Goal: Task Accomplishment & Management: Complete application form

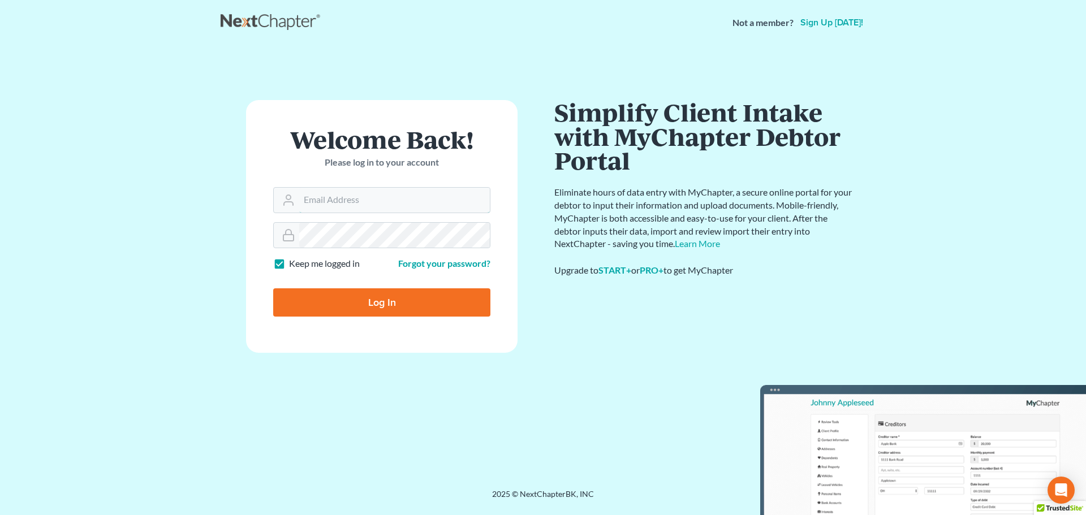
type input "[EMAIL_ADDRESS][DOMAIN_NAME]"
click at [349, 306] on input "Log In" at bounding box center [381, 302] width 217 height 28
type input "Thinking..."
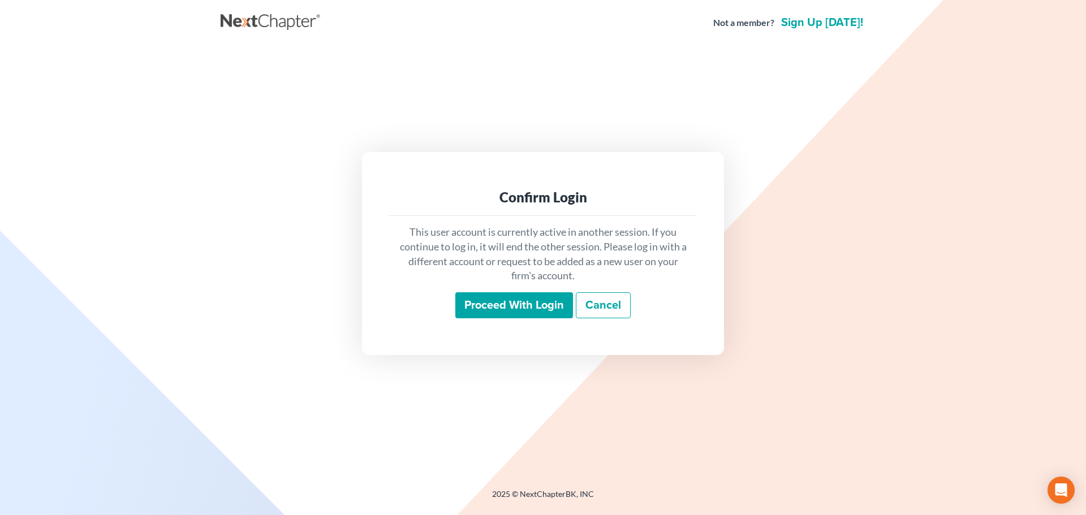
click at [527, 297] on input "Proceed with login" at bounding box center [514, 305] width 118 height 26
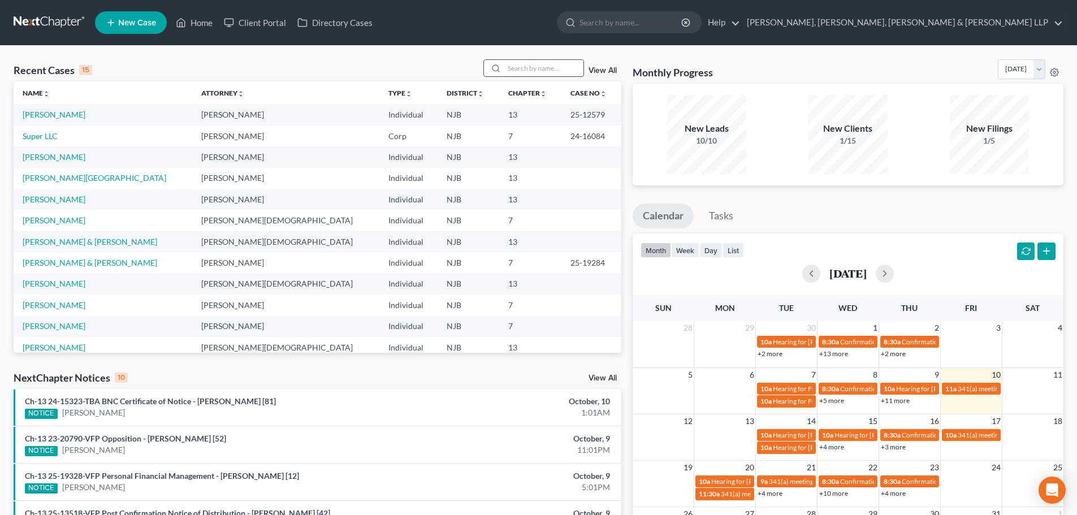
click at [513, 71] on input "search" at bounding box center [543, 68] width 79 height 16
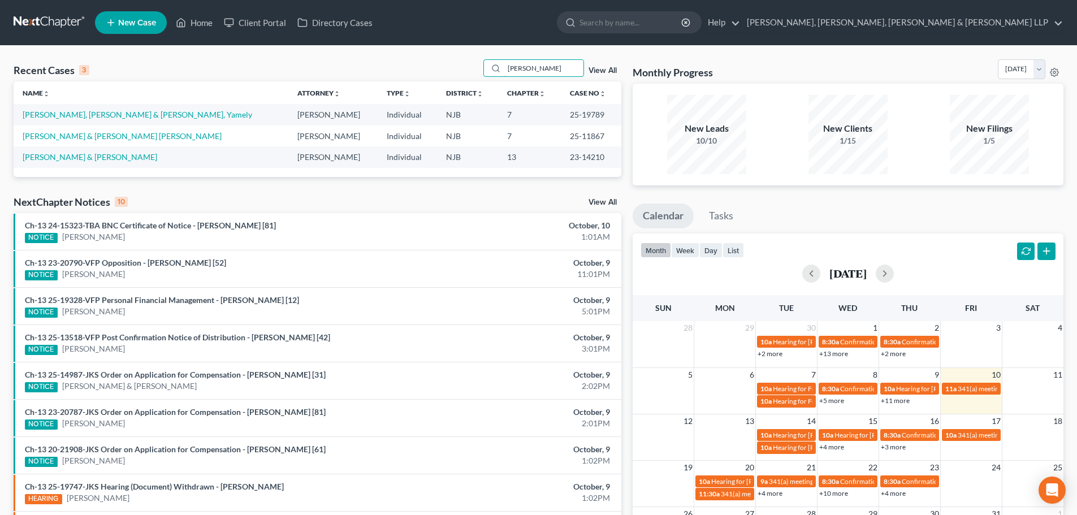
type input "[PERSON_NAME]"
click at [142, 28] on link "New Case" at bounding box center [131, 22] width 72 height 23
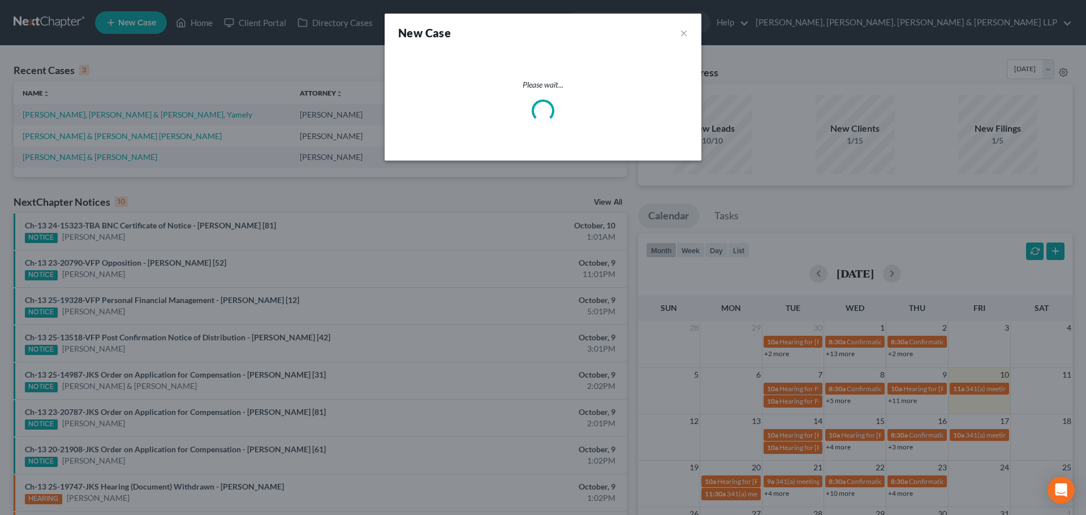
select select "51"
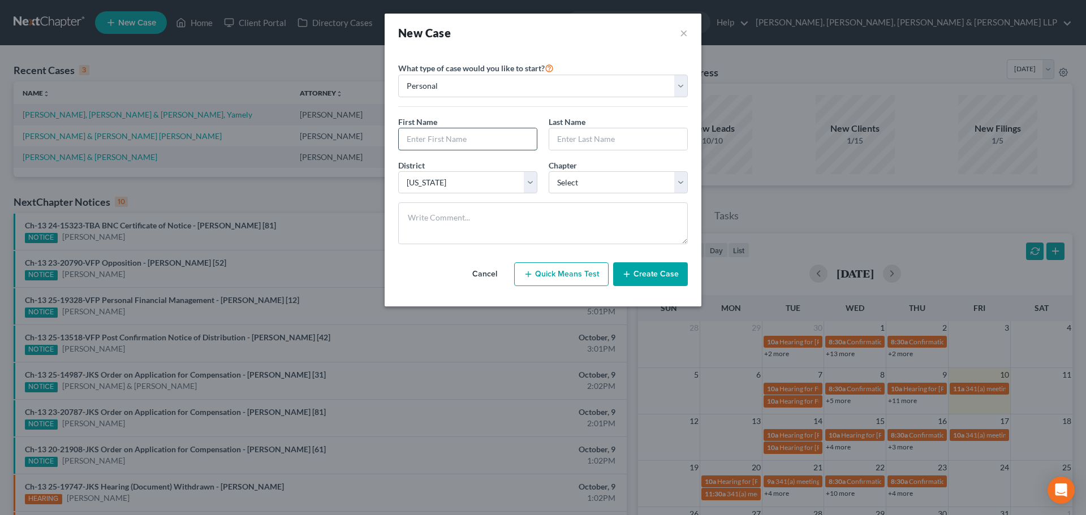
click at [414, 142] on input "text" at bounding box center [468, 138] width 138 height 21
type input "Victor"
click at [582, 140] on input "text" at bounding box center [618, 138] width 138 height 21
type input "Susana Suriel"
drag, startPoint x: 576, startPoint y: 184, endPoint x: 575, endPoint y: 191, distance: 7.4
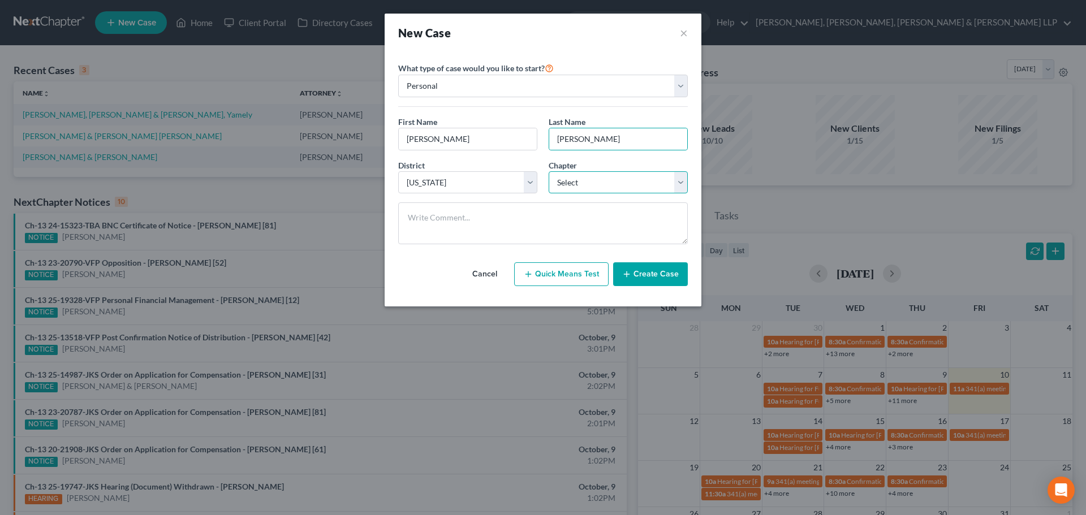
click at [576, 184] on select "Select 7 11 12 13" at bounding box center [618, 182] width 139 height 23
select select "0"
click at [549, 171] on select "Select 7 11 12 13" at bounding box center [618, 182] width 139 height 23
click at [675, 276] on button "Create Case" at bounding box center [650, 274] width 75 height 24
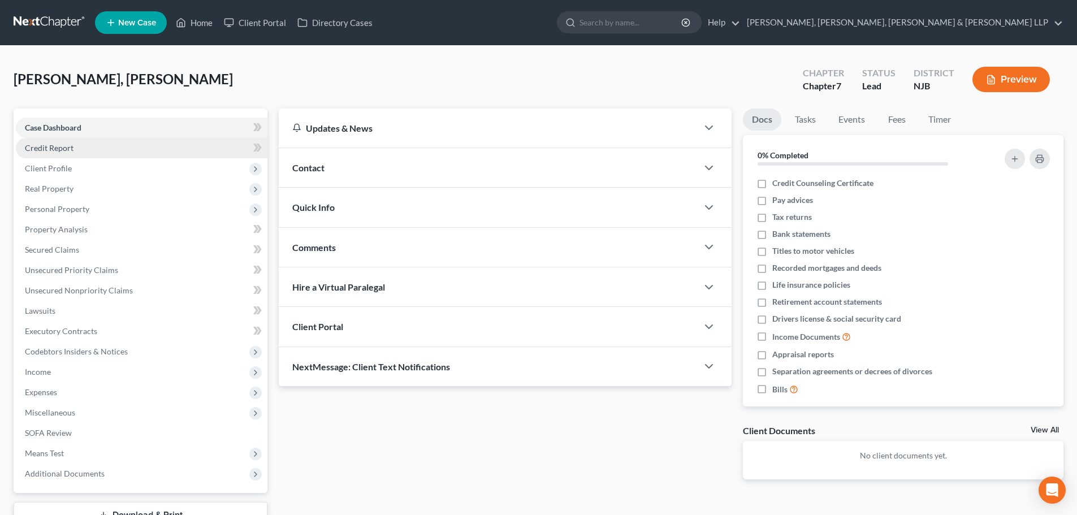
click at [78, 152] on link "Credit Report" at bounding box center [142, 148] width 252 height 20
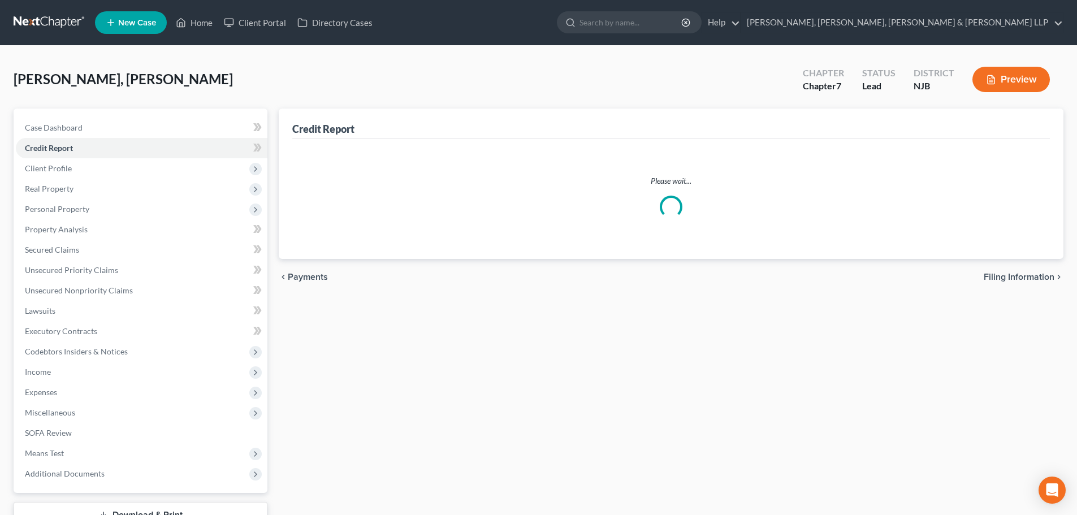
drag, startPoint x: 80, startPoint y: 174, endPoint x: 82, endPoint y: 180, distance: 6.6
click at [79, 174] on span "Client Profile" at bounding box center [142, 168] width 252 height 20
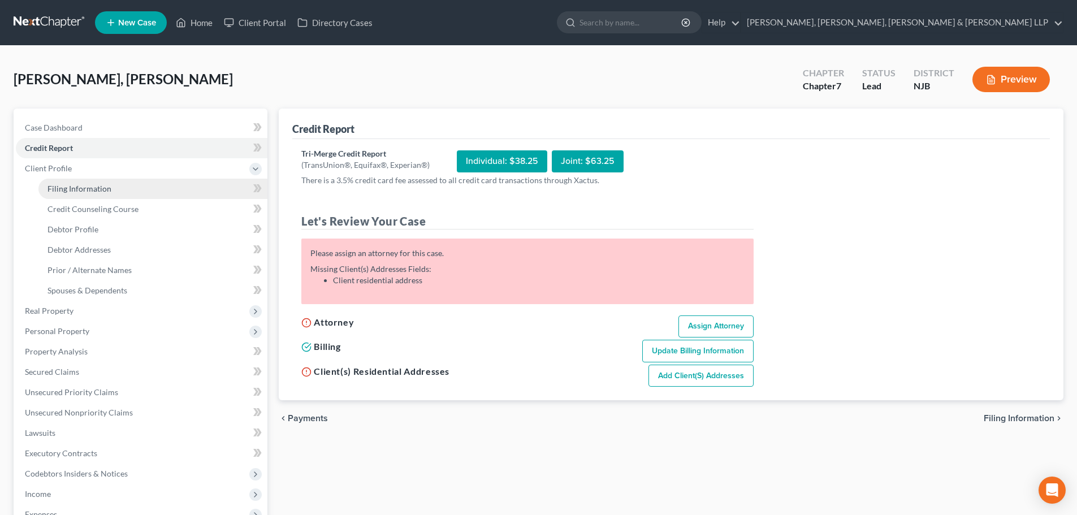
click at [85, 191] on span "Filing Information" at bounding box center [79, 189] width 64 height 10
select select "1"
select select "0"
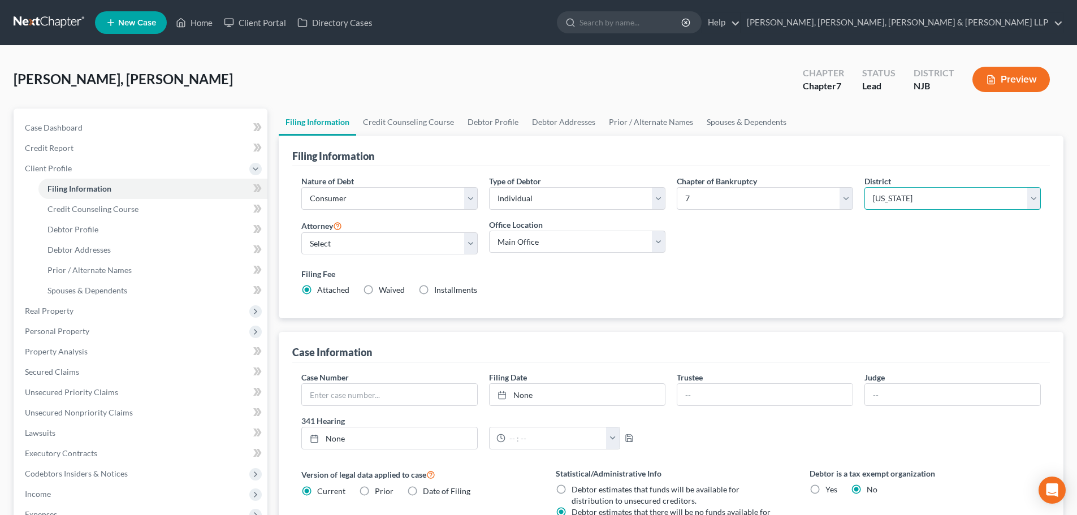
click at [899, 199] on select "Select Alabama - Middle Alabama - Northern Alabama - Southern Alaska Arizona Ar…" at bounding box center [953, 198] width 176 height 23
click at [938, 204] on select "Select Alabama - Middle Alabama - Northern Alabama - Southern Alaska Arizona Ar…" at bounding box center [953, 198] width 176 height 23
select select "53"
click at [865, 187] on select "Select Alabama - Middle Alabama - Northern Alabama - Southern Alaska Arizona Ar…" at bounding box center [953, 198] width 176 height 23
click at [415, 241] on select "Select David Stevens - NJB David Stevens - NYNB David Stevens - NYEB David Stev…" at bounding box center [389, 243] width 176 height 23
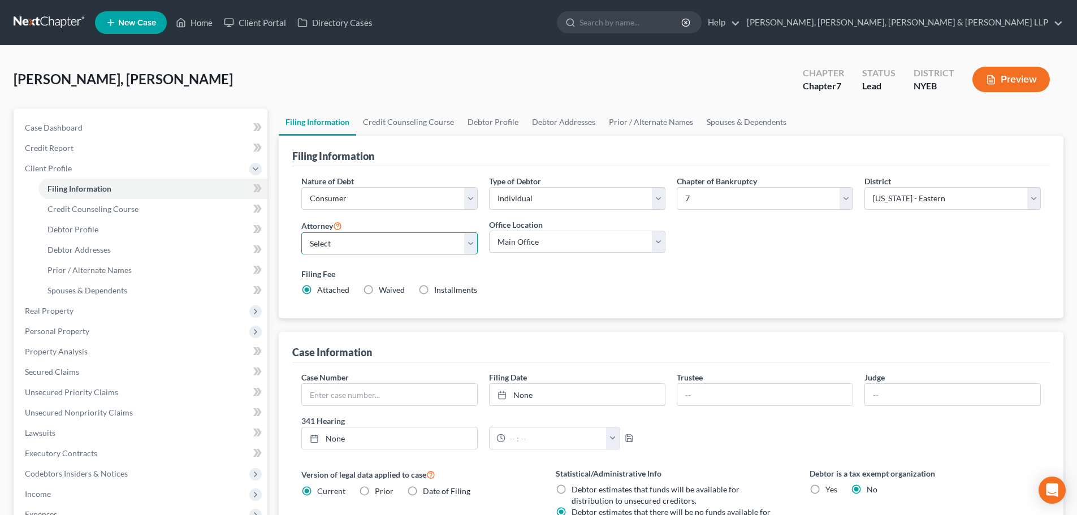
select select "2"
click at [301, 232] on select "Select David Stevens - NJB David Stevens - NYNB David Stevens - NYEB David Stev…" at bounding box center [389, 243] width 176 height 23
click at [517, 234] on select "Main Office Scura, Wigfield, Heyer, Stevens & Cammarota, LLP" at bounding box center [577, 242] width 176 height 23
select select "0"
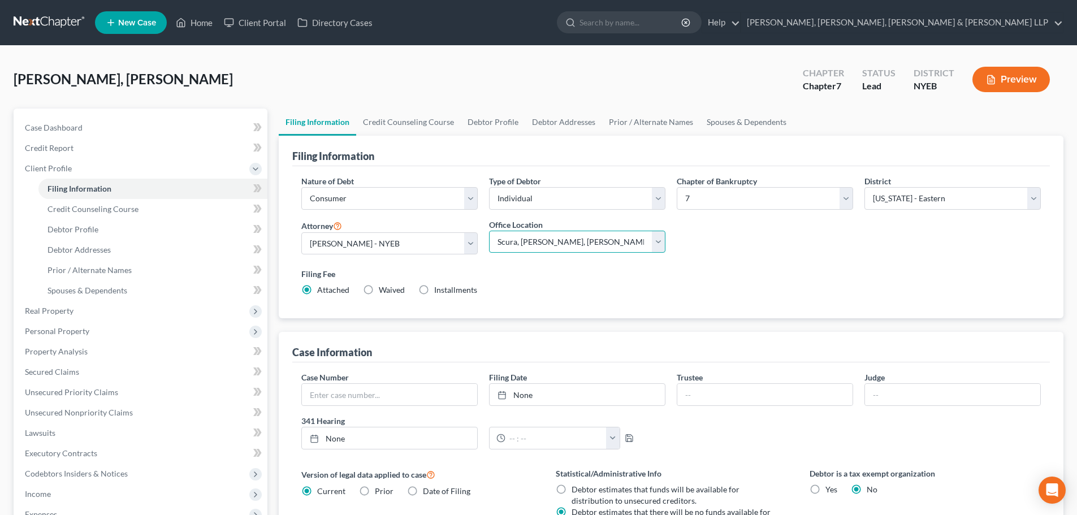
click at [489, 231] on select "Main Office Scura, Wigfield, Heyer, Stevens & Cammarota, LLP" at bounding box center [577, 242] width 176 height 23
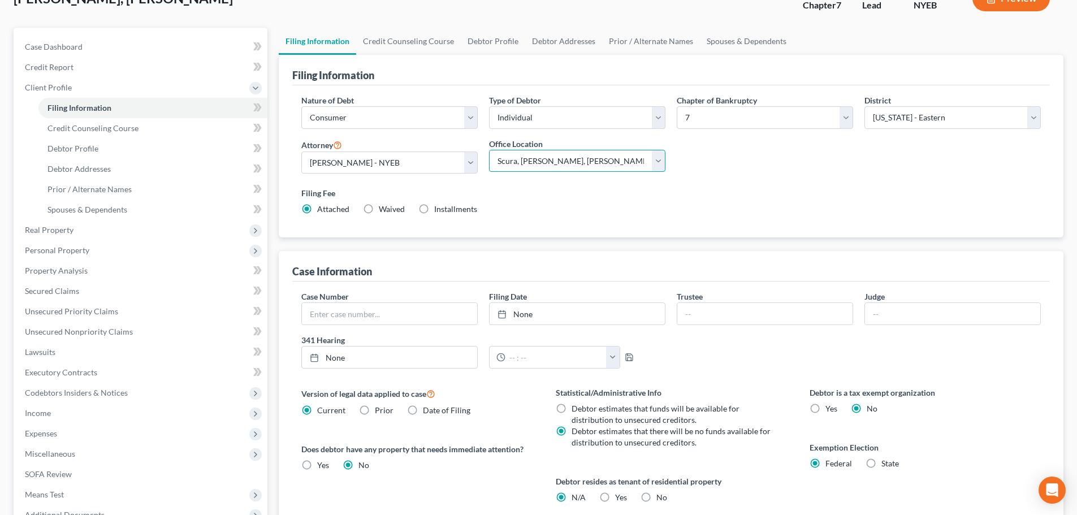
scroll to position [230, 0]
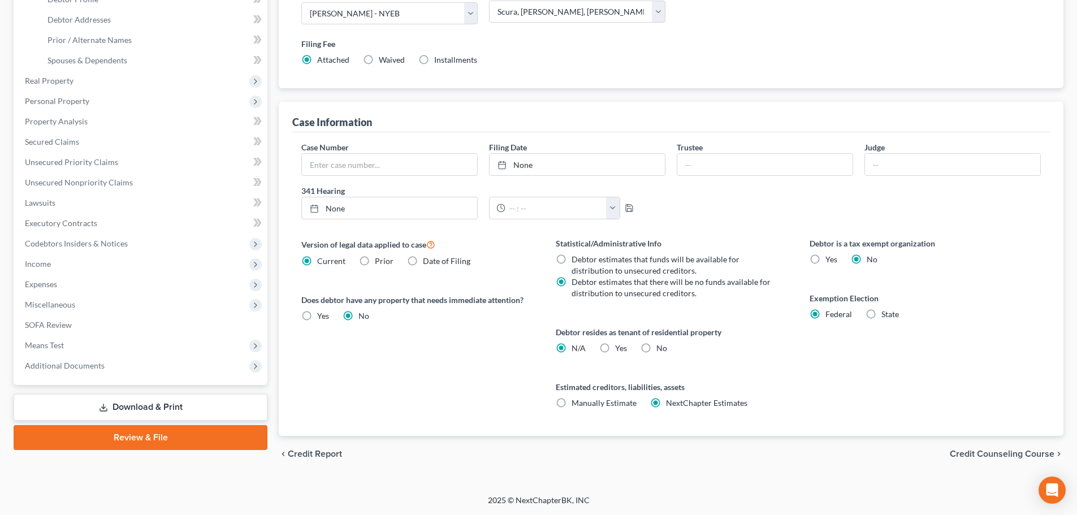
click at [620, 348] on span "Yes" at bounding box center [621, 348] width 12 height 10
click at [620, 348] on input "Yes Yes" at bounding box center [623, 346] width 7 height 7
radio input "true"
radio input "false"
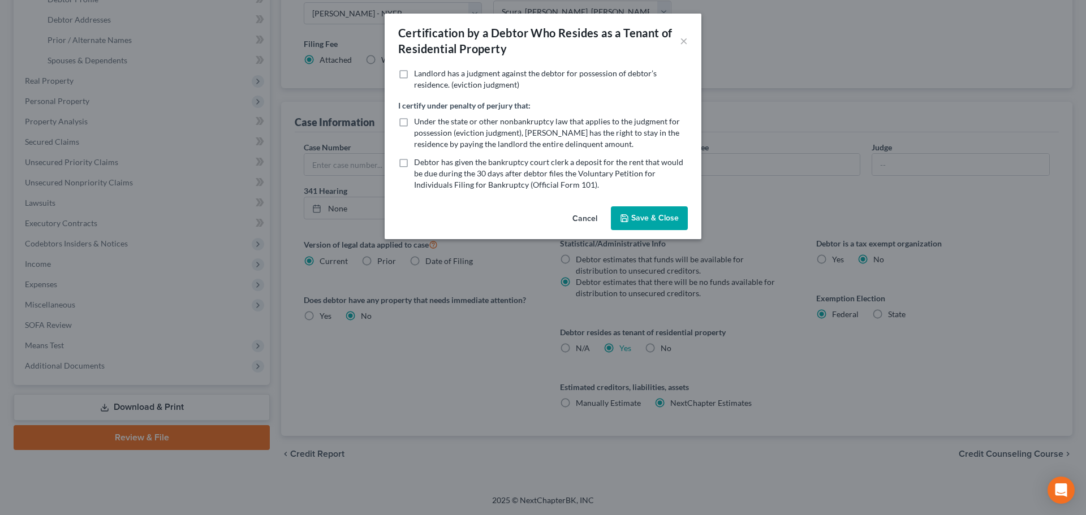
click at [657, 206] on button "Save & Close" at bounding box center [649, 218] width 77 height 24
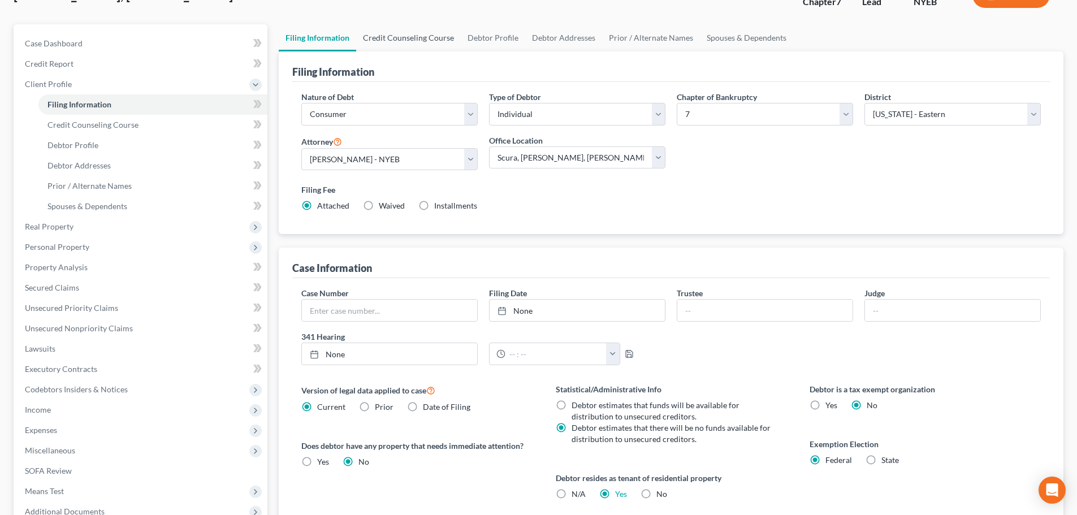
scroll to position [0, 0]
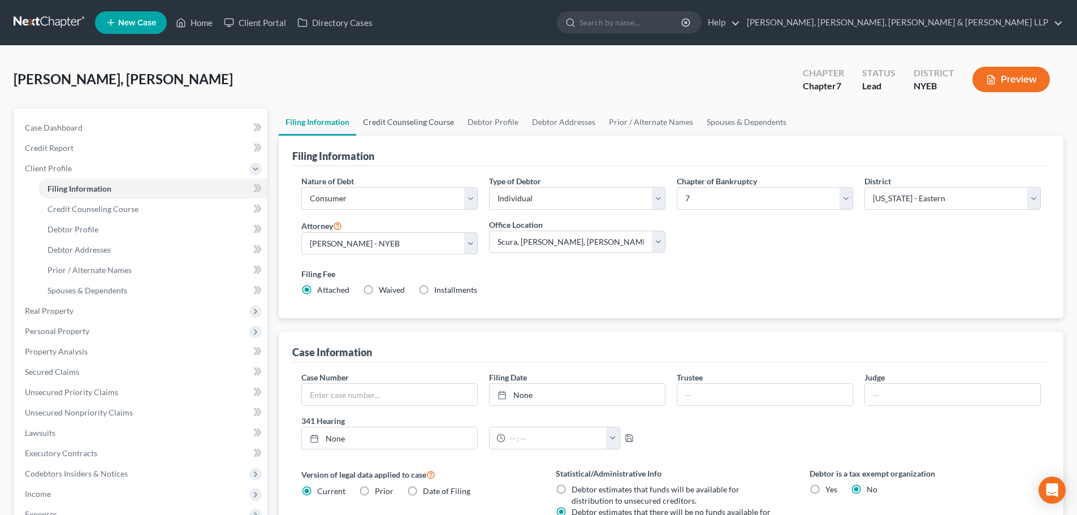
click at [403, 115] on link "Credit Counseling Course" at bounding box center [408, 122] width 105 height 27
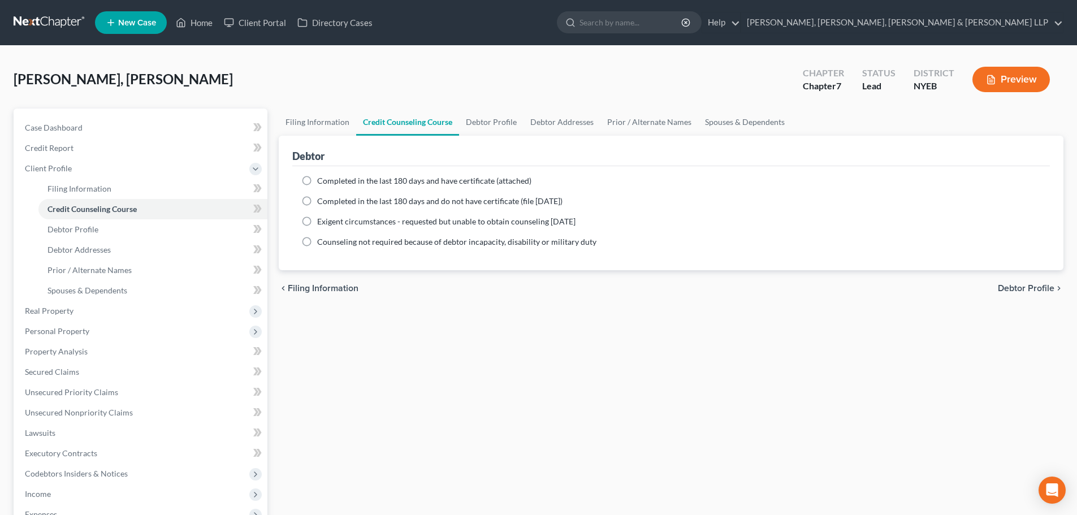
click at [364, 180] on span "Completed in the last 180 days and have certificate (attached)" at bounding box center [424, 181] width 214 height 10
click at [329, 180] on input "Completed in the last 180 days and have certificate (attached)" at bounding box center [325, 178] width 7 height 7
radio input "true"
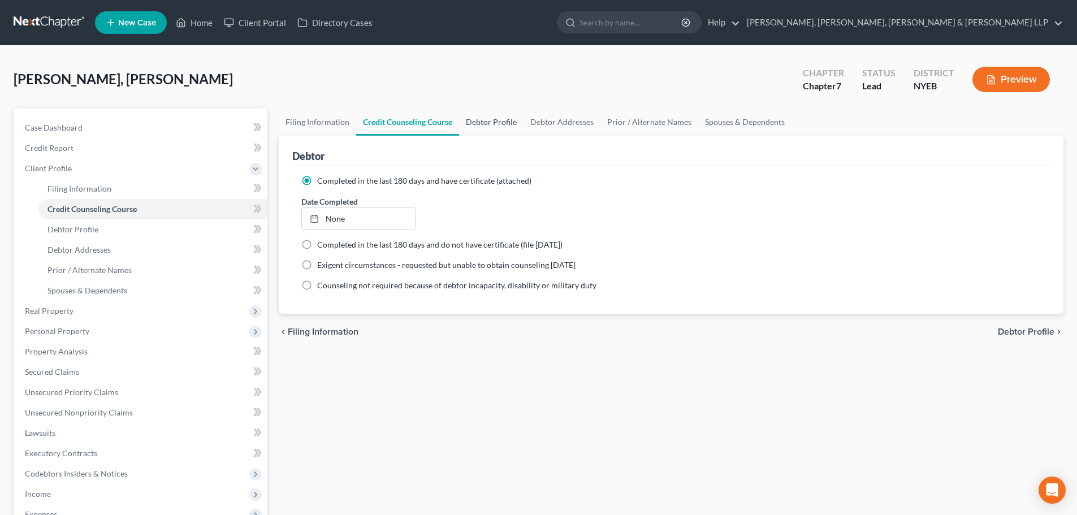
click at [488, 122] on link "Debtor Profile" at bounding box center [491, 122] width 64 height 27
select select "0"
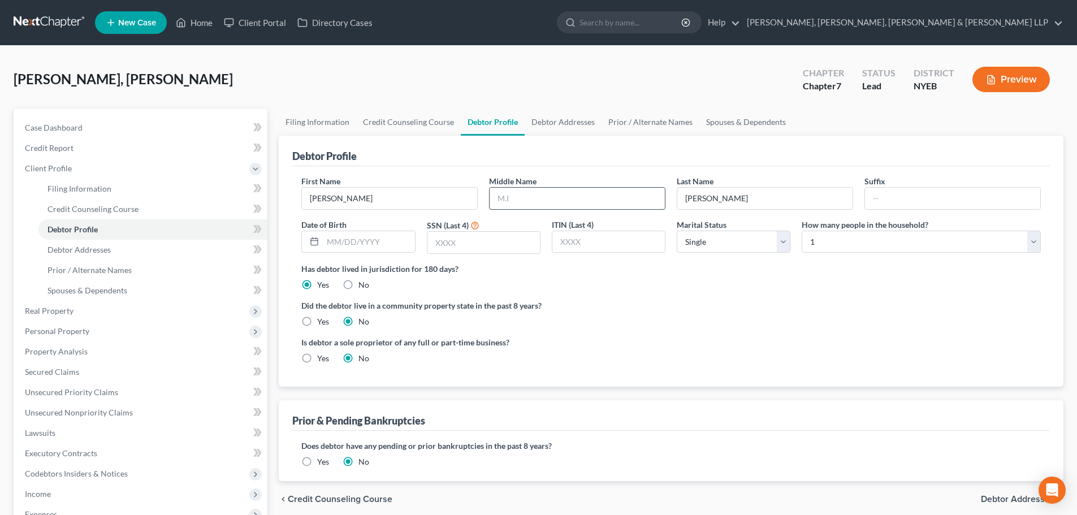
click at [525, 194] on input "text" at bounding box center [577, 198] width 175 height 21
type input "Rafael"
click at [385, 236] on input "text" at bounding box center [369, 241] width 92 height 21
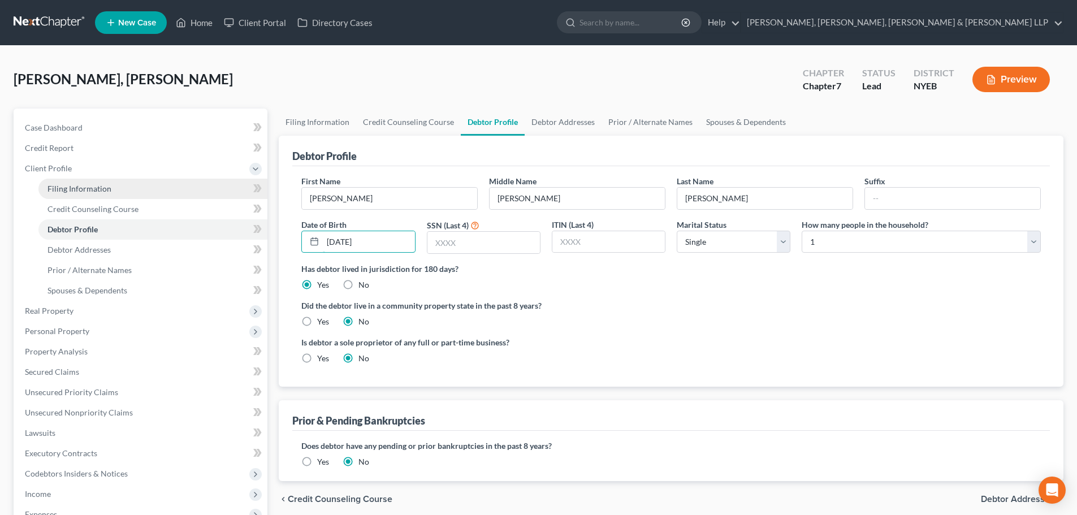
type input "12/12/1983"
click at [461, 247] on input "text" at bounding box center [483, 242] width 113 height 21
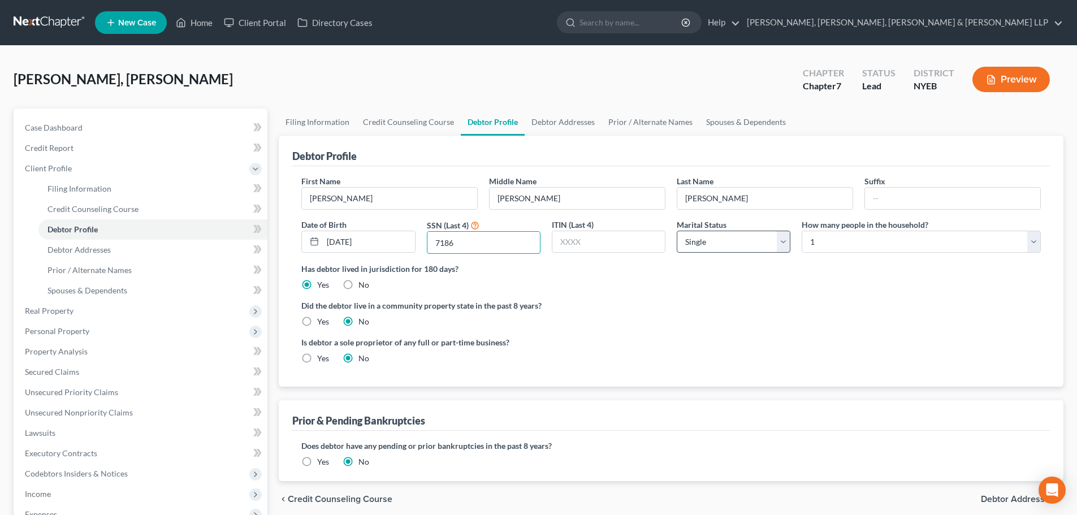
type input "7186"
drag, startPoint x: 710, startPoint y: 237, endPoint x: 712, endPoint y: 252, distance: 15.4
click at [710, 237] on select "Select Single Married Separated Divorced Widowed" at bounding box center [734, 242] width 114 height 23
select select "1"
click at [677, 231] on select "Select Single Married Separated Divorced Widowed" at bounding box center [734, 242] width 114 height 23
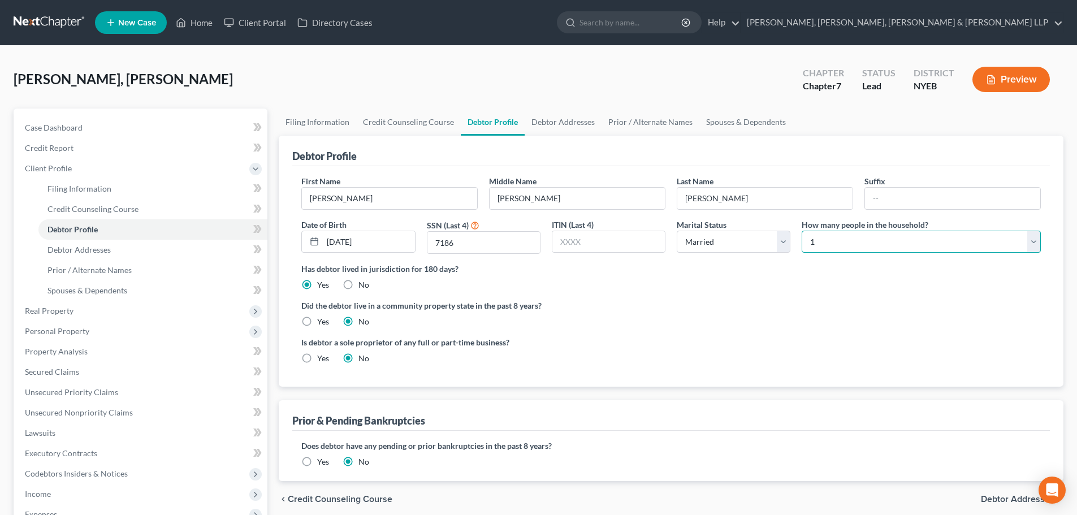
click at [821, 247] on select "Select 1 2 3 4 5 6 7 8 9 10 11 12 13 14 15 16 17 18 19 20" at bounding box center [921, 242] width 239 height 23
click at [802, 231] on select "Select 1 2 3 4 5 6 7 8 9 10 11 12 13 14 15 16 17 18 19 20" at bounding box center [921, 242] width 239 height 23
click at [822, 232] on select "Select 1 2 3 4 5 6 7 8 9 10 11 12 13 14 15 16 17 18 19 20" at bounding box center [921, 242] width 239 height 23
select select "1"
click at [802, 231] on select "Select 1 2 3 4 5 6 7 8 9 10 11 12 13 14 15 16 17 18 19 20" at bounding box center [921, 242] width 239 height 23
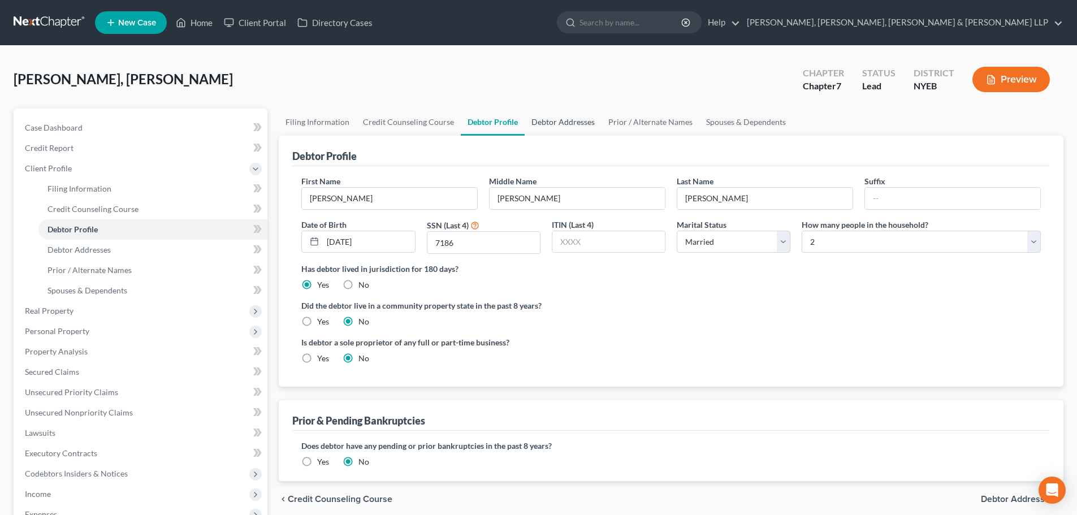
click at [550, 128] on link "Debtor Addresses" at bounding box center [563, 122] width 77 height 27
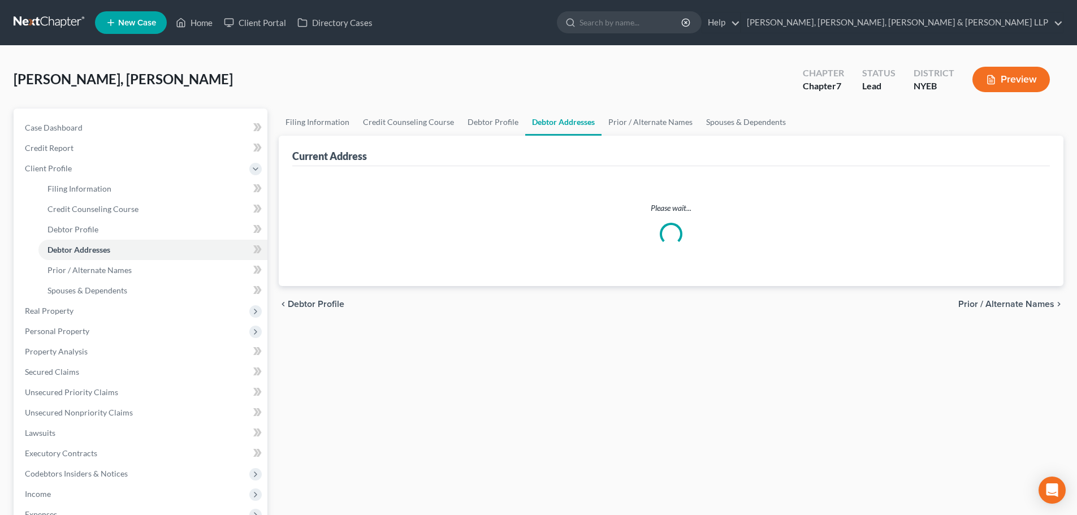
select select "0"
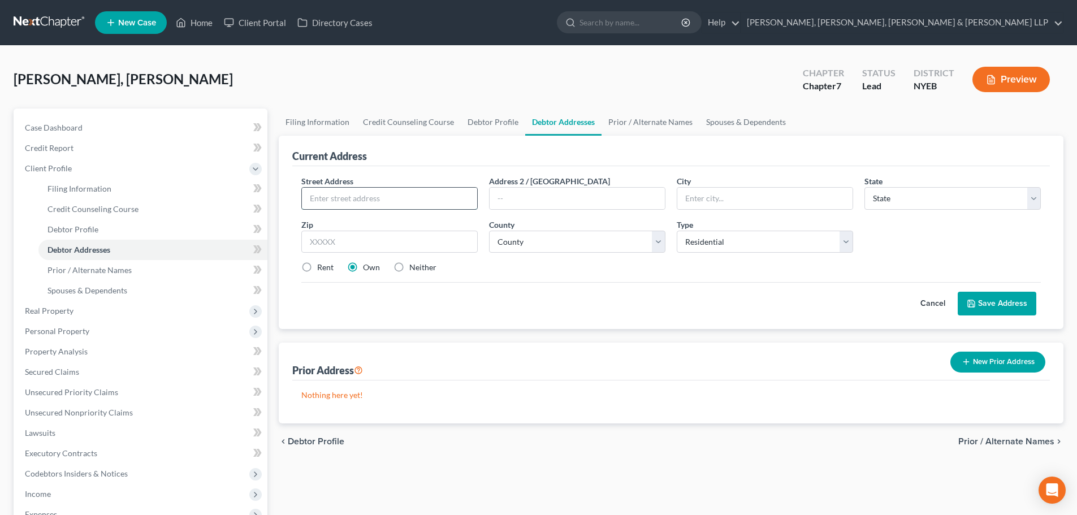
drag, startPoint x: 365, startPoint y: 195, endPoint x: 355, endPoint y: 196, distance: 9.6
click at [365, 195] on input "text" at bounding box center [389, 198] width 175 height 21
drag, startPoint x: 377, startPoint y: 197, endPoint x: 472, endPoint y: 215, distance: 97.3
click at [472, 215] on div "Street Address * 3453 110th Street,FL2 Address 2 / PO Box City * State * State …" at bounding box center [671, 228] width 751 height 107
type input "3453 110th Street, Fl2"
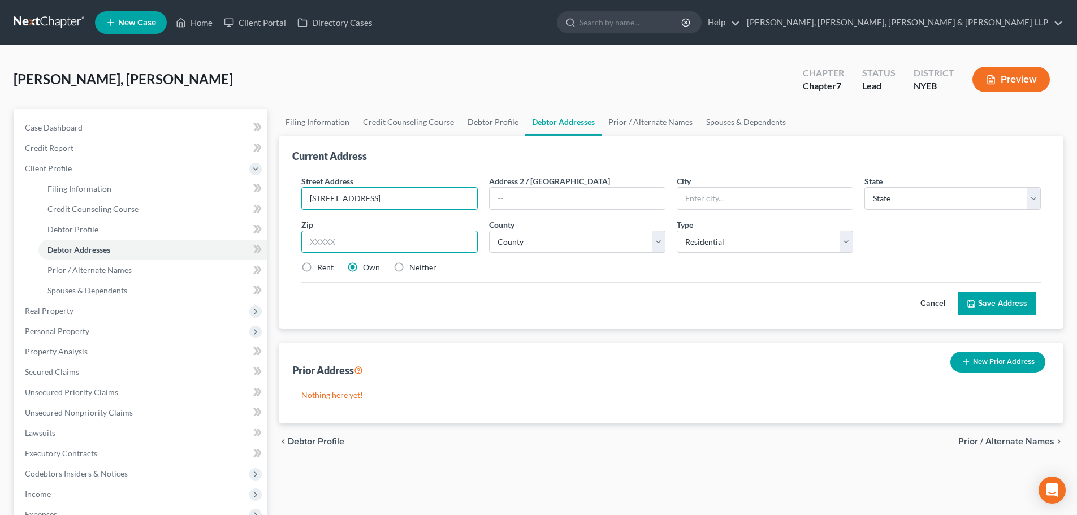
click at [421, 234] on input "text" at bounding box center [389, 242] width 176 height 23
type input "11368"
type input "Corona"
select select "35"
click at [332, 266] on label "Rent" at bounding box center [325, 267] width 16 height 11
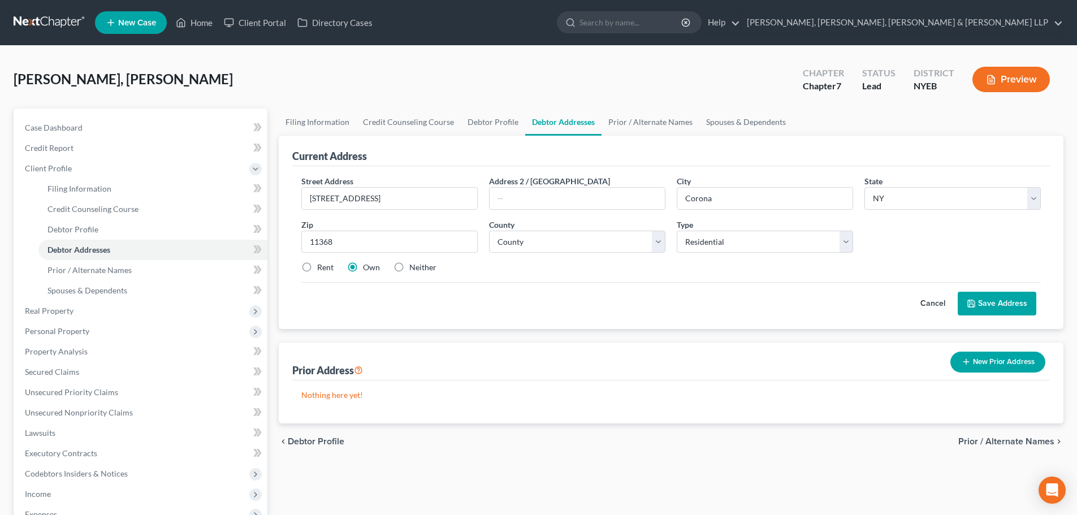
click at [329, 266] on input "Rent" at bounding box center [325, 265] width 7 height 7
radio input "true"
click at [580, 241] on select "County" at bounding box center [577, 242] width 176 height 23
select select "40"
click at [489, 231] on select "County Albany County Allegany County Bronx County Broome County Cattaraugus Cou…" at bounding box center [577, 242] width 176 height 23
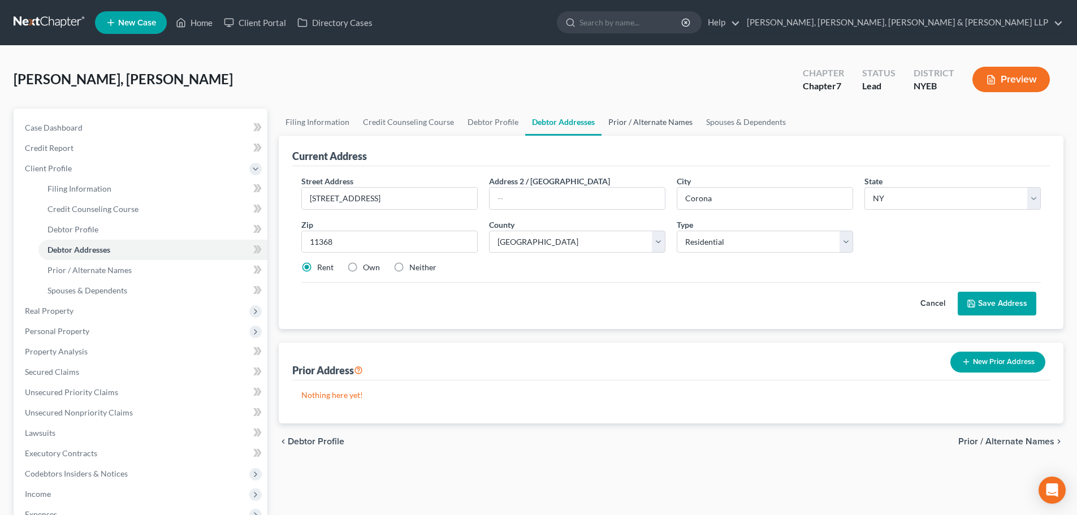
click at [623, 116] on link "Prior / Alternate Names" at bounding box center [651, 122] width 98 height 27
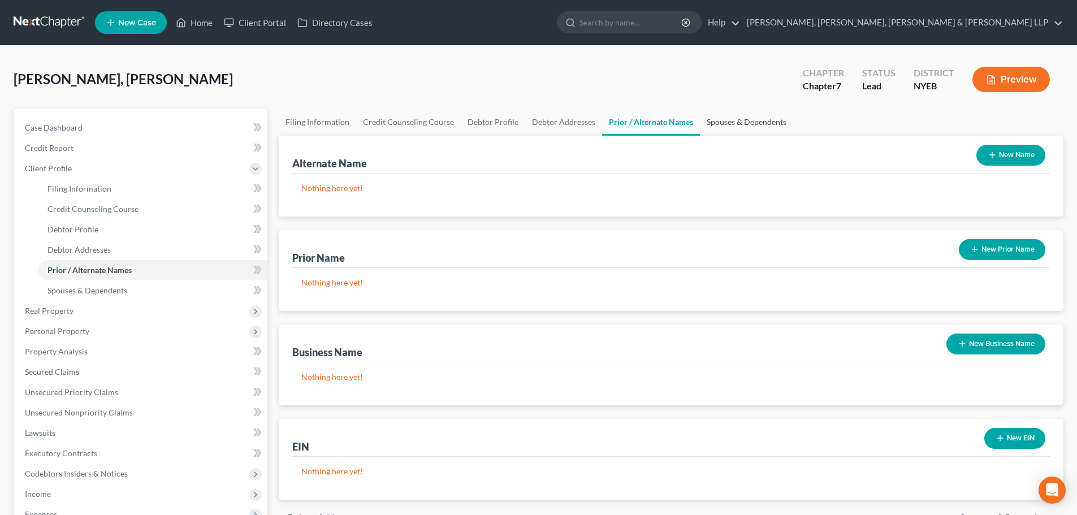
drag, startPoint x: 713, startPoint y: 123, endPoint x: 750, endPoint y: 127, distance: 37.0
click at [714, 123] on link "Spouses & Dependents" at bounding box center [746, 122] width 93 height 27
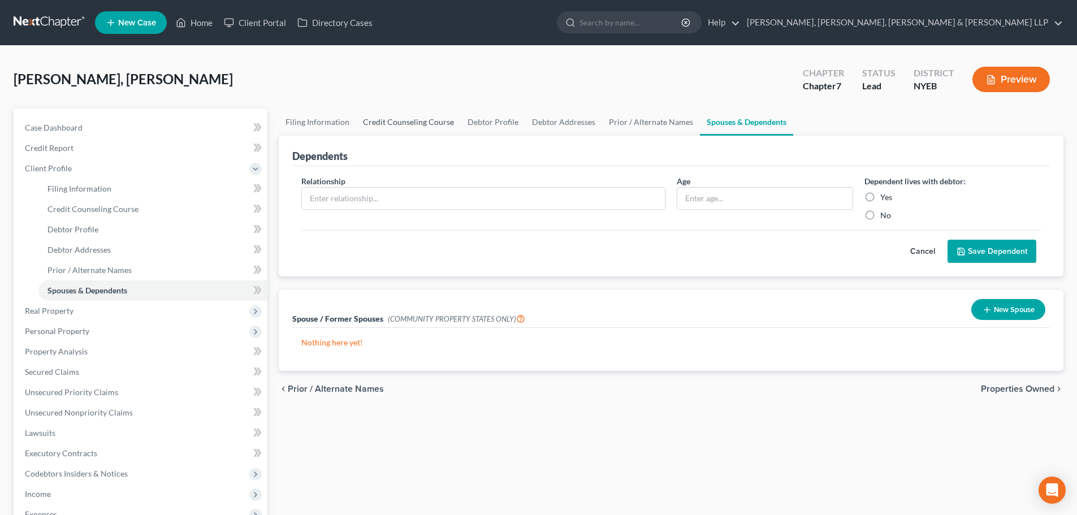
click at [359, 126] on link "Credit Counseling Course" at bounding box center [408, 122] width 105 height 27
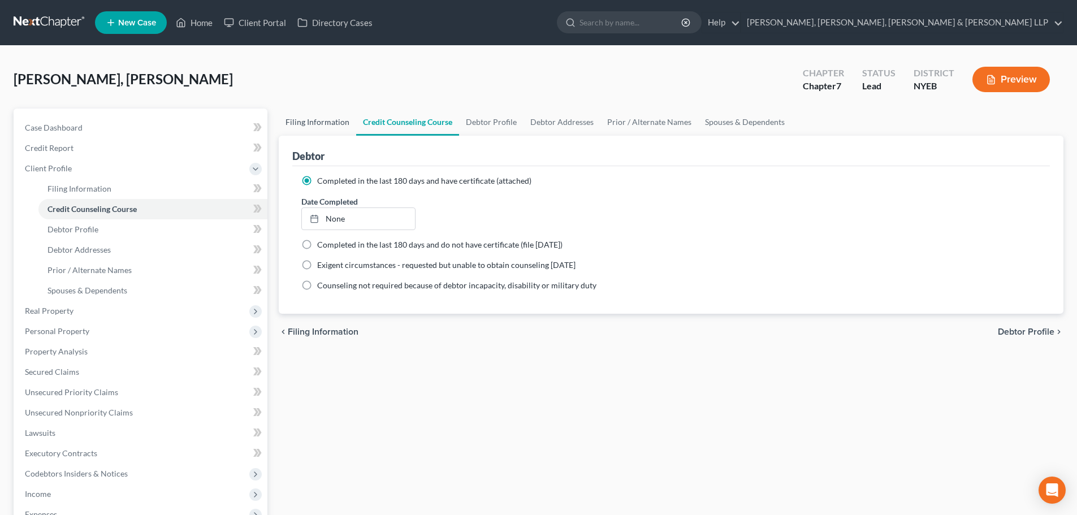
click at [339, 123] on link "Filing Information" at bounding box center [317, 122] width 77 height 27
select select "1"
select select "0"
select select "53"
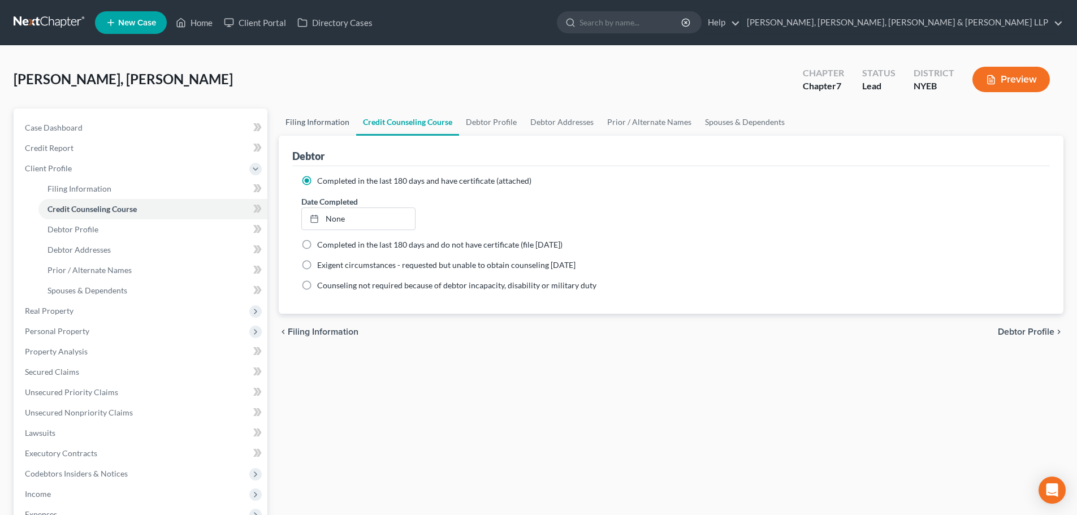
select select "2"
select select "0"
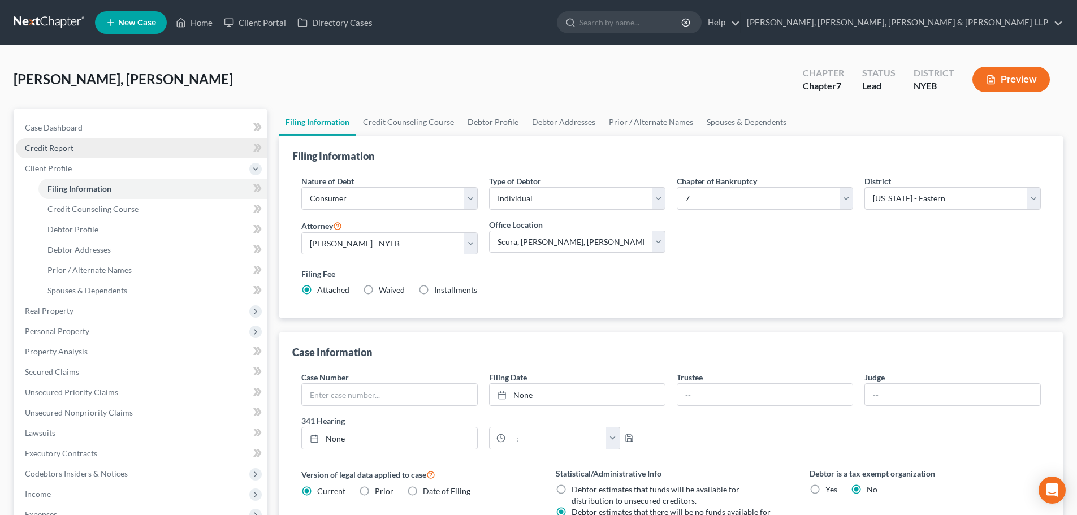
click at [129, 149] on link "Credit Report" at bounding box center [142, 148] width 252 height 20
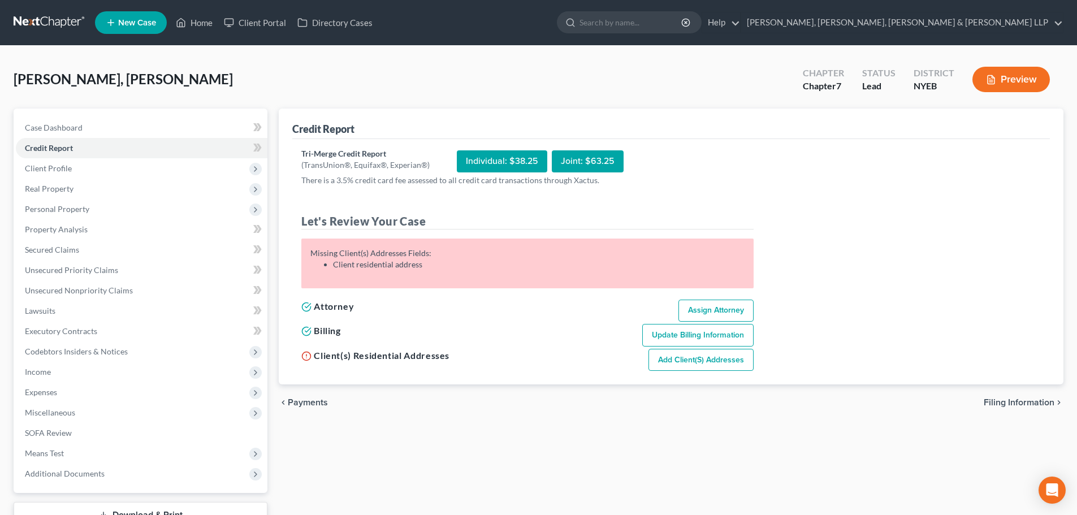
click at [672, 362] on link "Add Client(s) Addresses" at bounding box center [701, 360] width 105 height 23
select select "0"
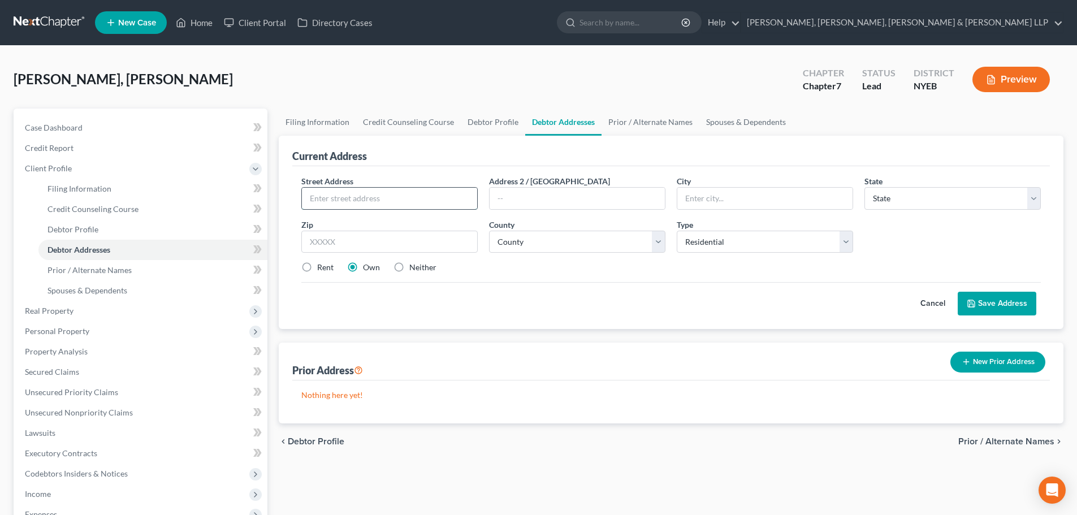
click at [390, 193] on input "text" at bounding box center [389, 198] width 175 height 21
click at [517, 120] on link "Debtor Profile" at bounding box center [493, 122] width 64 height 27
select select "1"
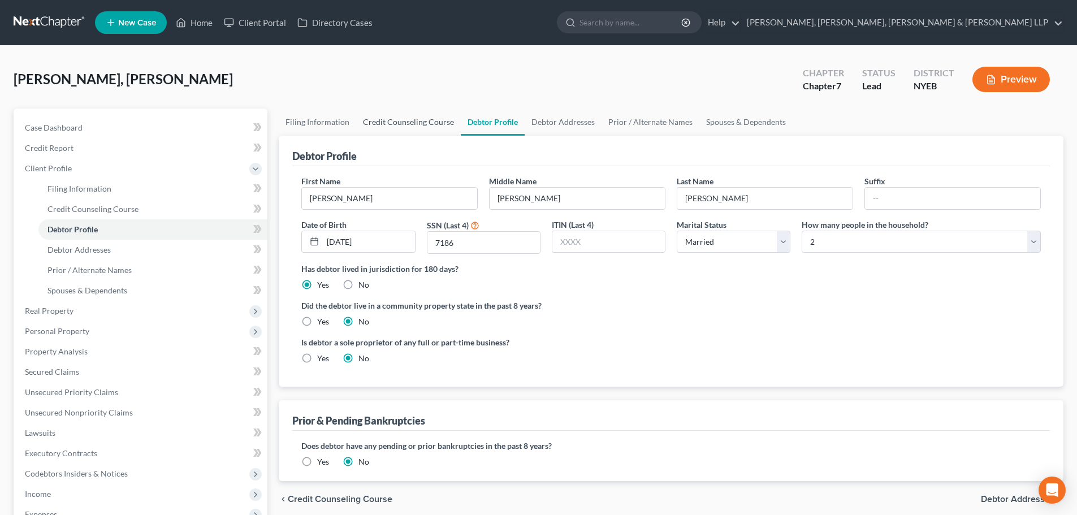
click at [394, 121] on link "Credit Counseling Course" at bounding box center [408, 122] width 105 height 27
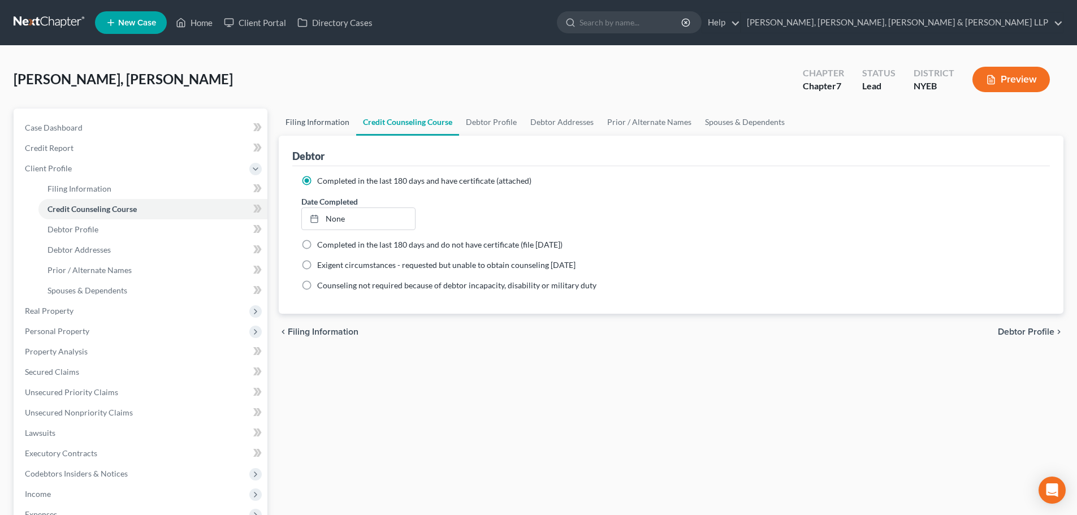
click at [303, 121] on link "Filing Information" at bounding box center [317, 122] width 77 height 27
select select "1"
select select "0"
select select "53"
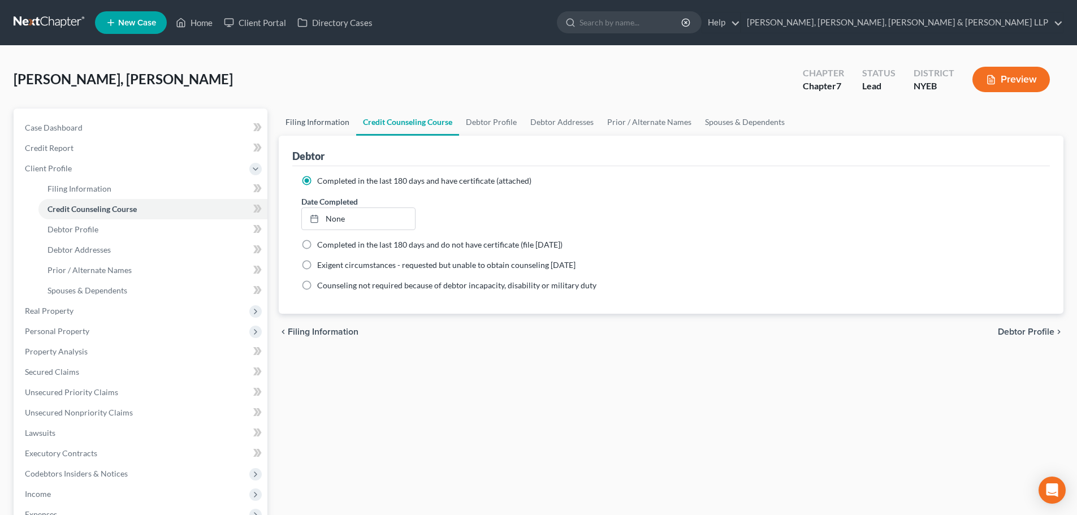
select select "2"
select select "0"
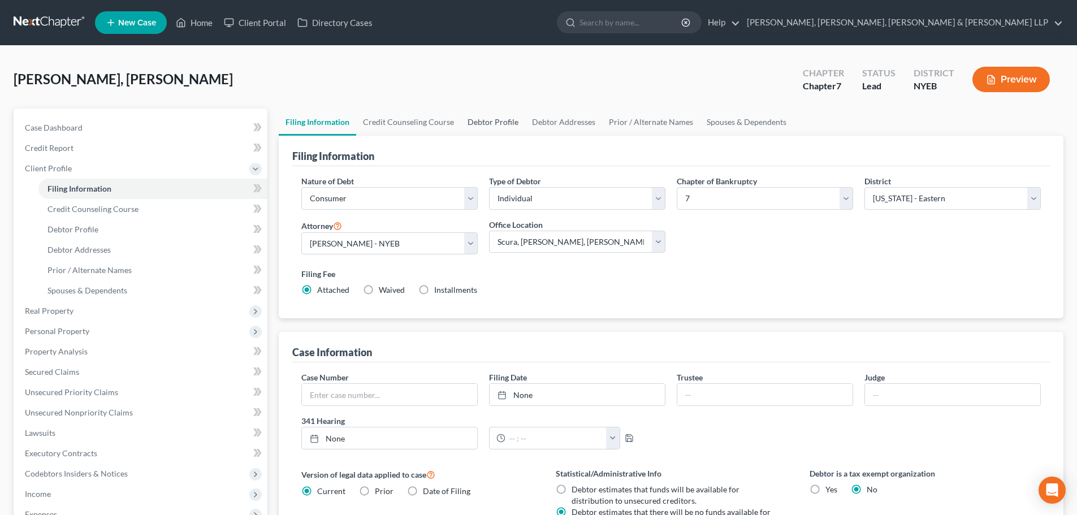
click at [516, 120] on link "Debtor Profile" at bounding box center [493, 122] width 64 height 27
select select "1"
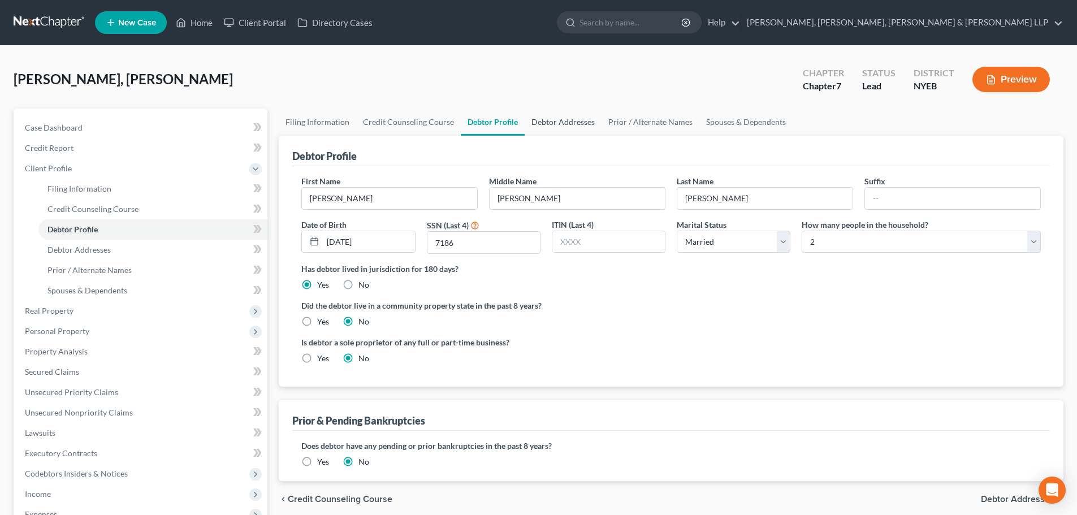
click at [570, 120] on link "Debtor Addresses" at bounding box center [563, 122] width 77 height 27
select select "0"
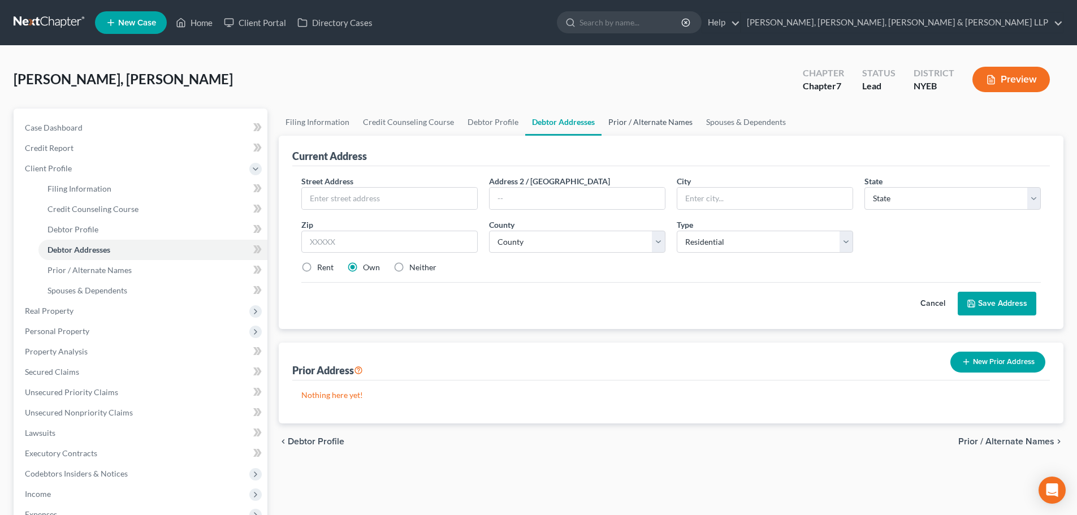
drag, startPoint x: 654, startPoint y: 120, endPoint x: 687, endPoint y: 120, distance: 32.8
click at [655, 120] on link "Prior / Alternate Names" at bounding box center [651, 122] width 98 height 27
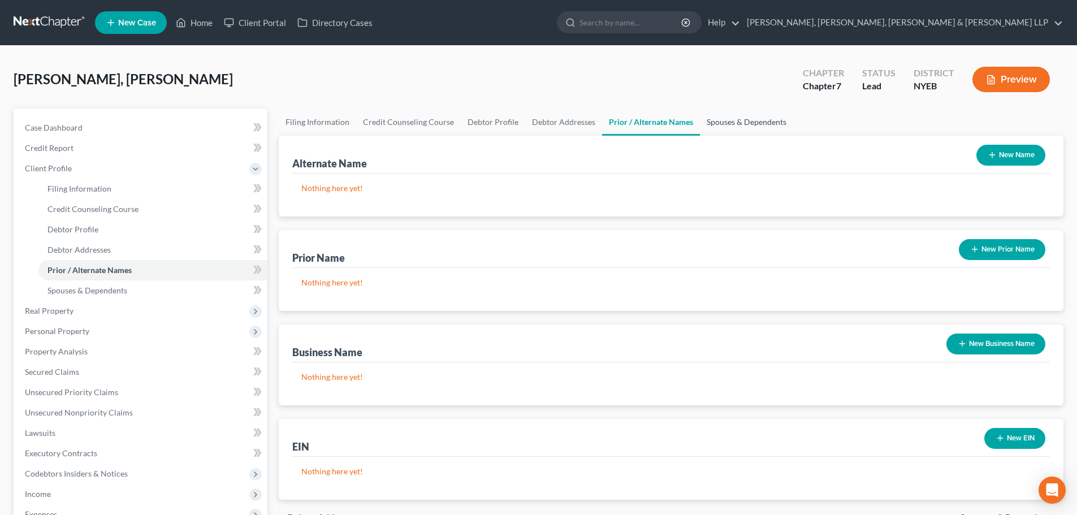
click at [723, 120] on link "Spouses & Dependents" at bounding box center [746, 122] width 93 height 27
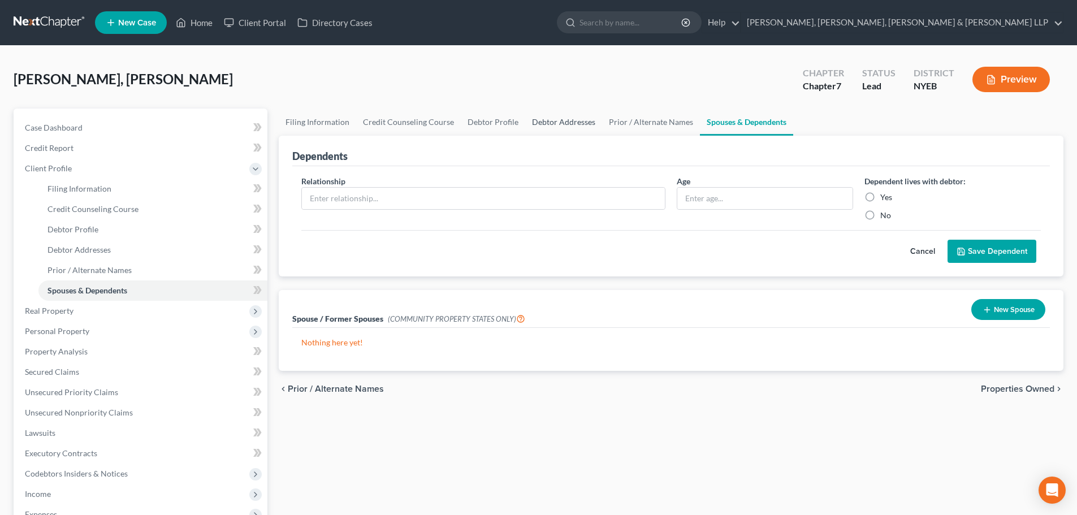
click at [594, 122] on link "Debtor Addresses" at bounding box center [563, 122] width 77 height 27
select select "0"
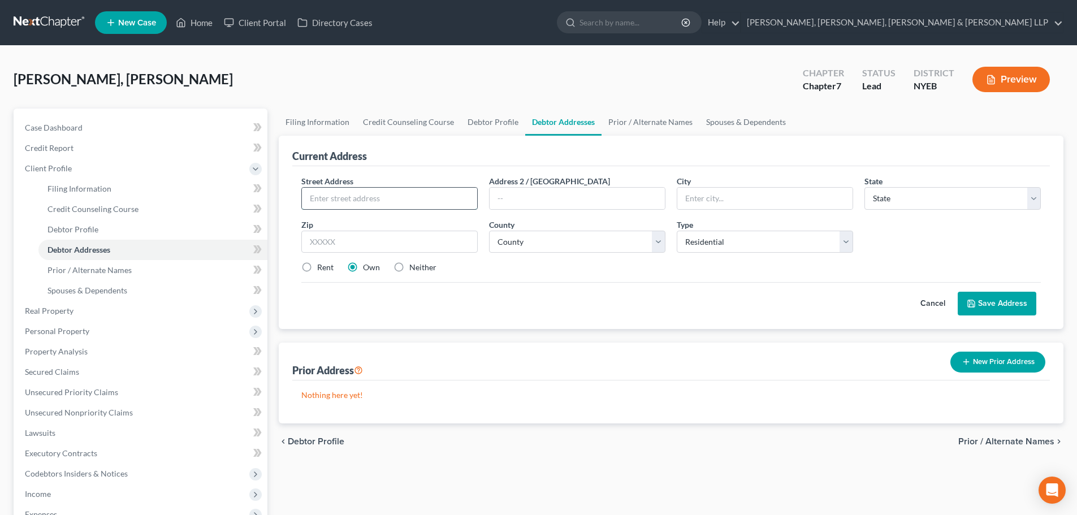
click at [398, 198] on input "text" at bounding box center [389, 198] width 175 height 21
type input "3453 110th Street, Fl2"
click at [344, 232] on input "text" at bounding box center [389, 242] width 176 height 23
type input "11368"
type input "Corona"
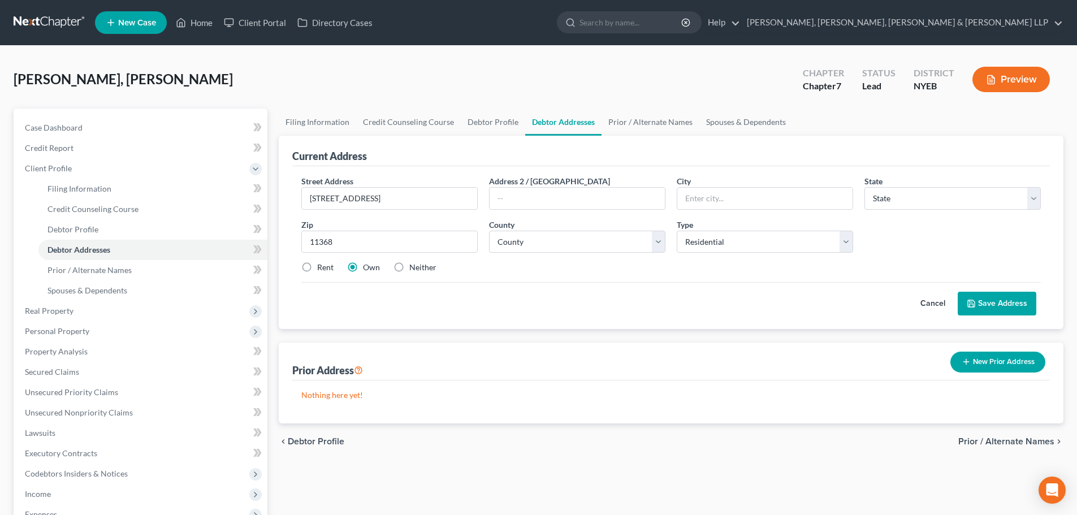
select select "35"
click at [316, 273] on div "Rent" at bounding box center [317, 267] width 32 height 11
click at [552, 252] on select "County" at bounding box center [577, 242] width 176 height 23
click at [330, 262] on div "Street Address * 3453 110th Street, Fl2 Address 2 / PO Box City * Corona State …" at bounding box center [671, 228] width 751 height 107
drag, startPoint x: 331, startPoint y: 266, endPoint x: 351, endPoint y: 267, distance: 19.8
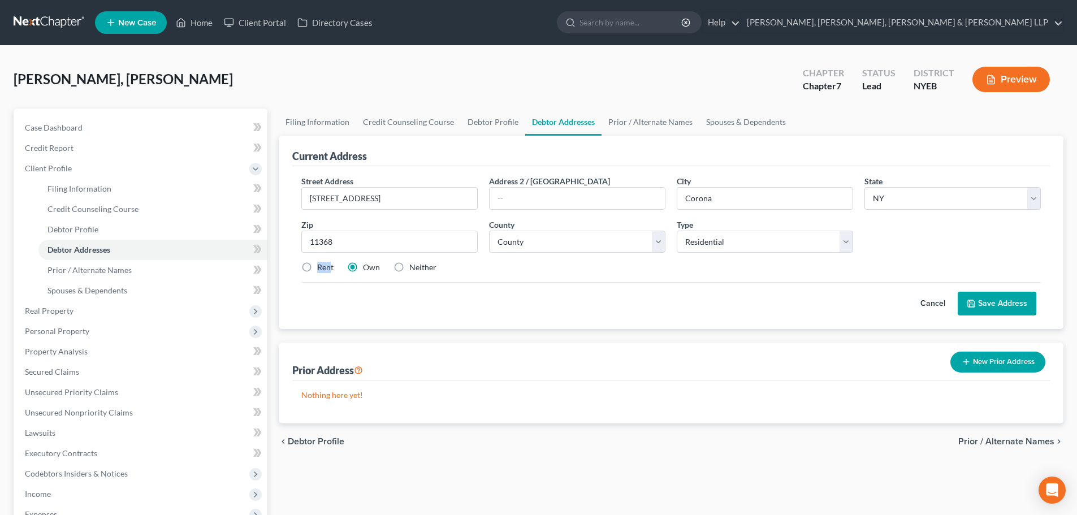
click at [330, 266] on label "Rent" at bounding box center [325, 267] width 16 height 11
click at [329, 266] on input "Rent" at bounding box center [325, 265] width 7 height 7
radio input "true"
drag, startPoint x: 551, startPoint y: 241, endPoint x: 552, endPoint y: 251, distance: 9.7
click at [551, 241] on select "County Albany County Allegany County Bronx County Broome County Cattaraugus Cou…" at bounding box center [577, 242] width 176 height 23
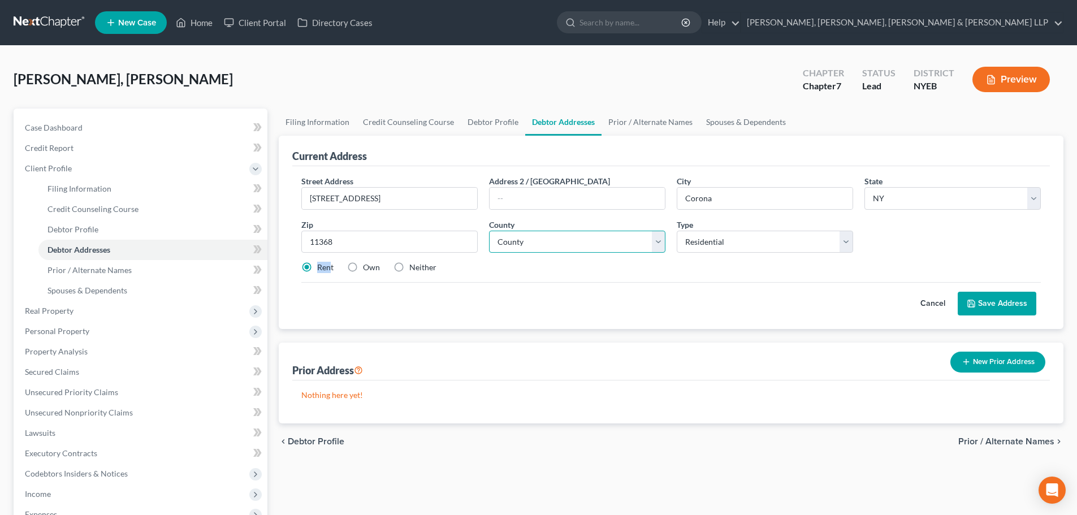
select select "40"
click at [489, 231] on select "County Albany County Allegany County Bronx County Broome County Cattaraugus Cou…" at bounding box center [577, 242] width 176 height 23
click at [1000, 297] on button "Save Address" at bounding box center [997, 304] width 79 height 24
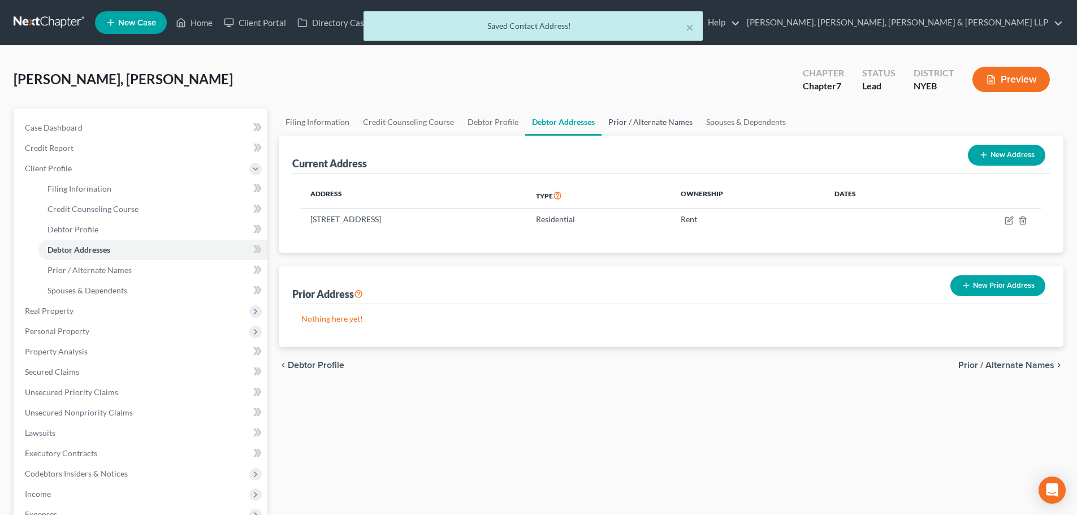
drag, startPoint x: 647, startPoint y: 118, endPoint x: 679, endPoint y: 122, distance: 31.4
click at [647, 118] on link "Prior / Alternate Names" at bounding box center [651, 122] width 98 height 27
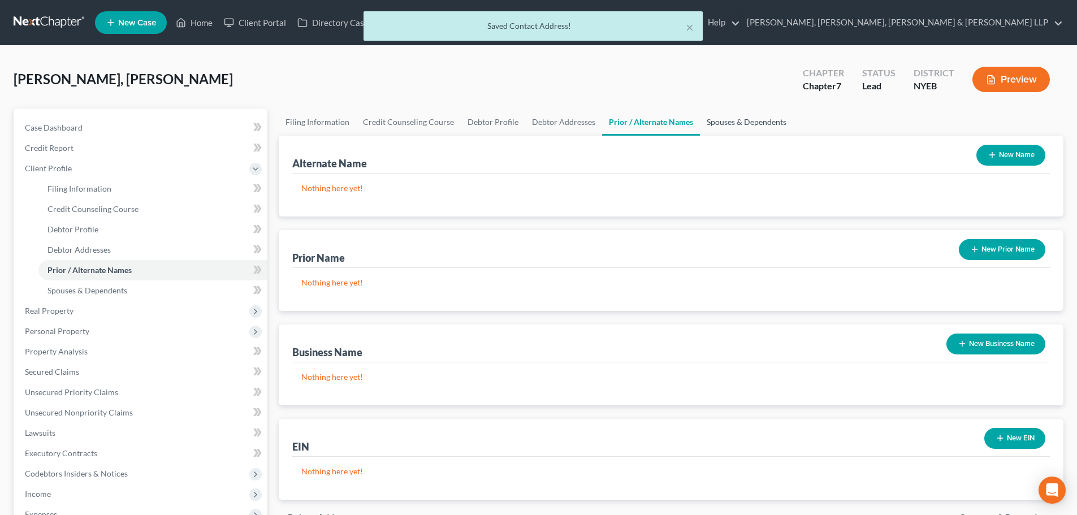
click at [757, 124] on link "Spouses & Dependents" at bounding box center [746, 122] width 93 height 27
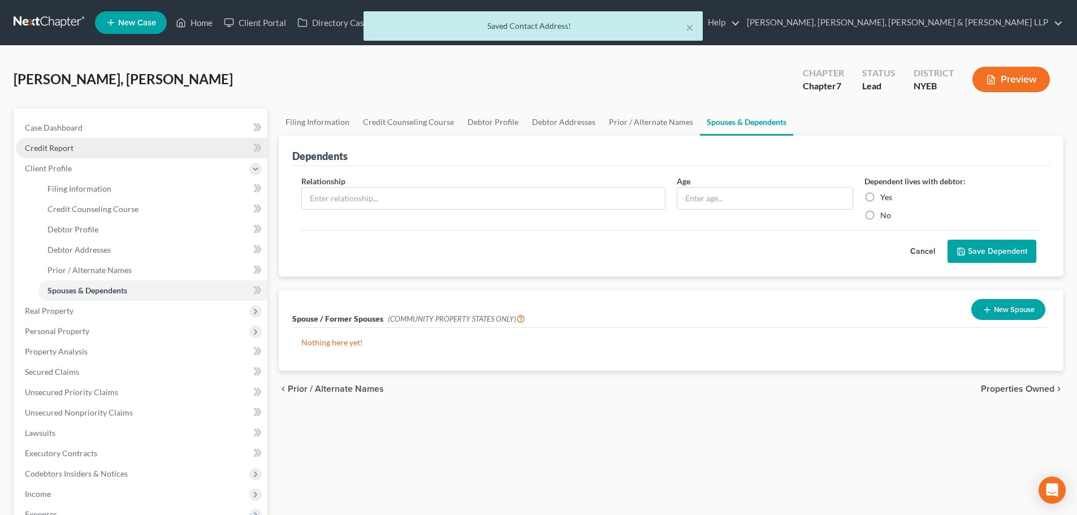
click at [70, 151] on span "Credit Report" at bounding box center [49, 148] width 49 height 10
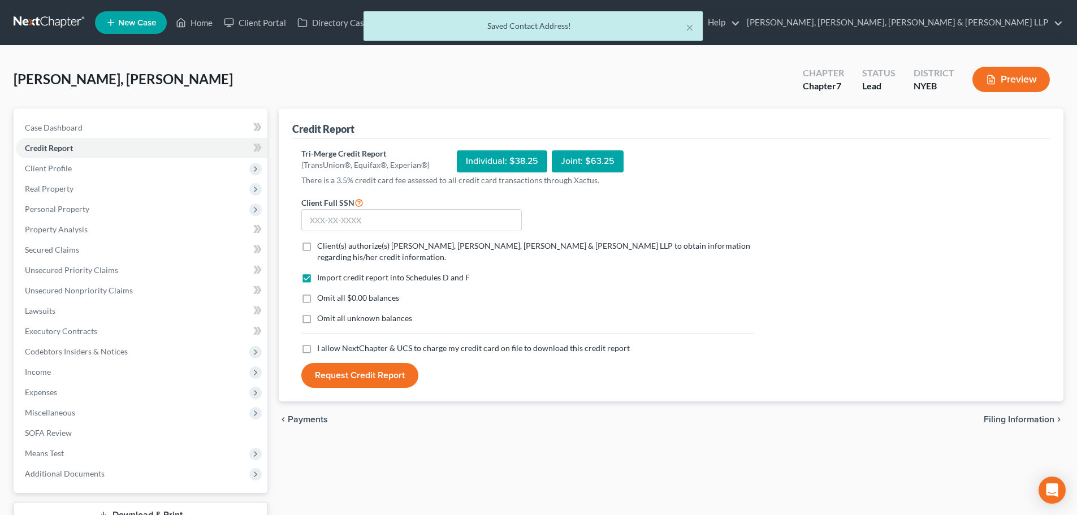
click at [317, 245] on label "Client(s) authorize(s) Scura Wigfield, Heyer, Stevens & Cammarota LLP to obtain…" at bounding box center [535, 251] width 437 height 23
click at [322, 245] on input "Client(s) authorize(s) Scura Wigfield, Heyer, Stevens & Cammarota LLP to obtain…" at bounding box center [325, 243] width 7 height 7
checkbox input "true"
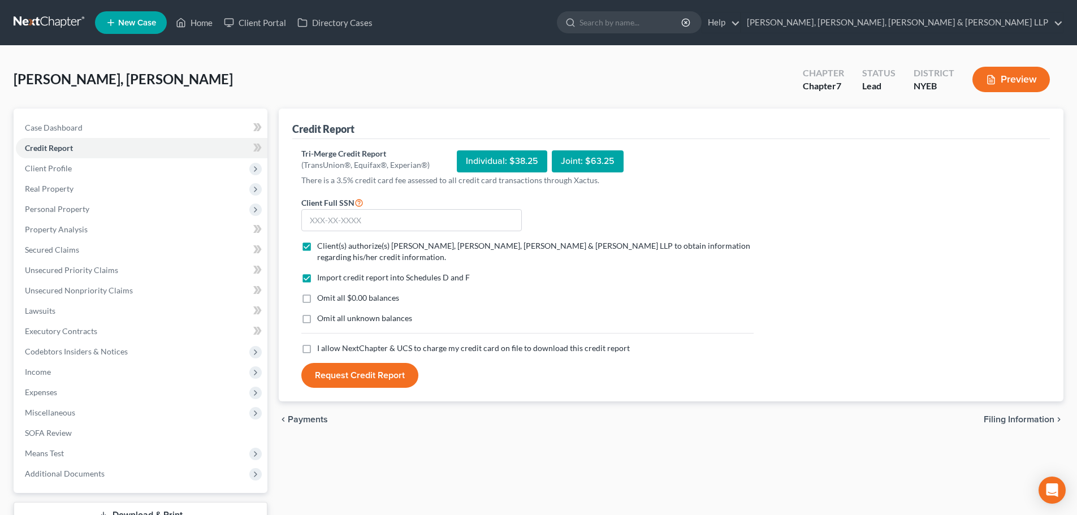
click at [317, 348] on label "I allow NextChapter & UCS to charge my credit card on file to download this cre…" at bounding box center [473, 348] width 313 height 11
click at [322, 348] on input "I allow NextChapter & UCS to charge my credit card on file to download this cre…" at bounding box center [325, 346] width 7 height 7
checkbox input "true"
click at [333, 226] on input "text" at bounding box center [411, 220] width 221 height 23
type input "122-94-7186"
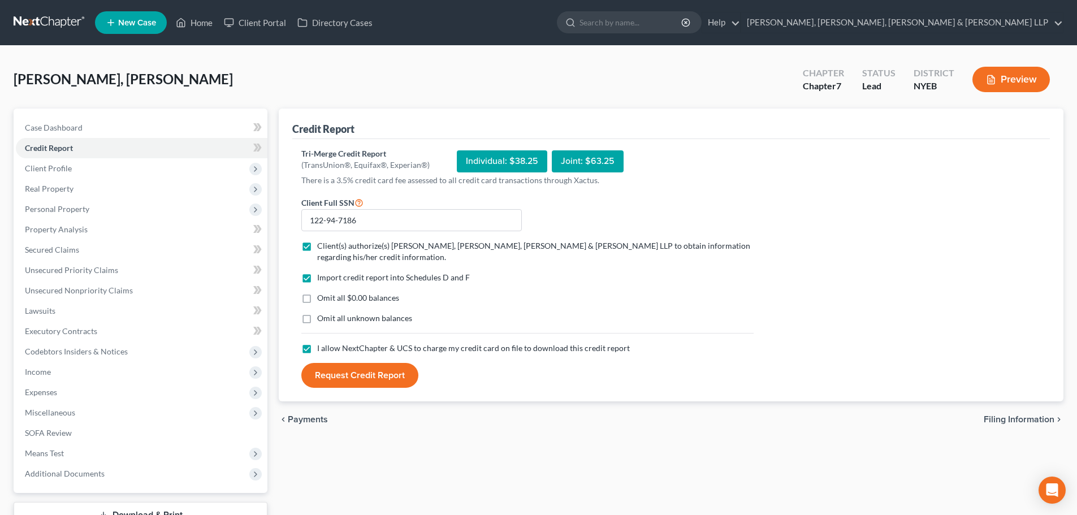
click at [368, 372] on button "Request Credit Report" at bounding box center [359, 375] width 117 height 25
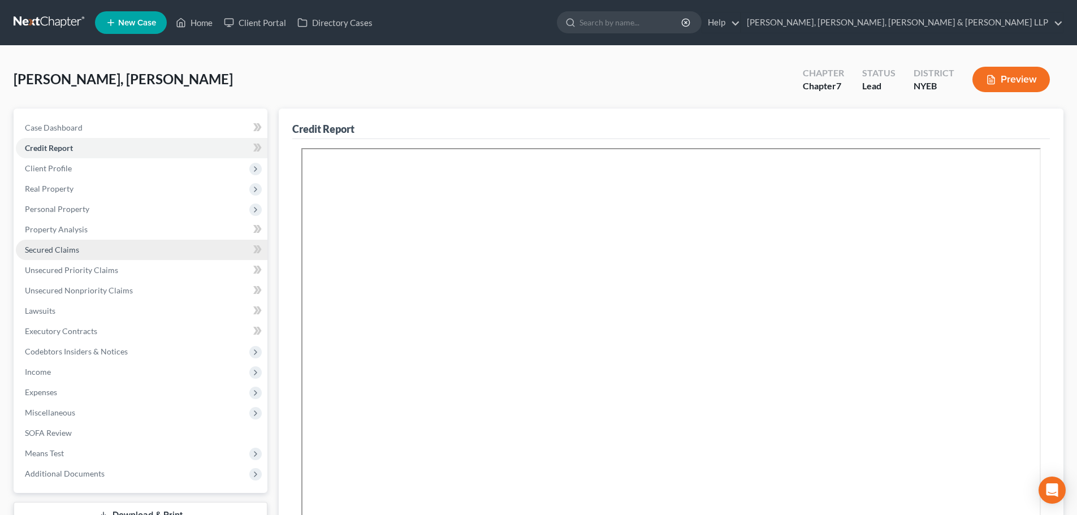
click at [73, 252] on span "Secured Claims" at bounding box center [52, 250] width 54 height 10
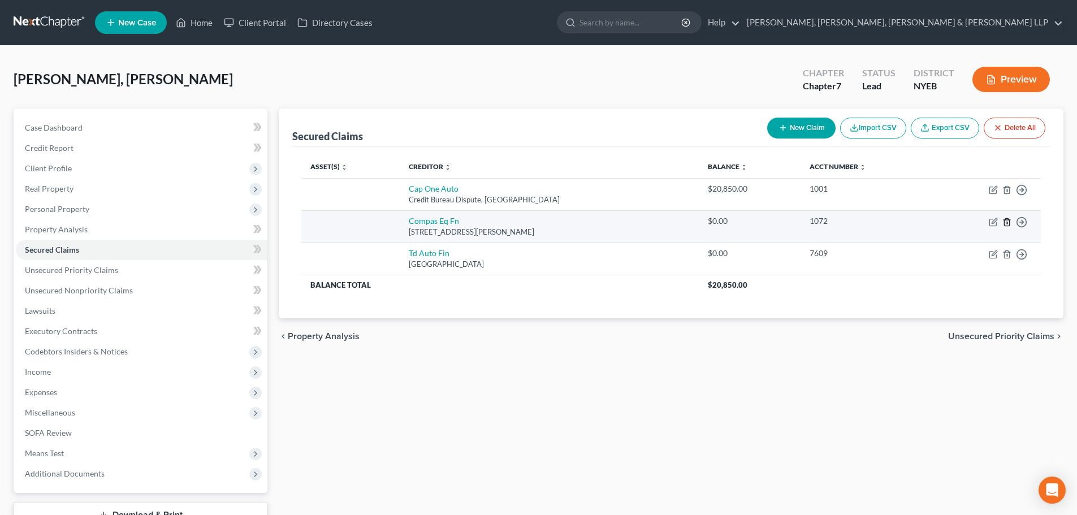
click at [1006, 221] on icon "button" at bounding box center [1007, 222] width 9 height 9
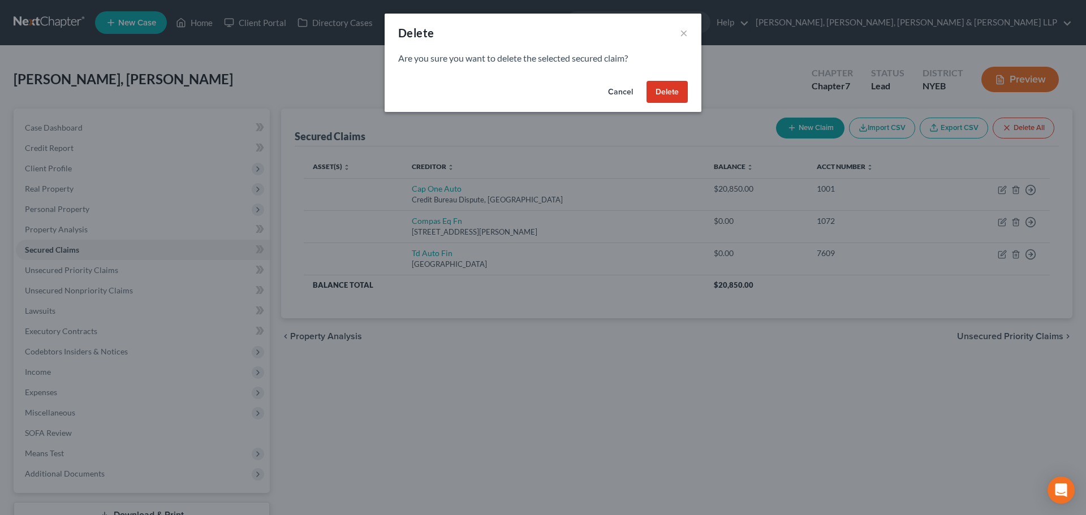
click at [680, 92] on button "Delete" at bounding box center [666, 92] width 41 height 23
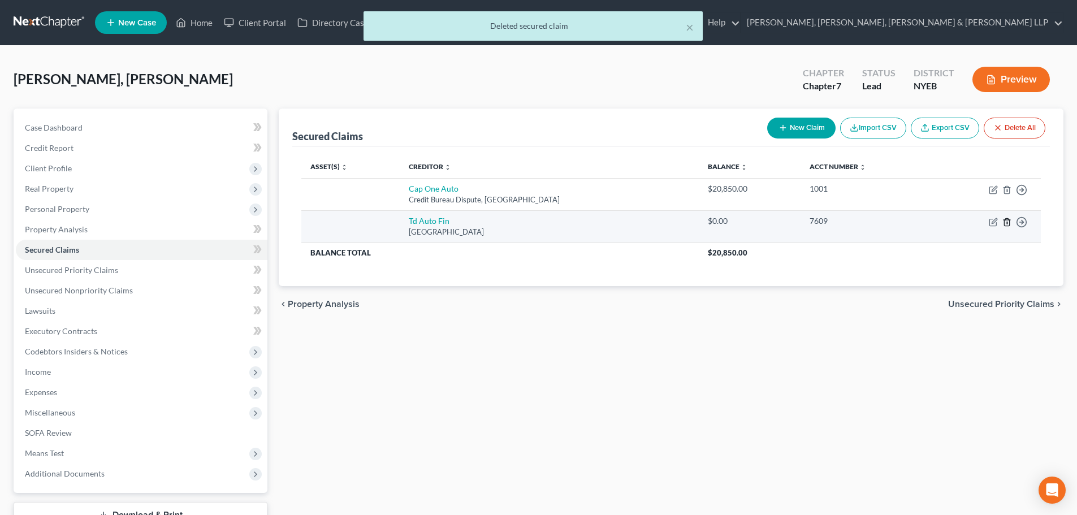
click at [1006, 222] on icon "button" at bounding box center [1007, 222] width 9 height 9
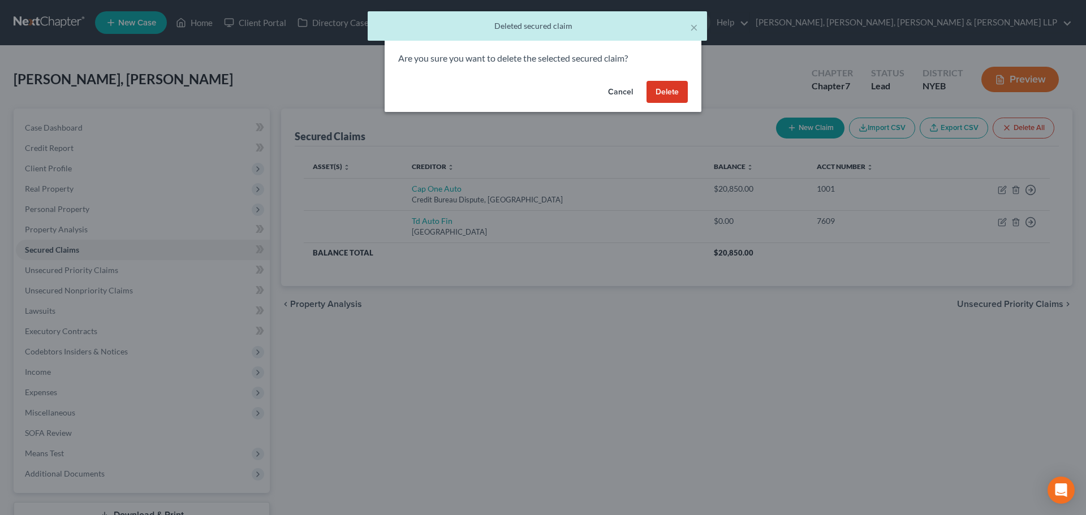
drag, startPoint x: 663, startPoint y: 89, endPoint x: 653, endPoint y: 101, distance: 15.7
click at [663, 89] on button "Delete" at bounding box center [666, 92] width 41 height 23
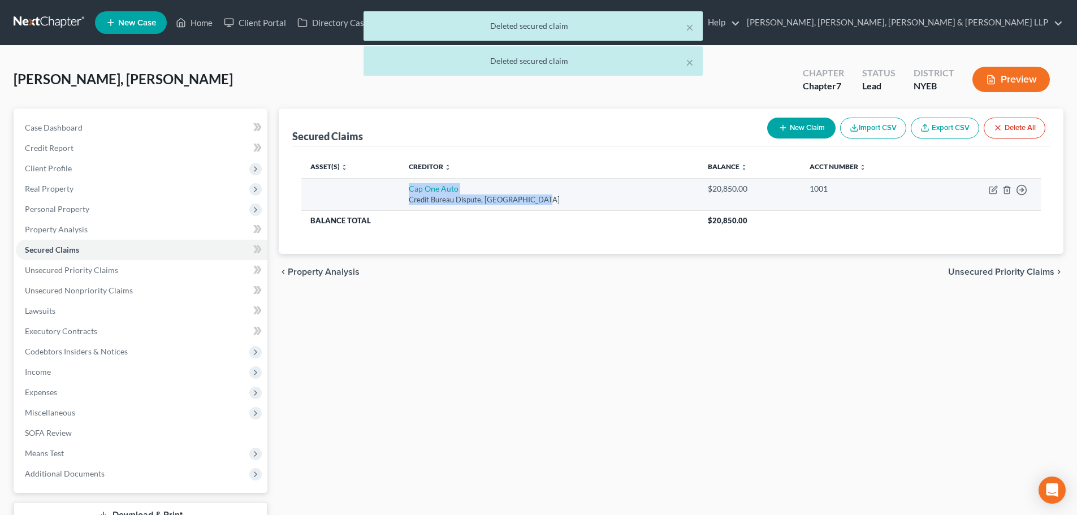
drag, startPoint x: 545, startPoint y: 200, endPoint x: 411, endPoint y: 190, distance: 133.8
click at [411, 190] on td "Cap One Auto Credit Bureau Dispute, Plano, TX 75025" at bounding box center [549, 194] width 299 height 32
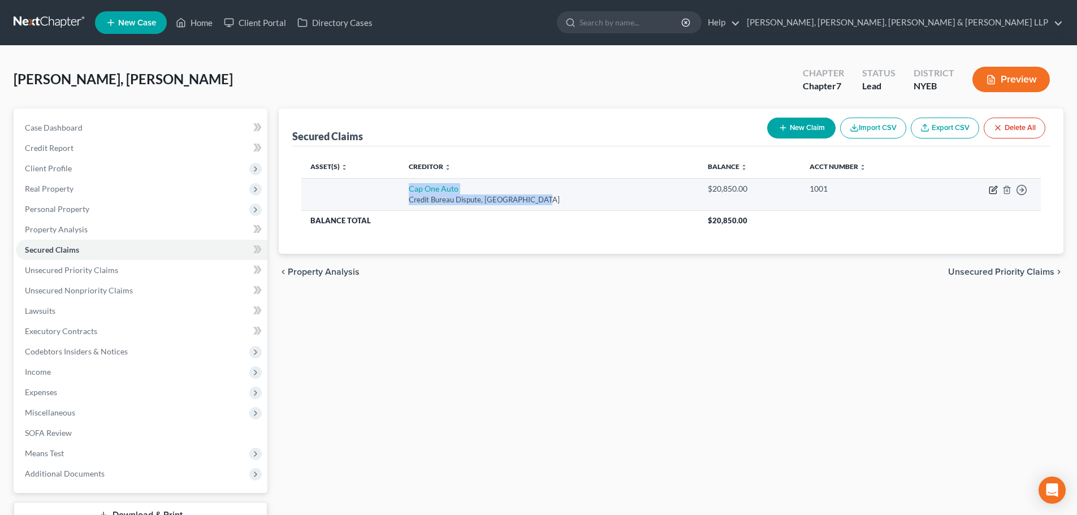
click at [993, 187] on icon "button" at bounding box center [993, 190] width 7 height 7
select select "45"
select select "0"
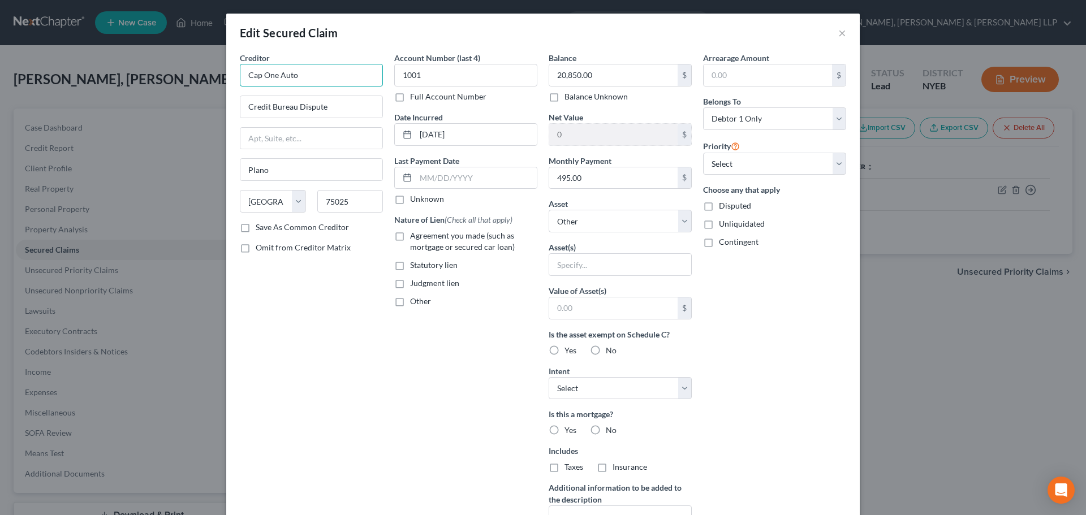
drag, startPoint x: 297, startPoint y: 75, endPoint x: 122, endPoint y: 76, distance: 175.3
click at [131, 75] on div "Edit Secured Claim × Creditor * Cap One Auto Credit Bureau Dispute Plano State …" at bounding box center [543, 257] width 1086 height 515
paste input "ital One Auto"
type input "Capital One Auto"
drag, startPoint x: 334, startPoint y: 109, endPoint x: 161, endPoint y: 97, distance: 174.0
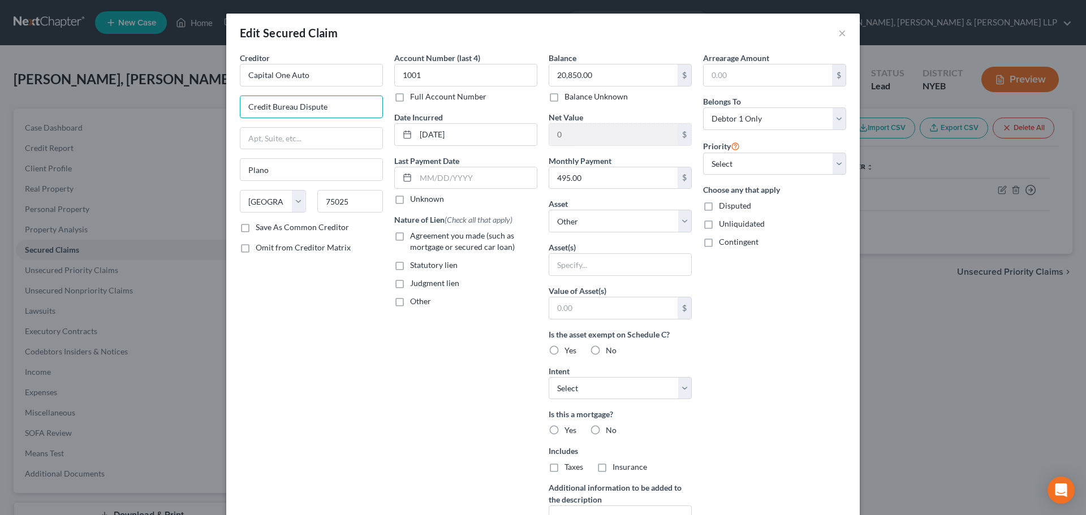
click at [158, 97] on div "Edit Secured Claim × Creditor * Capital One Auto Credit Bureau Dispute Plano St…" at bounding box center [543, 257] width 1086 height 515
paste input "P.O. Box 60511"
type input "P.O. Box 60511"
click at [259, 201] on div "State AL AK AR AZ CA CO CT DE DC FL GA GU HI ID IL IN IA KS KY LA ME MD MA MI M…" at bounding box center [311, 206] width 154 height 32
paste input "91716"
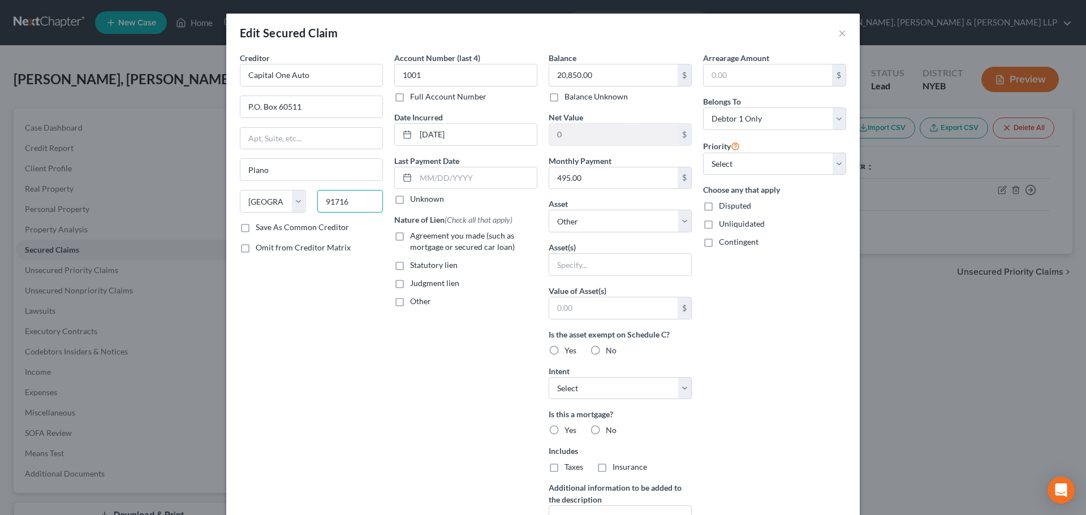
type input "91716"
type input "City Of Industry"
select select "4"
click at [309, 153] on div "Creditor * Capital One Auto P.O. Box 60511 City Of Industry State AL AK AR AZ C…" at bounding box center [311, 137] width 143 height 170
drag, startPoint x: 426, startPoint y: 242, endPoint x: 463, endPoint y: 242, distance: 36.2
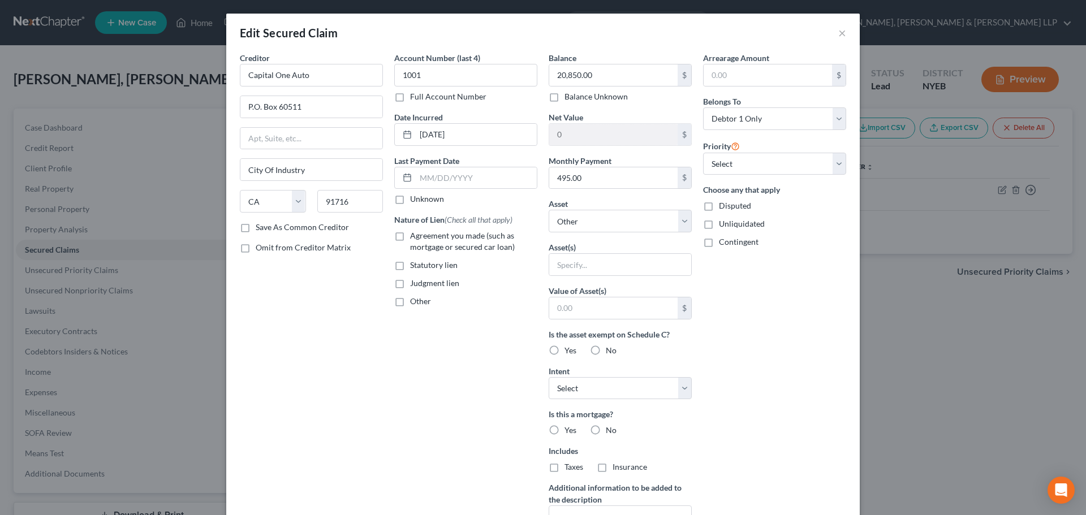
click at [426, 241] on label "Agreement you made (such as mortgage or secured car loan)" at bounding box center [473, 241] width 127 height 23
drag, startPoint x: 393, startPoint y: 239, endPoint x: 410, endPoint y: 244, distance: 17.7
click at [410, 239] on label "Agreement you made (such as mortgage or secured car loan)" at bounding box center [473, 241] width 127 height 23
click at [414, 237] on input "Agreement you made (such as mortgage or secured car loan)" at bounding box center [417, 233] width 7 height 7
checkbox input "true"
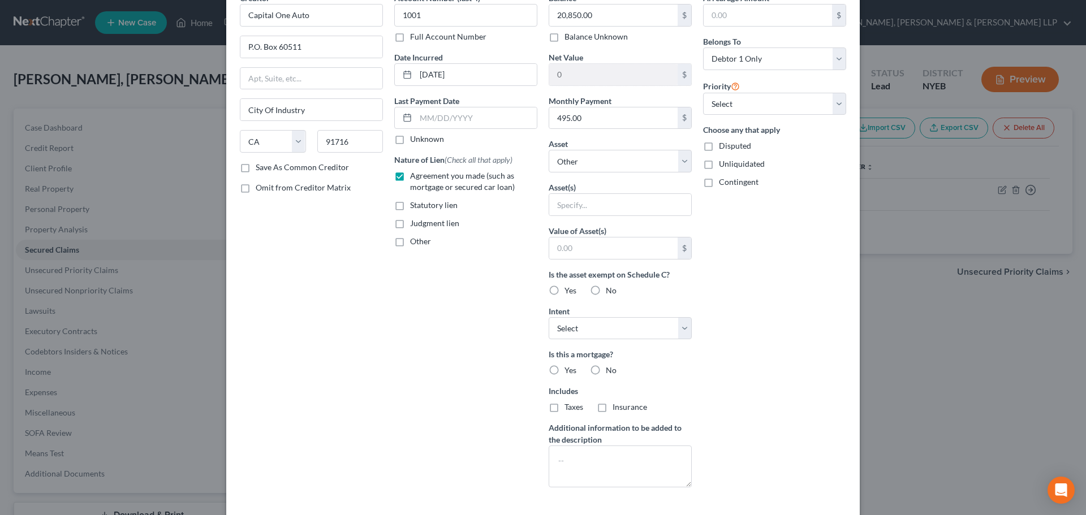
scroll to position [122, 0]
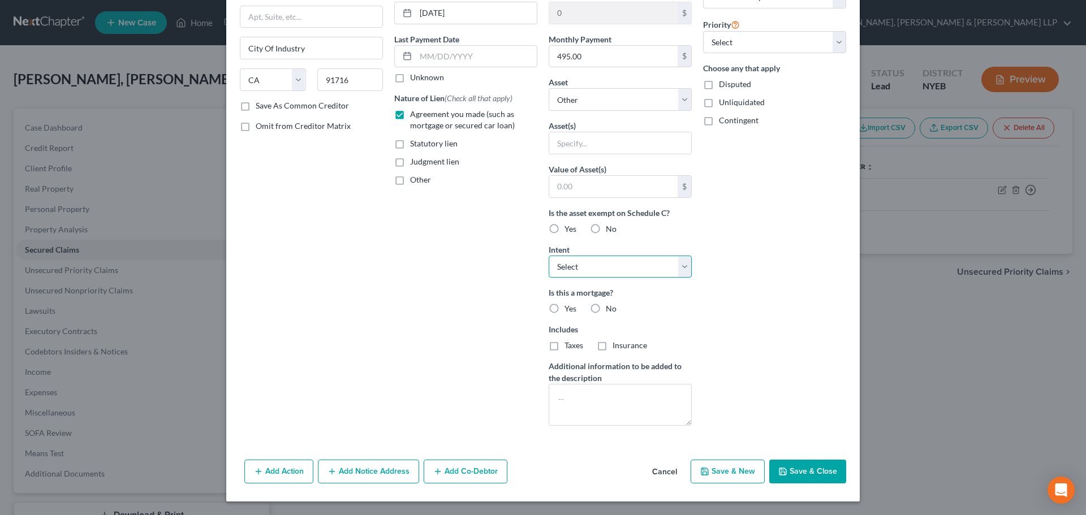
click at [611, 270] on select "Select Surrender Redeem Reaffirm Avoid Other" at bounding box center [620, 267] width 143 height 23
select select "2"
click at [549, 256] on select "Select Surrender Redeem Reaffirm Avoid Other" at bounding box center [620, 267] width 143 height 23
click at [794, 466] on button "Save & Close" at bounding box center [807, 472] width 77 height 24
select select
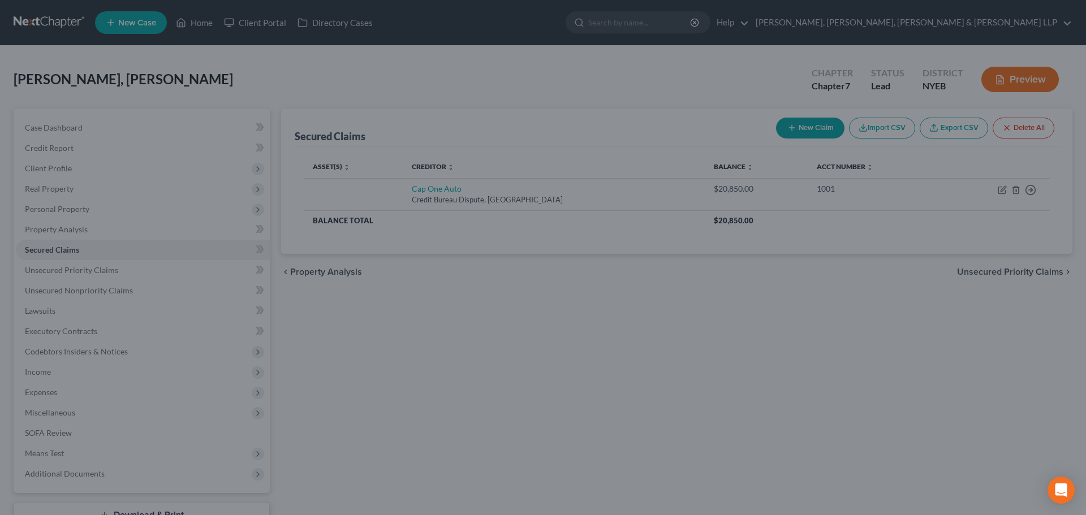
scroll to position [0, 0]
type input "0"
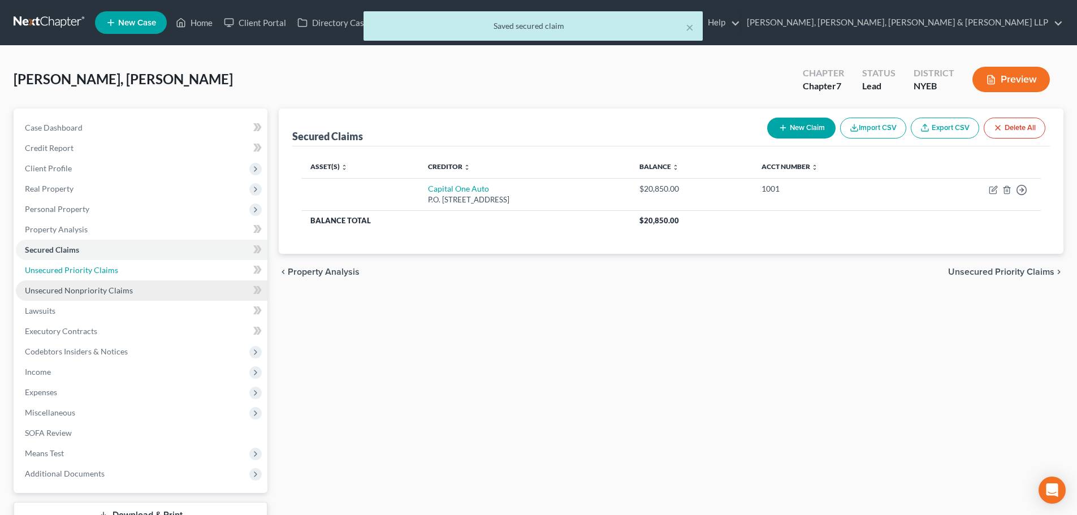
click at [90, 276] on link "Unsecured Priority Claims" at bounding box center [142, 270] width 252 height 20
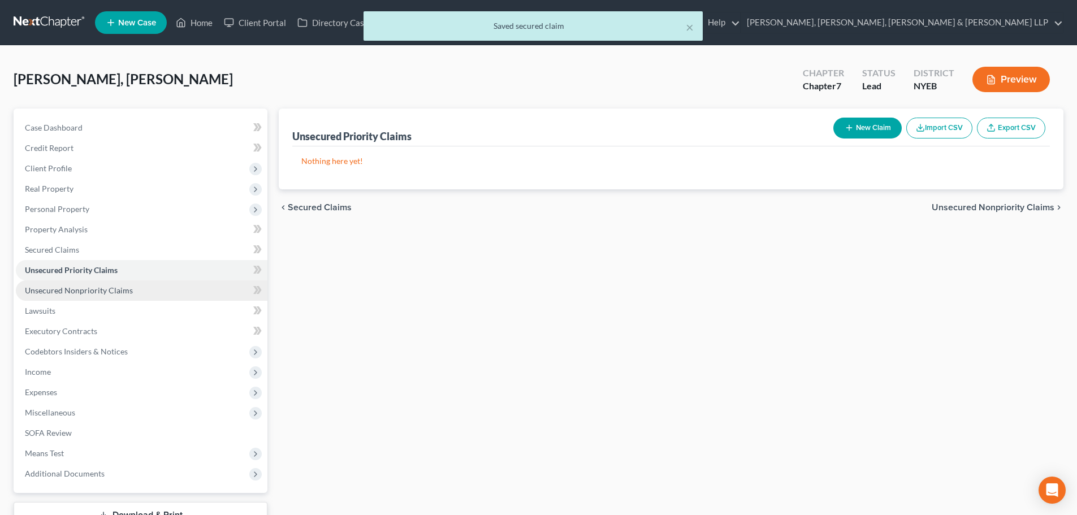
click at [97, 290] on span "Unsecured Nonpriority Claims" at bounding box center [79, 291] width 108 height 10
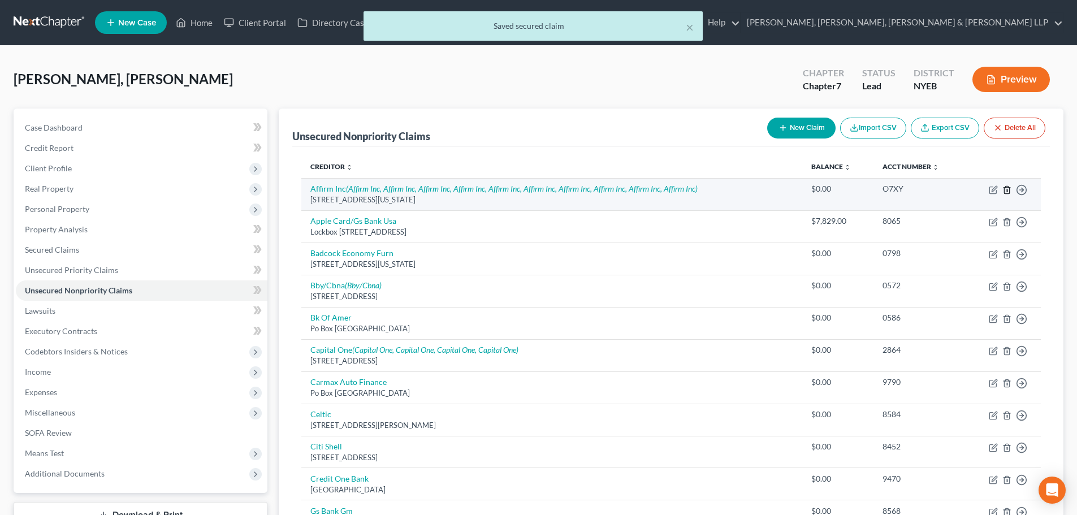
click at [1007, 190] on icon "button" at bounding box center [1007, 189] width 9 height 9
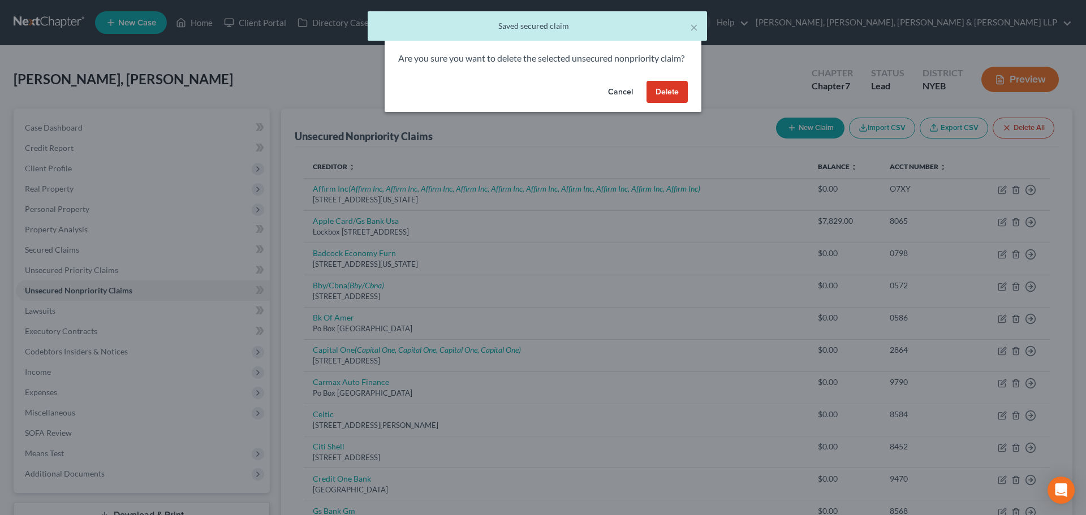
click at [664, 102] on button "Delete" at bounding box center [666, 92] width 41 height 23
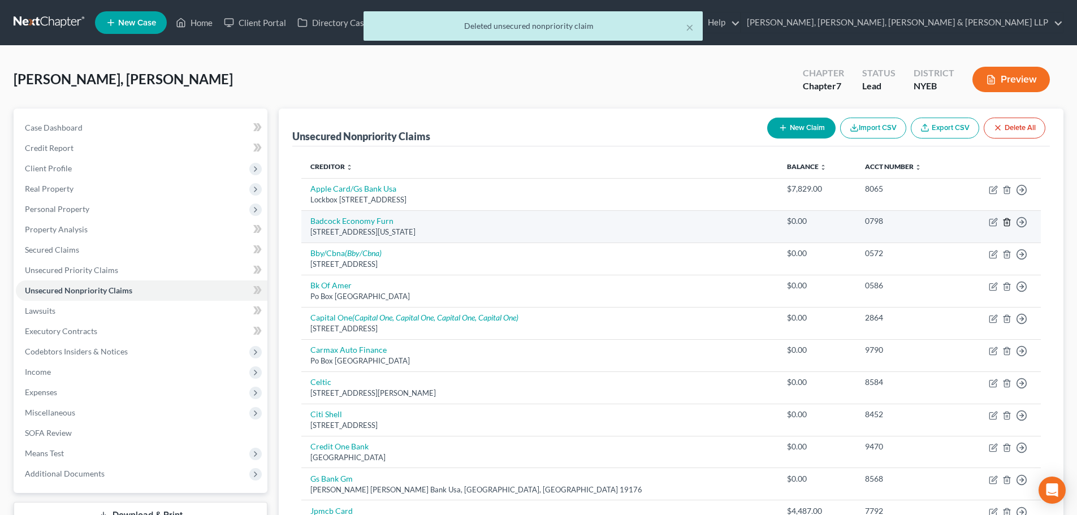
click at [1005, 222] on icon "button" at bounding box center [1006, 221] width 5 height 7
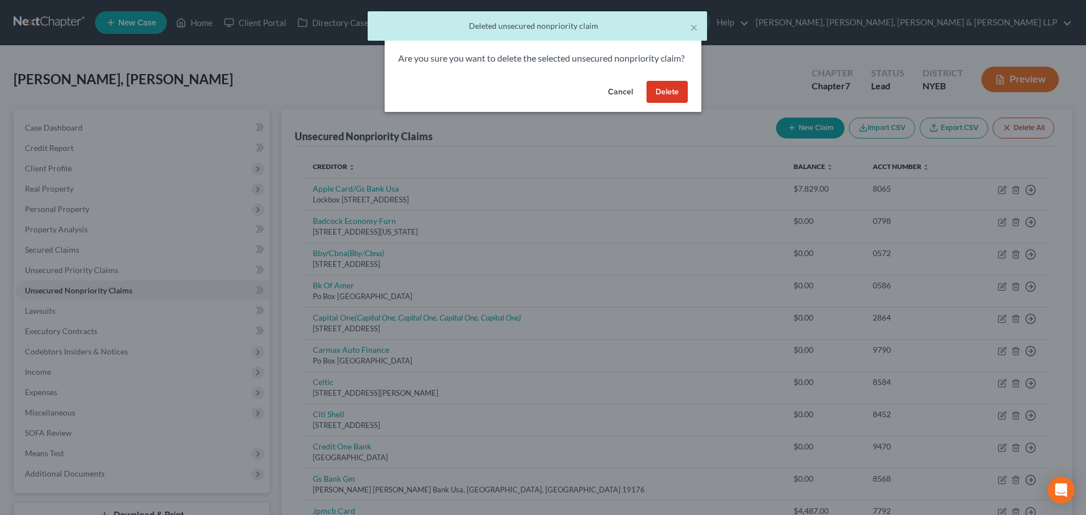
click at [681, 103] on button "Delete" at bounding box center [666, 92] width 41 height 23
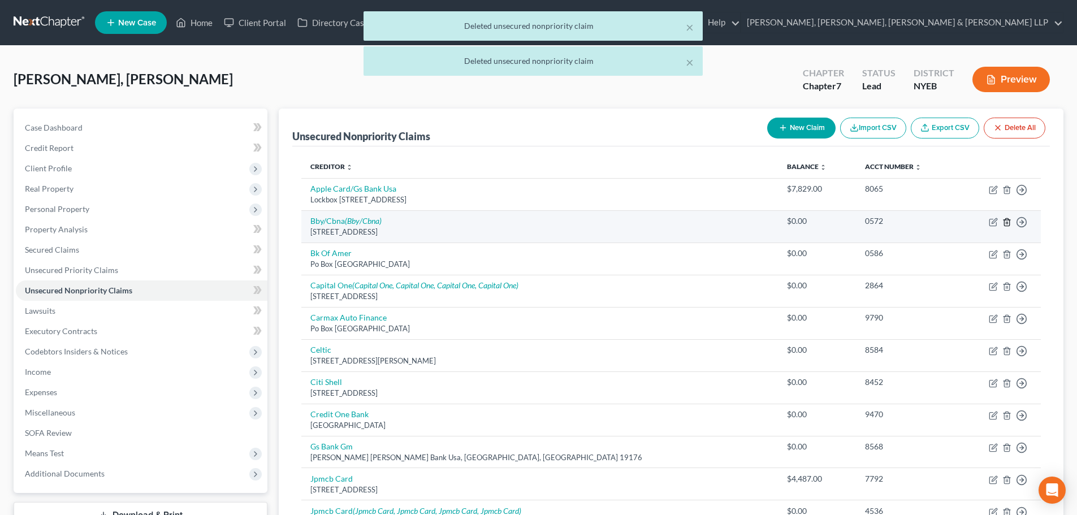
click at [1008, 221] on icon "button" at bounding box center [1007, 222] width 9 height 9
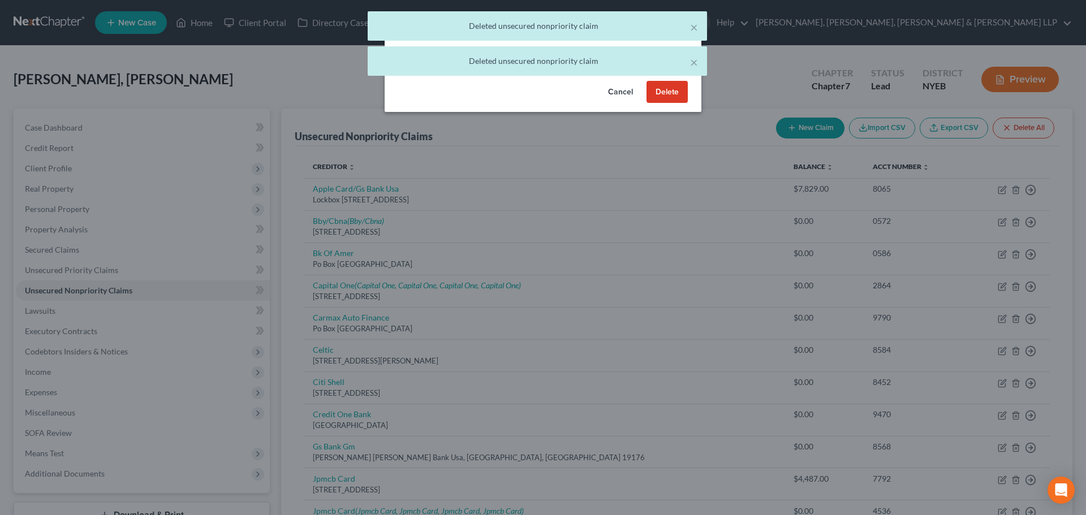
click at [684, 103] on button "Delete" at bounding box center [666, 92] width 41 height 23
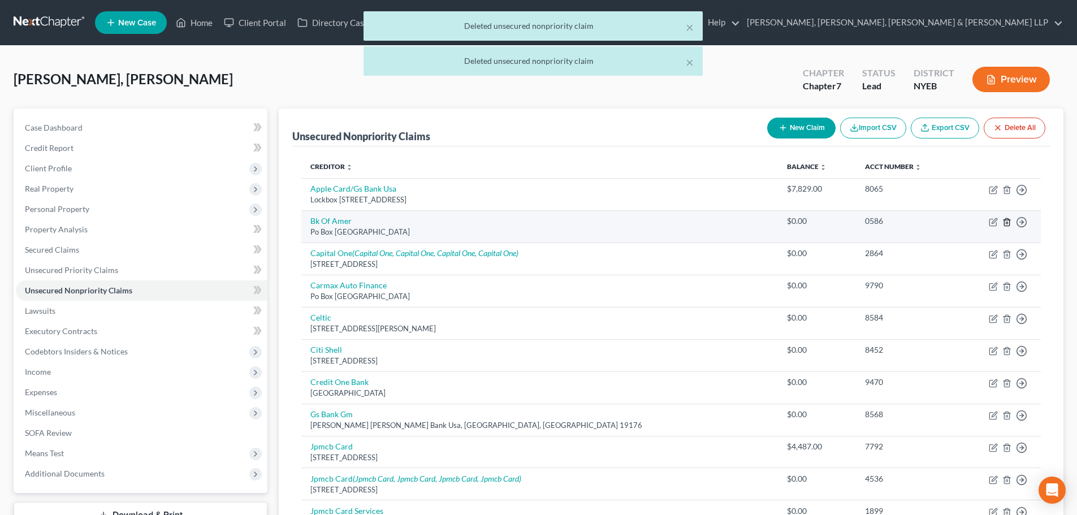
click at [1007, 223] on line "button" at bounding box center [1007, 223] width 0 height 2
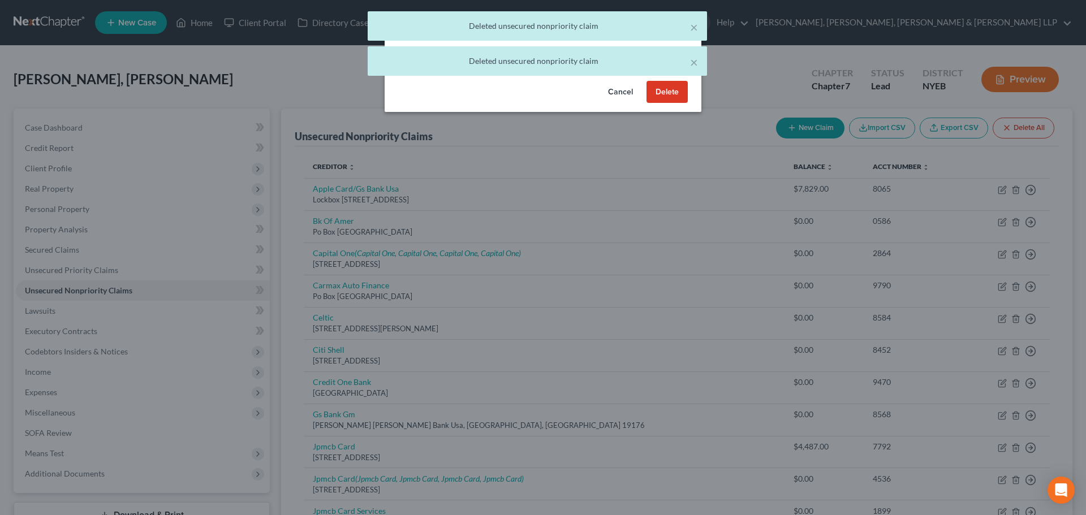
click at [666, 99] on button "Delete" at bounding box center [666, 92] width 41 height 23
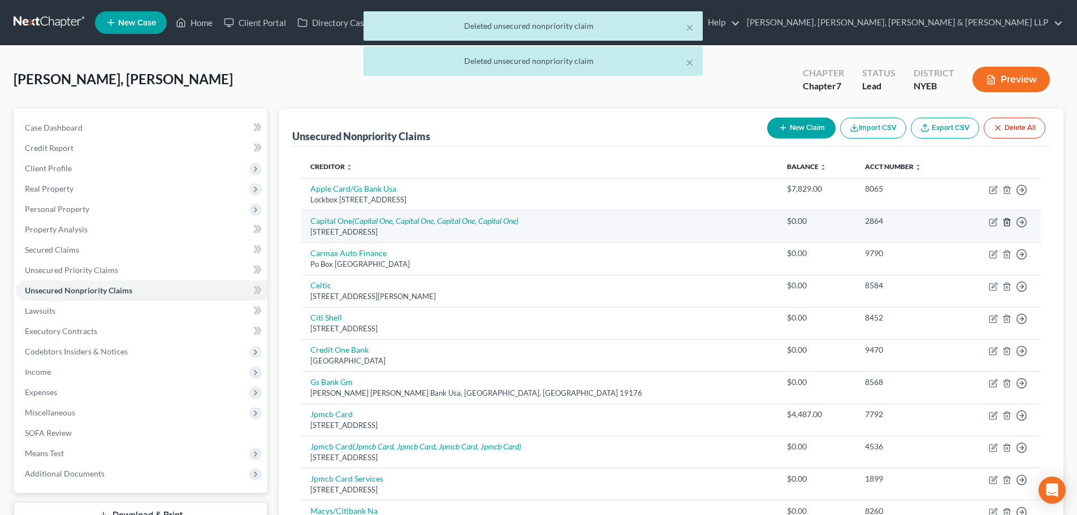
click at [1005, 222] on icon "button" at bounding box center [1007, 222] width 9 height 9
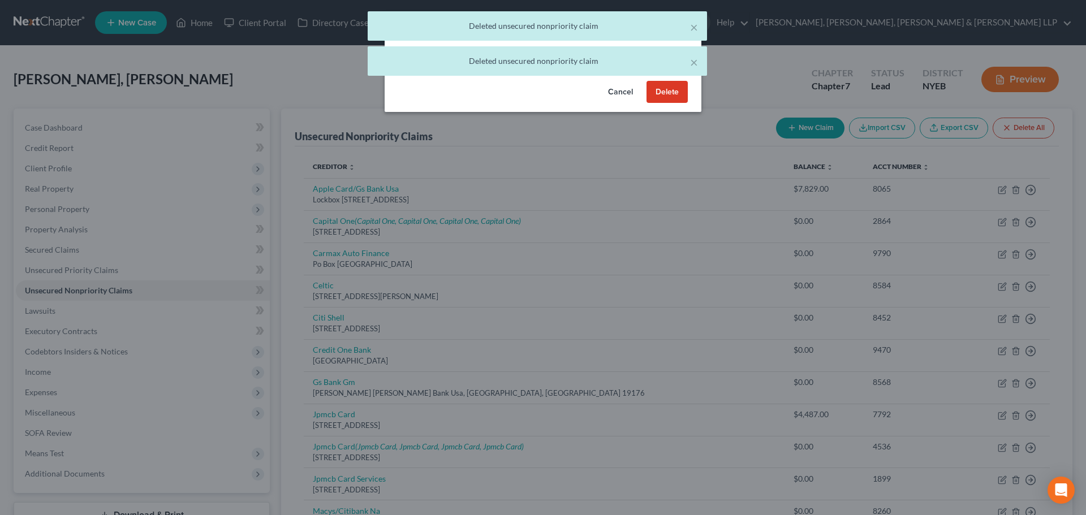
click at [667, 103] on button "Delete" at bounding box center [666, 92] width 41 height 23
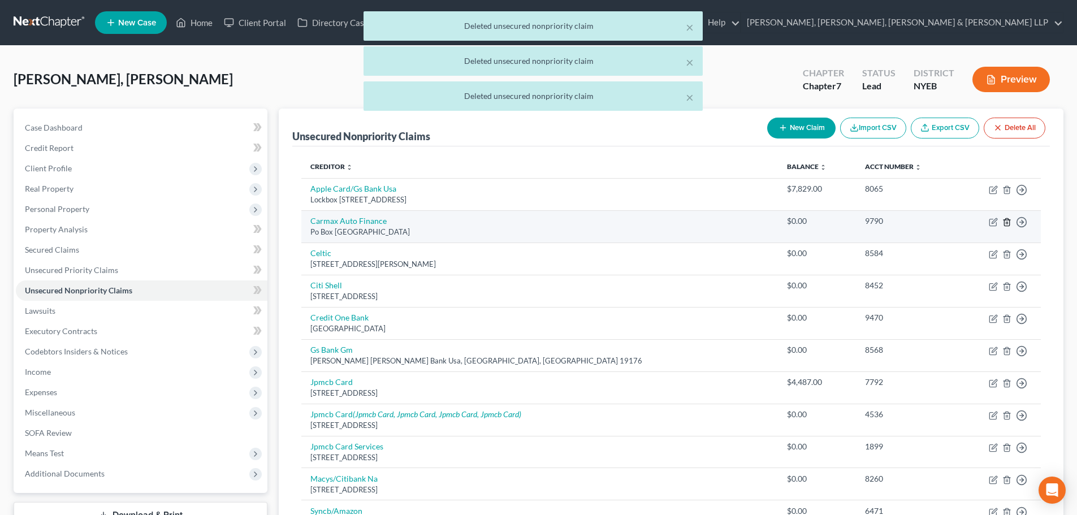
click at [1007, 224] on line "button" at bounding box center [1007, 223] width 0 height 2
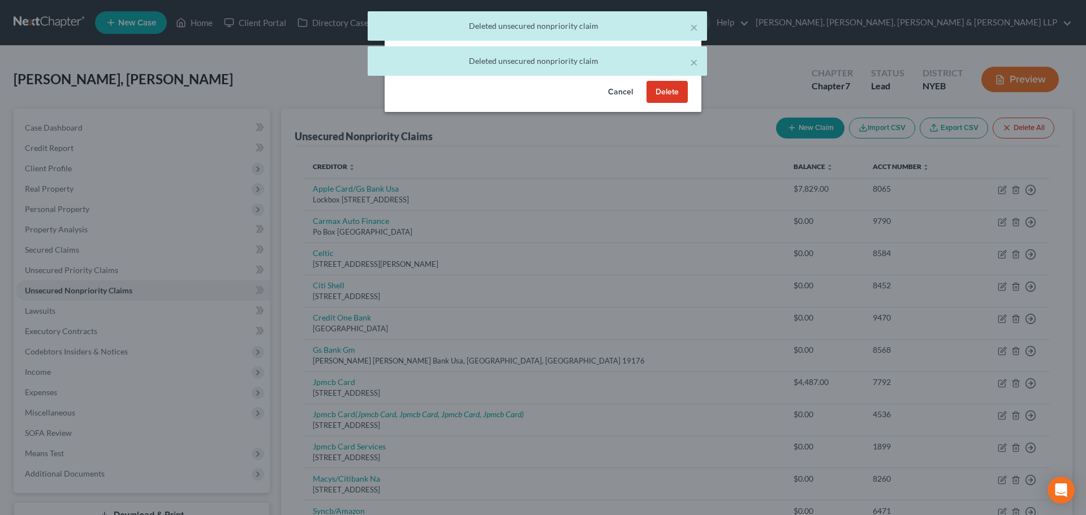
click at [670, 103] on button "Delete" at bounding box center [666, 92] width 41 height 23
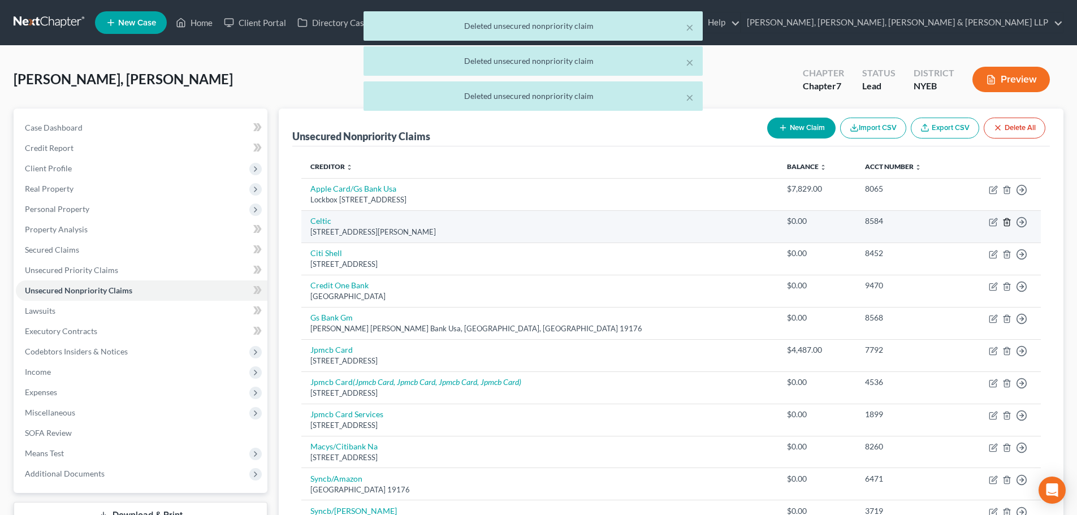
click at [1004, 222] on icon "button" at bounding box center [1006, 221] width 5 height 7
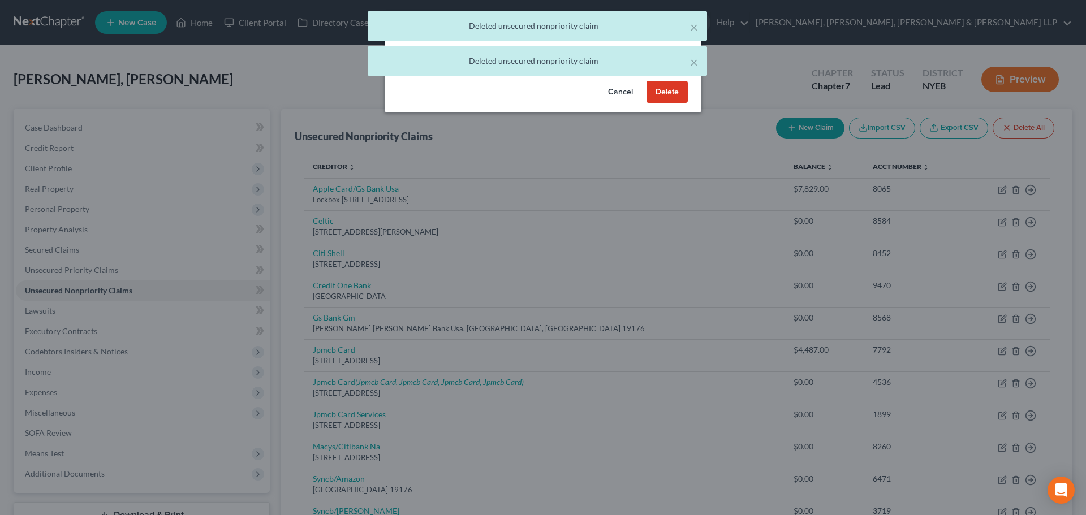
click at [681, 103] on button "Delete" at bounding box center [666, 92] width 41 height 23
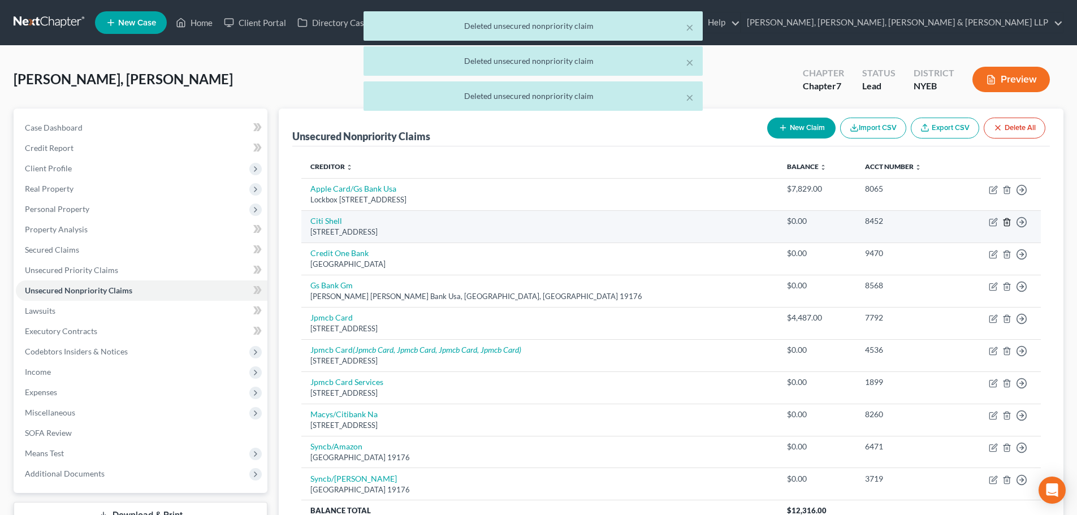
click at [1005, 222] on icon "button" at bounding box center [1007, 222] width 9 height 9
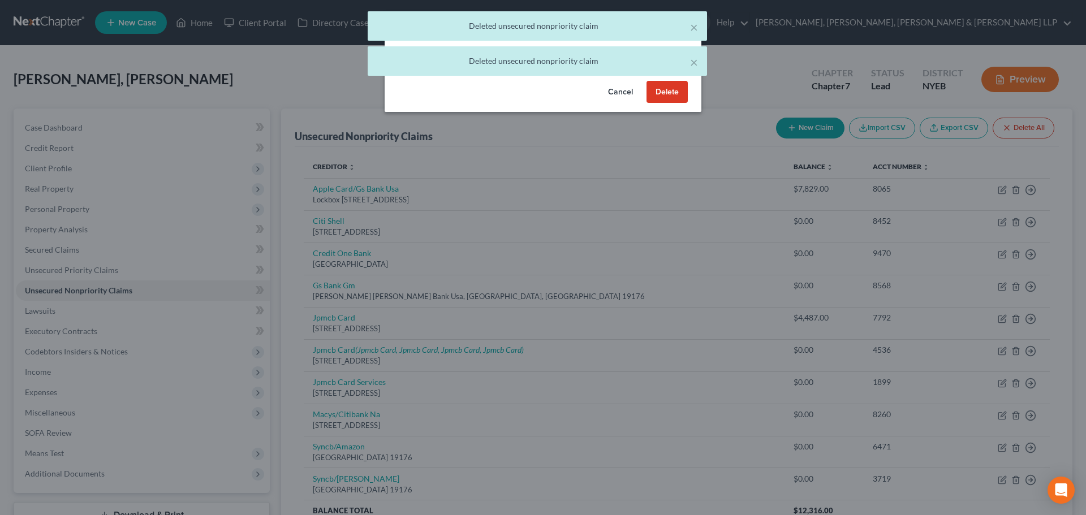
click at [664, 103] on button "Delete" at bounding box center [666, 92] width 41 height 23
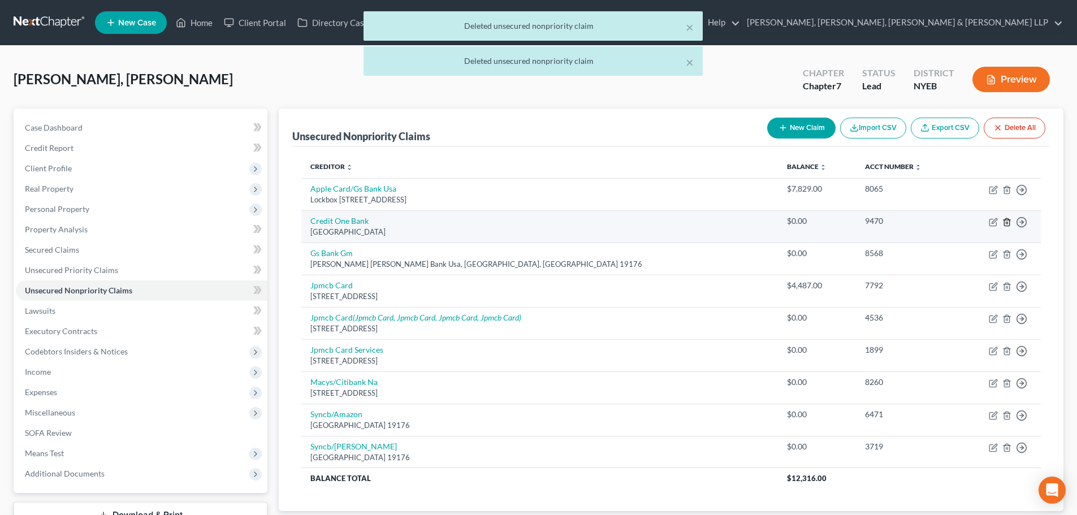
click at [1003, 219] on icon "button" at bounding box center [1007, 222] width 9 height 9
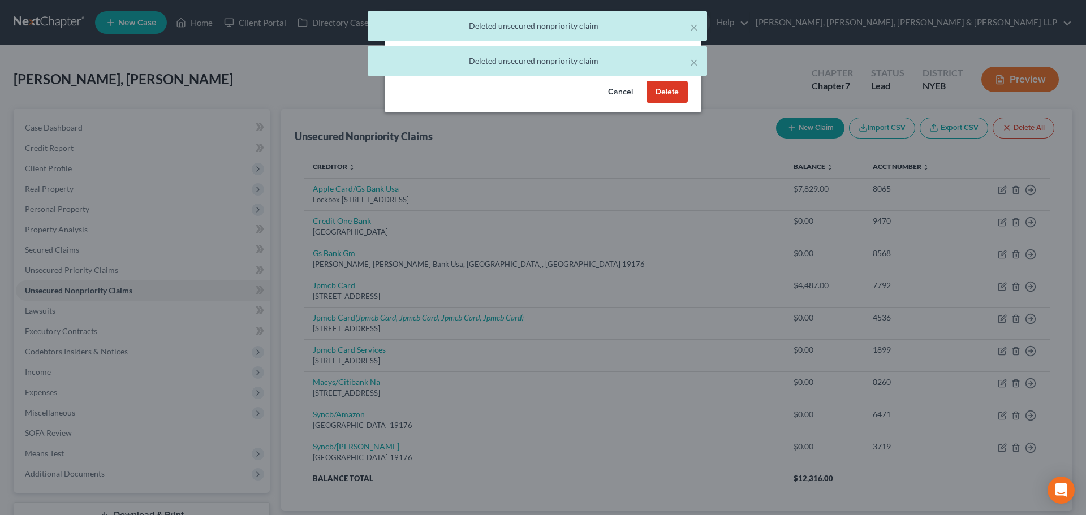
click at [664, 101] on button "Delete" at bounding box center [666, 92] width 41 height 23
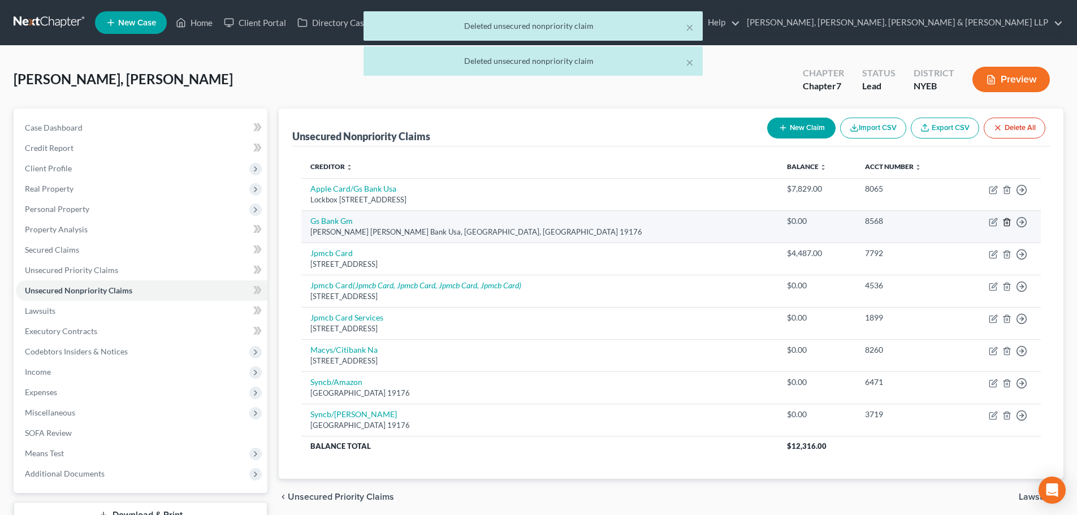
click at [1008, 221] on icon "button" at bounding box center [1007, 222] width 9 height 9
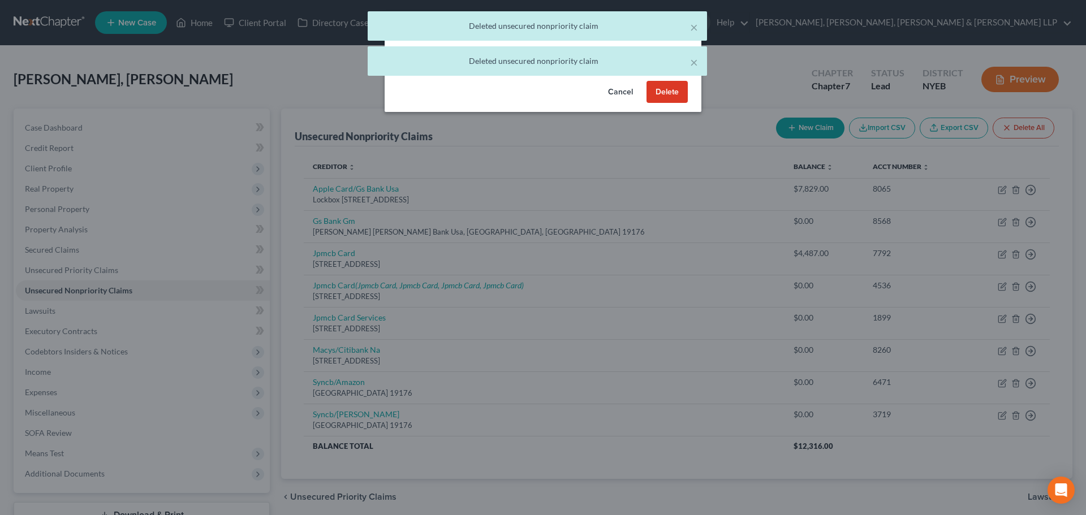
click at [667, 103] on button "Delete" at bounding box center [666, 92] width 41 height 23
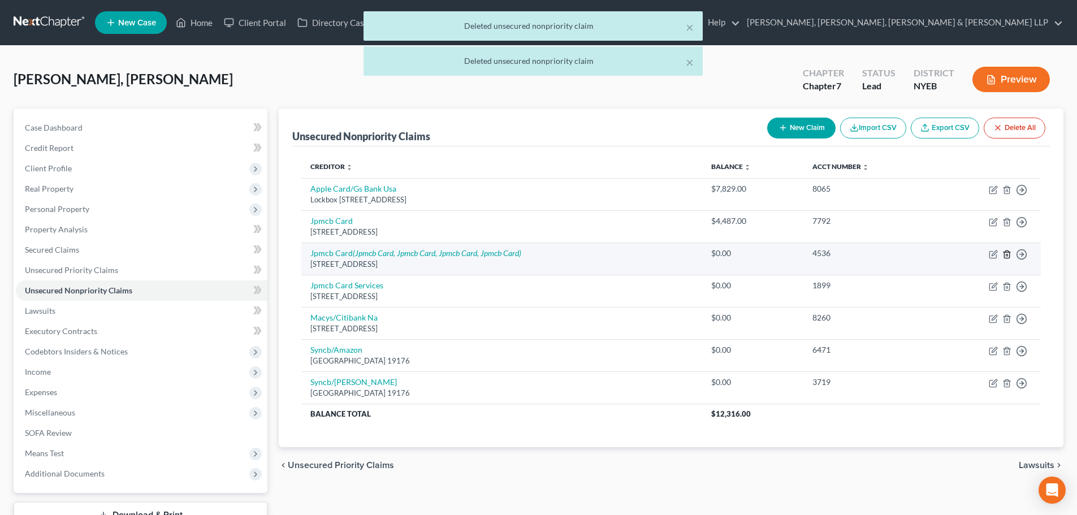
click at [1009, 253] on icon "button" at bounding box center [1007, 254] width 9 height 9
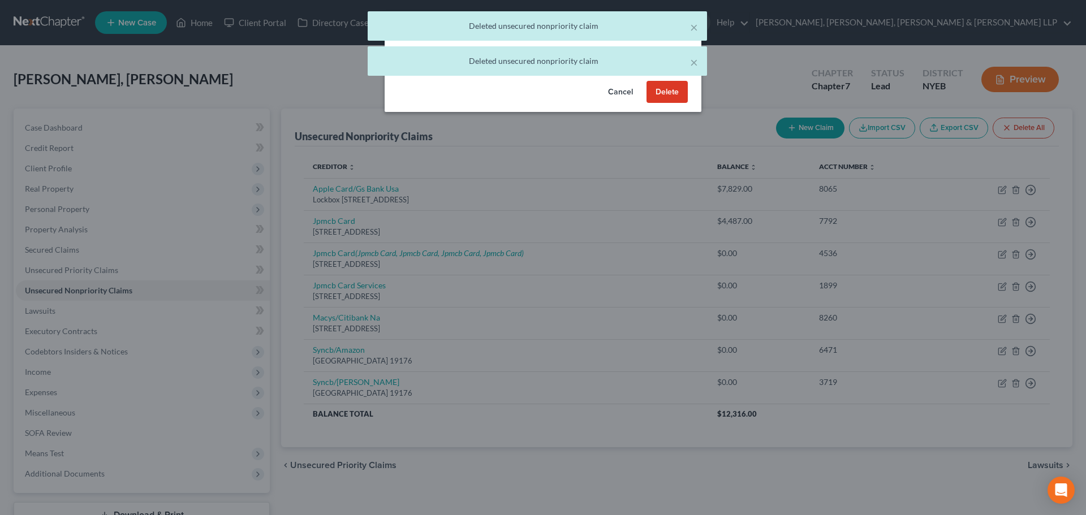
click at [675, 103] on button "Delete" at bounding box center [666, 92] width 41 height 23
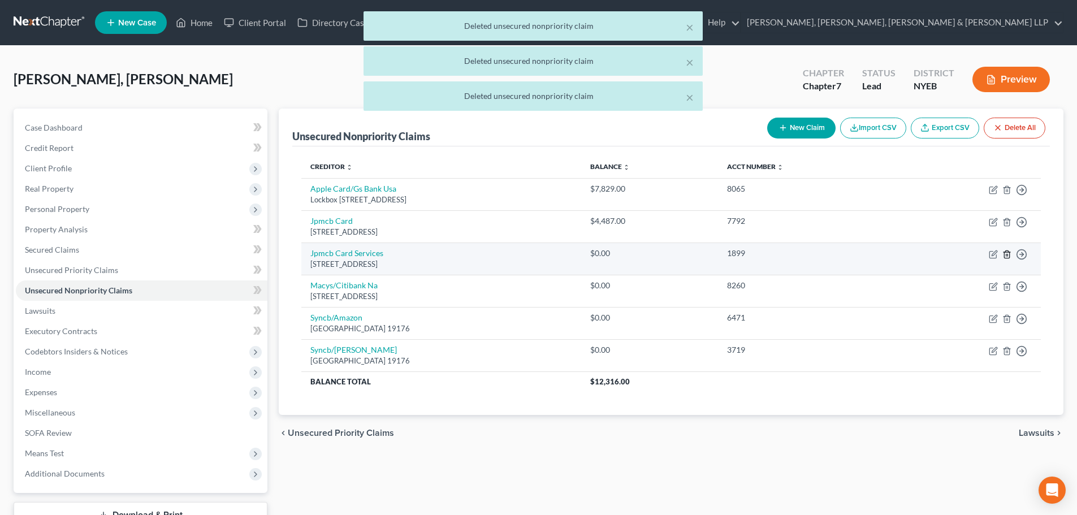
click at [1008, 255] on line "button" at bounding box center [1008, 255] width 0 height 2
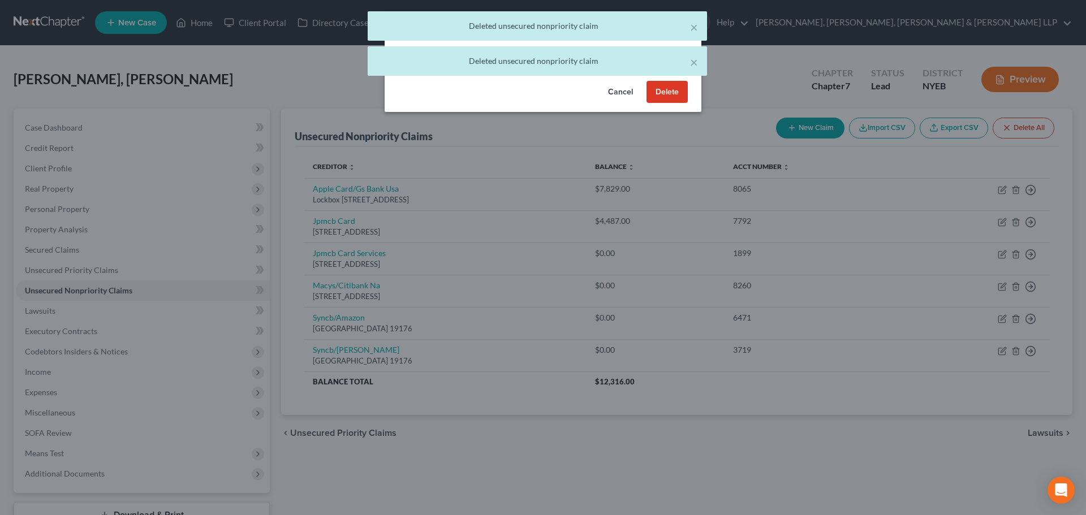
click at [673, 103] on button "Delete" at bounding box center [666, 92] width 41 height 23
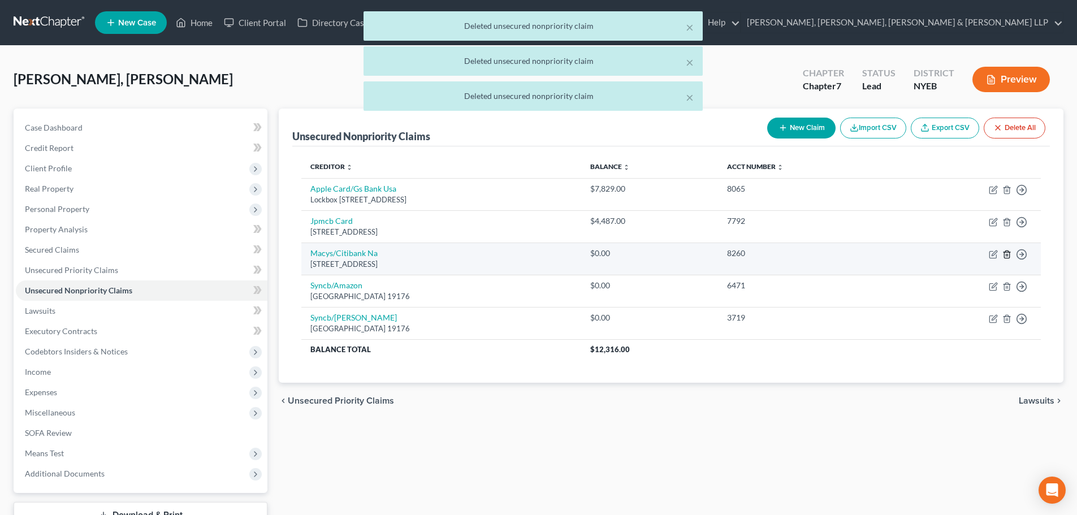
click at [1008, 253] on icon "button" at bounding box center [1007, 254] width 9 height 9
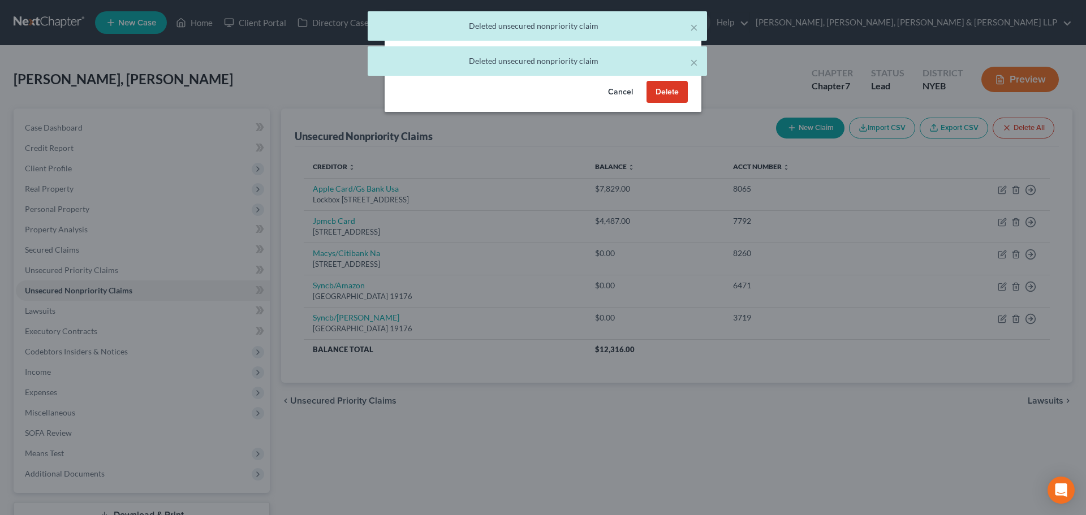
click at [675, 103] on button "Delete" at bounding box center [666, 92] width 41 height 23
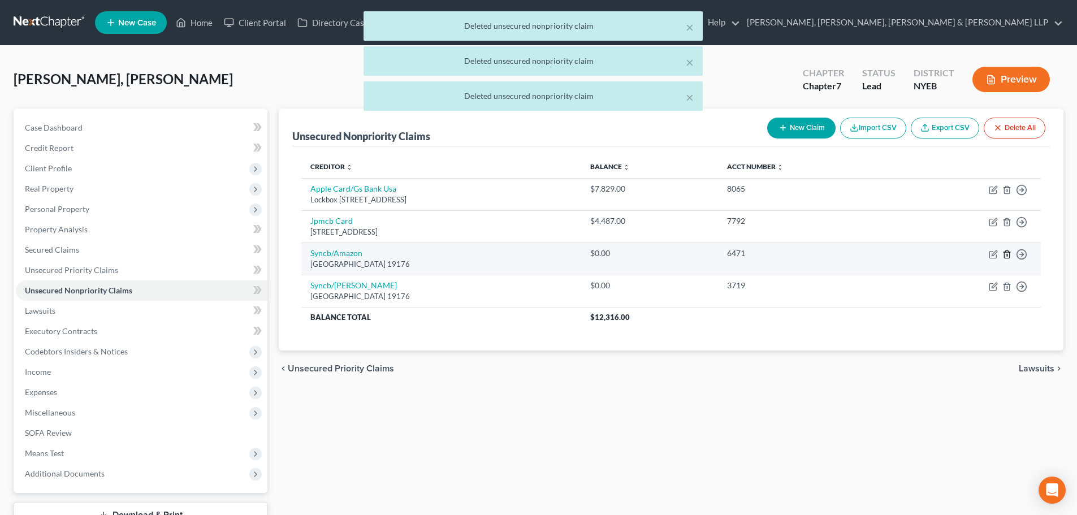
click at [1007, 257] on icon "button" at bounding box center [1007, 254] width 9 height 9
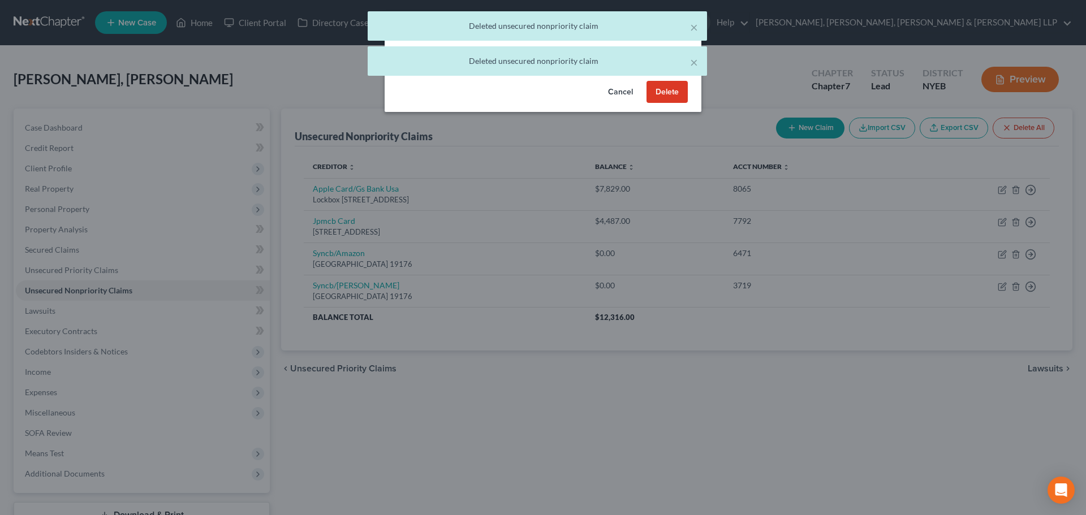
click at [655, 103] on button "Delete" at bounding box center [666, 92] width 41 height 23
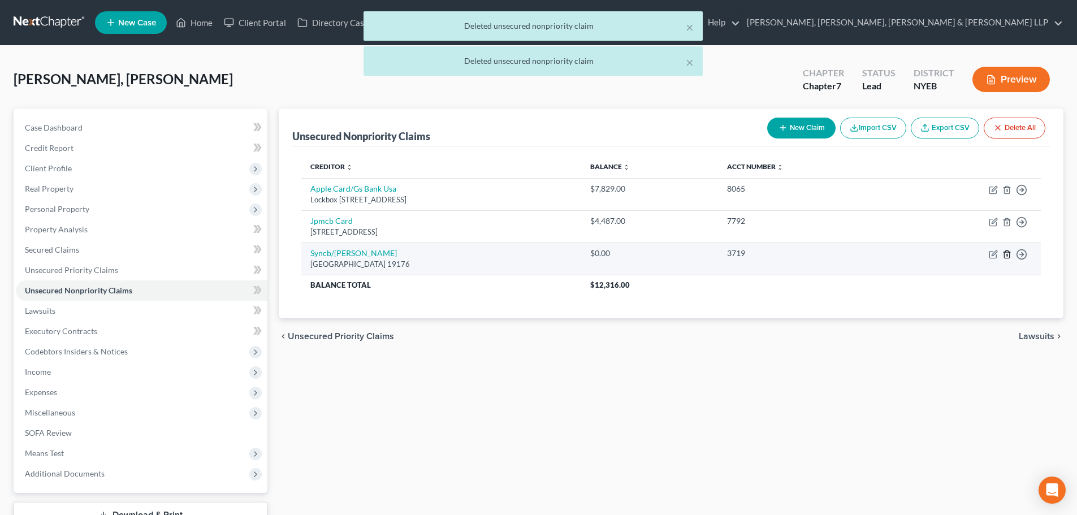
click at [1009, 254] on icon "button" at bounding box center [1006, 254] width 5 height 7
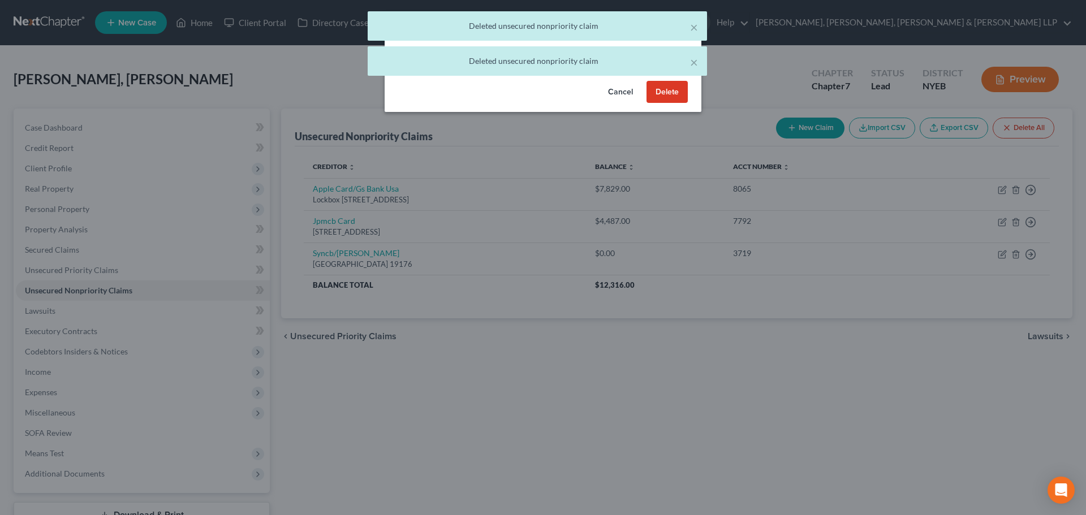
click at [655, 103] on button "Delete" at bounding box center [666, 92] width 41 height 23
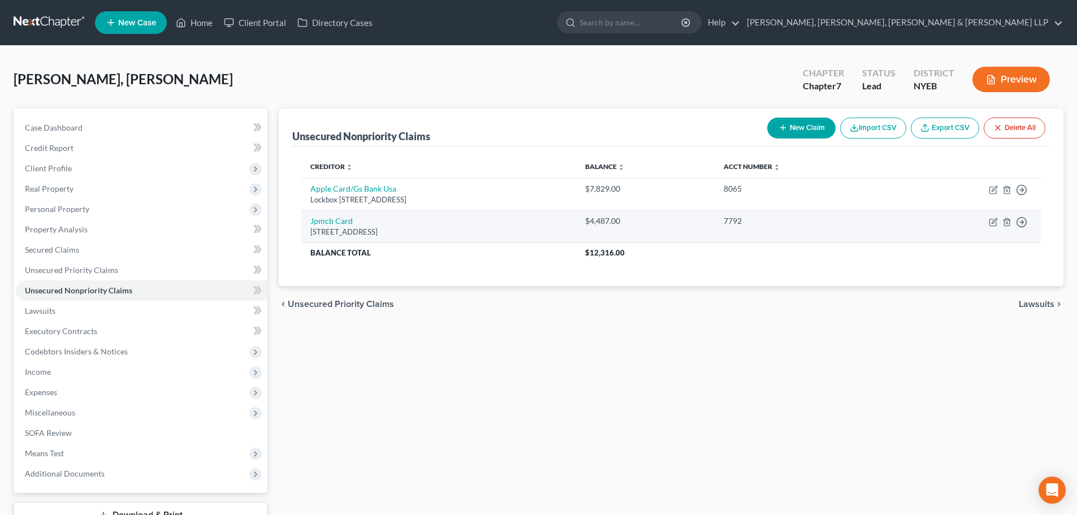
drag, startPoint x: 438, startPoint y: 232, endPoint x: 307, endPoint y: 219, distance: 131.3
click at [307, 219] on td "Jpmcb Card Po Box 15369, Wilmington, DE 19850" at bounding box center [438, 226] width 275 height 32
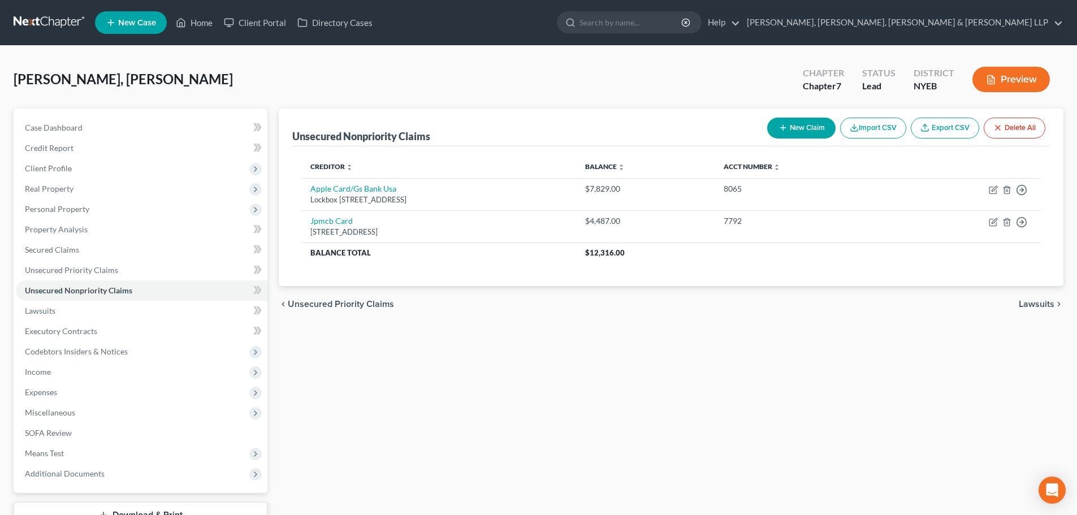
copy td "Jpmcb Card Po Box 15369, Wilmington, DE 19850"
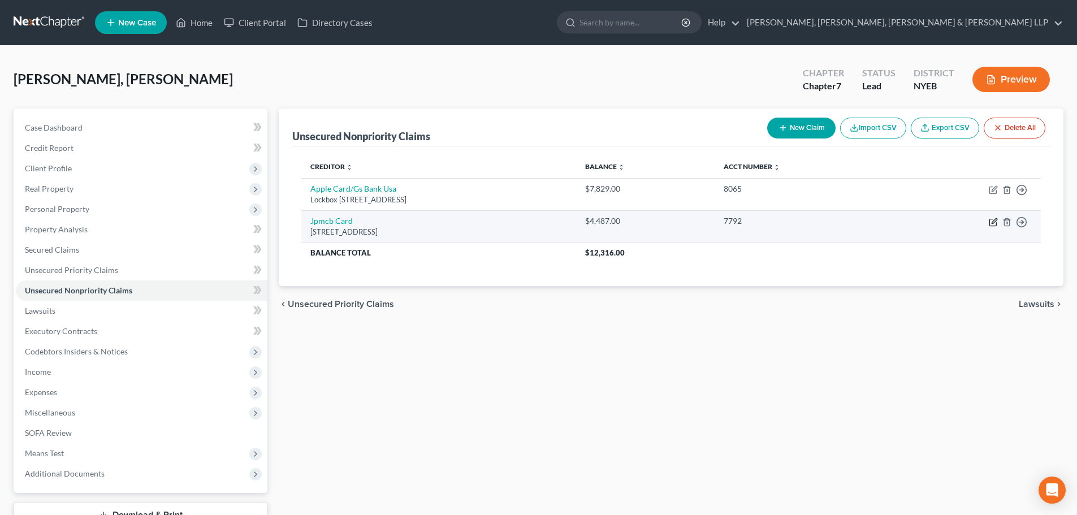
click at [995, 223] on icon "button" at bounding box center [993, 222] width 9 height 9
select select "7"
select select "2"
select select "0"
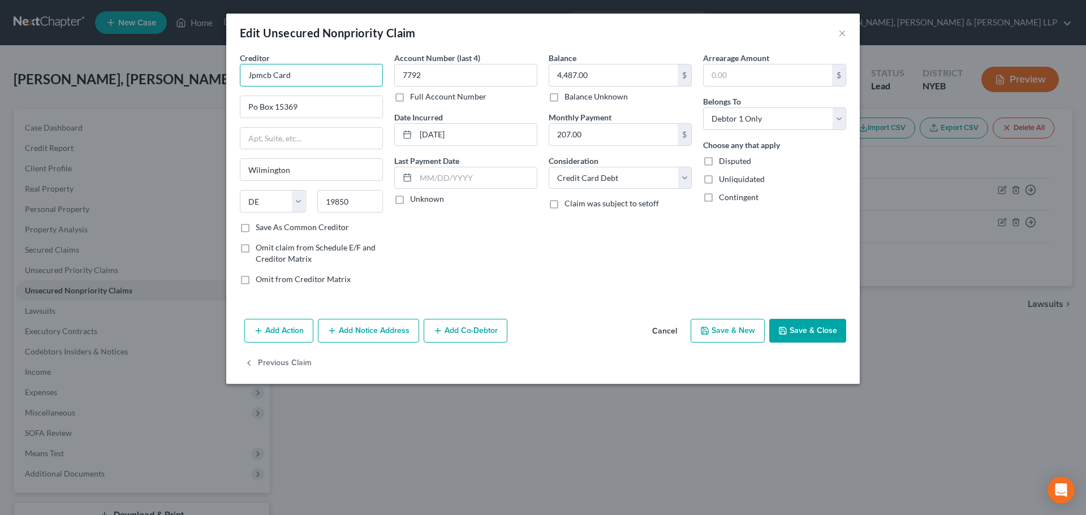
drag, startPoint x: 213, startPoint y: 76, endPoint x: 153, endPoint y: 77, distance: 60.0
click at [114, 70] on div "Edit Unsecured Nonpriority Claim × Creditor * Jpmcb Card Po Box 15369 Wilmingto…" at bounding box center [543, 257] width 1086 height 515
paste input "PMorgan Chase Bank"
type input "JPMorgan Chase Bank"
click at [802, 328] on button "Save & Close" at bounding box center [807, 331] width 77 height 24
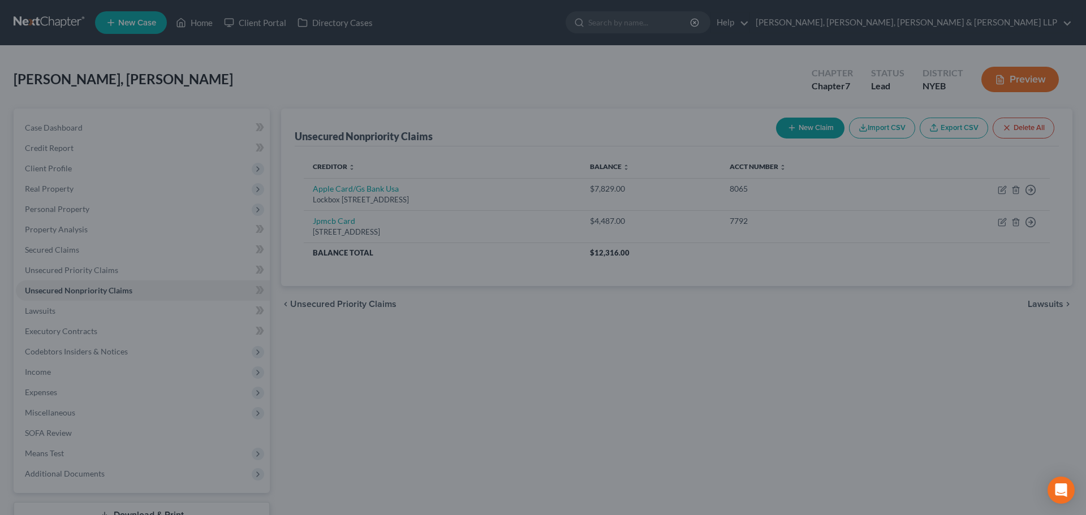
type input "0"
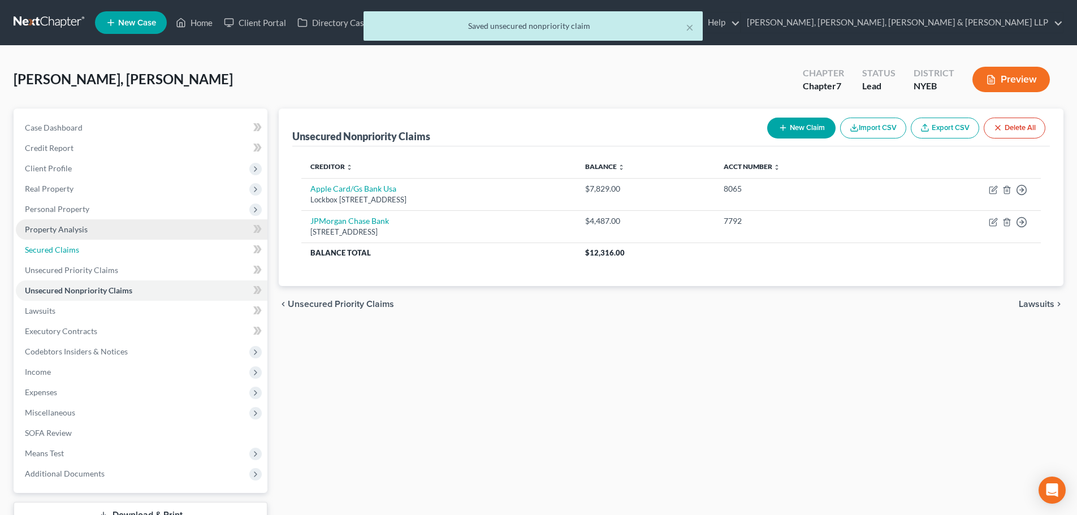
drag, startPoint x: 77, startPoint y: 247, endPoint x: 153, endPoint y: 237, distance: 75.8
click at [79, 245] on link "Secured Claims" at bounding box center [142, 250] width 252 height 20
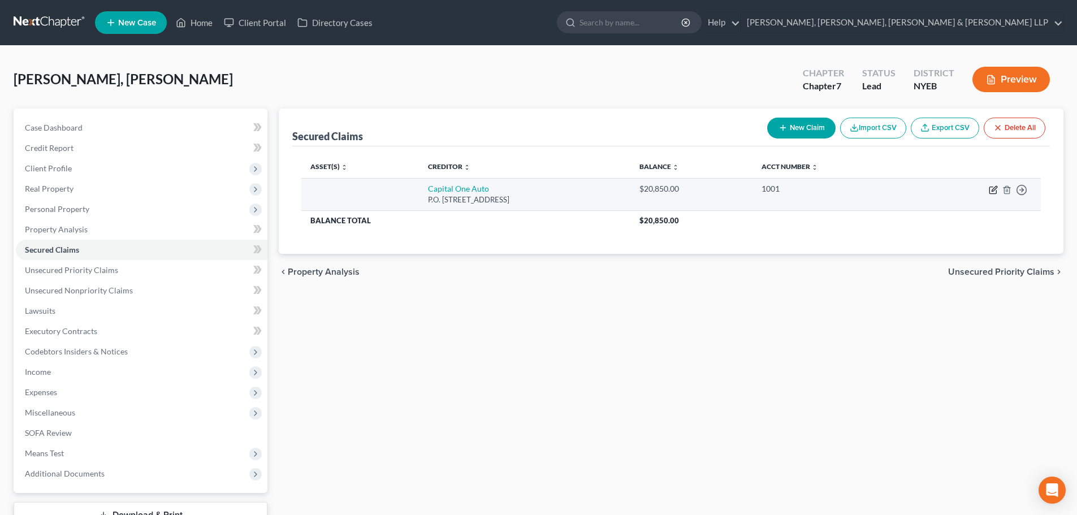
click at [996, 189] on icon "button" at bounding box center [994, 188] width 5 height 5
select select "4"
select select "0"
select select "2"
select select "0"
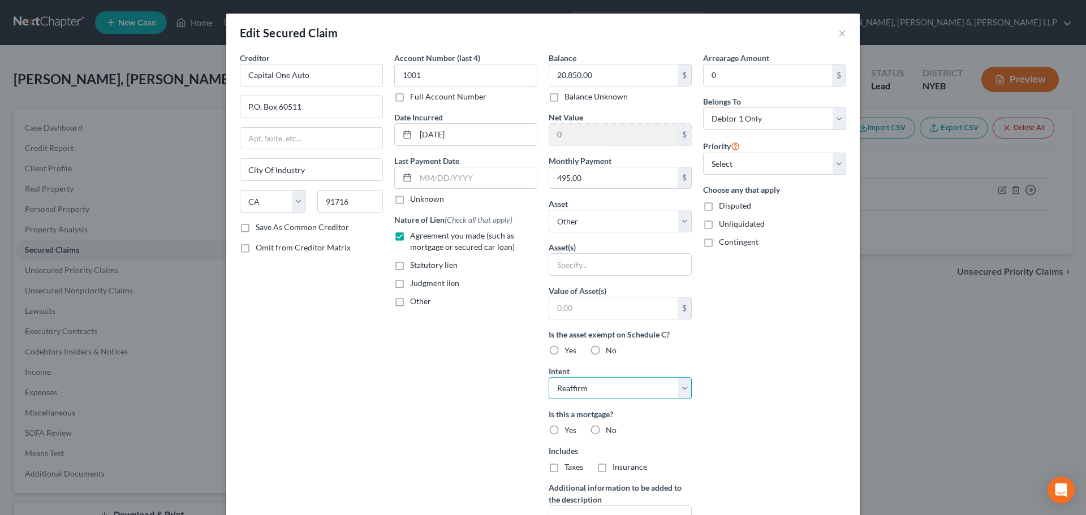
click at [592, 383] on select "Select Surrender Redeem Reaffirm Avoid Other" at bounding box center [620, 388] width 143 height 23
select select "0"
click at [549, 377] on select "Select Surrender Redeem Reaffirm Avoid Other" at bounding box center [620, 388] width 143 height 23
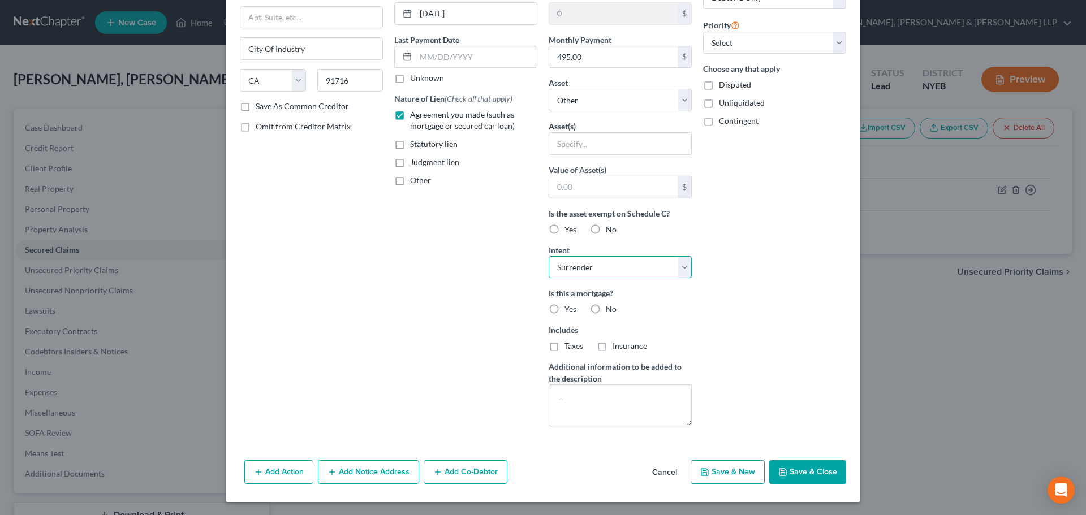
scroll to position [122, 0]
click at [804, 473] on button "Save & Close" at bounding box center [807, 472] width 77 height 24
select select
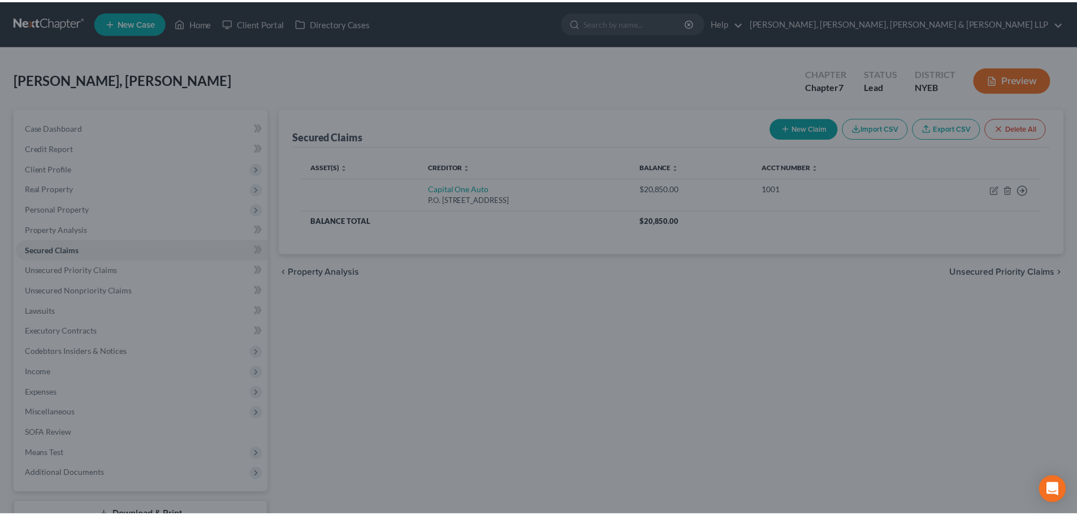
scroll to position [0, 0]
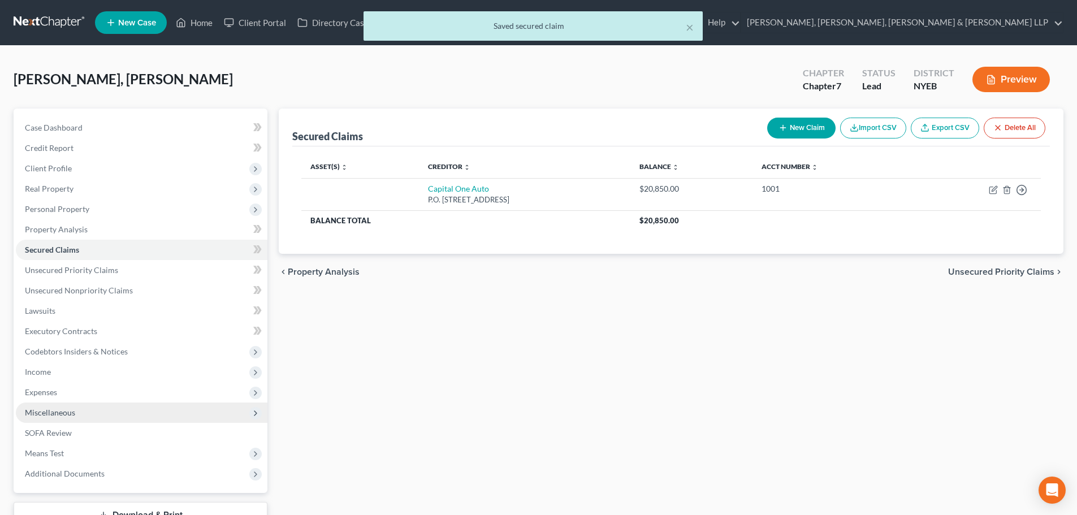
click at [63, 414] on span "Miscellaneous" at bounding box center [50, 413] width 50 height 10
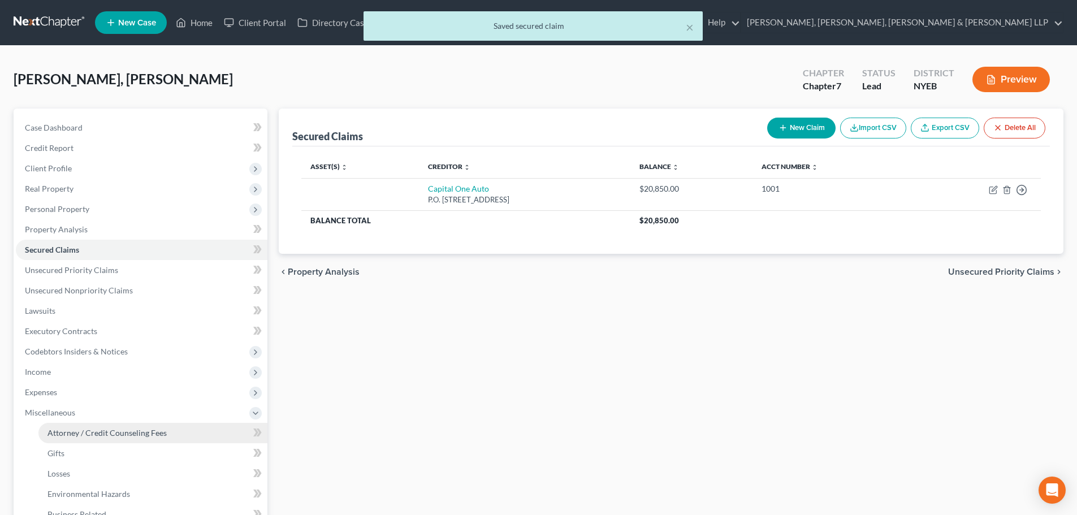
click at [113, 437] on span "Attorney / Credit Counseling Fees" at bounding box center [106, 433] width 119 height 10
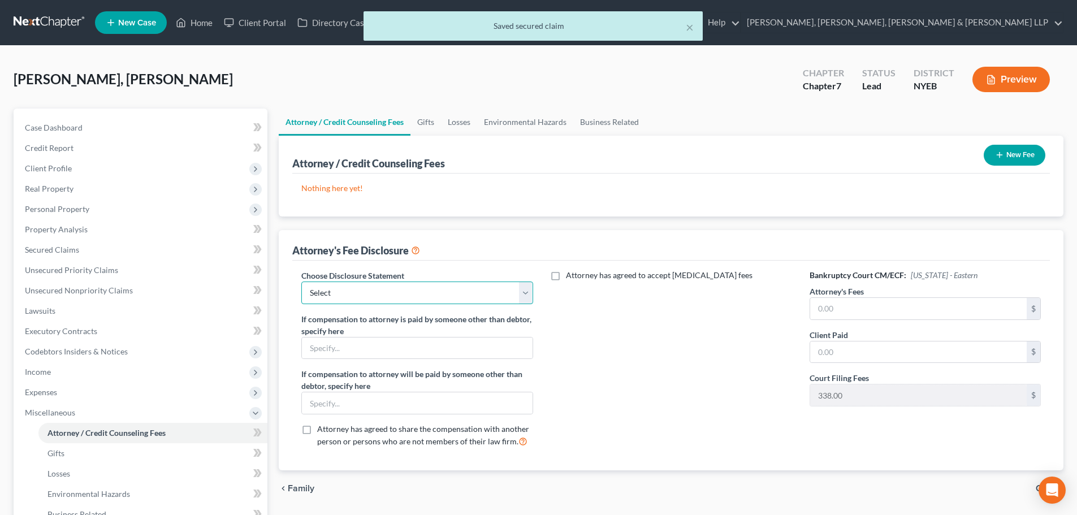
click at [375, 289] on select "Select Chapter 13 Disclosure Statement Chapter 7 Disclosure Statement" at bounding box center [416, 293] width 231 height 23
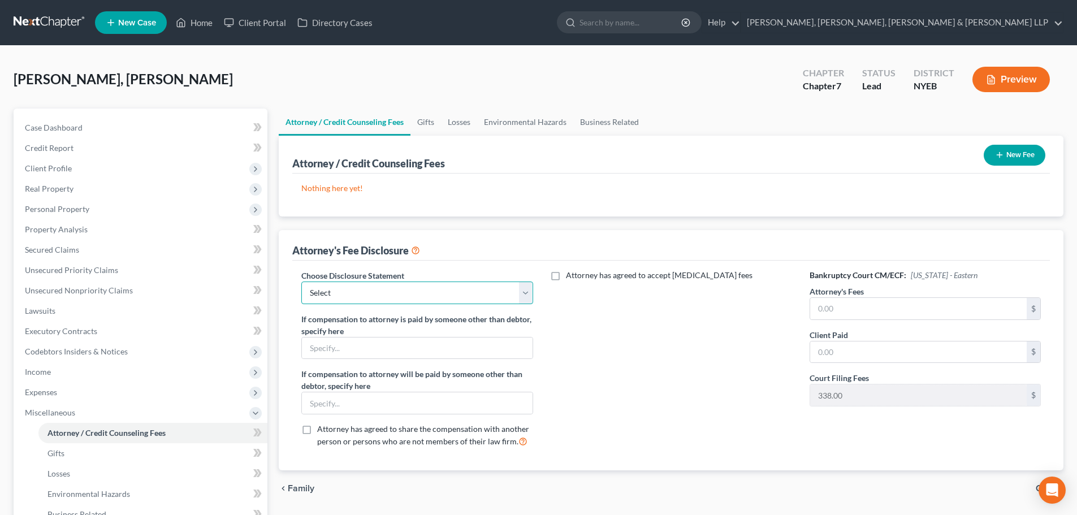
select select "1"
click at [301, 282] on select "Select Chapter 13 Disclosure Statement Chapter 7 Disclosure Statement" at bounding box center [416, 293] width 231 height 23
click at [870, 316] on input "text" at bounding box center [918, 308] width 217 height 21
type input "3,000"
click at [835, 352] on input "text" at bounding box center [918, 352] width 217 height 21
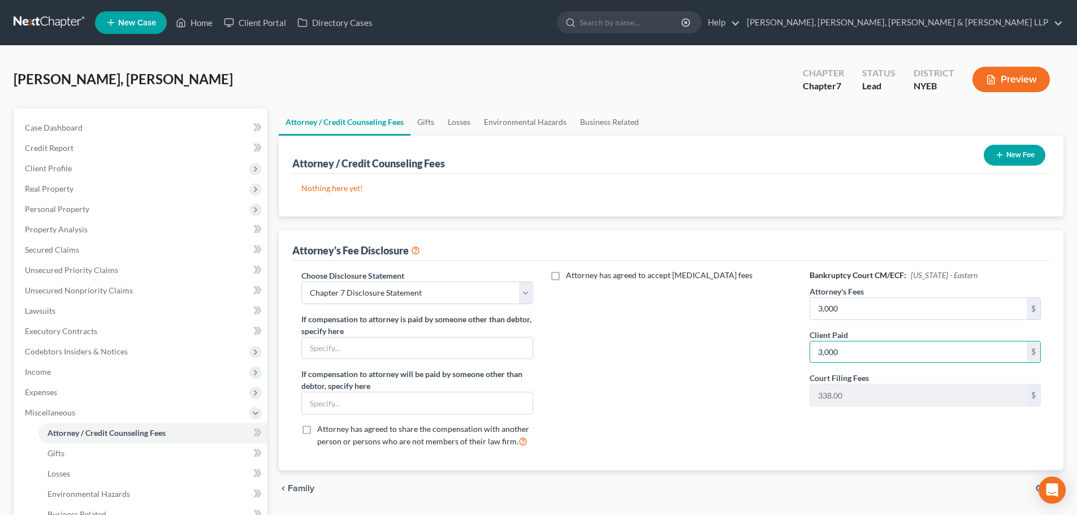
type input "3,000"
click at [1002, 154] on icon "button" at bounding box center [999, 154] width 9 height 9
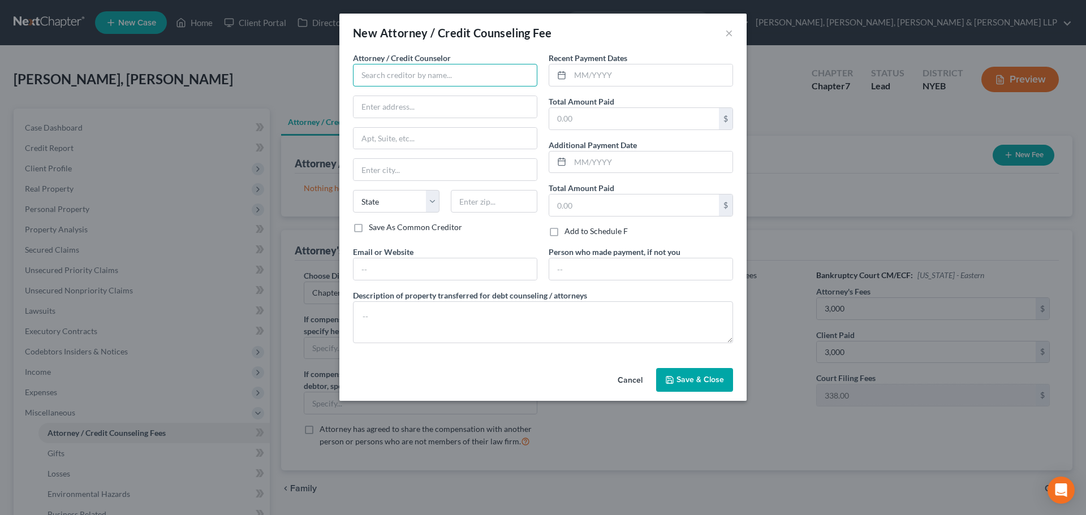
click at [436, 77] on input "text" at bounding box center [445, 75] width 184 height 23
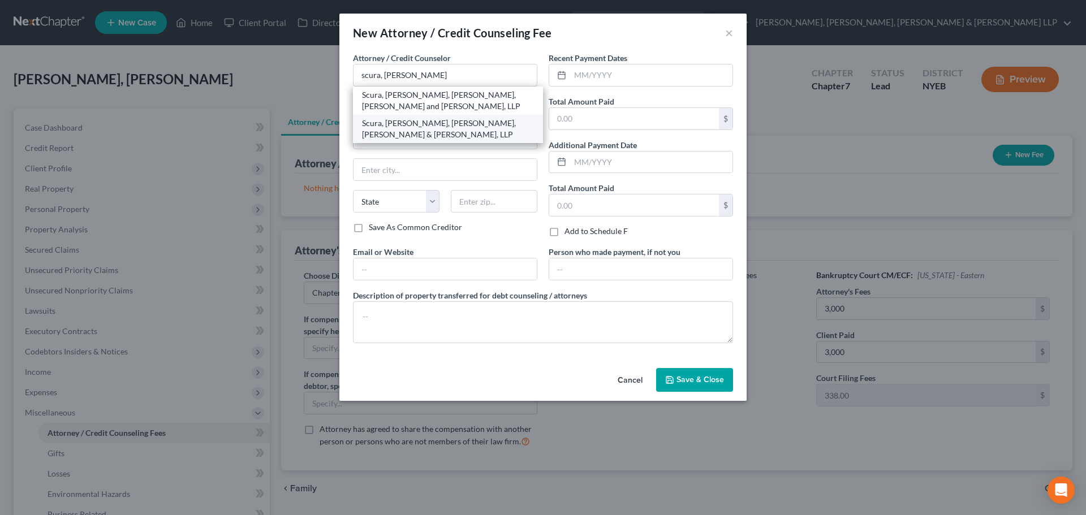
click at [428, 123] on div "Scura, Wigfield, Heyer, Stevens & Cammarota, LLP" at bounding box center [448, 129] width 172 height 23
type input "Scura, Wigfield, Heyer, Stevens & Cammarota, LLP"
type input "1599 Hamburg turnpike"
type input "Wayne"
select select "33"
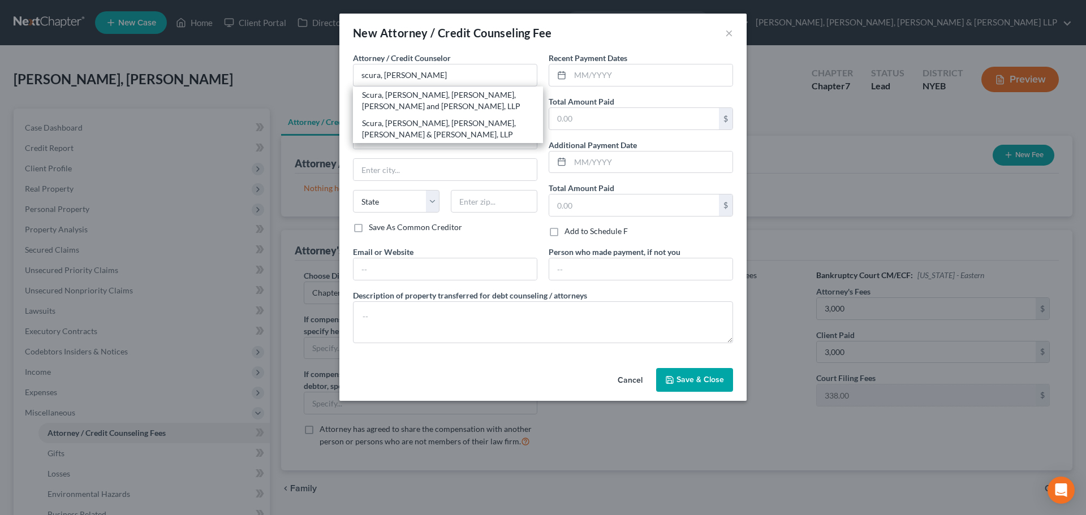
type input "07470"
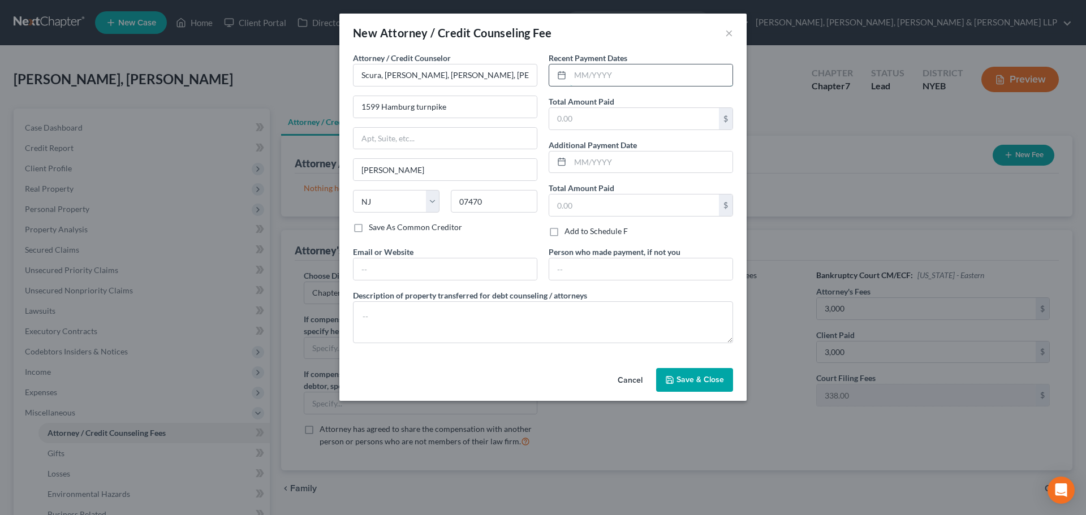
click at [590, 76] on input "text" at bounding box center [651, 74] width 162 height 21
type input "10/2025"
click at [591, 110] on input "text" at bounding box center [634, 118] width 170 height 21
type input "3,000"
click at [434, 322] on textarea at bounding box center [543, 322] width 380 height 42
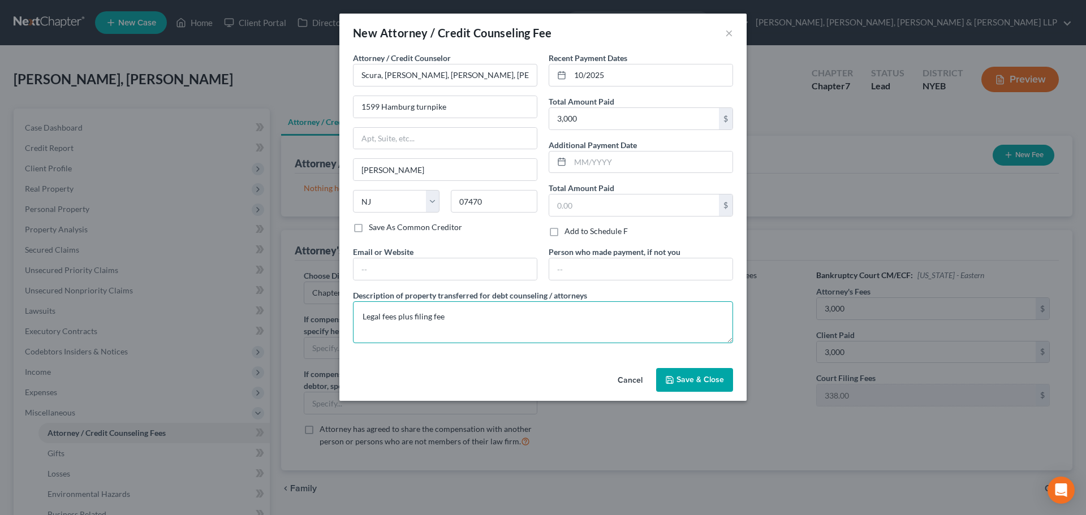
type textarea "Legal fees plus filing fee"
click at [688, 367] on div "Cancel Save & Close" at bounding box center [542, 382] width 407 height 37
click at [686, 381] on span "Save & Close" at bounding box center [699, 380] width 47 height 10
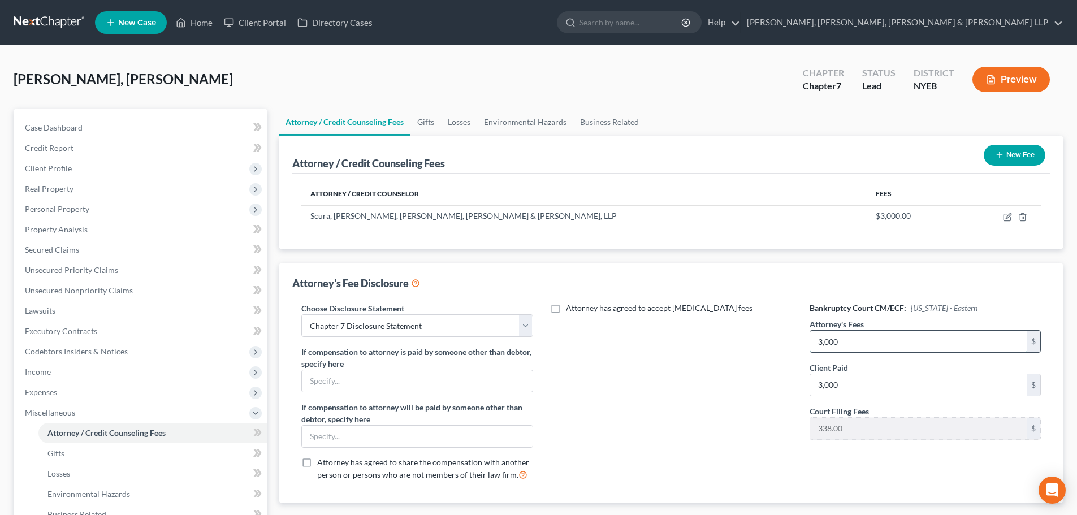
click at [856, 343] on input "3,000" at bounding box center [918, 341] width 217 height 21
click at [853, 346] on input "3,000" at bounding box center [918, 341] width 217 height 21
click at [892, 381] on input "3,000" at bounding box center [918, 384] width 217 height 21
type input "3,000.00"
click at [862, 342] on input "3,000" at bounding box center [918, 341] width 217 height 21
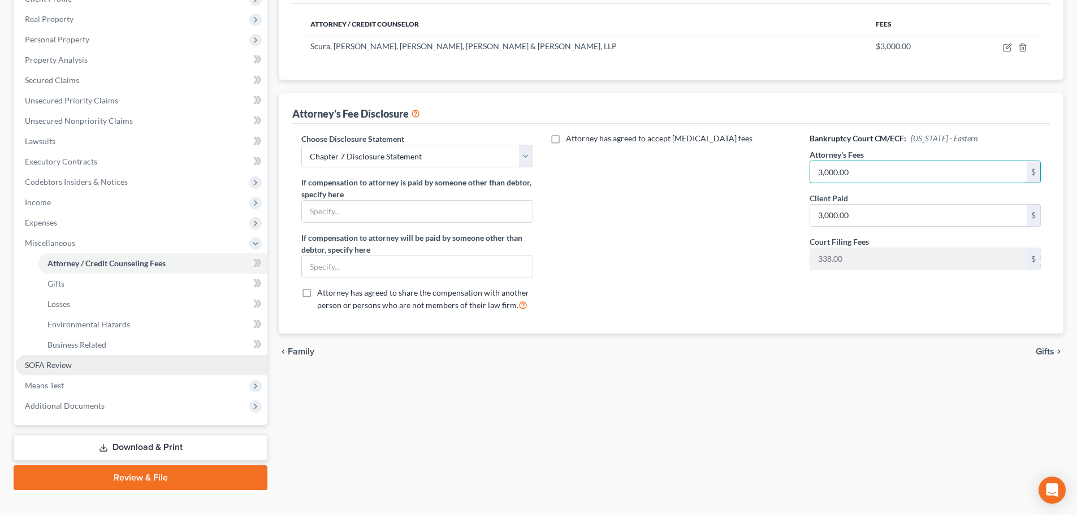
type input "3,000.00"
click at [95, 361] on link "SOFA Review" at bounding box center [142, 365] width 252 height 20
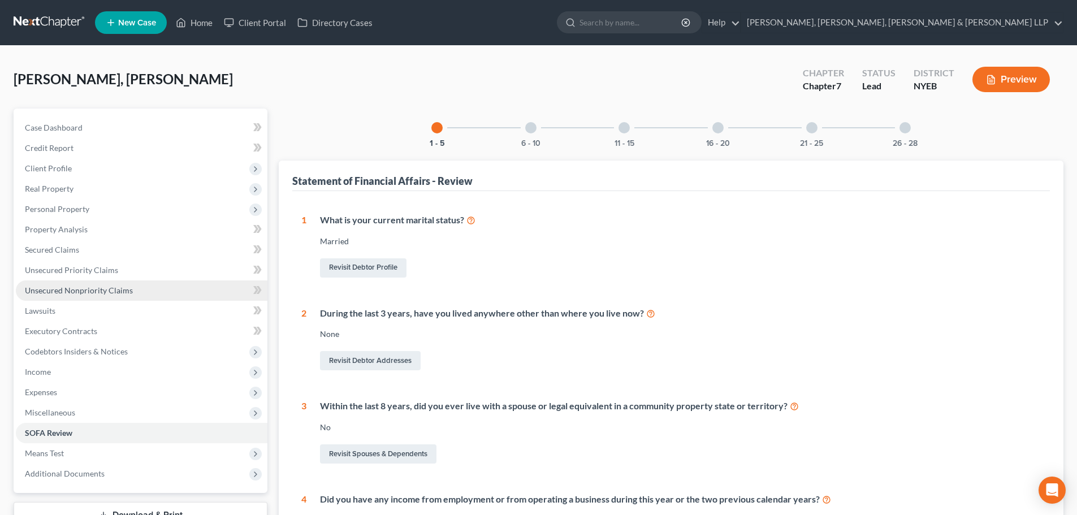
click at [102, 291] on span "Unsecured Nonpriority Claims" at bounding box center [79, 291] width 108 height 10
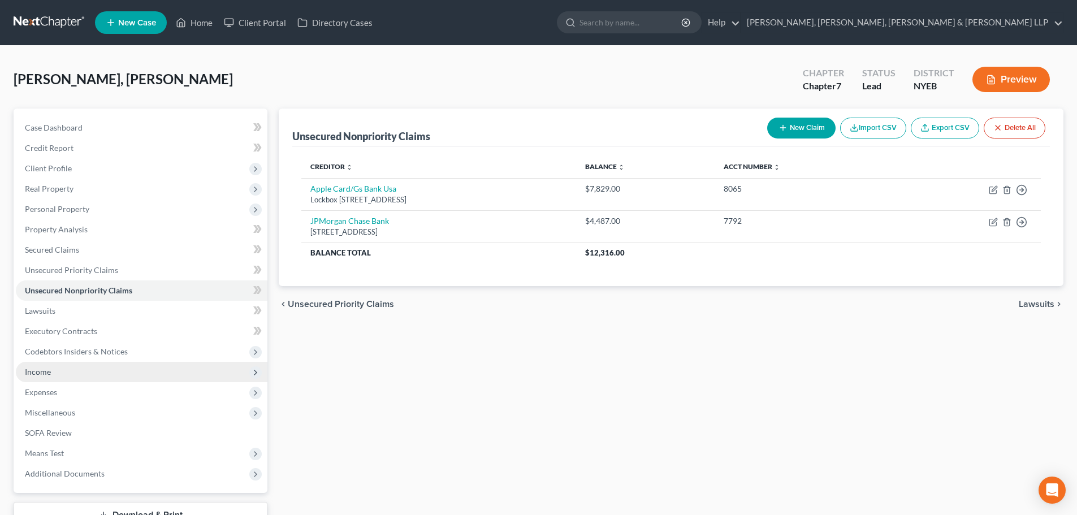
drag, startPoint x: 55, startPoint y: 374, endPoint x: 70, endPoint y: 385, distance: 18.3
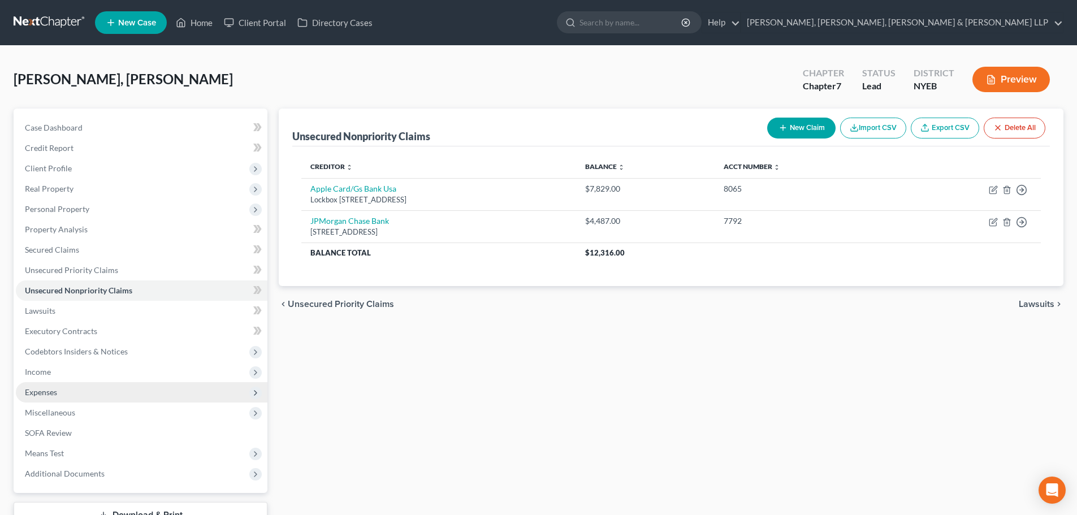
click at [55, 375] on span "Income" at bounding box center [142, 372] width 252 height 20
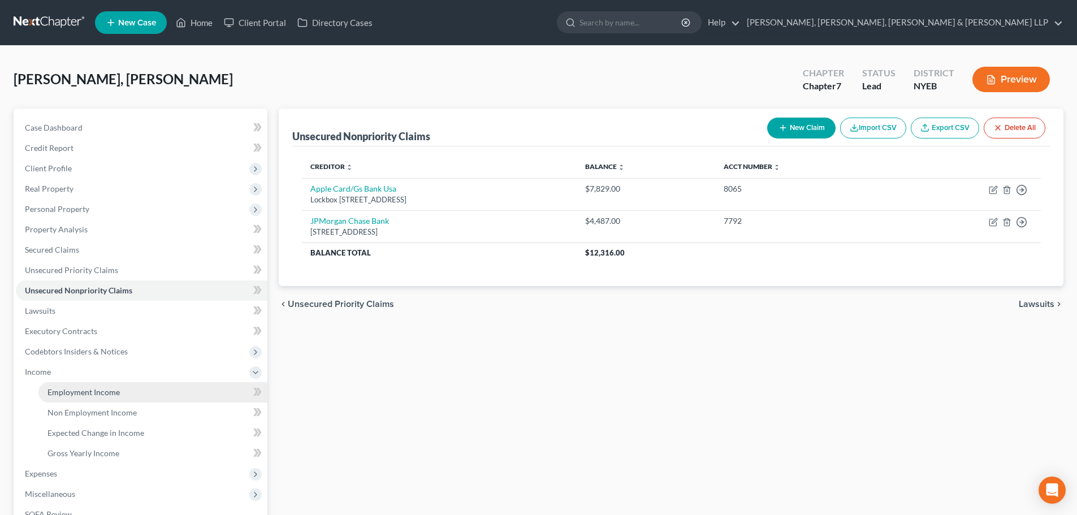
click at [116, 392] on span "Employment Income" at bounding box center [83, 392] width 72 height 10
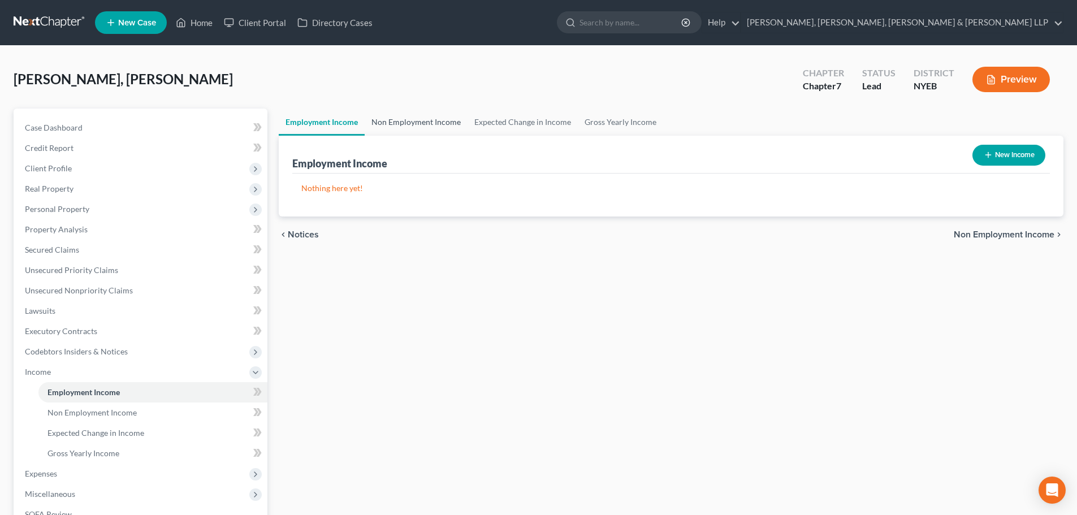
drag, startPoint x: 383, startPoint y: 134, endPoint x: 420, endPoint y: 127, distance: 37.4
click at [385, 134] on link "Non Employment Income" at bounding box center [416, 122] width 103 height 27
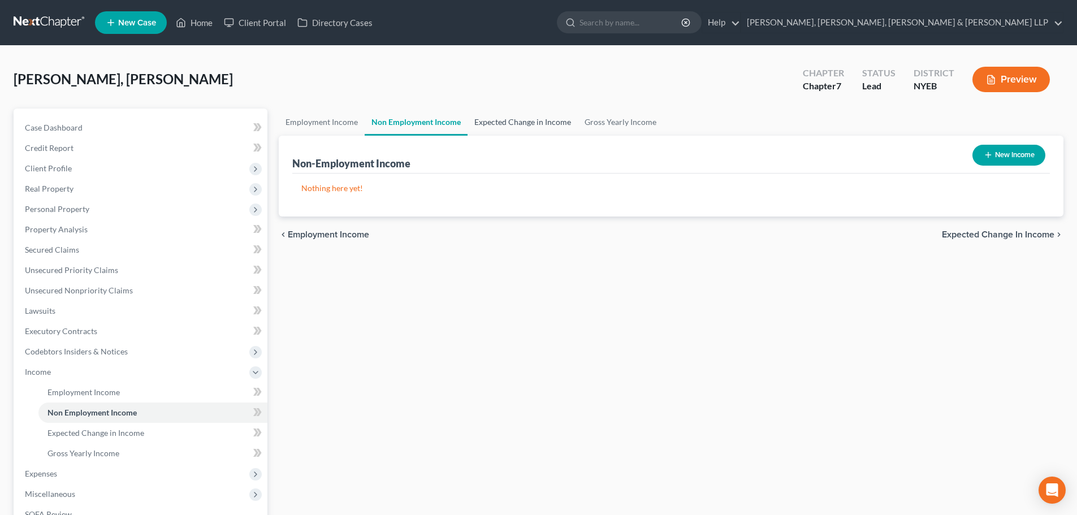
click at [529, 120] on link "Expected Change in Income" at bounding box center [523, 122] width 110 height 27
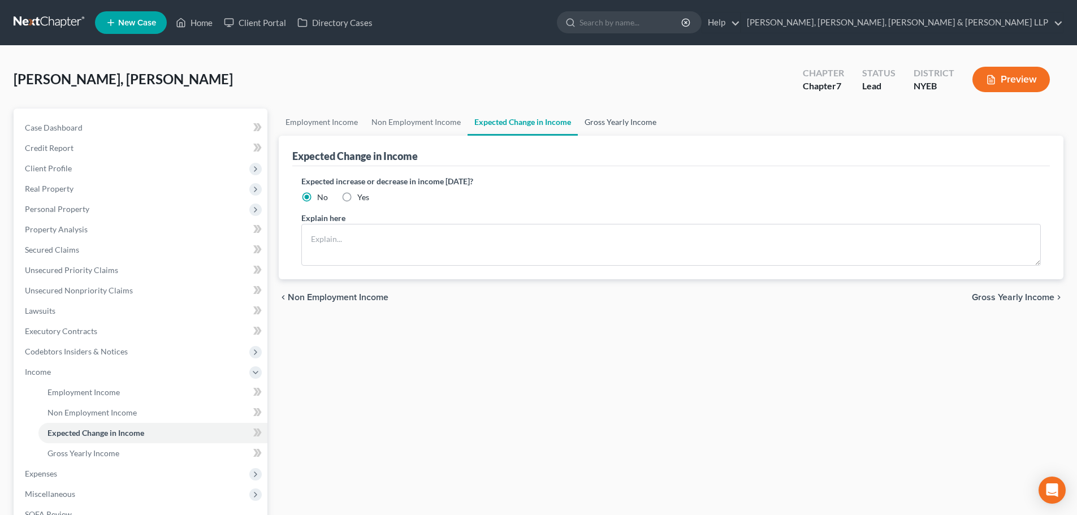
click at [636, 117] on link "Gross Yearly Income" at bounding box center [620, 122] width 85 height 27
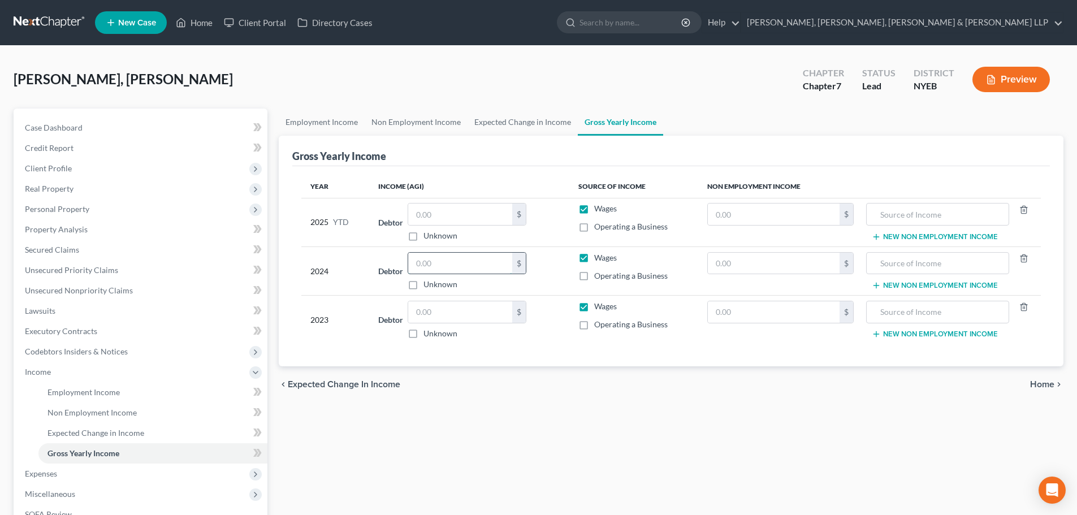
click at [436, 264] on input "text" at bounding box center [460, 263] width 104 height 21
type input "40,000.00"
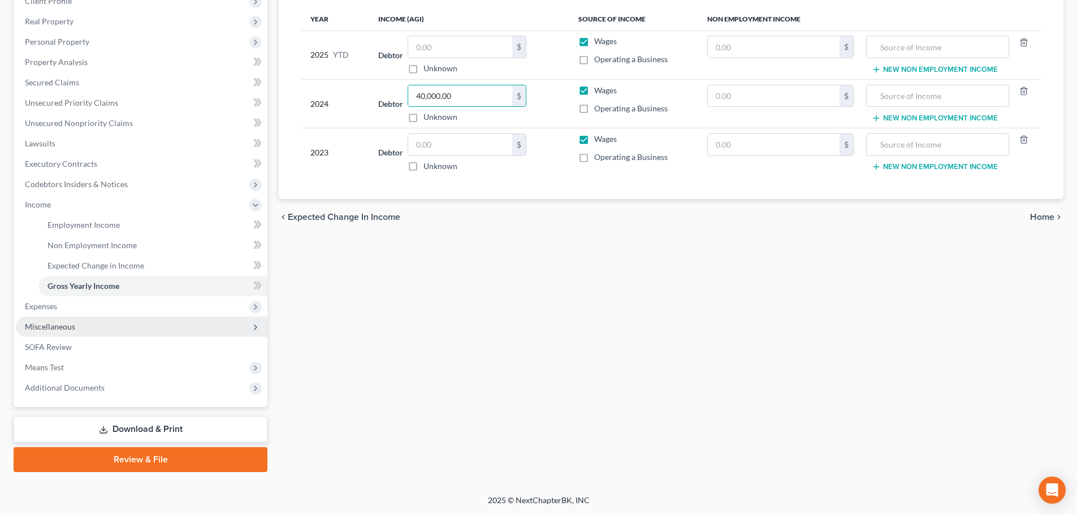
drag, startPoint x: 72, startPoint y: 323, endPoint x: 87, endPoint y: 328, distance: 15.4
click at [72, 323] on span "Miscellaneous" at bounding box center [50, 327] width 50 height 10
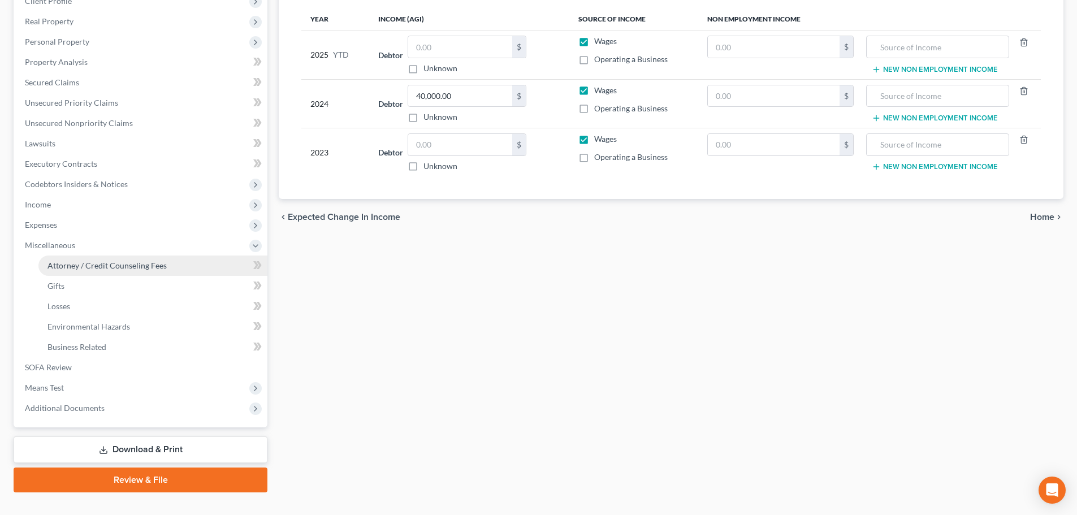
click at [124, 271] on link "Attorney / Credit Counseling Fees" at bounding box center [152, 266] width 229 height 20
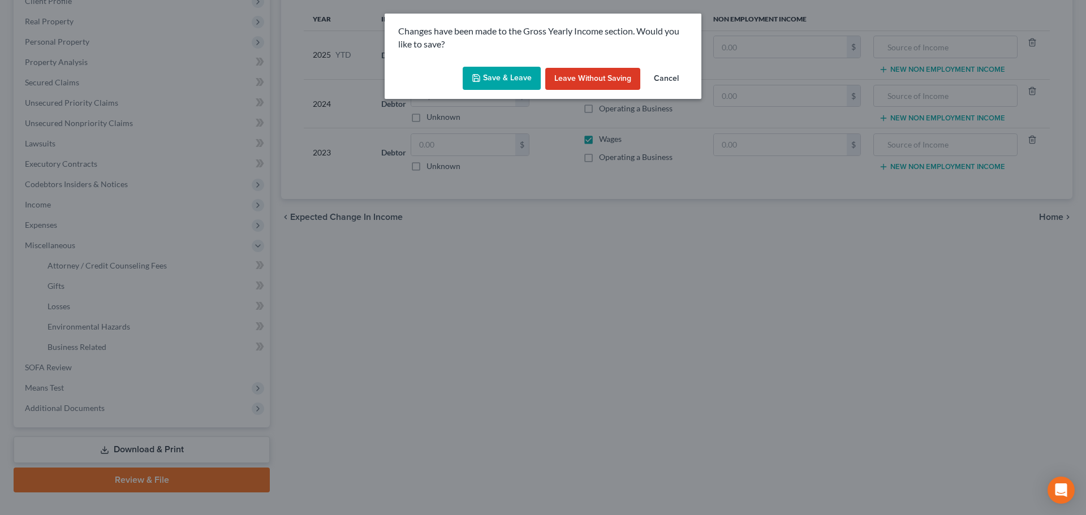
click at [481, 74] on icon "button" at bounding box center [476, 78] width 9 height 9
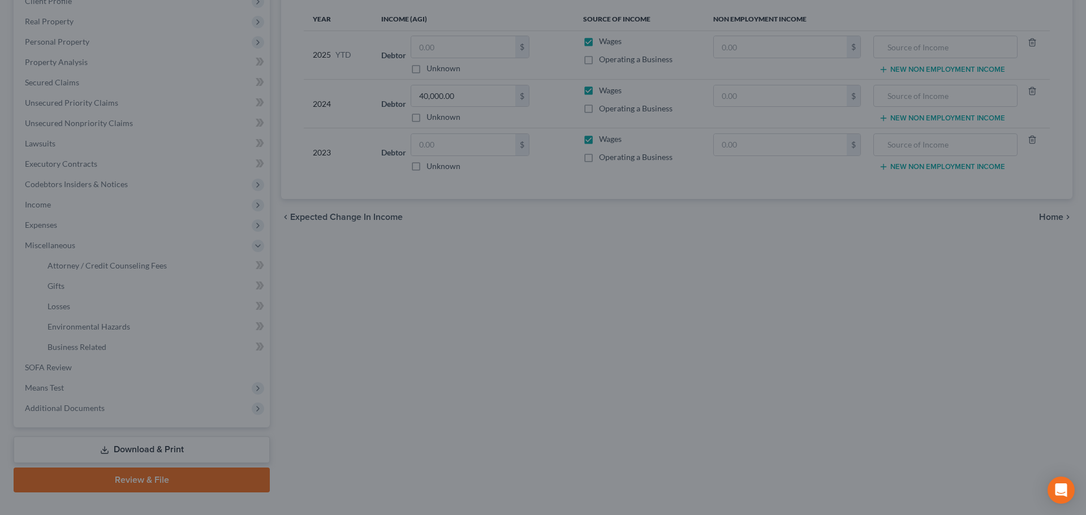
select select "1"
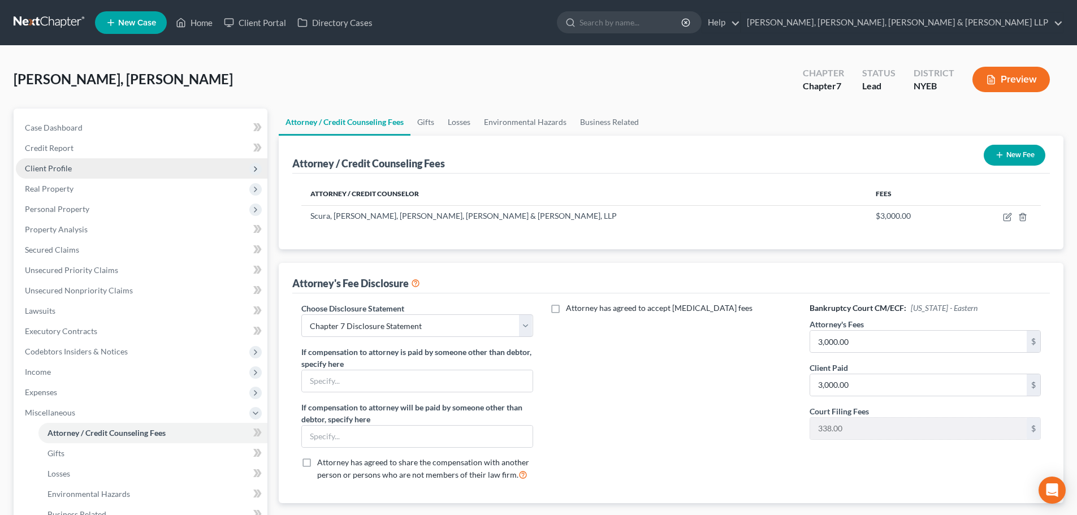
click at [81, 174] on span "Client Profile" at bounding box center [142, 168] width 252 height 20
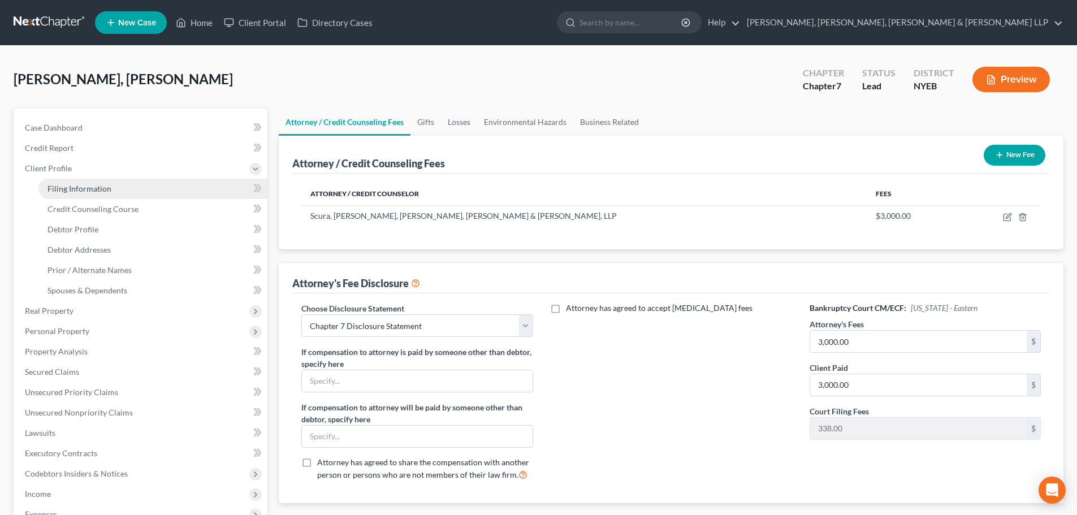
click at [97, 190] on span "Filing Information" at bounding box center [79, 189] width 64 height 10
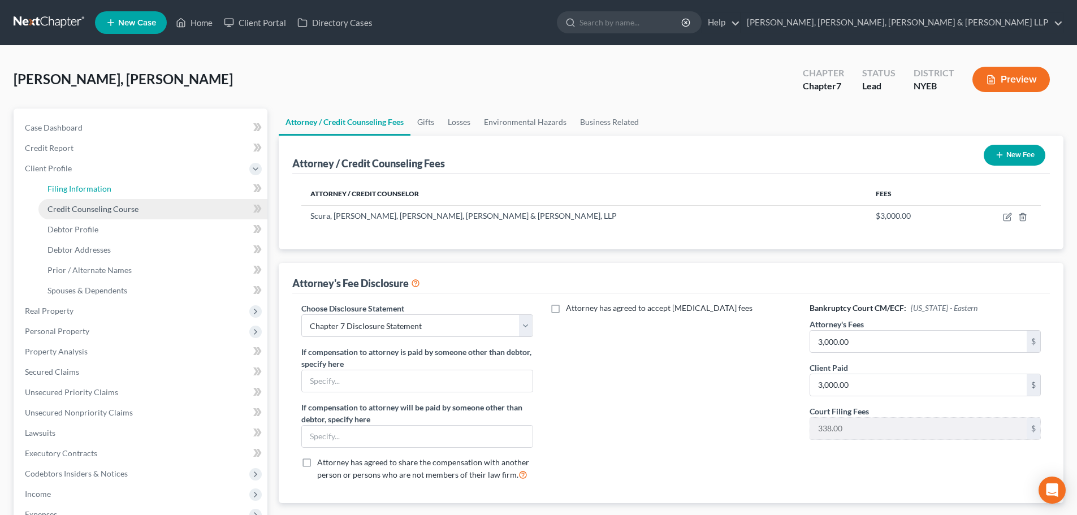
select select "1"
select select "0"
select select "53"
select select "2"
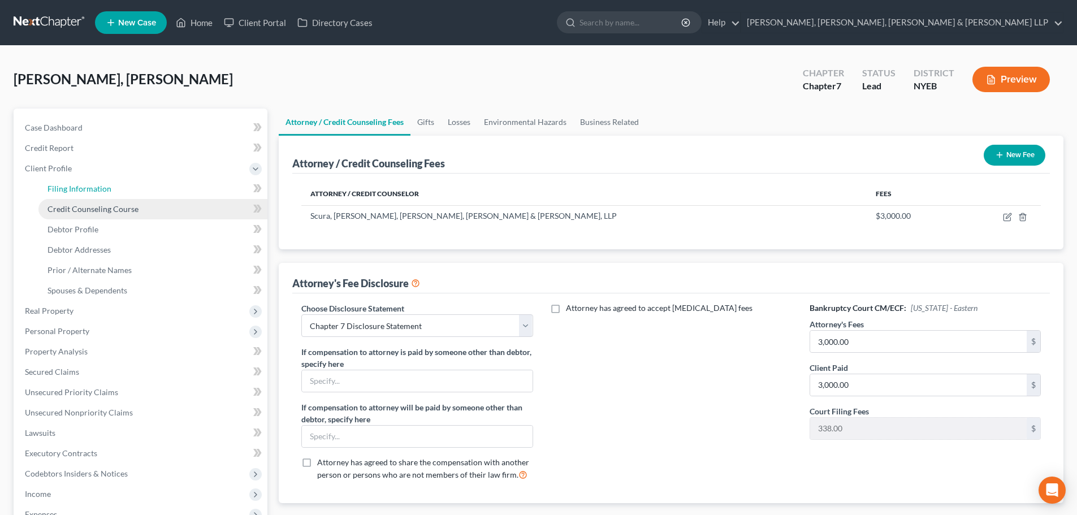
select select "0"
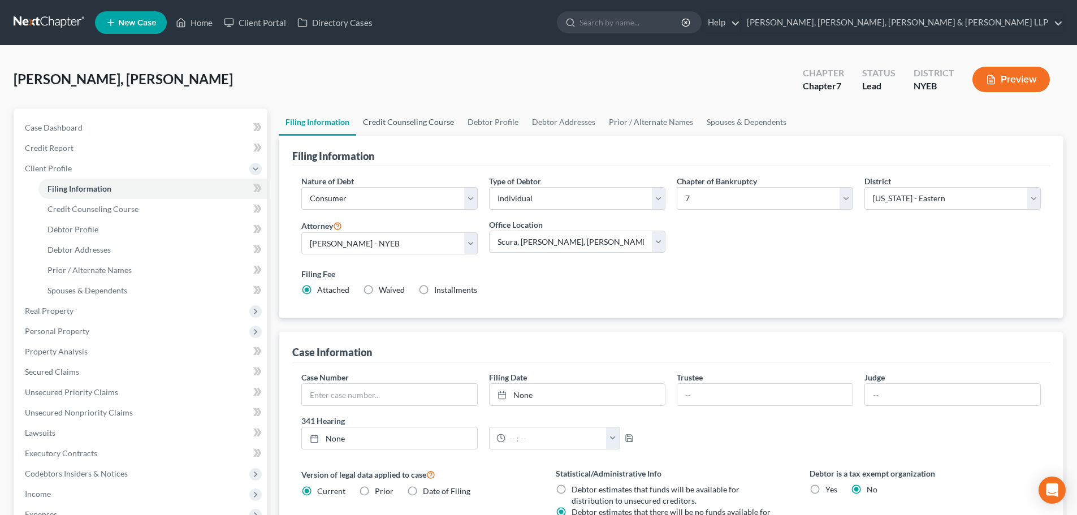
drag, startPoint x: 379, startPoint y: 106, endPoint x: 393, endPoint y: 111, distance: 14.8
click at [379, 106] on div "Susana Suriel, Victor Upgraded Chapter Chapter 7 Status Lead District NYEB Prev…" at bounding box center [539, 83] width 1050 height 49
click at [397, 119] on link "Credit Counseling Course" at bounding box center [408, 122] width 105 height 27
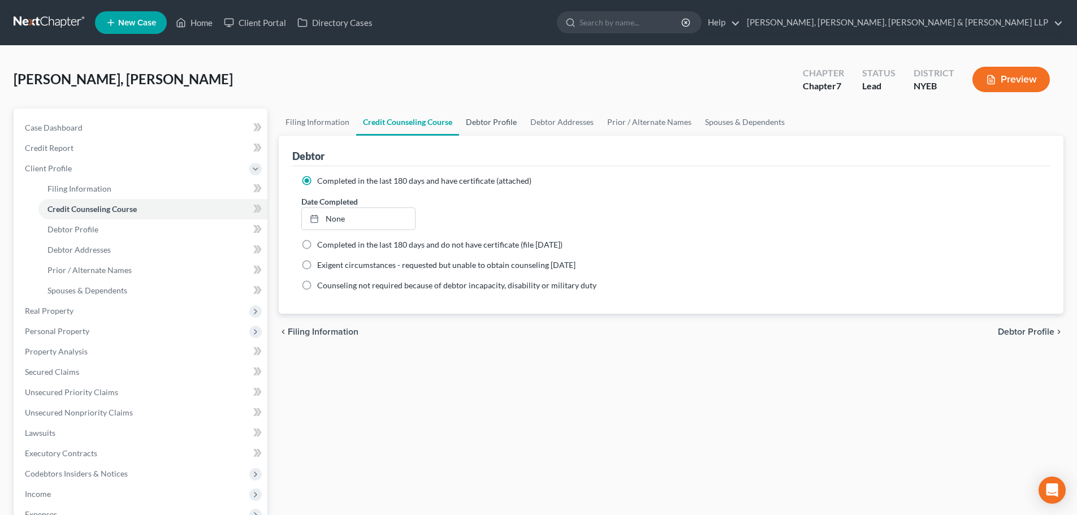
drag, startPoint x: 495, startPoint y: 120, endPoint x: 519, endPoint y: 126, distance: 24.0
click at [495, 120] on link "Debtor Profile" at bounding box center [491, 122] width 64 height 27
select select "1"
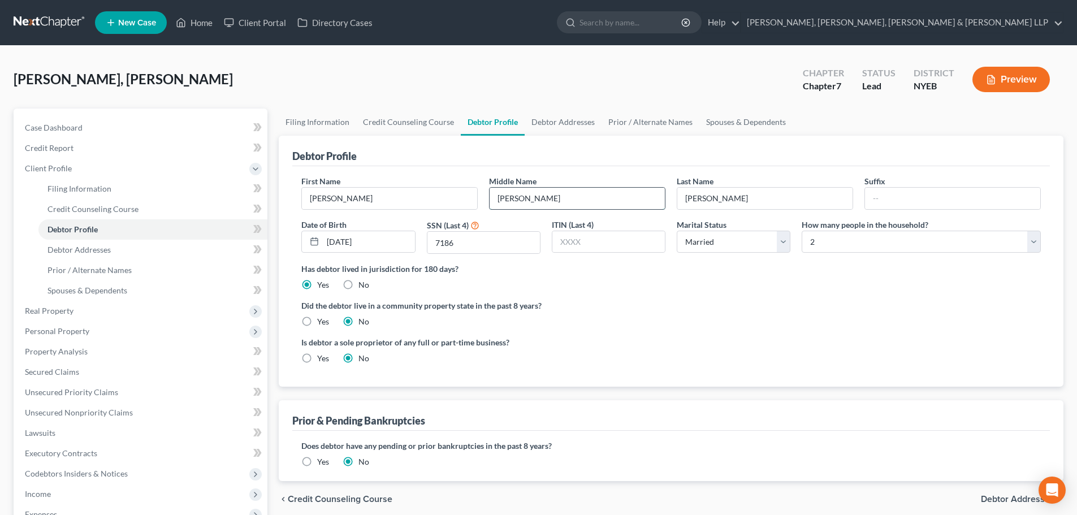
drag, startPoint x: 524, startPoint y: 198, endPoint x: 500, endPoint y: 201, distance: 23.4
click at [500, 201] on input "Rafael" at bounding box center [577, 198] width 175 height 21
type input "R."
click at [564, 127] on link "Debtor Addresses" at bounding box center [563, 122] width 77 height 27
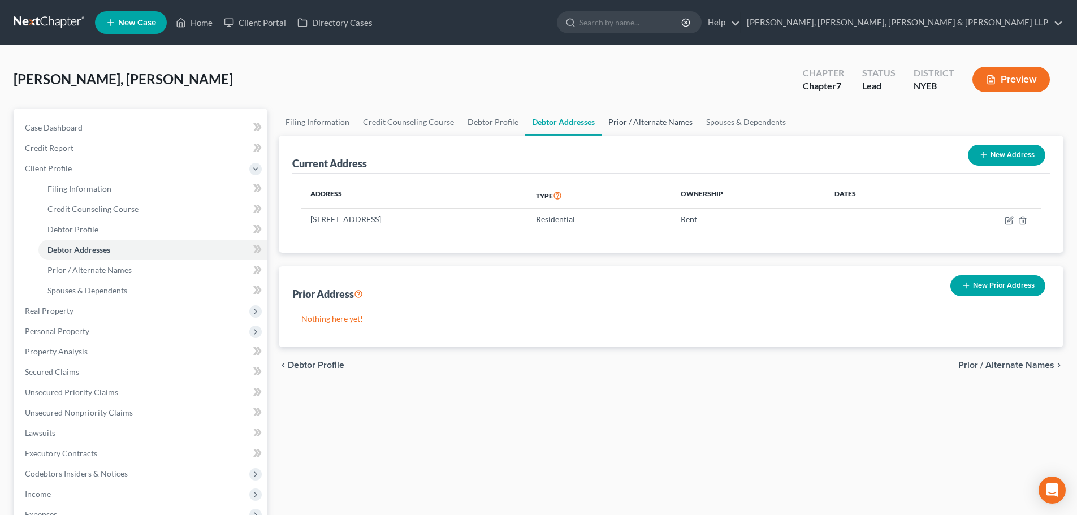
click at [627, 129] on link "Prior / Alternate Names" at bounding box center [651, 122] width 98 height 27
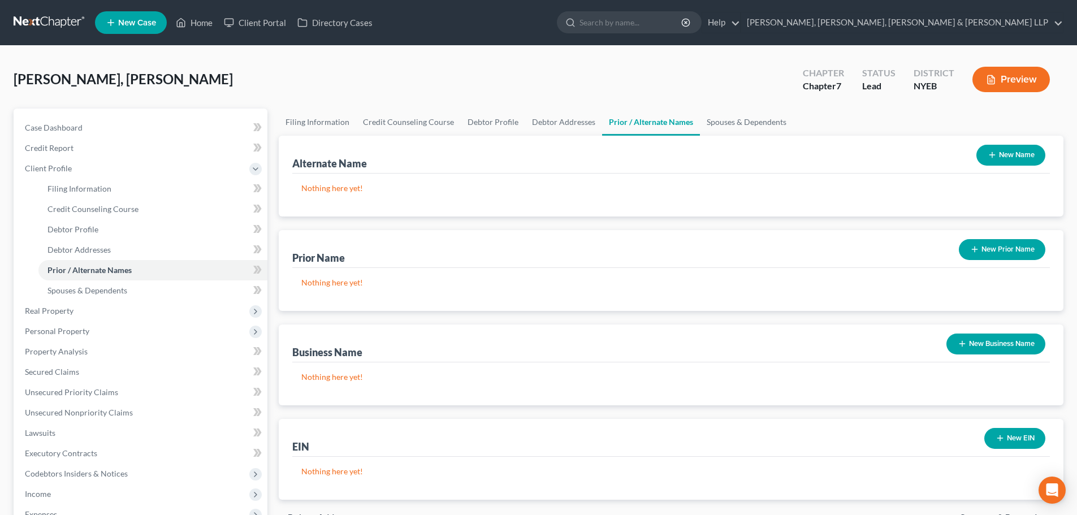
click at [1013, 153] on button "New Name" at bounding box center [1011, 155] width 69 height 21
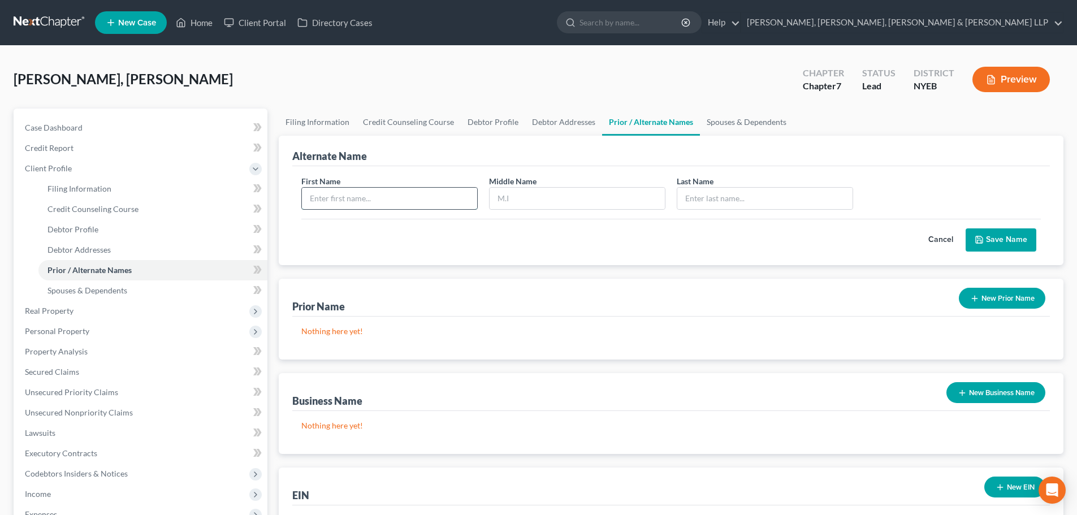
click at [423, 204] on input "text" at bounding box center [389, 198] width 175 height 21
type input "Victor"
click at [541, 200] on input "text" at bounding box center [577, 198] width 175 height 21
type input "R."
click at [720, 197] on input "text" at bounding box center [764, 198] width 175 height 21
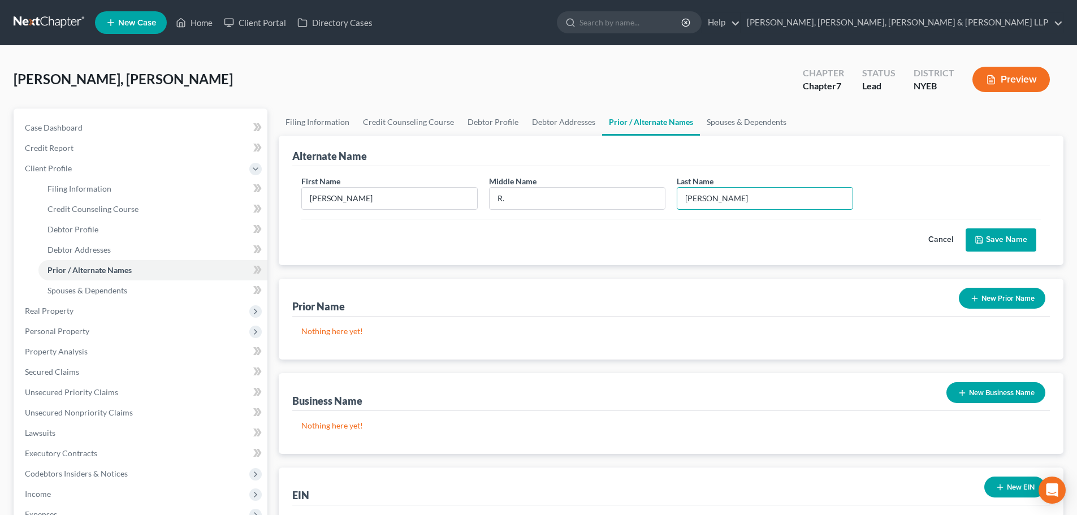
type input "Susana Suriel"
click at [1007, 234] on button "Save Name" at bounding box center [1001, 240] width 71 height 24
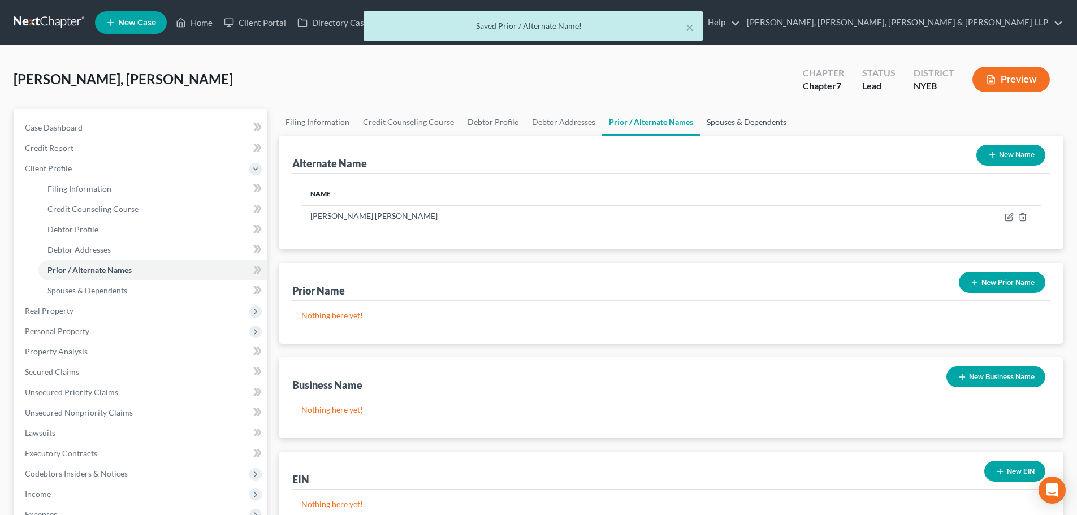
drag, startPoint x: 760, startPoint y: 131, endPoint x: 727, endPoint y: 135, distance: 33.0
click at [759, 131] on link "Spouses & Dependents" at bounding box center [746, 122] width 93 height 27
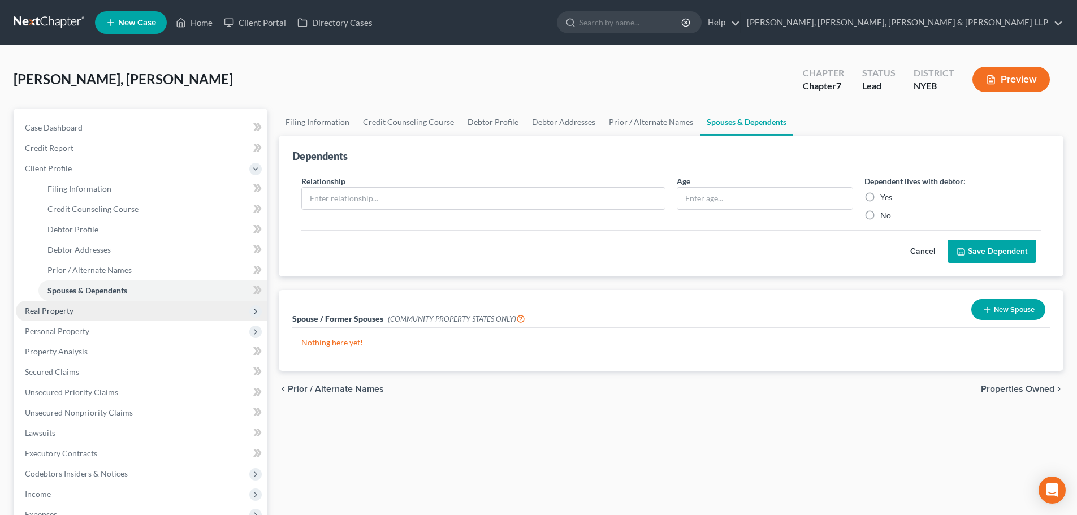
click at [77, 317] on span "Real Property" at bounding box center [142, 311] width 252 height 20
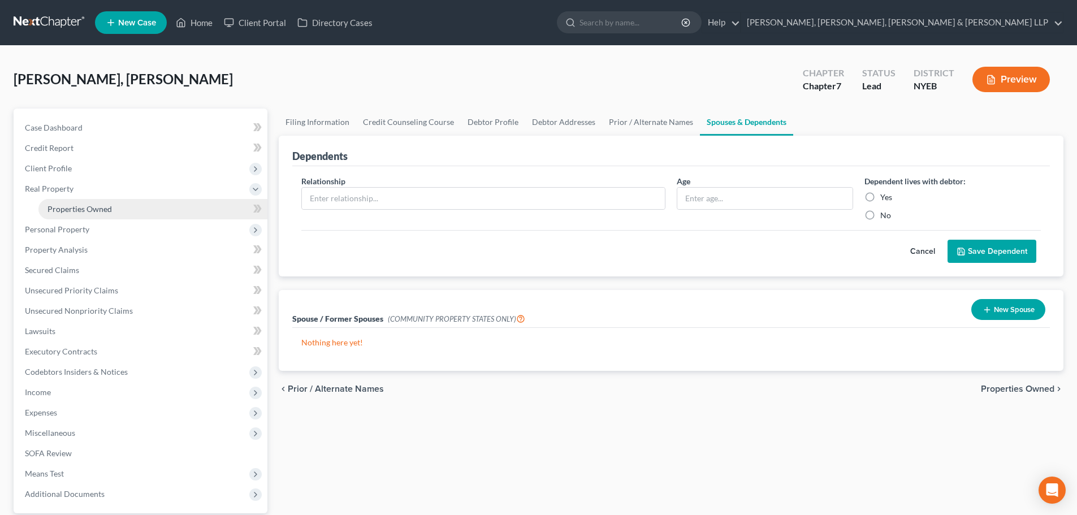
click at [100, 204] on span "Properties Owned" at bounding box center [79, 209] width 64 height 10
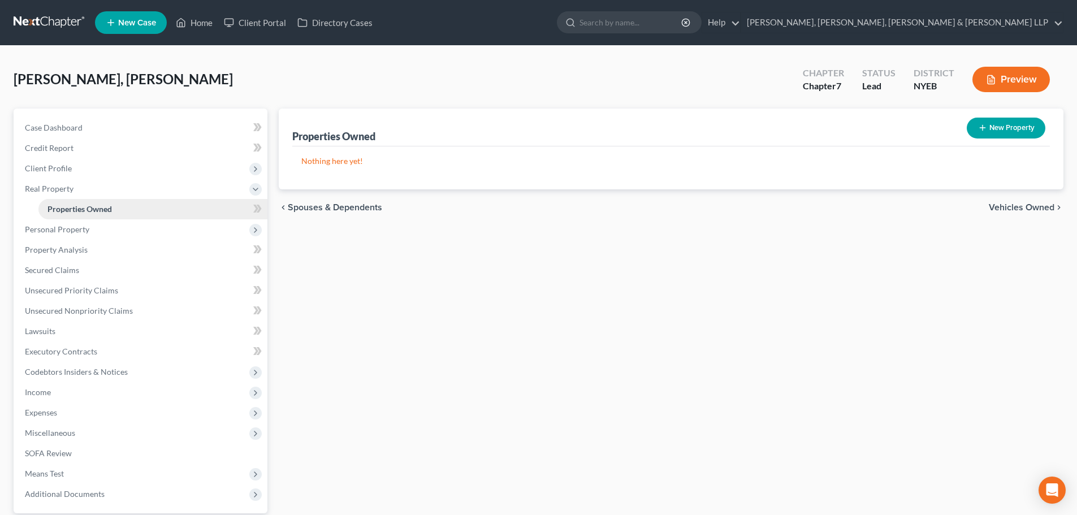
click at [127, 215] on link "Properties Owned" at bounding box center [152, 209] width 229 height 20
click at [101, 232] on span "Personal Property" at bounding box center [142, 229] width 252 height 20
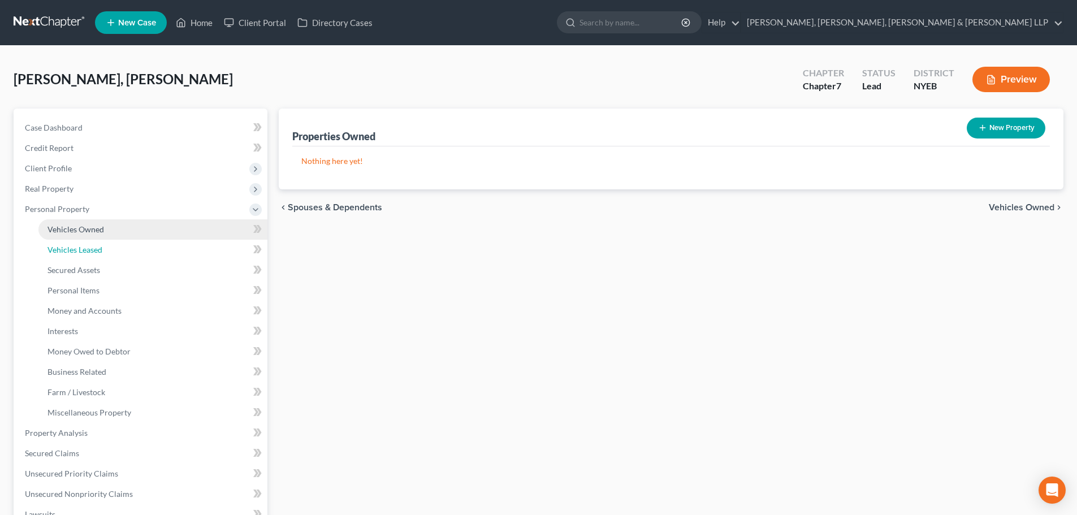
click at [100, 249] on span "Vehicles Leased" at bounding box center [74, 250] width 55 height 10
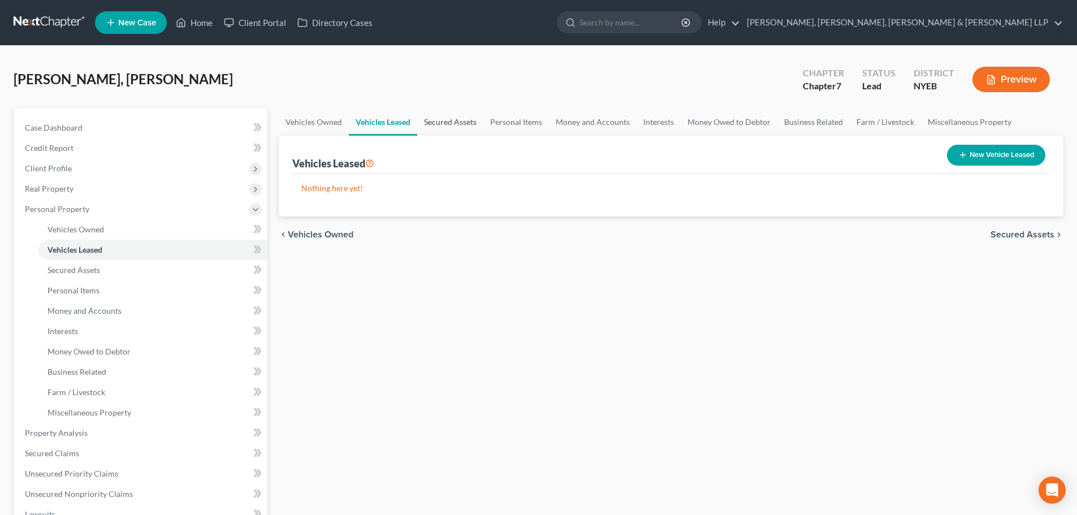
click at [443, 117] on link "Secured Assets" at bounding box center [450, 122] width 66 height 27
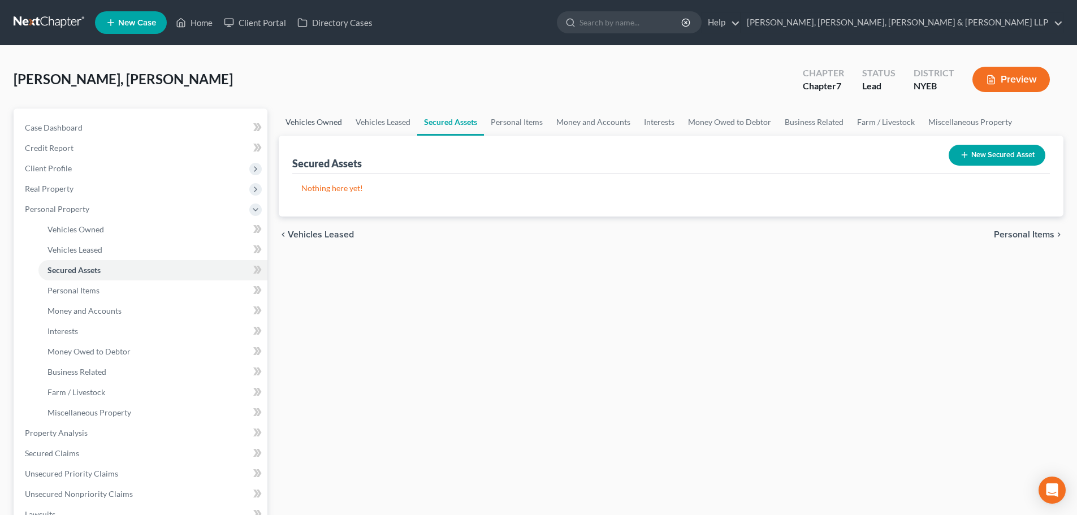
click at [319, 119] on link "Vehicles Owned" at bounding box center [314, 122] width 70 height 27
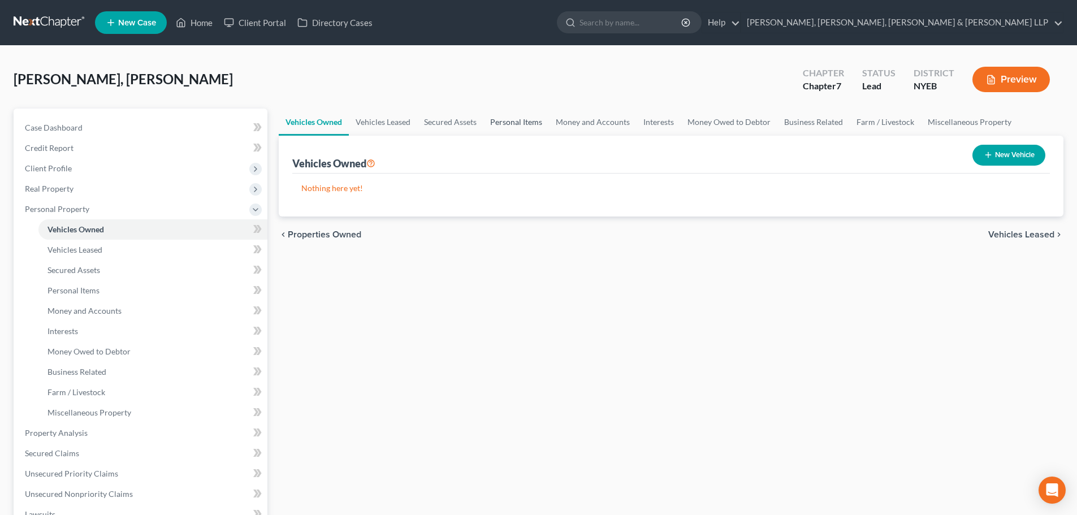
click at [511, 119] on link "Personal Items" at bounding box center [516, 122] width 66 height 27
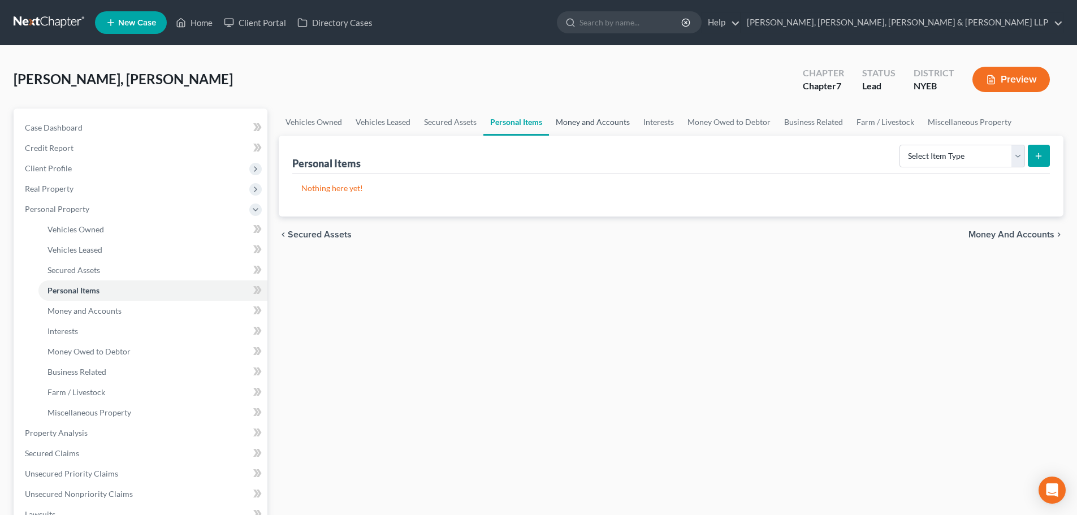
click at [602, 125] on link "Money and Accounts" at bounding box center [593, 122] width 88 height 27
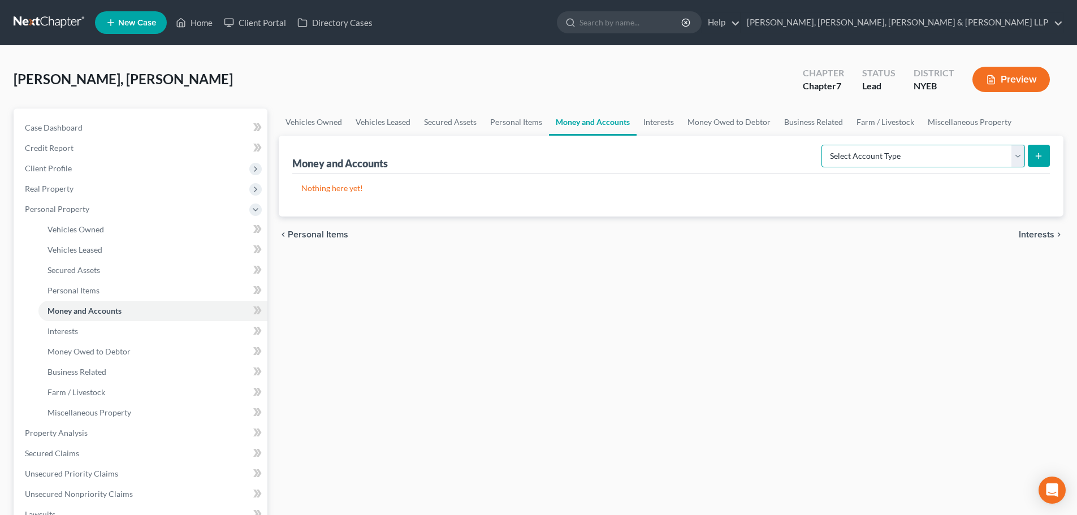
click at [853, 163] on select "Select Account Type Brokerage Cash on Hand Certificates of Deposit Checking Acc…" at bounding box center [924, 156] width 204 height 23
click at [824, 145] on select "Select Account Type Brokerage Cash on Hand Certificates of Deposit Checking Acc…" at bounding box center [924, 156] width 204 height 23
drag, startPoint x: 869, startPoint y: 158, endPoint x: 871, endPoint y: 167, distance: 9.5
click at [869, 158] on select "Select Account Type Brokerage Cash on Hand Certificates of Deposit Checking Acc…" at bounding box center [924, 156] width 204 height 23
select select "cash_on_hand"
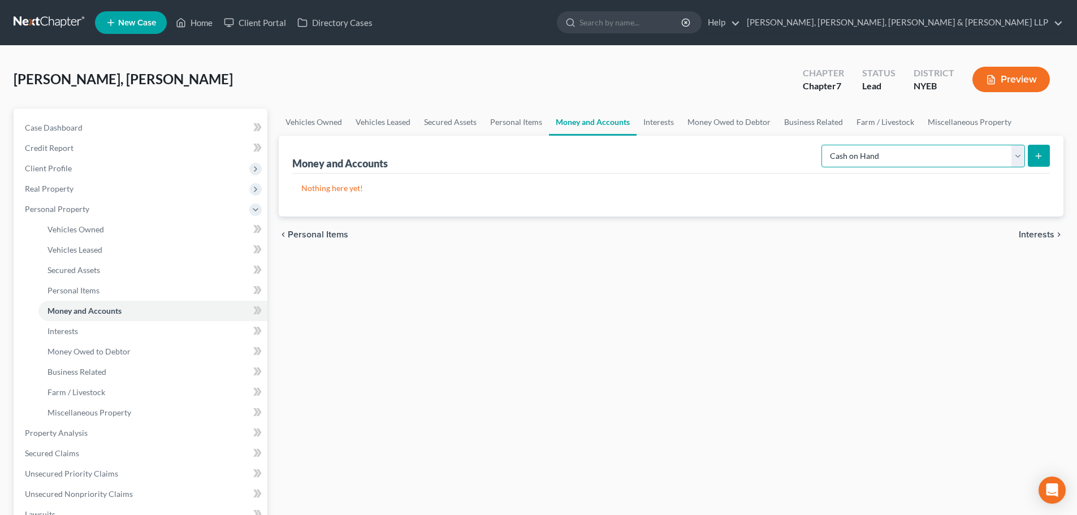
click at [824, 145] on select "Select Account Type Brokerage Cash on Hand Certificates of Deposit Checking Acc…" at bounding box center [924, 156] width 204 height 23
click at [504, 121] on link "Personal Items" at bounding box center [516, 122] width 66 height 27
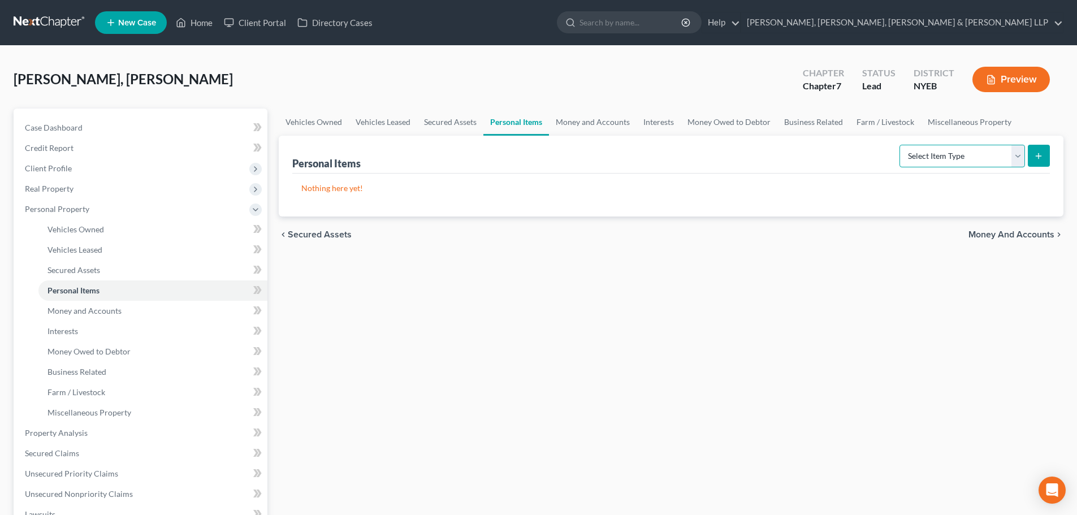
drag, startPoint x: 925, startPoint y: 161, endPoint x: 926, endPoint y: 167, distance: 6.4
click at [925, 161] on select "Select Item Type Clothing Collectibles Of Value Electronics Firearms Household …" at bounding box center [963, 156] width 126 height 23
select select "clothing"
click at [901, 145] on select "Select Item Type Clothing Collectibles Of Value Electronics Firearms Household …" at bounding box center [963, 156] width 126 height 23
click at [1040, 159] on icon "submit" at bounding box center [1038, 156] width 9 height 9
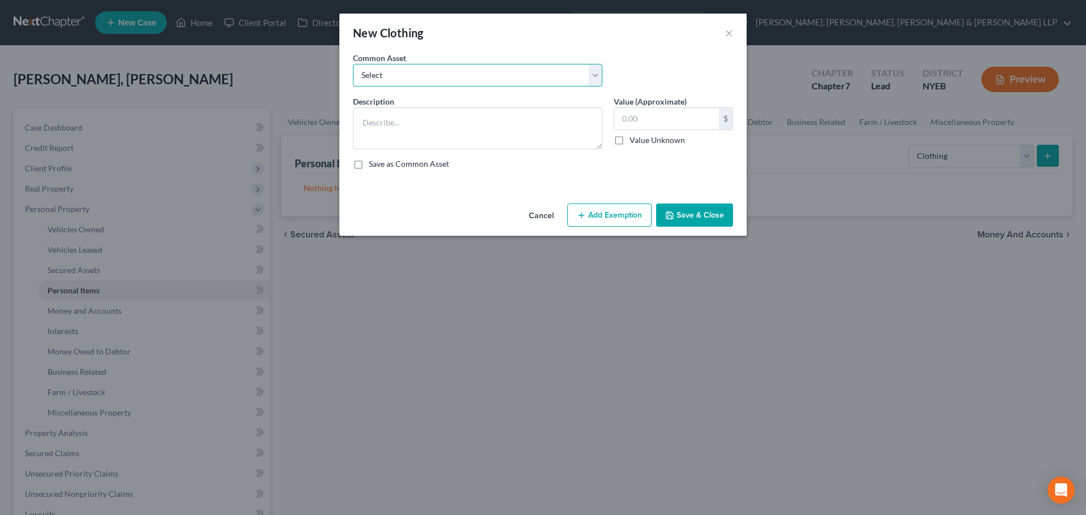
drag, startPoint x: 552, startPoint y: 77, endPoint x: 546, endPoint y: 85, distance: 10.1
click at [552, 77] on select "Select Clothes, Shoes & Accessories" at bounding box center [477, 75] width 249 height 23
select select "0"
click at [353, 64] on select "Select Clothes, Shoes & Accessories" at bounding box center [477, 75] width 249 height 23
type textarea "Clothes, Shoes & Accessories"
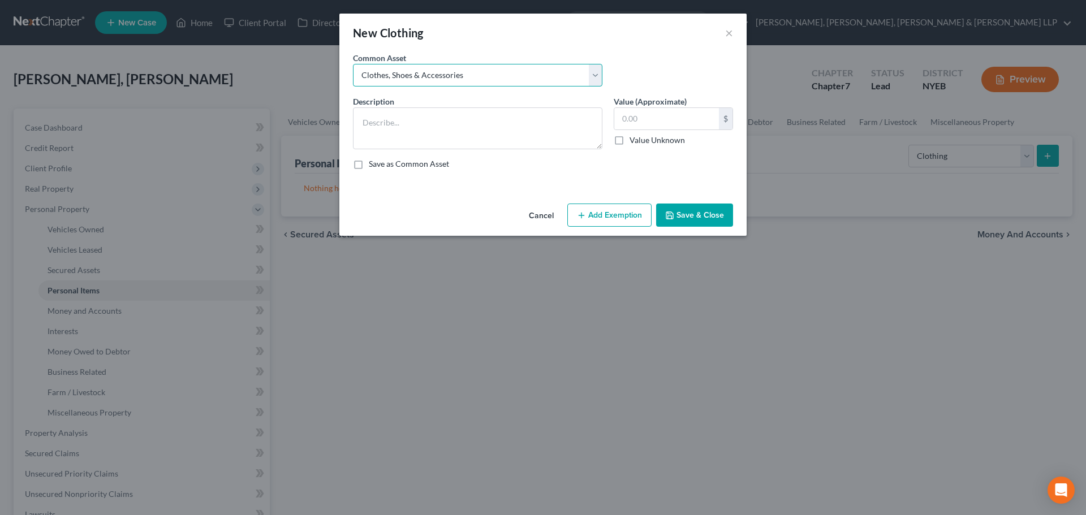
type input "300.00"
click at [658, 120] on input "300.00" at bounding box center [666, 118] width 105 height 21
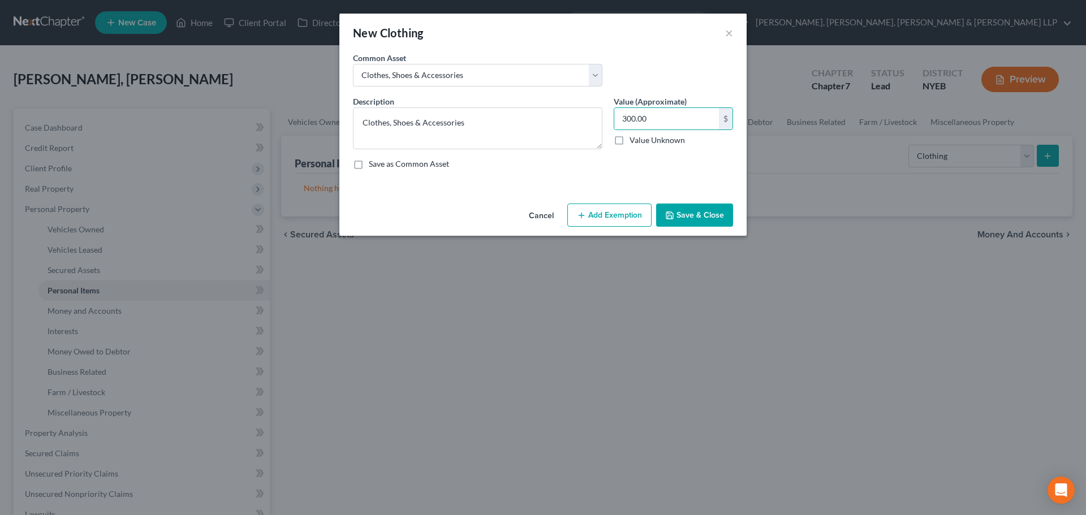
click at [620, 218] on button "Add Exemption" at bounding box center [609, 216] width 84 height 24
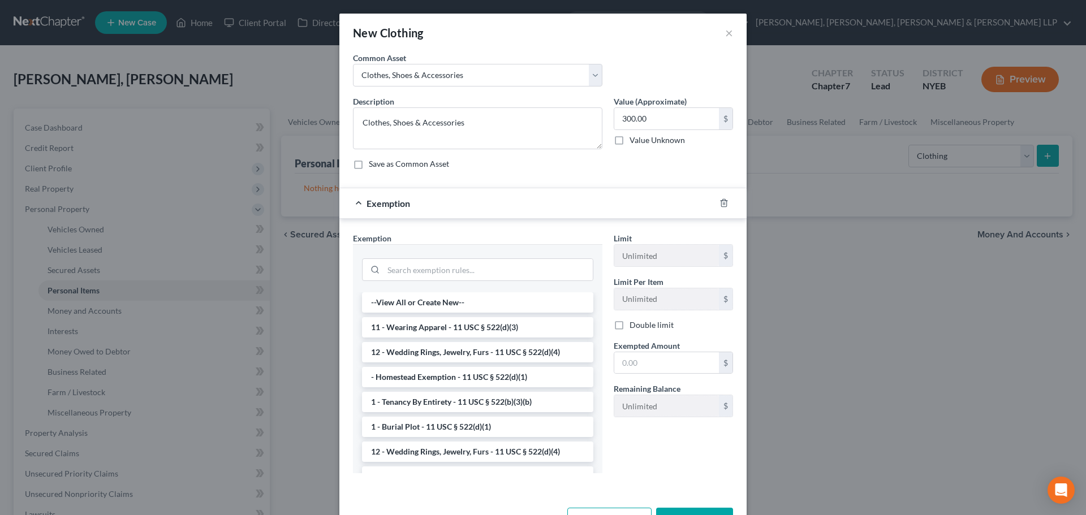
drag, startPoint x: 465, startPoint y: 336, endPoint x: 562, endPoint y: 348, distance: 97.4
click at [467, 336] on li "11 - Wearing Apparel - 11 USC § 522(d)(3)" at bounding box center [477, 327] width 231 height 20
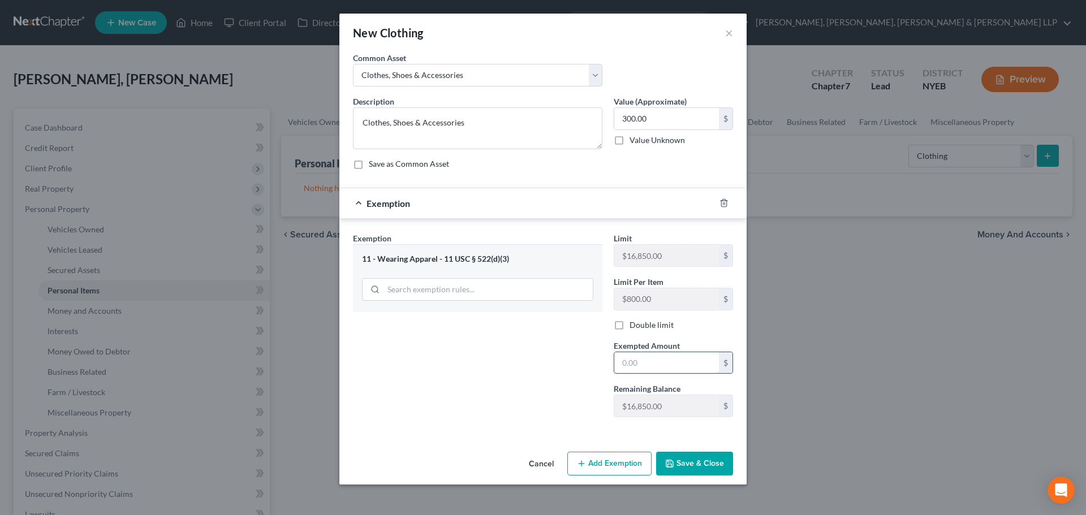
click at [647, 362] on input "text" at bounding box center [666, 362] width 105 height 21
type input "300"
click at [546, 388] on div "Exemption Set must be selected for CA. Exemption * 11 - Wearing Apparel - 11 US…" at bounding box center [477, 329] width 261 height 194
click at [709, 469] on button "Save & Close" at bounding box center [694, 464] width 77 height 24
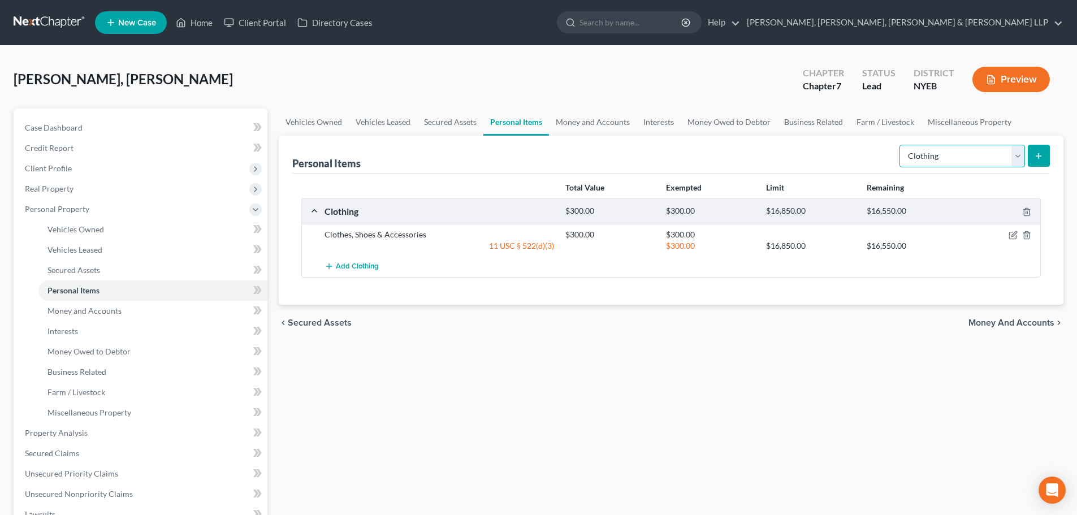
click at [947, 163] on select "Select Item Type Clothing Collectibles Of Value Electronics Firearms Household …" at bounding box center [963, 156] width 126 height 23
select select "electronics"
click at [901, 145] on select "Select Item Type Clothing Collectibles Of Value Electronics Firearms Household …" at bounding box center [963, 156] width 126 height 23
click at [1037, 148] on button "submit" at bounding box center [1039, 156] width 22 height 22
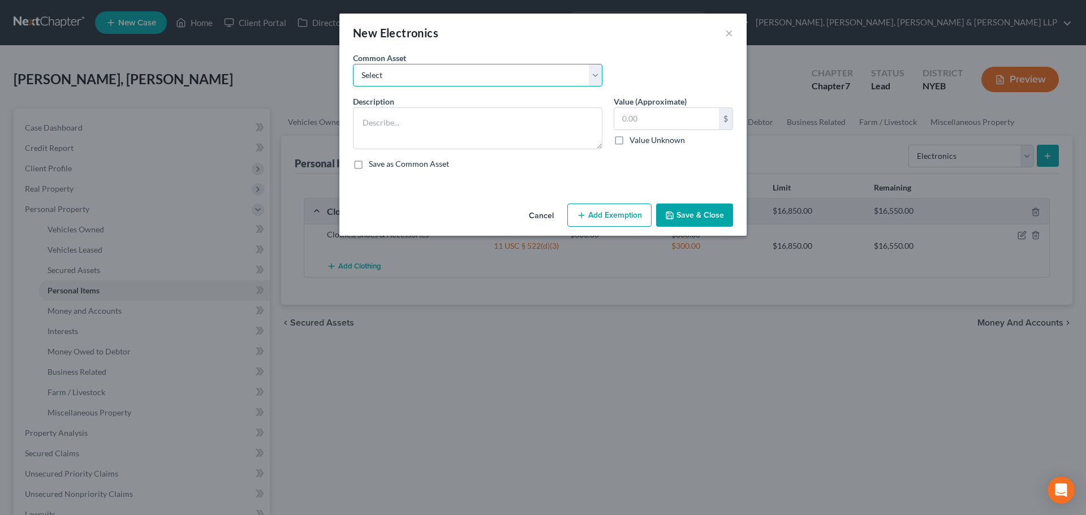
drag, startPoint x: 479, startPoint y: 74, endPoint x: 468, endPoint y: 85, distance: 16.0
click at [479, 76] on select "Select Cellphone, TVs Electronic Appliances" at bounding box center [477, 75] width 249 height 23
select select "1"
click at [353, 64] on select "Select Cellphone, TVs Electronic Appliances" at bounding box center [477, 75] width 249 height 23
type textarea "Electronic Appliances"
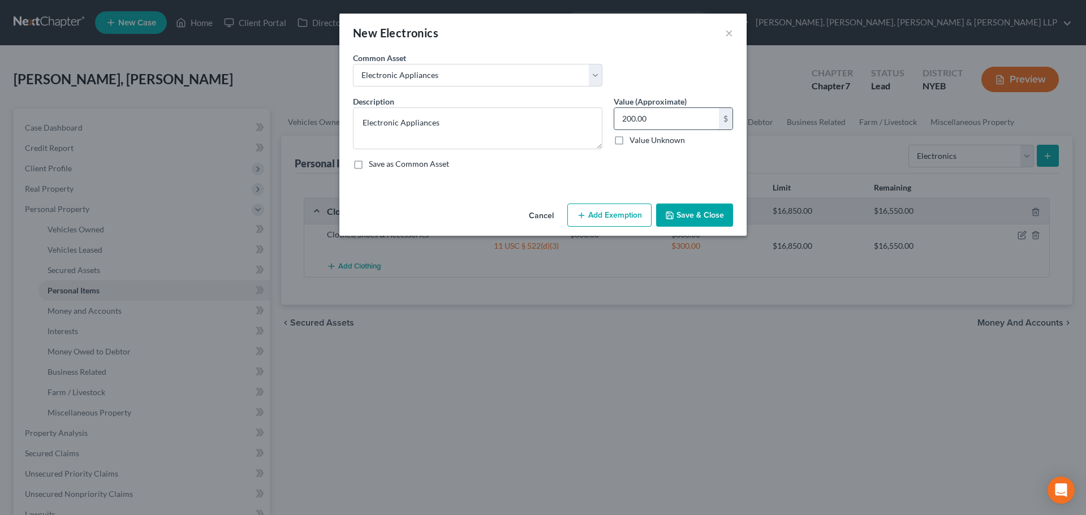
click at [651, 123] on input "200.00" at bounding box center [666, 118] width 105 height 21
type input "5"
type input "1,000"
click at [633, 222] on button "Add Exemption" at bounding box center [609, 216] width 84 height 24
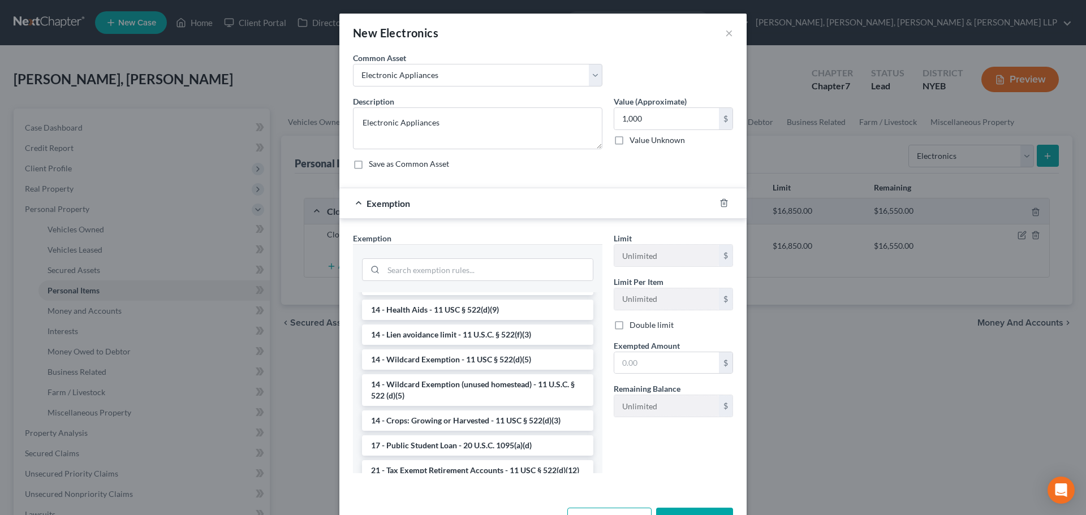
scroll to position [396, 0]
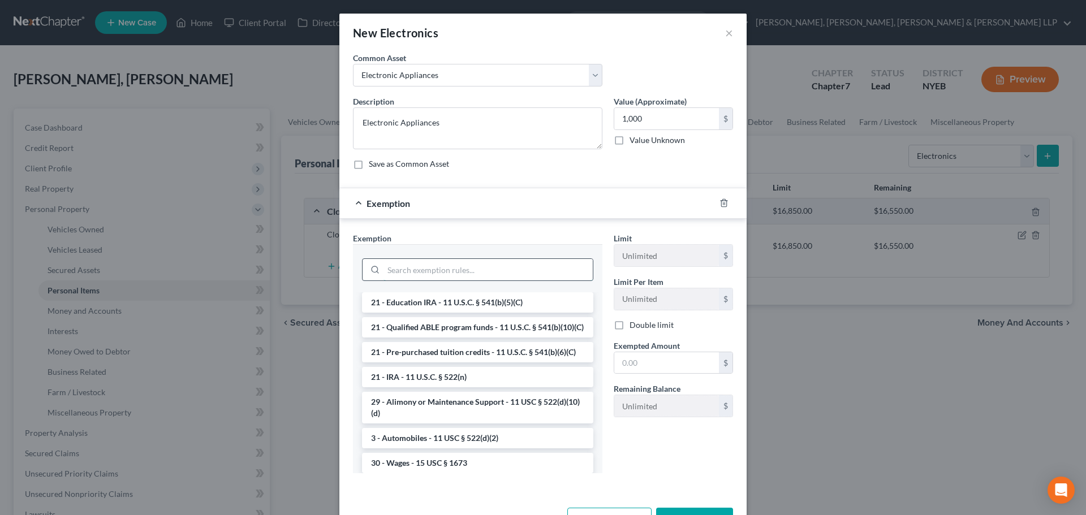
click at [467, 265] on input "search" at bounding box center [487, 269] width 209 height 21
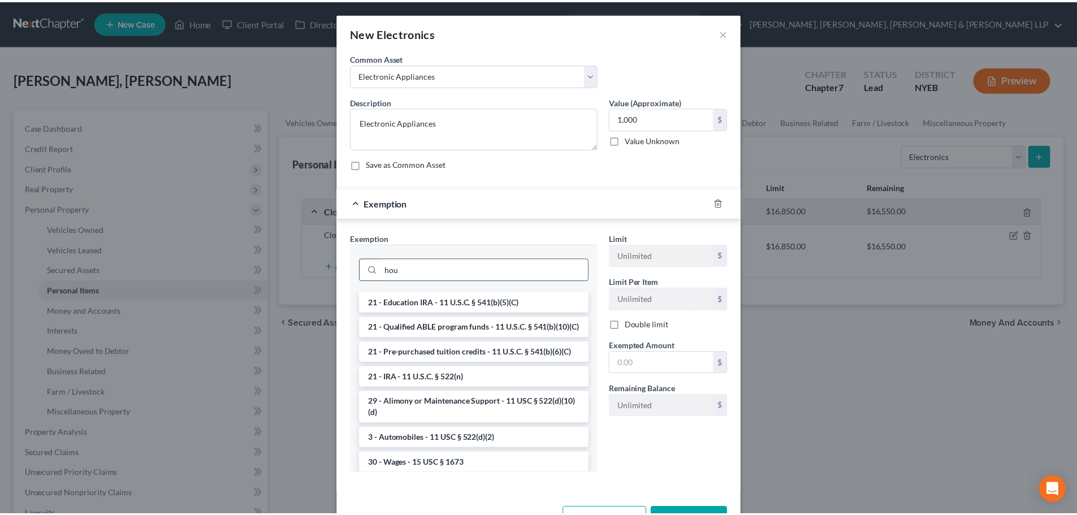
scroll to position [0, 0]
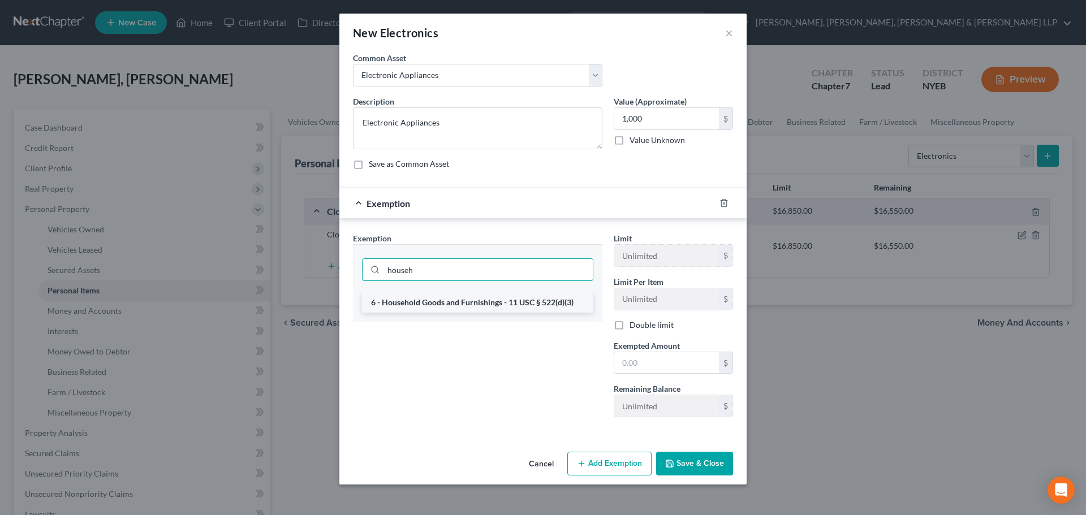
type input "househ"
drag, startPoint x: 476, startPoint y: 294, endPoint x: 558, endPoint y: 318, distance: 85.4
click at [475, 295] on li "6 - Household Goods and Furnishings - 11 USC § 522(d)(3)" at bounding box center [477, 302] width 231 height 20
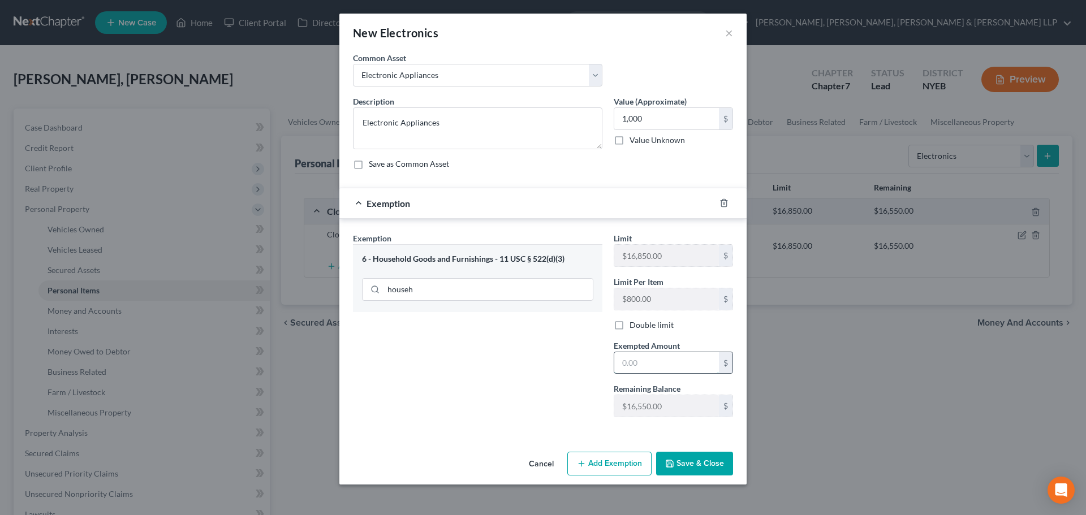
click at [666, 363] on input "text" at bounding box center [666, 362] width 105 height 21
type input "1000"
drag, startPoint x: 559, startPoint y: 359, endPoint x: 661, endPoint y: 456, distance: 141.2
click at [559, 359] on div "Exemption Set must be selected for CA. Exemption * 6 - Household Goods and Furn…" at bounding box center [477, 329] width 261 height 194
click at [703, 472] on button "Save & Close" at bounding box center [694, 464] width 77 height 24
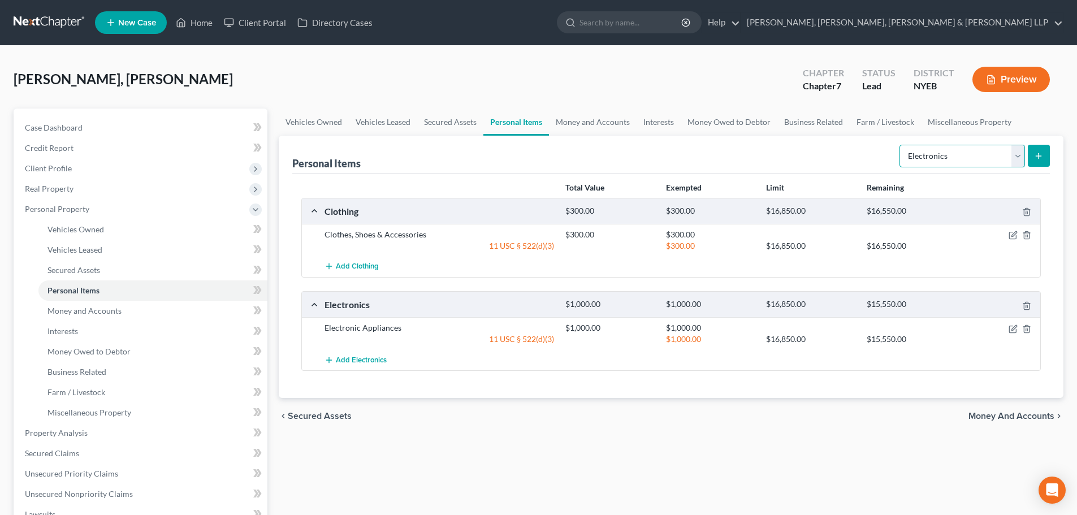
click at [930, 156] on select "Select Item Type Clothing Collectibles Of Value Electronics Firearms Household …" at bounding box center [963, 156] width 126 height 23
select select "household_goods"
click at [901, 145] on select "Select Item Type Clothing Collectibles Of Value Electronics Firearms Household …" at bounding box center [963, 156] width 126 height 23
click at [1040, 158] on icon "submit" at bounding box center [1038, 156] width 9 height 9
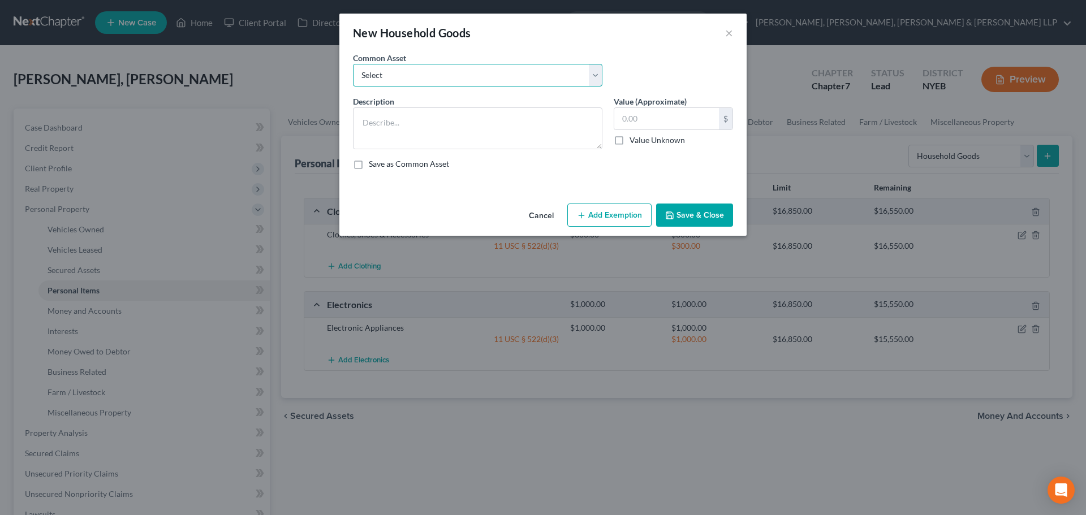
click at [496, 68] on select "Select Household items" at bounding box center [477, 75] width 249 height 23
select select "0"
click at [353, 64] on select "Select Household items" at bounding box center [477, 75] width 249 height 23
type textarea "Household items"
click at [669, 122] on input "2,000.00" at bounding box center [666, 118] width 105 height 21
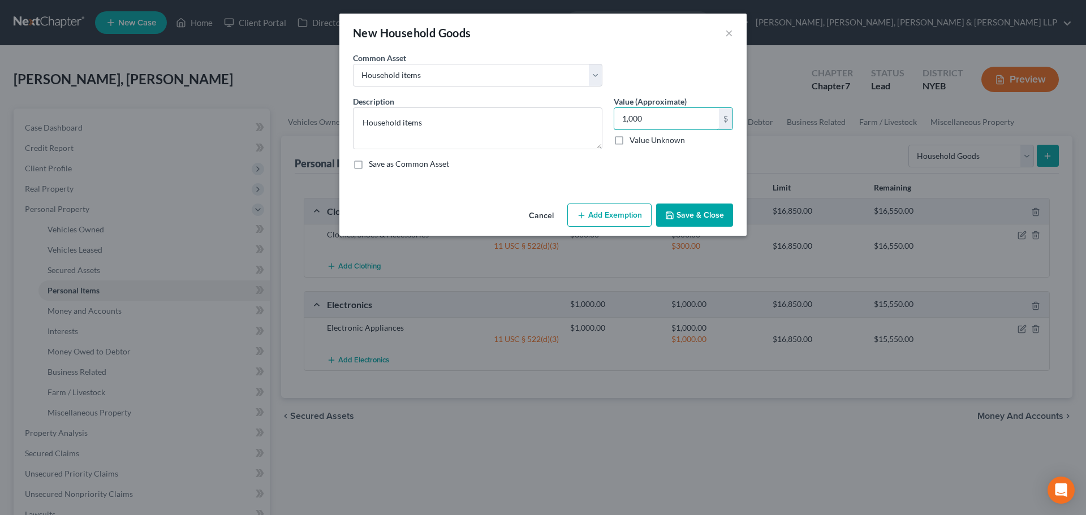
type input "1,000"
click at [617, 213] on button "Add Exemption" at bounding box center [609, 216] width 84 height 24
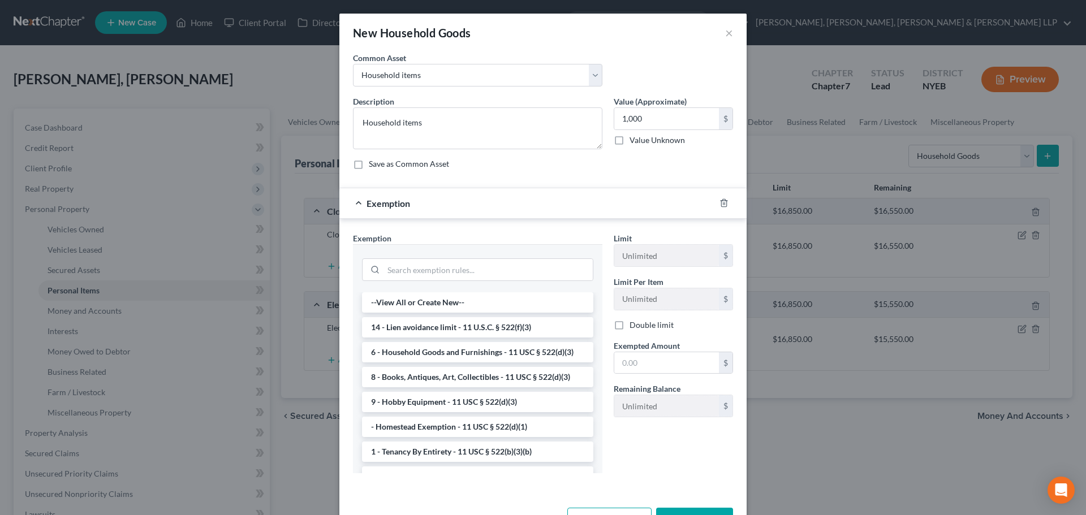
drag, startPoint x: 473, startPoint y: 359, endPoint x: 593, endPoint y: 357, distance: 119.3
click at [474, 357] on li "6 - Household Goods and Furnishings - 11 USC § 522(d)(3)" at bounding box center [477, 352] width 231 height 20
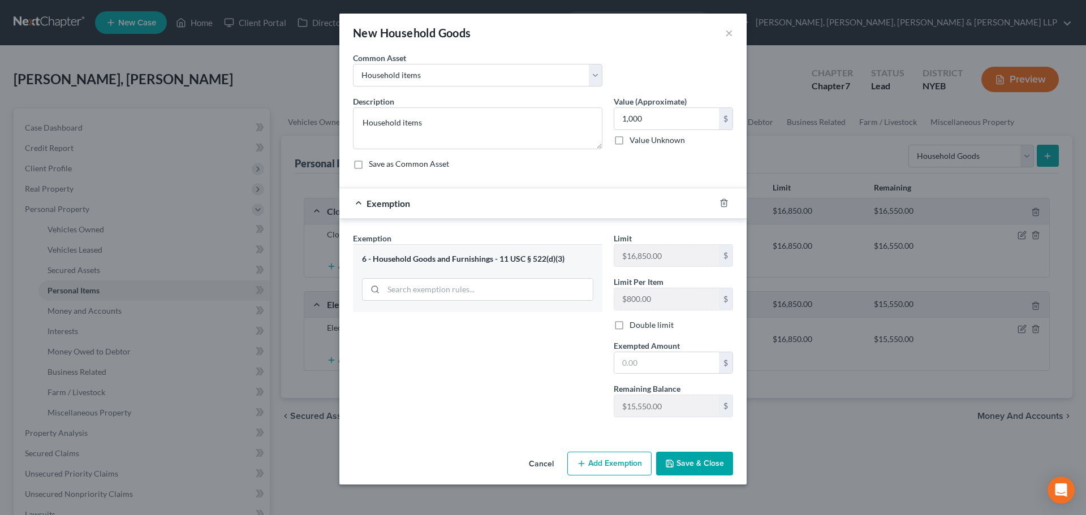
click at [607, 359] on div "Exemption Set must be selected for CA. Exemption * 6 - Household Goods and Furn…" at bounding box center [477, 329] width 261 height 194
drag, startPoint x: 627, startPoint y: 362, endPoint x: 579, endPoint y: 360, distance: 48.1
click at [628, 362] on input "text" at bounding box center [666, 362] width 105 height 21
type input "1,000"
drag, startPoint x: 536, startPoint y: 359, endPoint x: 634, endPoint y: 426, distance: 118.9
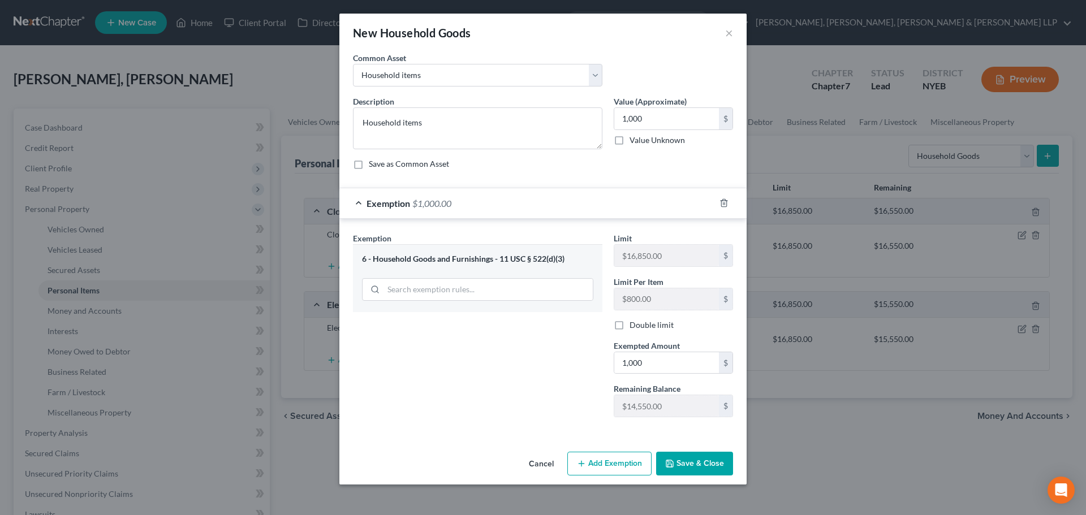
click at [536, 361] on div "Exemption Set must be selected for CA. Exemption * 6 - Household Goods and Furn…" at bounding box center [477, 329] width 261 height 194
click at [692, 461] on button "Save & Close" at bounding box center [694, 464] width 77 height 24
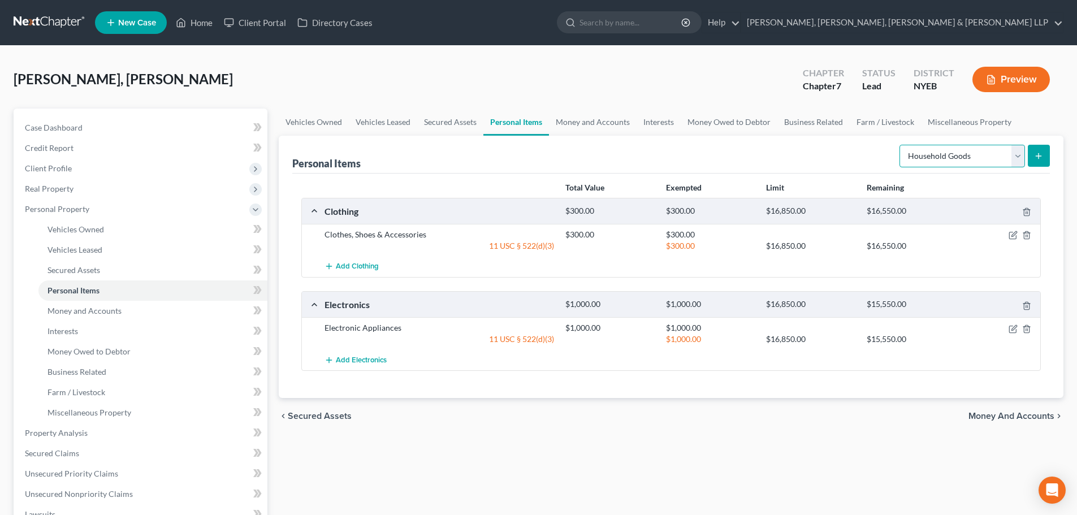
click at [934, 158] on select "Select Item Type Clothing Collectibles Of Value Electronics Firearms Household …" at bounding box center [963, 156] width 126 height 23
select select "jewelry"
click at [901, 145] on select "Select Item Type Clothing Collectibles Of Value Electronics Firearms Household …" at bounding box center [963, 156] width 126 height 23
click at [1034, 153] on icon "submit" at bounding box center [1038, 156] width 9 height 9
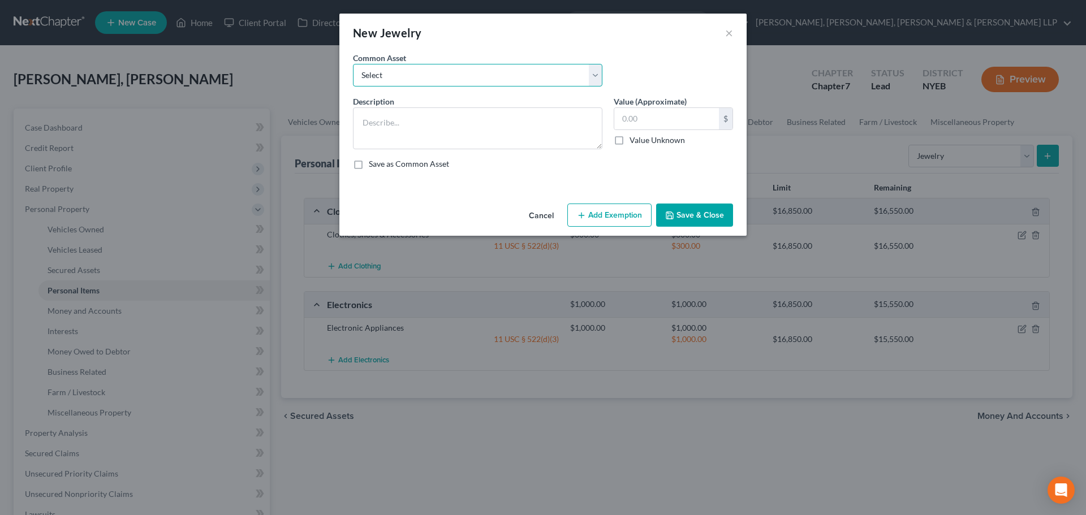
click at [474, 72] on select "Select Jewelry" at bounding box center [477, 75] width 249 height 23
select select "0"
click at [353, 64] on select "Select Jewelry" at bounding box center [477, 75] width 249 height 23
type textarea "Jewelry"
click at [635, 110] on input "150.00" at bounding box center [666, 118] width 105 height 21
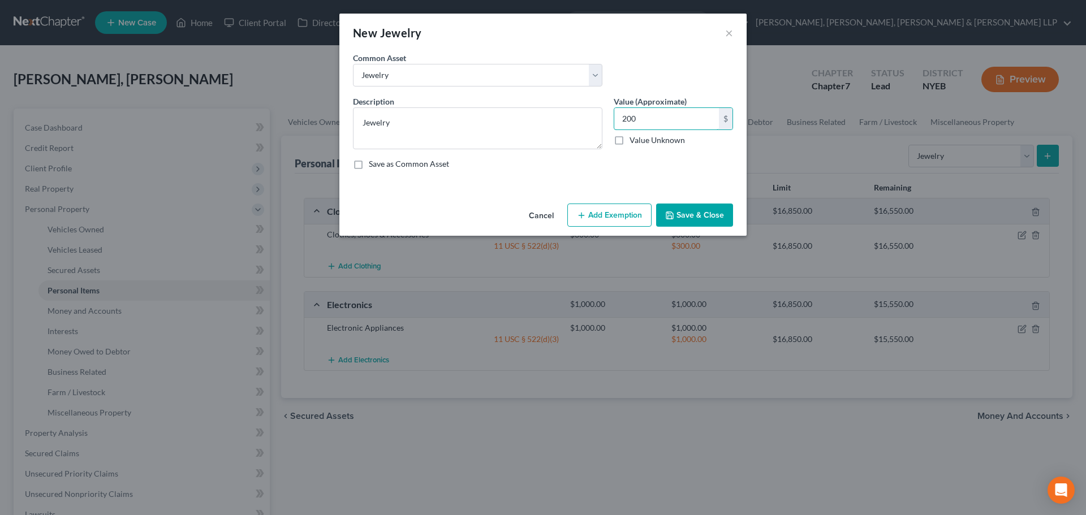
type input "200"
click at [628, 210] on button "Add Exemption" at bounding box center [609, 216] width 84 height 24
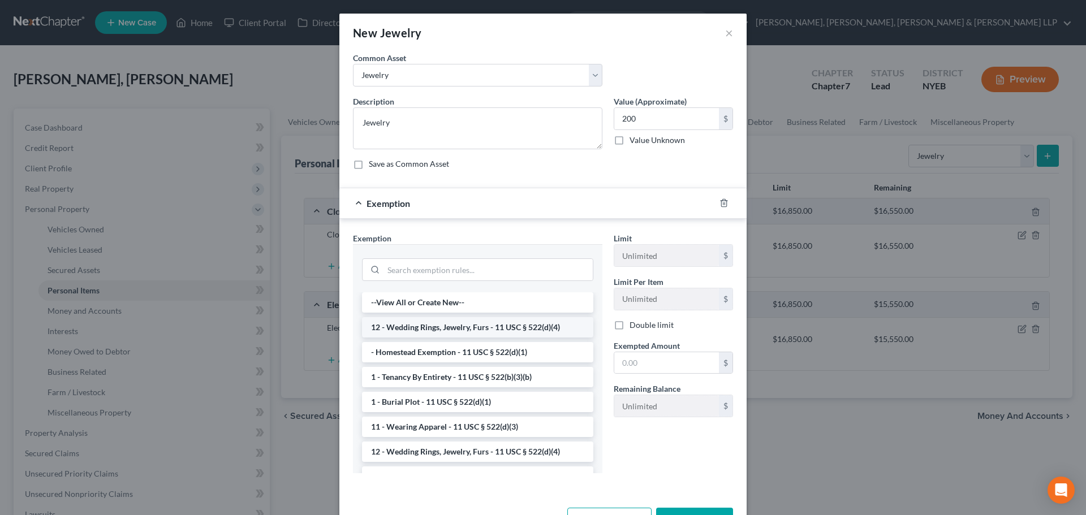
click at [453, 328] on li "12 - Wedding Rings, Jewelry, Furs - 11 USC § 522(d)(4)" at bounding box center [477, 327] width 231 height 20
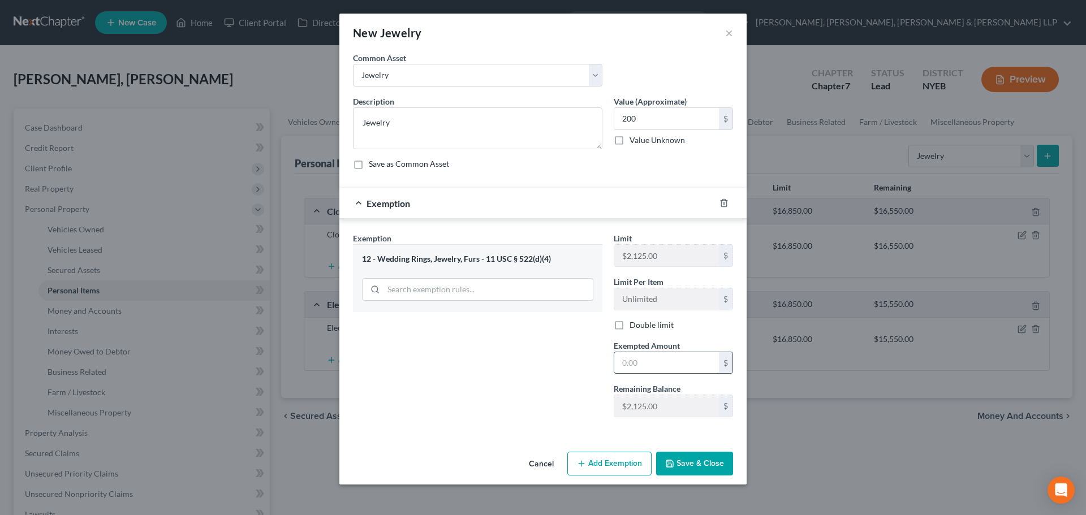
click at [624, 357] on input "text" at bounding box center [666, 362] width 105 height 21
type input "200"
click at [563, 352] on div "Exemption Set must be selected for CA. Exemption * 12 - Wedding Rings, Jewelry,…" at bounding box center [477, 329] width 261 height 194
drag, startPoint x: 696, startPoint y: 458, endPoint x: 642, endPoint y: 453, distance: 54.5
click at [697, 457] on button "Save & Close" at bounding box center [694, 464] width 77 height 24
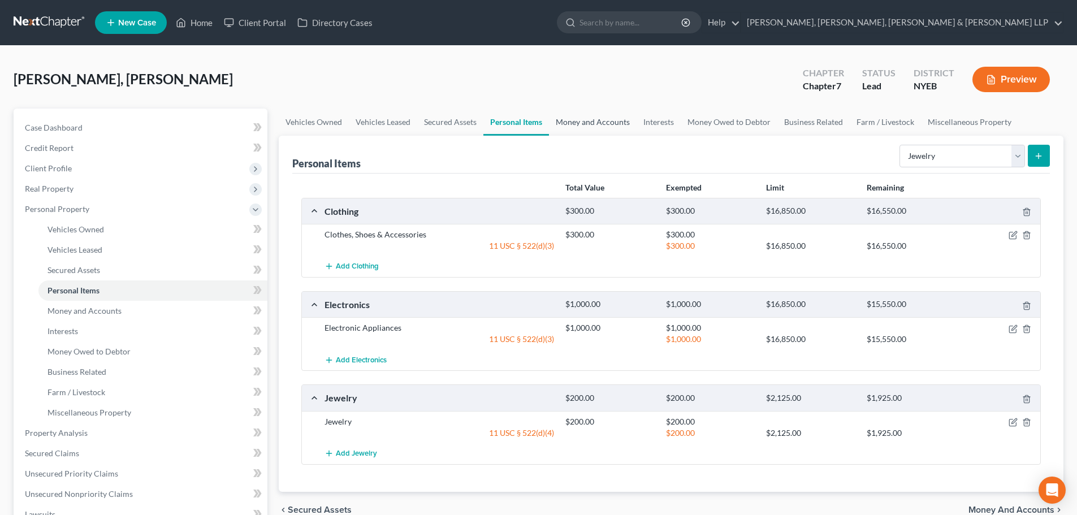
click at [568, 114] on link "Money and Accounts" at bounding box center [593, 122] width 88 height 27
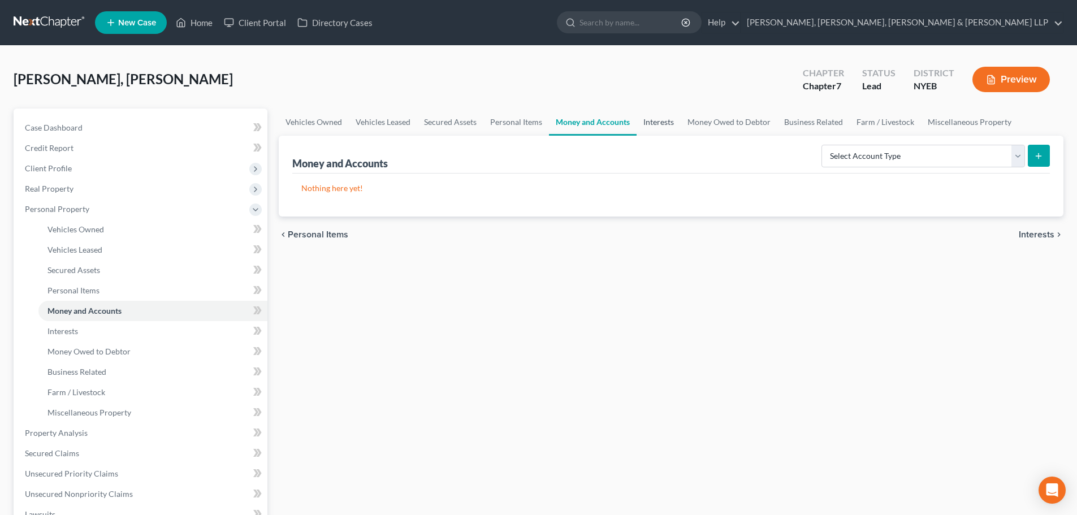
click at [664, 126] on link "Interests" at bounding box center [659, 122] width 44 height 27
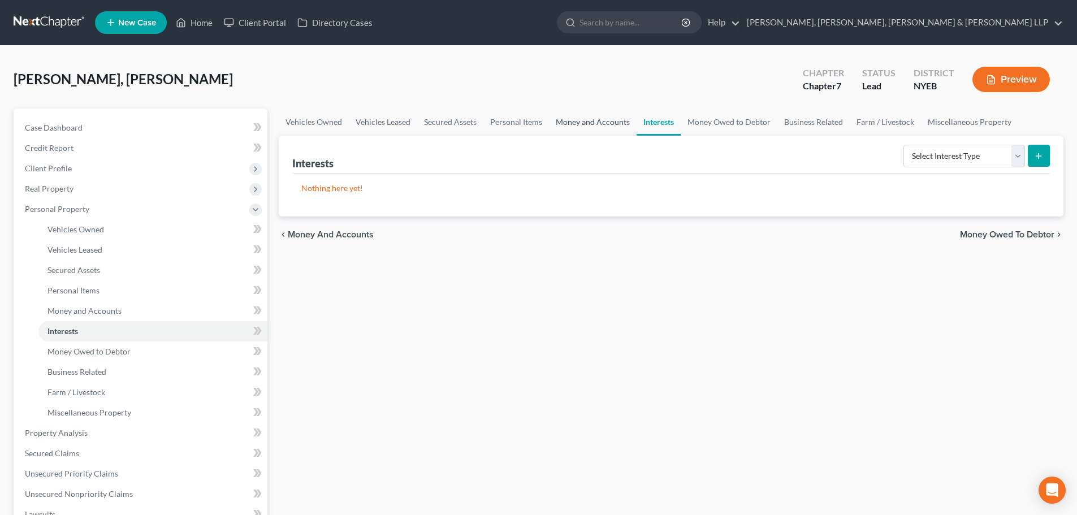
click at [571, 116] on link "Money and Accounts" at bounding box center [593, 122] width 88 height 27
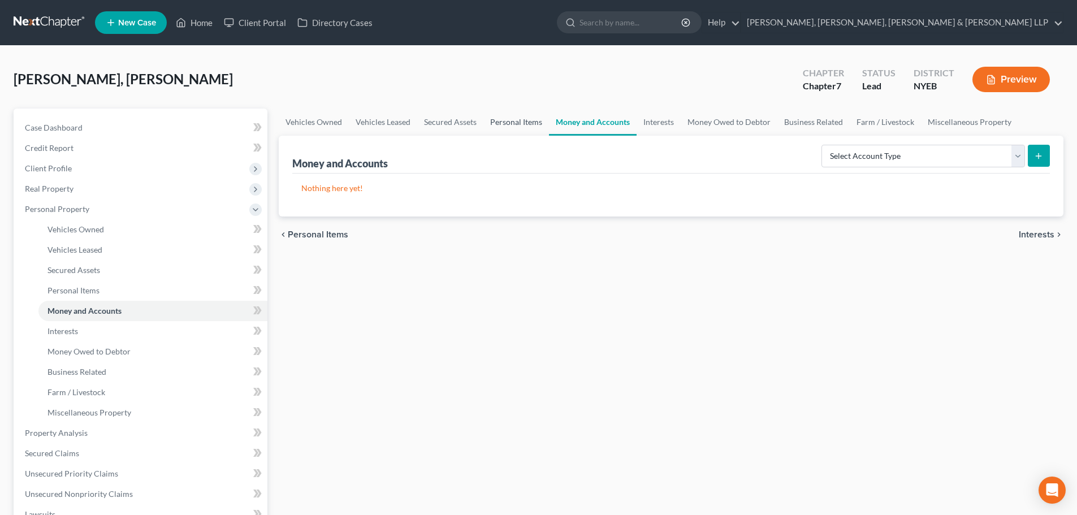
click at [498, 122] on link "Personal Items" at bounding box center [516, 122] width 66 height 27
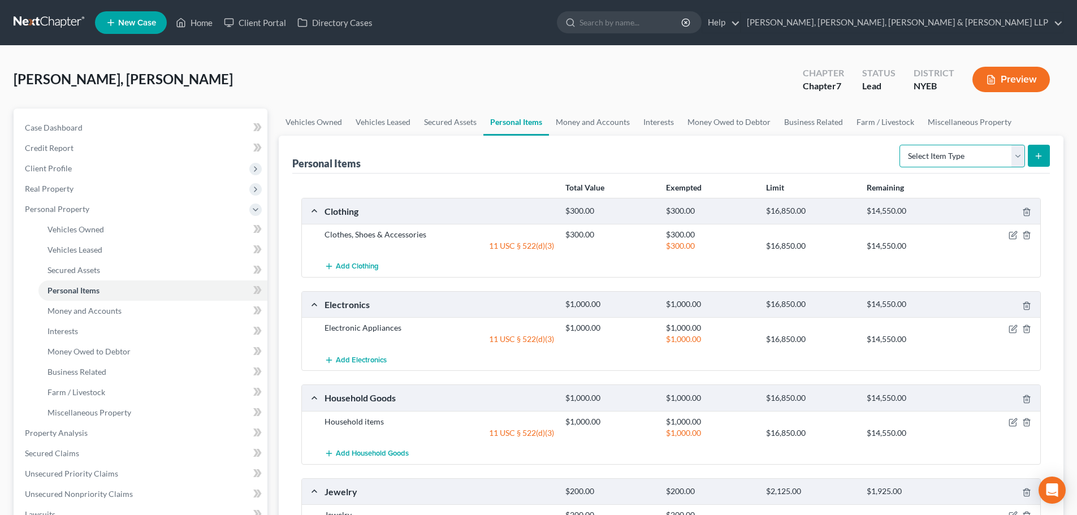
click at [968, 156] on select "Select Item Type Clothing Collectibles Of Value Electronics Firearms Household …" at bounding box center [963, 156] width 126 height 23
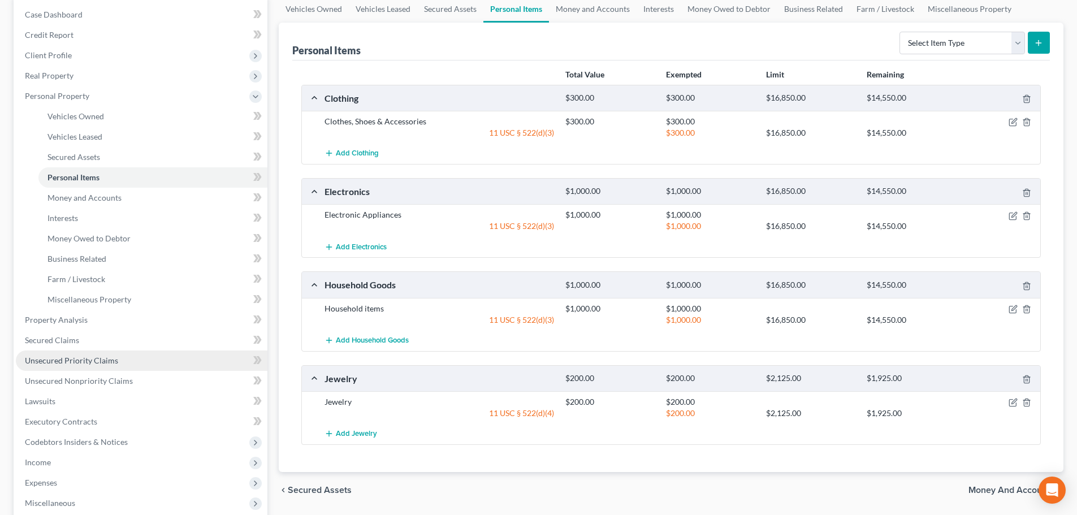
click at [60, 351] on link "Unsecured Priority Claims" at bounding box center [142, 361] width 252 height 20
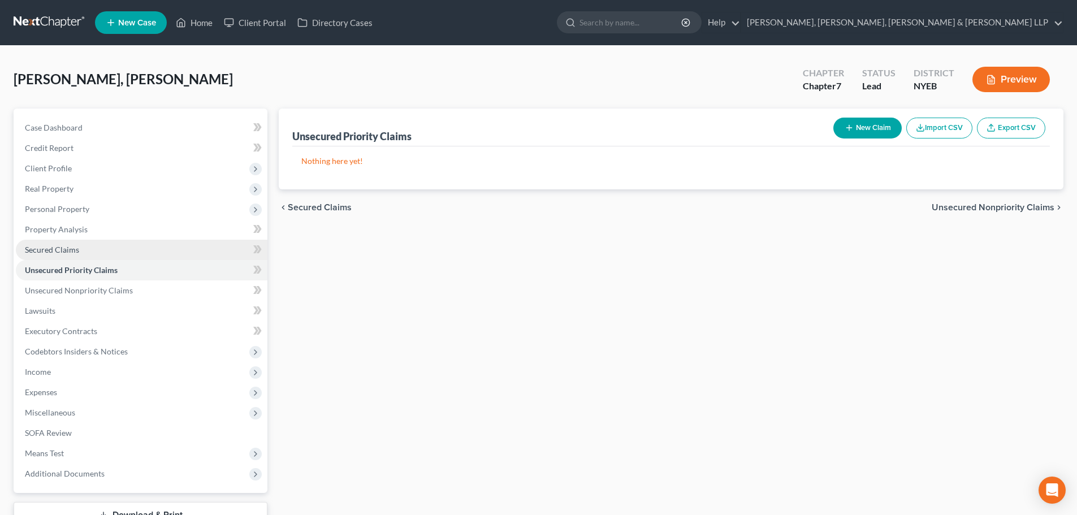
click at [79, 254] on link "Secured Claims" at bounding box center [142, 250] width 252 height 20
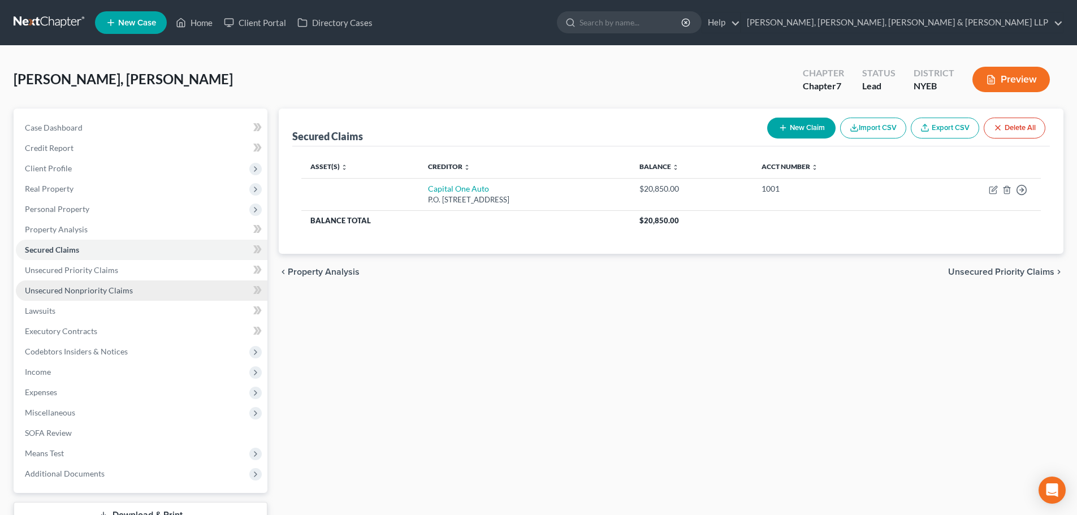
click at [84, 286] on span "Unsecured Nonpriority Claims" at bounding box center [79, 291] width 108 height 10
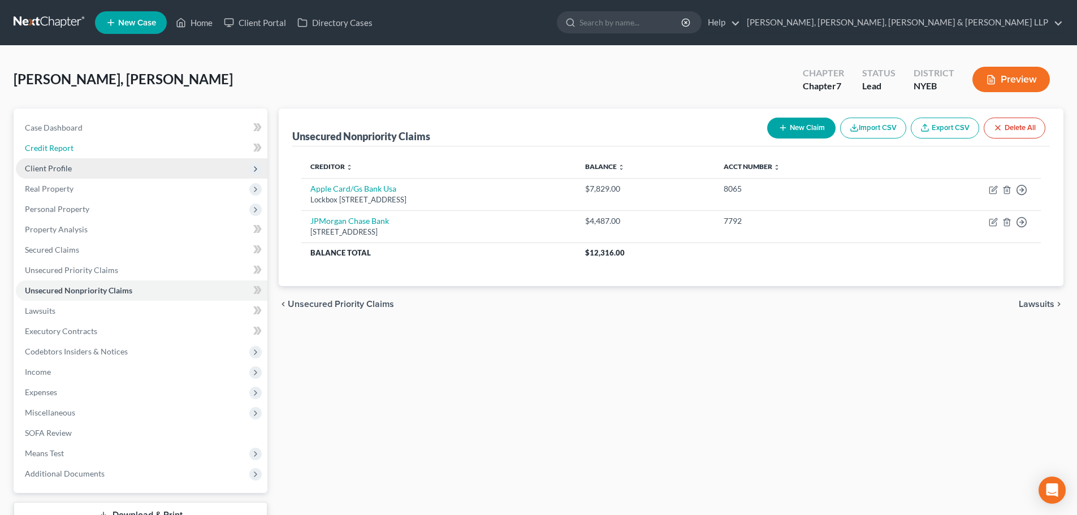
click at [85, 158] on ul "Case Dashboard Payments Invoices Payments Payments Credit Report Client Profile" at bounding box center [142, 301] width 252 height 366
click at [79, 173] on span "Client Profile" at bounding box center [142, 168] width 252 height 20
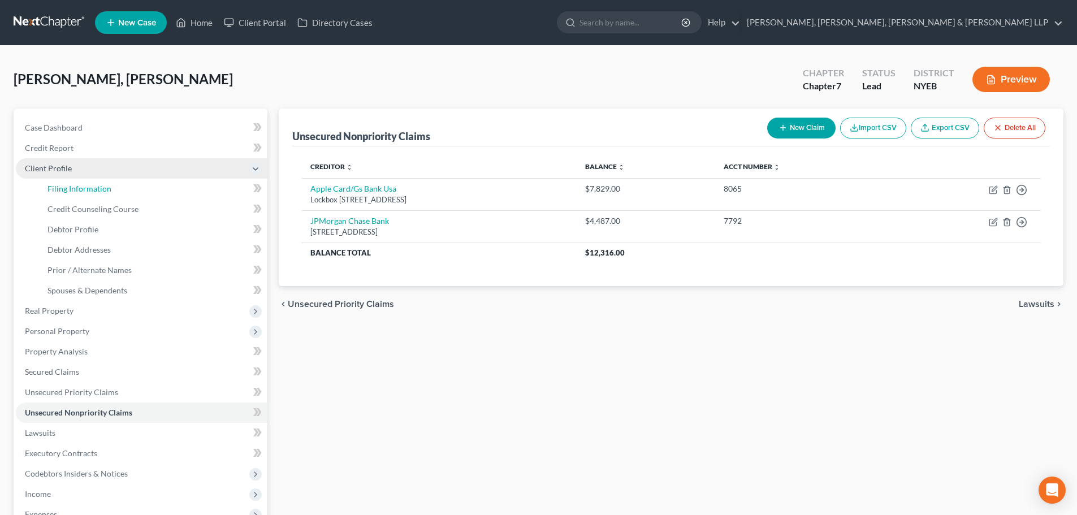
drag, startPoint x: 85, startPoint y: 187, endPoint x: 229, endPoint y: 164, distance: 146.0
click at [86, 187] on span "Filing Information" at bounding box center [79, 189] width 64 height 10
select select "1"
select select "0"
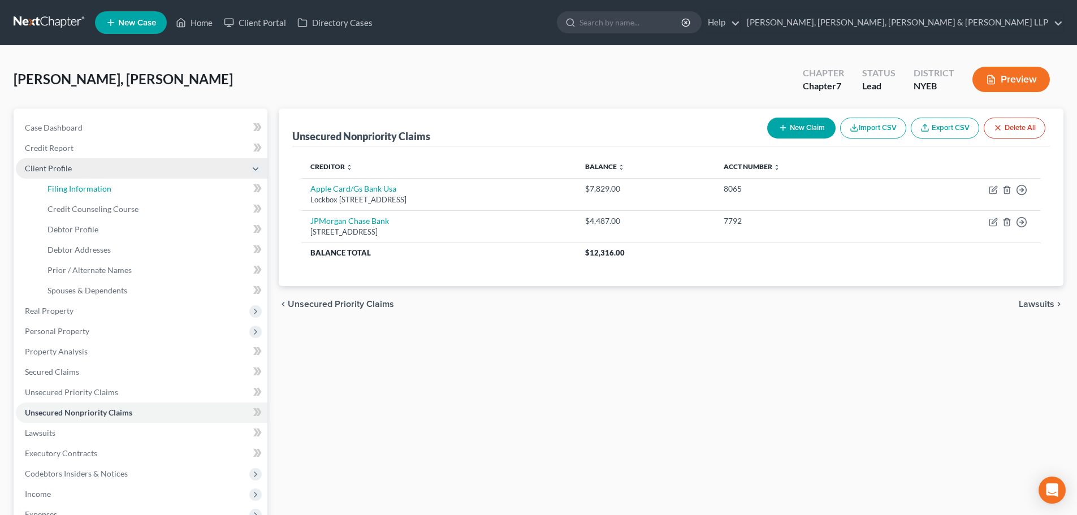
select select "53"
select select "2"
select select "0"
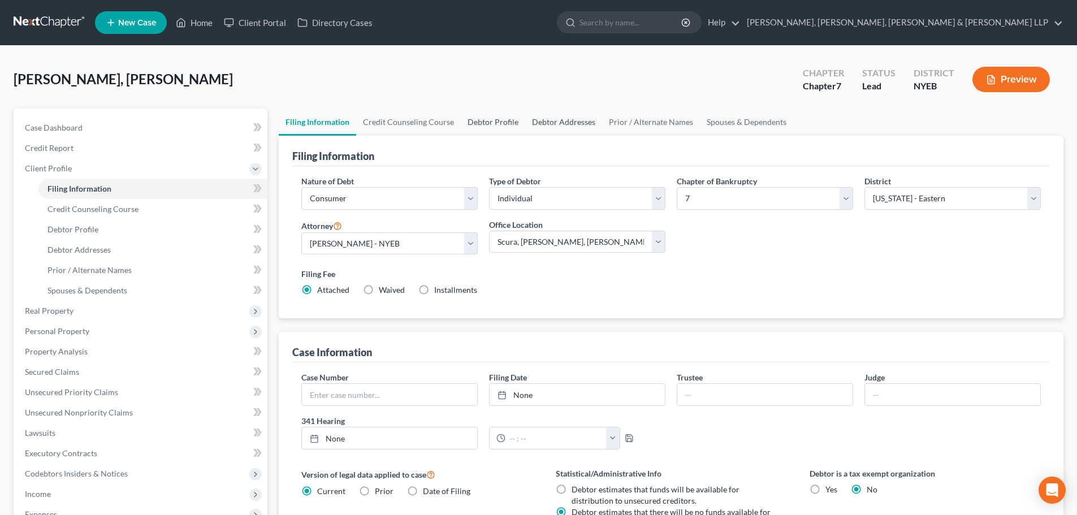
click at [469, 127] on link "Debtor Profile" at bounding box center [493, 122] width 64 height 27
select select "1"
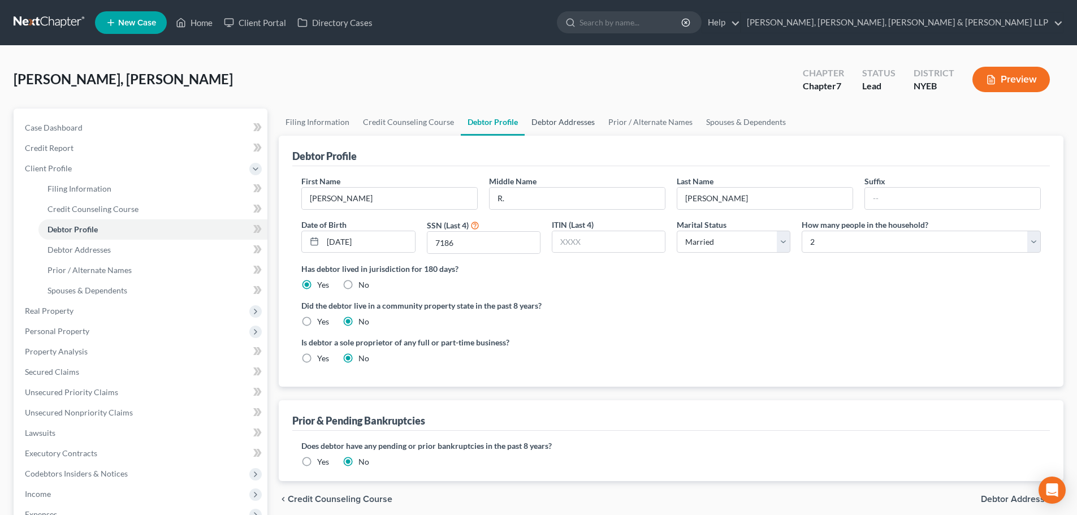
click at [546, 124] on link "Debtor Addresses" at bounding box center [563, 122] width 77 height 27
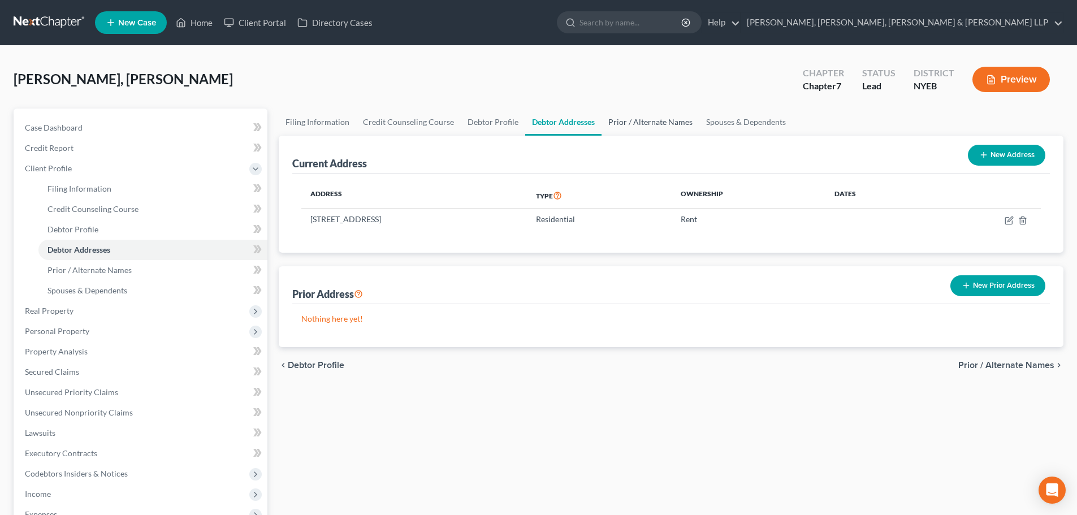
click at [624, 124] on link "Prior / Alternate Names" at bounding box center [651, 122] width 98 height 27
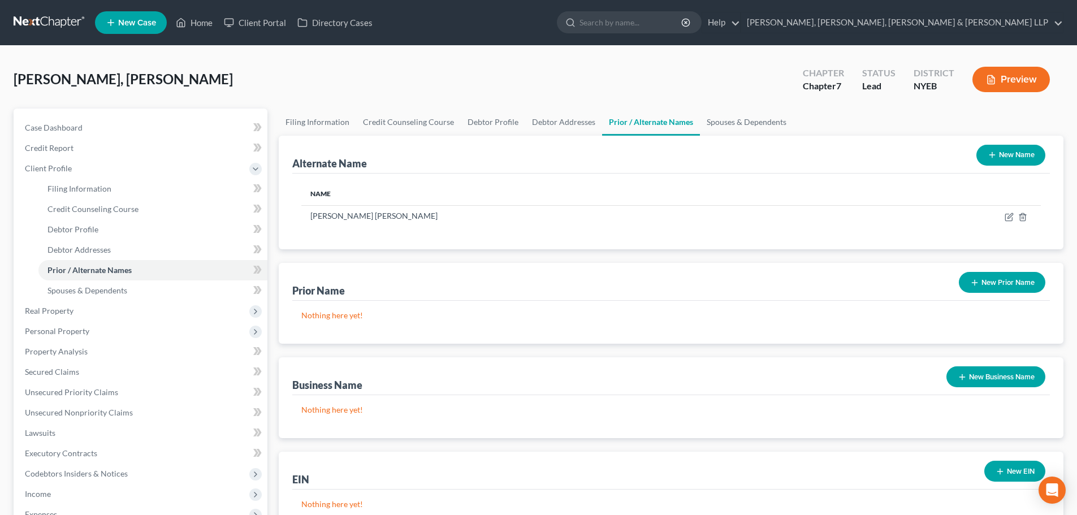
click at [1005, 161] on button "New Name" at bounding box center [1011, 155] width 69 height 21
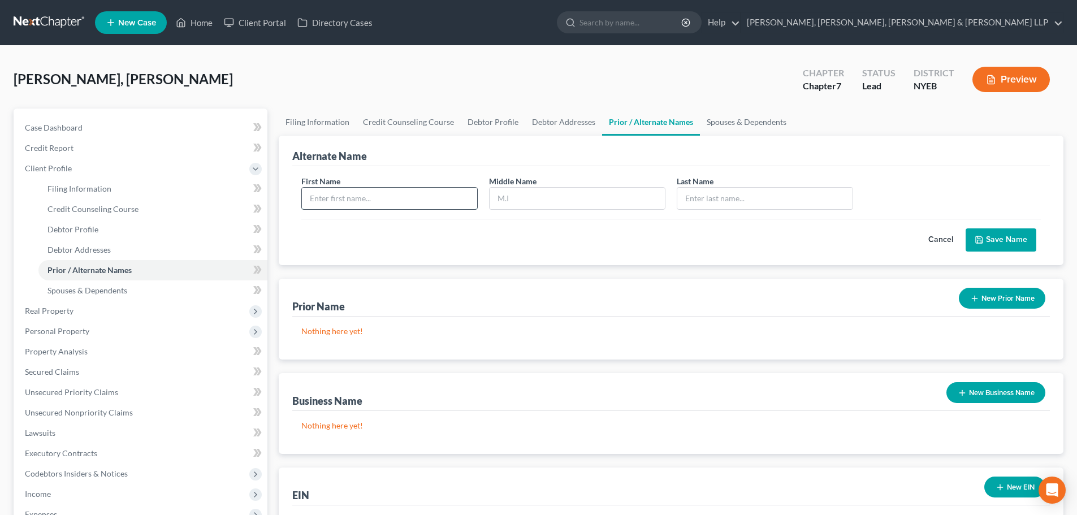
click at [401, 197] on input "text" at bounding box center [389, 198] width 175 height 21
type input "Victor"
click at [725, 196] on input "text" at bounding box center [764, 198] width 175 height 21
type input "Susana"
click at [1007, 238] on button "Save Name" at bounding box center [1001, 240] width 71 height 24
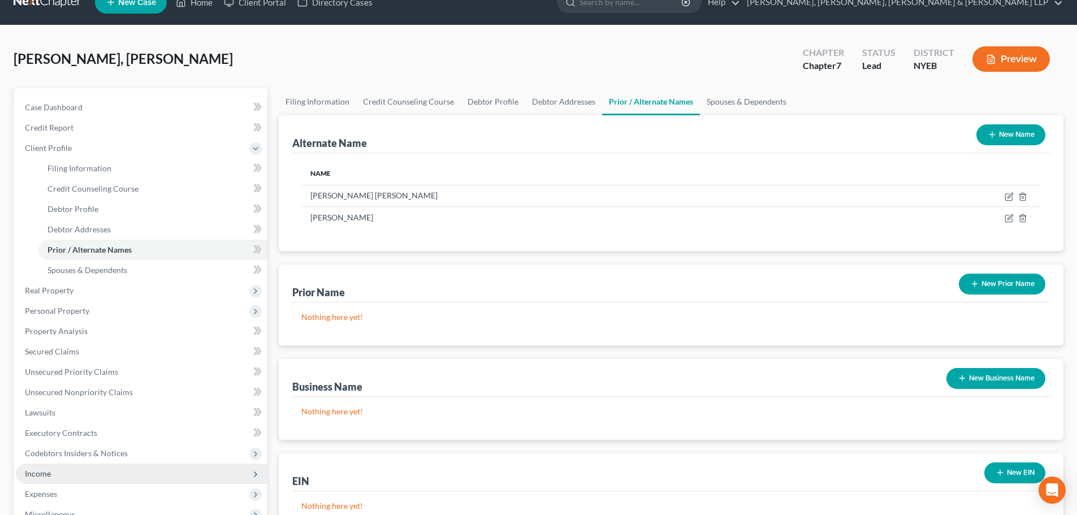
scroll to position [57, 0]
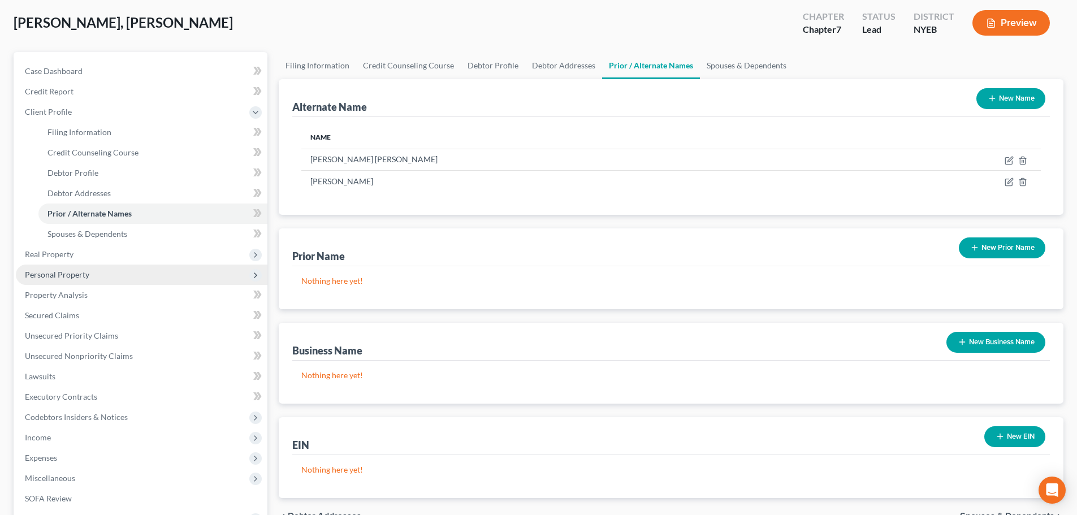
drag, startPoint x: 87, startPoint y: 275, endPoint x: 108, endPoint y: 276, distance: 21.5
click at [87, 275] on span "Personal Property" at bounding box center [57, 275] width 64 height 10
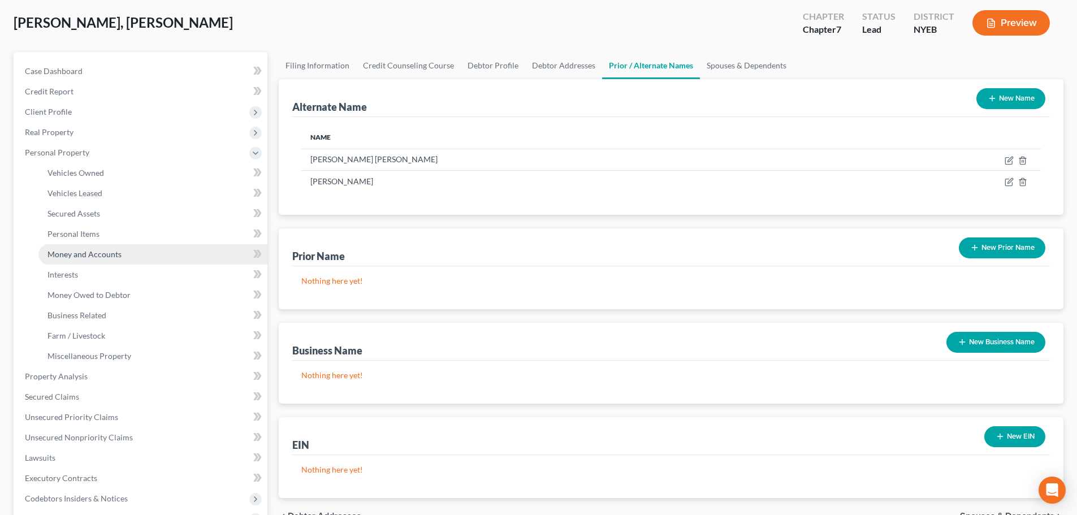
click at [103, 253] on span "Money and Accounts" at bounding box center [84, 254] width 74 height 10
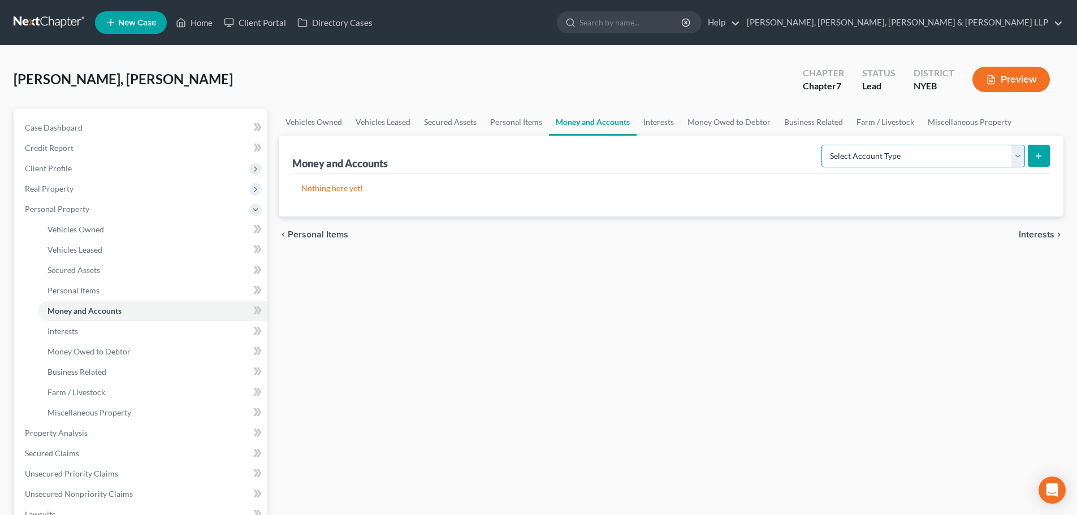
click at [930, 152] on select "Select Account Type Brokerage Cash on Hand Certificates of Deposit Checking Acc…" at bounding box center [924, 156] width 204 height 23
select select "checking"
click at [824, 145] on select "Select Account Type Brokerage Cash on Hand Certificates of Deposit Checking Acc…" at bounding box center [924, 156] width 204 height 23
click at [1037, 158] on icon "submit" at bounding box center [1038, 156] width 9 height 9
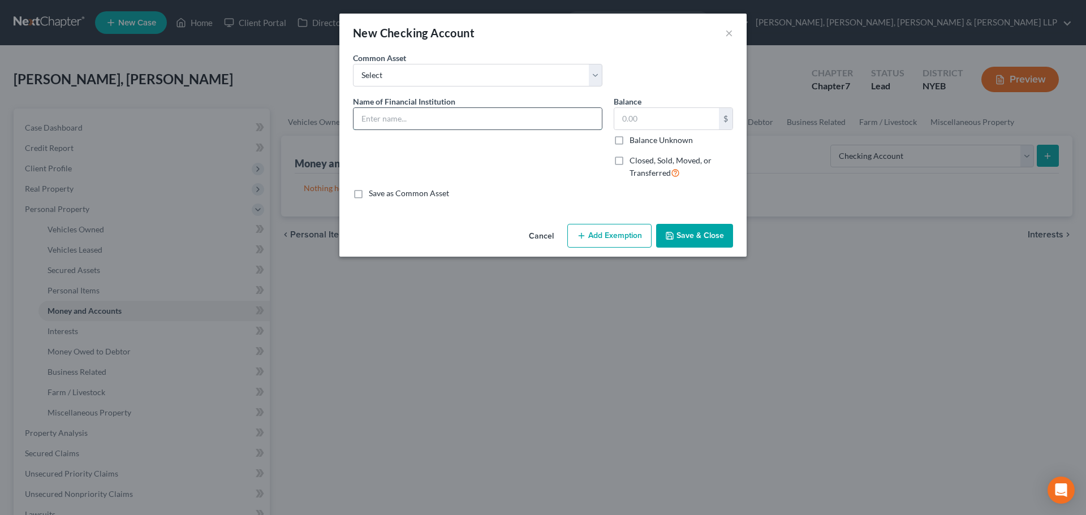
click at [380, 119] on input "text" at bounding box center [477, 118] width 248 height 21
type input "Capital One Bank - 8217"
click at [664, 118] on input "text" at bounding box center [666, 118] width 105 height 21
type input "50"
click at [602, 249] on div "Cancel Add Exemption Save & Close" at bounding box center [542, 237] width 407 height 37
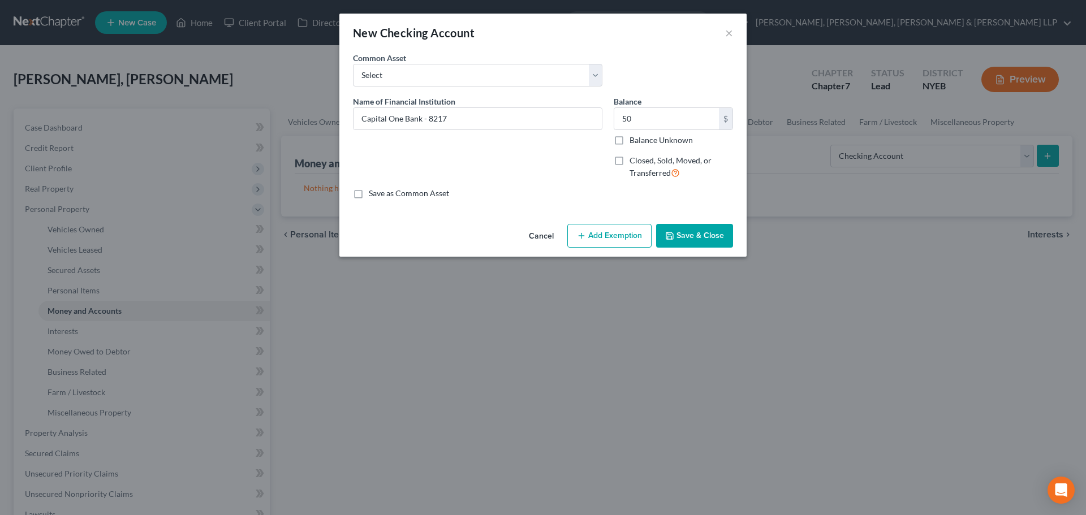
click at [608, 230] on button "Add Exemption" at bounding box center [609, 236] width 84 height 24
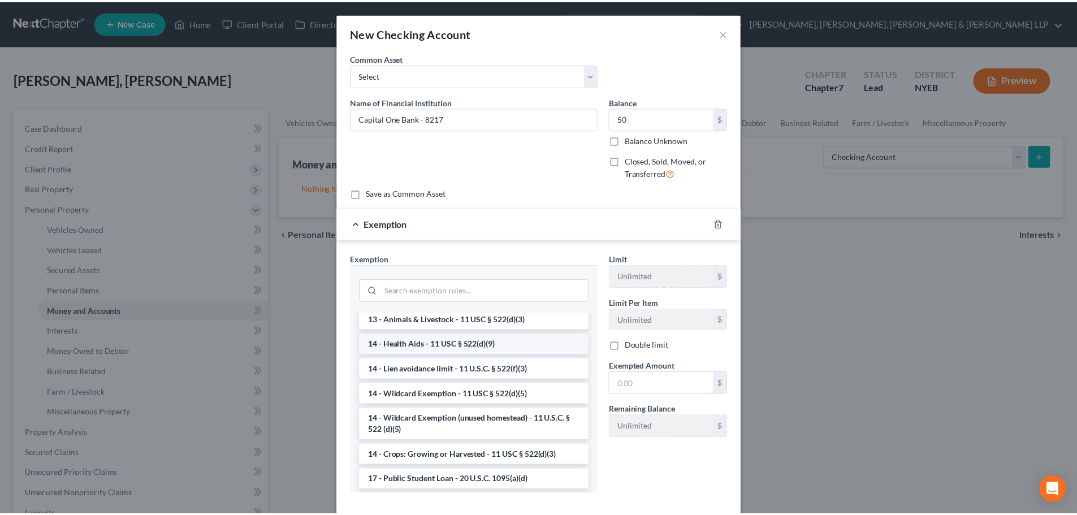
scroll to position [283, 0]
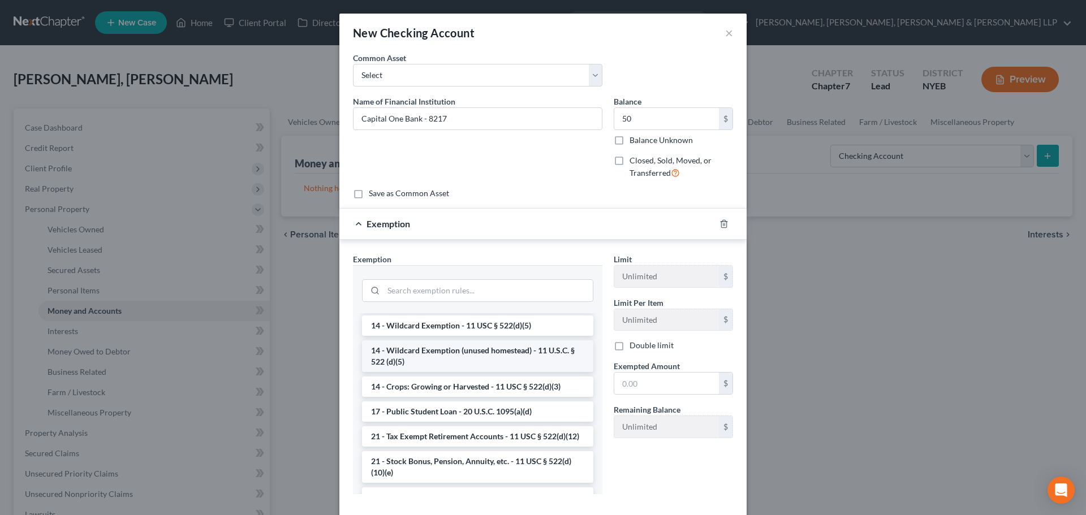
click at [455, 356] on li "14 - Wildcard Exemption (unused homestead) - 11 U.S.C. § 522 (d)(5)" at bounding box center [477, 356] width 231 height 32
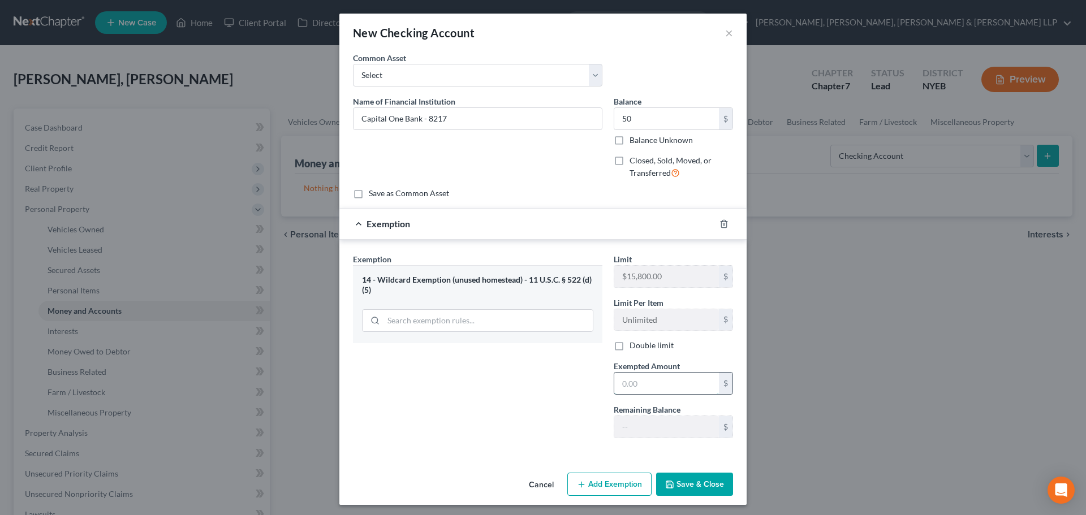
click at [662, 387] on input "text" at bounding box center [666, 383] width 105 height 21
type input "50"
drag, startPoint x: 399, startPoint y: 378, endPoint x: 569, endPoint y: 462, distance: 189.9
click at [399, 378] on div "Exemption Set must be selected for CA. Exemption * 14 - Wildcard Exemption (unu…" at bounding box center [477, 350] width 261 height 194
click at [680, 479] on button "Save & Close" at bounding box center [694, 485] width 77 height 24
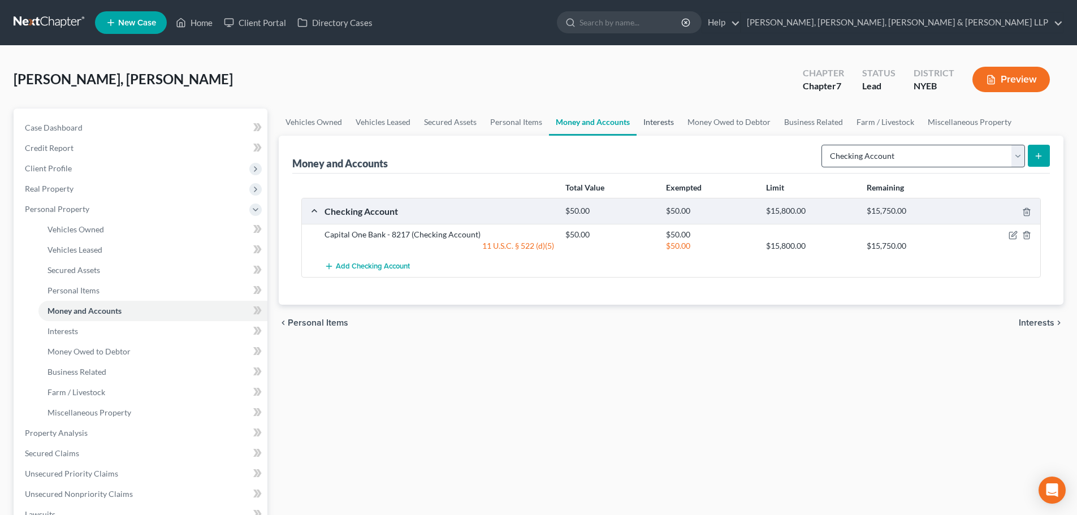
click at [657, 119] on link "Interests" at bounding box center [659, 122] width 44 height 27
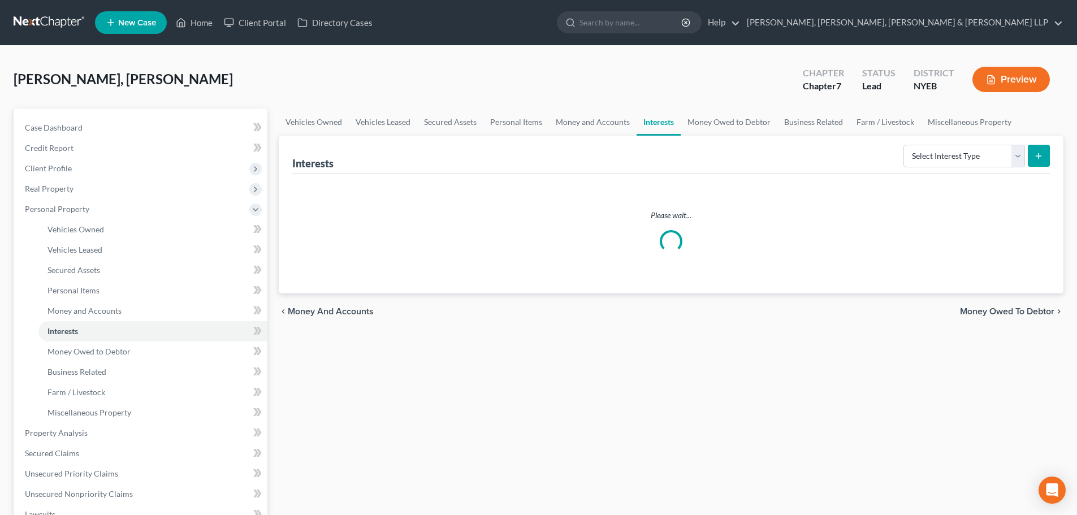
click at [900, 153] on div "Select Interest Type 401K Annuity Bond Education IRA Government Bond Government…" at bounding box center [974, 155] width 151 height 30
click at [982, 160] on select "Select Interest Type 401K Annuity Bond Education IRA Government Bond Government…" at bounding box center [965, 156] width 122 height 23
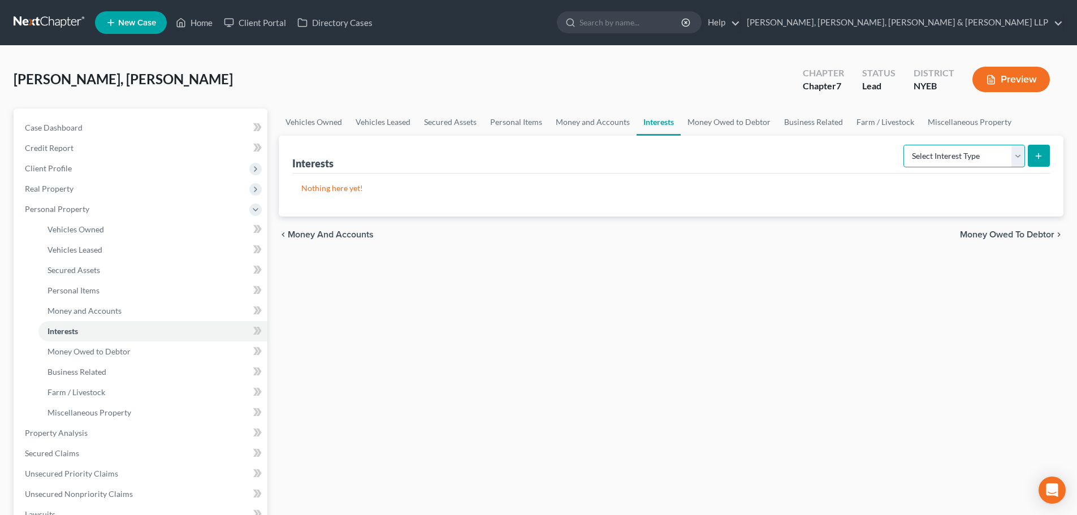
select select "incorporated_business"
click at [905, 145] on select "Select Interest Type 401K Annuity Bond Education IRA Government Bond Government…" at bounding box center [965, 156] width 122 height 23
click at [1034, 150] on button "submit" at bounding box center [1039, 156] width 22 height 22
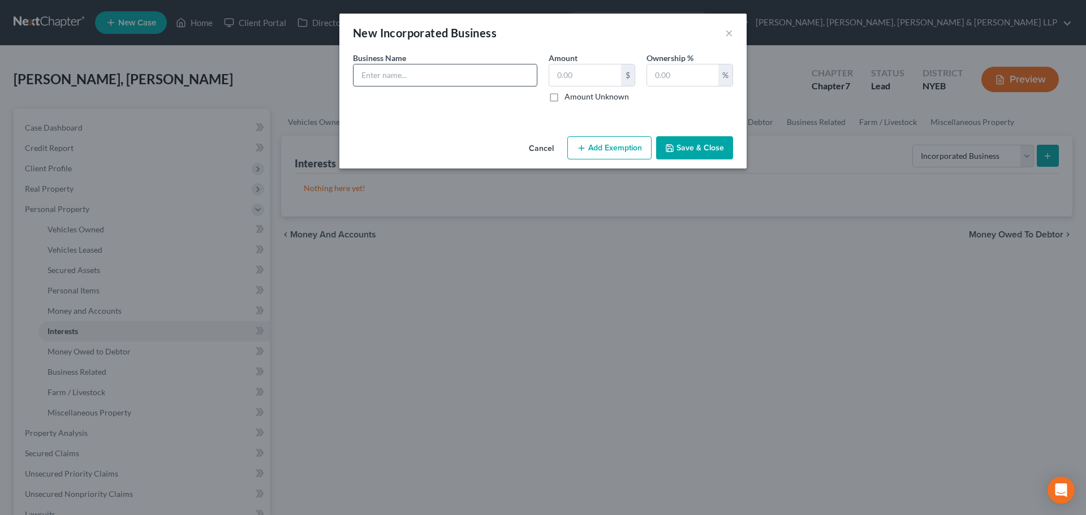
click at [446, 87] on div "Business Name *" at bounding box center [445, 77] width 196 height 50
click at [441, 76] on input "text" at bounding box center [444, 74] width 183 height 21
paste input "Susana express Inc."
type input "Susana express Inc."
click at [553, 78] on input "text" at bounding box center [585, 74] width 72 height 21
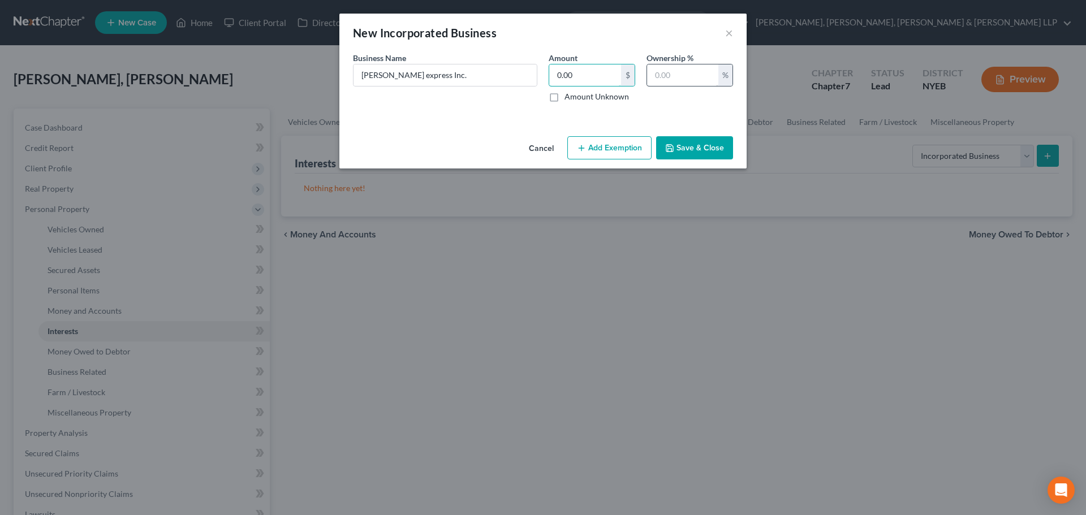
type input "0.00"
click at [660, 77] on input "text" at bounding box center [682, 74] width 71 height 21
type input "100"
click at [693, 149] on button "Save & Close" at bounding box center [694, 148] width 77 height 24
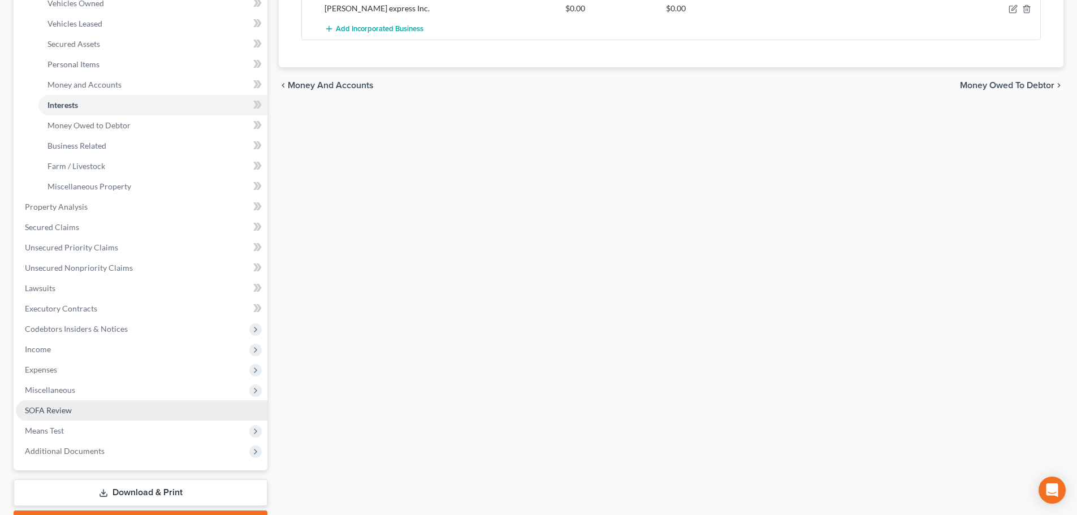
click at [96, 411] on link "SOFA Review" at bounding box center [142, 410] width 252 height 20
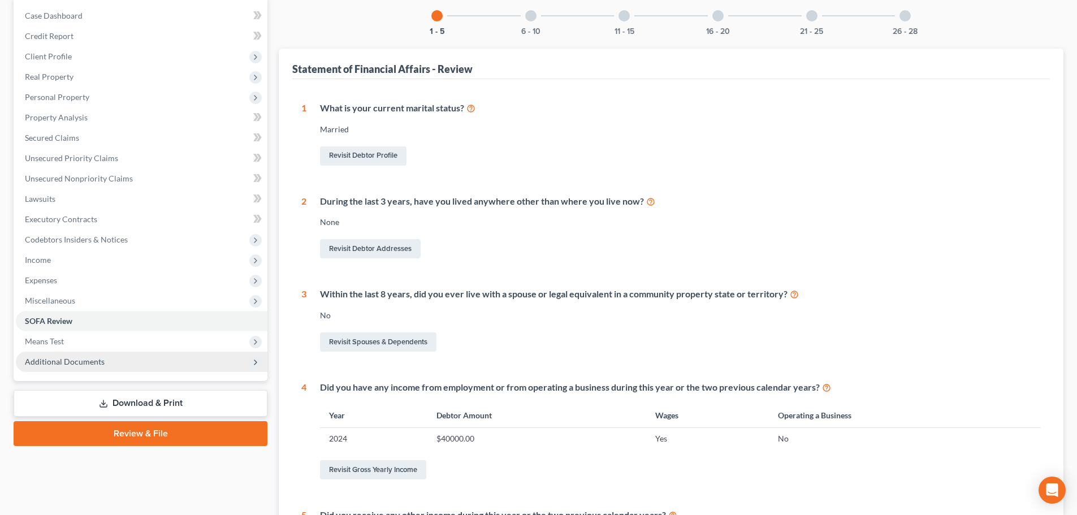
scroll to position [113, 0]
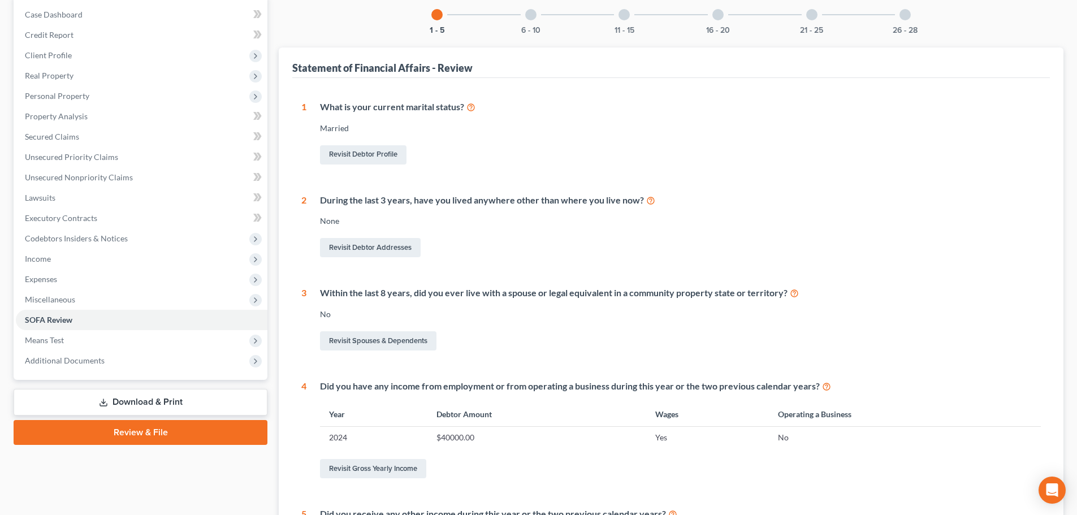
click at [897, 17] on div "26 - 28" at bounding box center [905, 14] width 38 height 38
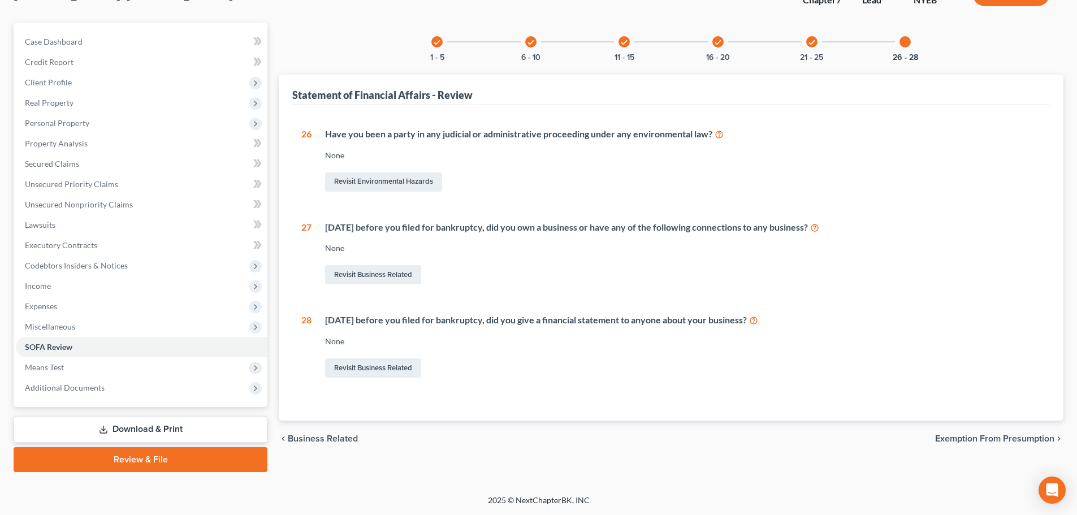
scroll to position [86, 0]
click at [397, 267] on link "Revisit Business Related" at bounding box center [373, 274] width 96 height 19
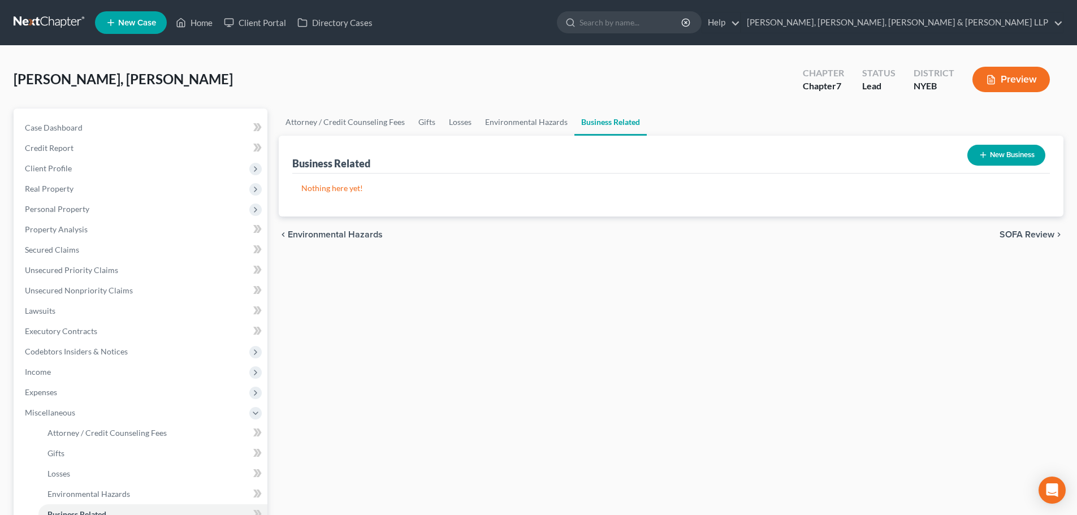
click at [1021, 143] on div "New Business" at bounding box center [1006, 155] width 87 height 30
click at [1008, 158] on button "New Business" at bounding box center [1007, 155] width 78 height 21
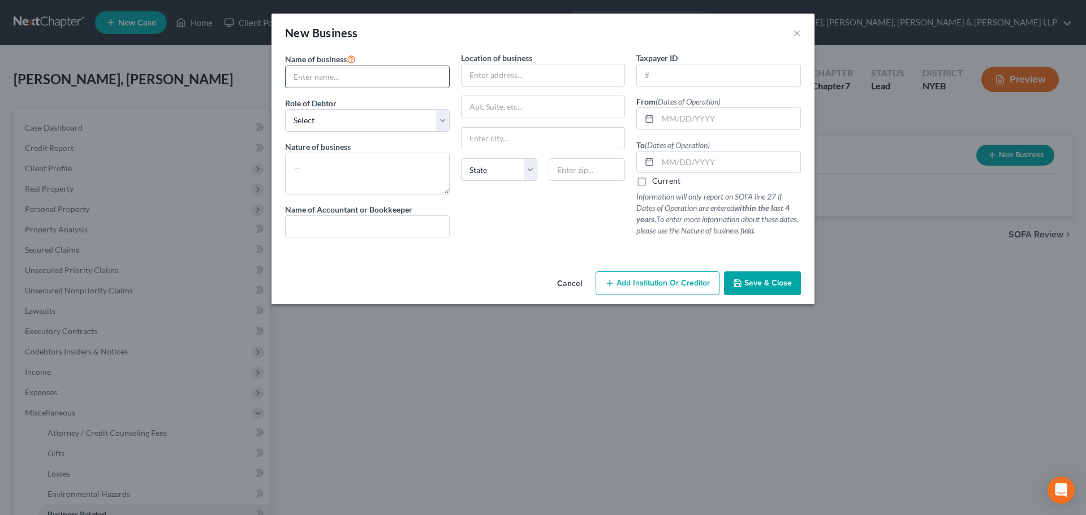
click at [380, 80] on input "text" at bounding box center [367, 76] width 163 height 21
paste input "Susana express Inc."
type input "Susana express Inc."
click at [335, 122] on select "Select A member of a limited liability company (LLC) or limited liability partn…" at bounding box center [367, 120] width 165 height 23
select select "officer"
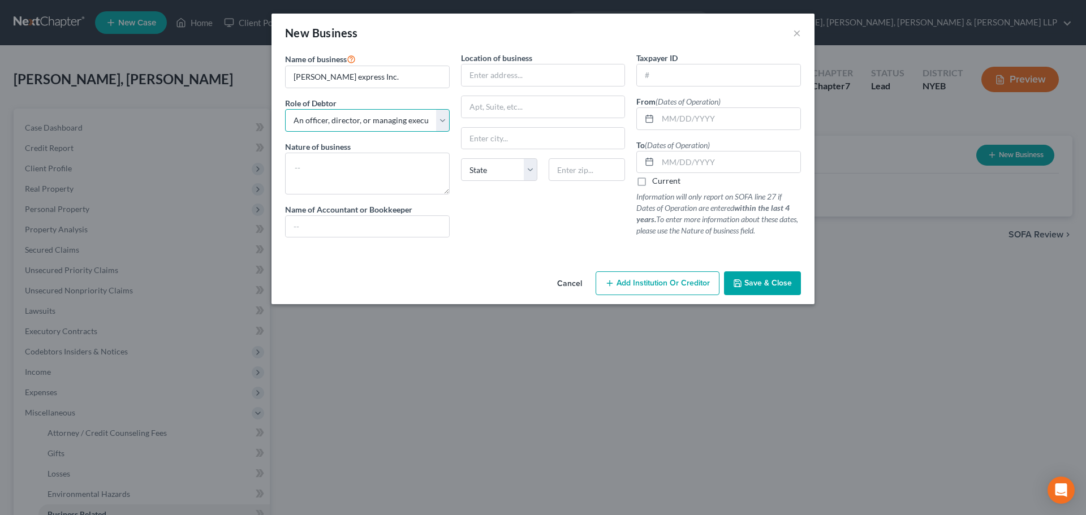
click at [285, 109] on select "Select A member of a limited liability company (LLC) or limited liability partn…" at bounding box center [367, 120] width 165 height 23
click at [360, 164] on textarea at bounding box center [367, 174] width 165 height 42
type textarea "Truck driving business"
click at [675, 176] on div "Current" at bounding box center [718, 180] width 165 height 11
click at [666, 181] on label "Current" at bounding box center [666, 180] width 28 height 11
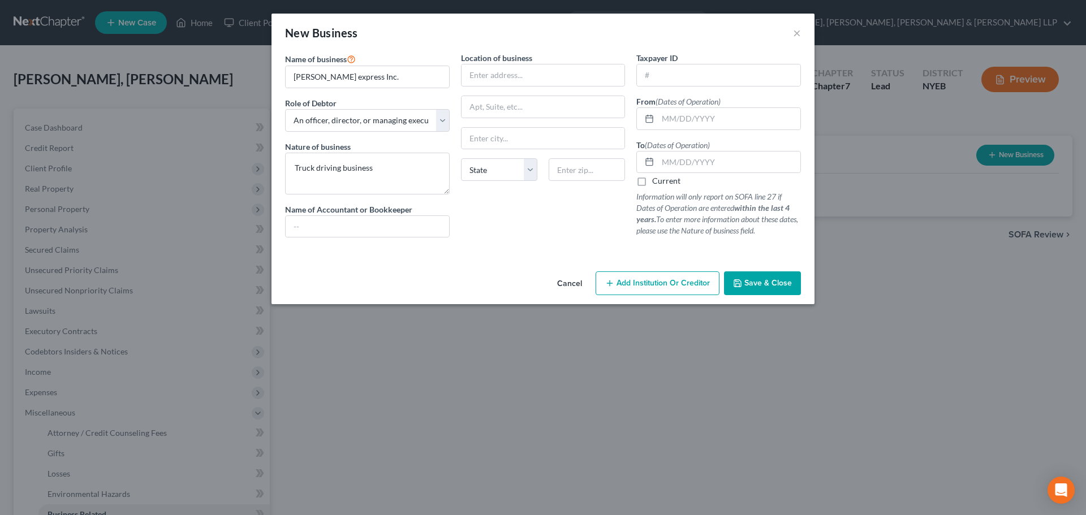
click at [664, 181] on input "Current" at bounding box center [660, 178] width 7 height 7
checkbox input "true"
click at [755, 279] on span "Save & Close" at bounding box center [767, 283] width 47 height 10
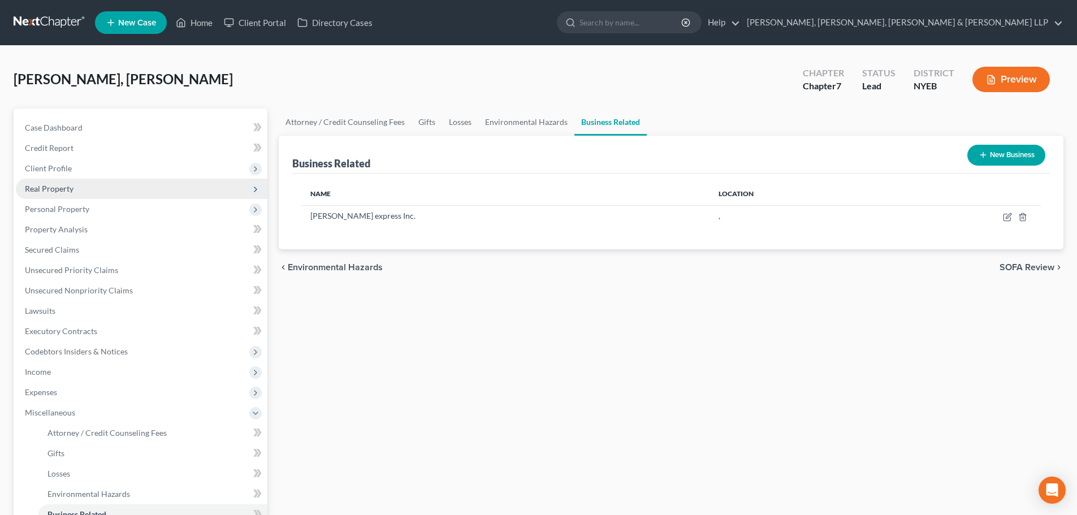
drag, startPoint x: 66, startPoint y: 175, endPoint x: 66, endPoint y: 186, distance: 11.3
click at [66, 174] on span "Client Profile" at bounding box center [142, 168] width 252 height 20
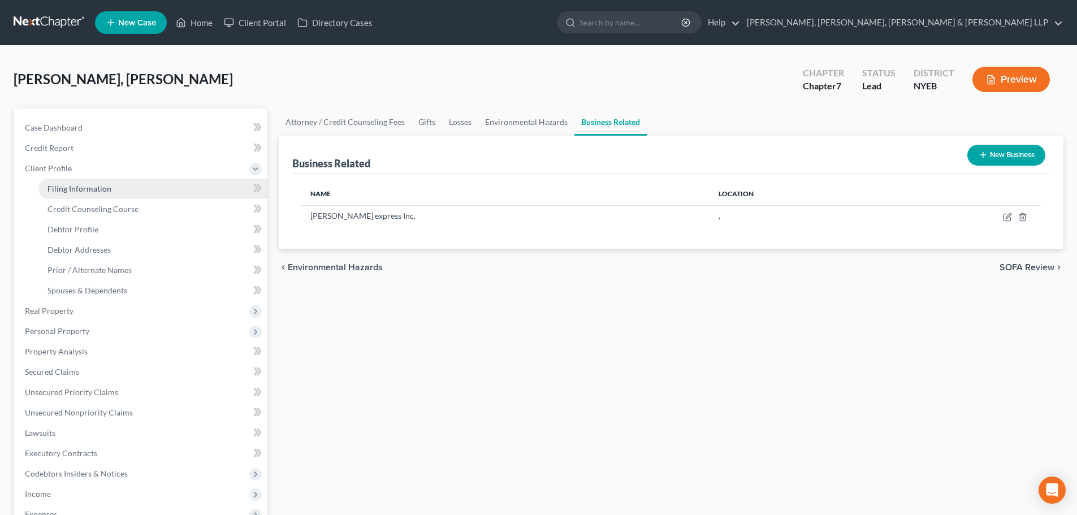
click at [68, 190] on span "Filing Information" at bounding box center [79, 189] width 64 height 10
select select "1"
select select "0"
select select "53"
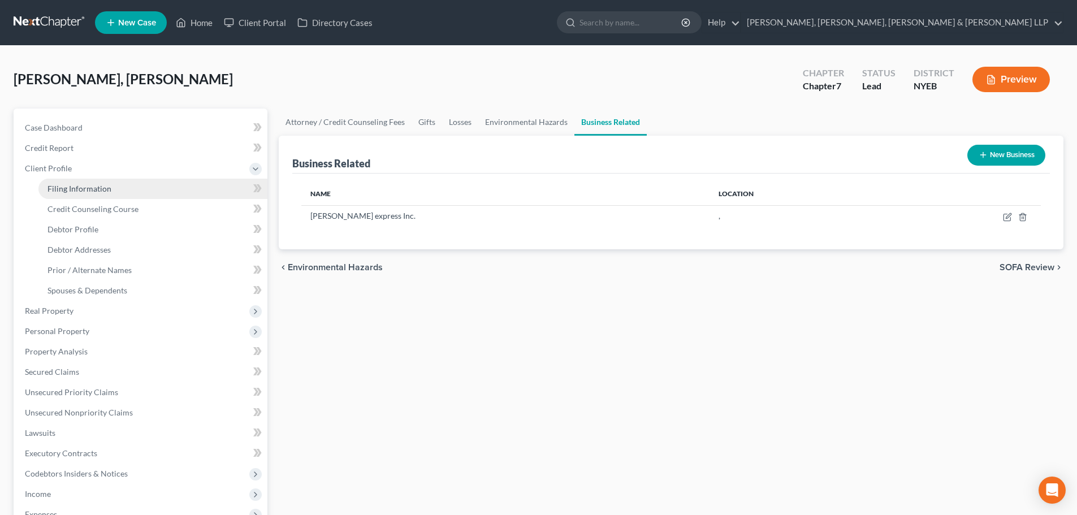
select select "2"
select select "0"
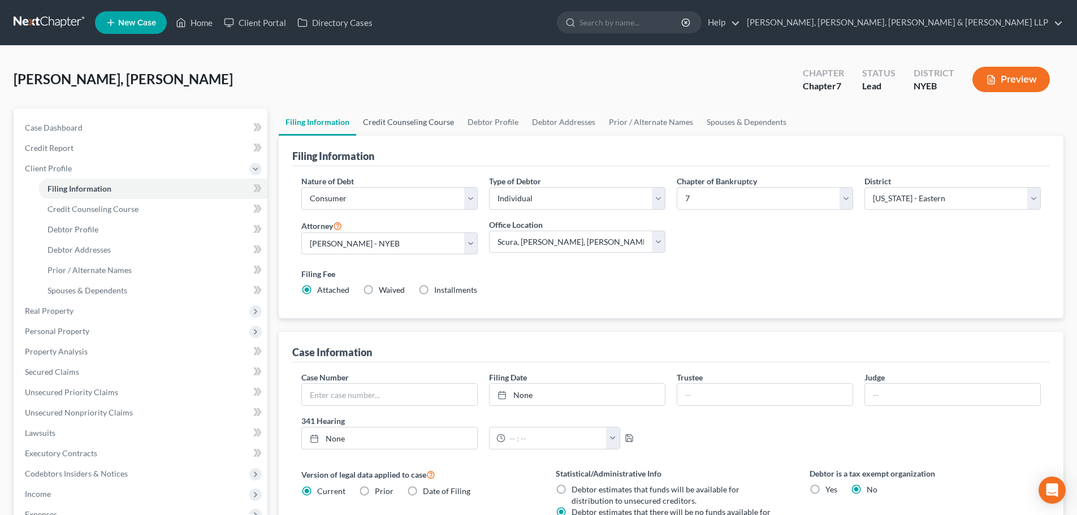
click at [368, 124] on link "Credit Counseling Course" at bounding box center [408, 122] width 105 height 27
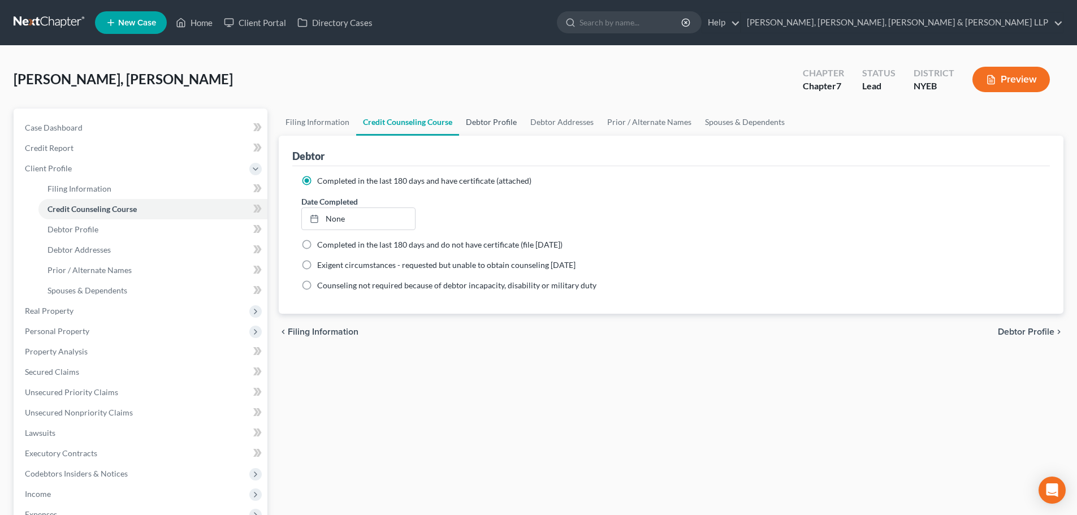
click at [472, 122] on link "Debtor Profile" at bounding box center [491, 122] width 64 height 27
select select "1"
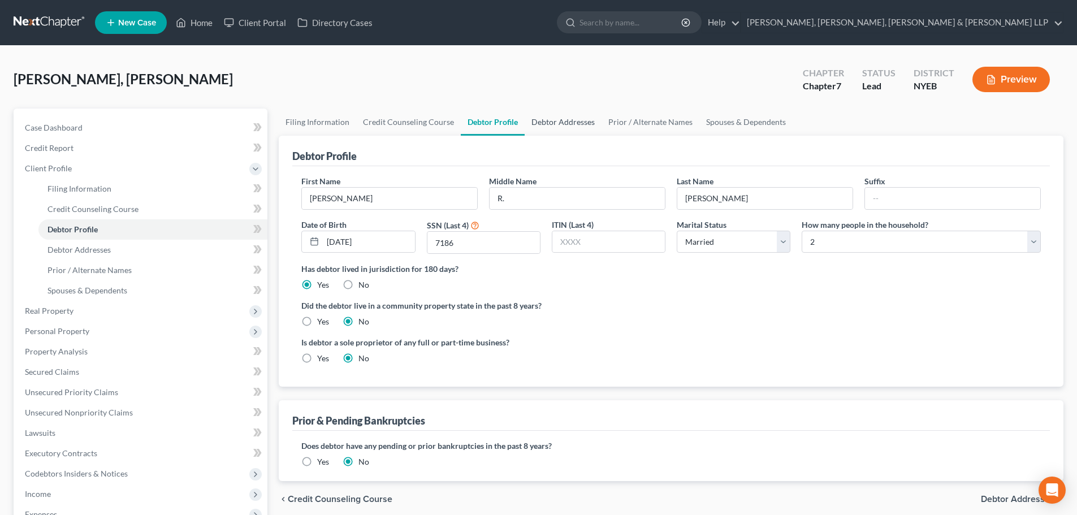
click at [551, 117] on link "Debtor Addresses" at bounding box center [563, 122] width 77 height 27
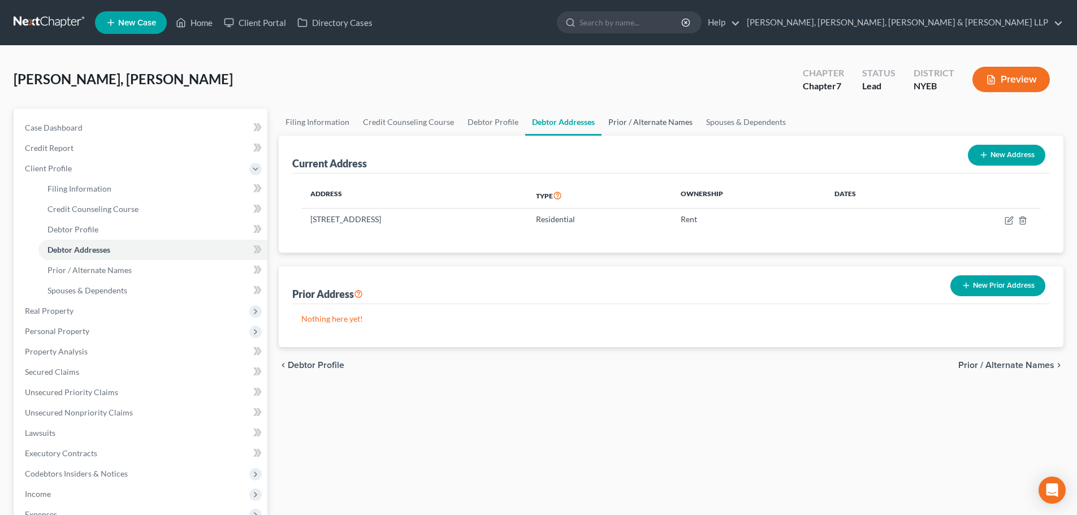
click at [621, 119] on link "Prior / Alternate Names" at bounding box center [651, 122] width 98 height 27
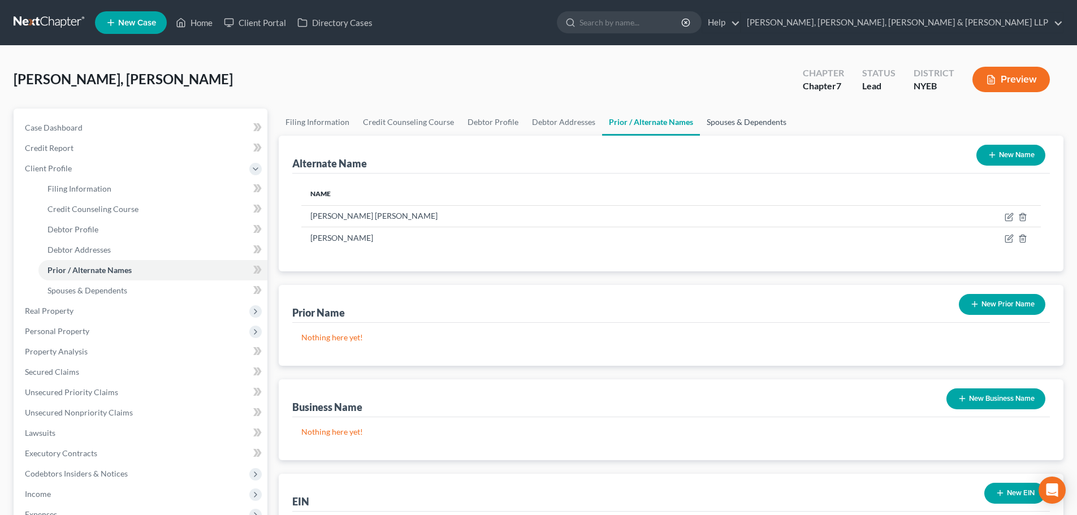
click at [730, 122] on link "Spouses & Dependents" at bounding box center [746, 122] width 93 height 27
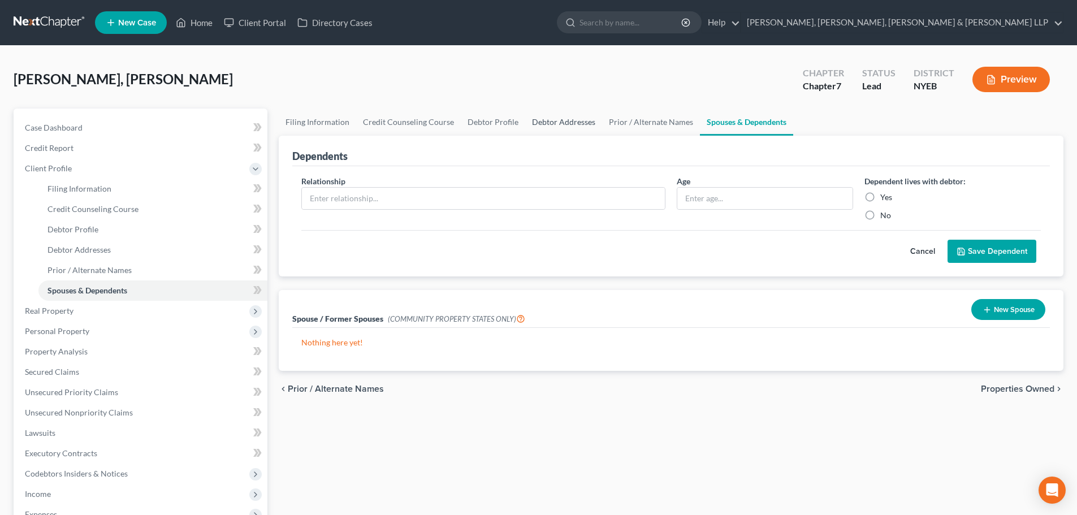
click at [569, 123] on link "Debtor Addresses" at bounding box center [563, 122] width 77 height 27
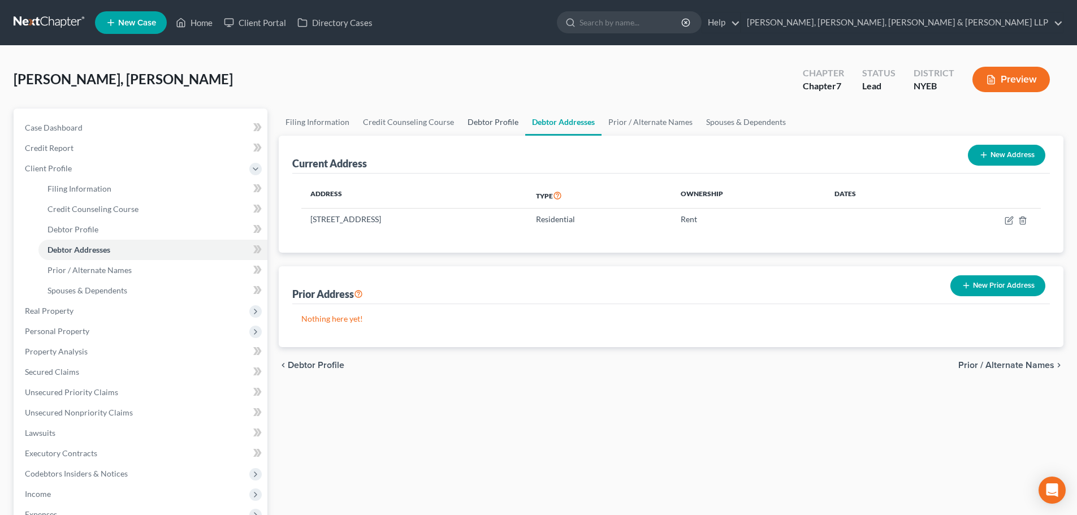
click at [502, 119] on link "Debtor Profile" at bounding box center [493, 122] width 64 height 27
select select "1"
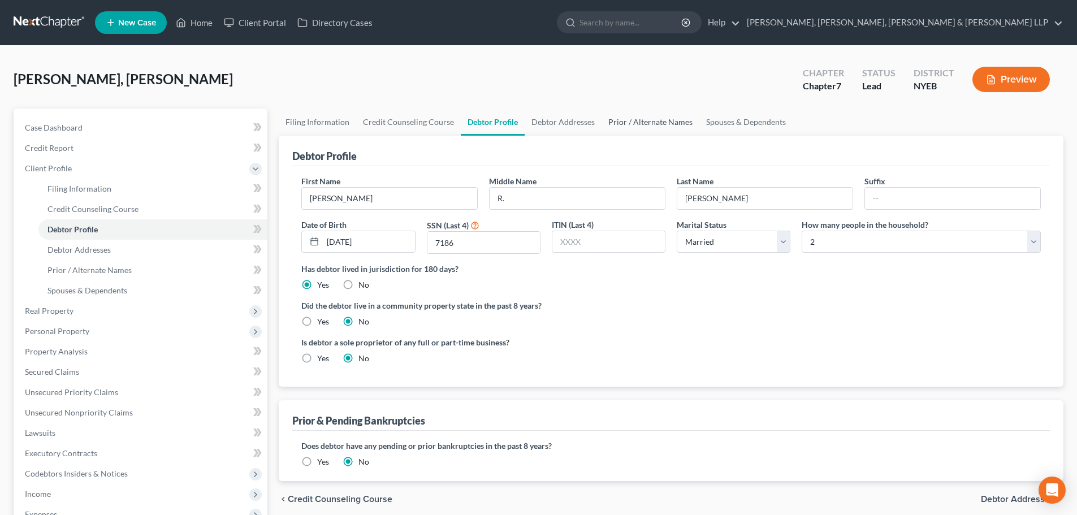
click at [665, 123] on link "Prior / Alternate Names" at bounding box center [651, 122] width 98 height 27
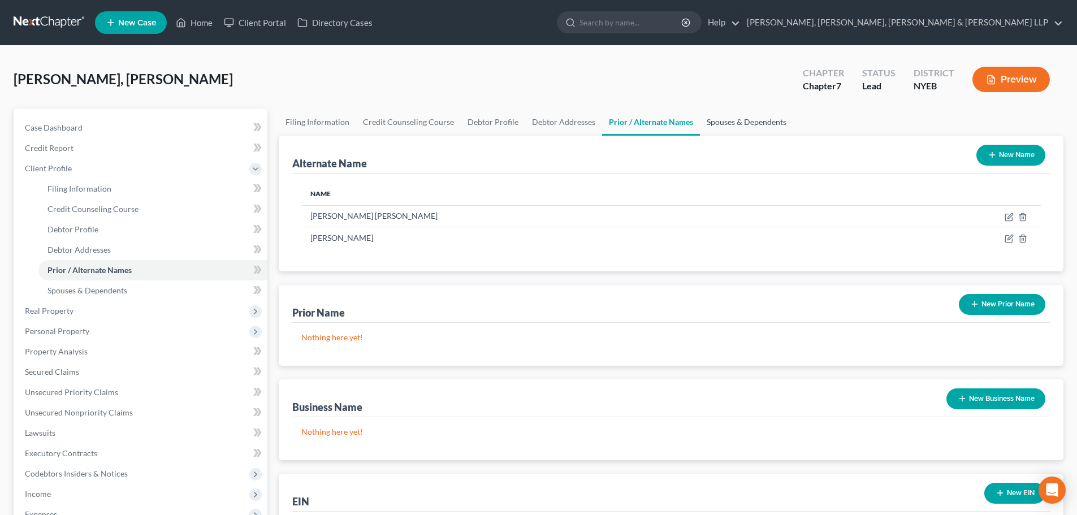
click at [761, 124] on link "Spouses & Dependents" at bounding box center [746, 122] width 93 height 27
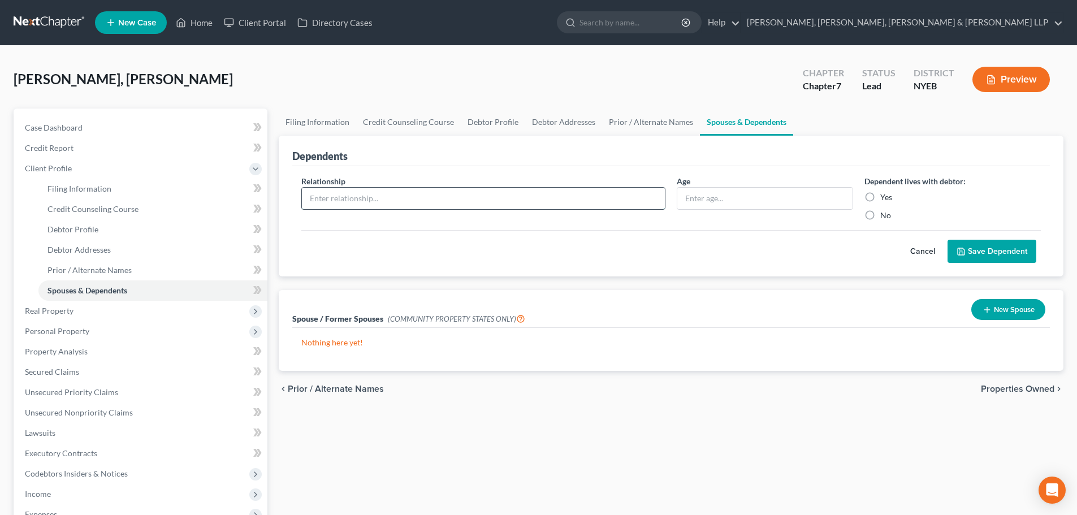
click at [467, 202] on input "text" at bounding box center [483, 198] width 363 height 21
click at [727, 198] on input "text" at bounding box center [764, 198] width 175 height 21
type input "3"
click at [479, 200] on input "text" at bounding box center [483, 198] width 363 height 21
type input "Child"
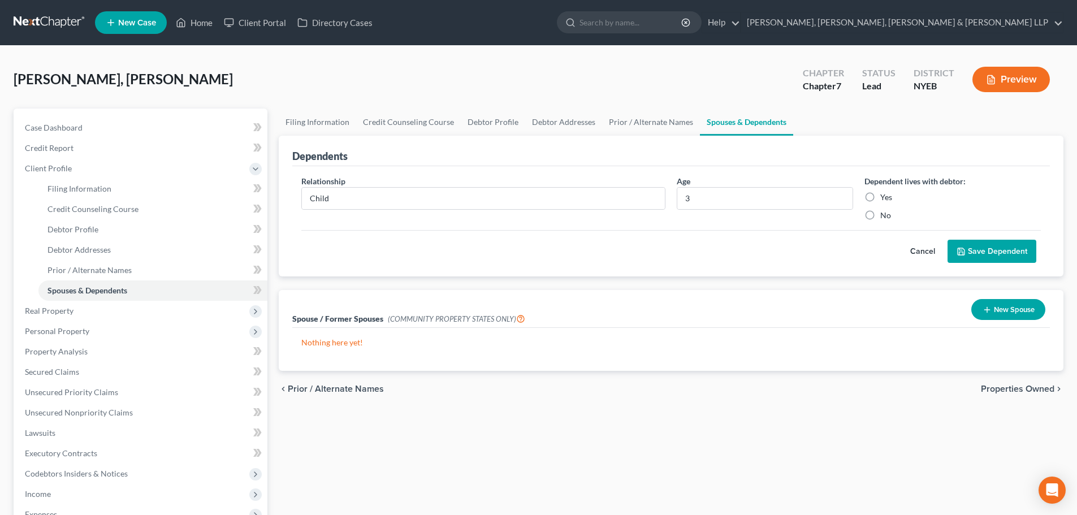
click at [884, 193] on label "Yes" at bounding box center [886, 197] width 12 height 11
click at [885, 193] on input "Yes" at bounding box center [888, 195] width 7 height 7
radio input "true"
click at [992, 241] on button "Save Dependent" at bounding box center [992, 252] width 89 height 24
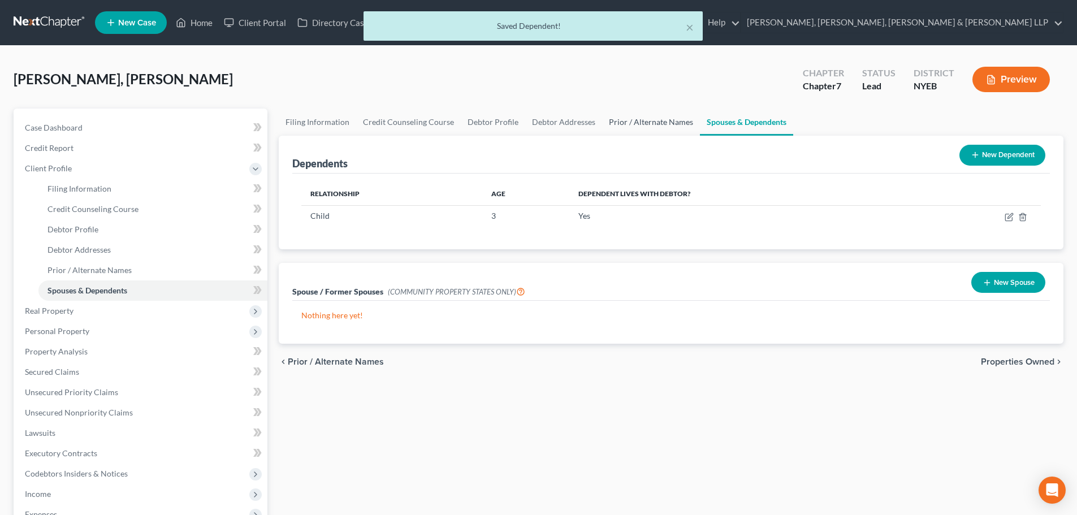
click at [619, 109] on link "Prior / Alternate Names" at bounding box center [651, 122] width 98 height 27
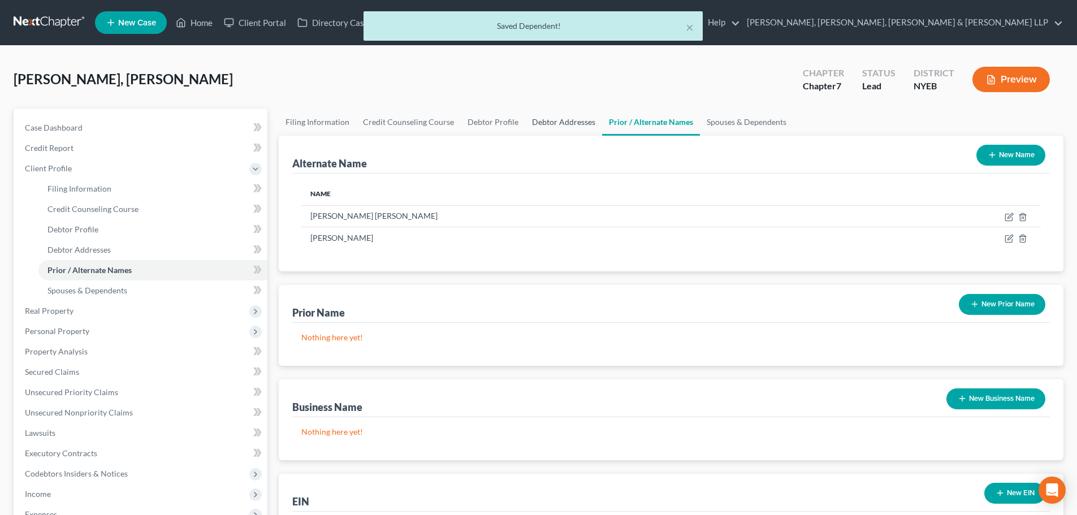
click at [552, 122] on link "Debtor Addresses" at bounding box center [563, 122] width 77 height 27
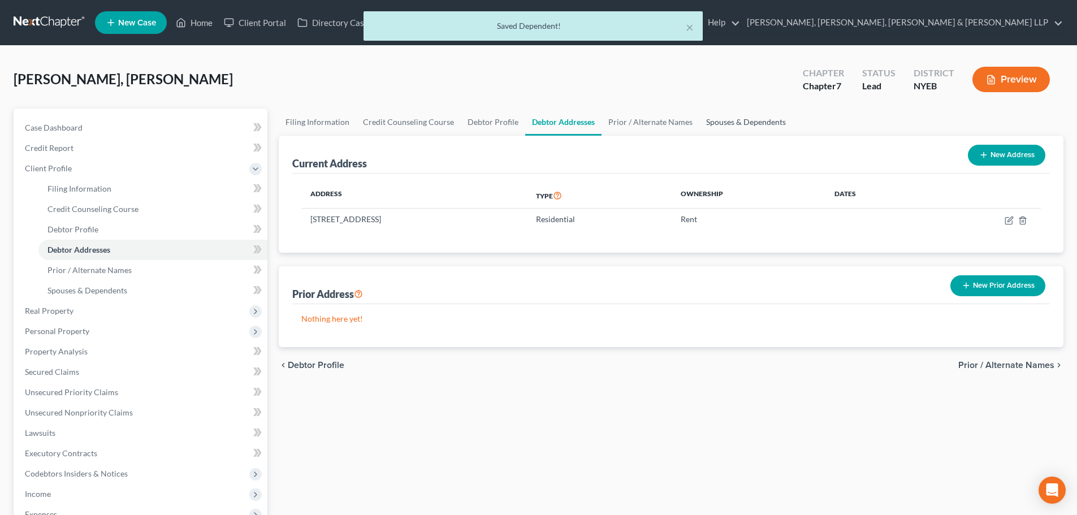
click at [706, 118] on link "Spouses & Dependents" at bounding box center [745, 122] width 93 height 27
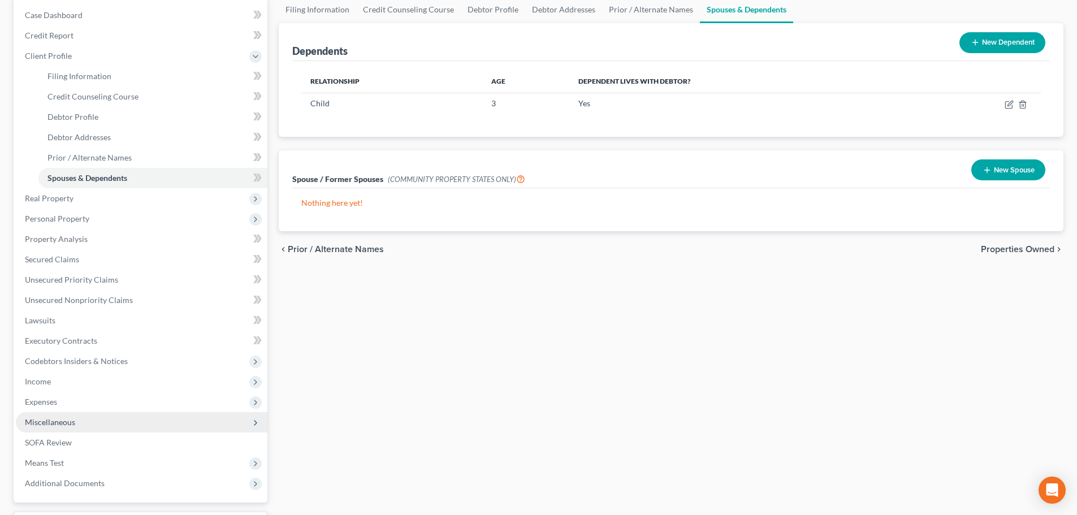
scroll to position [113, 0]
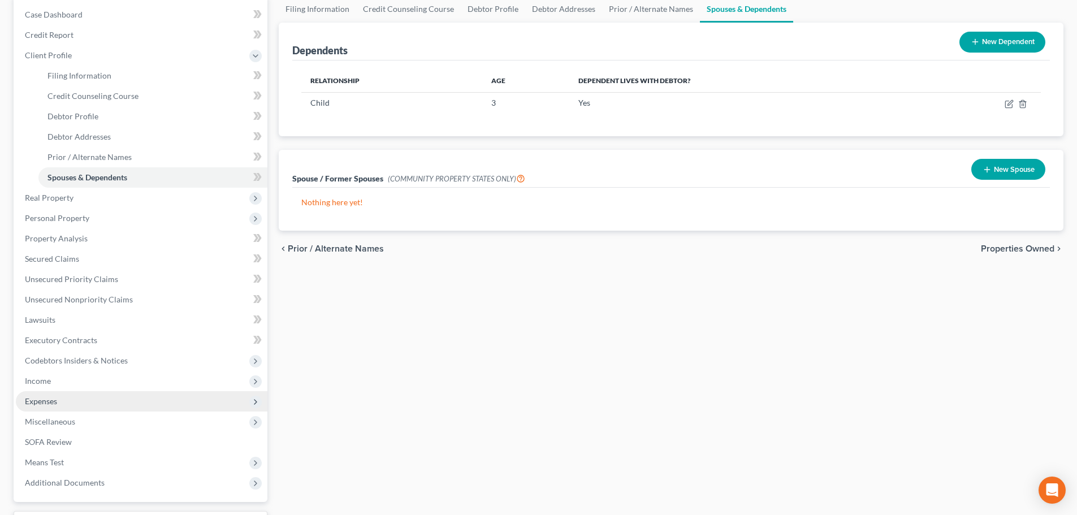
click at [46, 398] on span "Expenses" at bounding box center [41, 401] width 32 height 10
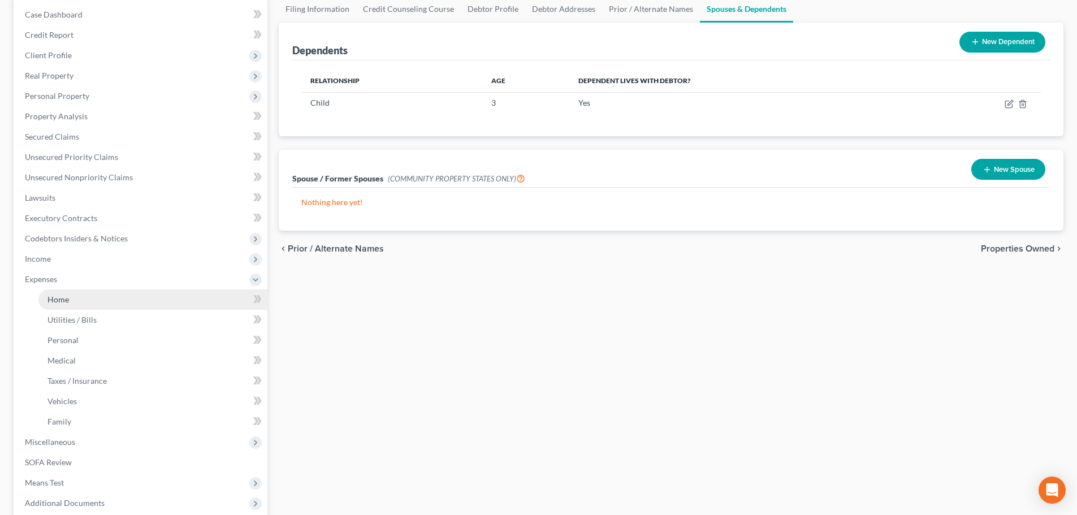
click at [75, 301] on link "Home" at bounding box center [152, 300] width 229 height 20
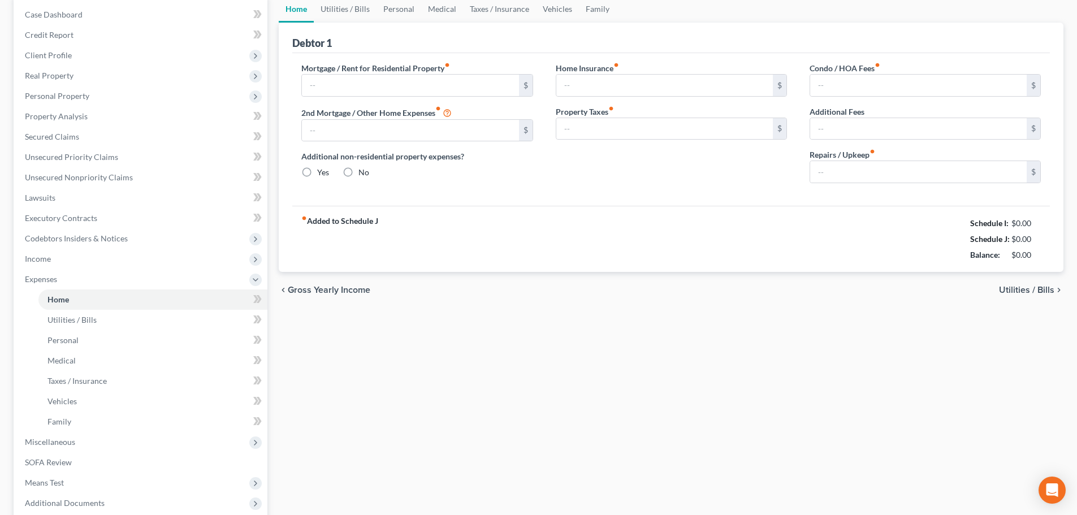
type input "0.00"
radio input "true"
type input "0.00"
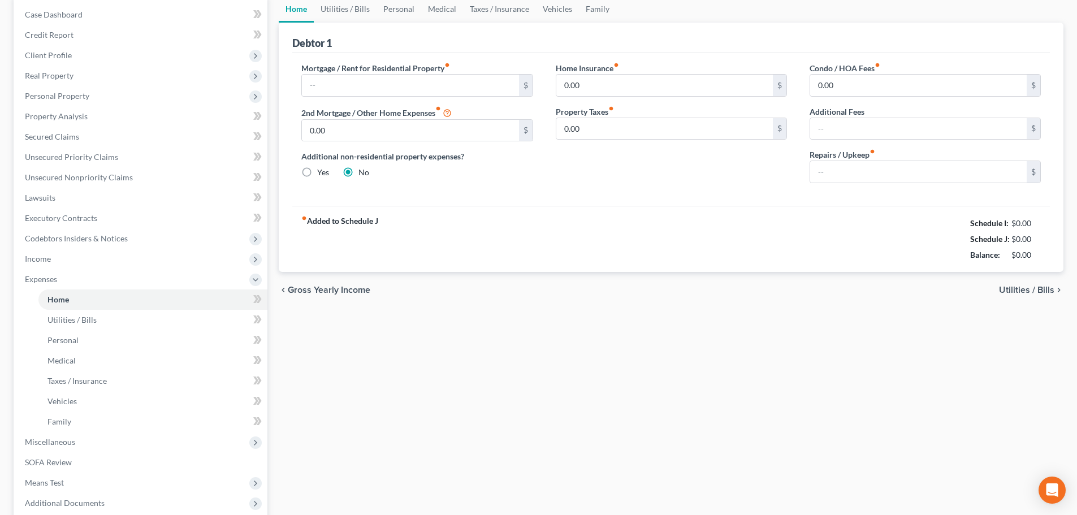
type input "0.00"
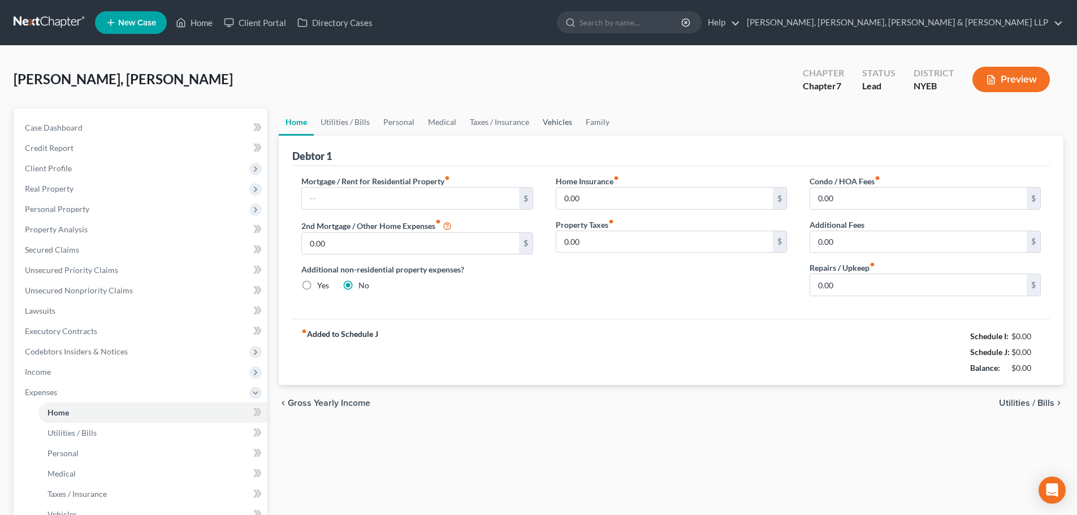
click at [568, 125] on link "Vehicles" at bounding box center [557, 122] width 43 height 27
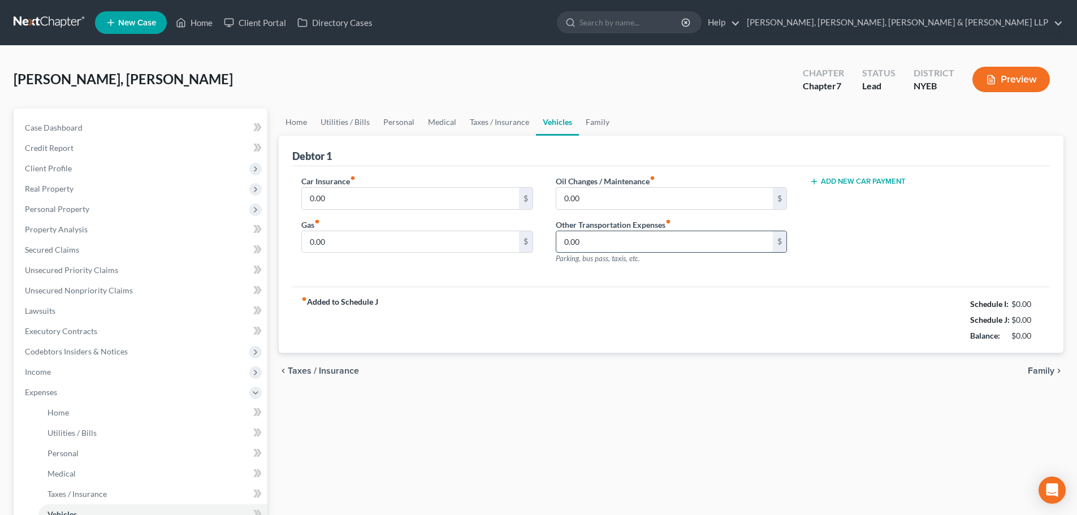
click at [585, 245] on input "0.00" at bounding box center [664, 241] width 217 height 21
type input "100"
click at [296, 121] on link "Home" at bounding box center [296, 122] width 35 height 27
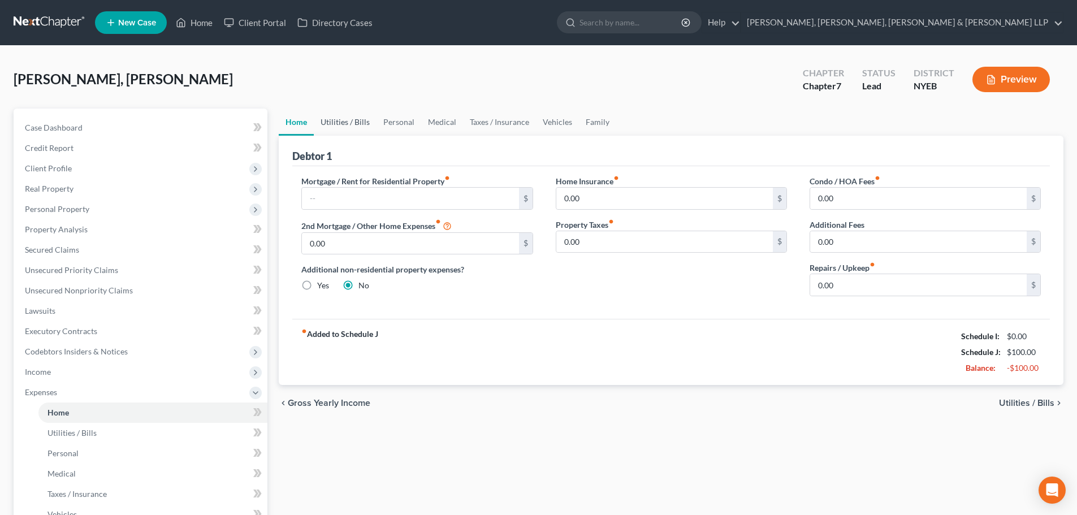
click at [349, 125] on link "Utilities / Bills" at bounding box center [345, 122] width 63 height 27
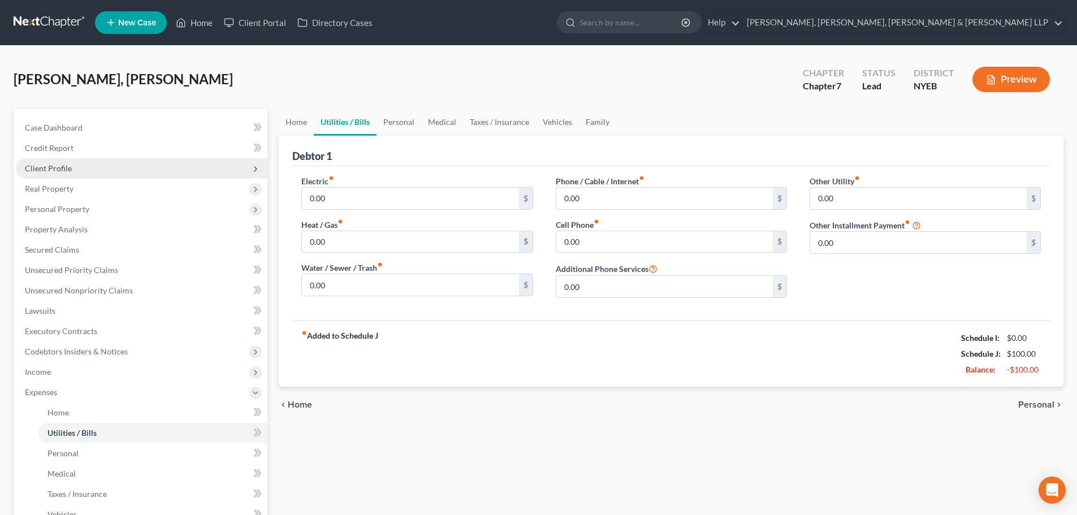
click at [123, 170] on span "Client Profile" at bounding box center [142, 168] width 252 height 20
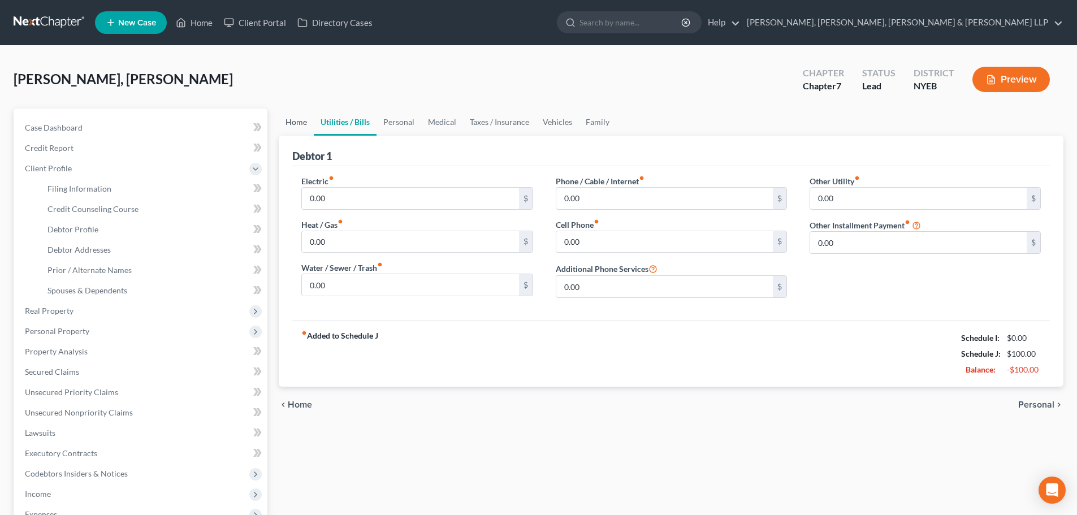
click at [288, 122] on link "Home" at bounding box center [296, 122] width 35 height 27
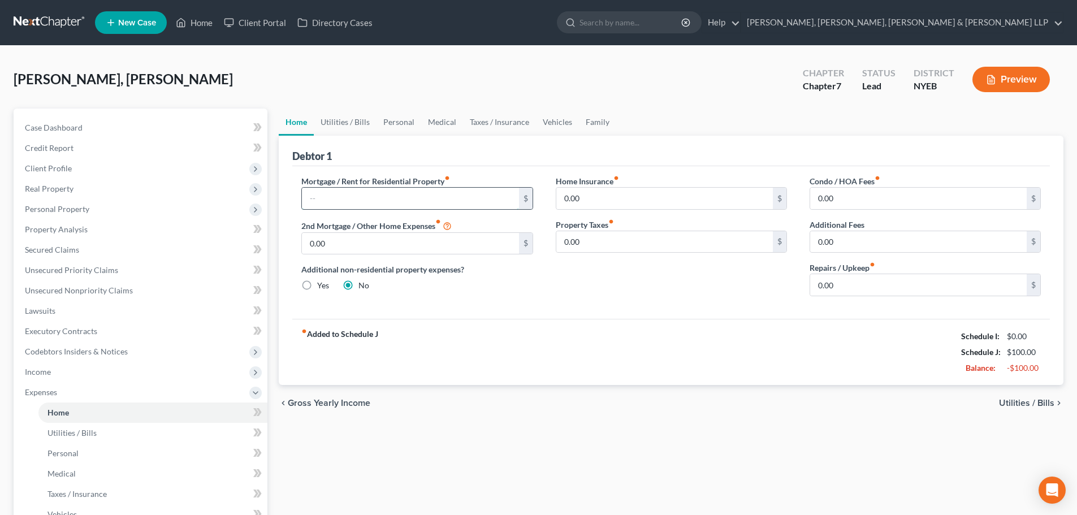
click at [327, 196] on input "text" at bounding box center [410, 198] width 217 height 21
click at [360, 126] on link "Utilities / Bills" at bounding box center [345, 122] width 63 height 27
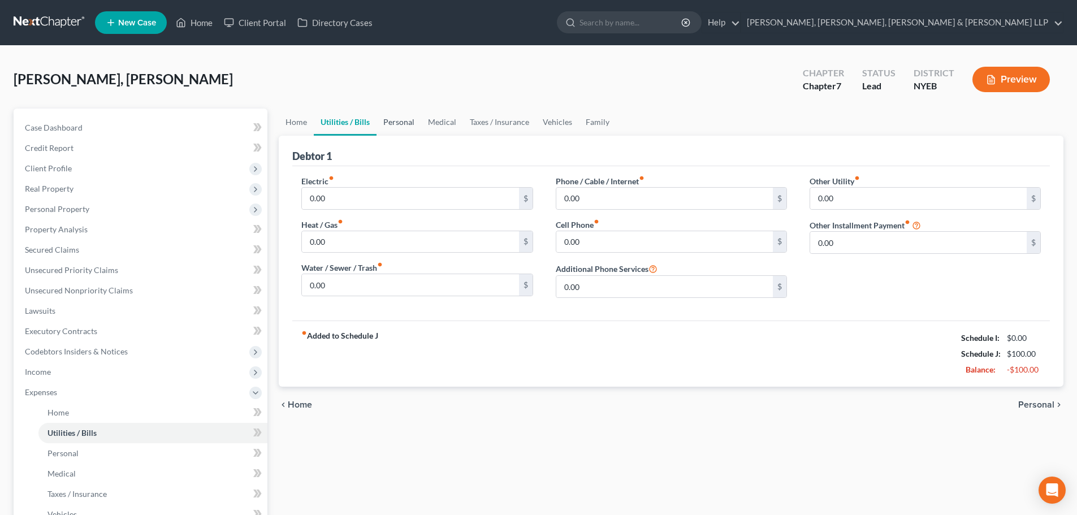
click at [401, 122] on link "Personal" at bounding box center [399, 122] width 45 height 27
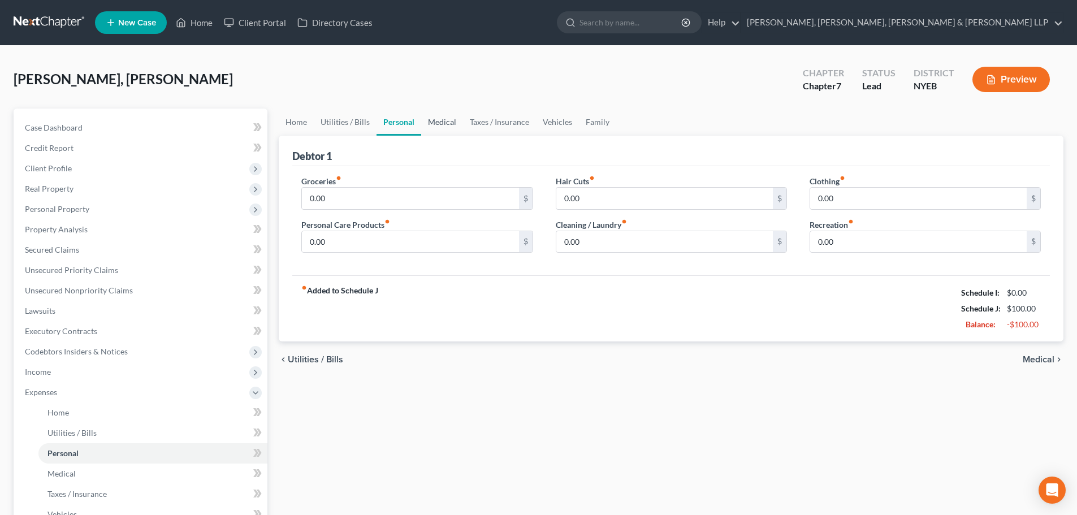
click at [439, 120] on link "Medical" at bounding box center [442, 122] width 42 height 27
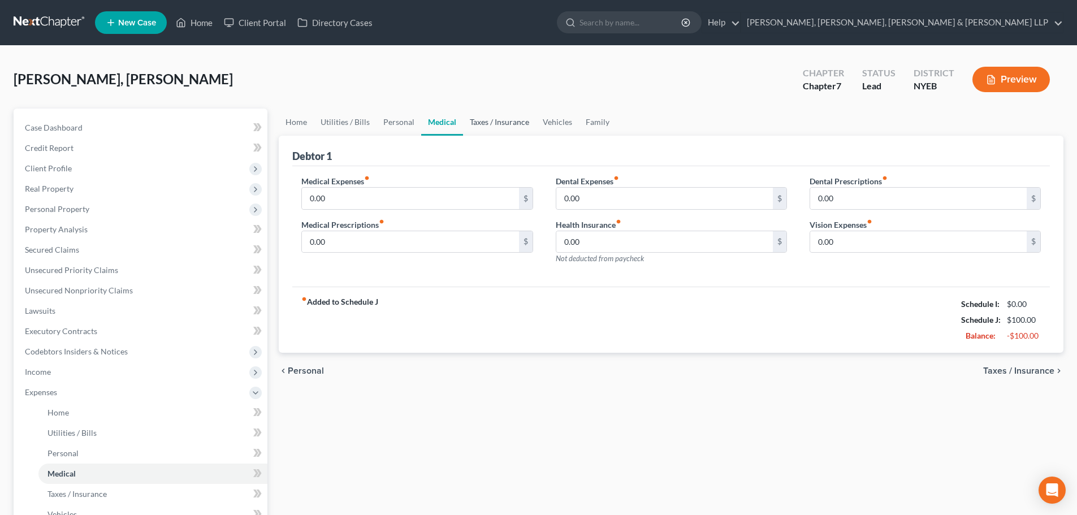
click at [486, 122] on link "Taxes / Insurance" at bounding box center [499, 122] width 73 height 27
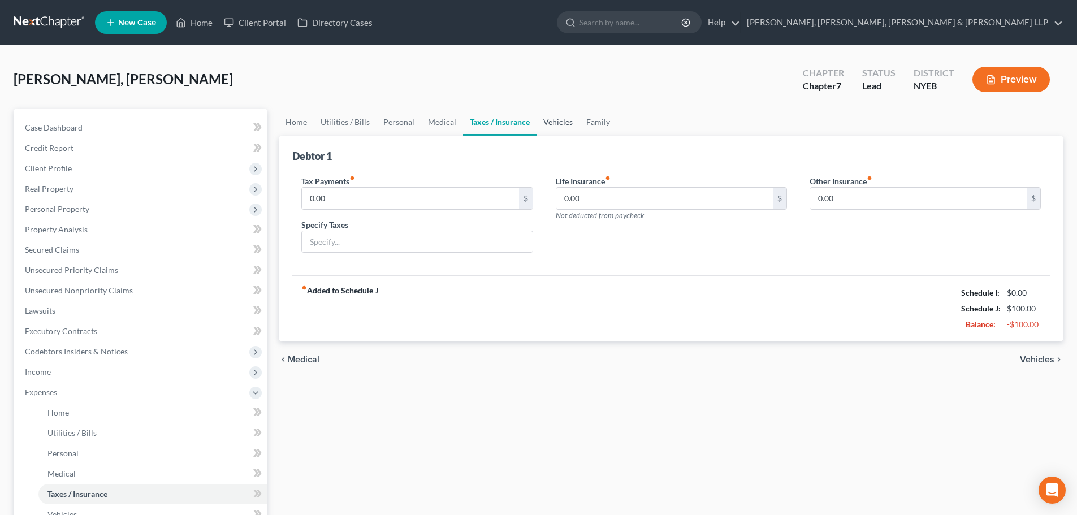
click at [560, 119] on link "Vehicles" at bounding box center [558, 122] width 43 height 27
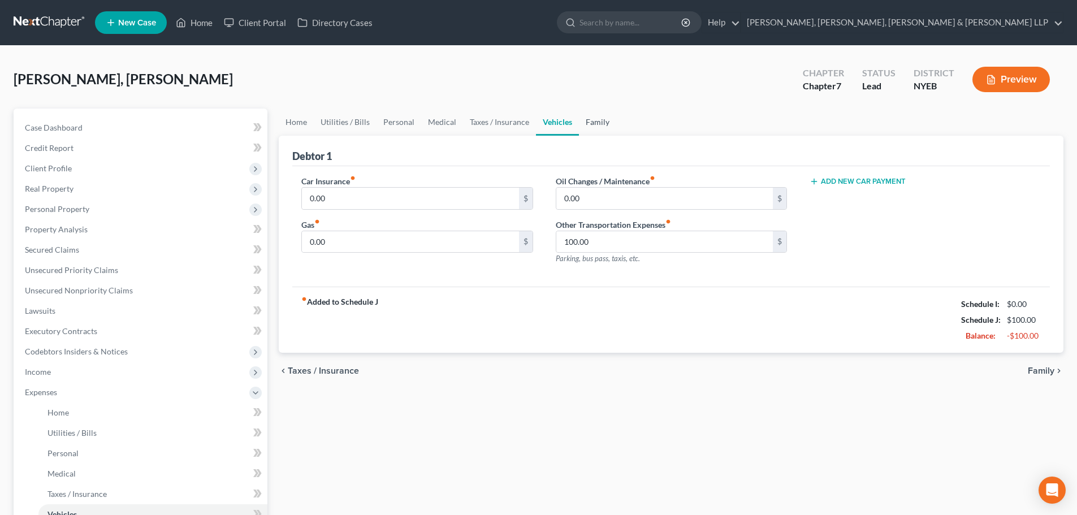
click at [585, 118] on link "Family" at bounding box center [597, 122] width 37 height 27
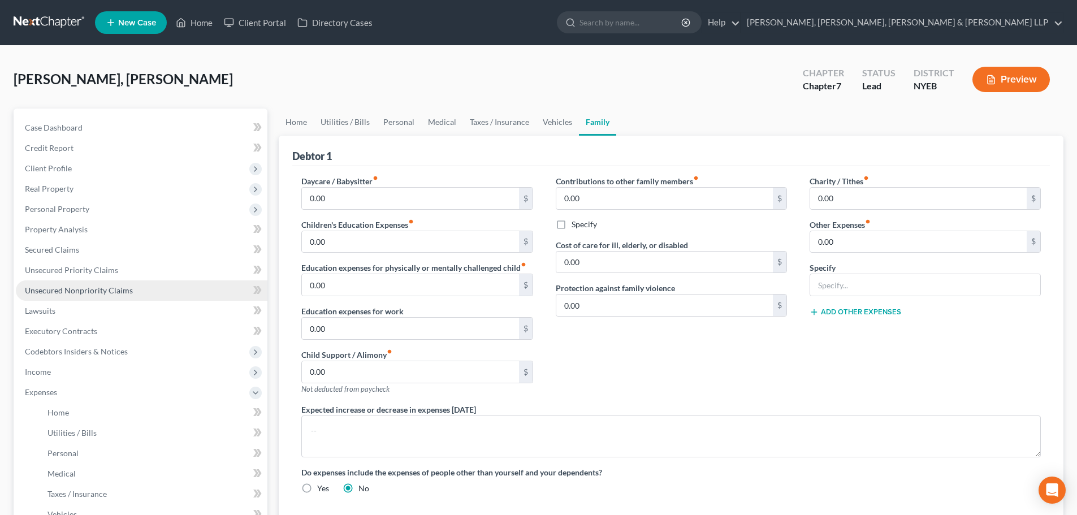
click at [89, 286] on span "Unsecured Nonpriority Claims" at bounding box center [79, 291] width 108 height 10
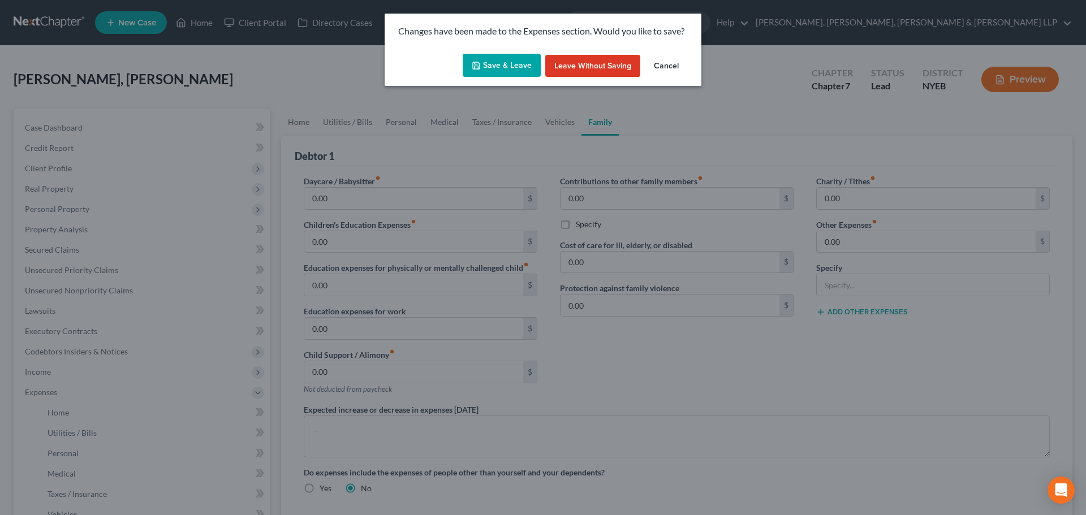
click at [510, 74] on button "Save & Leave" at bounding box center [502, 66] width 78 height 24
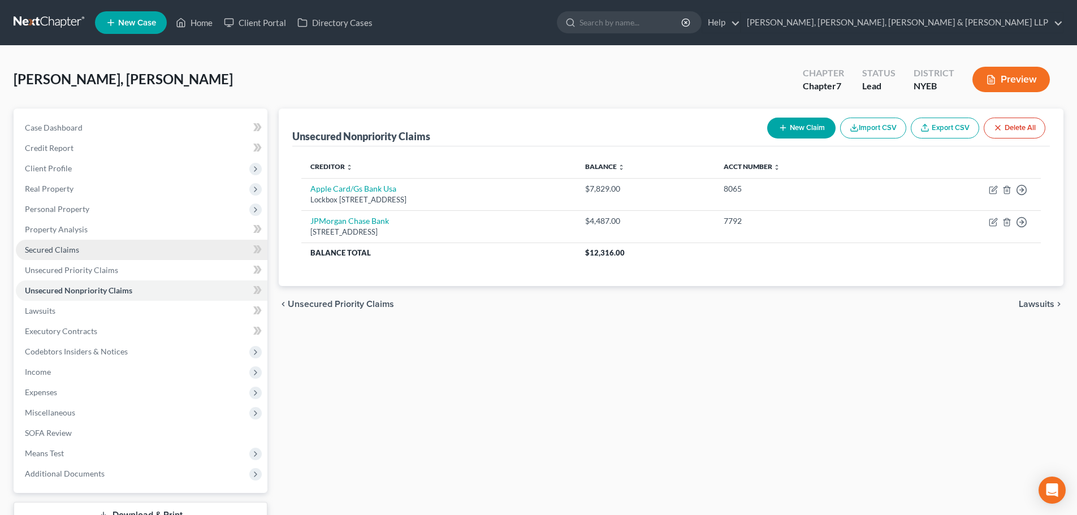
click at [62, 248] on span "Secured Claims" at bounding box center [52, 250] width 54 height 10
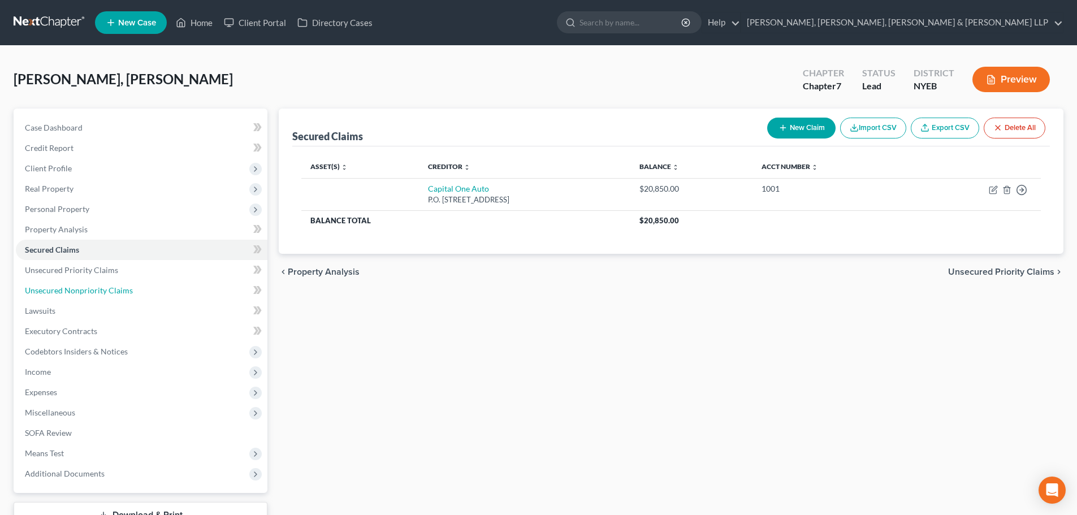
click at [126, 281] on link "Unsecured Nonpriority Claims" at bounding box center [142, 290] width 252 height 20
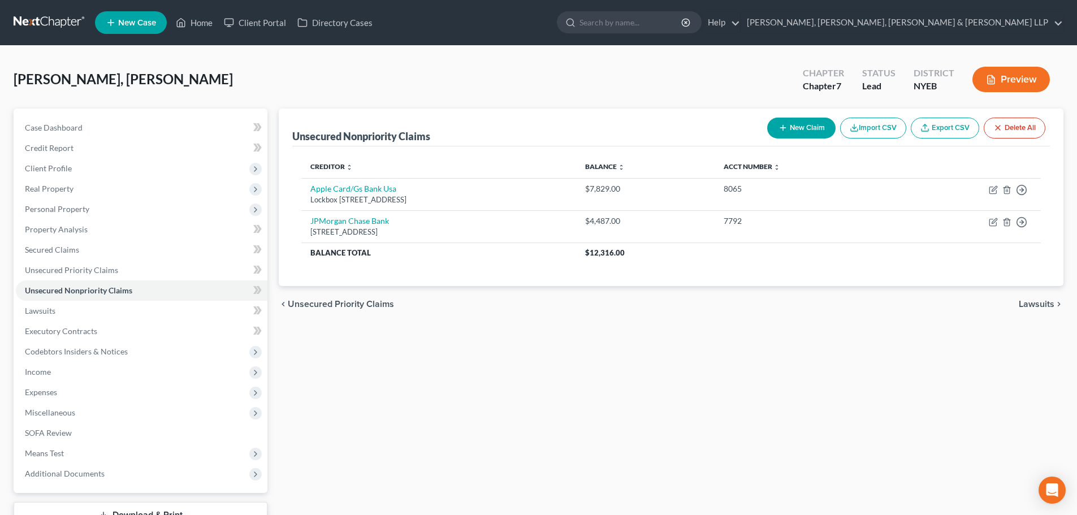
click at [808, 130] on button "New Claim" at bounding box center [801, 128] width 68 height 21
select select "0"
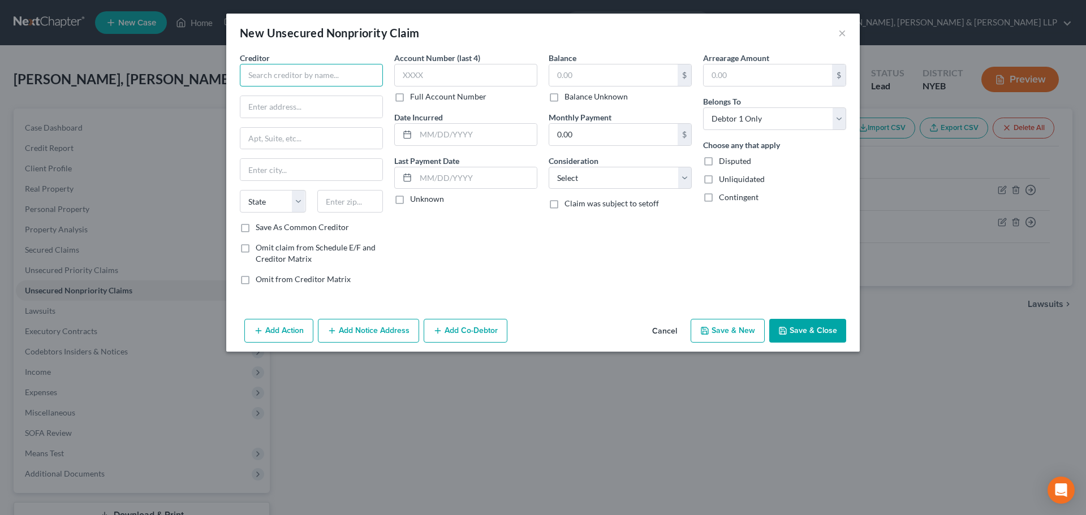
click at [360, 85] on input "text" at bounding box center [311, 75] width 143 height 23
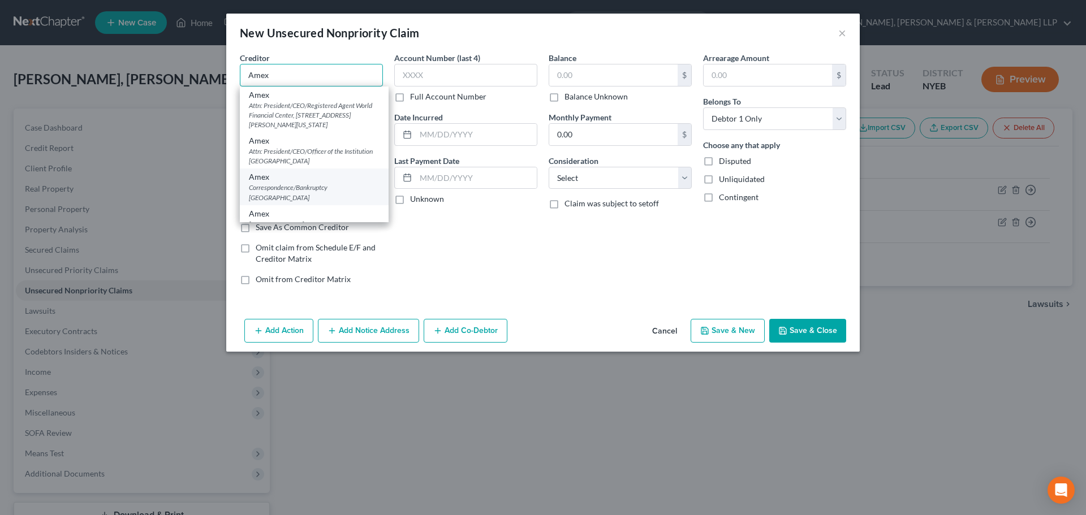
type input "Amex"
click at [300, 183] on div "Amex" at bounding box center [314, 176] width 131 height 11
type input "Correspondence/Bankruptcy"
type input "Po Box 981540"
type input "El Paso"
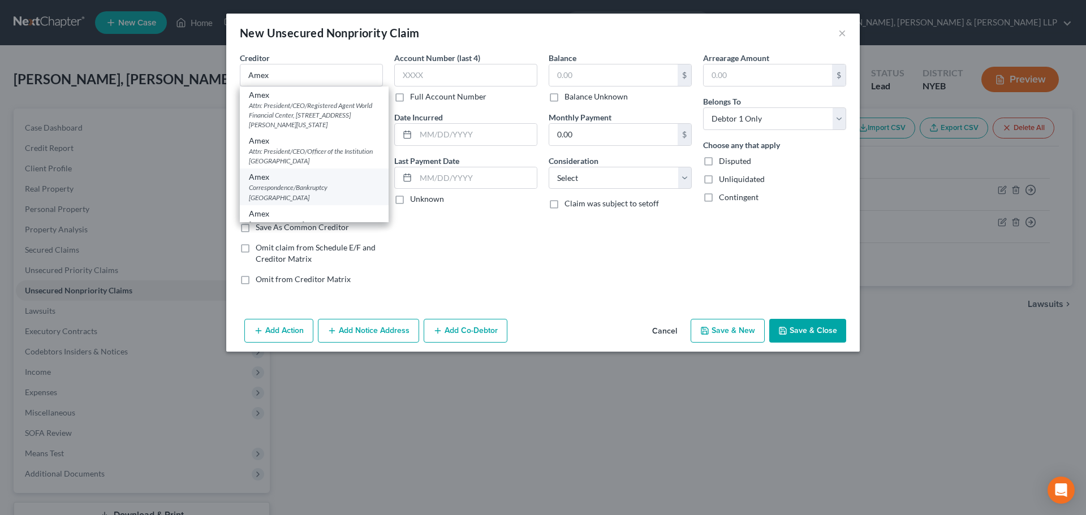
select select "45"
type input "79998"
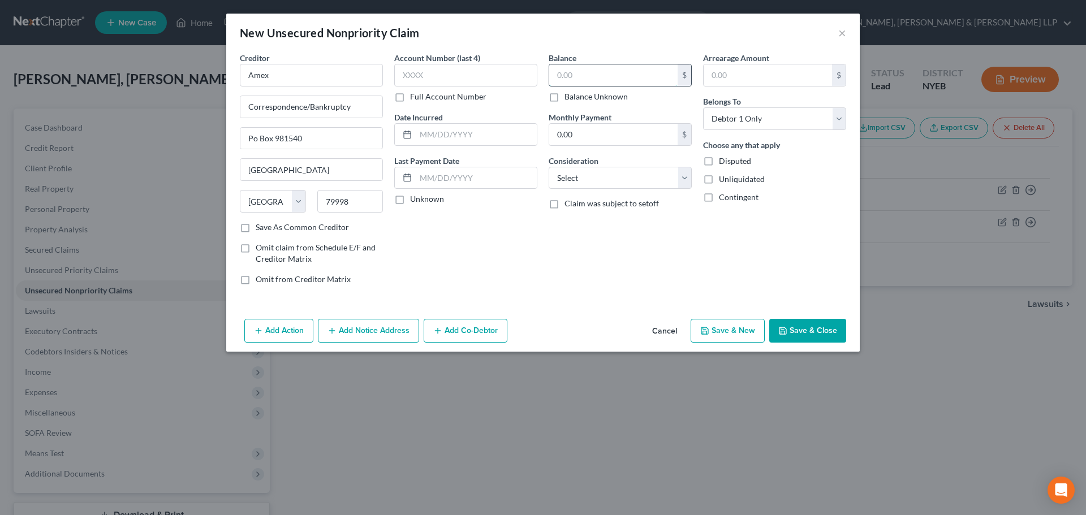
click at [613, 79] on input "text" at bounding box center [613, 74] width 128 height 21
click at [806, 327] on button "Save & Close" at bounding box center [807, 331] width 77 height 24
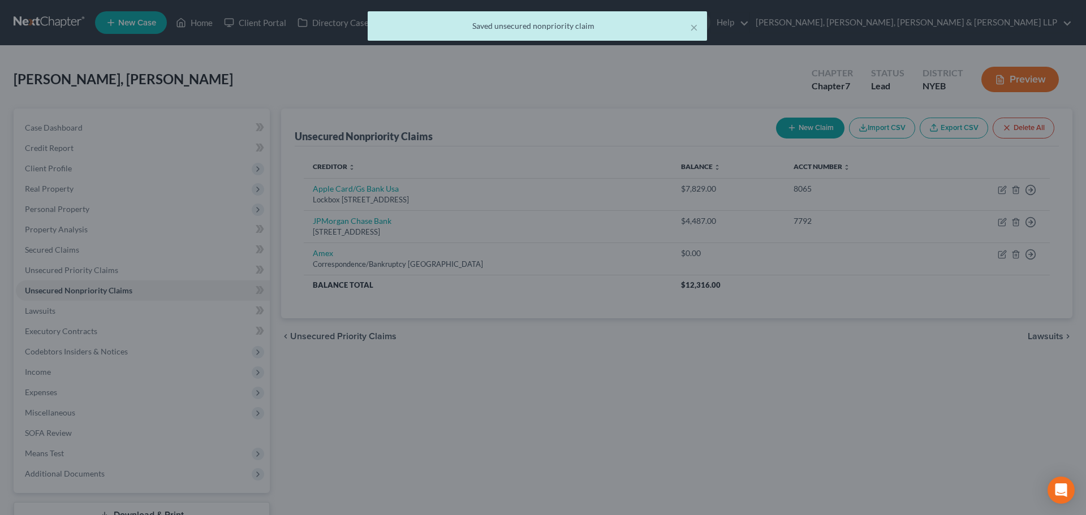
type input "0.00"
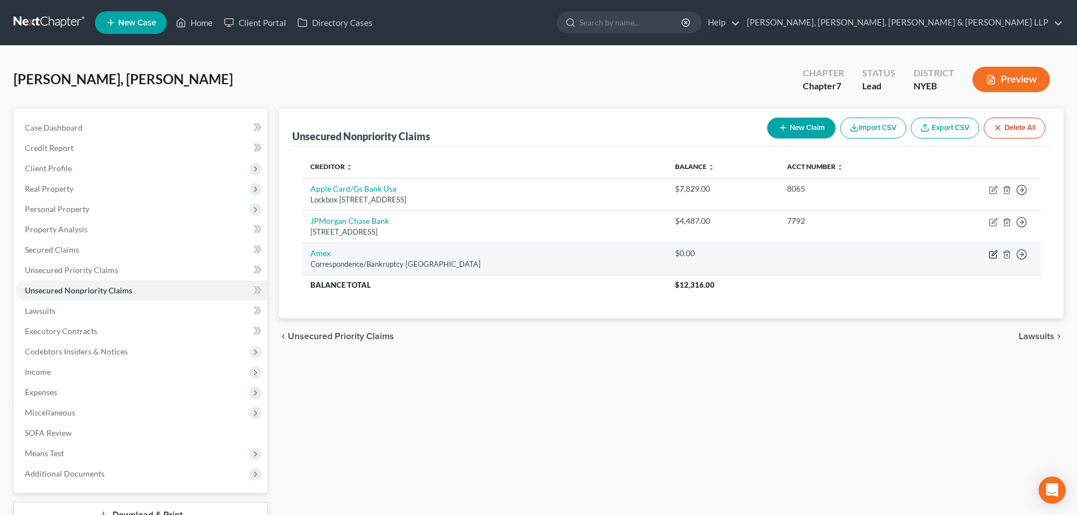
click at [990, 252] on icon "button" at bounding box center [993, 255] width 7 height 7
select select "45"
select select "0"
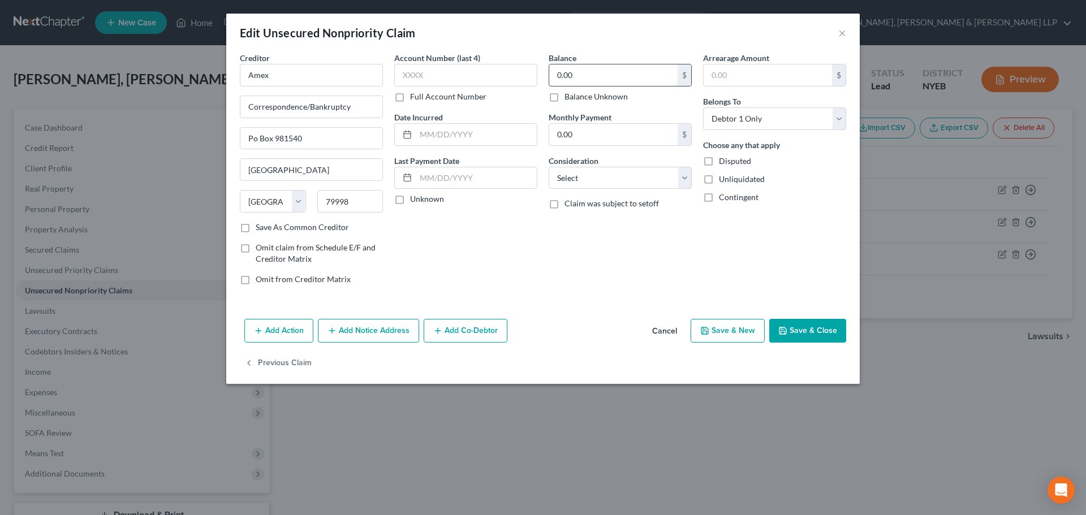
click at [628, 74] on input "0.00" at bounding box center [613, 74] width 128 height 21
click at [580, 187] on select "Select Cable / Satellite Services Collection Agency Credit Card Debt Debt Couns…" at bounding box center [620, 178] width 143 height 23
select select "14"
click at [549, 167] on select "Select Cable / Satellite Services Collection Agency Credit Card Debt Debt Couns…" at bounding box center [620, 178] width 143 height 23
click at [581, 222] on input "text" at bounding box center [620, 220] width 142 height 21
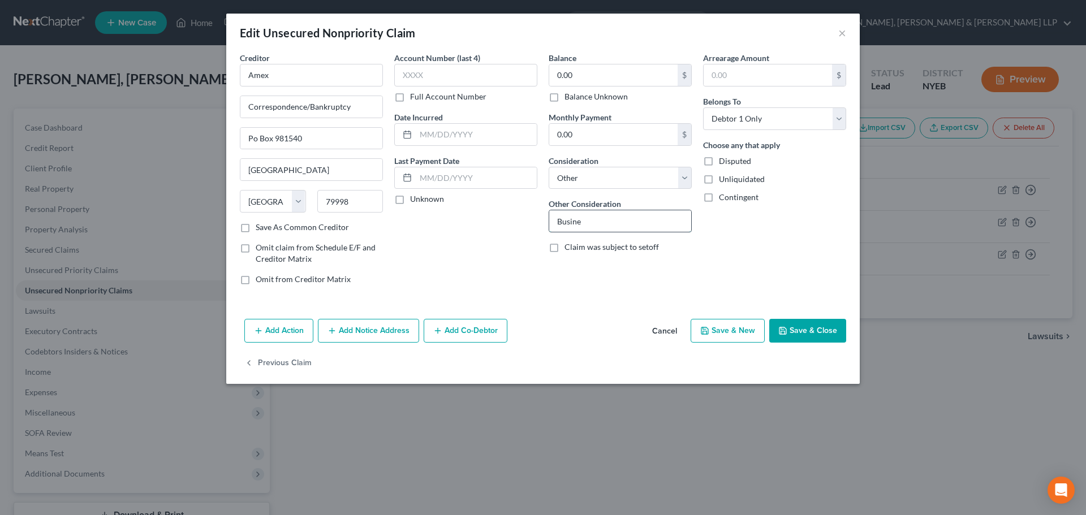
type input "Business debt – Debtor signed personal guaranty"
click at [606, 77] on input "0.00" at bounding box center [613, 74] width 128 height 21
click at [827, 330] on button "Save & Close" at bounding box center [807, 331] width 77 height 24
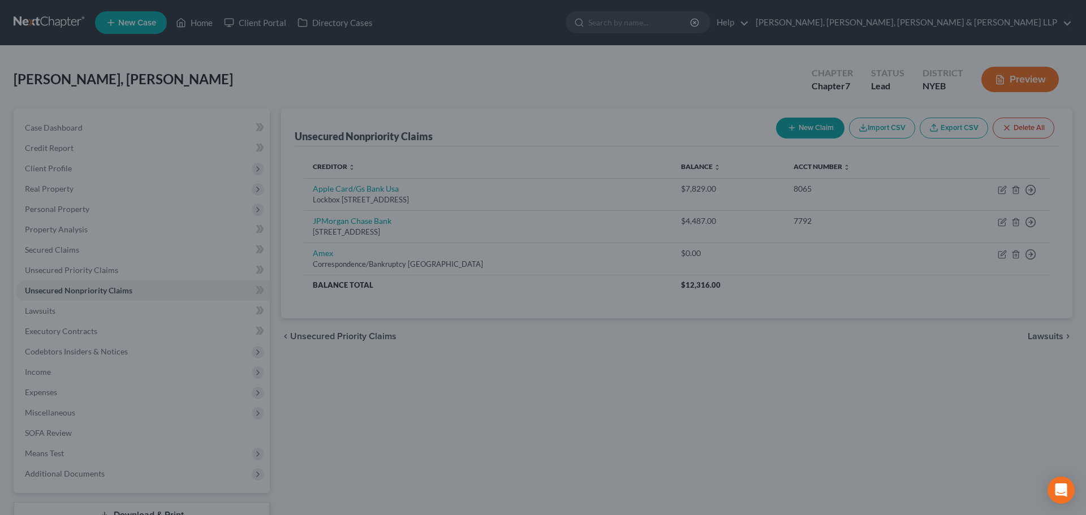
type input "3,000.00"
type input "0"
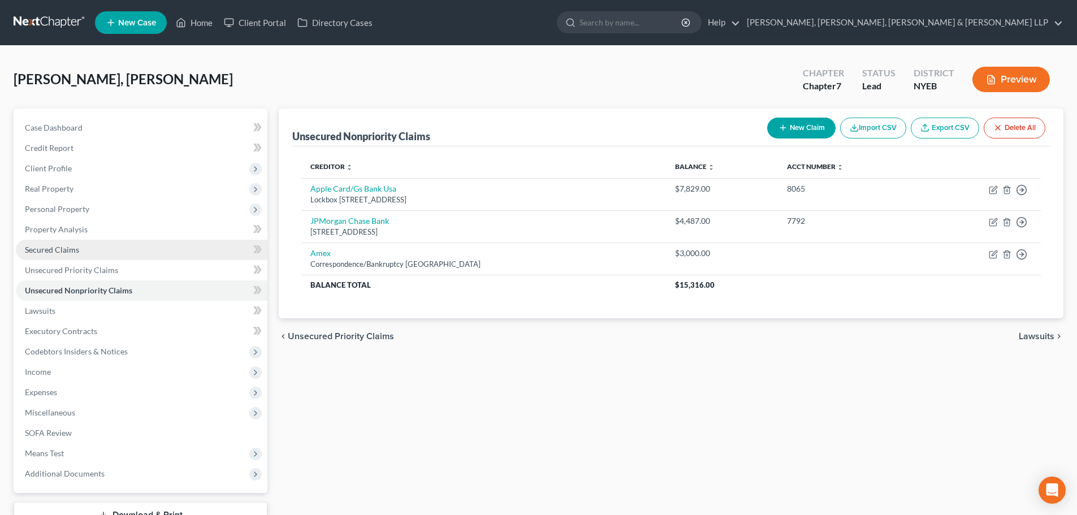
click at [54, 248] on span "Secured Claims" at bounding box center [52, 250] width 54 height 10
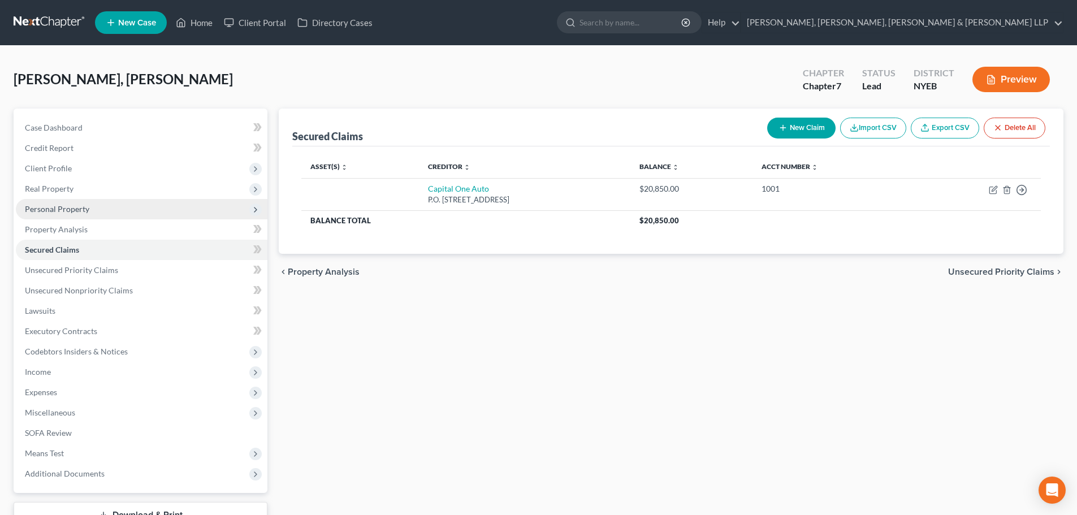
click at [107, 210] on span "Personal Property" at bounding box center [142, 209] width 252 height 20
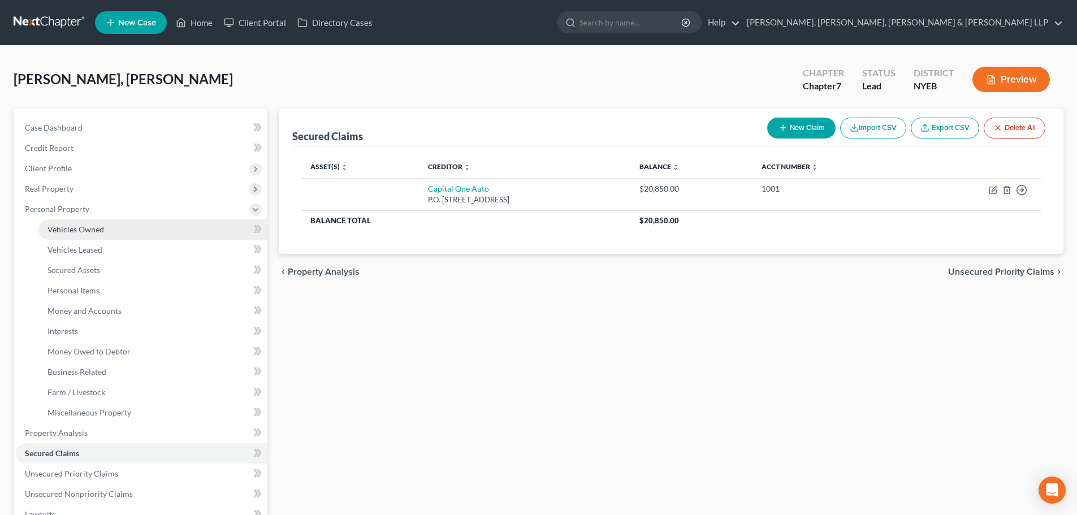
click at [96, 231] on span "Vehicles Owned" at bounding box center [75, 229] width 57 height 10
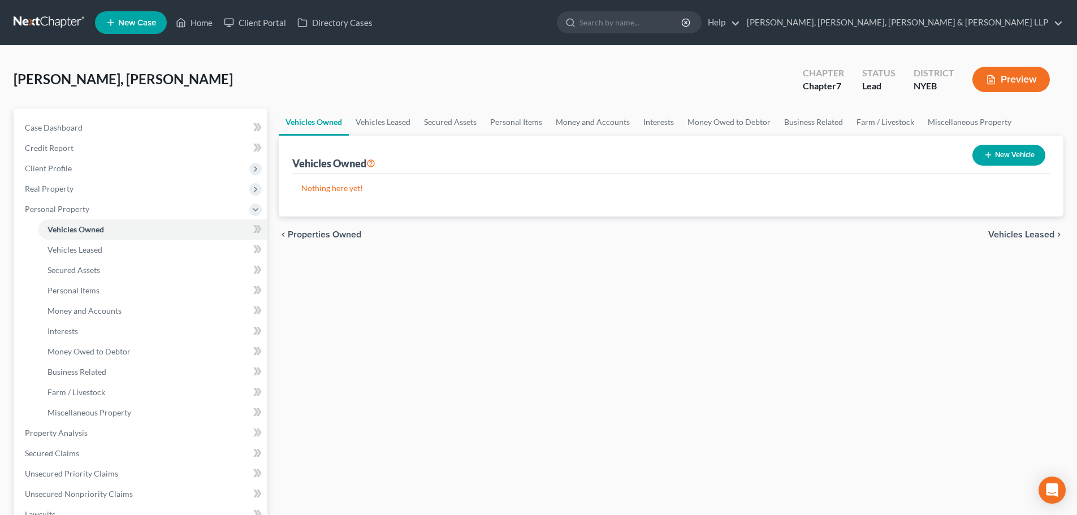
click at [998, 159] on button "New Vehicle" at bounding box center [1009, 155] width 73 height 21
select select "0"
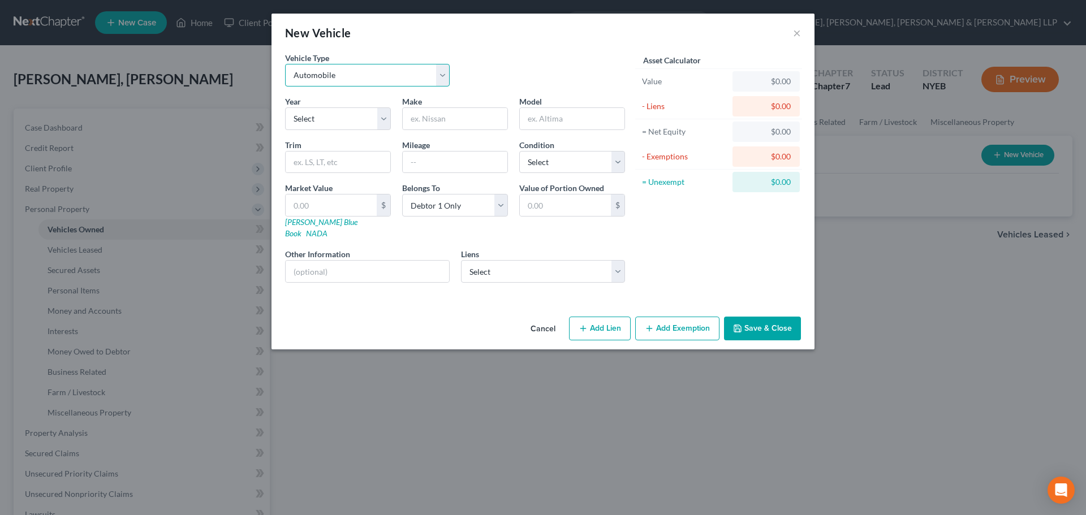
drag, startPoint x: 349, startPoint y: 80, endPoint x: 345, endPoint y: 86, distance: 7.7
click at [349, 80] on select "Select Automobile Truck Trailer Watercraft Aircraft Motor Home Atv Other Vehicle" at bounding box center [367, 75] width 165 height 23
click at [285, 64] on select "Select Automobile Truck Trailer Watercraft Aircraft Motor Home Atv Other Vehicle" at bounding box center [367, 75] width 165 height 23
click at [325, 135] on div "Year Select 2026 2025 2024 2023 2022 2021 2020 2019 2018 2017 2016 2015 2014 20…" at bounding box center [454, 194] width 351 height 196
click at [336, 123] on select "Select 2026 2025 2024 2023 2022 2021 2020 2019 2018 2017 2016 2015 2014 2013 20…" at bounding box center [338, 118] width 106 height 23
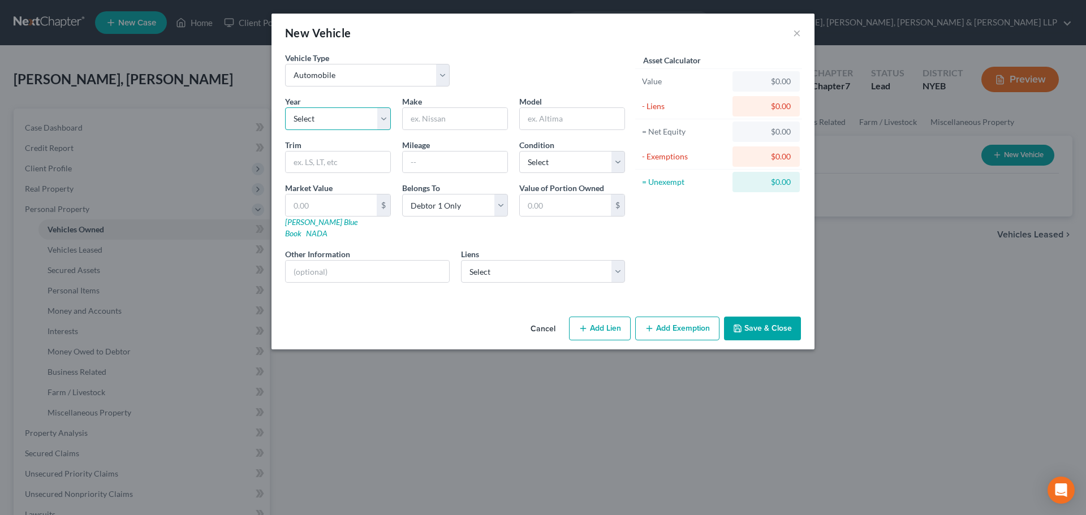
select select "5"
click at [285, 107] on select "Select 2026 2025 2024 2023 2022 2021 2020 2019 2018 2017 2016 2015 2014 2013 20…" at bounding box center [338, 118] width 106 height 23
click at [442, 119] on input "text" at bounding box center [455, 118] width 105 height 21
type input "Toyota"
click at [536, 115] on input "text" at bounding box center [572, 118] width 105 height 21
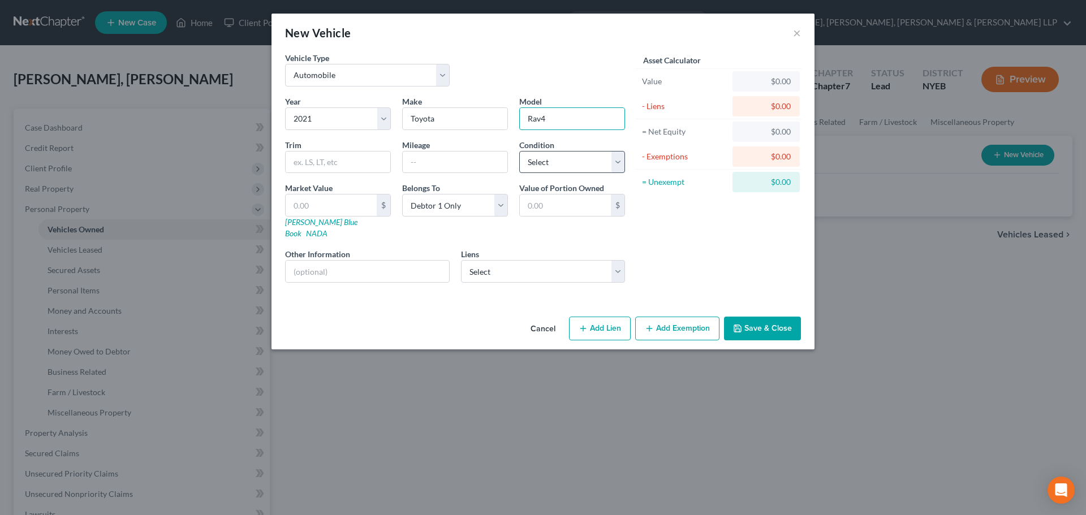
type input "Rav4"
drag, startPoint x: 540, startPoint y: 162, endPoint x: 551, endPoint y: 172, distance: 14.8
click at [541, 162] on select "Select Excellent Very Good Good Fair Poor" at bounding box center [572, 162] width 106 height 23
select select "2"
click at [519, 151] on select "Select Excellent Very Good Good Fair Poor" at bounding box center [572, 162] width 106 height 23
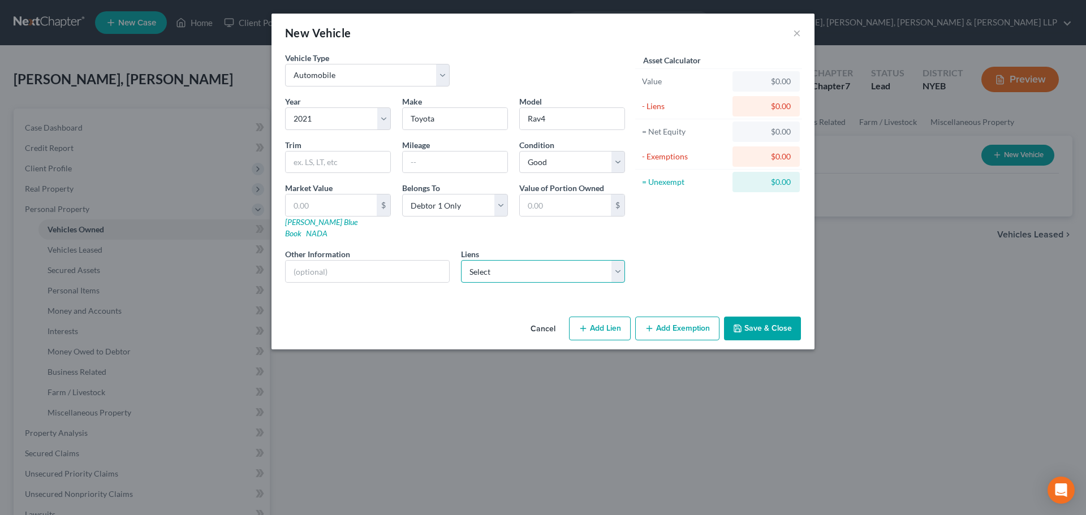
click at [510, 266] on select "Select Capital One Auto - $20,850.00" at bounding box center [543, 271] width 165 height 23
select select "4"
select select "0"
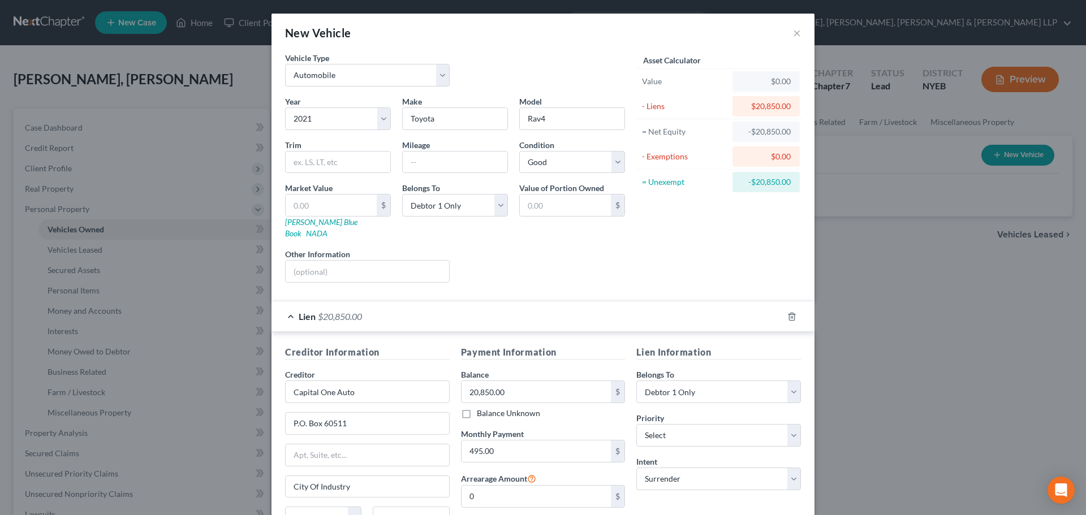
click at [332, 311] on span "$20,850.00" at bounding box center [340, 316] width 44 height 11
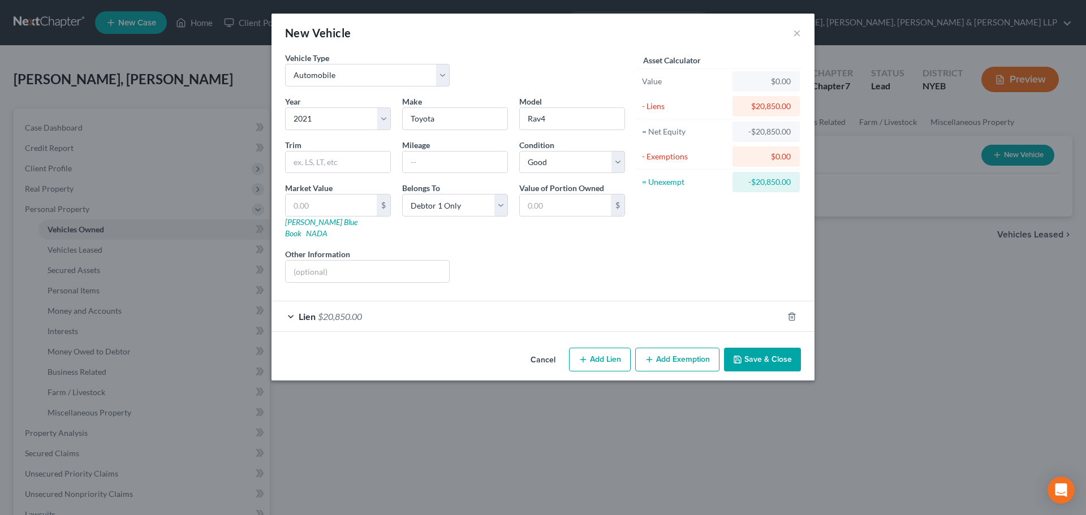
click at [533, 306] on div "Lien $20,850.00" at bounding box center [526, 316] width 511 height 30
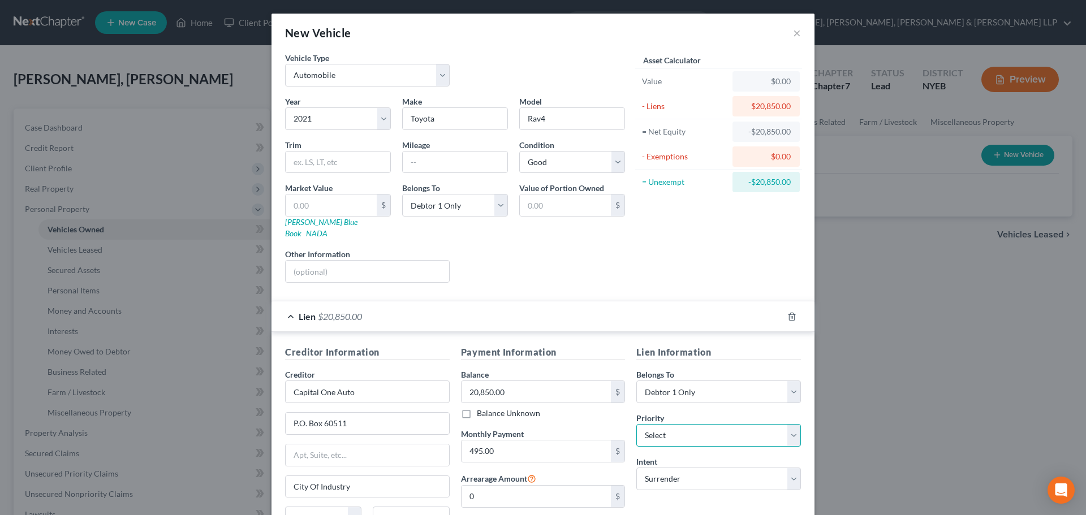
drag, startPoint x: 684, startPoint y: 419, endPoint x: 684, endPoint y: 413, distance: 5.7
click at [684, 424] on select "Select 1st 2nd 3rd 4th 5th 6th 7th 8th 9th 10th 11th 12th 13th 14th 15th 16th 1…" at bounding box center [718, 435] width 165 height 23
select select "0"
click at [636, 424] on select "Select 1st 2nd 3rd 4th 5th 6th 7th 8th 9th 10th 11th 12th 13th 14th 15th 16th 1…" at bounding box center [718, 435] width 165 height 23
click at [461, 166] on input "text" at bounding box center [455, 162] width 105 height 21
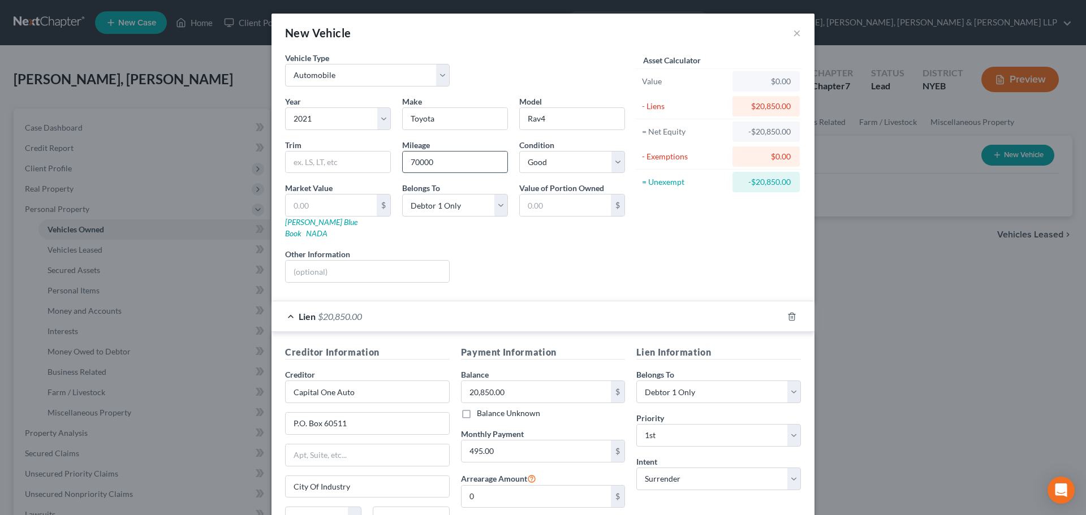
click at [414, 164] on input "70000" at bounding box center [455, 162] width 105 height 21
click at [437, 167] on input "70000" at bounding box center [455, 162] width 105 height 21
type input "70000.00"
drag, startPoint x: 293, startPoint y: 305, endPoint x: 528, endPoint y: 342, distance: 238.2
click at [293, 305] on div "Lien $20,850.00" at bounding box center [526, 316] width 511 height 30
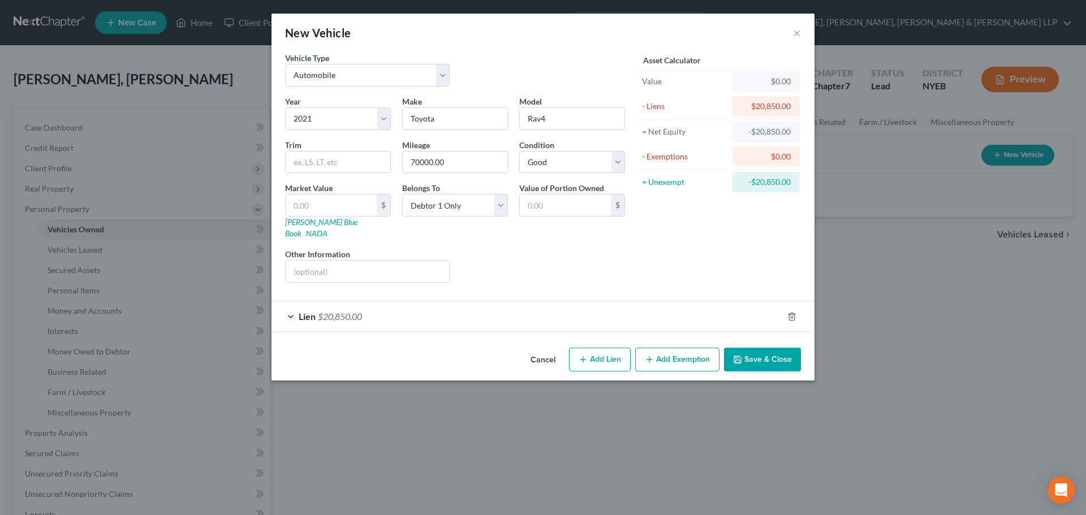
click at [775, 352] on button "Save & Close" at bounding box center [762, 360] width 77 height 24
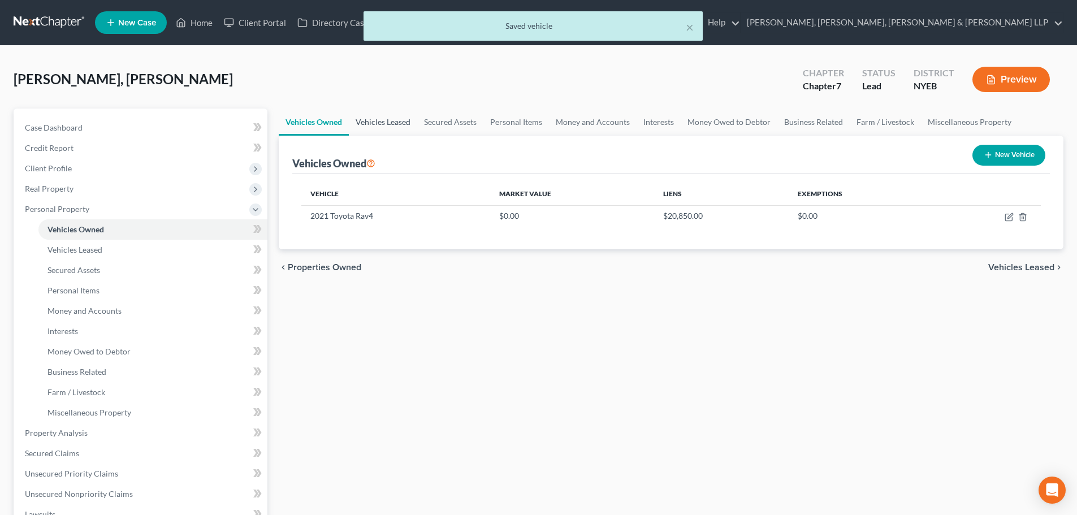
click at [396, 123] on link "Vehicles Leased" at bounding box center [383, 122] width 68 height 27
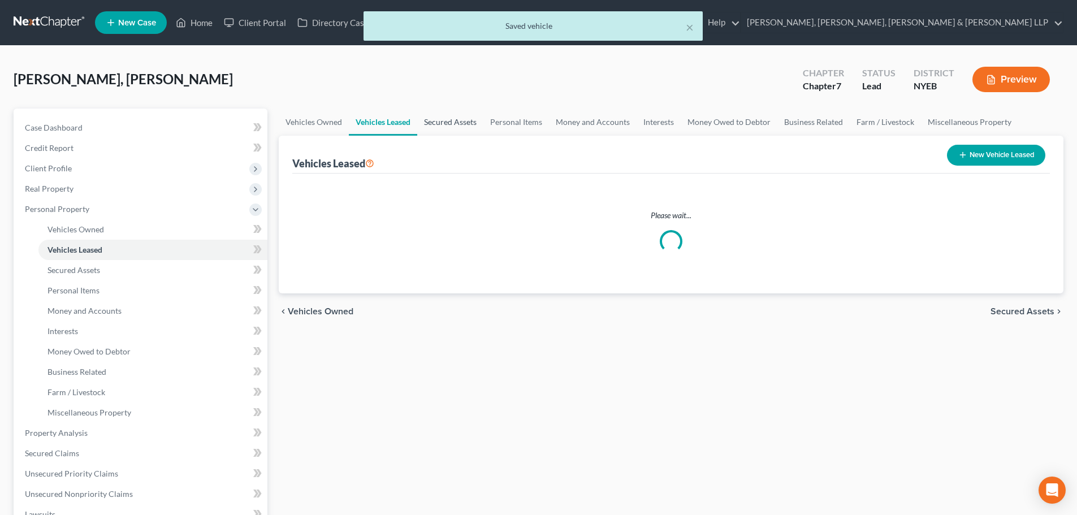
drag, startPoint x: 453, startPoint y: 126, endPoint x: 517, endPoint y: 125, distance: 64.5
click at [454, 126] on link "Secured Assets" at bounding box center [450, 122] width 66 height 27
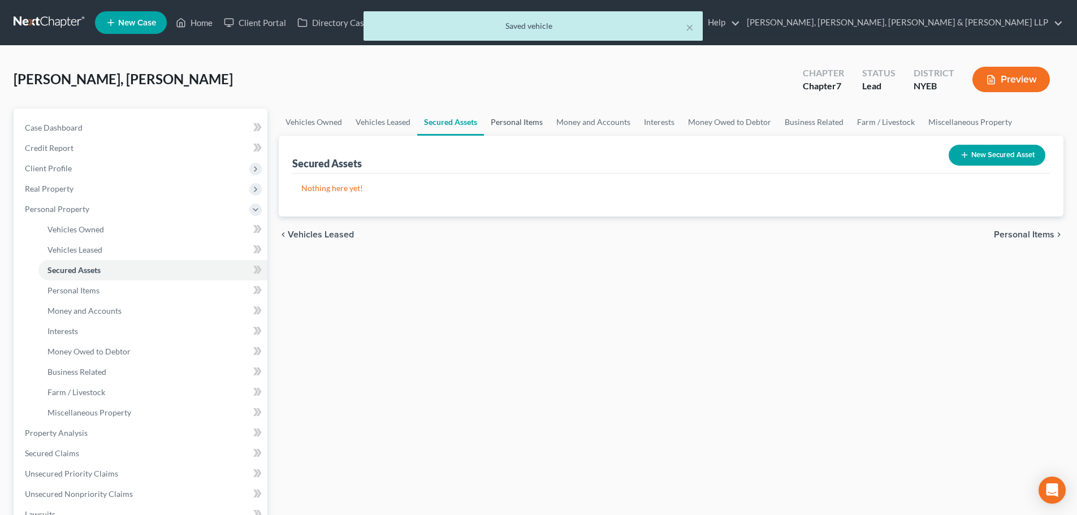
click at [517, 125] on link "Personal Items" at bounding box center [517, 122] width 66 height 27
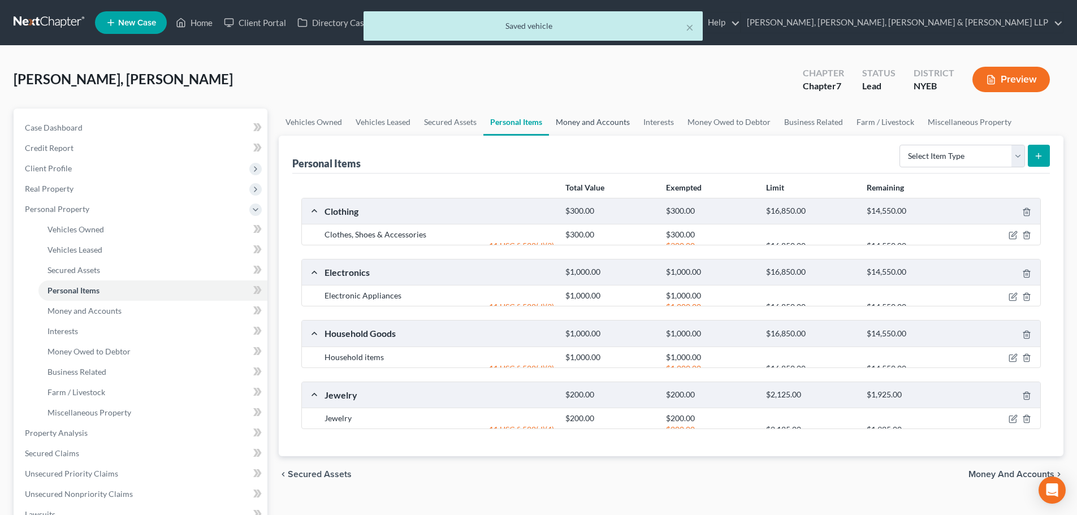
click at [588, 126] on link "Money and Accounts" at bounding box center [593, 122] width 88 height 27
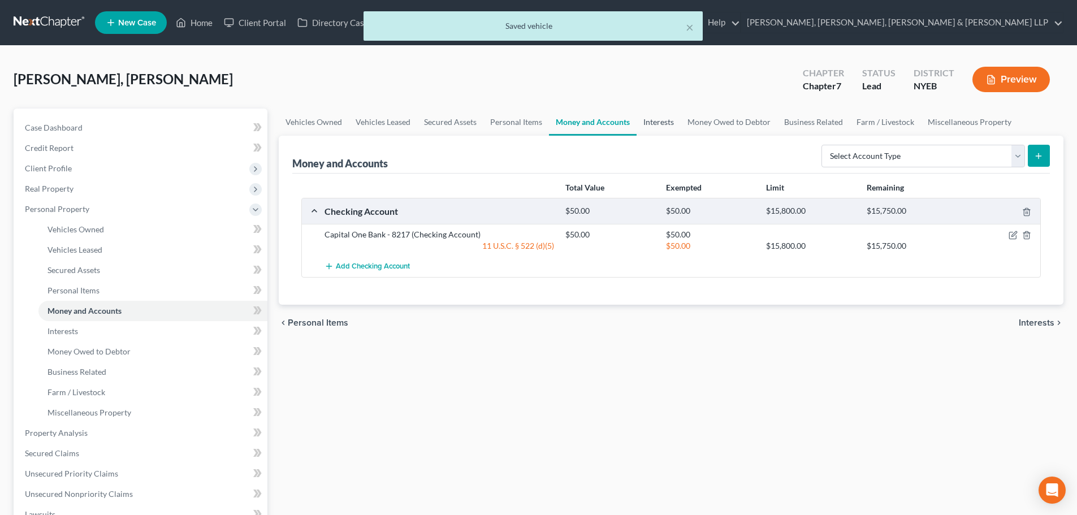
click at [648, 119] on link "Interests" at bounding box center [659, 122] width 44 height 27
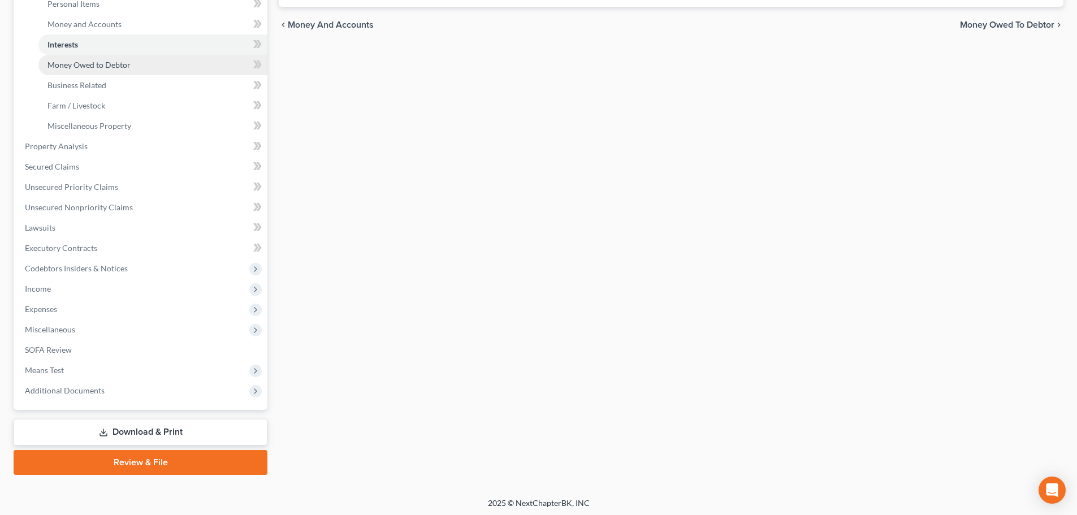
scroll to position [290, 0]
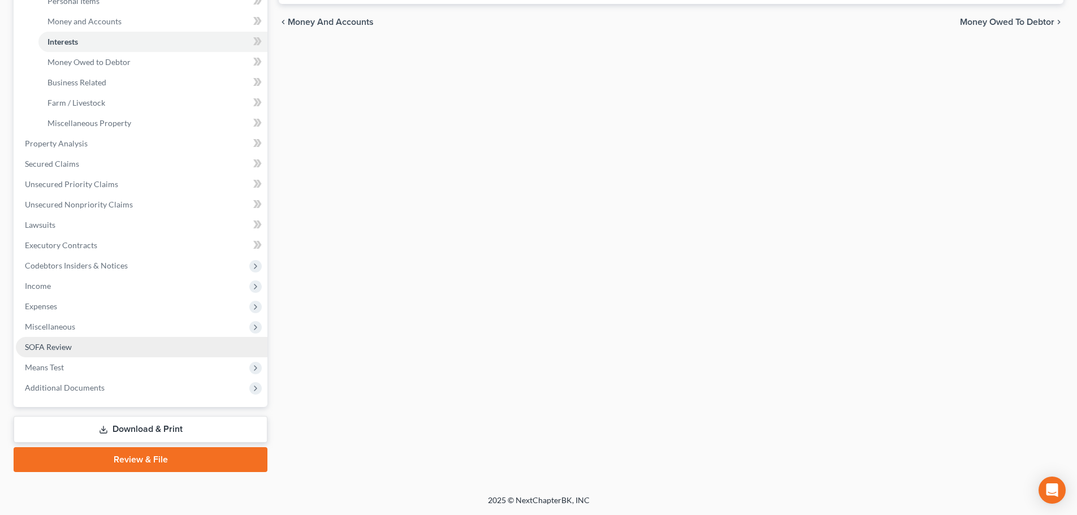
click at [120, 349] on link "SOFA Review" at bounding box center [142, 347] width 252 height 20
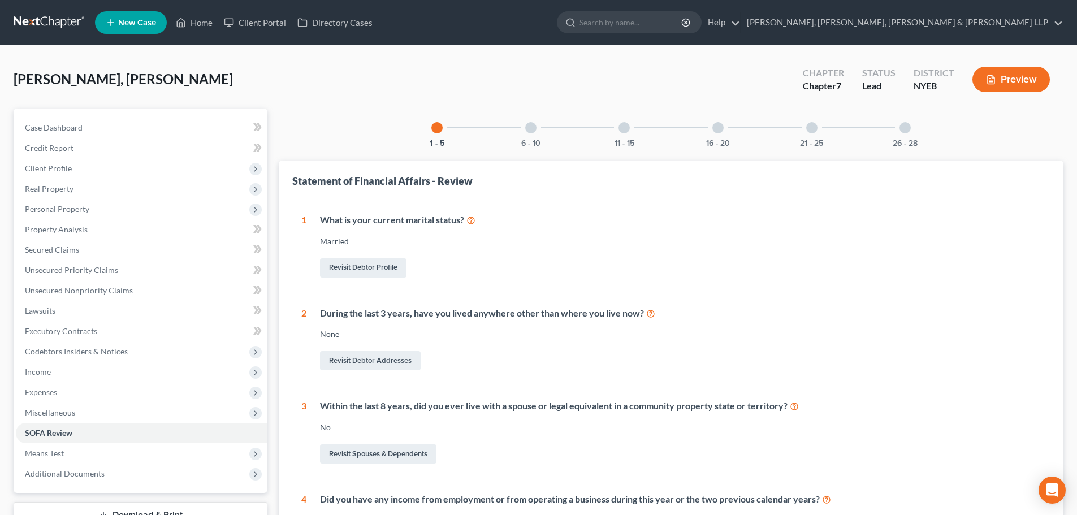
click at [902, 133] on div "26 - 28" at bounding box center [905, 128] width 38 height 38
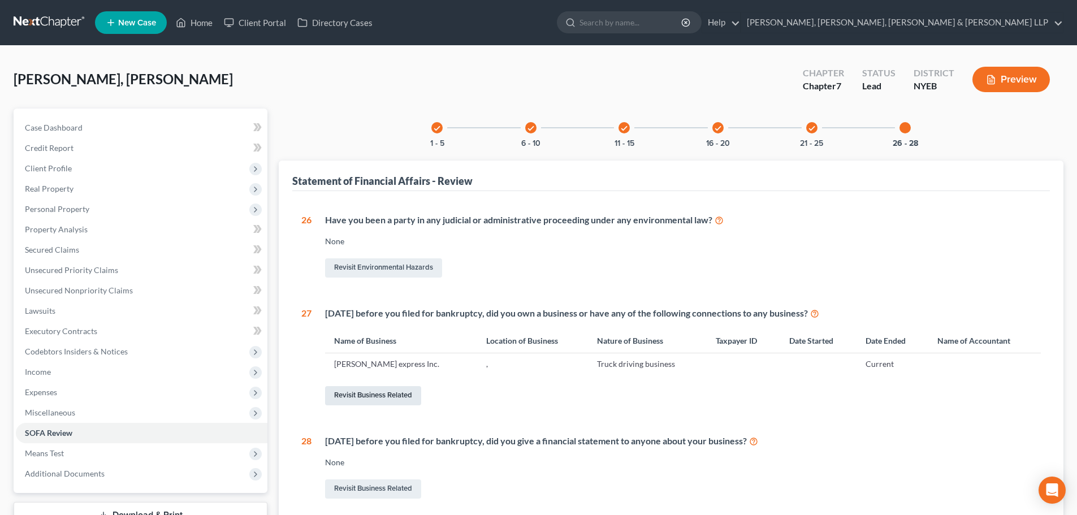
click at [365, 398] on link "Revisit Business Related" at bounding box center [373, 395] width 96 height 19
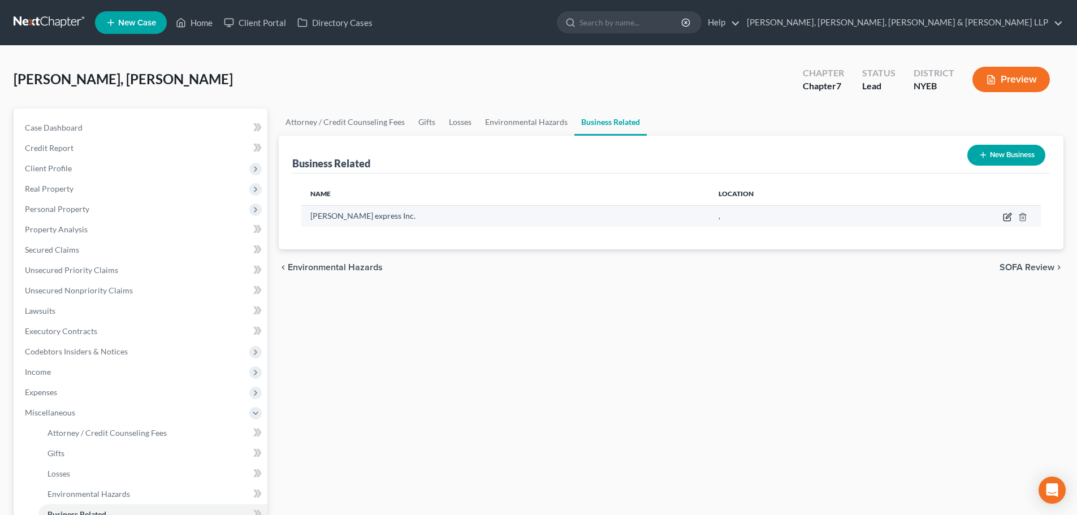
click at [1007, 218] on icon "button" at bounding box center [1008, 215] width 5 height 5
select select "officer"
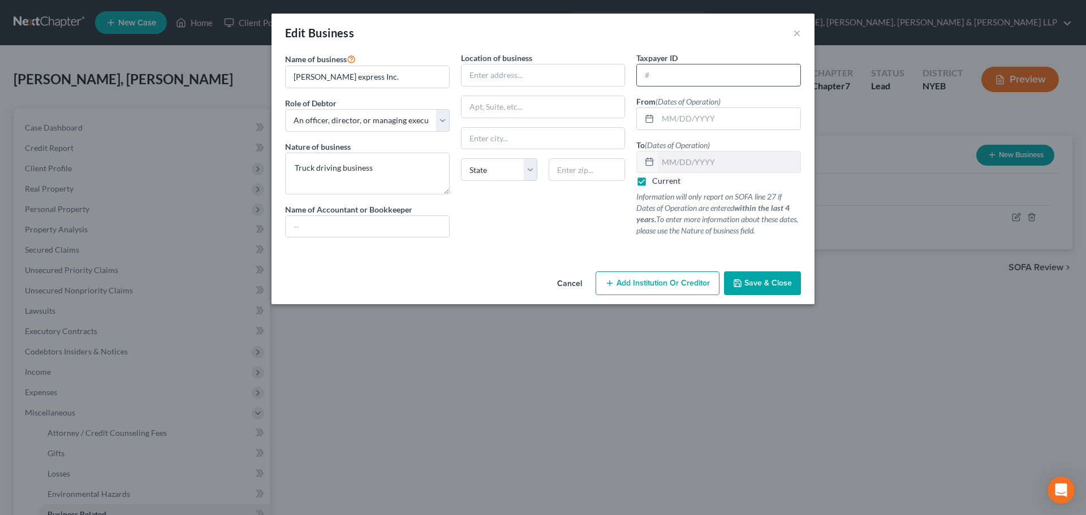
click at [680, 74] on input "text" at bounding box center [718, 74] width 163 height 21
drag, startPoint x: 368, startPoint y: 81, endPoint x: 323, endPoint y: 73, distance: 45.5
click at [251, 76] on div "Edit Business × Name of business * Susana express Inc. Role of Debtor * Select …" at bounding box center [543, 257] width 1086 height 515
click at [324, 77] on input "Susana express Inc." at bounding box center [367, 76] width 163 height 21
type input "Susana Express Inc."
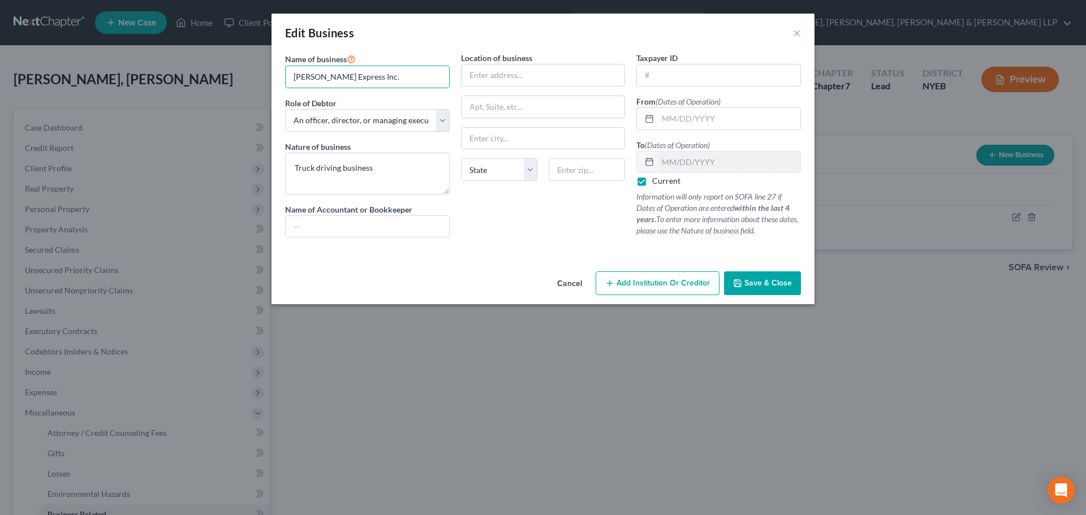
click at [753, 274] on button "Save & Close" at bounding box center [762, 283] width 77 height 24
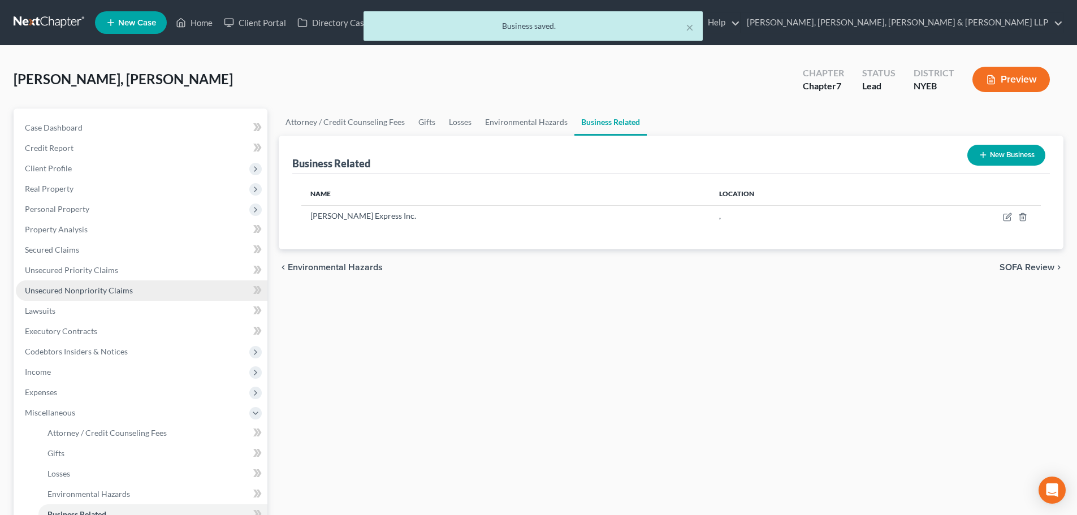
click at [124, 292] on span "Unsecured Nonpriority Claims" at bounding box center [79, 291] width 108 height 10
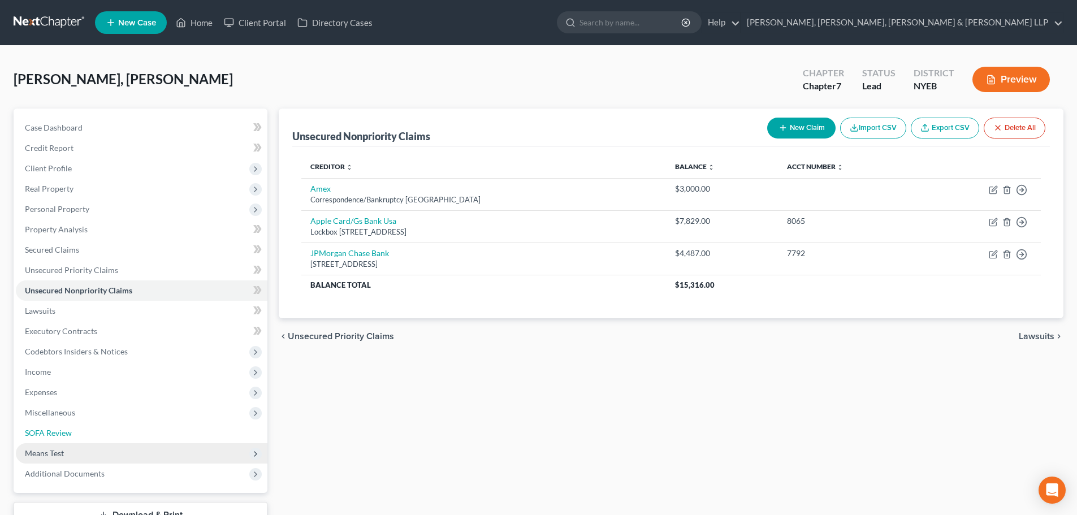
drag, startPoint x: 80, startPoint y: 430, endPoint x: 86, endPoint y: 454, distance: 25.0
click at [80, 430] on link "SOFA Review" at bounding box center [142, 433] width 252 height 20
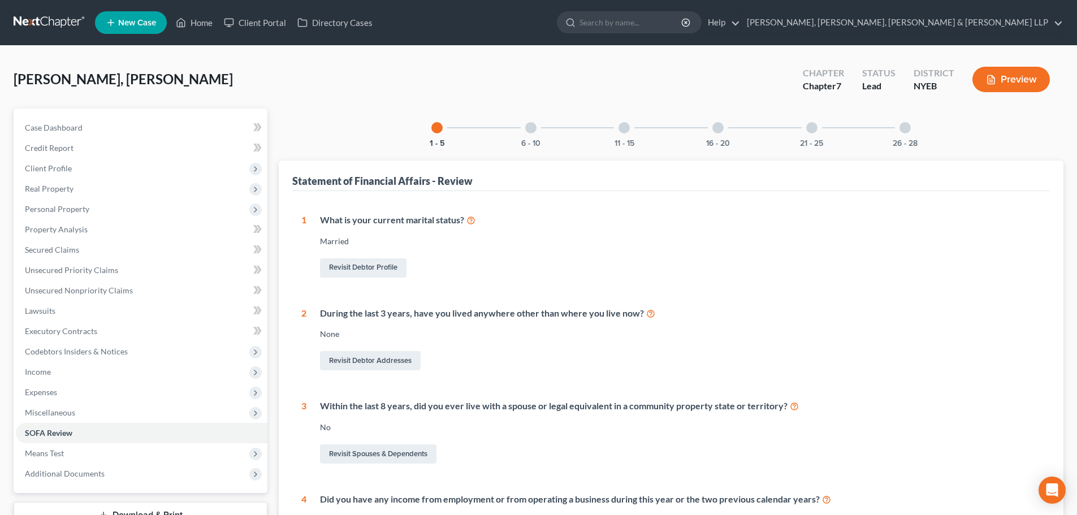
click at [904, 131] on div at bounding box center [905, 127] width 11 height 11
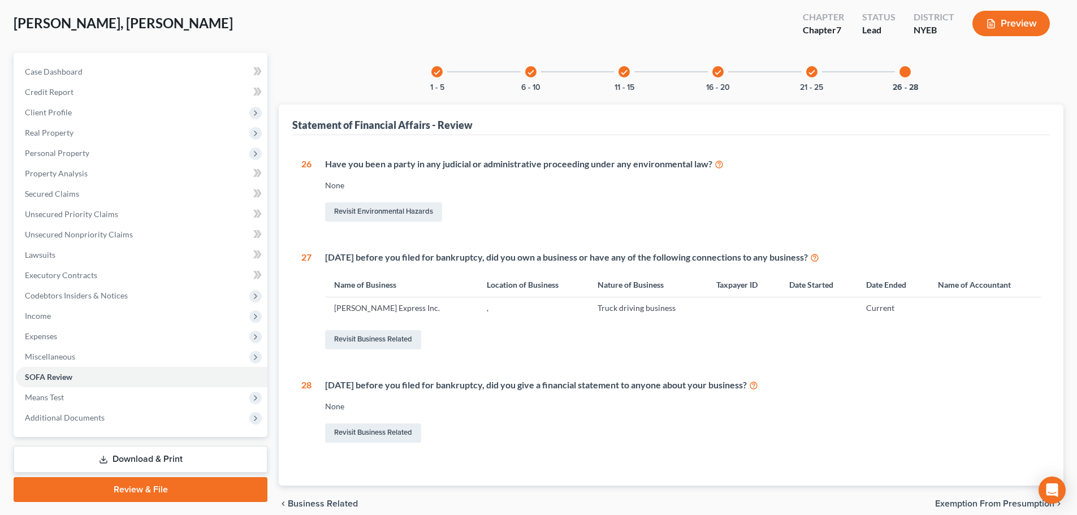
scroll to position [57, 0]
click at [396, 340] on link "Revisit Business Related" at bounding box center [373, 339] width 96 height 19
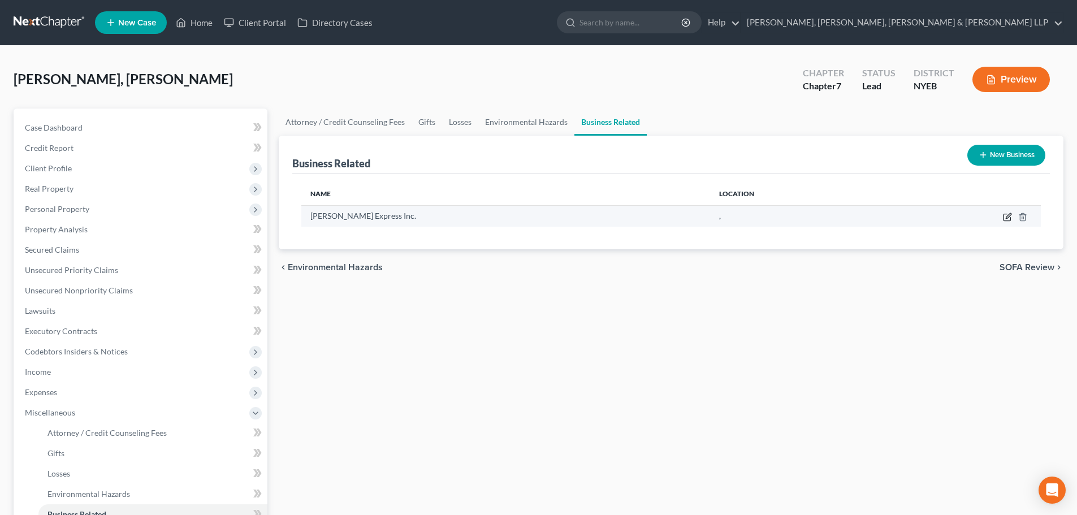
click at [1005, 217] on icon "button" at bounding box center [1007, 217] width 9 height 9
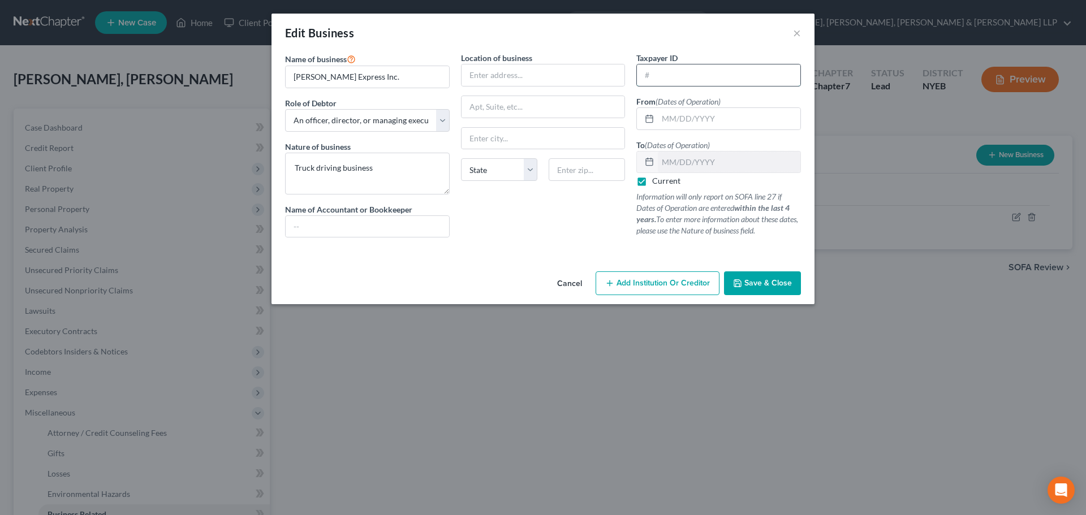
click at [688, 82] on input "text" at bounding box center [718, 74] width 163 height 21
click at [684, 119] on input "text" at bounding box center [729, 118] width 142 height 21
click at [742, 279] on icon "button" at bounding box center [737, 283] width 9 height 9
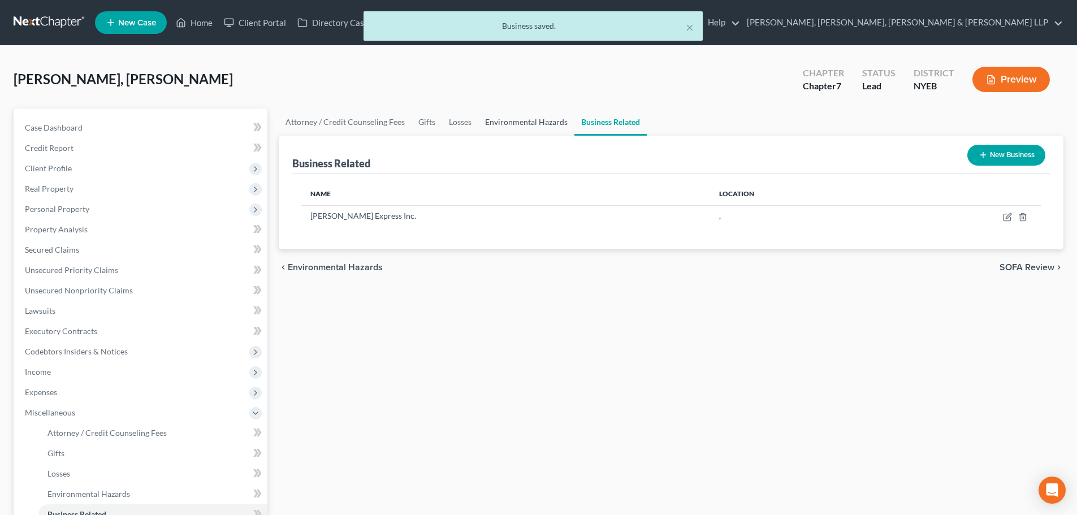
click at [515, 131] on link "Environmental Hazards" at bounding box center [526, 122] width 96 height 27
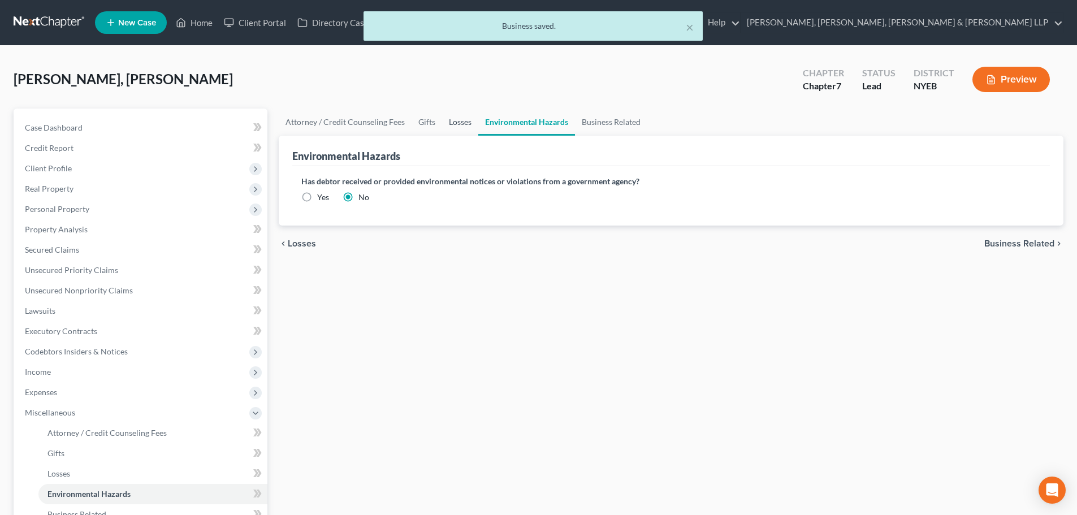
click at [463, 125] on link "Losses" at bounding box center [460, 122] width 36 height 27
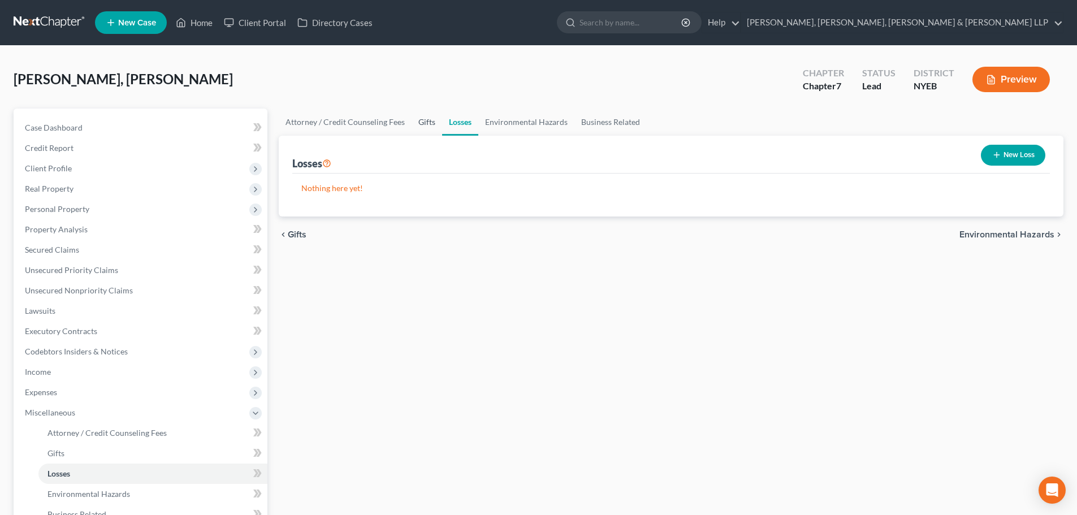
click at [426, 123] on link "Gifts" at bounding box center [427, 122] width 31 height 27
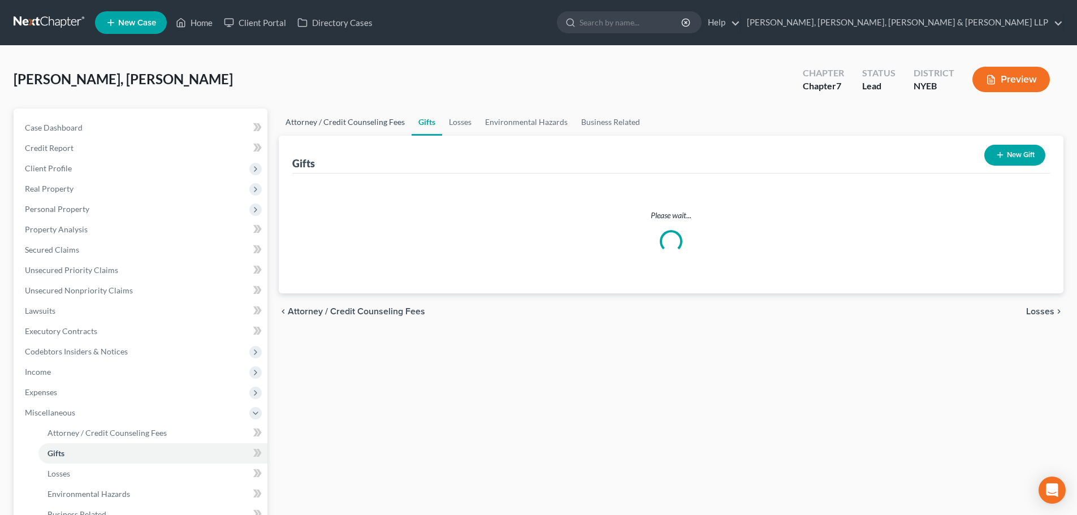
drag, startPoint x: 371, startPoint y: 119, endPoint x: 350, endPoint y: 119, distance: 20.9
click at [370, 119] on link "Attorney / Credit Counseling Fees" at bounding box center [345, 122] width 133 height 27
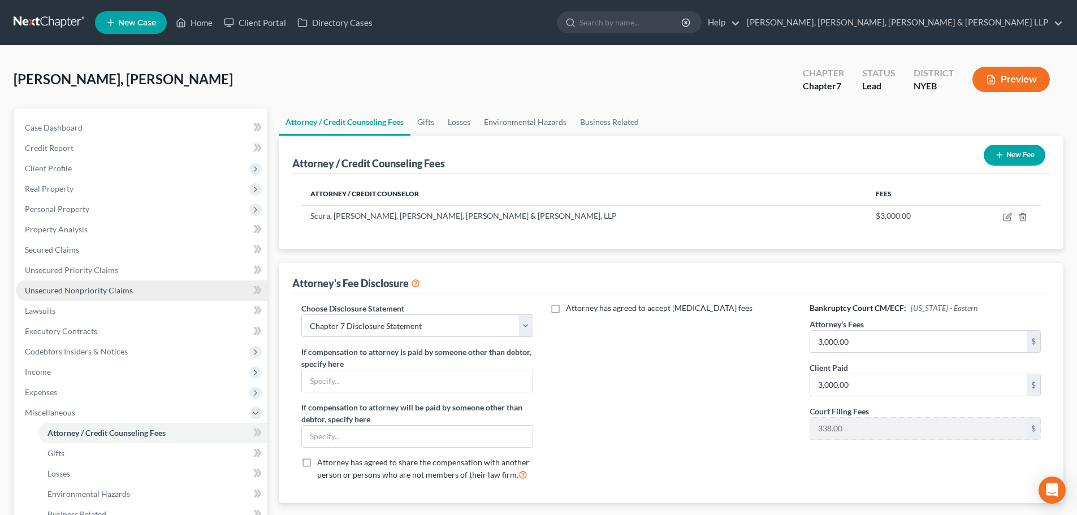
click at [113, 296] on link "Unsecured Nonpriority Claims" at bounding box center [142, 290] width 252 height 20
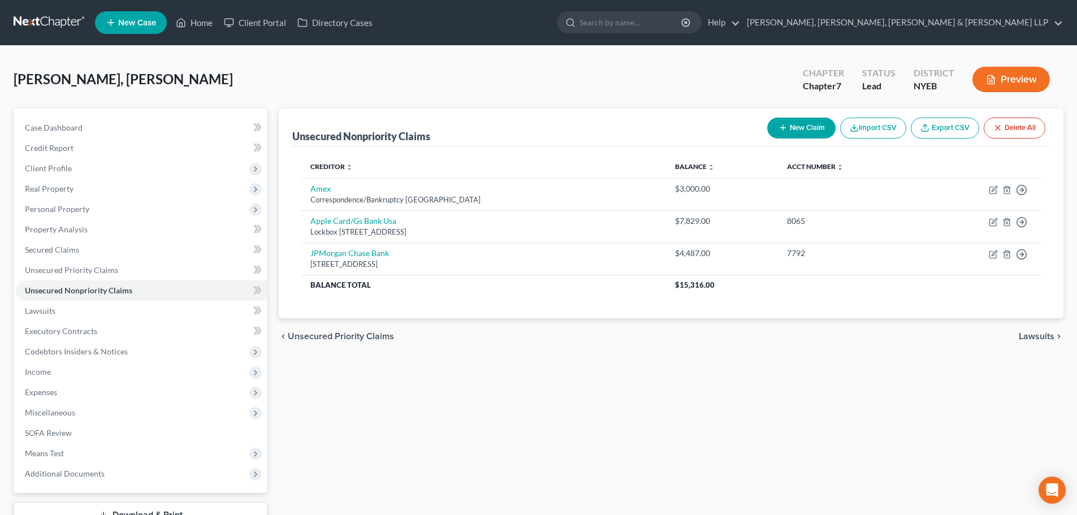
click at [784, 139] on div "New Claim Import CSV Export CSV Delete All" at bounding box center [906, 128] width 287 height 30
click at [784, 126] on icon "button" at bounding box center [783, 127] width 9 height 9
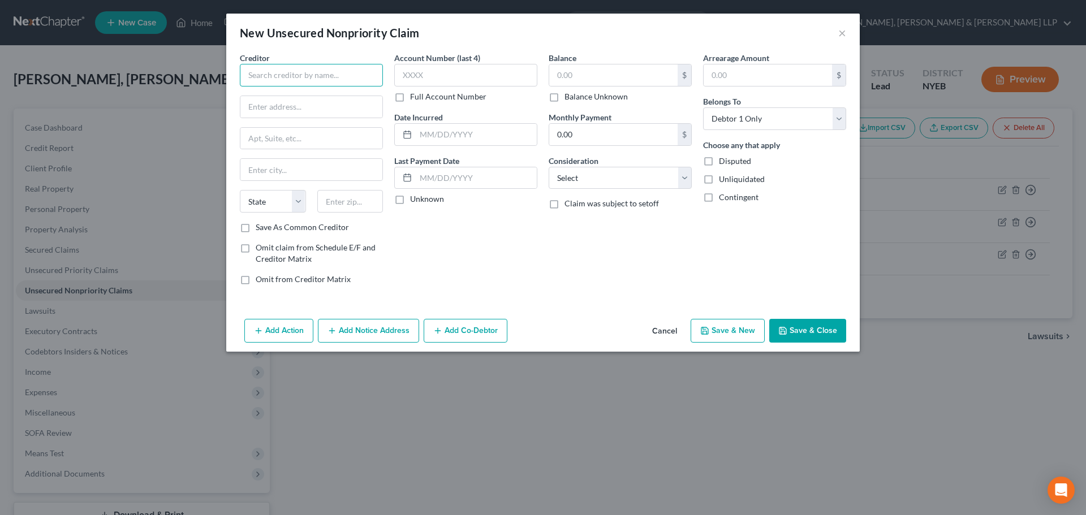
click at [327, 84] on input "text" at bounding box center [311, 75] width 143 height 23
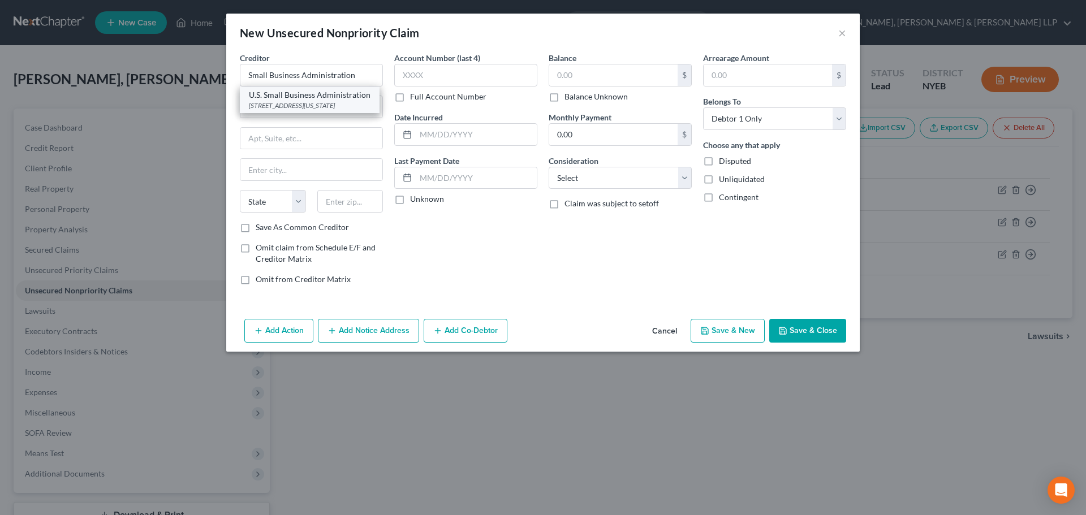
click at [318, 105] on div "409 3rd Street, SW, Washington, DC 20416" at bounding box center [310, 106] width 122 height 10
click at [602, 179] on select "Select Cable / Satellite Services Collection Agency Credit Card Debt Debt Couns…" at bounding box center [620, 178] width 143 height 23
click at [549, 167] on select "Select Cable / Satellite Services Collection Agency Credit Card Debt Debt Couns…" at bounding box center [620, 178] width 143 height 23
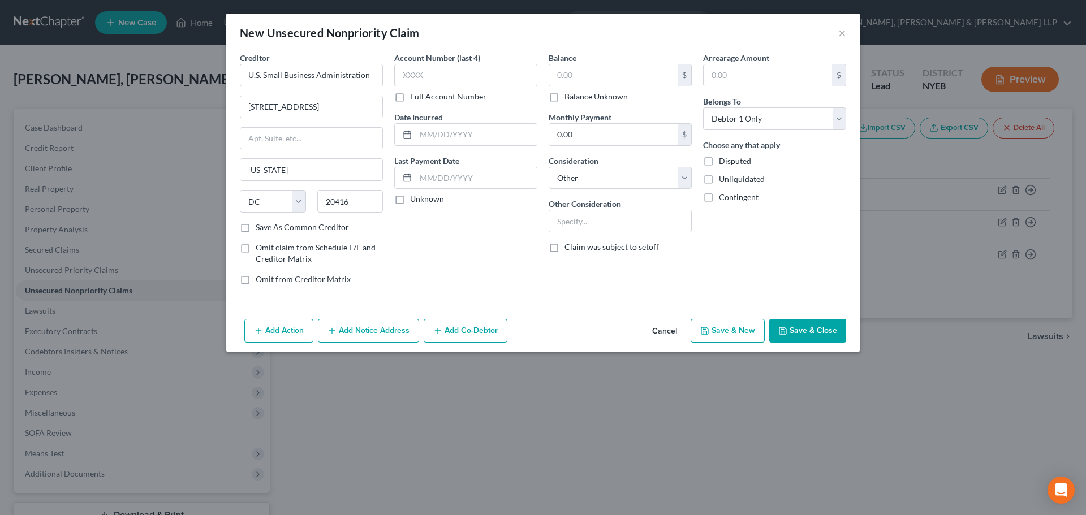
drag, startPoint x: 804, startPoint y: 326, endPoint x: 21, endPoint y: 211, distance: 791.6
click at [804, 326] on button "Save & Close" at bounding box center [807, 331] width 77 height 24
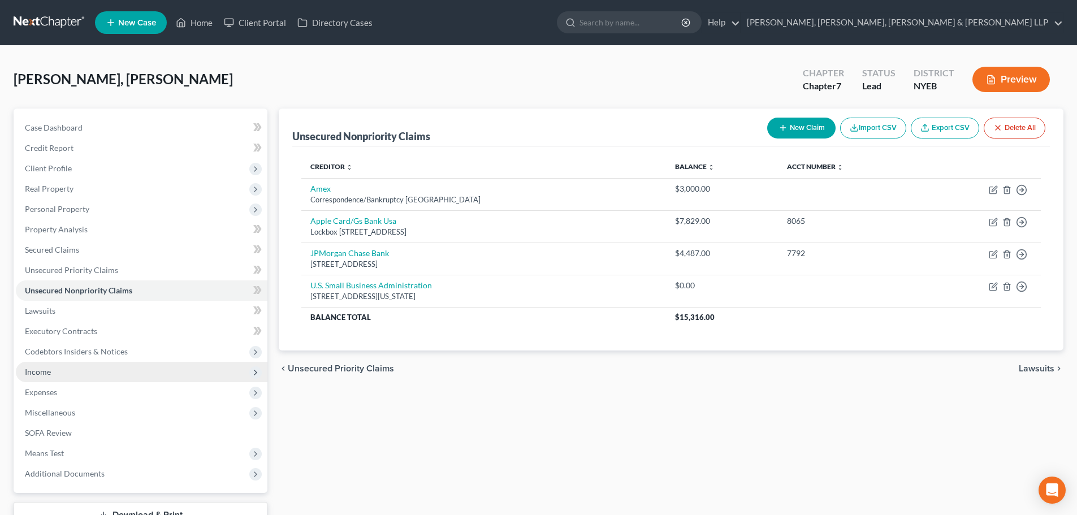
click at [71, 370] on span "Income" at bounding box center [142, 372] width 252 height 20
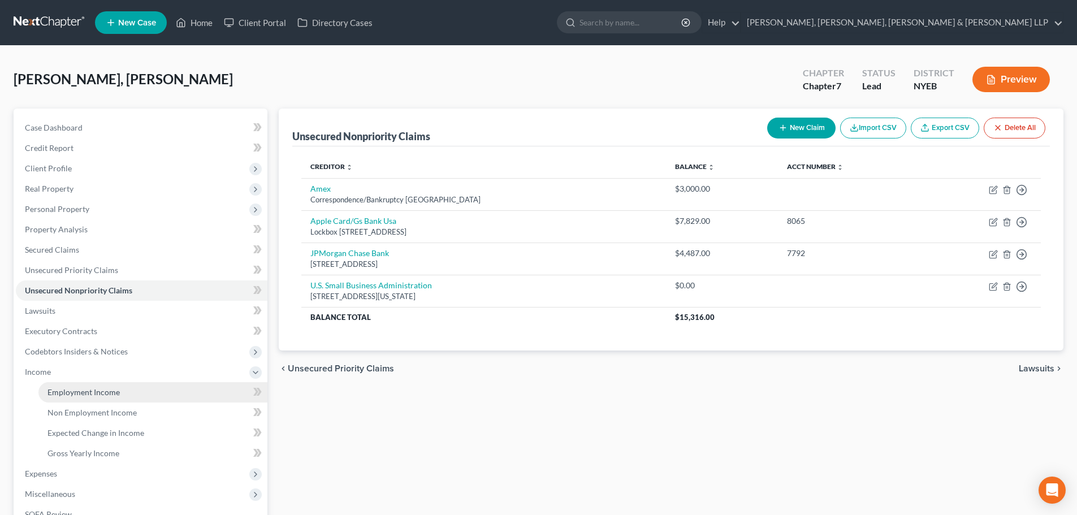
drag, startPoint x: 82, startPoint y: 386, endPoint x: 607, endPoint y: 139, distance: 580.5
click at [83, 386] on link "Employment Income" at bounding box center [152, 392] width 229 height 20
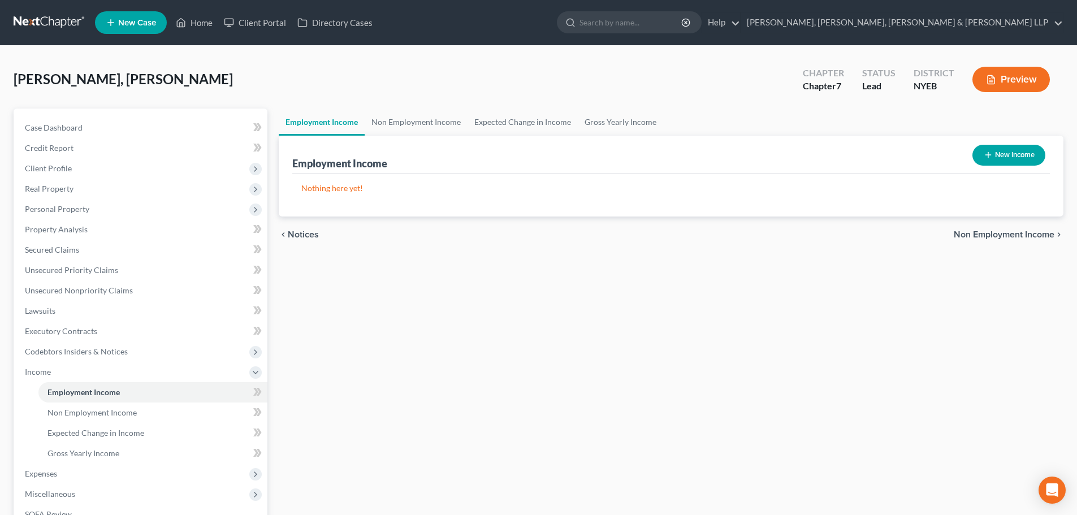
click at [990, 163] on button "New Income" at bounding box center [1009, 155] width 73 height 21
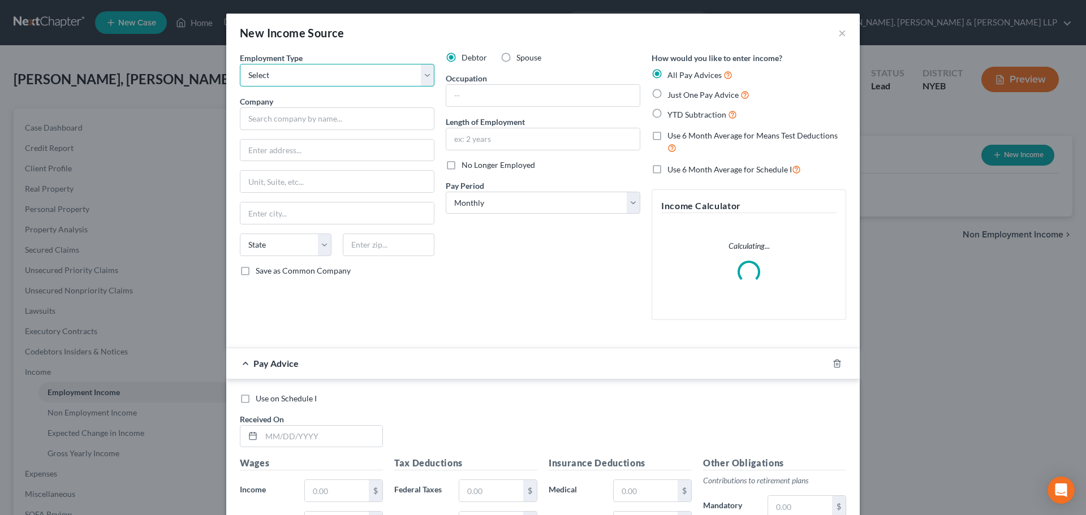
click at [340, 74] on select "Select Full or Part Time Employment Self Employment" at bounding box center [337, 75] width 195 height 23
click at [240, 64] on select "Select Full or Part Time Employment Self Employment" at bounding box center [337, 75] width 195 height 23
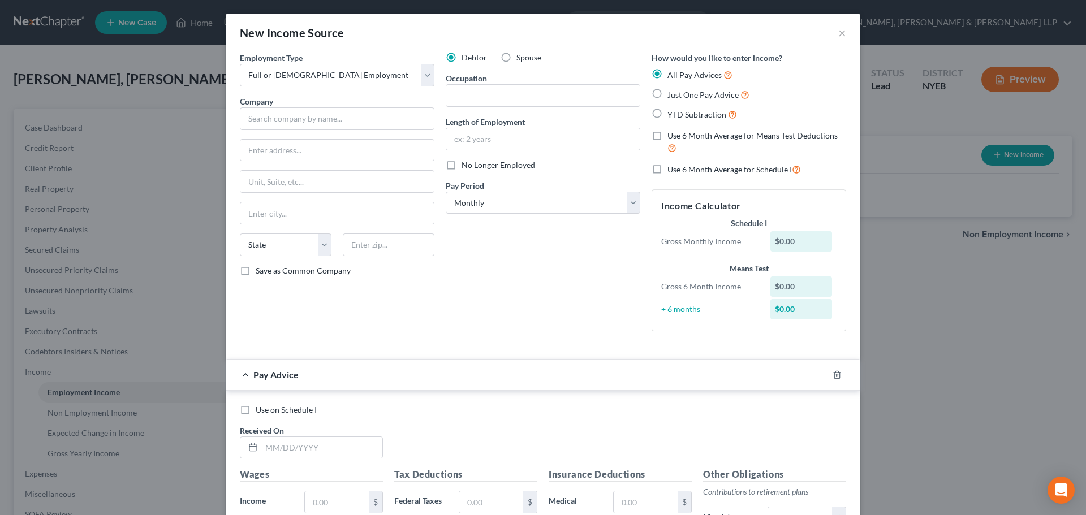
click at [523, 59] on span "Spouse" at bounding box center [528, 58] width 25 height 10
click at [523, 59] on input "Spouse" at bounding box center [524, 55] width 7 height 7
click at [492, 93] on input "text" at bounding box center [542, 95] width 193 height 21
drag, startPoint x: 513, startPoint y: 94, endPoint x: 408, endPoint y: 98, distance: 105.8
click at [408, 98] on div "Employment Type * Select Full or Part Time Employment Self Employment Company *…" at bounding box center [542, 201] width 617 height 298
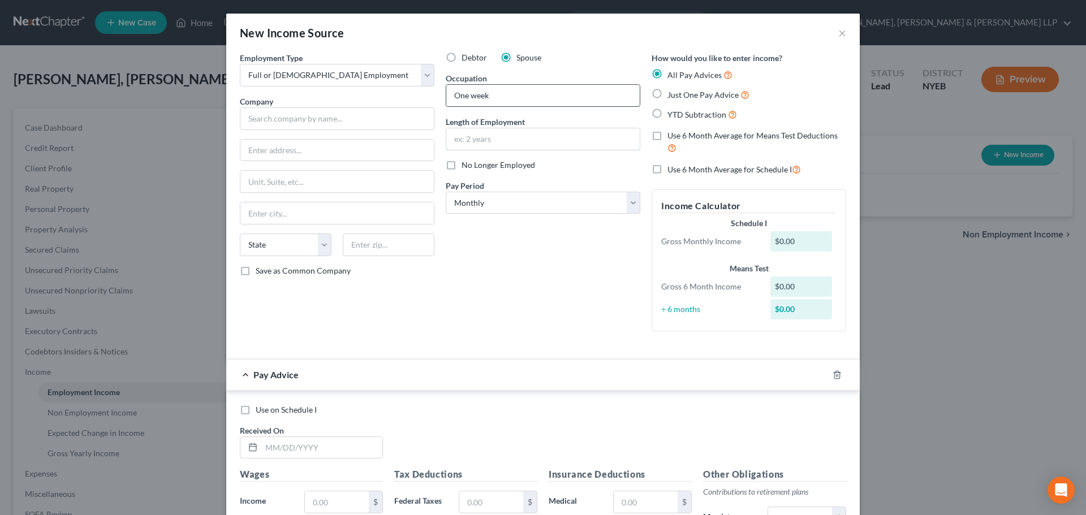
drag, startPoint x: 463, startPoint y: 144, endPoint x: 516, endPoint y: 101, distance: 68.3
click at [465, 144] on input "text" at bounding box center [542, 138] width 193 height 21
paste input "One week"
drag, startPoint x: 516, startPoint y: 101, endPoint x: 418, endPoint y: 101, distance: 97.3
click at [419, 101] on div "Employment Type * Select Full or Part Time Employment Self Employment Company *…" at bounding box center [542, 201] width 617 height 298
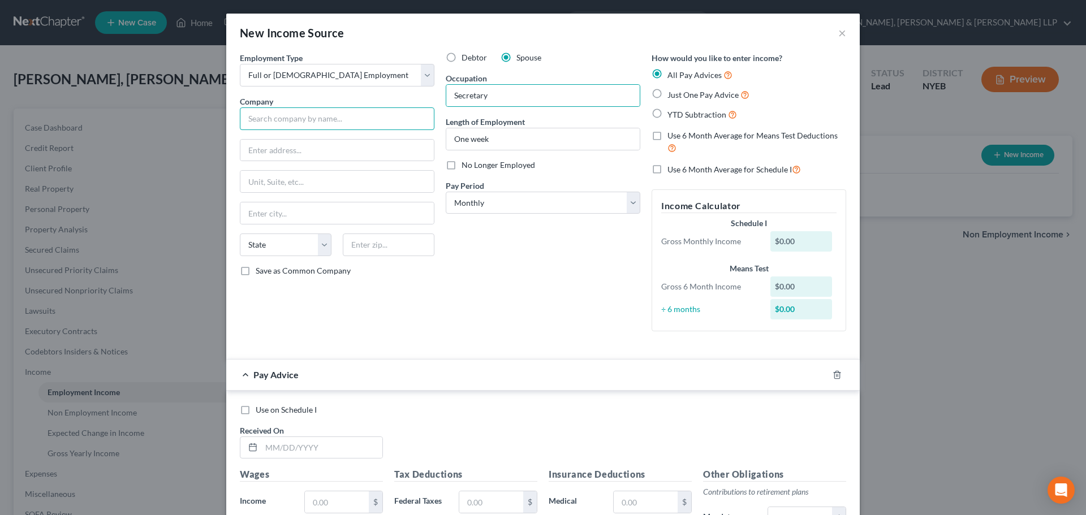
click at [295, 118] on input "text" at bounding box center [337, 118] width 195 height 23
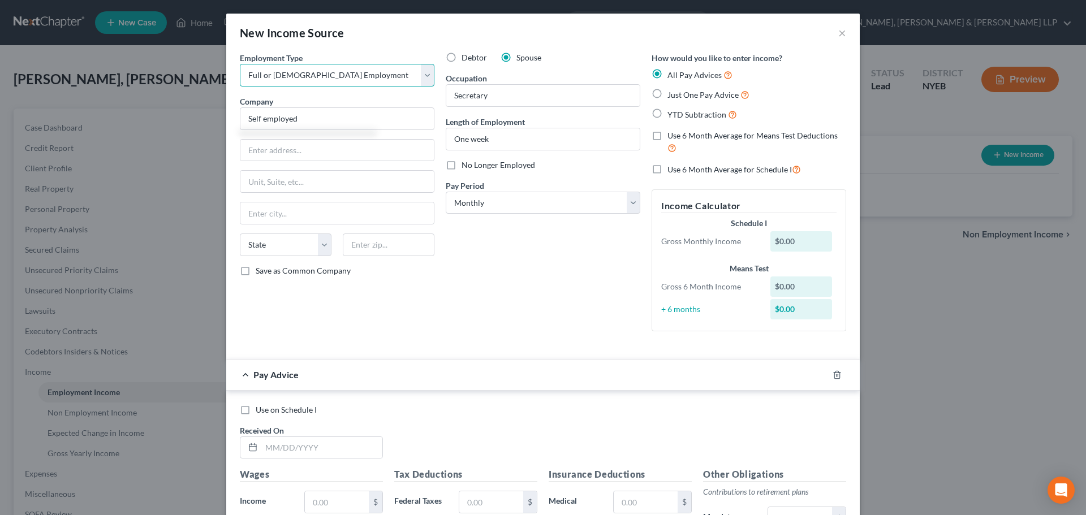
click at [349, 79] on select "Select Full or Part Time Employment Self Employment" at bounding box center [337, 75] width 195 height 23
click at [240, 64] on select "Select Full or Part Time Employment Self Employment" at bounding box center [337, 75] width 195 height 23
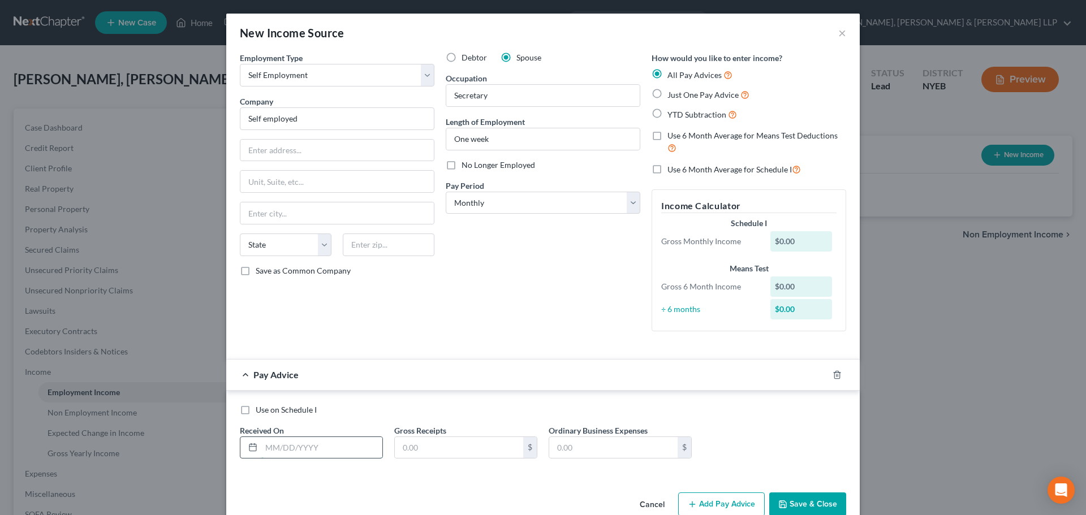
click at [301, 439] on input "text" at bounding box center [321, 447] width 121 height 21
click at [461, 447] on input "text" at bounding box center [459, 447] width 128 height 21
click at [796, 498] on button "Save & Close" at bounding box center [807, 505] width 77 height 24
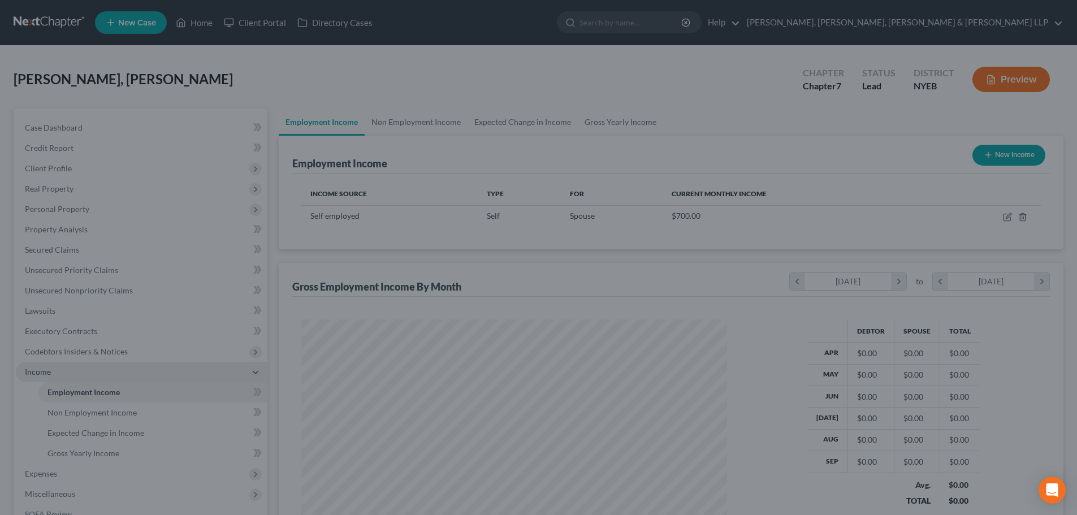
scroll to position [565265, 565032]
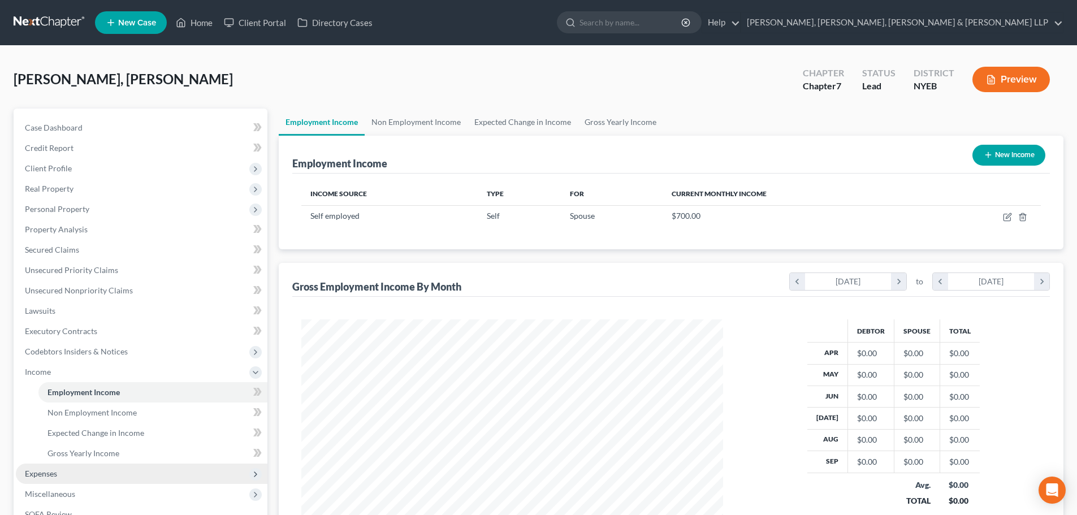
click at [62, 473] on span "Expenses" at bounding box center [142, 474] width 252 height 20
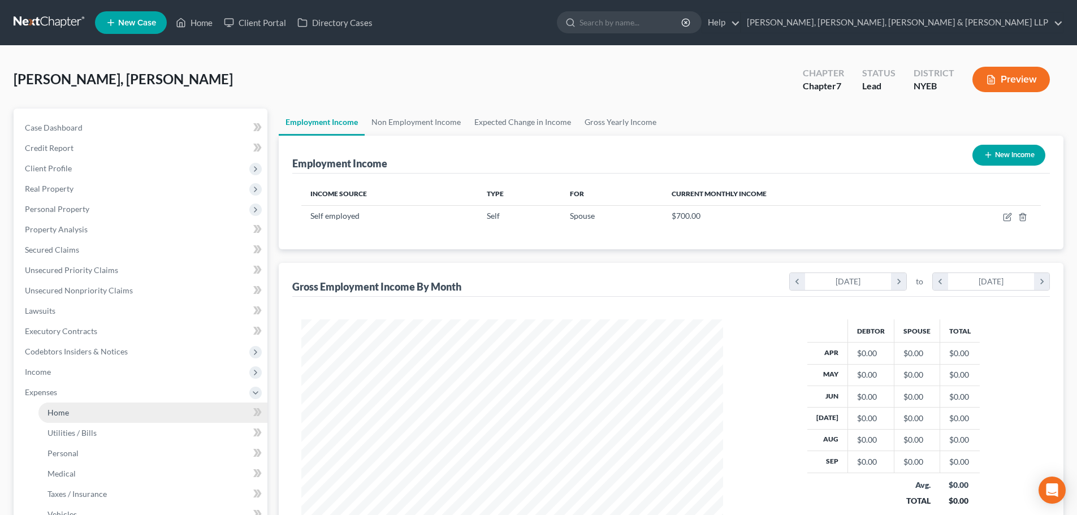
click at [64, 406] on link "Home" at bounding box center [152, 413] width 229 height 20
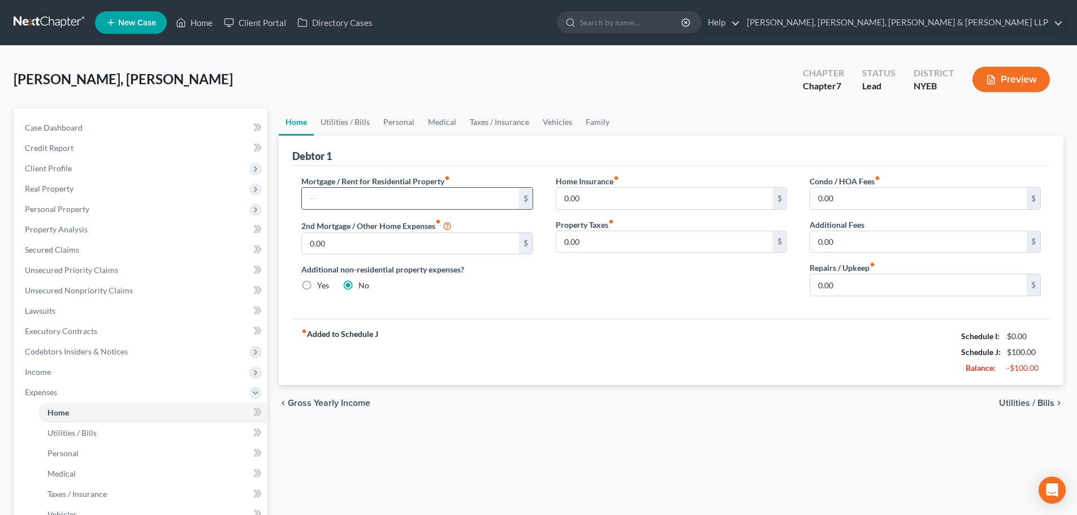
click at [351, 195] on input "text" at bounding box center [410, 198] width 217 height 21
click at [352, 132] on link "Utilities / Bills" at bounding box center [345, 122] width 63 height 27
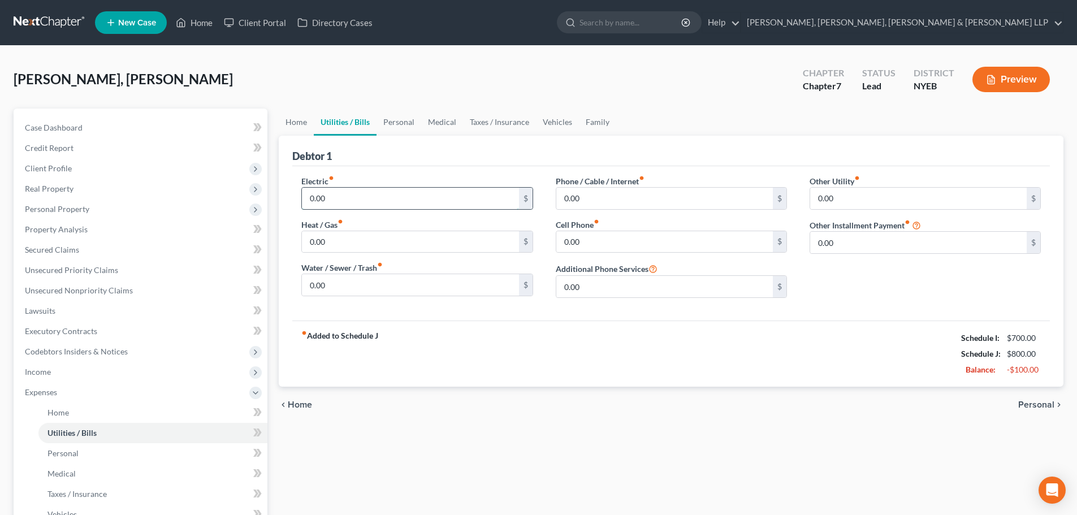
click at [348, 199] on input "0.00" at bounding box center [410, 198] width 217 height 21
drag, startPoint x: 401, startPoint y: 122, endPoint x: 398, endPoint y: 137, distance: 15.8
click at [402, 122] on link "Personal" at bounding box center [399, 122] width 45 height 27
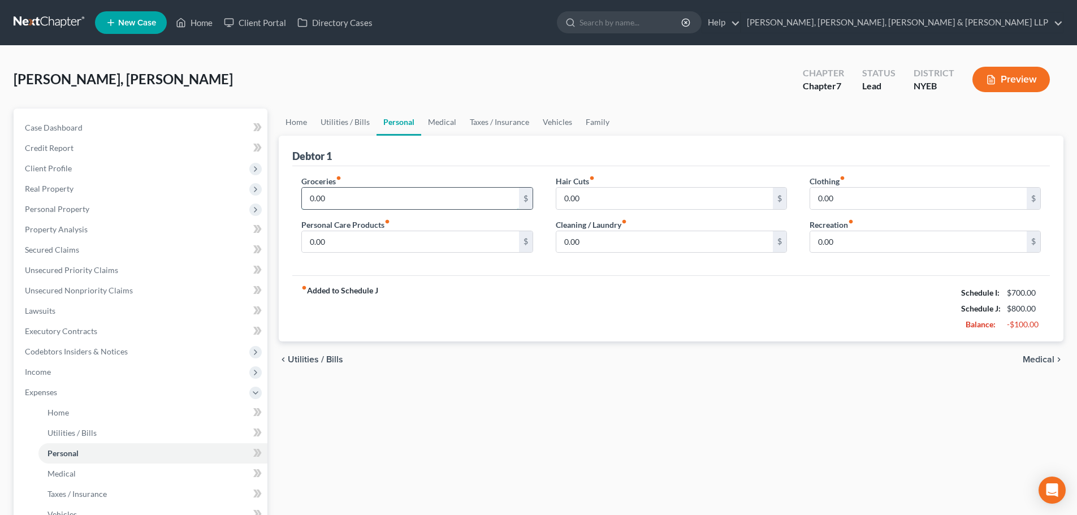
click at [346, 200] on input "0.00" at bounding box center [410, 198] width 217 height 21
click at [335, 244] on input "0.00" at bounding box center [410, 241] width 217 height 21
click at [613, 241] on input "0.00" at bounding box center [664, 241] width 217 height 21
click at [860, 247] on input "0.00" at bounding box center [918, 241] width 217 height 21
click at [376, 241] on input "0.00" at bounding box center [410, 241] width 217 height 21
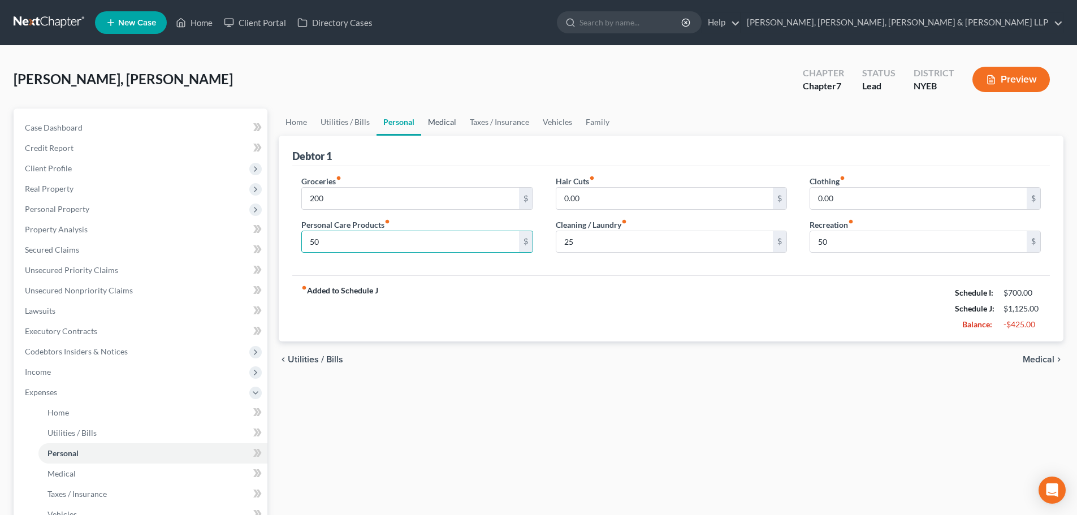
click at [446, 120] on link "Medical" at bounding box center [442, 122] width 42 height 27
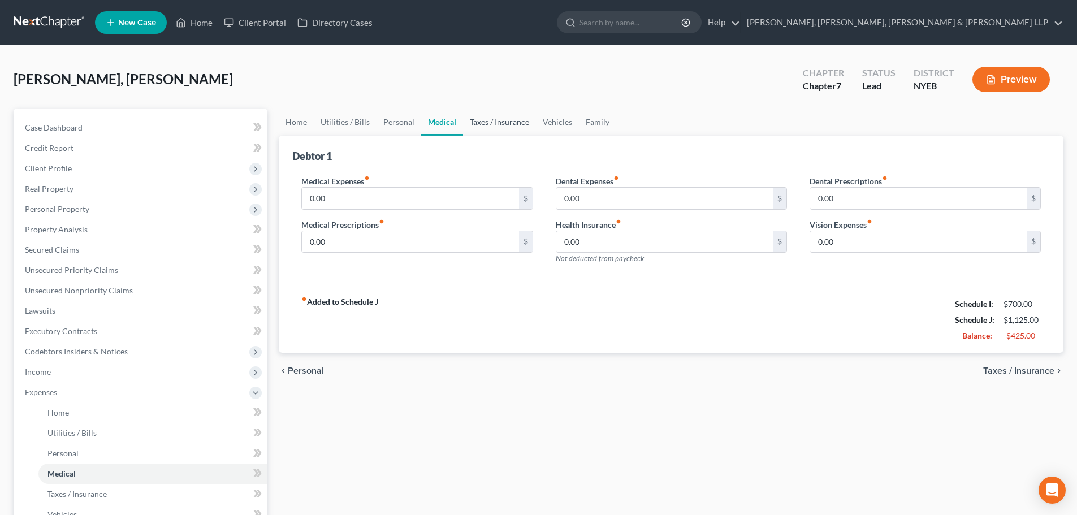
click at [506, 120] on link "Taxes / Insurance" at bounding box center [499, 122] width 73 height 27
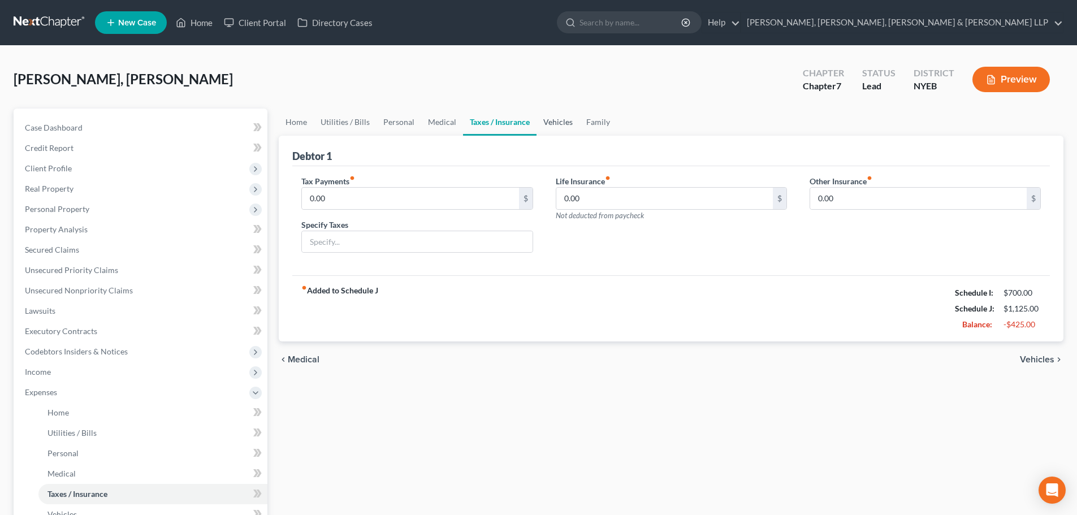
drag, startPoint x: 549, startPoint y: 120, endPoint x: 586, endPoint y: 119, distance: 37.9
click at [549, 120] on link "Vehicles" at bounding box center [558, 122] width 43 height 27
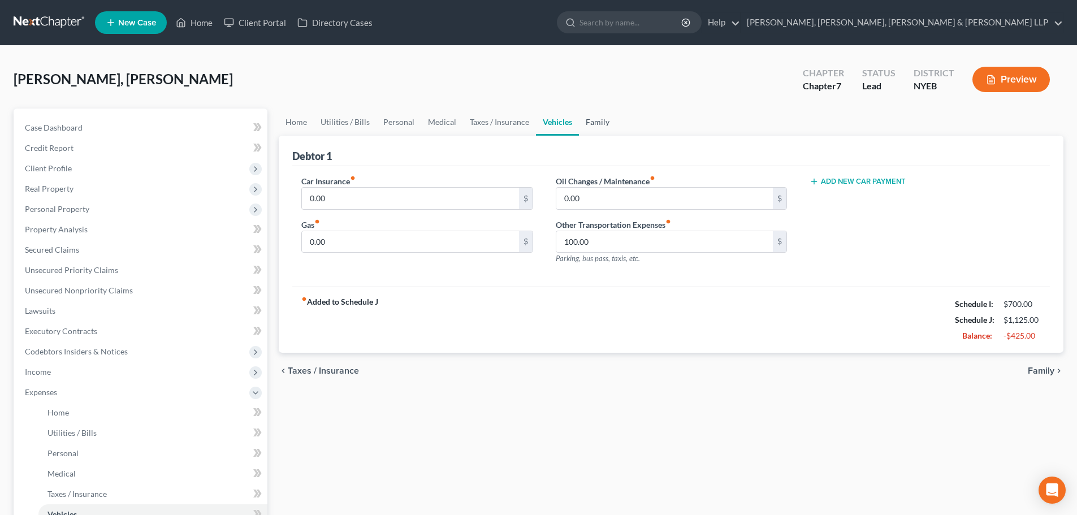
click at [586, 119] on link "Family" at bounding box center [597, 122] width 37 height 27
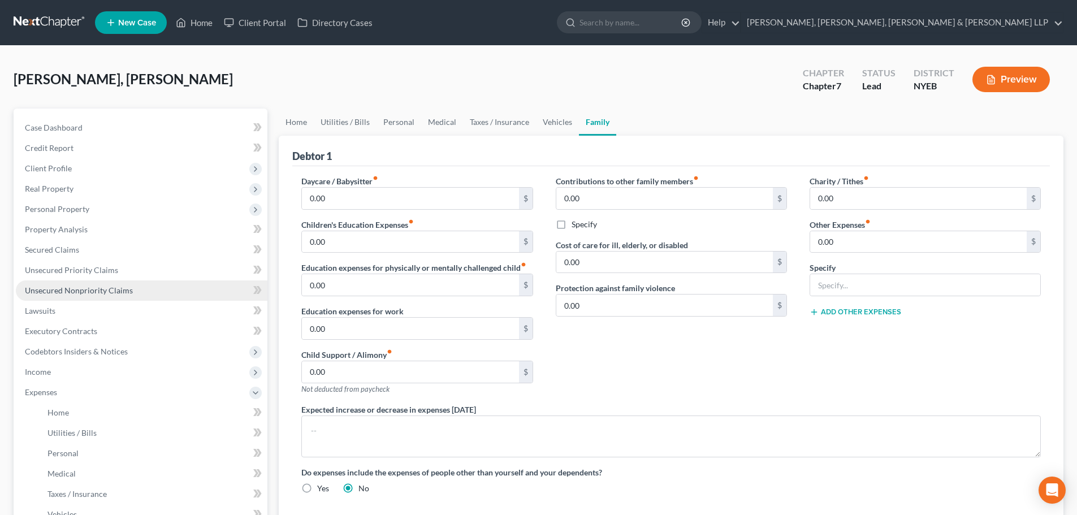
click at [89, 293] on span "Unsecured Nonpriority Claims" at bounding box center [79, 291] width 108 height 10
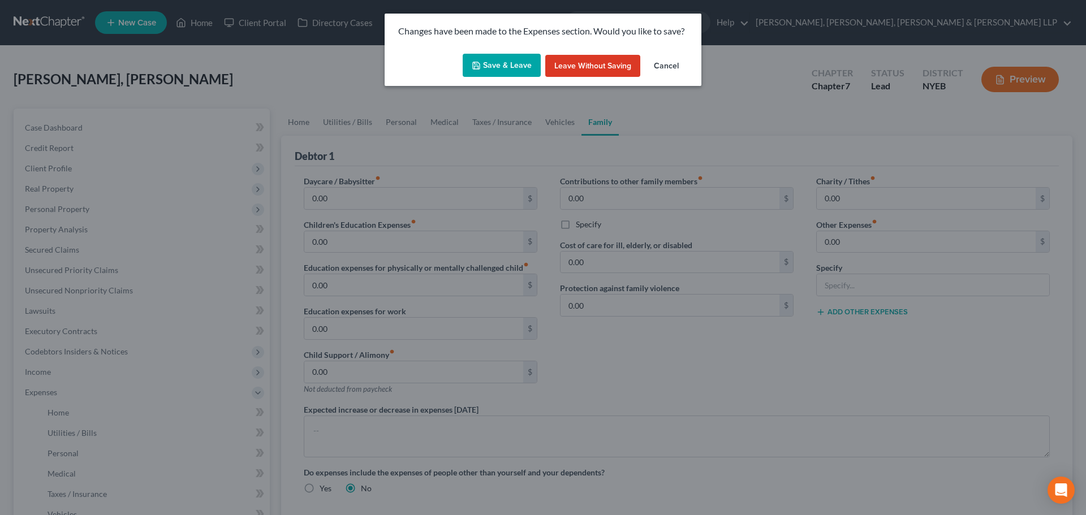
click at [498, 61] on button "Save & Leave" at bounding box center [502, 66] width 78 height 24
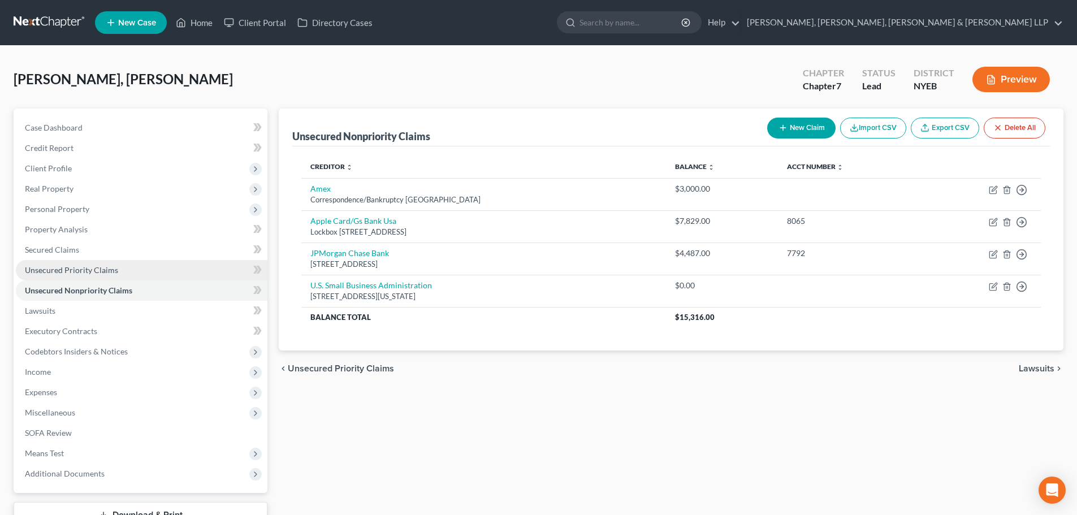
click at [117, 271] on link "Unsecured Priority Claims" at bounding box center [142, 270] width 252 height 20
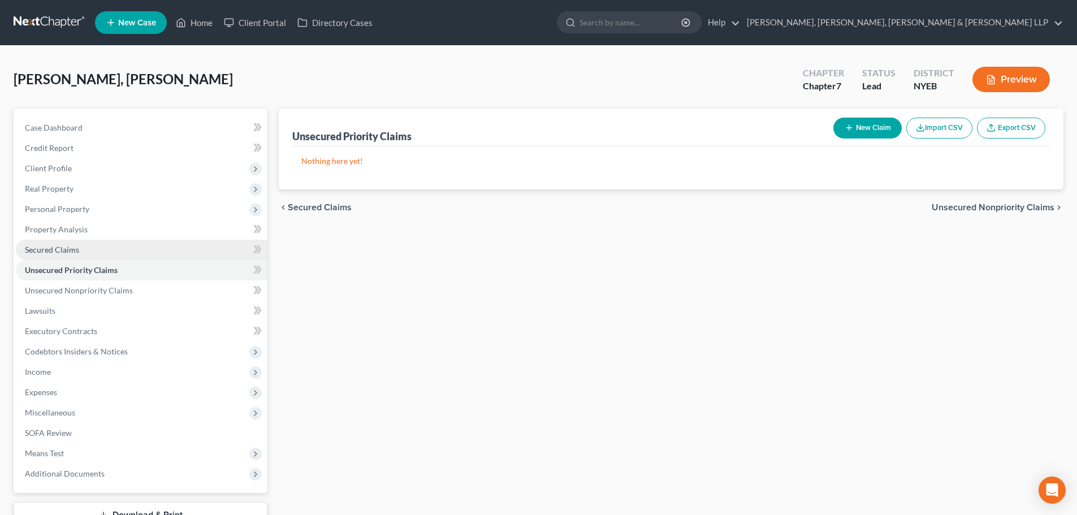
click at [77, 253] on span "Secured Claims" at bounding box center [52, 250] width 54 height 10
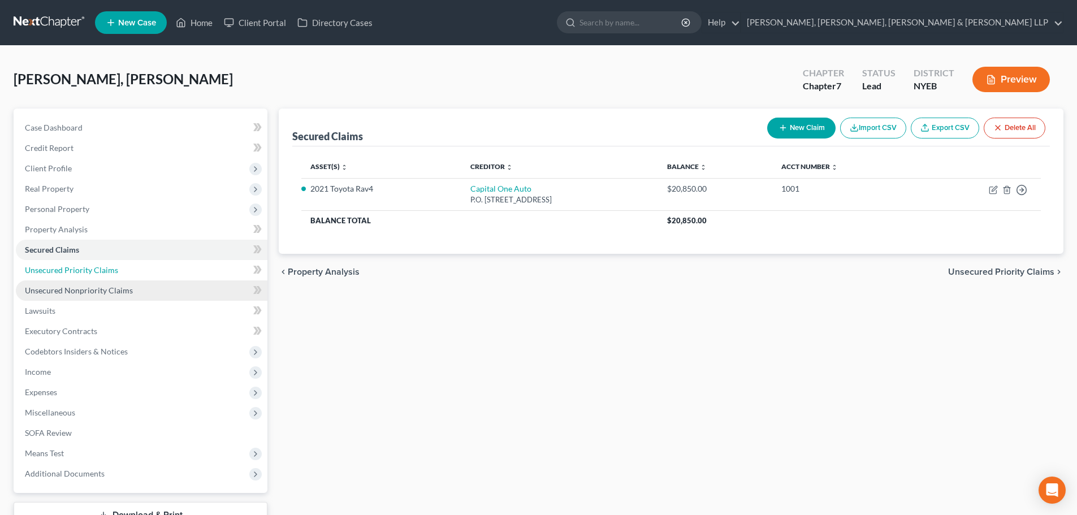
drag, startPoint x: 96, startPoint y: 274, endPoint x: 109, endPoint y: 292, distance: 22.7
click at [95, 274] on span "Unsecured Priority Claims" at bounding box center [71, 270] width 93 height 10
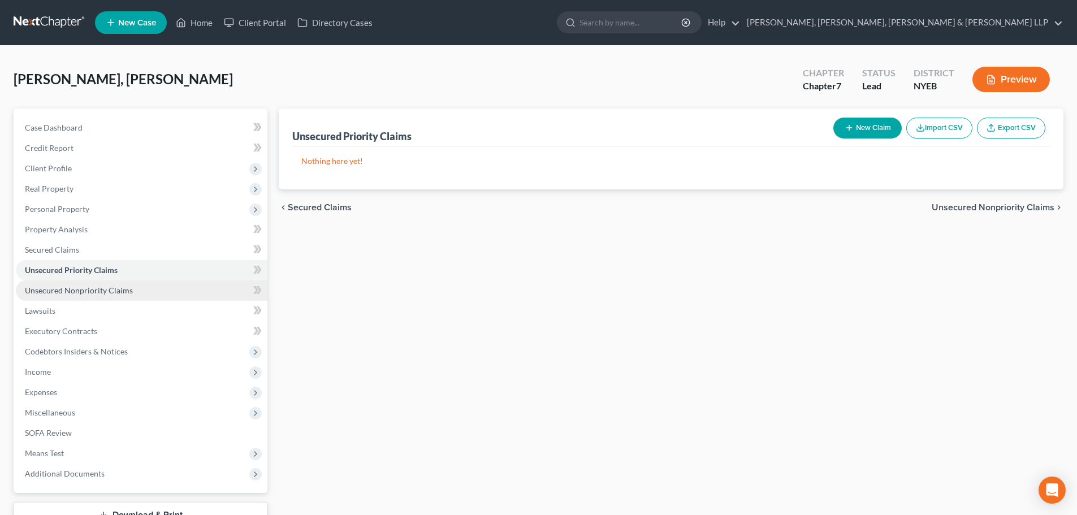
click at [109, 292] on span "Unsecured Nonpriority Claims" at bounding box center [79, 291] width 108 height 10
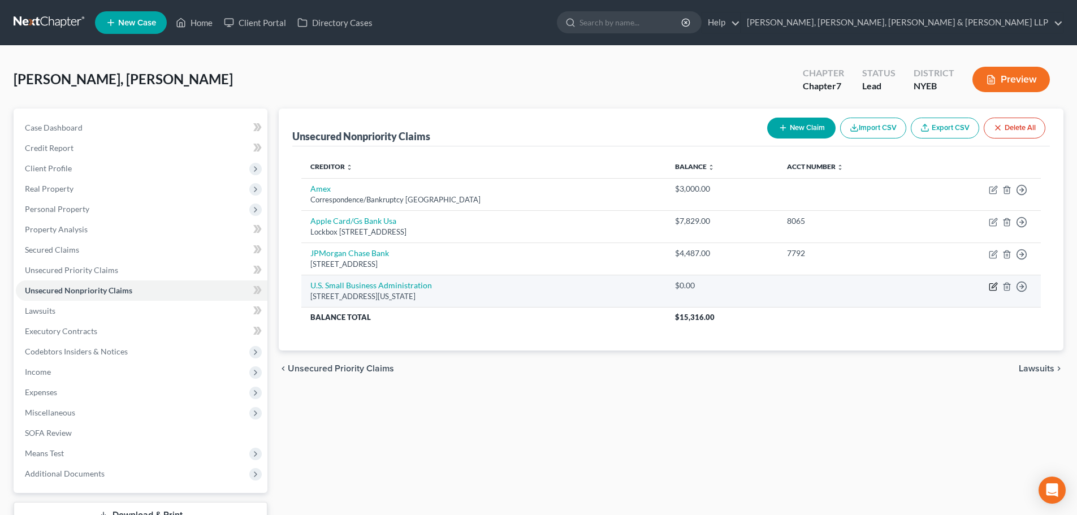
click at [995, 283] on icon "button" at bounding box center [993, 286] width 9 height 9
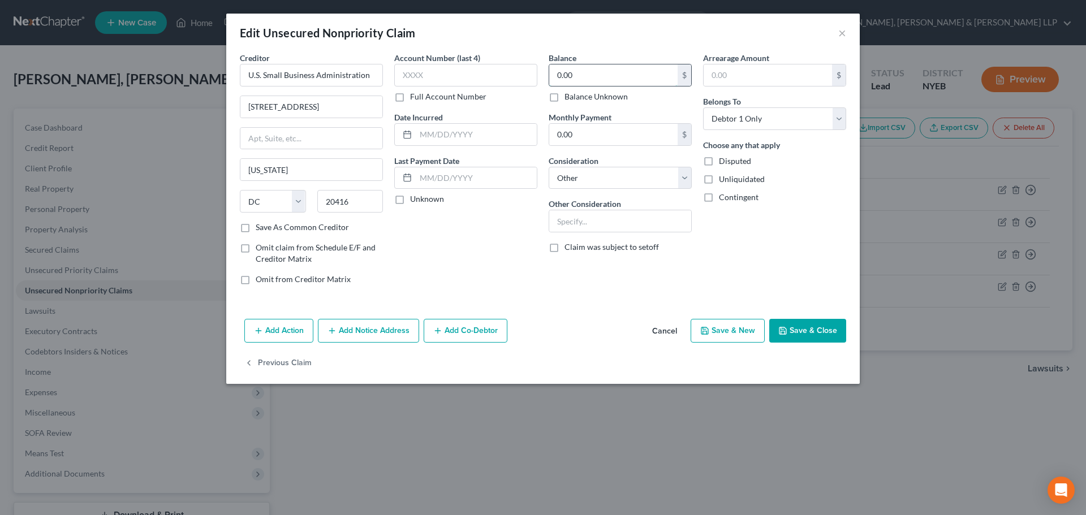
click at [581, 78] on input "0.00" at bounding box center [613, 74] width 128 height 21
click at [598, 221] on input "text" at bounding box center [620, 220] width 142 height 21
click at [814, 338] on button "Save & Close" at bounding box center [807, 331] width 77 height 24
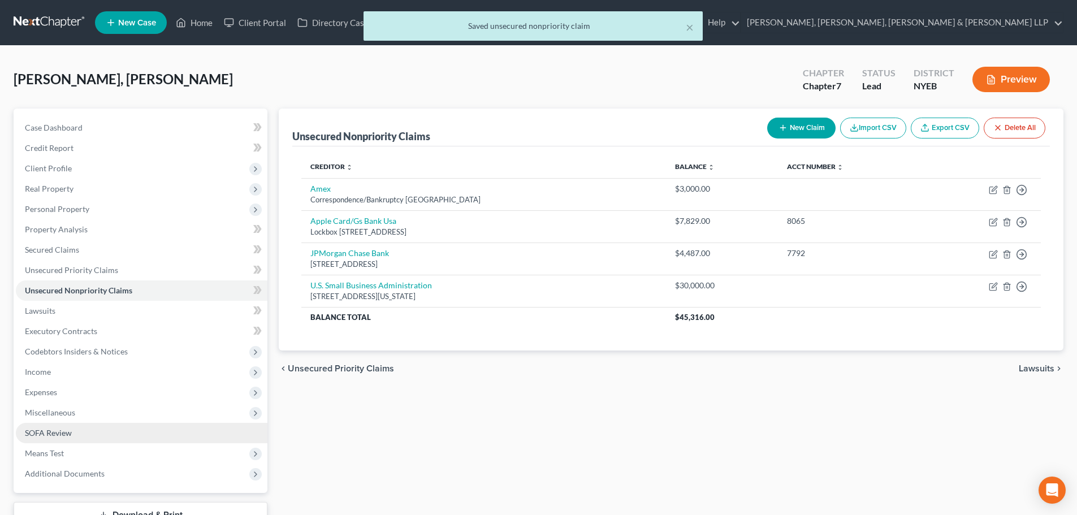
click at [83, 436] on link "SOFA Review" at bounding box center [142, 433] width 252 height 20
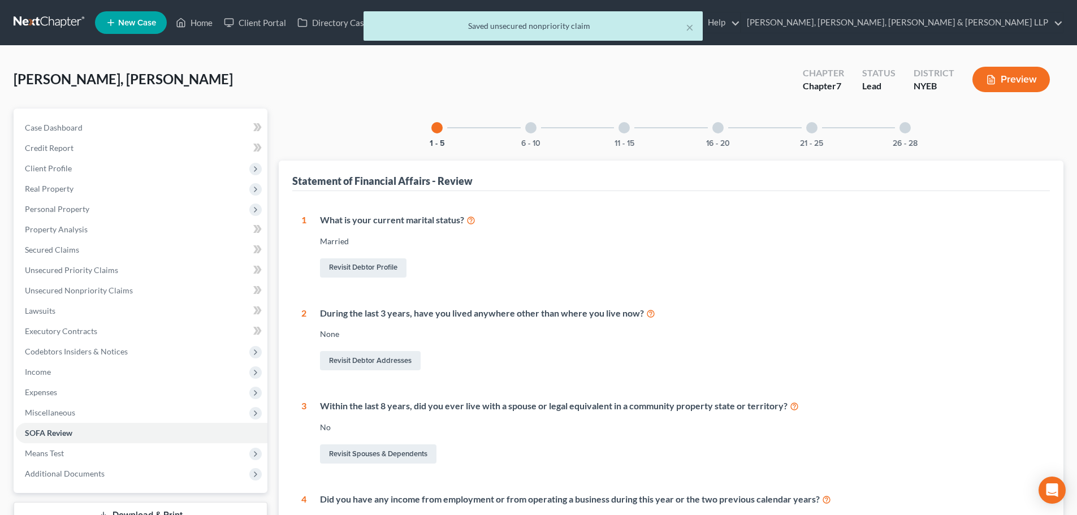
click at [901, 123] on div "26 - 28" at bounding box center [905, 128] width 38 height 38
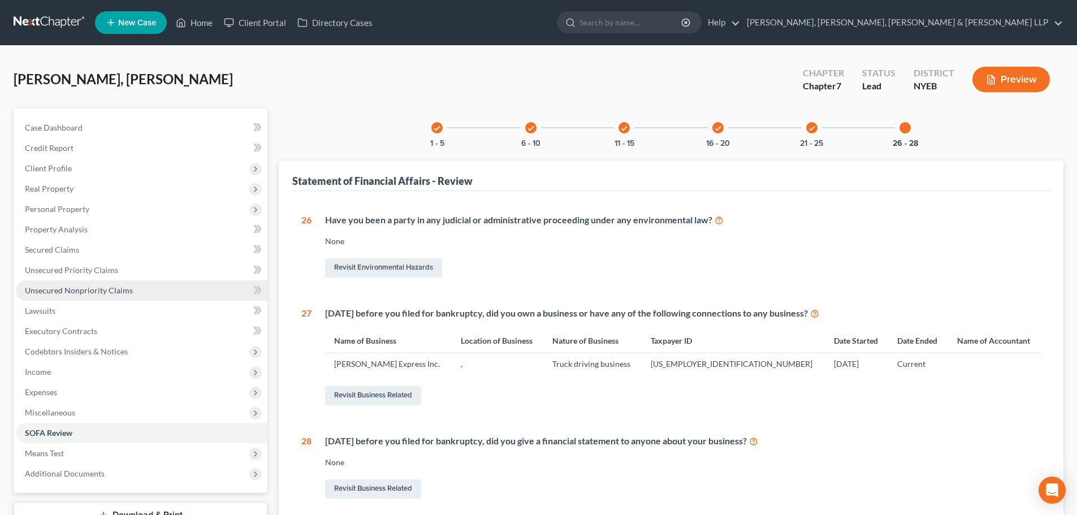
click at [124, 286] on span "Unsecured Nonpriority Claims" at bounding box center [79, 291] width 108 height 10
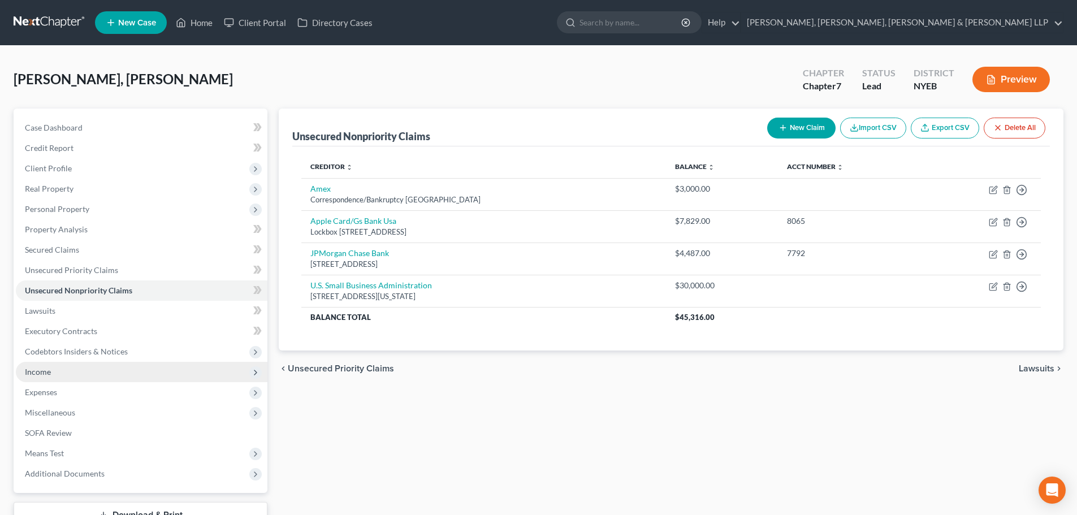
click at [62, 374] on span "Income" at bounding box center [142, 372] width 252 height 20
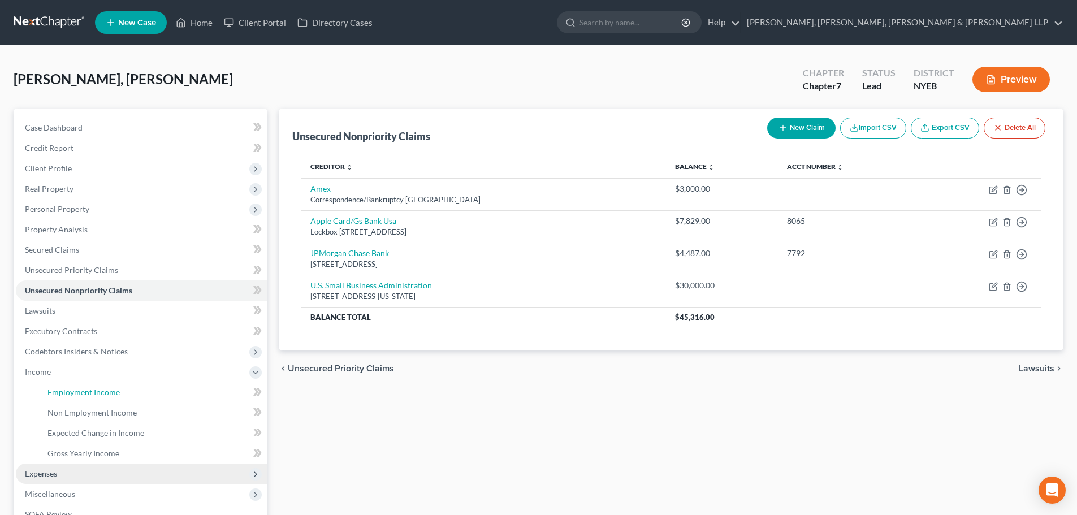
drag, startPoint x: 66, startPoint y: 389, endPoint x: 600, endPoint y: 217, distance: 561.5
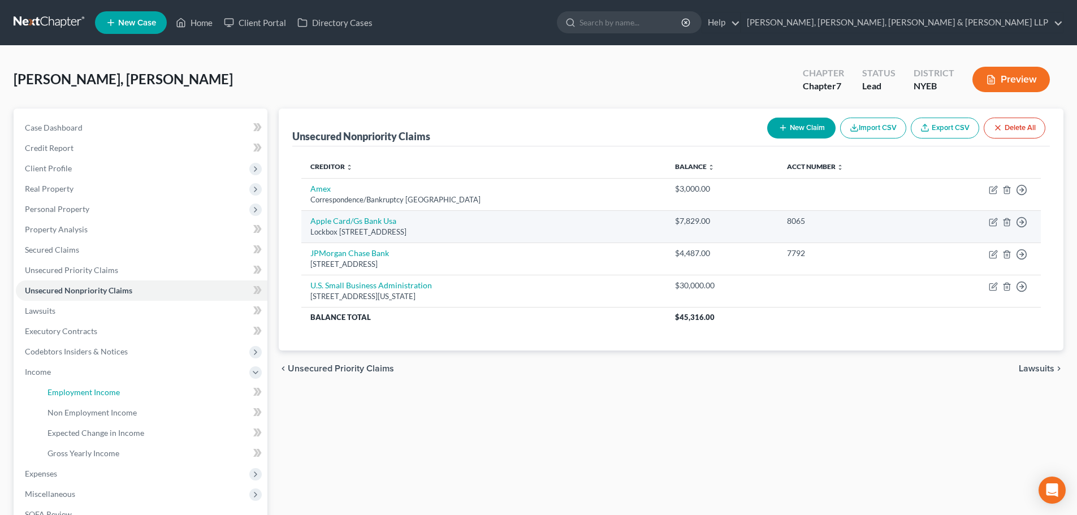
click at [66, 389] on span "Employment Income" at bounding box center [83, 392] width 72 height 10
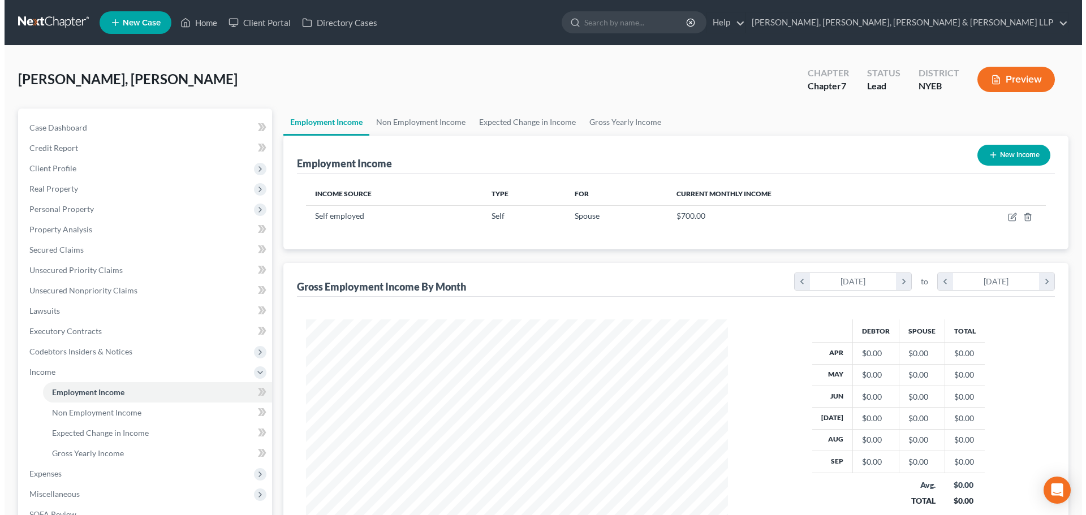
scroll to position [211, 444]
click at [999, 156] on button "New Income" at bounding box center [1009, 155] width 73 height 21
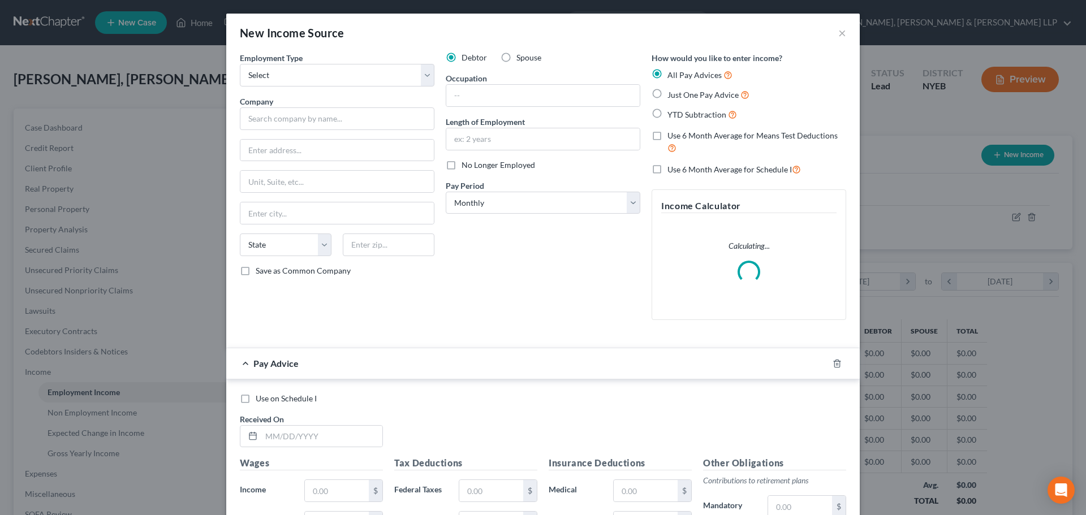
scroll to position [213, 448]
drag, startPoint x: 322, startPoint y: 76, endPoint x: 321, endPoint y: 85, distance: 9.2
click at [322, 76] on select "Select Full or Part Time Employment Self Employment" at bounding box center [337, 75] width 195 height 23
click at [240, 64] on select "Select Full or Part Time Employment Self Employment" at bounding box center [337, 75] width 195 height 23
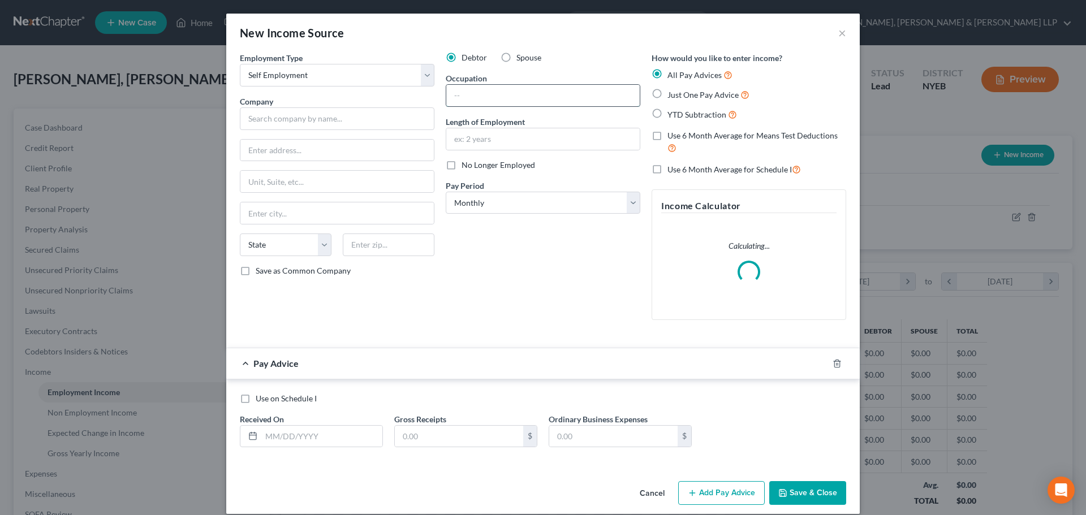
click at [467, 96] on input "text" at bounding box center [542, 95] width 193 height 21
click at [277, 124] on input "text" at bounding box center [337, 118] width 195 height 23
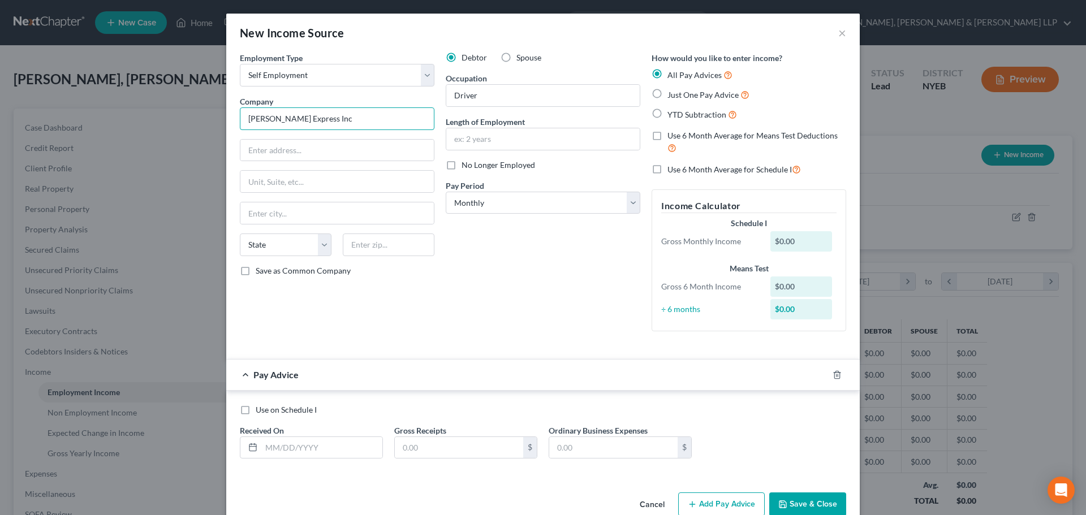
drag, startPoint x: 320, startPoint y: 119, endPoint x: 147, endPoint y: 119, distance: 173.0
click at [147, 119] on div "New Income Source × Employment Type * Select Full or Part Time Employment Self …" at bounding box center [543, 257] width 1086 height 515
click at [515, 138] on input "text" at bounding box center [542, 138] width 193 height 21
click at [494, 157] on div "Debtor Spouse Occupation Driver Length of Employment 8 Years No Longer Employed…" at bounding box center [543, 196] width 206 height 288
click at [489, 164] on span "No Longer Employed" at bounding box center [498, 165] width 74 height 10
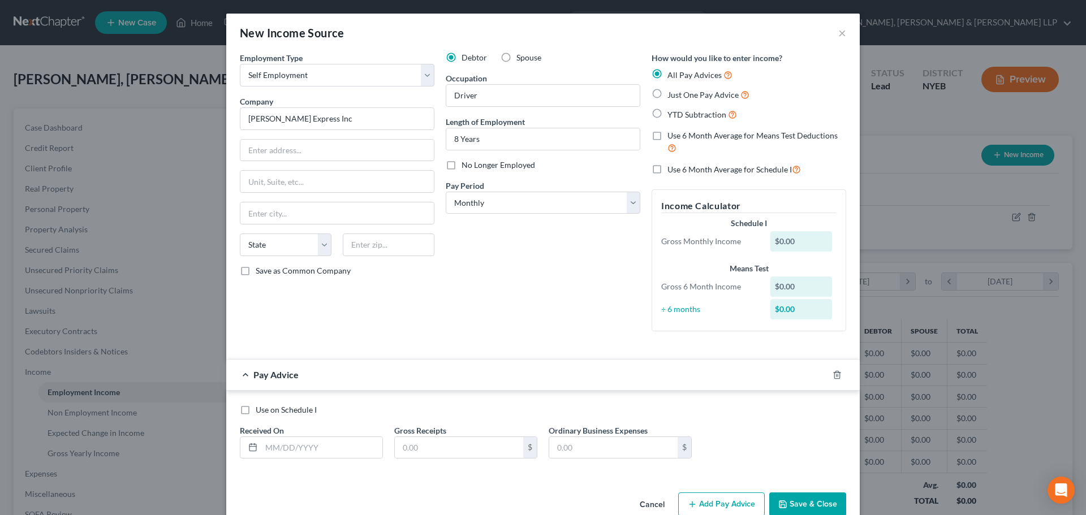
click at [473, 164] on input "No Longer Employed" at bounding box center [469, 162] width 7 height 7
drag, startPoint x: 311, startPoint y: 446, endPoint x: 310, endPoint y: 437, distance: 9.1
click at [311, 446] on input "text" at bounding box center [321, 447] width 121 height 21
click at [427, 425] on label "Gross Receipts" at bounding box center [420, 431] width 52 height 12
click at [435, 446] on input "text" at bounding box center [459, 447] width 128 height 21
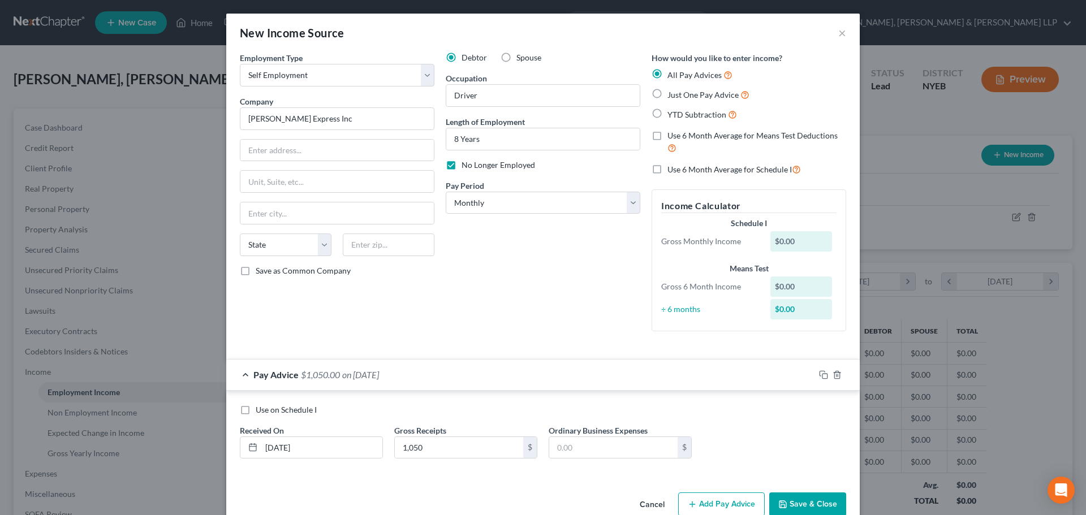
click at [729, 498] on button "Add Pay Advice" at bounding box center [721, 505] width 87 height 24
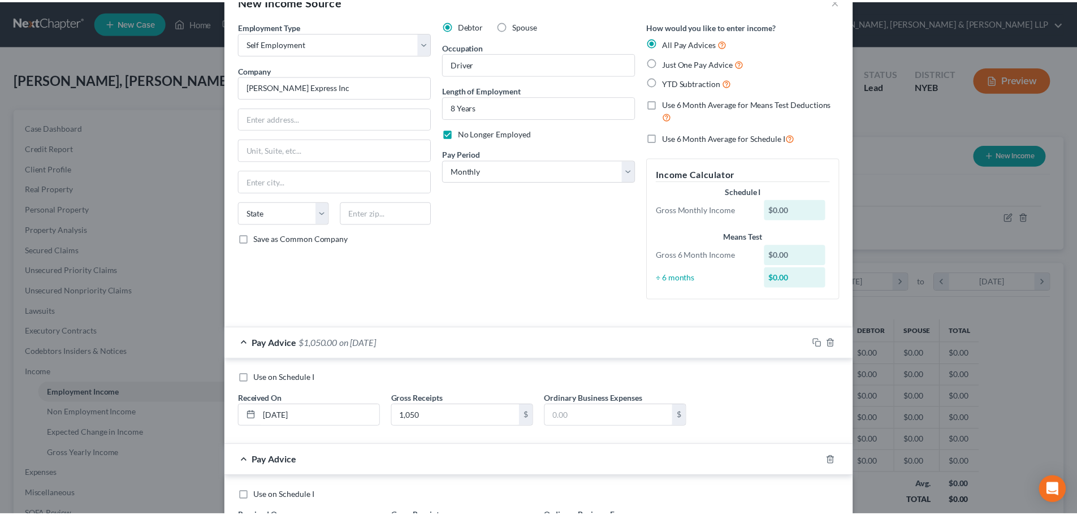
scroll to position [141, 0]
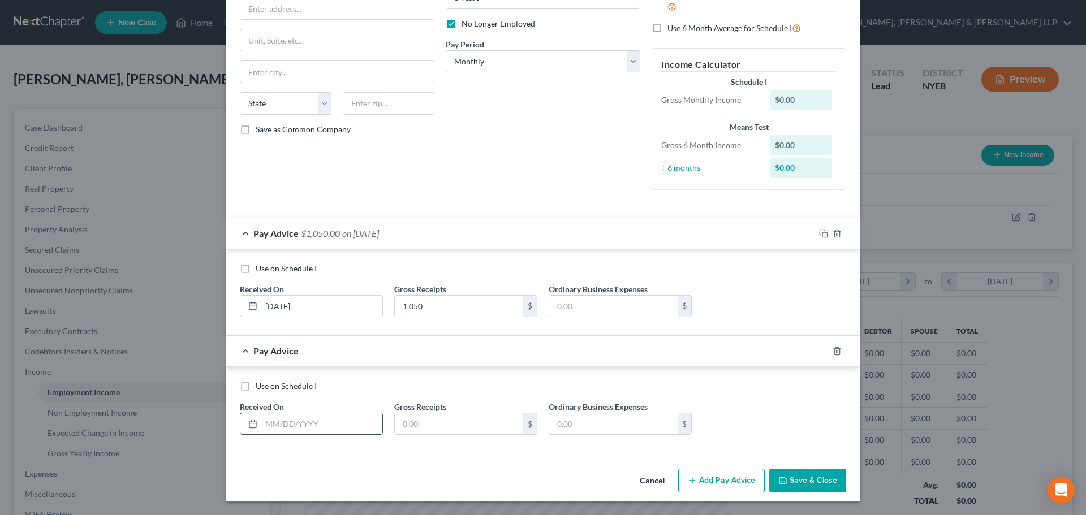
click at [325, 430] on input "text" at bounding box center [321, 423] width 121 height 21
click at [424, 424] on input "text" at bounding box center [459, 423] width 128 height 21
click at [801, 472] on button "Save & Close" at bounding box center [807, 481] width 77 height 24
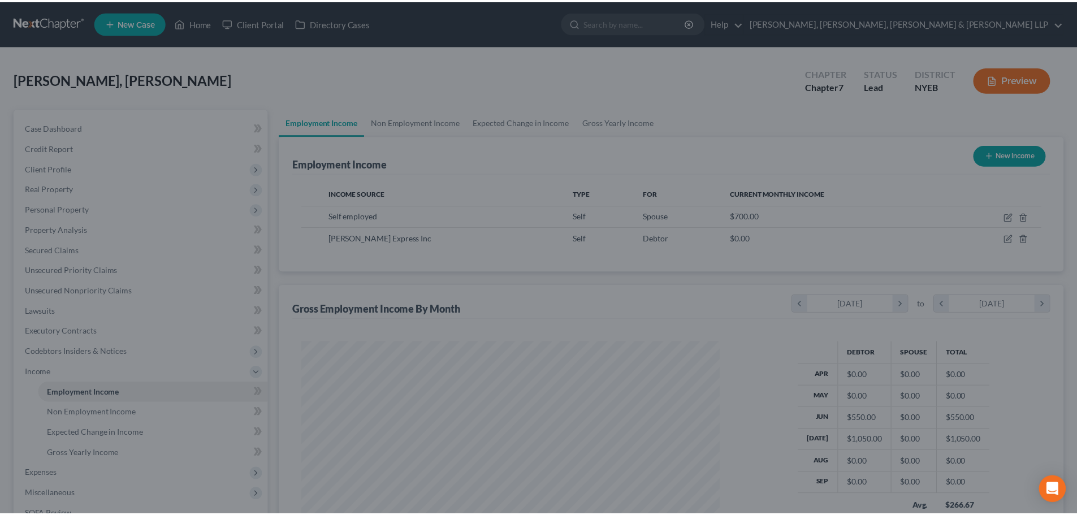
scroll to position [565265, 565032]
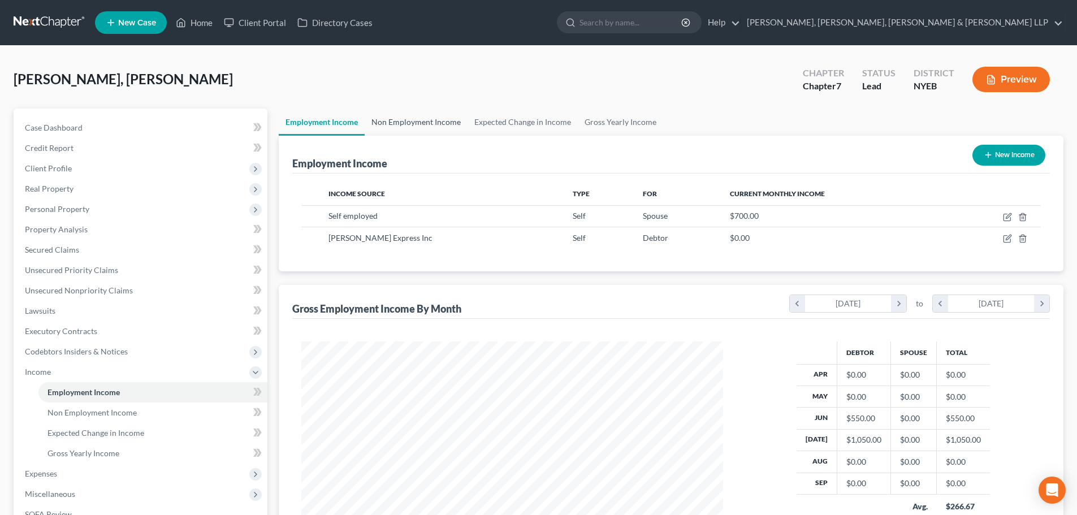
click at [457, 131] on link "Non Employment Income" at bounding box center [416, 122] width 103 height 27
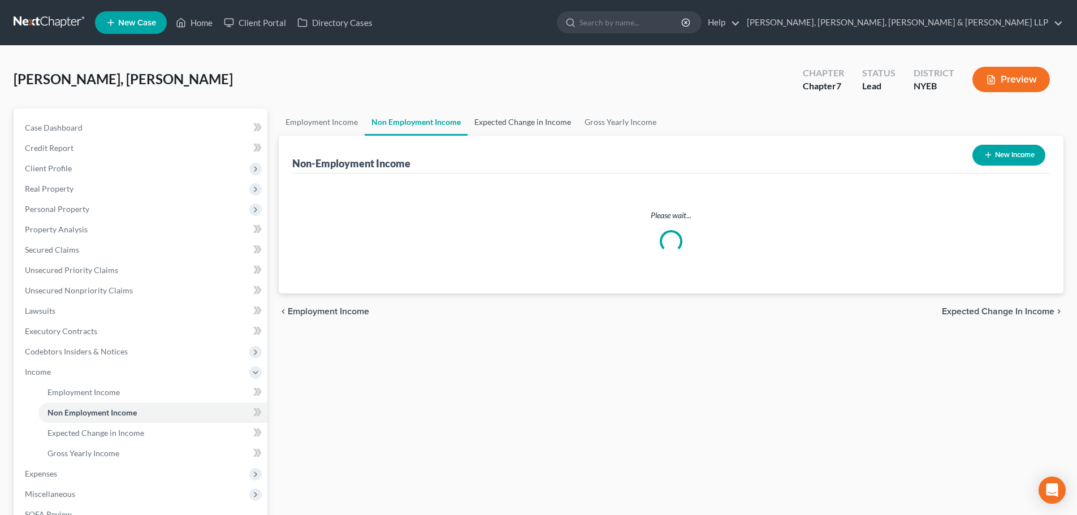
click at [500, 118] on link "Expected Change in Income" at bounding box center [523, 122] width 110 height 27
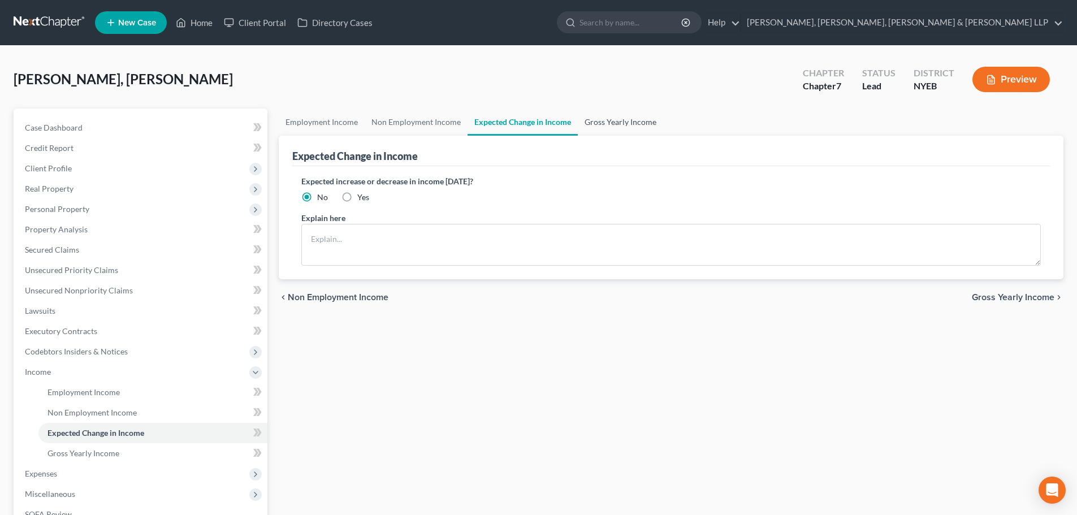
click at [589, 123] on link "Gross Yearly Income" at bounding box center [620, 122] width 85 height 27
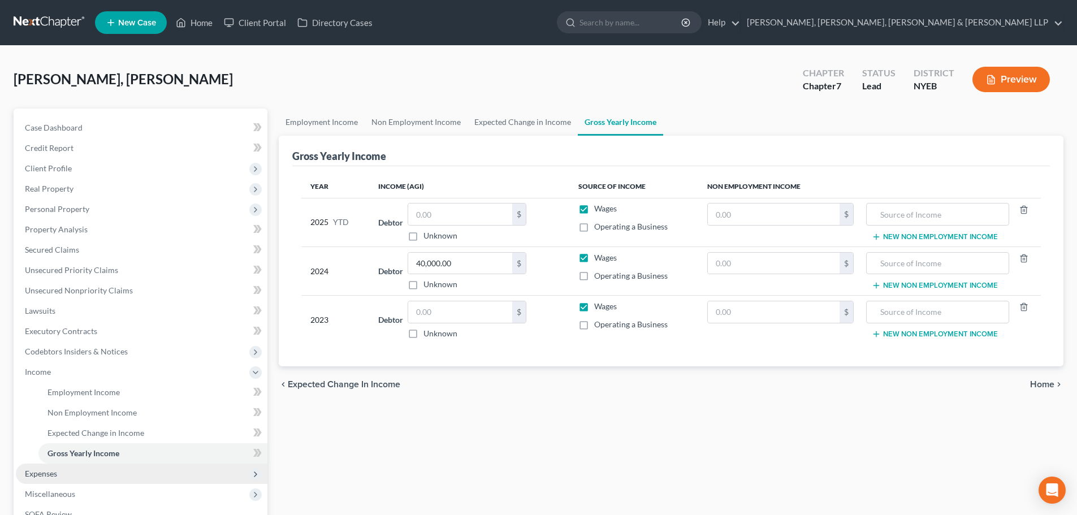
click at [55, 469] on span "Expenses" at bounding box center [41, 474] width 32 height 10
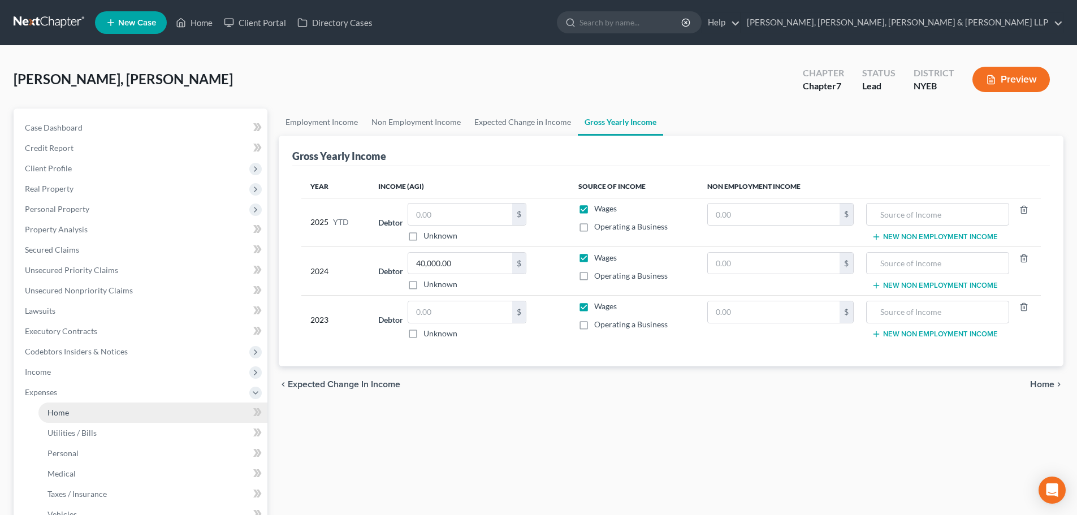
click at [72, 414] on link "Home" at bounding box center [152, 413] width 229 height 20
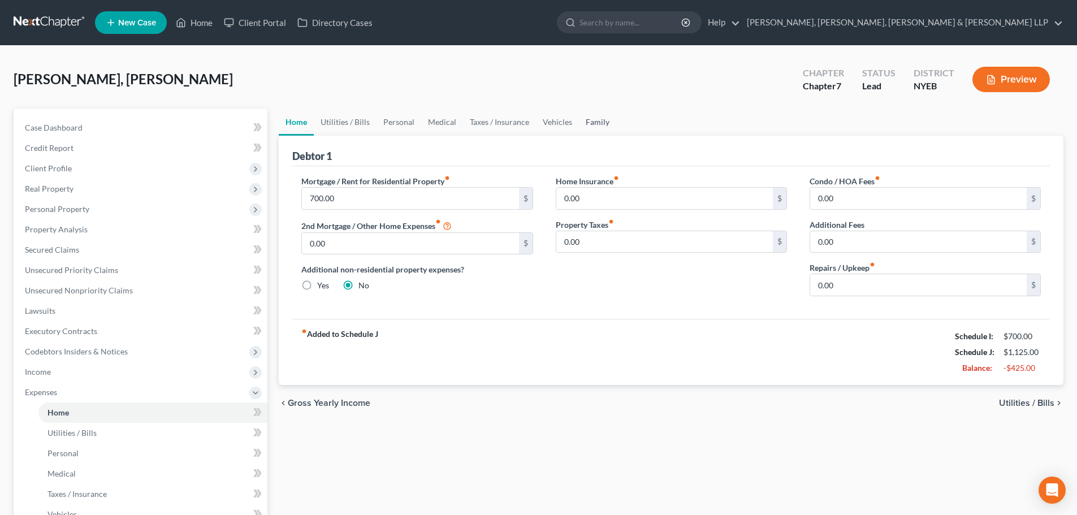
click at [590, 118] on link "Family" at bounding box center [597, 122] width 37 height 27
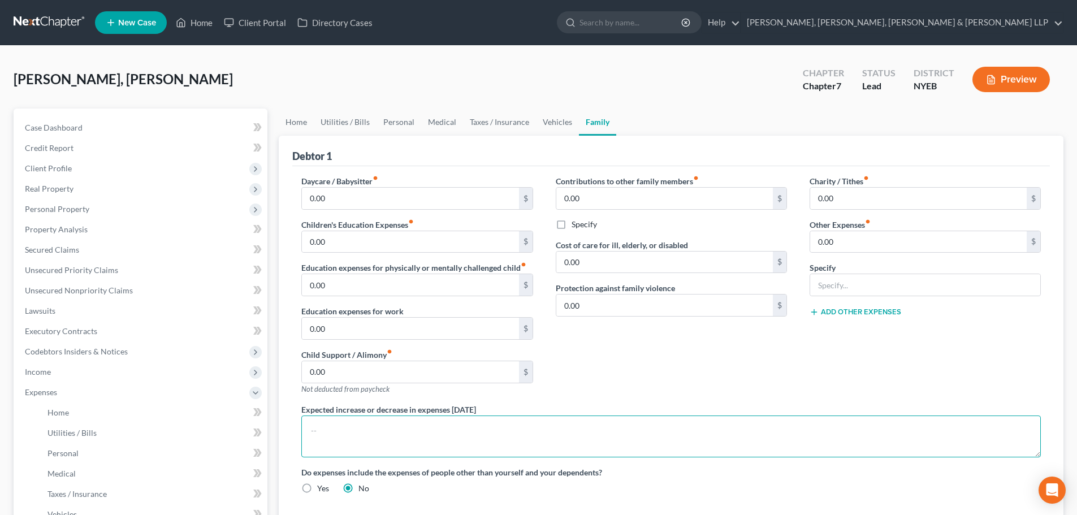
click at [356, 441] on textarea at bounding box center [671, 437] width 740 height 42
drag, startPoint x: 426, startPoint y: 432, endPoint x: 522, endPoint y: 446, distance: 96.6
click at [426, 432] on textarea "Debtor is currently living with his ister who's helping him, his spouse and chi…" at bounding box center [671, 437] width 740 height 42
click at [779, 429] on textarea "Debtor is currently living with his sister who's helping him, his spouse and ch…" at bounding box center [671, 437] width 740 height 42
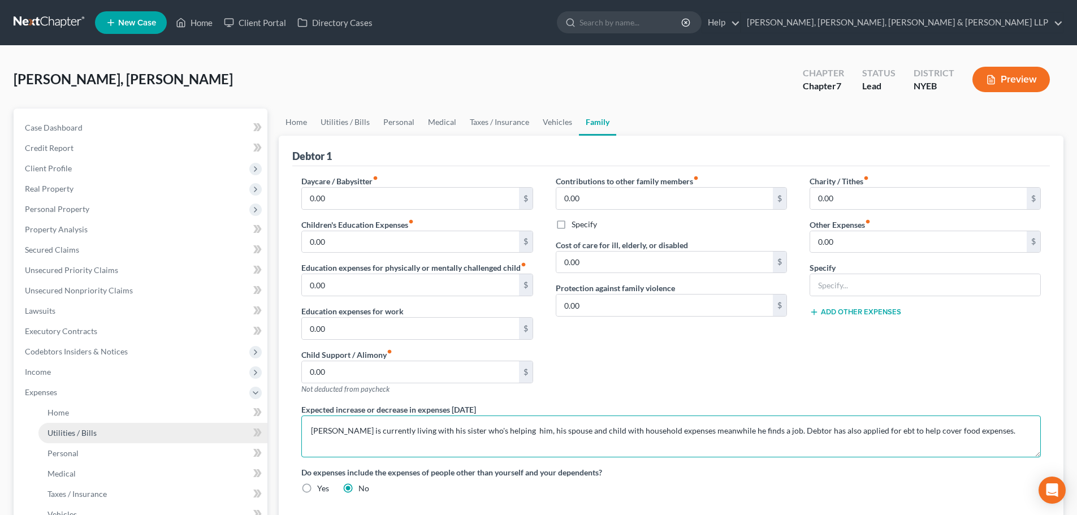
drag, startPoint x: 974, startPoint y: 429, endPoint x: 223, endPoint y: 431, distance: 751.5
click at [224, 433] on div "Petition Navigation Case Dashboard Payments Invoices Payments Payments Credit R…" at bounding box center [538, 405] width 1061 height 592
paste textarea "The Debtor is living with his sister, who helps him and his family with househo…"
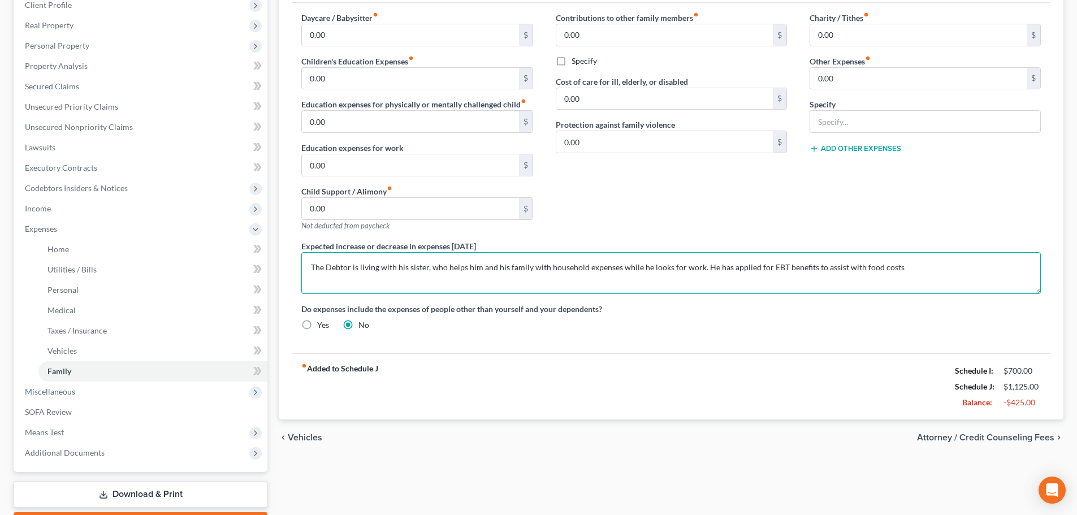
scroll to position [170, 0]
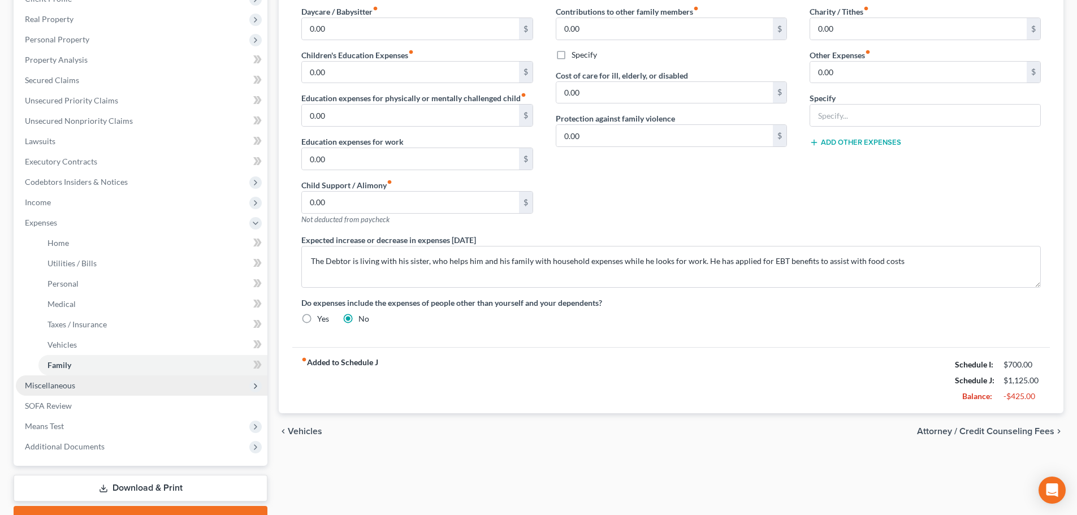
click at [79, 387] on span "Miscellaneous" at bounding box center [142, 385] width 252 height 20
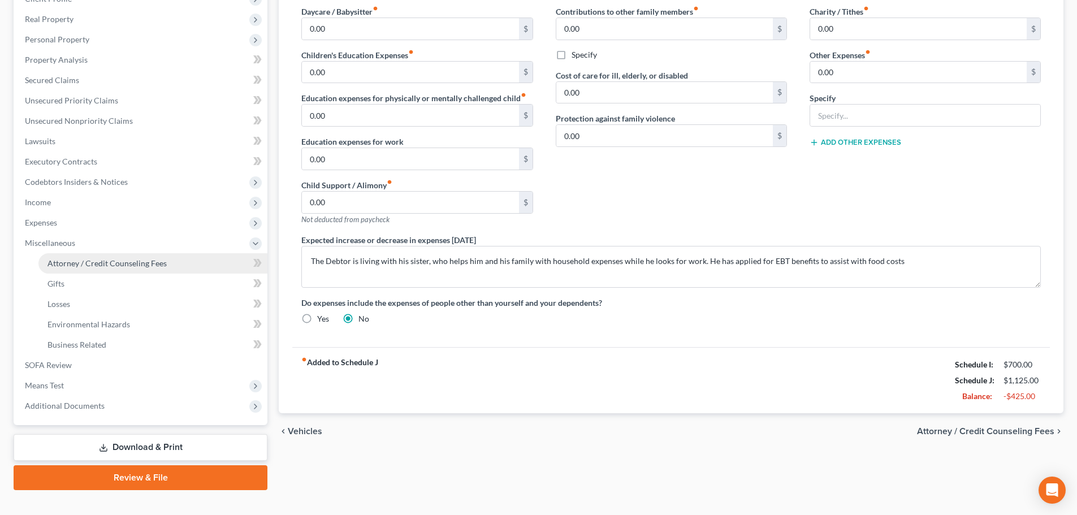
click at [111, 262] on span "Attorney / Credit Counseling Fees" at bounding box center [106, 263] width 119 height 10
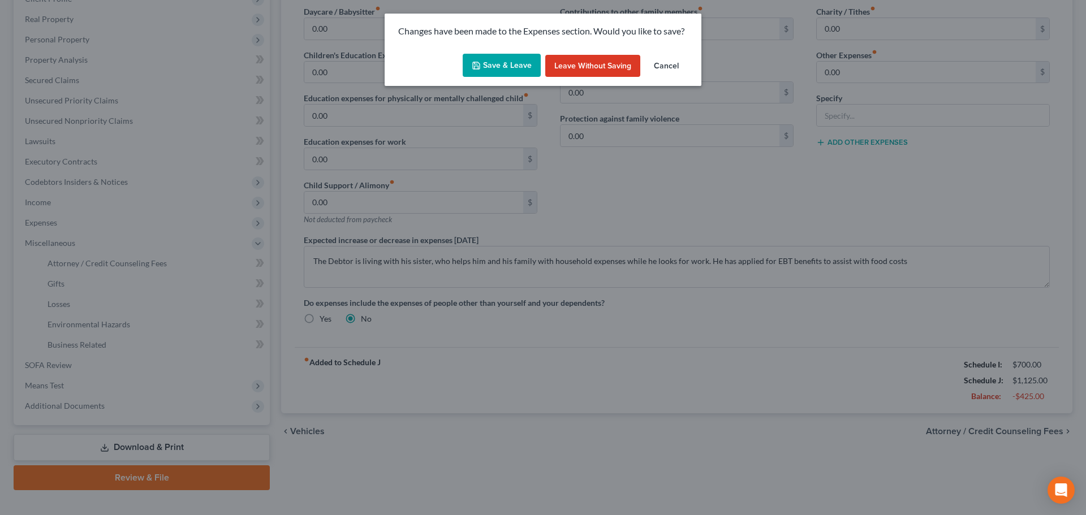
click at [498, 68] on button "Save & Leave" at bounding box center [502, 66] width 78 height 24
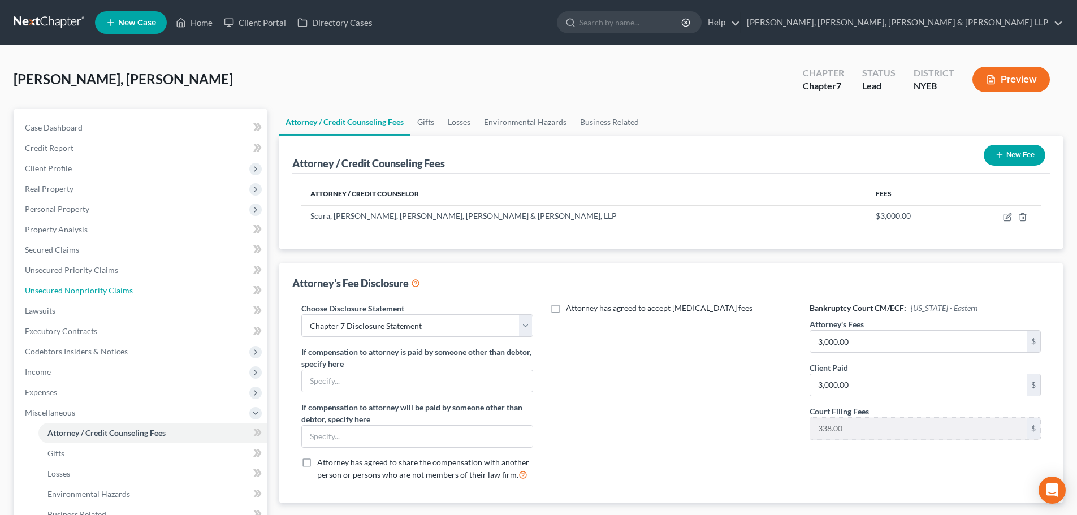
click at [59, 296] on link "Unsecured Nonpriority Claims" at bounding box center [142, 290] width 252 height 20
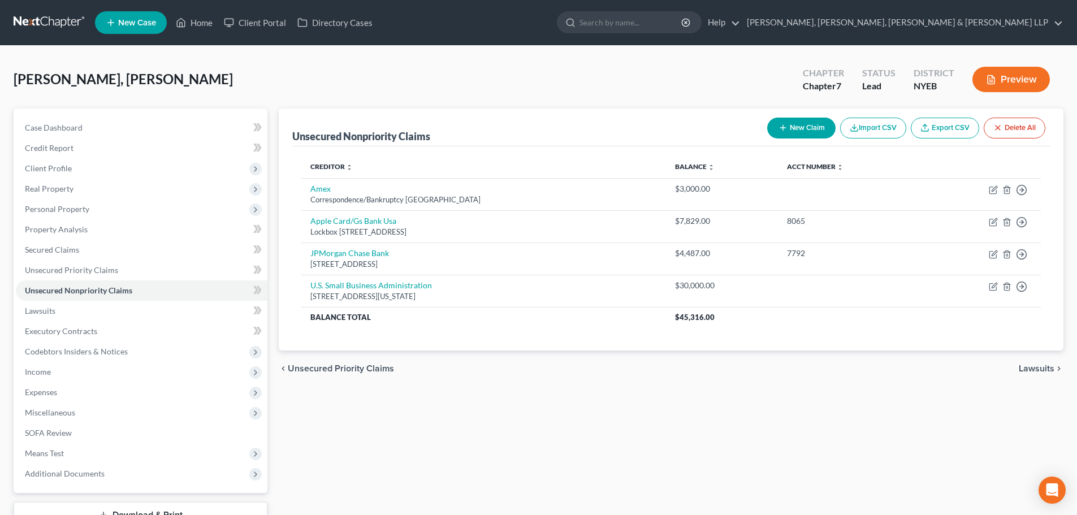
click at [800, 124] on button "New Claim" at bounding box center [801, 128] width 68 height 21
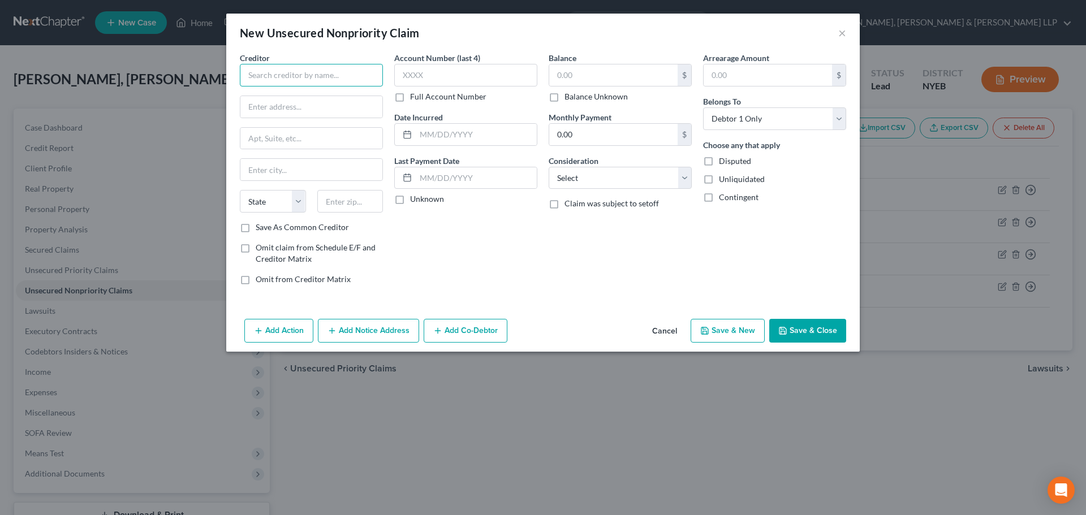
click at [322, 81] on input "text" at bounding box center [311, 75] width 143 height 23
click at [304, 114] on input "text" at bounding box center [311, 106] width 142 height 21
click at [392, 329] on button "Add Notice Address" at bounding box center [368, 331] width 101 height 24
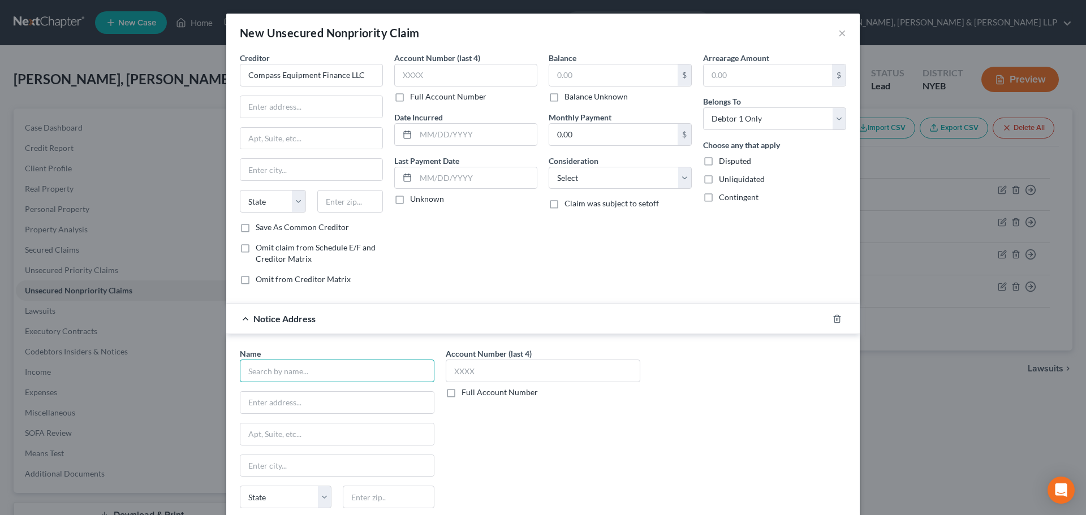
click at [263, 362] on input "text" at bounding box center [337, 371] width 195 height 23
drag, startPoint x: 293, startPoint y: 399, endPoint x: 287, endPoint y: 393, distance: 8.4
click at [293, 399] on input "text" at bounding box center [336, 402] width 193 height 21
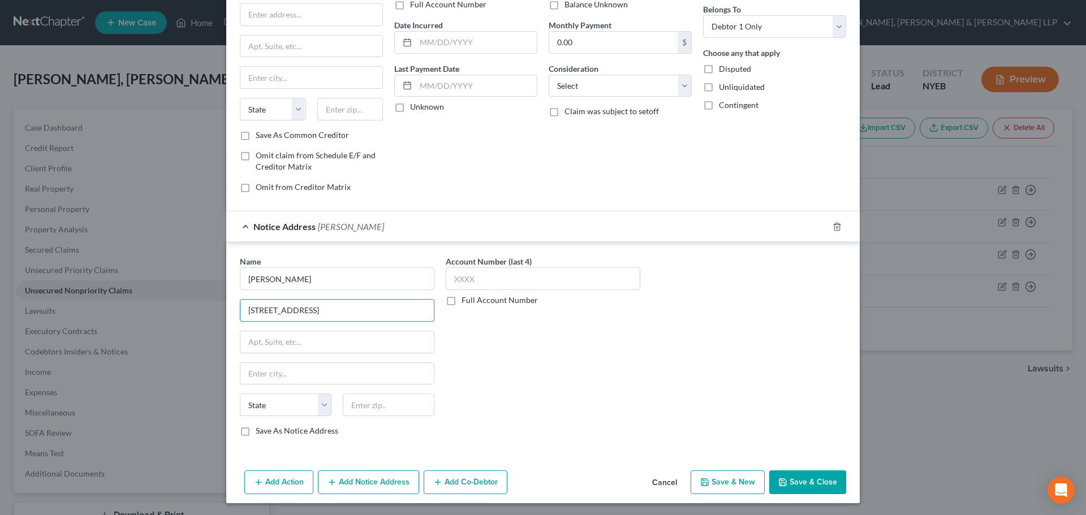
scroll to position [94, 0]
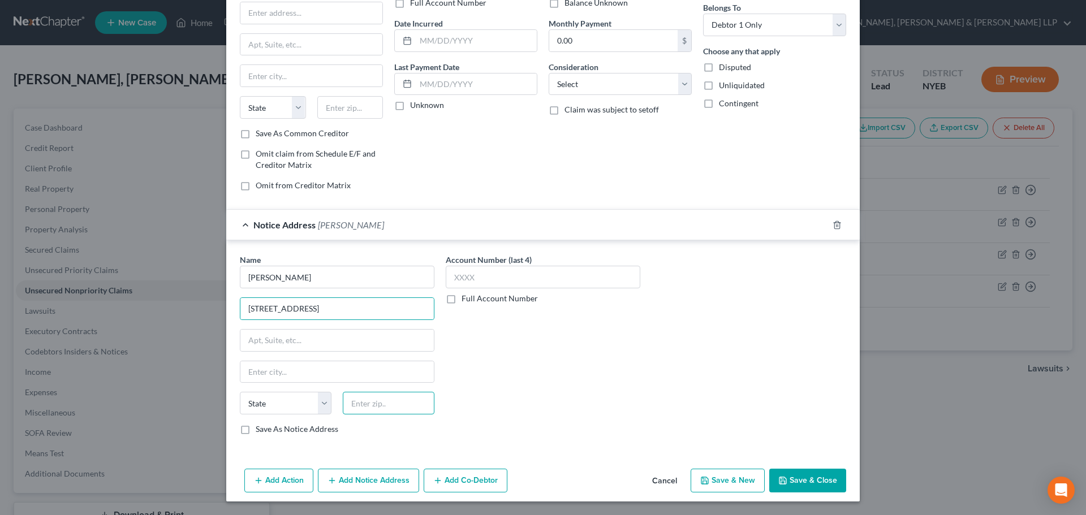
click at [374, 406] on input "text" at bounding box center [389, 403] width 92 height 23
drag, startPoint x: 331, startPoint y: 348, endPoint x: 357, endPoint y: 351, distance: 25.6
click at [331, 348] on input "text" at bounding box center [336, 340] width 193 height 21
click at [336, 283] on input "Arleesia L. McDonald" at bounding box center [337, 277] width 195 height 23
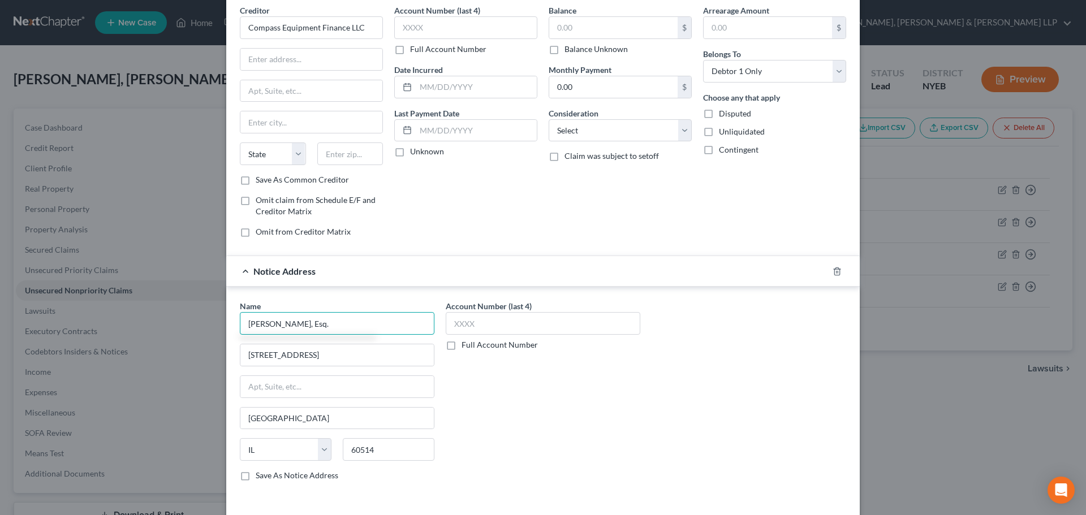
scroll to position [0, 0]
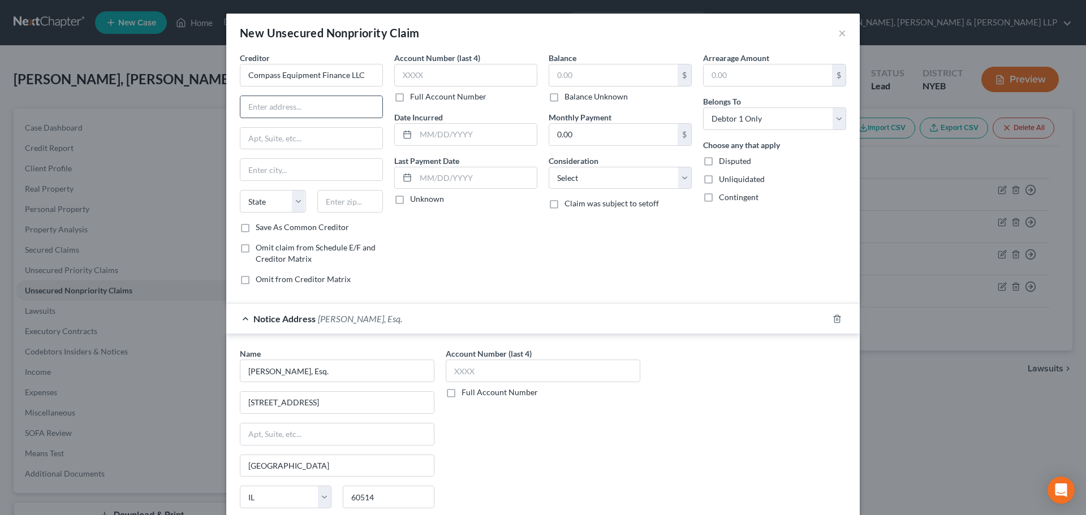
click at [275, 109] on input "text" at bounding box center [311, 106] width 142 height 21
click at [356, 208] on input "text" at bounding box center [350, 201] width 66 height 23
click at [563, 84] on input "text" at bounding box center [613, 74] width 128 height 21
click at [617, 185] on select "Select Cable / Satellite Services Collection Agency Credit Card Debt Debt Couns…" at bounding box center [620, 178] width 143 height 23
click at [549, 167] on select "Select Cable / Satellite Services Collection Agency Credit Card Debt Debt Couns…" at bounding box center [620, 178] width 143 height 23
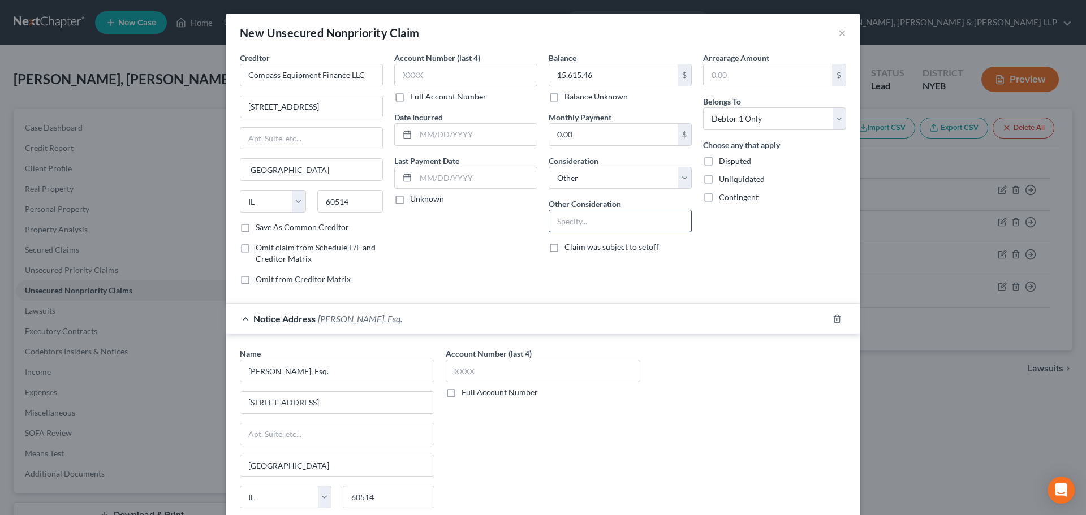
click at [575, 227] on input "text" at bounding box center [620, 220] width 142 height 21
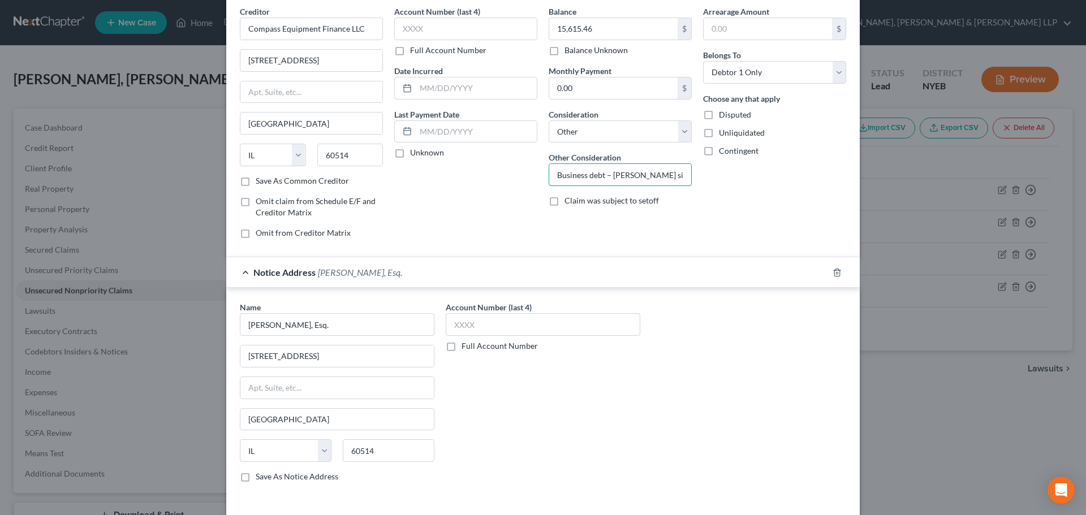
scroll to position [94, 0]
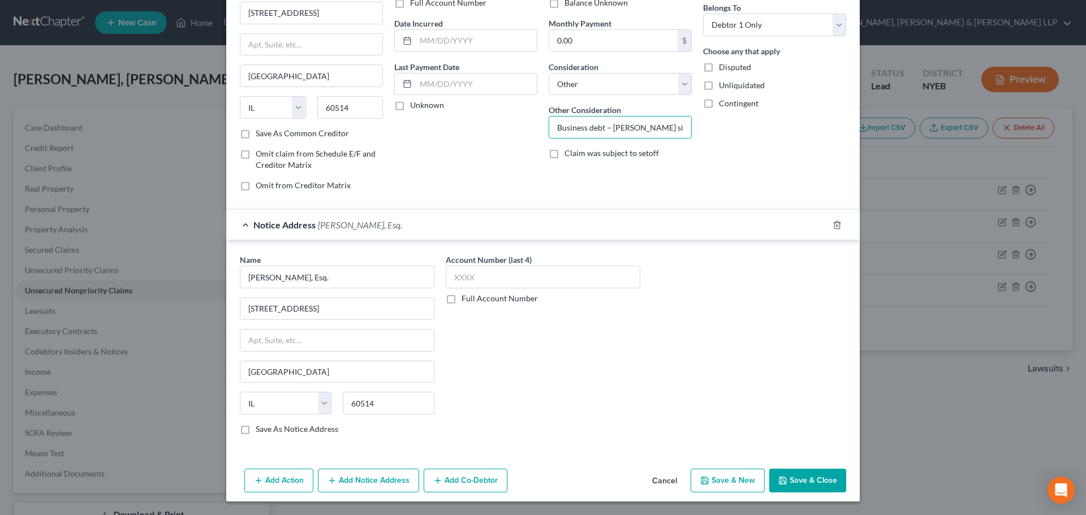
click at [780, 469] on div "Add Action Add Notice Address Add Co-Debtor Cancel Save & New Save & Close" at bounding box center [542, 482] width 633 height 37
click at [467, 474] on button "Add Co-Debtor" at bounding box center [466, 481] width 84 height 24
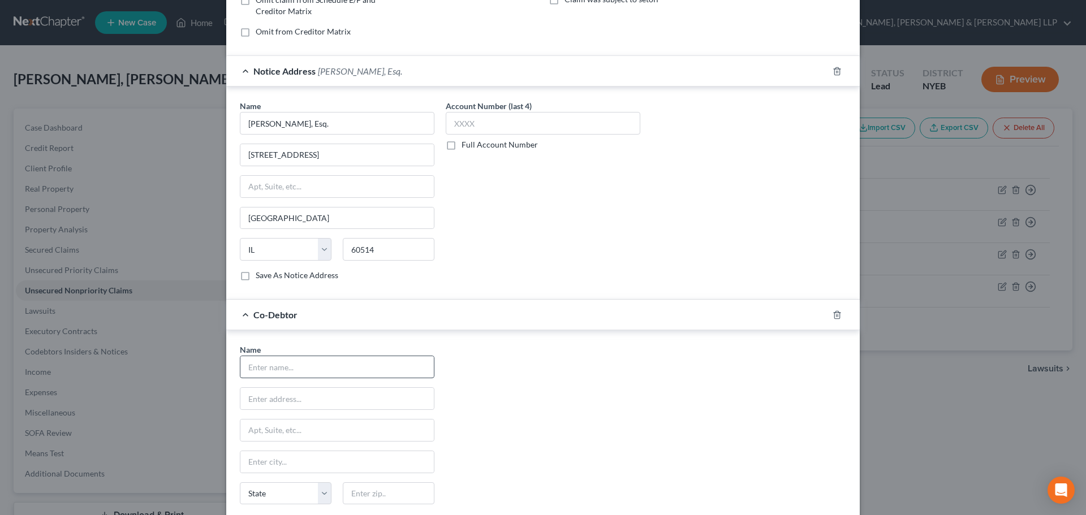
scroll to position [264, 0]
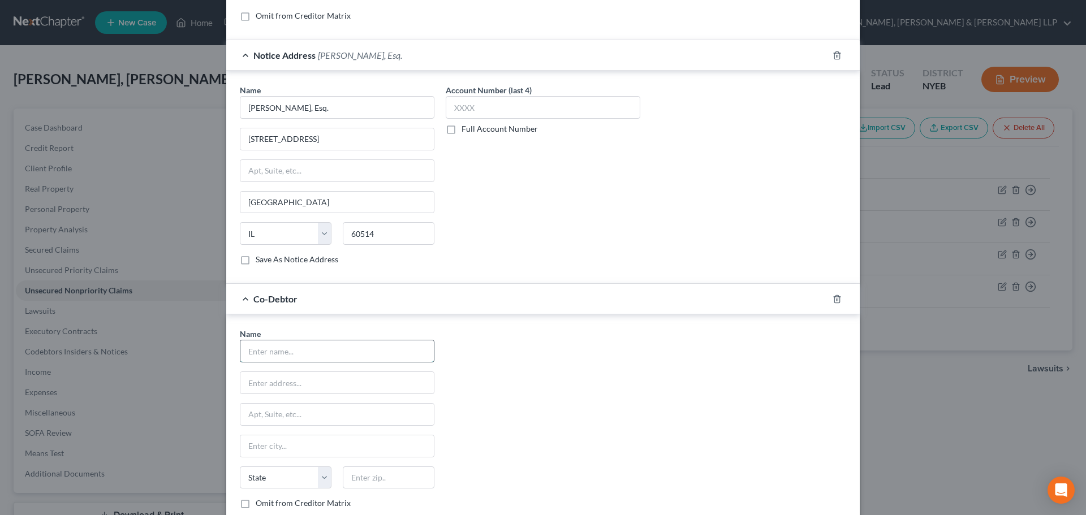
click at [320, 356] on input "text" at bounding box center [336, 350] width 193 height 21
drag, startPoint x: 320, startPoint y: 356, endPoint x: 135, endPoint y: 365, distance: 185.1
click at [135, 365] on div "New Unsecured Nonpriority Claim × Creditor * Compass Equipment Finance LLC 115 …" at bounding box center [543, 257] width 1086 height 515
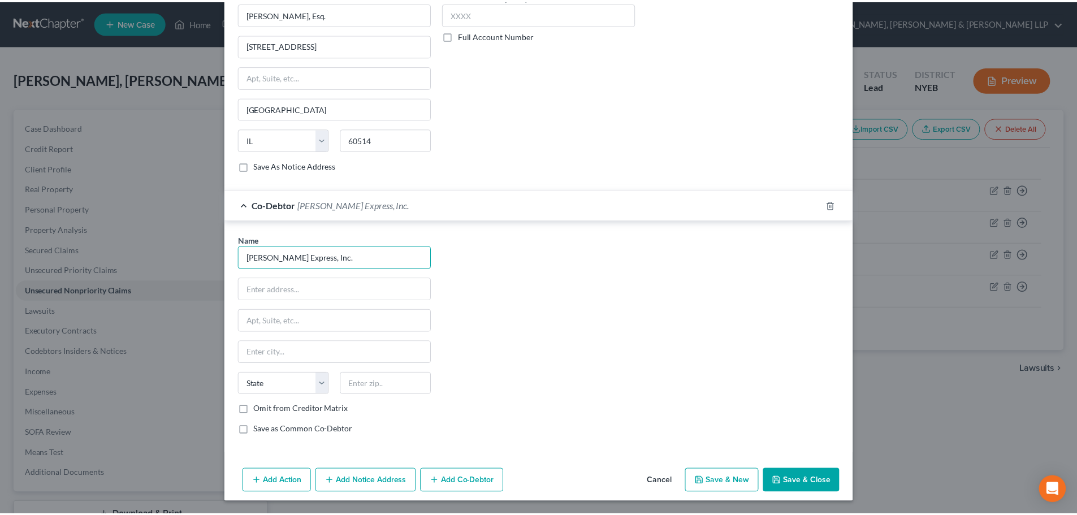
scroll to position [358, 0]
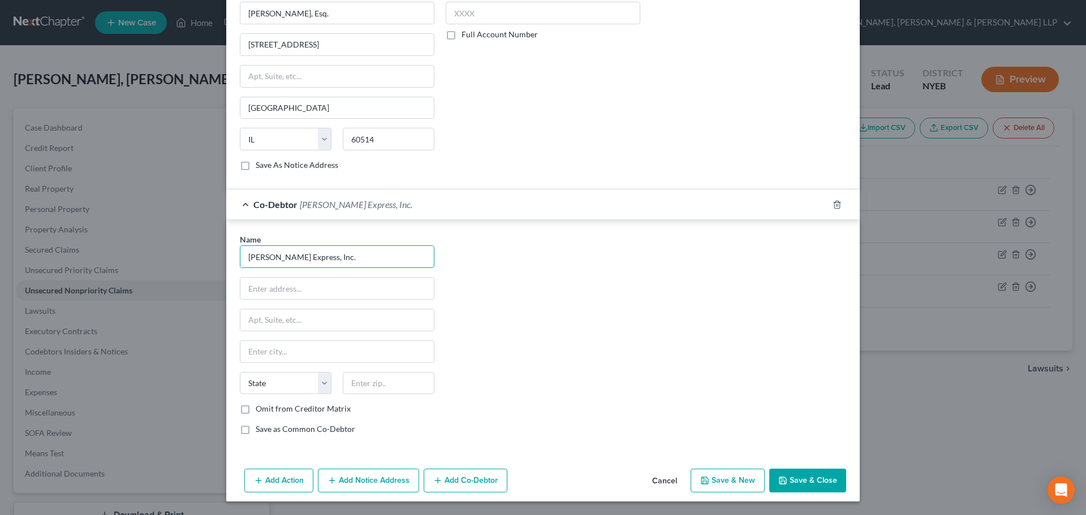
drag, startPoint x: 811, startPoint y: 473, endPoint x: 585, endPoint y: 346, distance: 259.5
click at [811, 473] on button "Save & Close" at bounding box center [807, 481] width 77 height 24
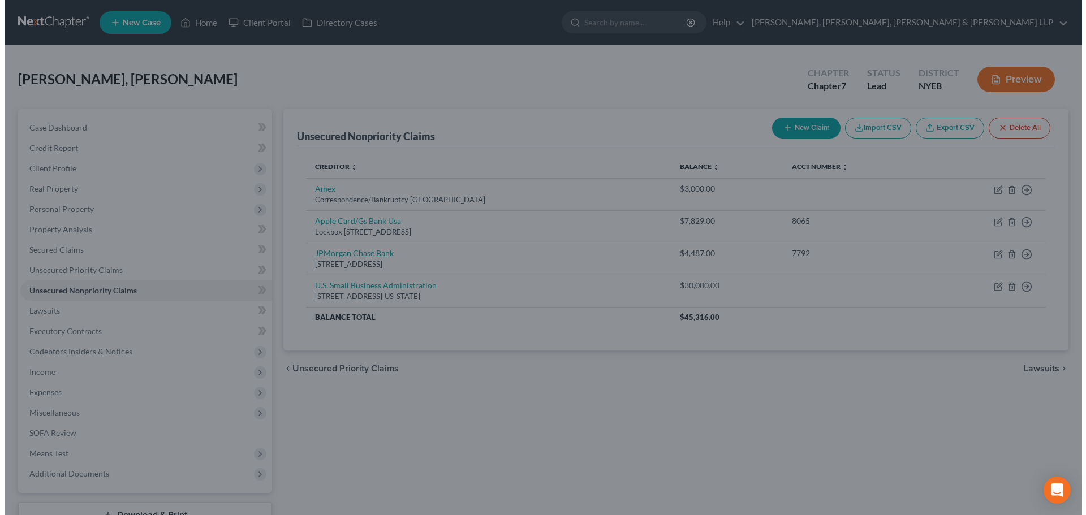
scroll to position [0, 0]
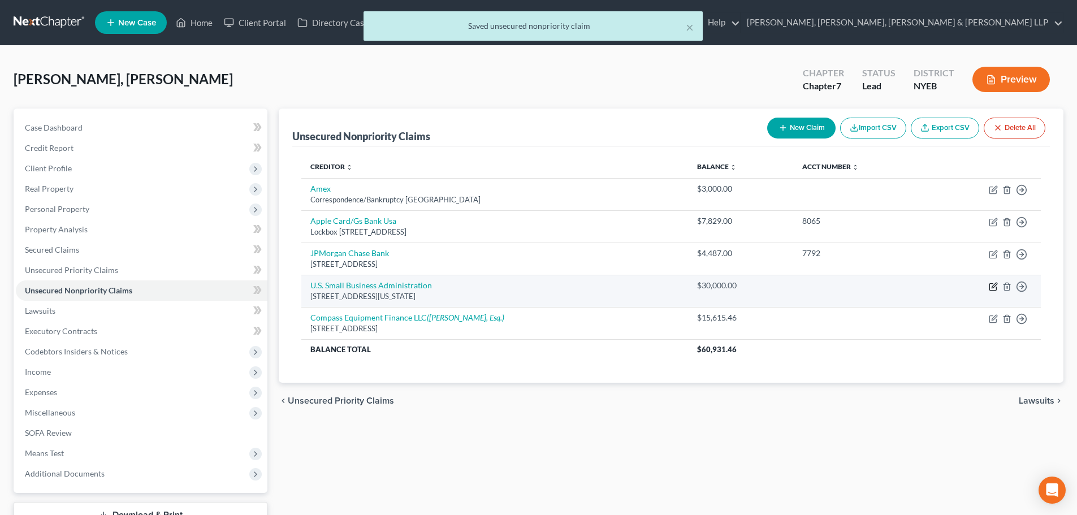
click at [993, 287] on icon "button" at bounding box center [993, 286] width 9 height 9
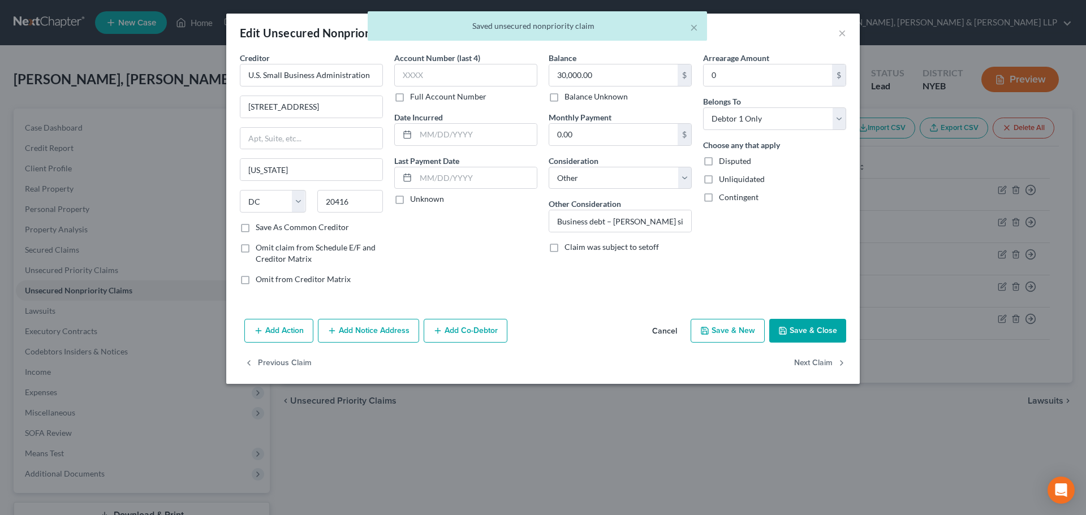
click at [473, 324] on button "Add Co-Debtor" at bounding box center [466, 331] width 84 height 24
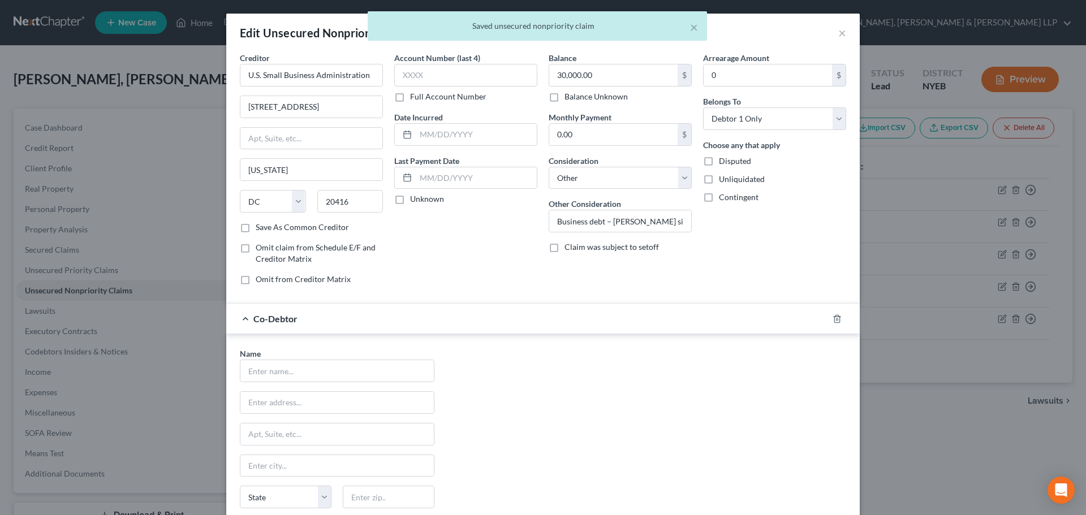
click at [316, 383] on div "Name * State AL AK AR AZ CA CO CT DE DC FL GA GU HI ID IL IN IA KS KY LA ME MD …" at bounding box center [337, 453] width 206 height 210
click at [321, 368] on input "text" at bounding box center [336, 370] width 193 height 21
paste input "Susana Express, Inc."
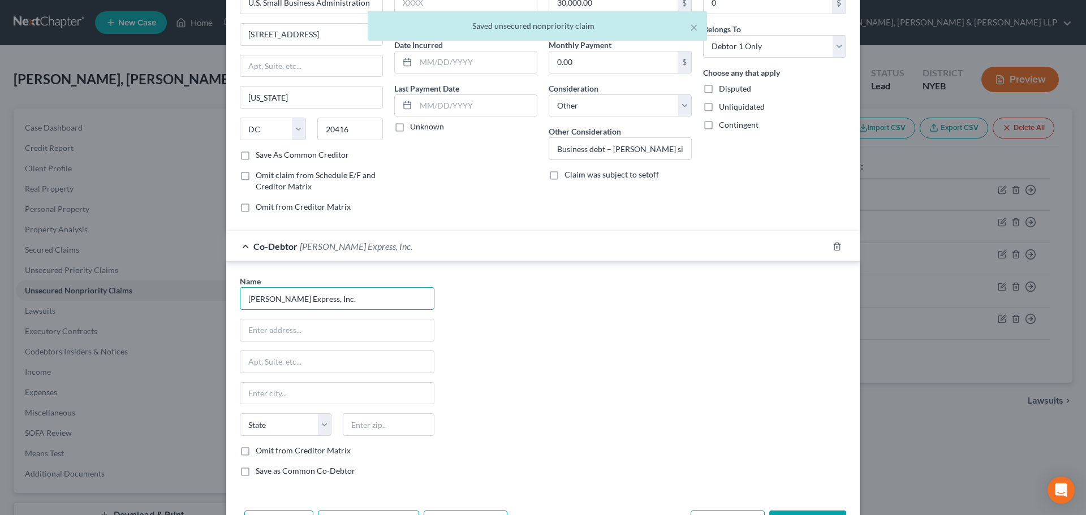
scroll to position [146, 0]
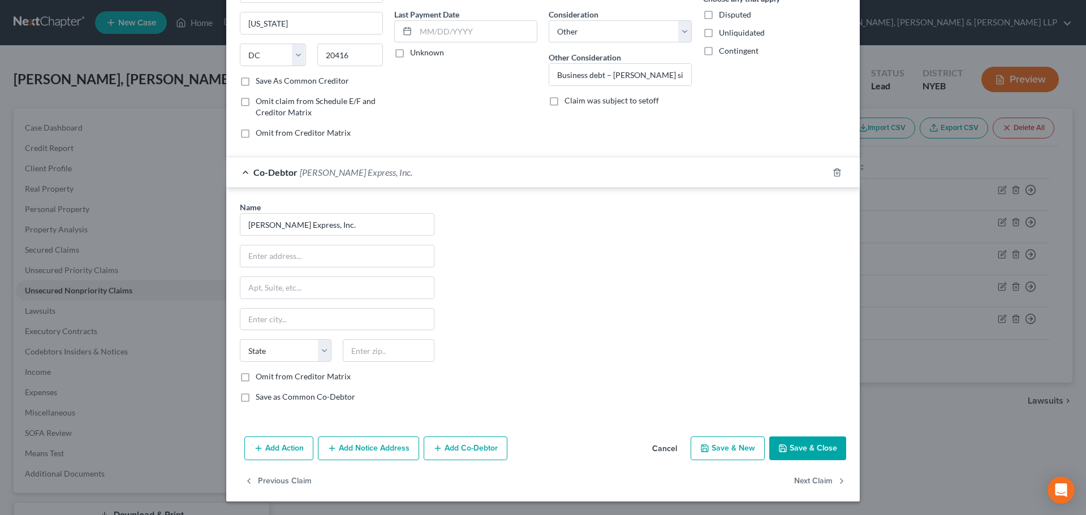
click at [810, 442] on button "Save & Close" at bounding box center [807, 449] width 77 height 24
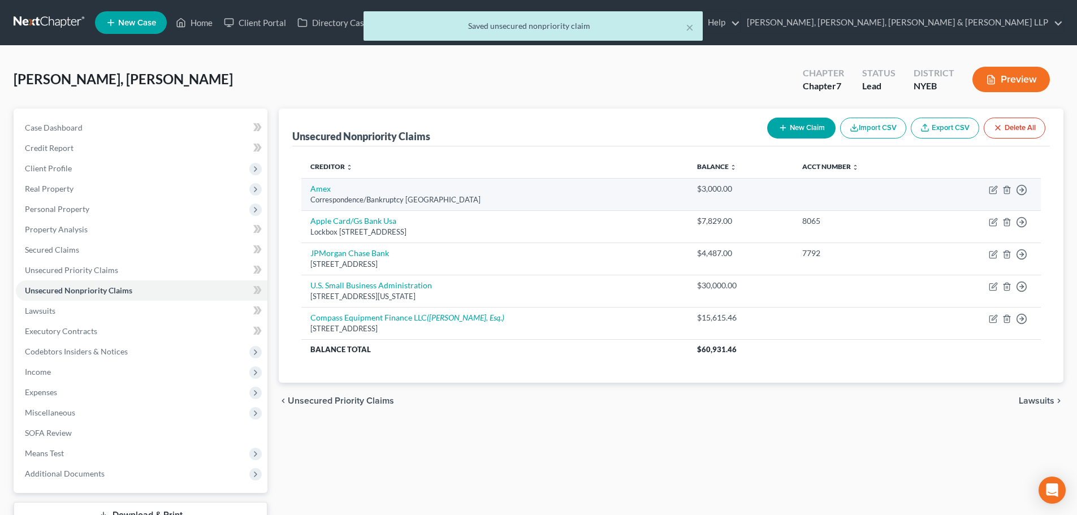
click at [988, 188] on td "Move to D Move to E Move to G Move to Notice Only" at bounding box center [985, 194] width 111 height 32
click at [994, 188] on icon "button" at bounding box center [994, 188] width 5 height 5
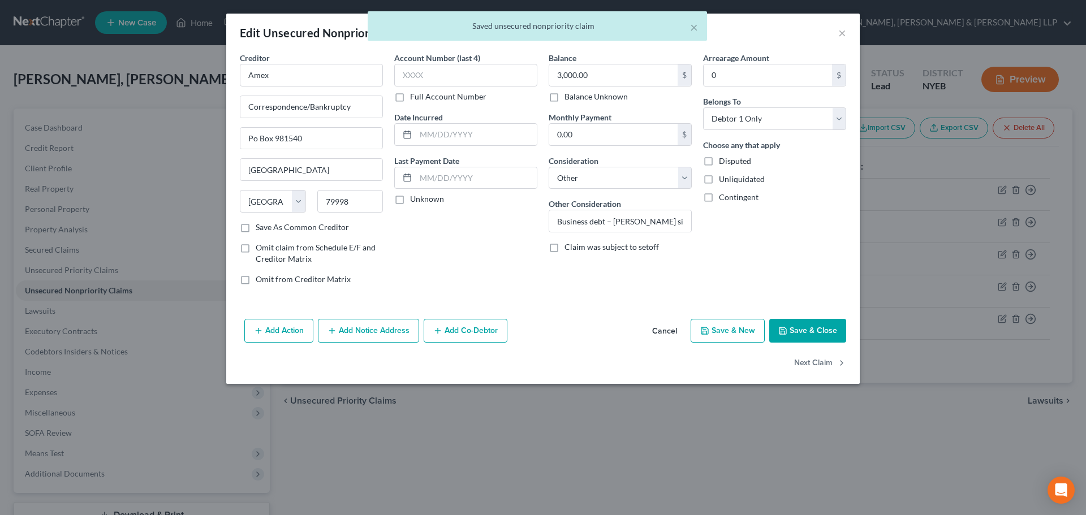
drag, startPoint x: 467, startPoint y: 335, endPoint x: 271, endPoint y: 375, distance: 199.8
click at [466, 335] on button "Add Co-Debtor" at bounding box center [466, 331] width 84 height 24
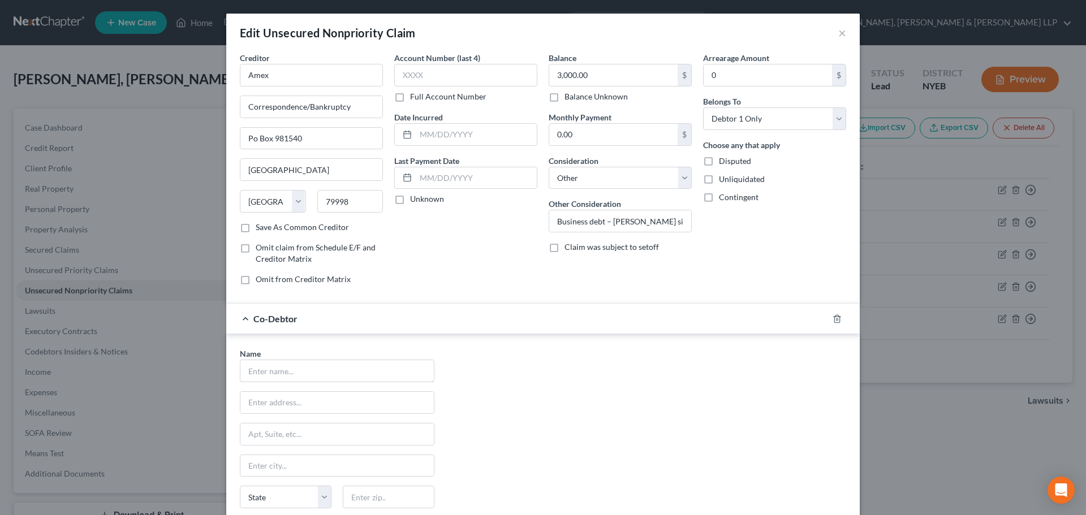
drag, startPoint x: 300, startPoint y: 377, endPoint x: 515, endPoint y: 417, distance: 218.6
click at [300, 377] on input "text" at bounding box center [336, 370] width 193 height 21
paste input "Susana Express, Inc."
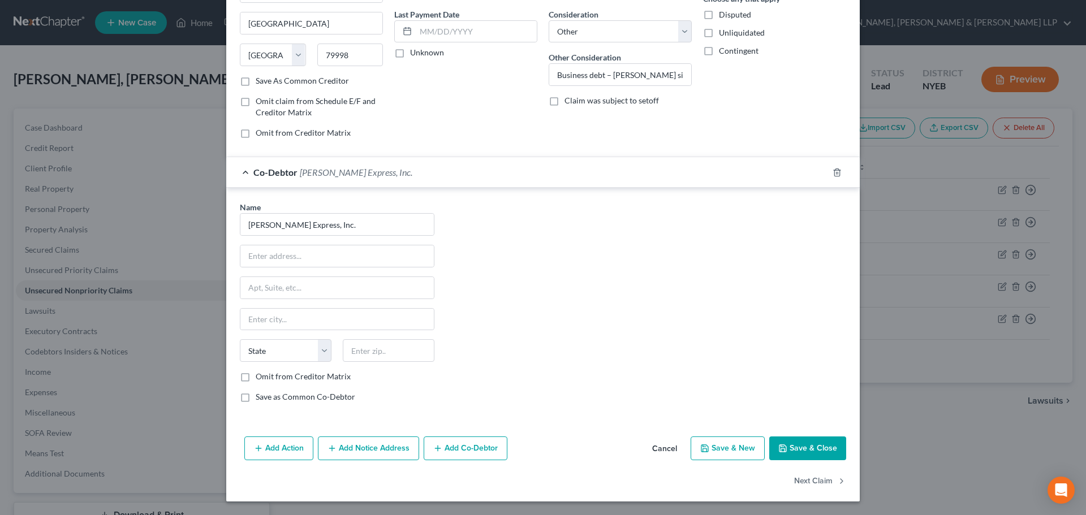
click at [821, 455] on button "Save & Close" at bounding box center [807, 449] width 77 height 24
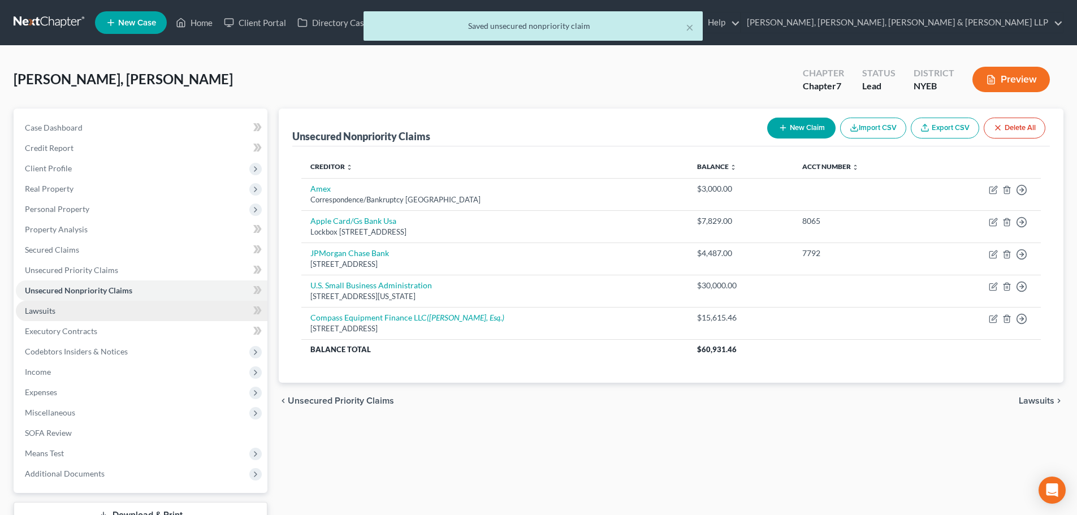
click at [57, 308] on link "Lawsuits" at bounding box center [142, 311] width 252 height 20
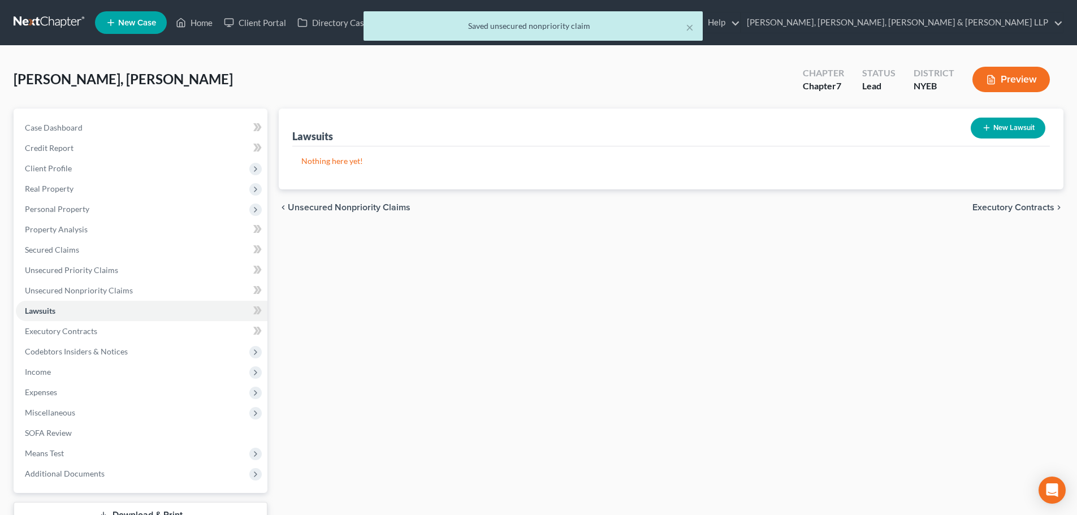
click at [982, 127] on icon "button" at bounding box center [986, 127] width 9 height 9
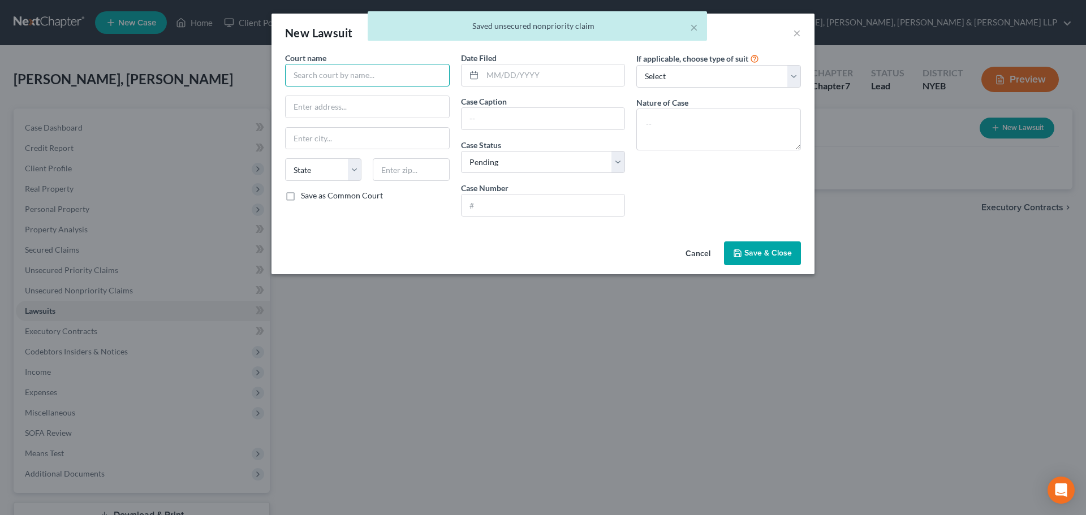
click at [370, 77] on input "text" at bounding box center [367, 75] width 165 height 23
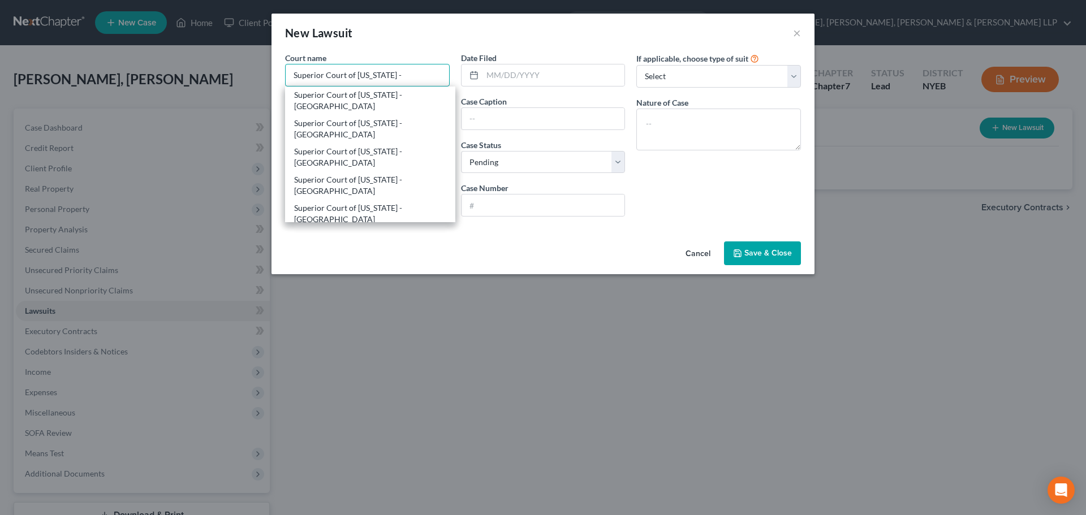
drag, startPoint x: 413, startPoint y: 77, endPoint x: 265, endPoint y: 79, distance: 148.2
click at [265, 79] on div "New Lawsuit × Court name * Superior Court of New Jersey - Superior Court of New…" at bounding box center [543, 257] width 1086 height 515
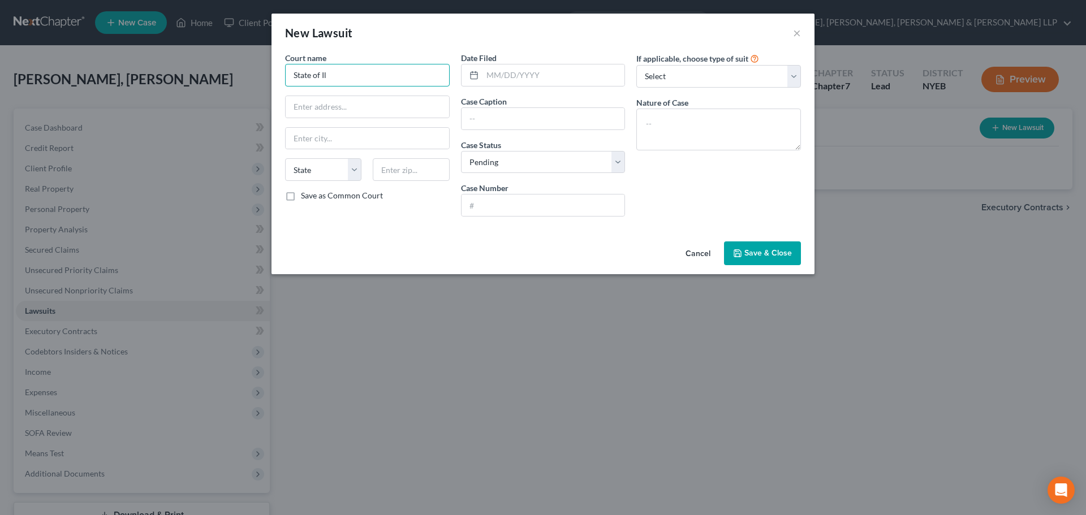
click at [344, 80] on input "State of Il" at bounding box center [367, 75] width 165 height 23
drag, startPoint x: 438, startPoint y: 76, endPoint x: 155, endPoint y: 92, distance: 283.7
click at [155, 92] on div "New Lawsuit × Court name * State of Illinois Circuit Court - Cook County State …" at bounding box center [543, 257] width 1086 height 515
drag, startPoint x: 444, startPoint y: 77, endPoint x: 282, endPoint y: 82, distance: 162.4
click at [167, 85] on div "New Lawsuit × Court name * State of Illinois Circuit Court - Cook County State …" at bounding box center [543, 257] width 1086 height 515
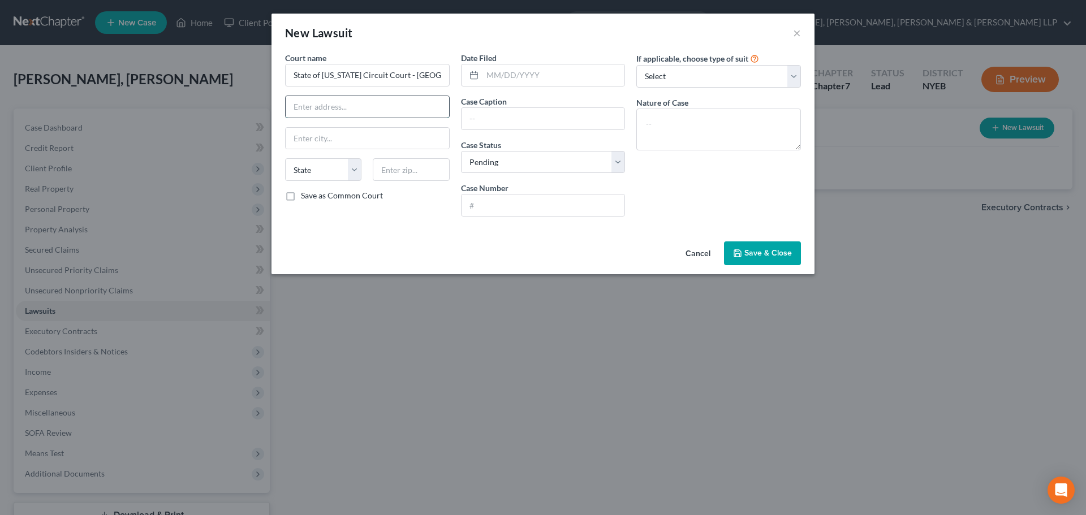
click at [366, 114] on input "text" at bounding box center [367, 106] width 163 height 21
paste input "50 W Washington St"
click at [421, 158] on div "Court name * State of Illinois Circuit Court - Cook County 50 W Washington St S…" at bounding box center [367, 139] width 176 height 174
click at [412, 166] on input "text" at bounding box center [411, 169] width 76 height 23
paste input "60602"
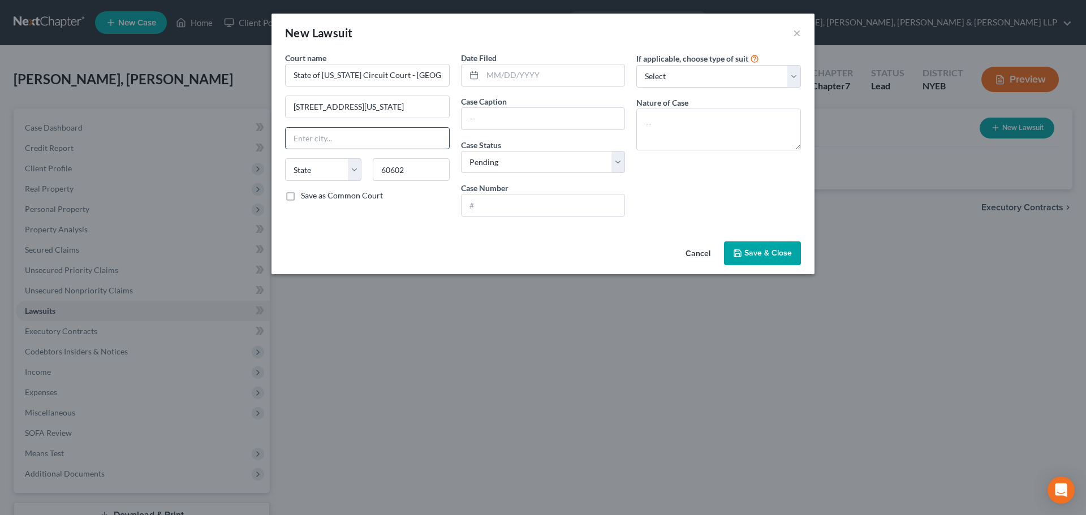
click at [414, 141] on input "text" at bounding box center [367, 138] width 163 height 21
click at [521, 159] on select "Select Pending On Appeal Concluded" at bounding box center [543, 162] width 165 height 23
click at [461, 151] on select "Select Pending On Appeal Concluded" at bounding box center [543, 162] width 165 height 23
click at [502, 71] on input "text" at bounding box center [553, 74] width 142 height 21
click at [502, 205] on input "text" at bounding box center [542, 205] width 163 height 21
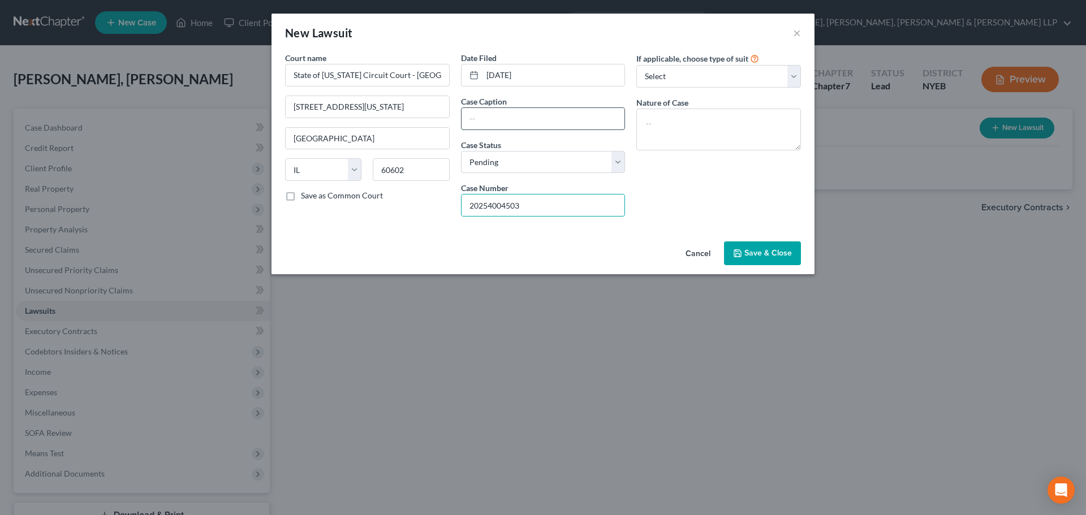
click at [491, 127] on input "text" at bounding box center [542, 118] width 163 height 21
click at [676, 129] on textarea at bounding box center [718, 130] width 165 height 42
click at [610, 122] on input "Compass Equipment Finance, LLC v. Susana Express Inc" at bounding box center [542, 118] width 163 height 21
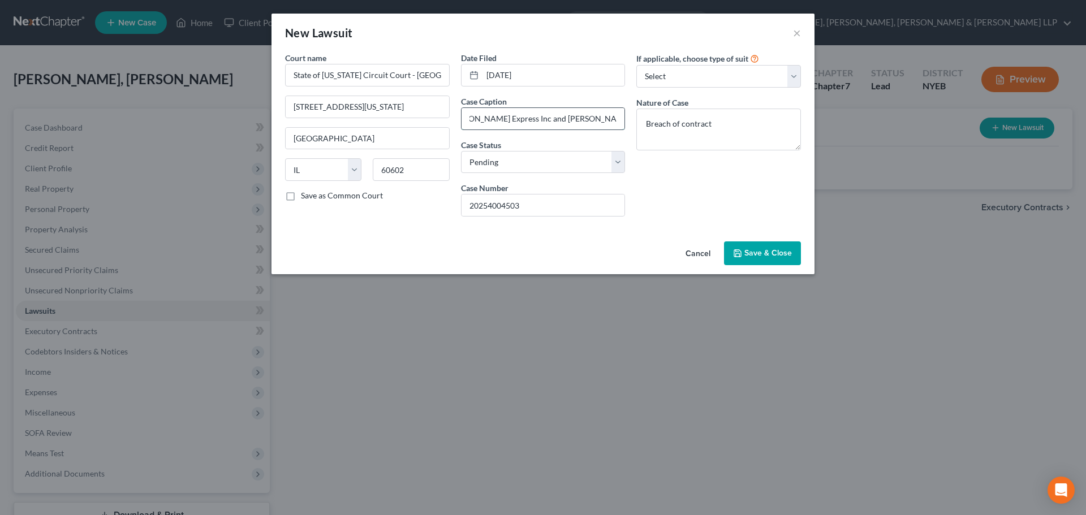
scroll to position [0, 150]
click at [772, 247] on button "Save & Close" at bounding box center [762, 253] width 77 height 24
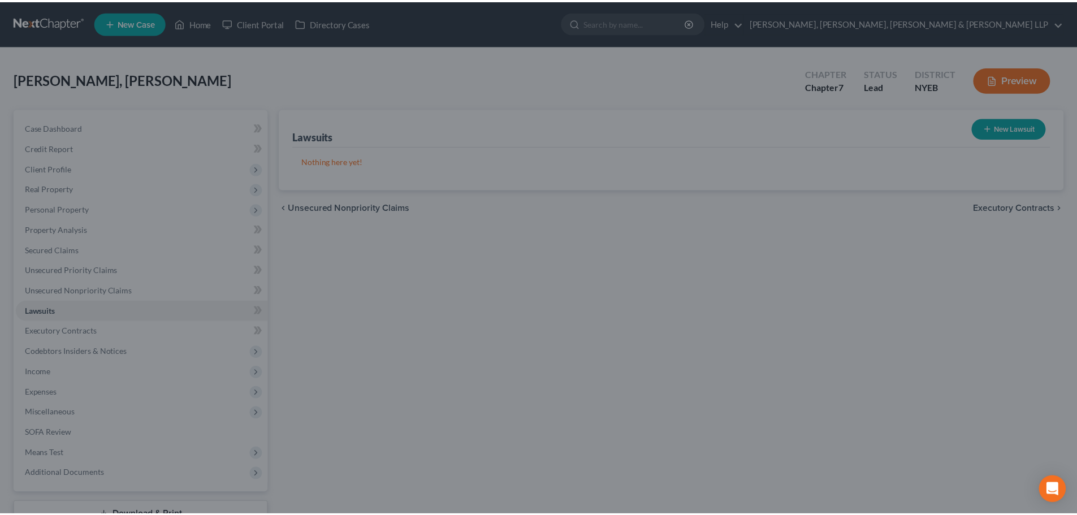
scroll to position [0, 0]
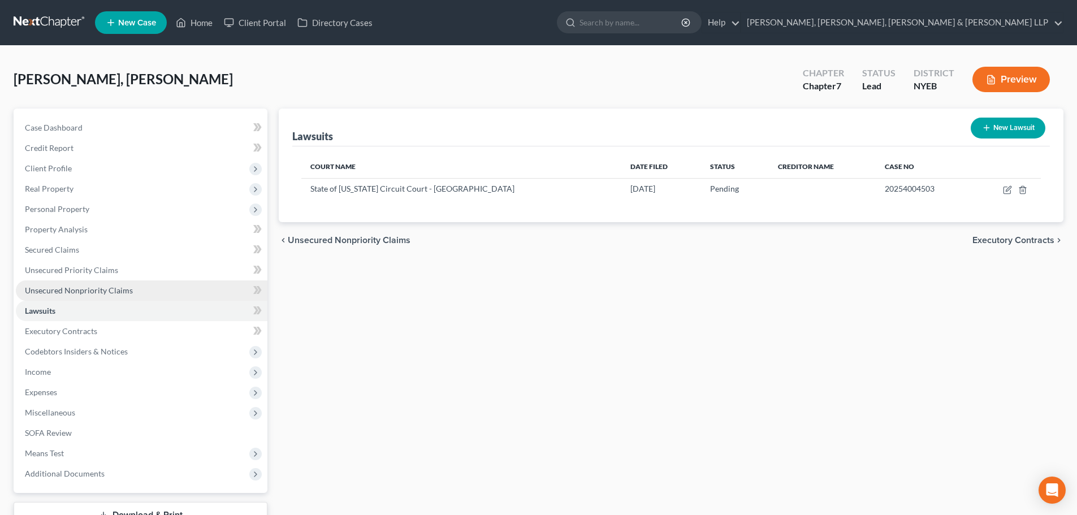
click at [86, 290] on span "Unsecured Nonpriority Claims" at bounding box center [79, 291] width 108 height 10
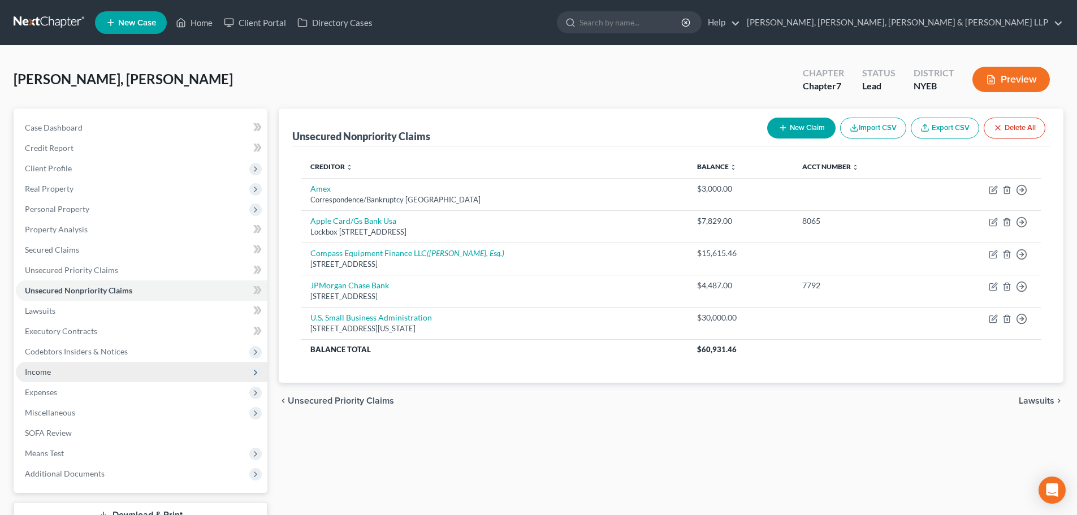
drag, startPoint x: 47, startPoint y: 380, endPoint x: 64, endPoint y: 392, distance: 21.5
click at [46, 380] on span "Income" at bounding box center [142, 372] width 252 height 20
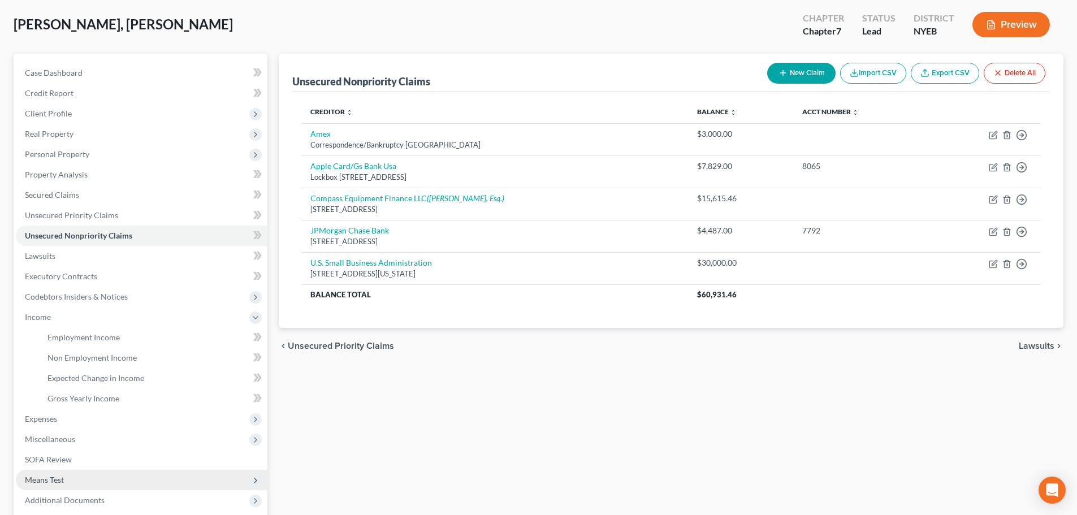
scroll to position [167, 0]
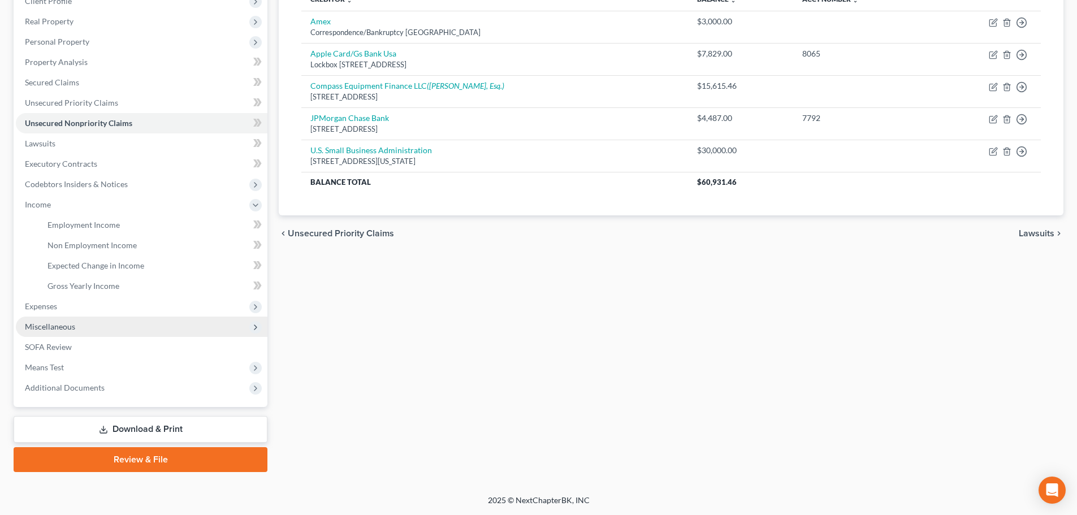
click at [64, 328] on span "Miscellaneous" at bounding box center [50, 327] width 50 height 10
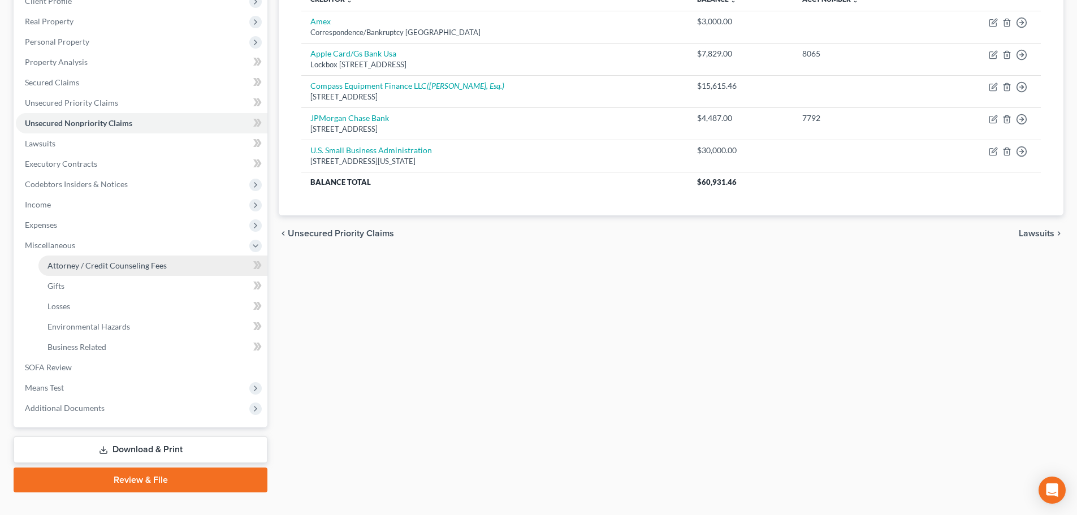
click at [122, 271] on link "Attorney / Credit Counseling Fees" at bounding box center [152, 266] width 229 height 20
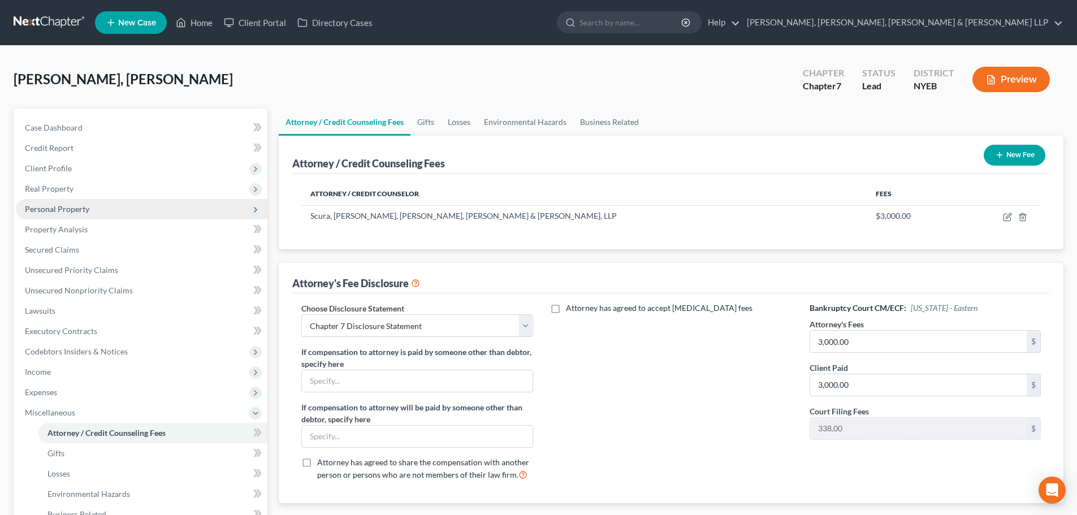
click at [73, 210] on span "Personal Property" at bounding box center [57, 209] width 64 height 10
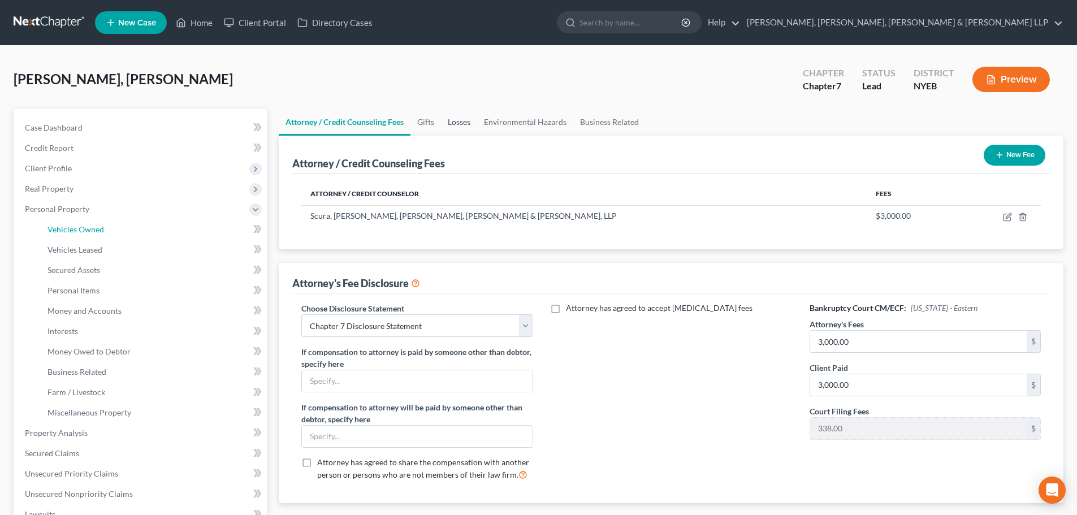
click at [84, 229] on span "Vehicles Owned" at bounding box center [75, 229] width 57 height 10
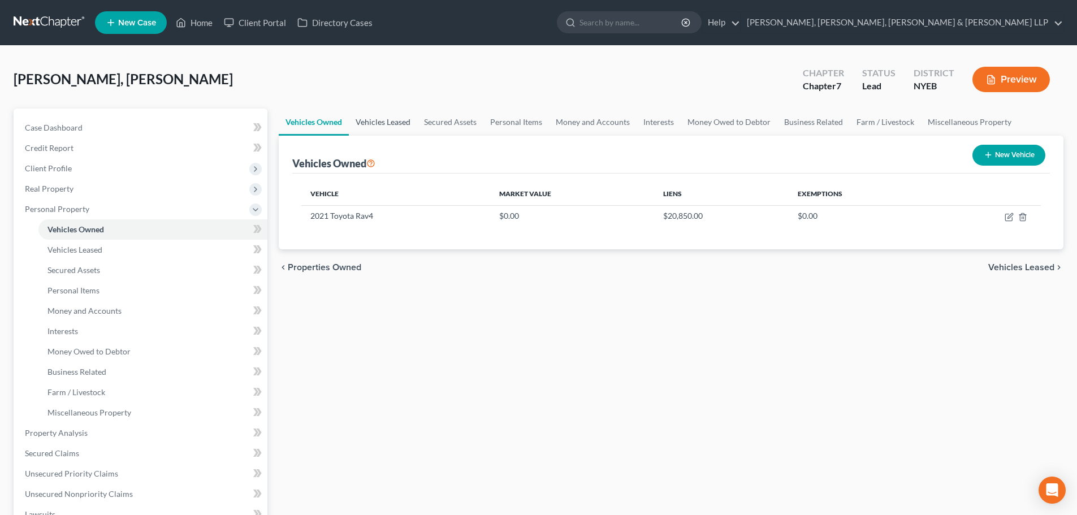
click at [383, 126] on link "Vehicles Leased" at bounding box center [383, 122] width 68 height 27
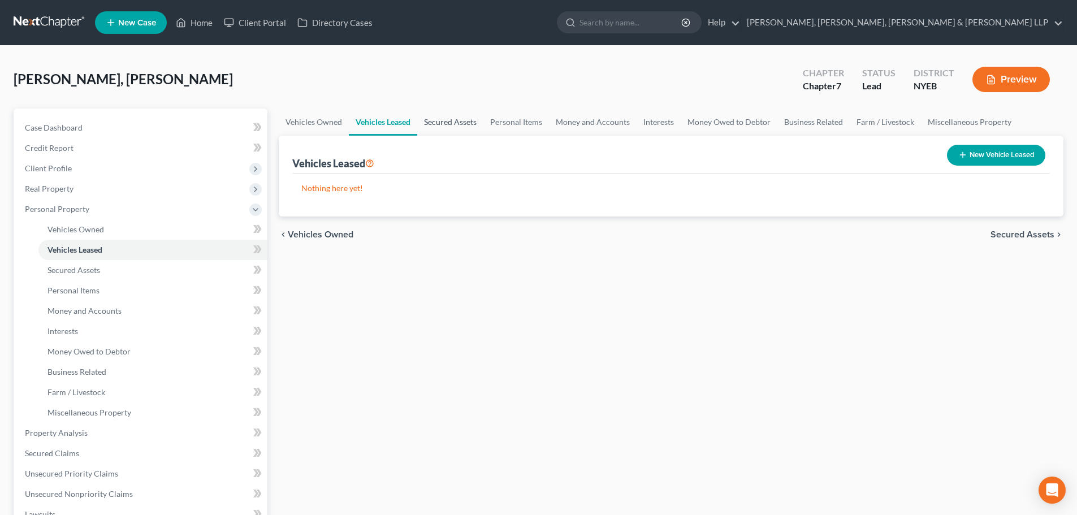
click at [452, 124] on link "Secured Assets" at bounding box center [450, 122] width 66 height 27
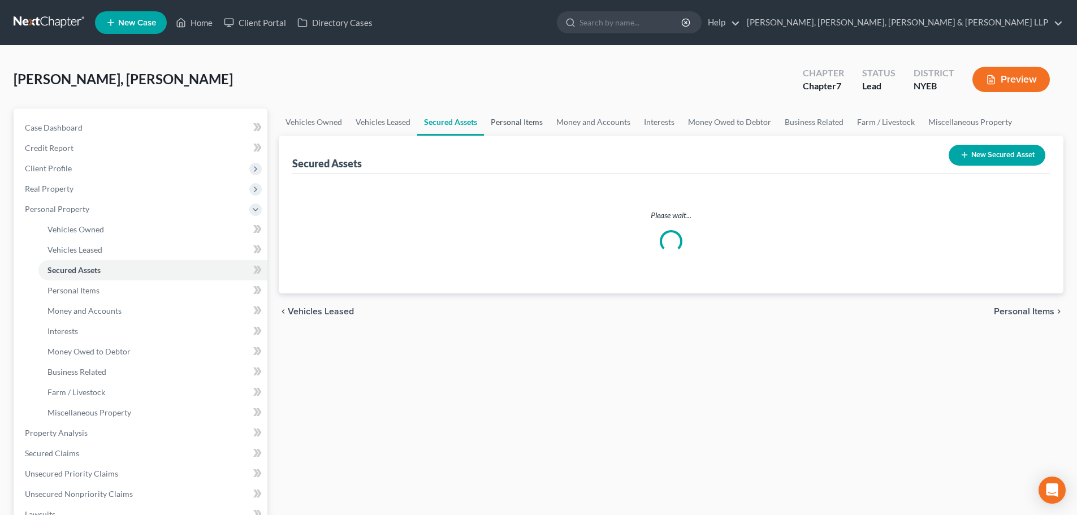
click at [533, 123] on link "Personal Items" at bounding box center [517, 122] width 66 height 27
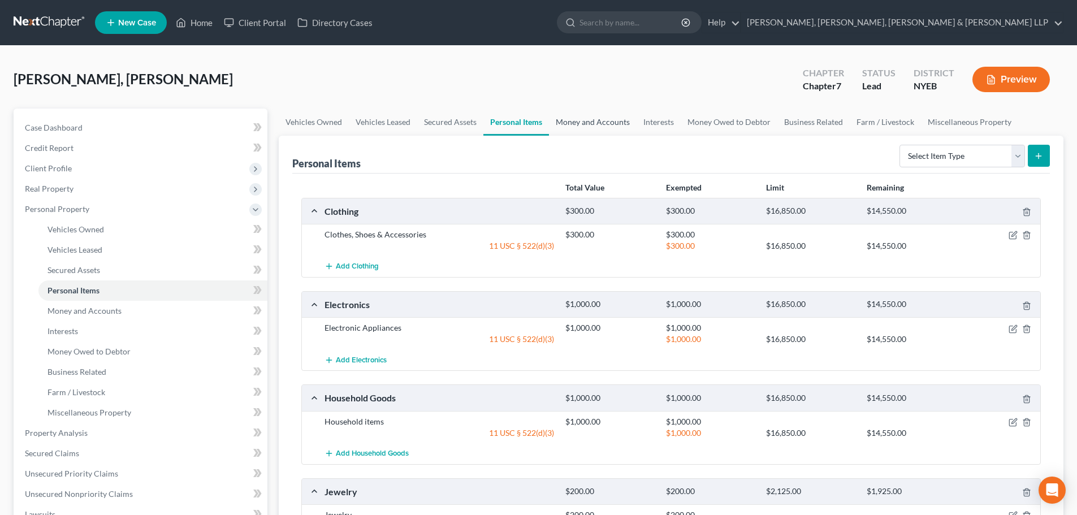
click at [568, 123] on link "Money and Accounts" at bounding box center [593, 122] width 88 height 27
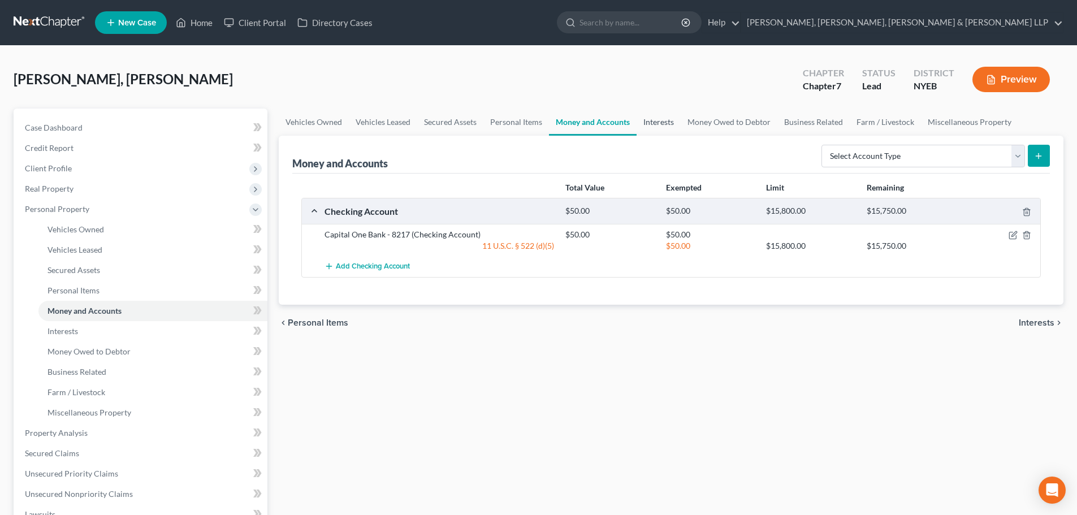
click at [644, 120] on link "Interests" at bounding box center [659, 122] width 44 height 27
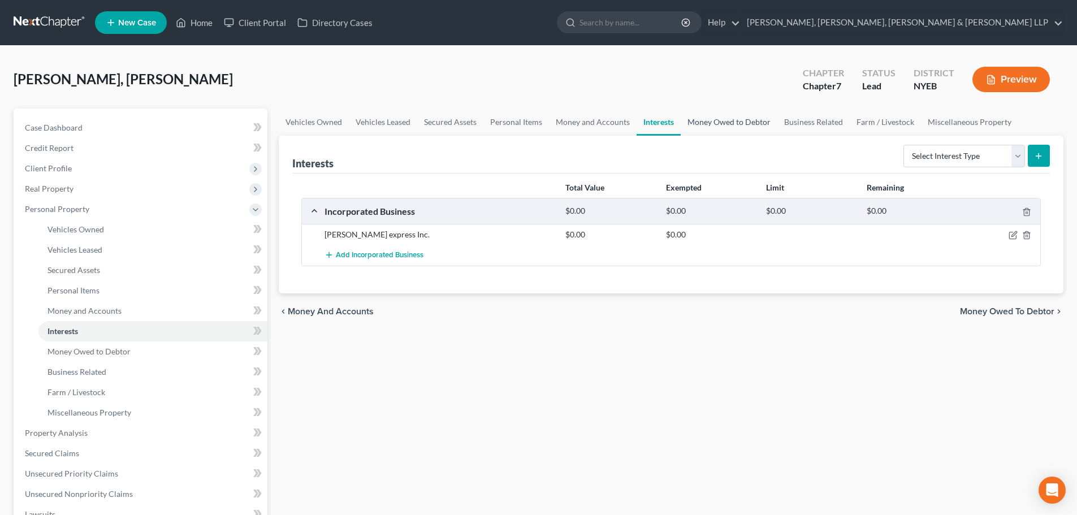
click at [712, 124] on link "Money Owed to Debtor" at bounding box center [729, 122] width 97 height 27
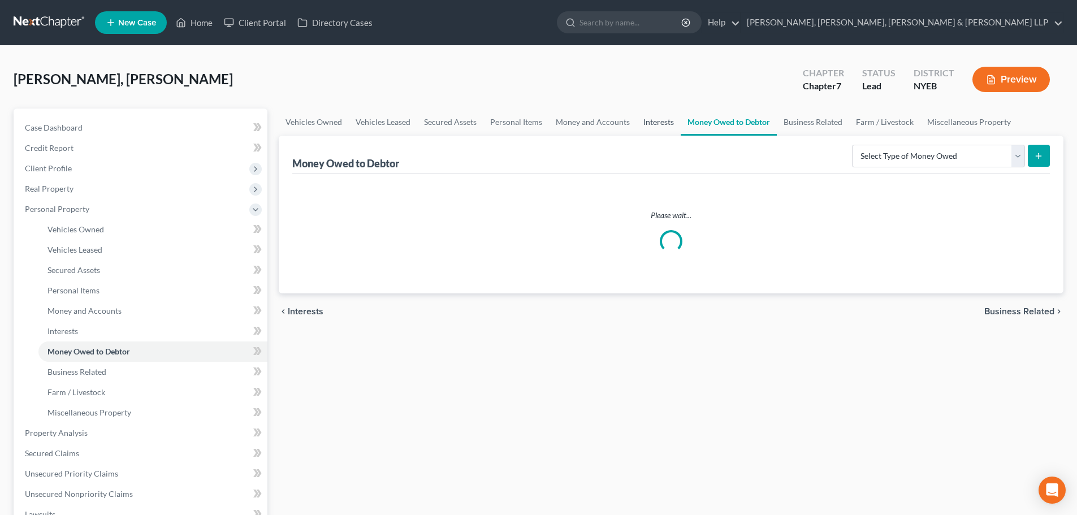
click at [649, 126] on link "Interests" at bounding box center [659, 122] width 44 height 27
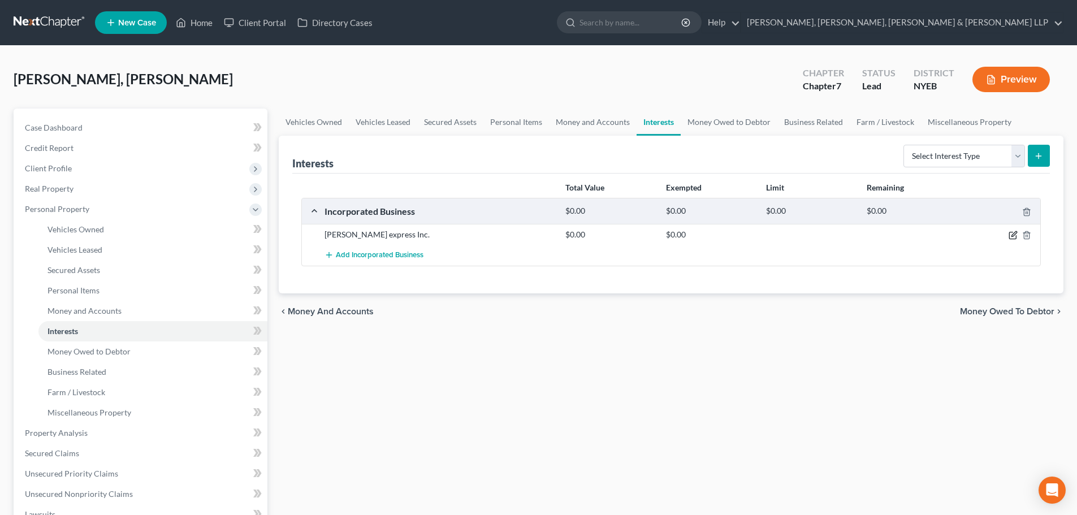
click at [1010, 234] on icon "button" at bounding box center [1013, 235] width 9 height 9
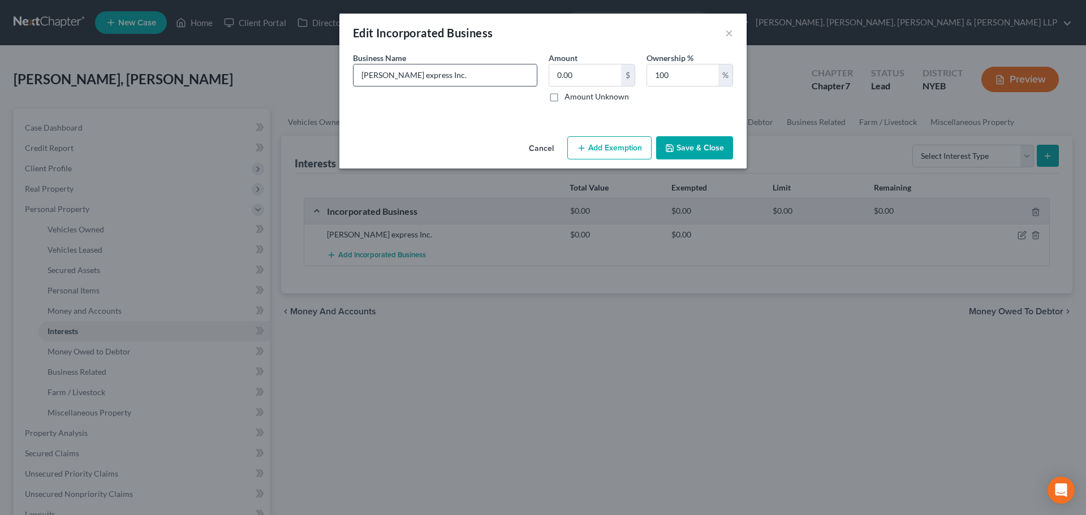
click at [452, 75] on input "Susana express Inc." at bounding box center [444, 74] width 183 height 21
click at [689, 146] on button "Save & Close" at bounding box center [694, 148] width 77 height 24
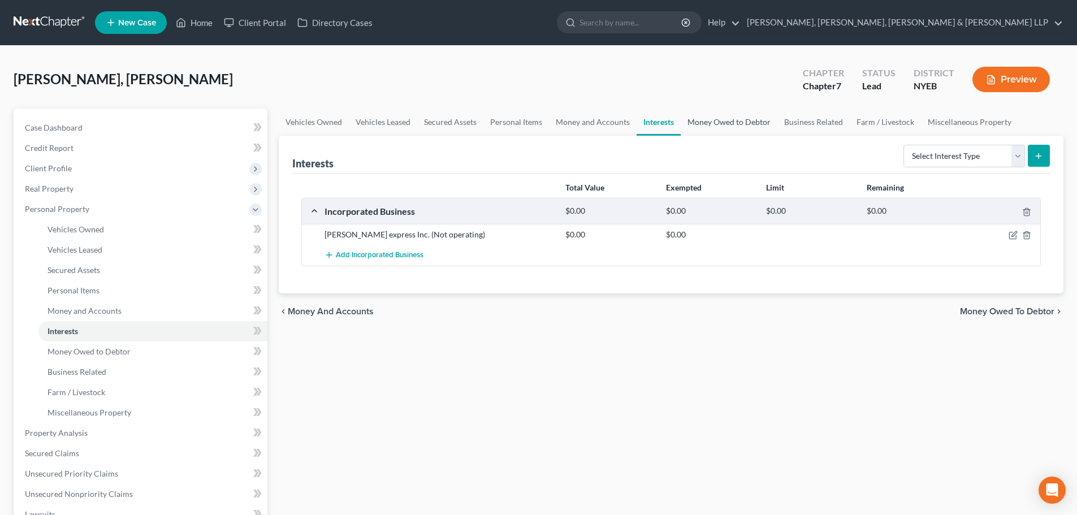
click at [747, 129] on link "Money Owed to Debtor" at bounding box center [729, 122] width 97 height 27
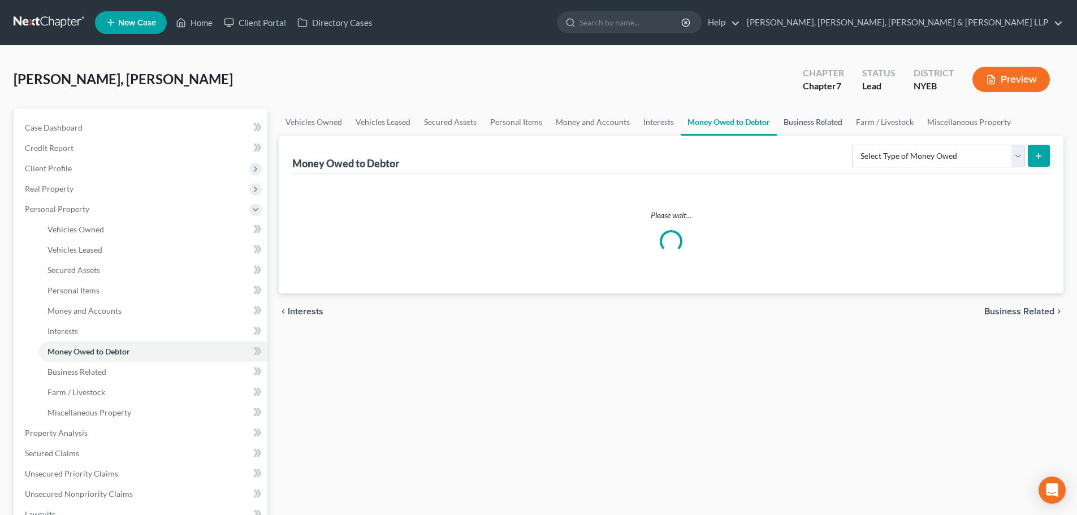
click at [822, 125] on link "Business Related" at bounding box center [813, 122] width 72 height 27
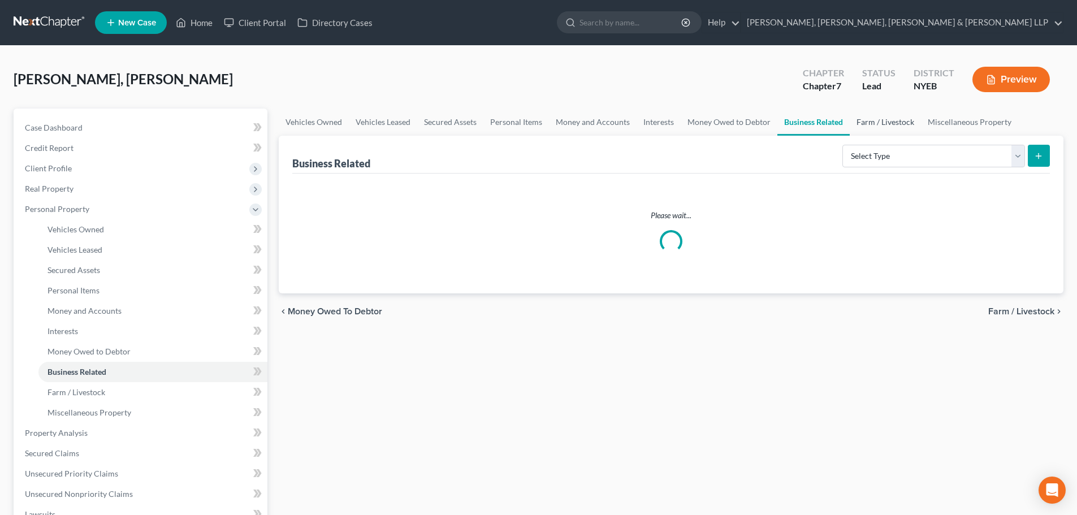
click at [883, 125] on link "Farm / Livestock" at bounding box center [885, 122] width 71 height 27
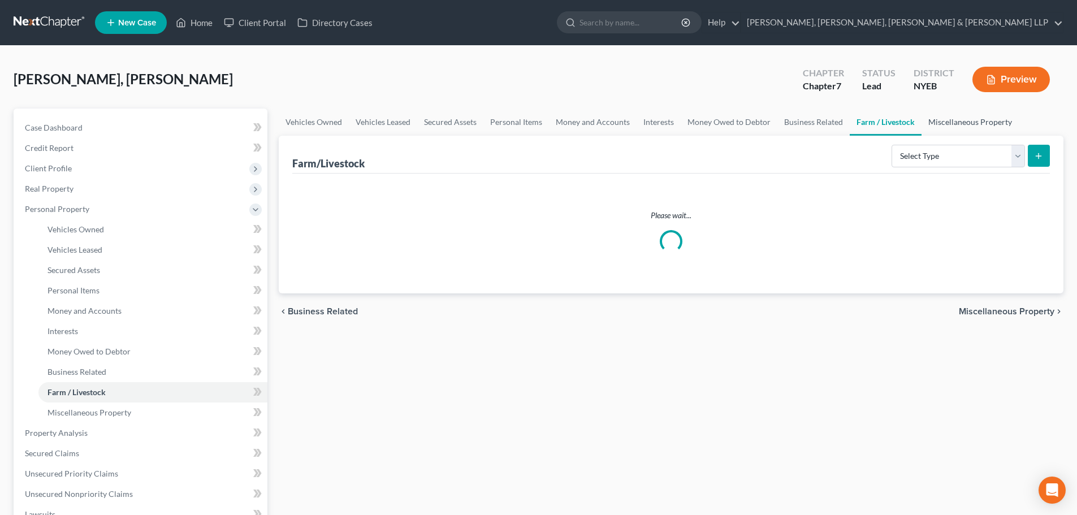
click at [937, 125] on link "Miscellaneous Property" at bounding box center [970, 122] width 97 height 27
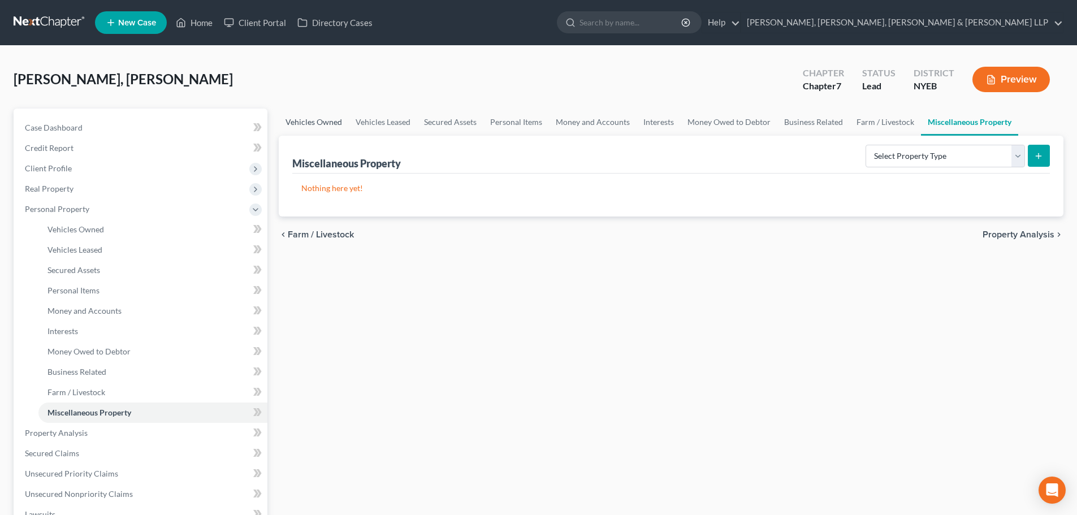
click at [336, 123] on link "Vehicles Owned" at bounding box center [314, 122] width 70 height 27
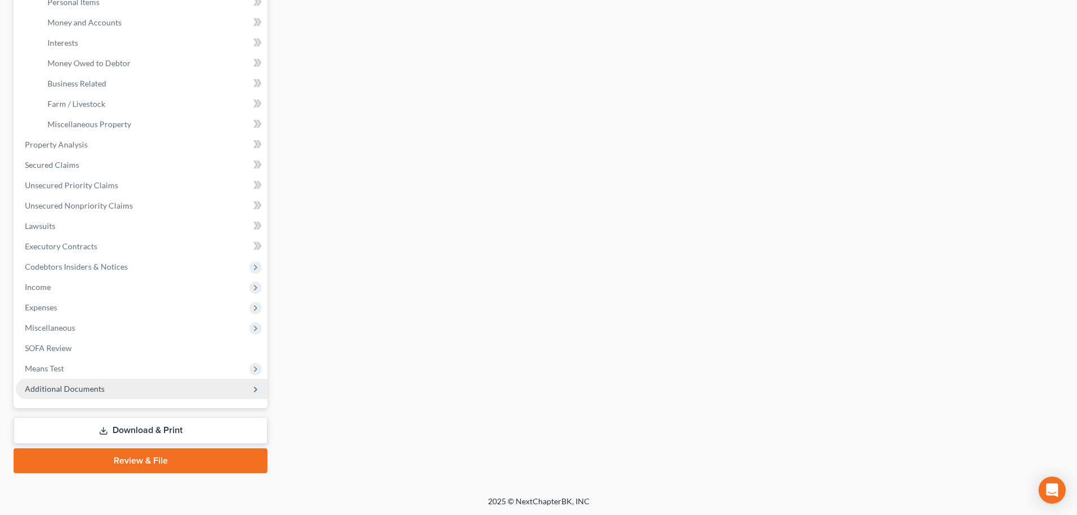
scroll to position [290, 0]
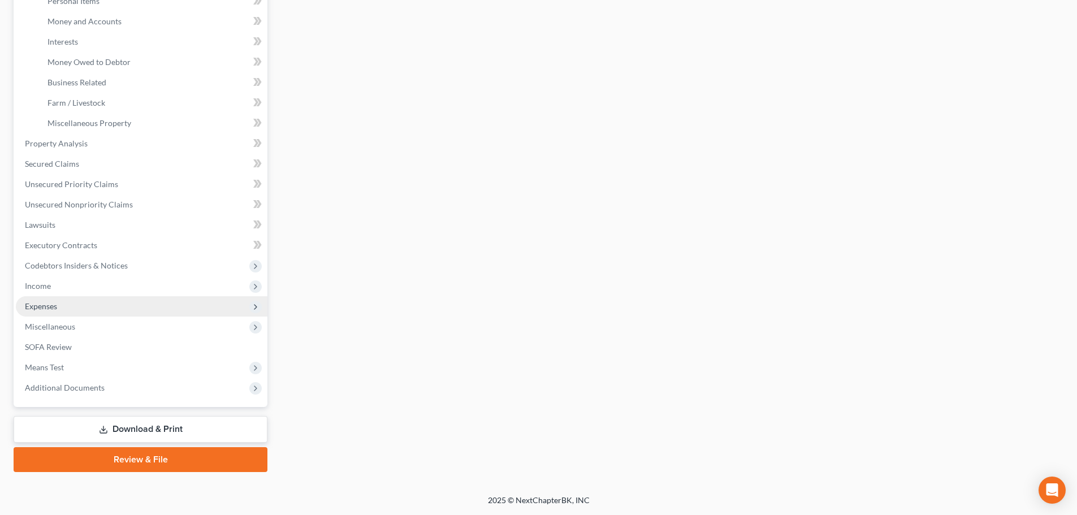
click at [70, 310] on span "Expenses" at bounding box center [142, 306] width 252 height 20
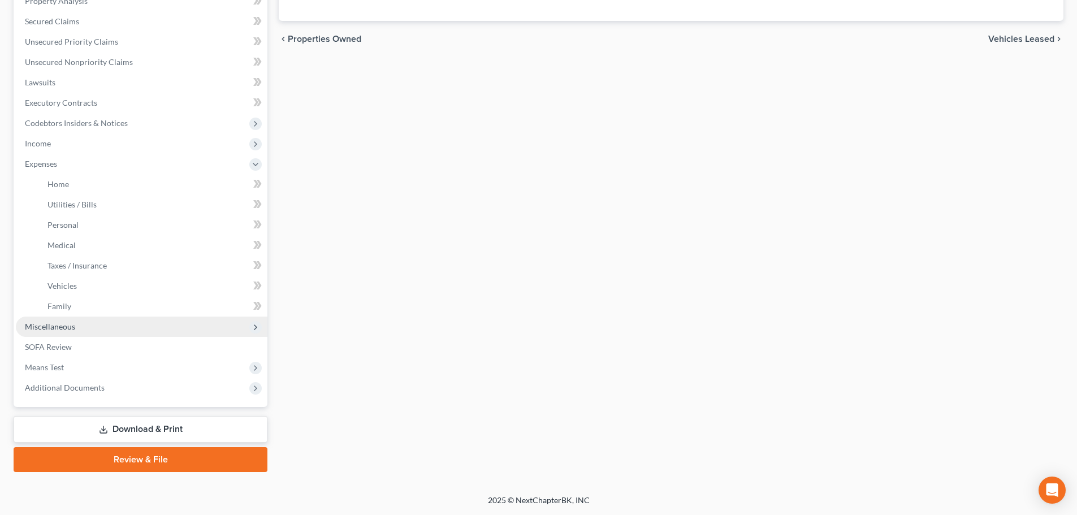
scroll to position [228, 0]
click at [94, 191] on link "Home" at bounding box center [152, 184] width 229 height 20
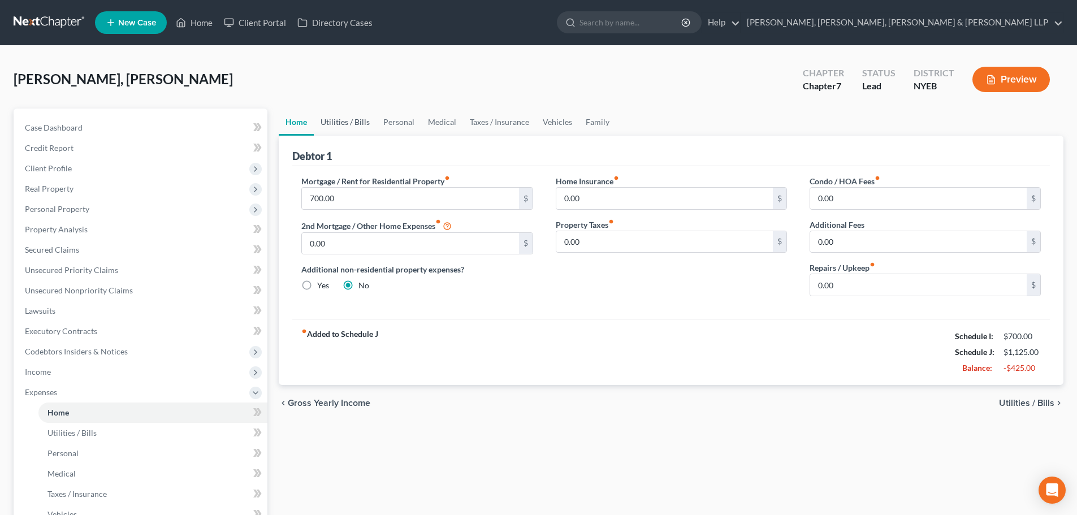
click at [331, 121] on link "Utilities / Bills" at bounding box center [345, 122] width 63 height 27
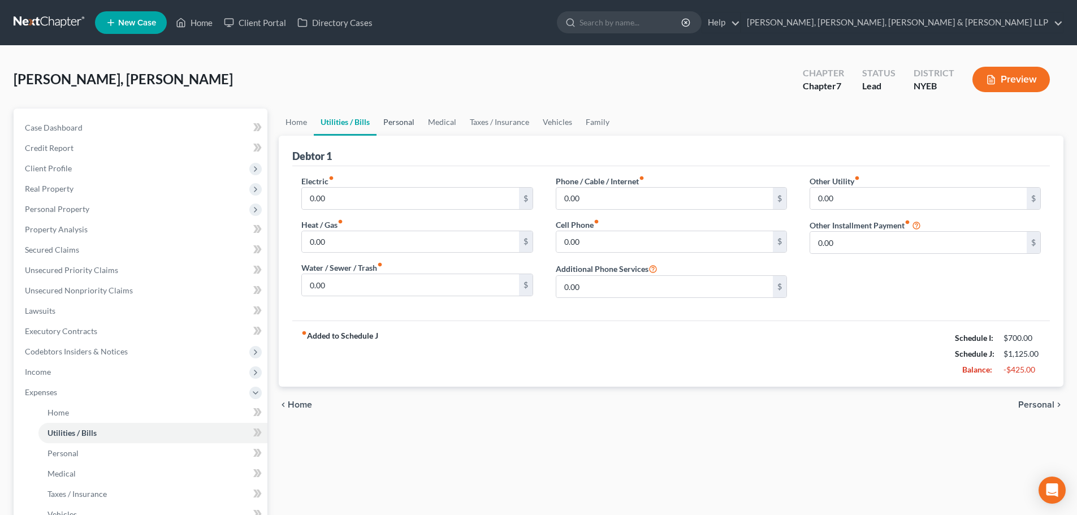
click at [391, 123] on link "Personal" at bounding box center [399, 122] width 45 height 27
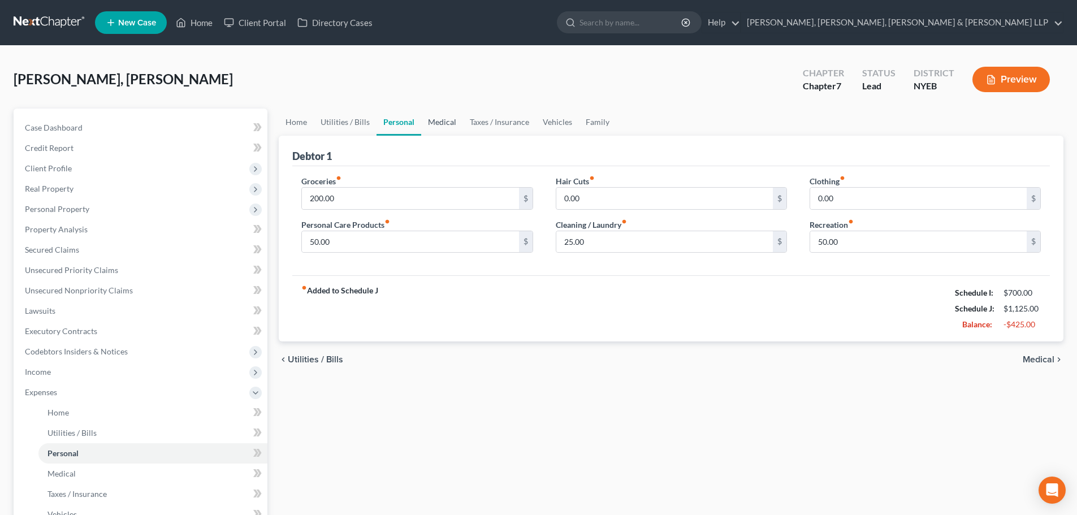
click at [431, 123] on link "Medical" at bounding box center [442, 122] width 42 height 27
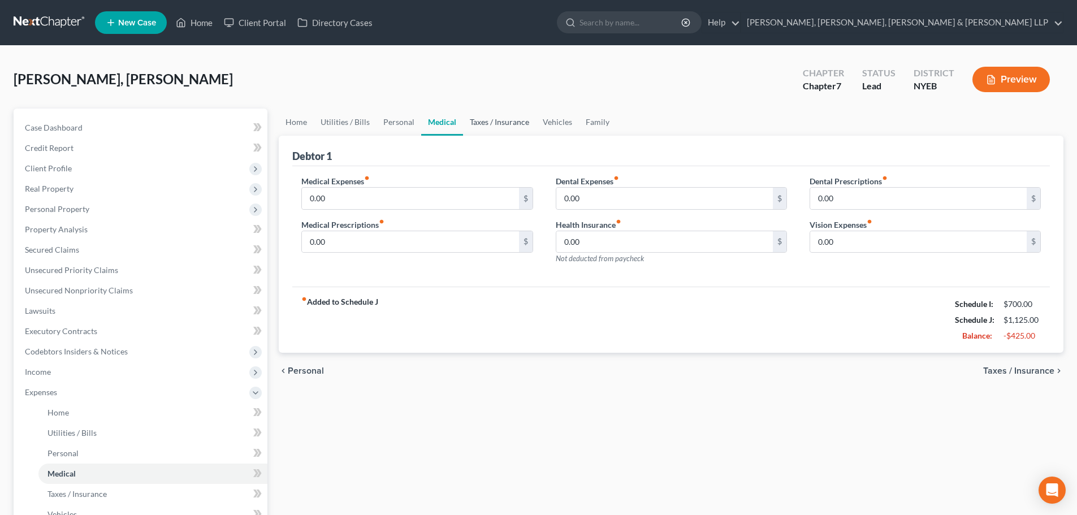
click at [486, 125] on link "Taxes / Insurance" at bounding box center [499, 122] width 73 height 27
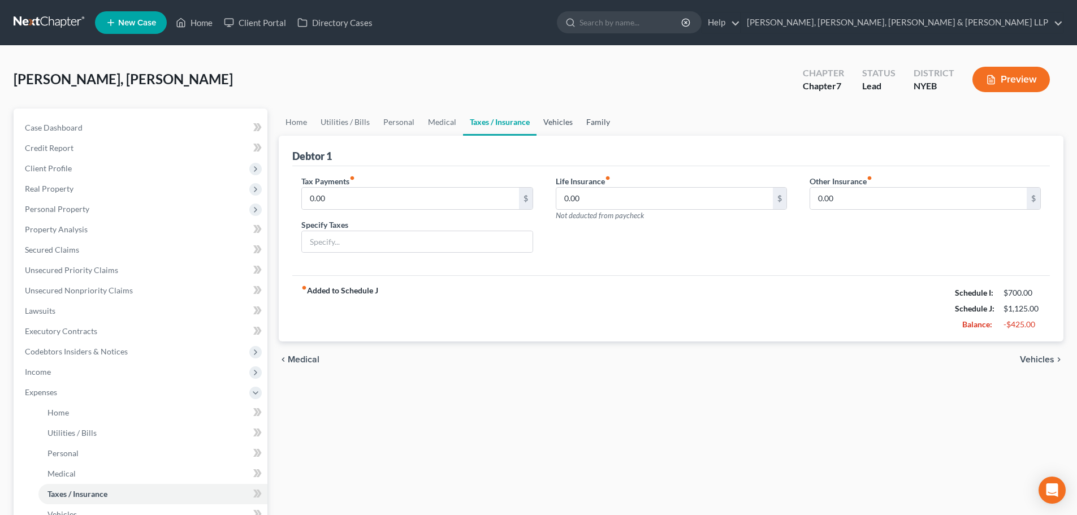
drag, startPoint x: 573, startPoint y: 123, endPoint x: 603, endPoint y: 123, distance: 30.0
click at [574, 123] on link "Vehicles" at bounding box center [558, 122] width 43 height 27
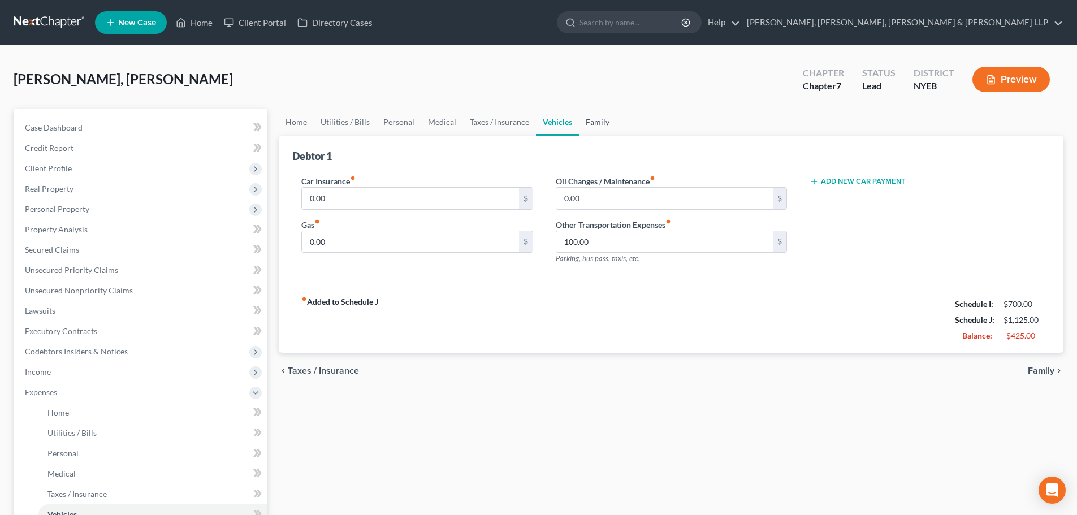
click at [603, 123] on link "Family" at bounding box center [597, 122] width 37 height 27
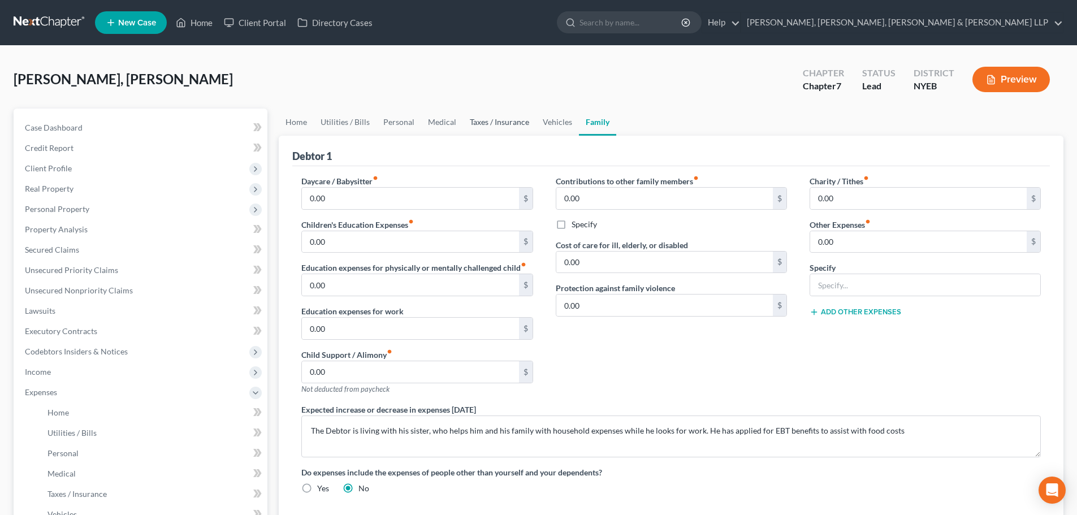
click at [530, 128] on link "Taxes / Insurance" at bounding box center [499, 122] width 73 height 27
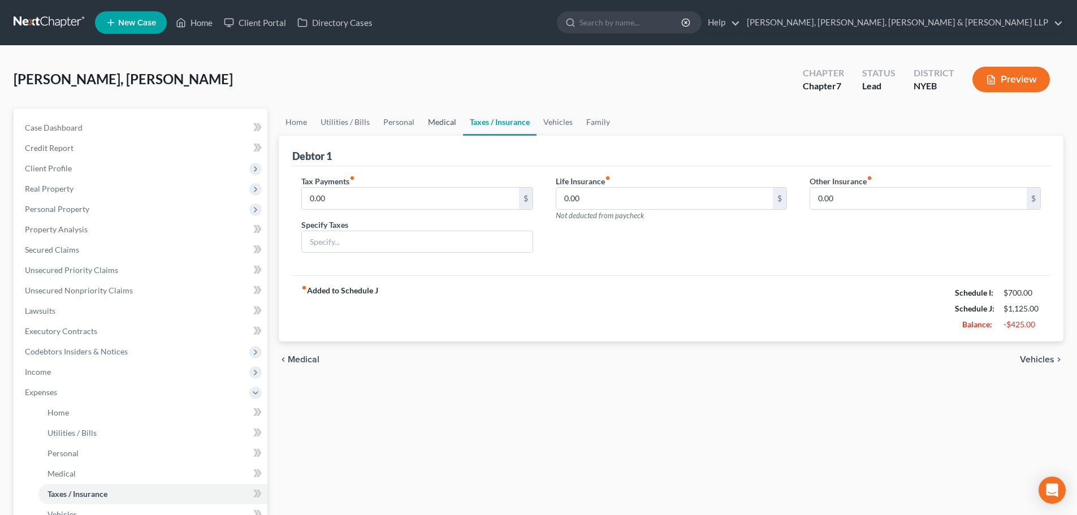
click at [450, 124] on link "Medical" at bounding box center [442, 122] width 42 height 27
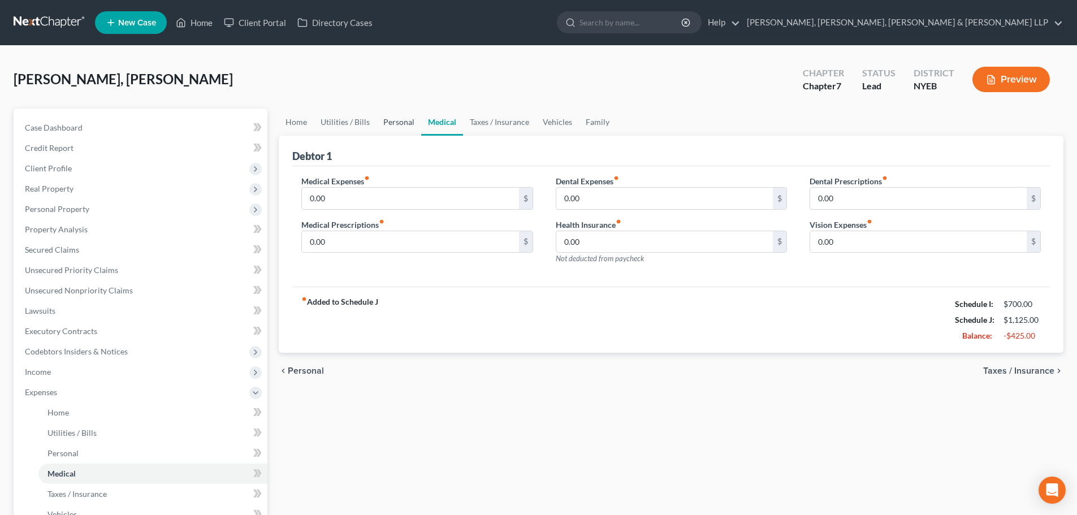
click at [387, 125] on link "Personal" at bounding box center [399, 122] width 45 height 27
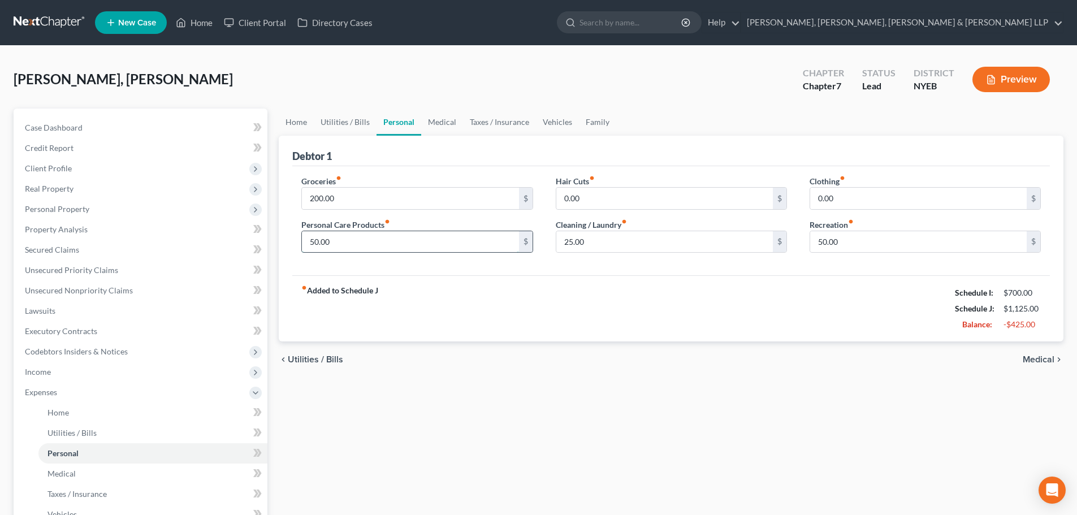
click at [354, 244] on input "50.00" at bounding box center [410, 241] width 217 height 21
click at [844, 245] on input "50.00" at bounding box center [918, 241] width 217 height 21
click at [344, 200] on input "200.00" at bounding box center [410, 198] width 217 height 21
click at [298, 123] on link "Home" at bounding box center [296, 122] width 35 height 27
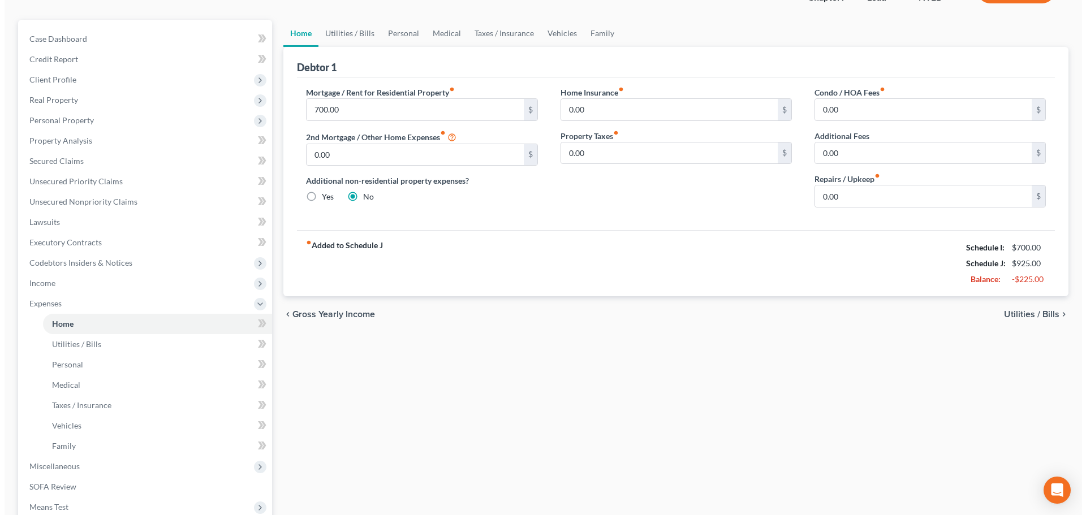
scroll to position [226, 0]
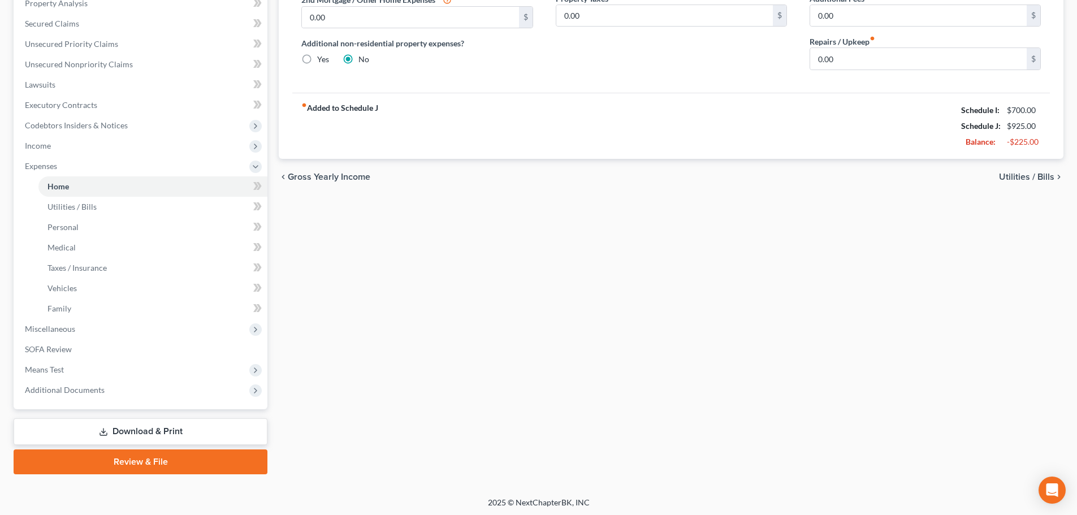
click at [177, 438] on link "Download & Print" at bounding box center [141, 431] width 254 height 27
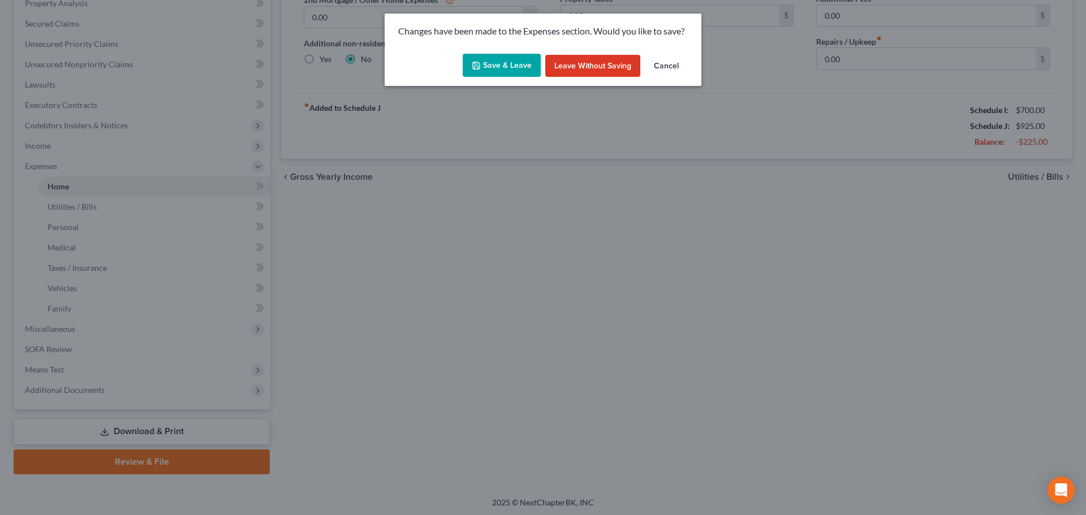
click at [496, 68] on button "Save & Leave" at bounding box center [502, 66] width 78 height 24
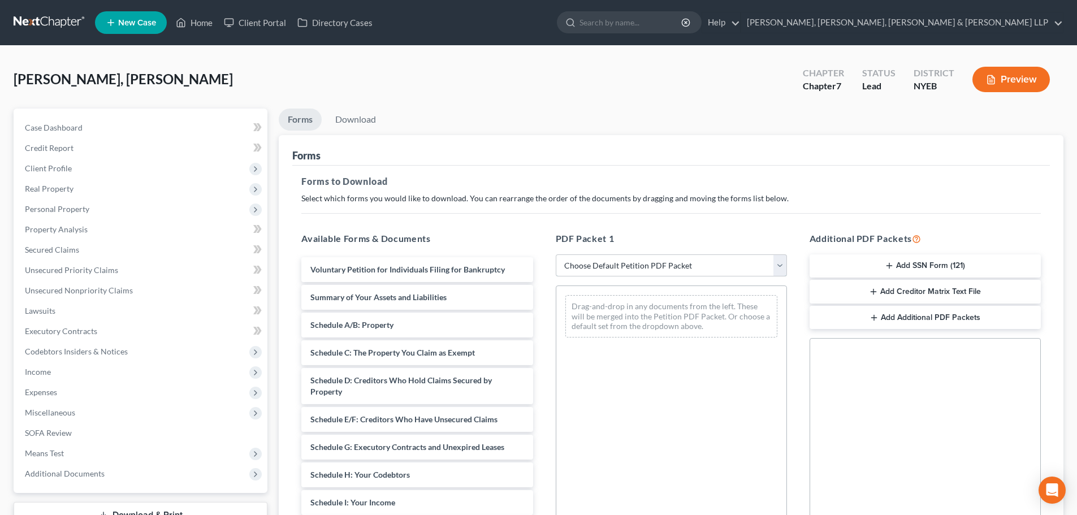
drag, startPoint x: 585, startPoint y: 268, endPoint x: 584, endPoint y: 276, distance: 8.1
click at [585, 269] on select "Choose Default Petition PDF Packet Complete Bankruptcy Petition (all forms and …" at bounding box center [671, 265] width 231 height 23
click at [556, 254] on select "Choose Default Petition PDF Packet Complete Bankruptcy Petition (all forms and …" at bounding box center [671, 265] width 231 height 23
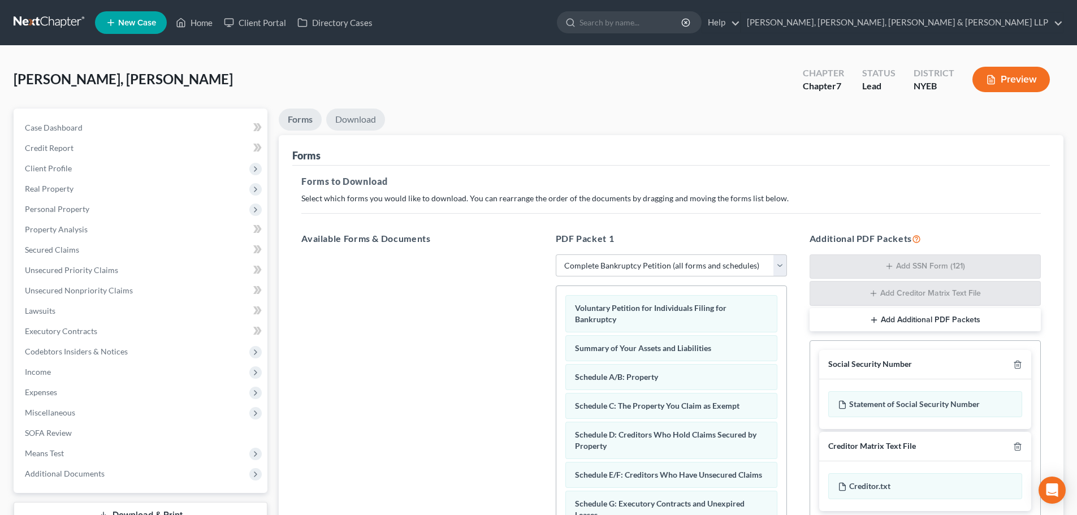
click at [364, 119] on link "Download" at bounding box center [355, 120] width 59 height 22
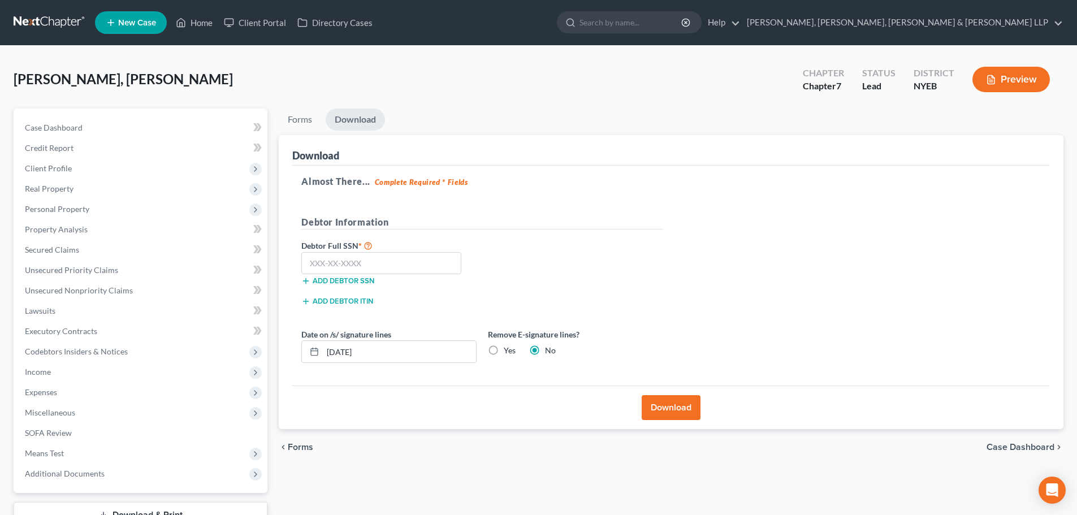
click at [504, 348] on label "Yes" at bounding box center [510, 350] width 12 height 11
click at [508, 348] on input "Yes" at bounding box center [511, 348] width 7 height 7
click at [343, 264] on input "text" at bounding box center [381, 263] width 160 height 23
click at [680, 409] on button "Download" at bounding box center [671, 407] width 59 height 25
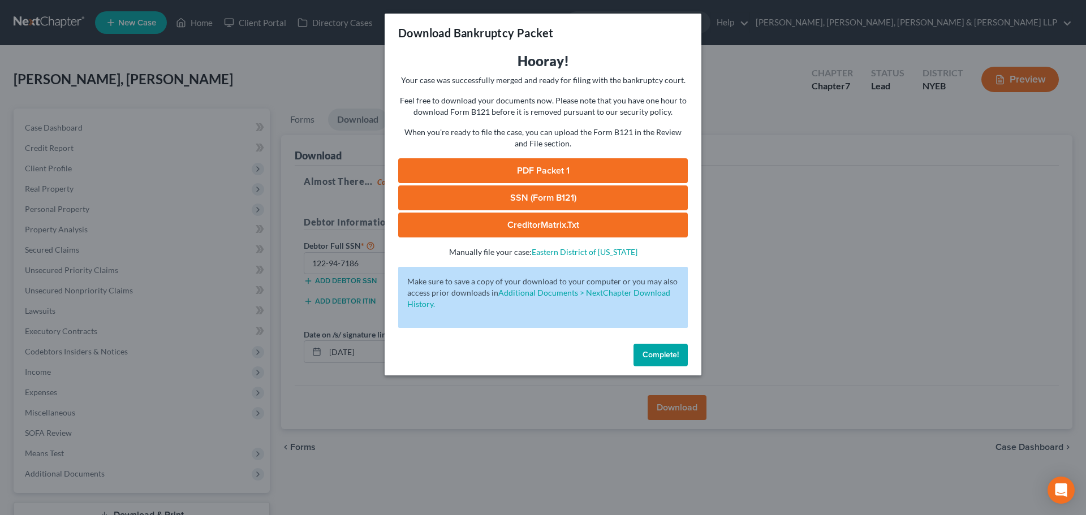
click at [593, 175] on link "PDF Packet 1" at bounding box center [543, 170] width 290 height 25
drag, startPoint x: 195, startPoint y: 125, endPoint x: 100, endPoint y: 213, distance: 129.3
click at [195, 126] on div "Download Bankruptcy Packet Hooray! Your case was successfully merged and ready …" at bounding box center [543, 257] width 1086 height 515
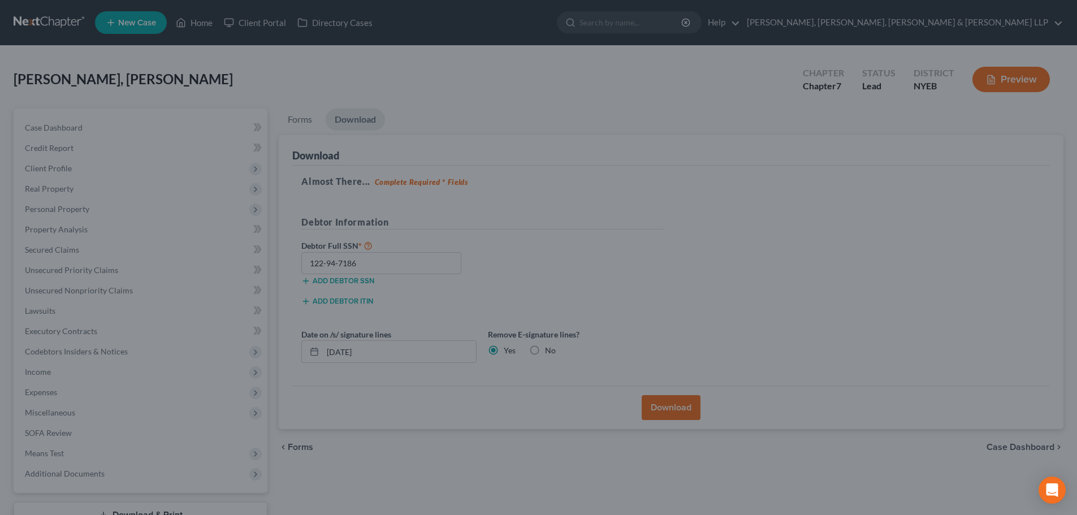
drag, startPoint x: 100, startPoint y: 212, endPoint x: 87, endPoint y: 210, distance: 13.1
click at [100, 212] on div at bounding box center [538, 257] width 1077 height 515
click at [95, 209] on div at bounding box center [538, 257] width 1077 height 515
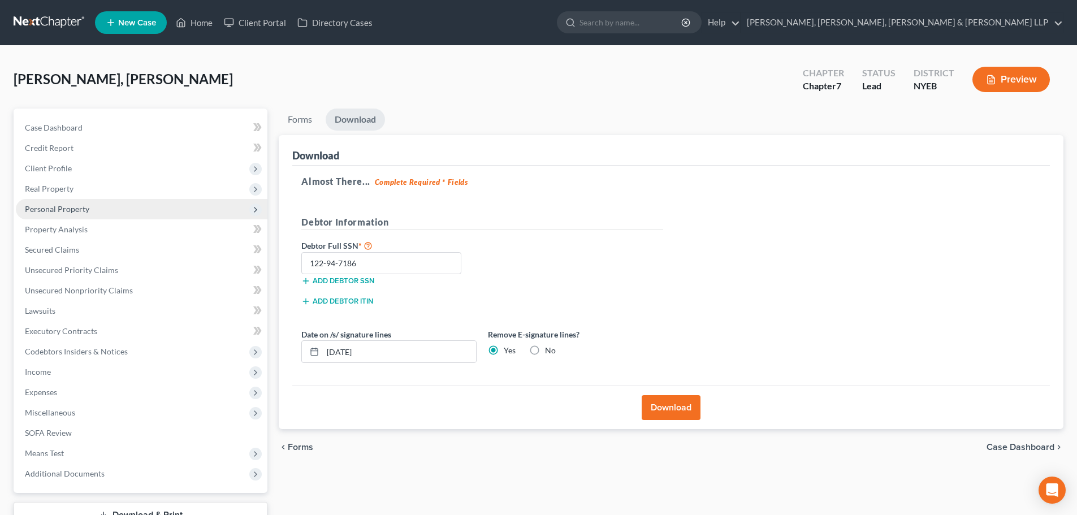
click at [85, 212] on span "Personal Property" at bounding box center [57, 209] width 64 height 10
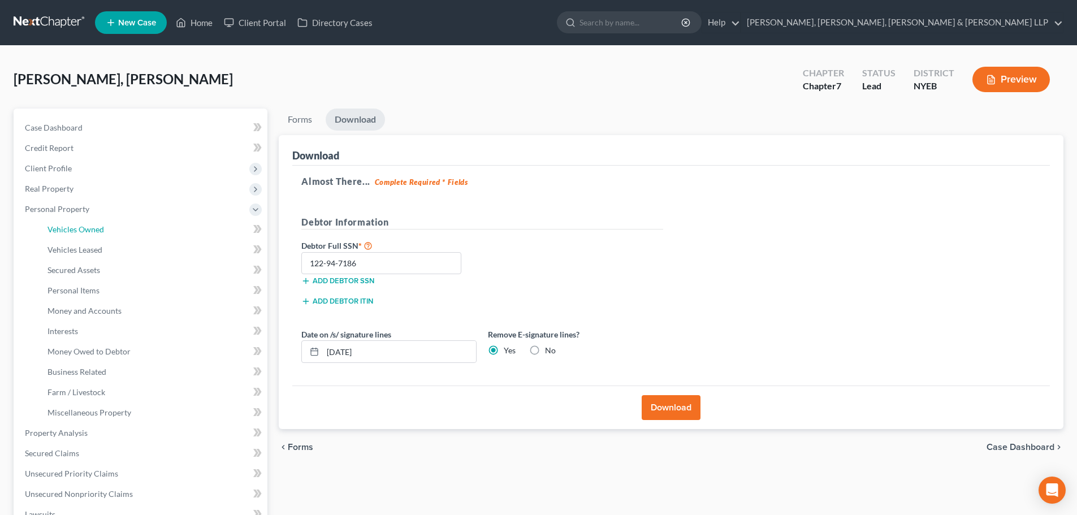
drag, startPoint x: 105, startPoint y: 227, endPoint x: 375, endPoint y: 154, distance: 280.0
click at [105, 227] on link "Vehicles Owned" at bounding box center [152, 229] width 229 height 20
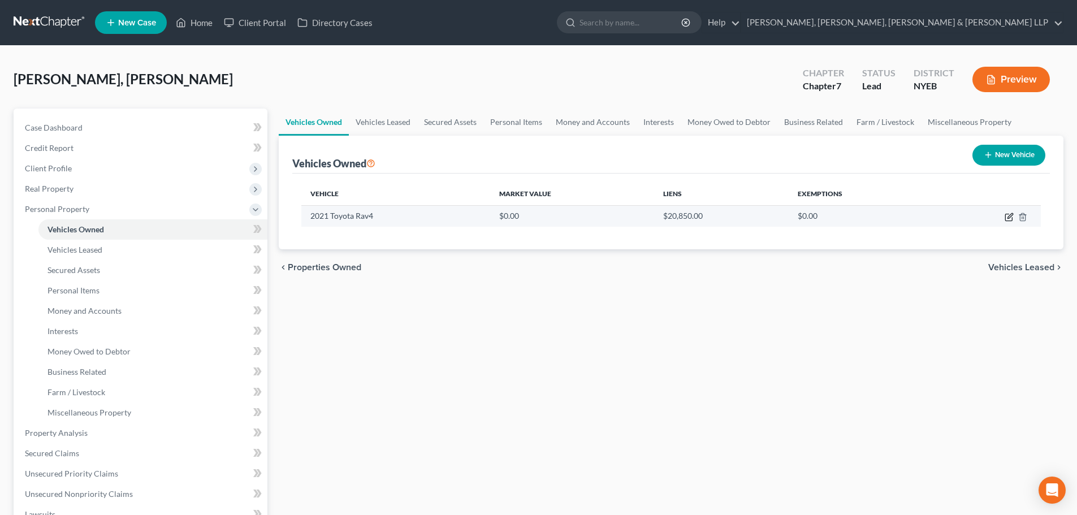
click at [1008, 214] on icon "button" at bounding box center [1008, 217] width 7 height 7
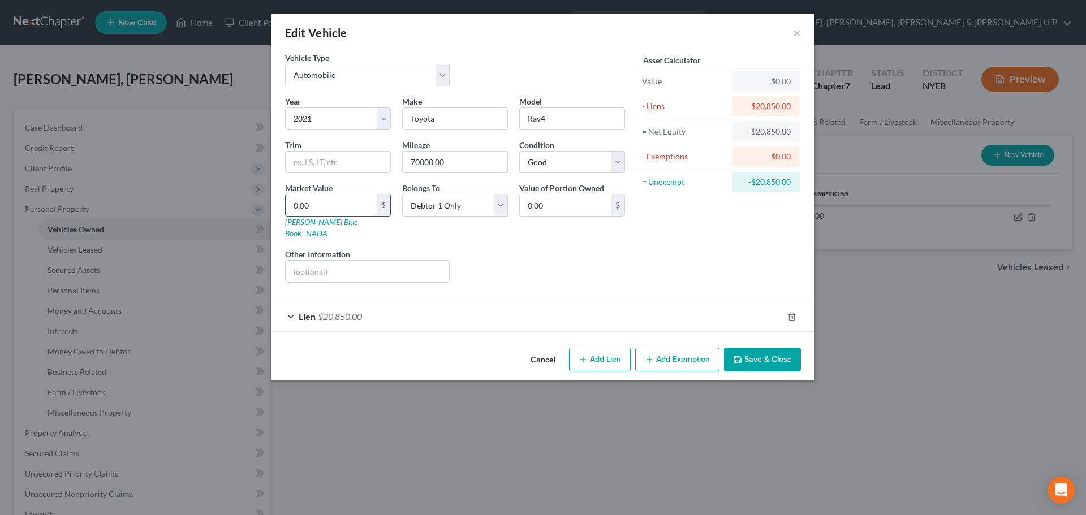
click at [333, 212] on input "0.00" at bounding box center [331, 205] width 91 height 21
click at [758, 348] on button "Save & Close" at bounding box center [762, 360] width 77 height 24
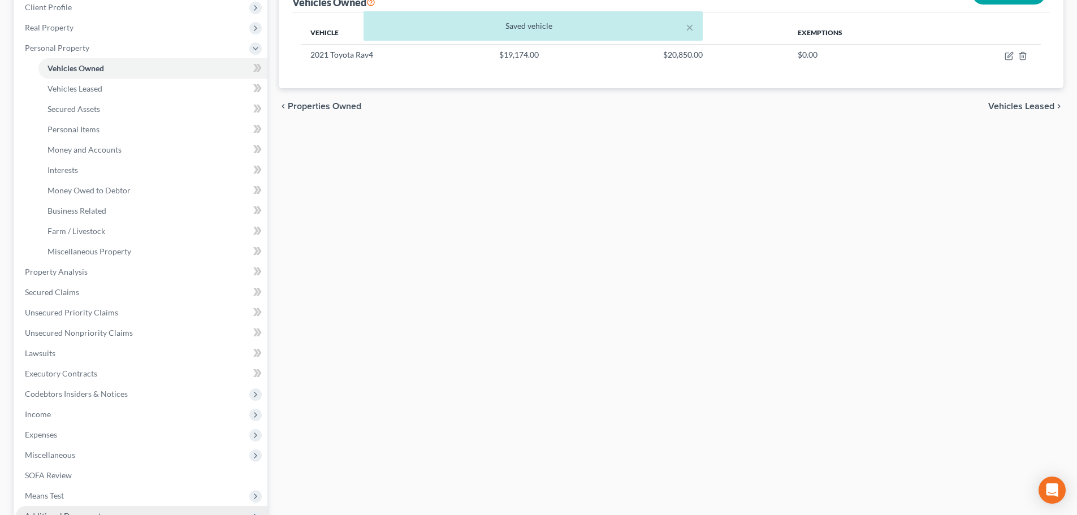
scroll to position [290, 0]
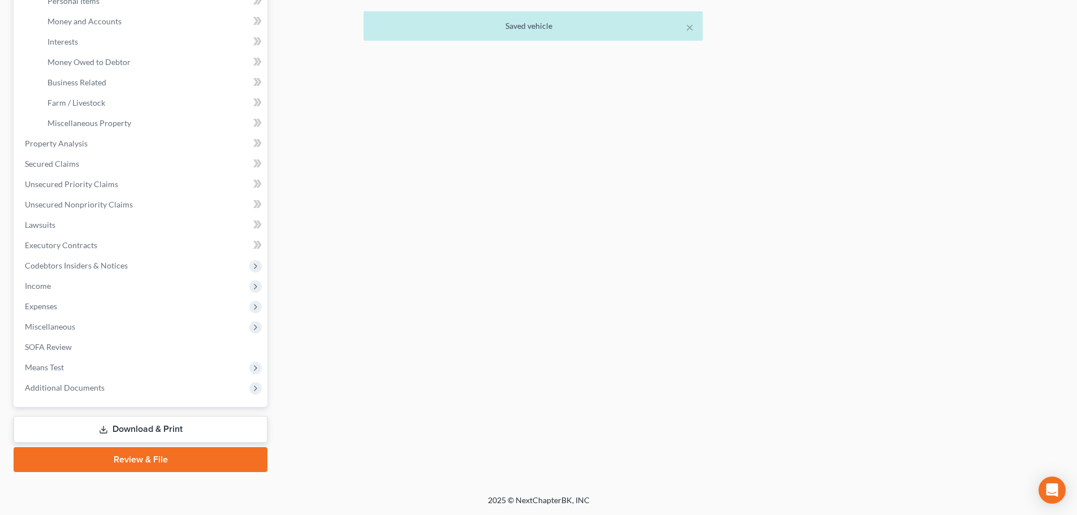
click at [167, 424] on link "Download & Print" at bounding box center [141, 429] width 254 height 27
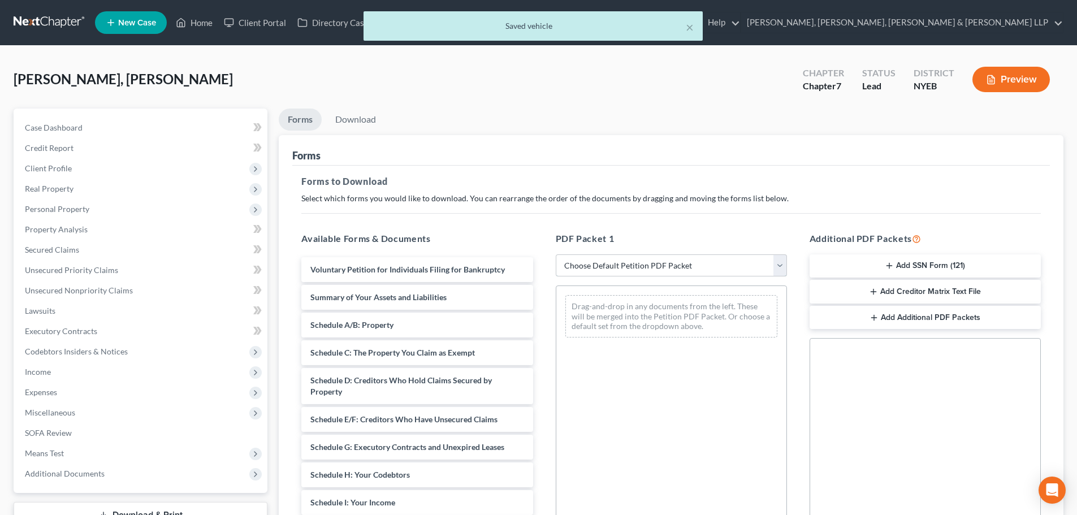
drag, startPoint x: 602, startPoint y: 258, endPoint x: 604, endPoint y: 276, distance: 18.3
click at [602, 258] on select "Choose Default Petition PDF Packet Complete Bankruptcy Petition (all forms and …" at bounding box center [671, 265] width 231 height 23
click at [556, 254] on select "Choose Default Petition PDF Packet Complete Bankruptcy Petition (all forms and …" at bounding box center [671, 265] width 231 height 23
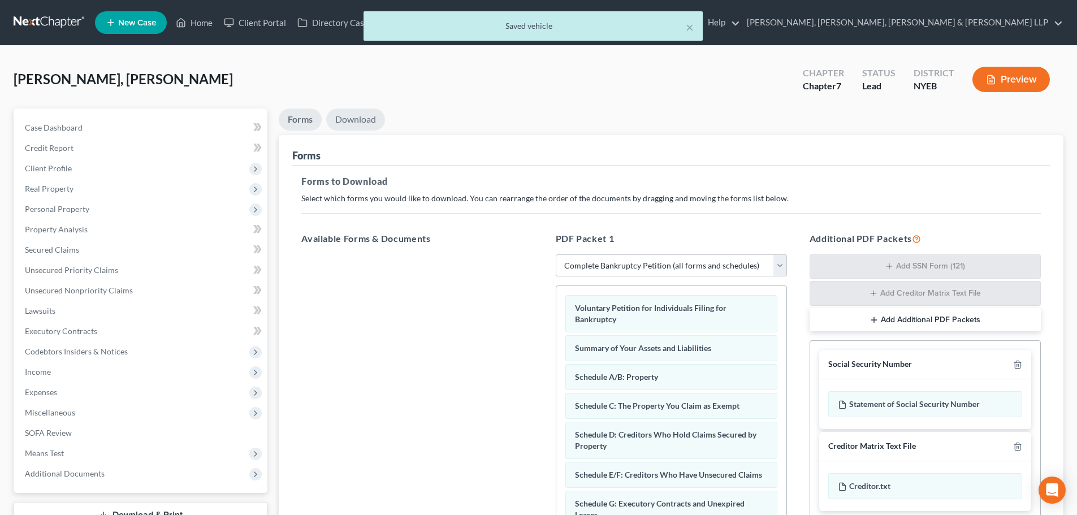
click at [361, 123] on link "Download" at bounding box center [355, 120] width 59 height 22
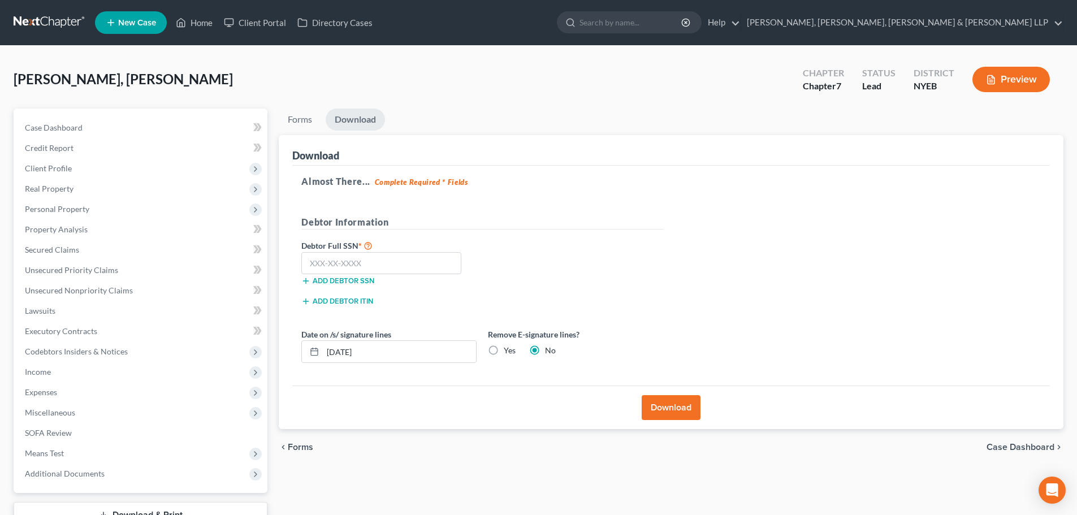
click at [504, 345] on label "Yes" at bounding box center [510, 350] width 12 height 11
click at [508, 345] on input "Yes" at bounding box center [511, 348] width 7 height 7
click at [383, 269] on input "text" at bounding box center [381, 263] width 160 height 23
click at [672, 407] on button "Download" at bounding box center [671, 407] width 59 height 25
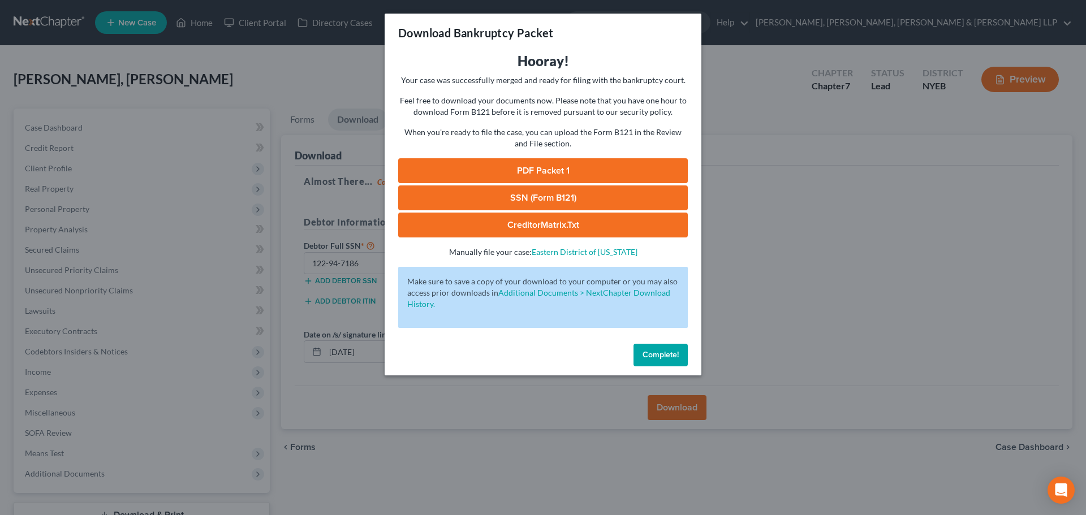
click at [549, 160] on link "PDF Packet 1" at bounding box center [543, 170] width 290 height 25
drag, startPoint x: 491, startPoint y: 195, endPoint x: 977, endPoint y: 60, distance: 503.6
click at [491, 195] on link "SSN (Form B121)" at bounding box center [543, 197] width 290 height 25
click at [297, 81] on div "Download Bankruptcy Packet Hooray! Your case was successfully merged and ready …" at bounding box center [543, 257] width 1086 height 515
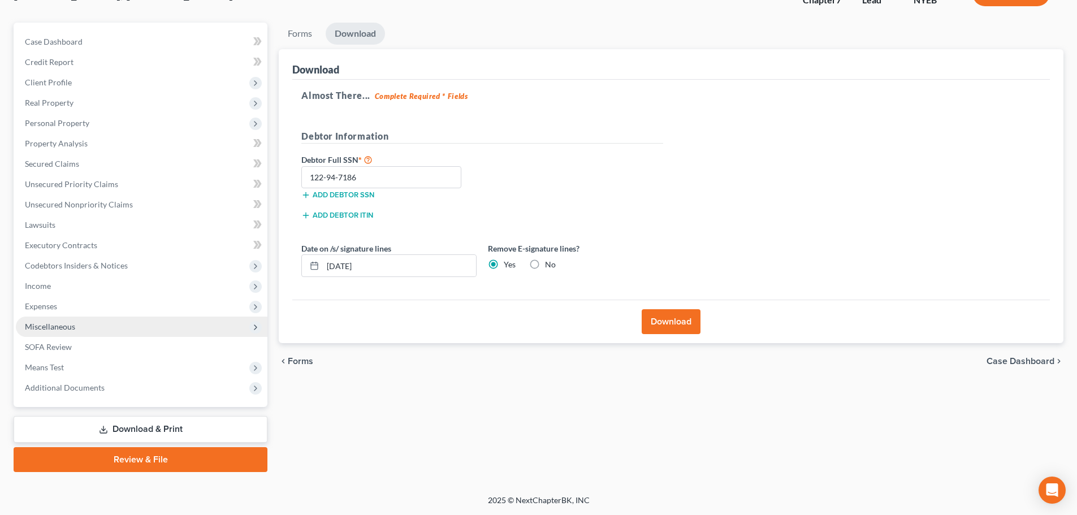
click at [163, 327] on span "Miscellaneous" at bounding box center [142, 327] width 252 height 20
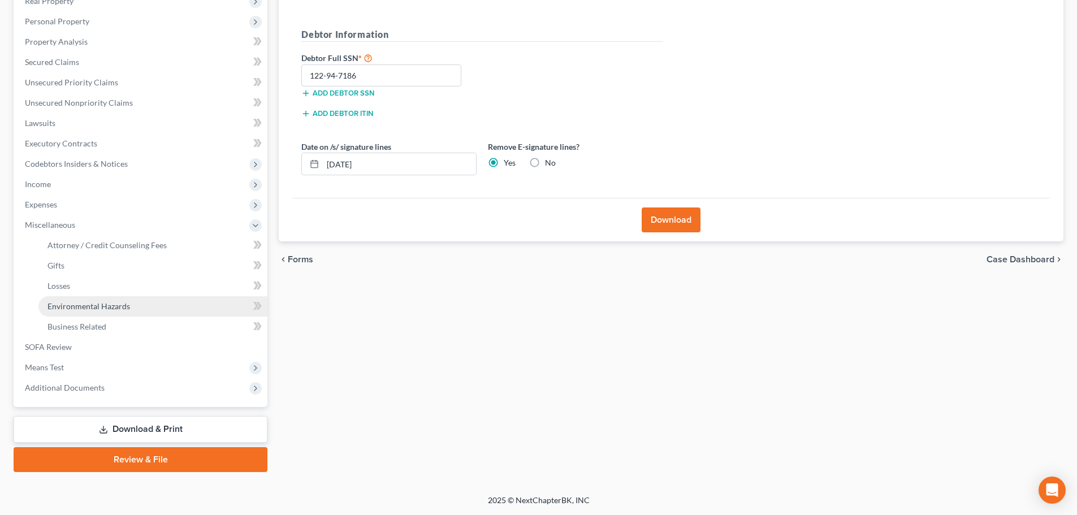
click at [152, 310] on link "Environmental Hazards" at bounding box center [152, 306] width 229 height 20
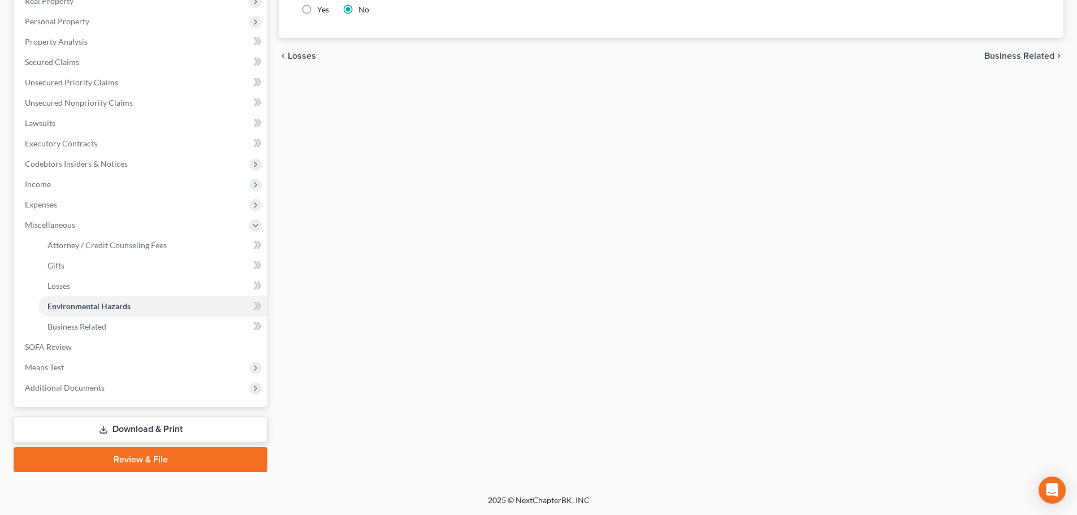
click at [180, 427] on link "Download & Print" at bounding box center [141, 429] width 254 height 27
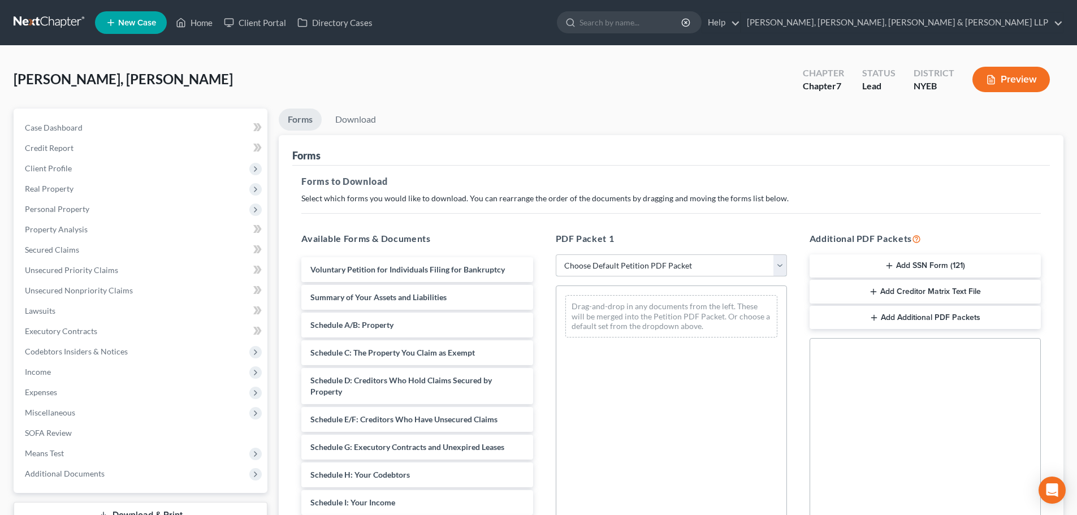
click at [625, 258] on select "Choose Default Petition PDF Packet Complete Bankruptcy Petition (all forms and …" at bounding box center [671, 265] width 231 height 23
click at [556, 254] on select "Choose Default Petition PDF Packet Complete Bankruptcy Petition (all forms and …" at bounding box center [671, 265] width 231 height 23
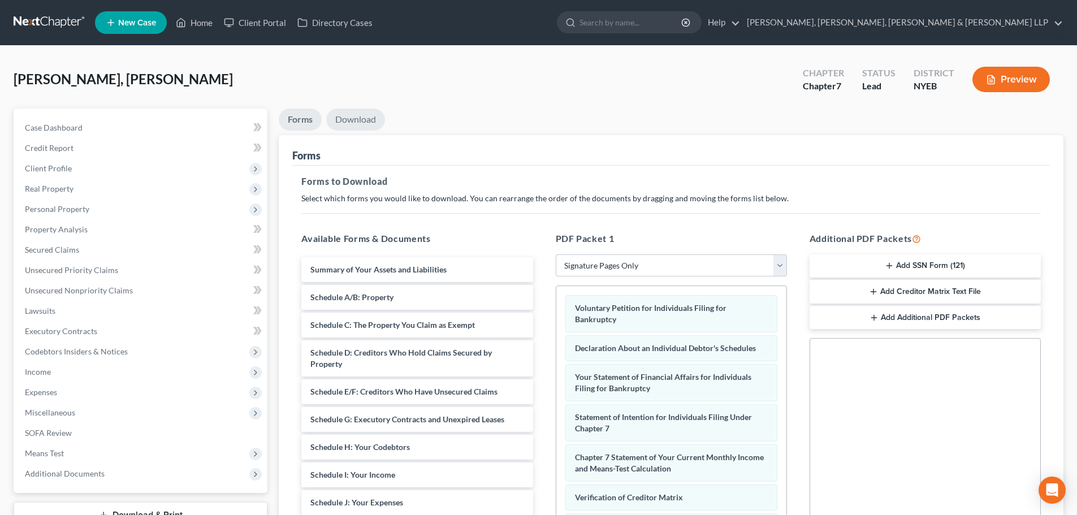
click at [359, 124] on link "Download" at bounding box center [355, 120] width 59 height 22
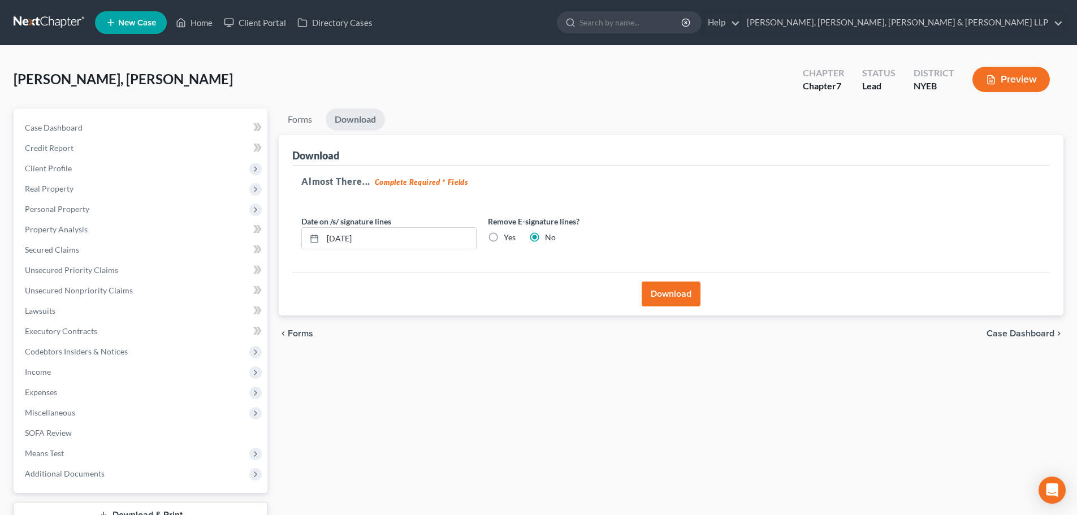
click at [504, 243] on label "Yes" at bounding box center [510, 237] width 12 height 11
click at [508, 239] on input "Yes" at bounding box center [511, 235] width 7 height 7
click at [651, 290] on button "Download" at bounding box center [671, 294] width 59 height 25
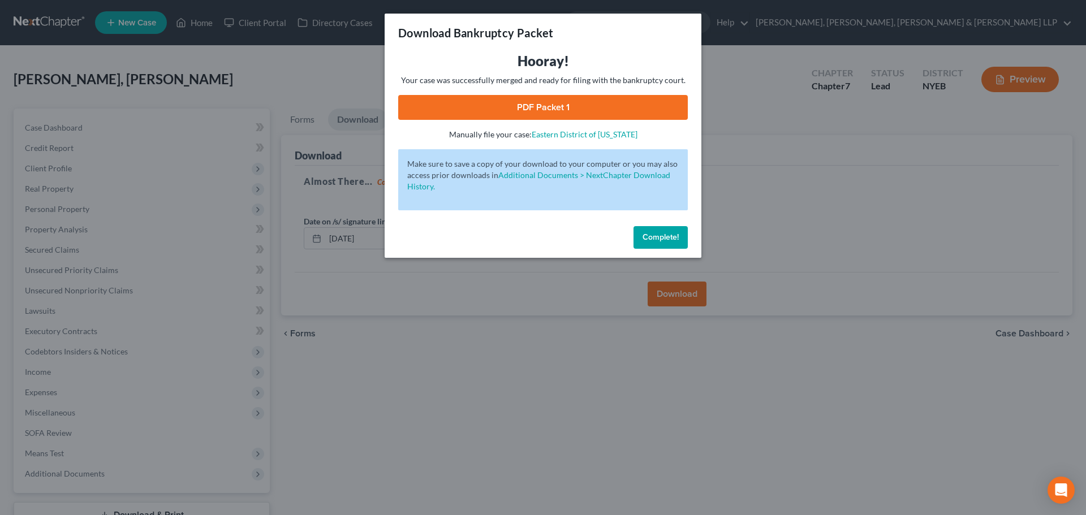
click at [673, 100] on link "PDF Packet 1" at bounding box center [543, 107] width 290 height 25
click at [209, 79] on div "Download Bankruptcy Packet Hooray! Your case was successfully merged and ready …" at bounding box center [543, 257] width 1086 height 515
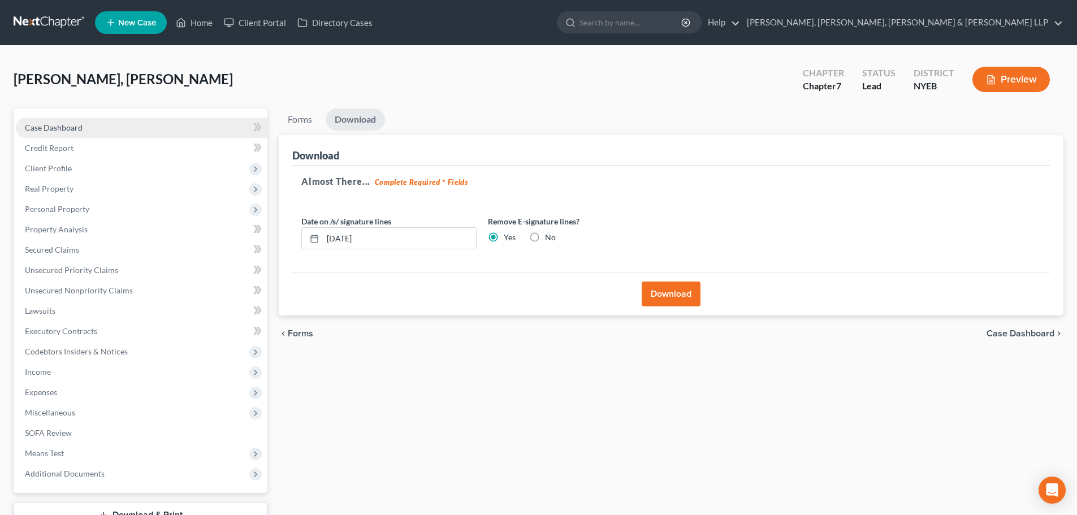
click at [109, 124] on link "Case Dashboard" at bounding box center [142, 128] width 252 height 20
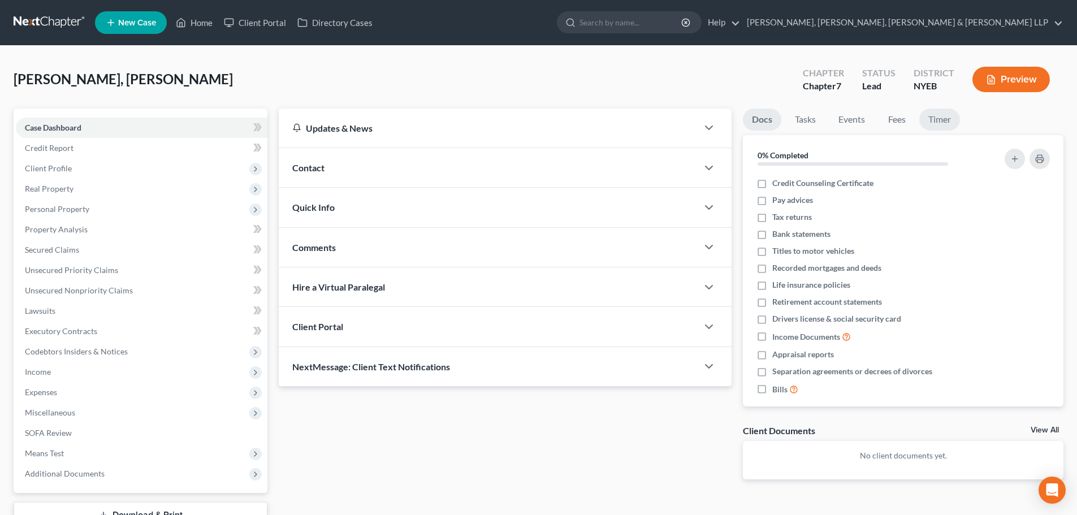
click at [933, 120] on link "Timer" at bounding box center [939, 120] width 41 height 22
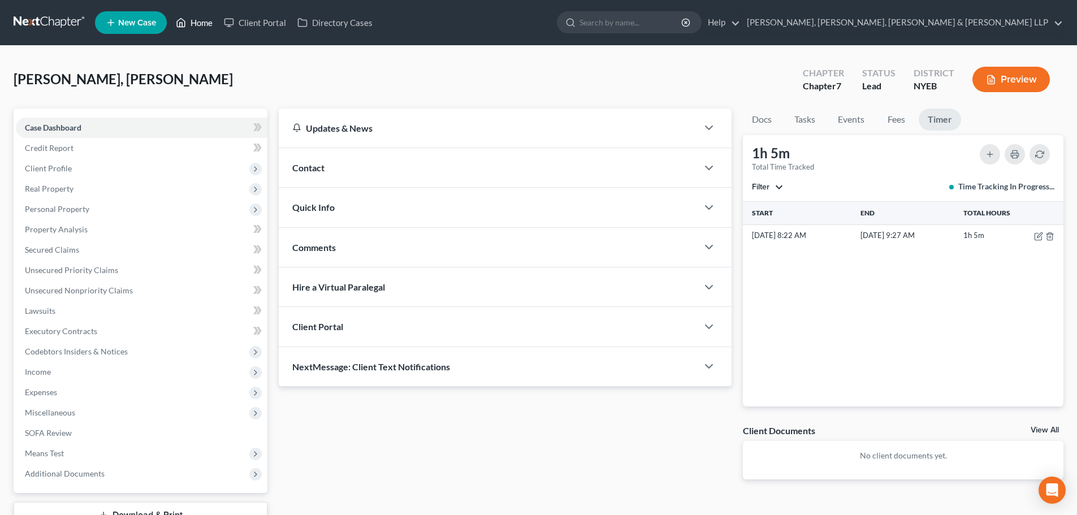
drag, startPoint x: 212, startPoint y: 23, endPoint x: 10, endPoint y: 25, distance: 201.9
click at [212, 23] on link "Home" at bounding box center [194, 22] width 48 height 20
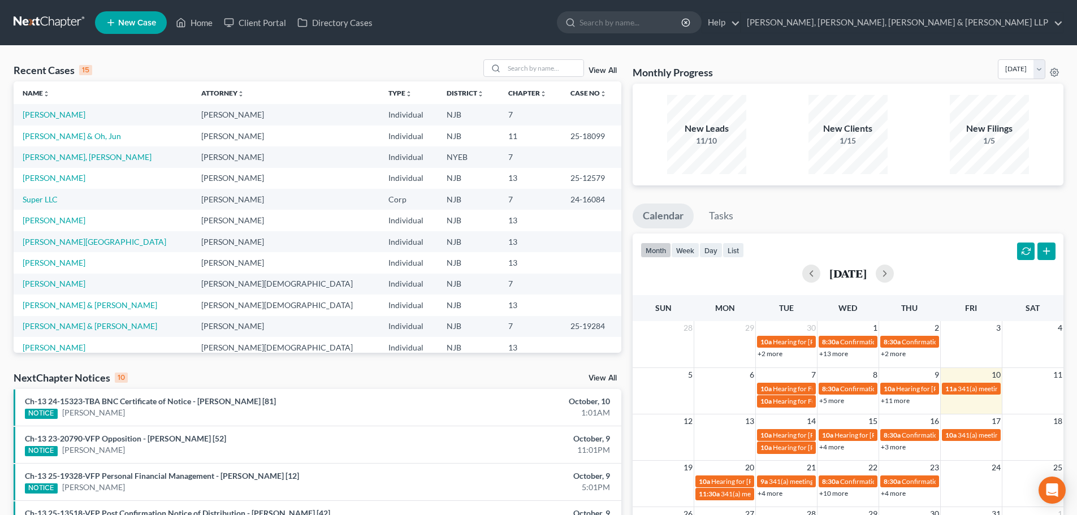
click at [141, 27] on span "New Case" at bounding box center [137, 23] width 38 height 8
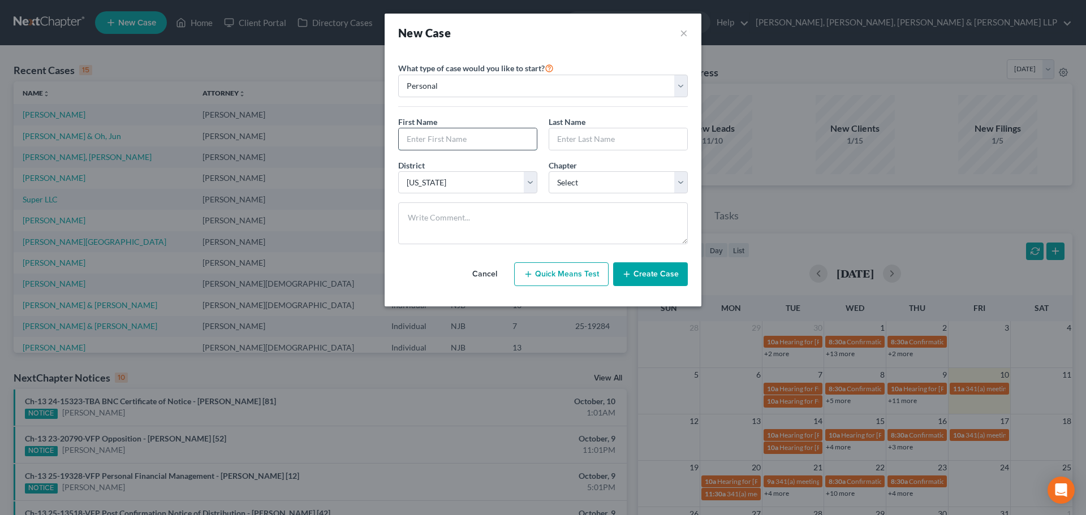
click at [442, 139] on input "text" at bounding box center [468, 138] width 138 height 21
click at [474, 143] on input "Law" at bounding box center [468, 138] width 138 height 21
click at [578, 140] on input "text" at bounding box center [618, 138] width 138 height 21
click at [576, 186] on select "Select 7 11 12 13" at bounding box center [618, 182] width 139 height 23
click at [549, 171] on select "Select 7 11 12 13" at bounding box center [618, 182] width 139 height 23
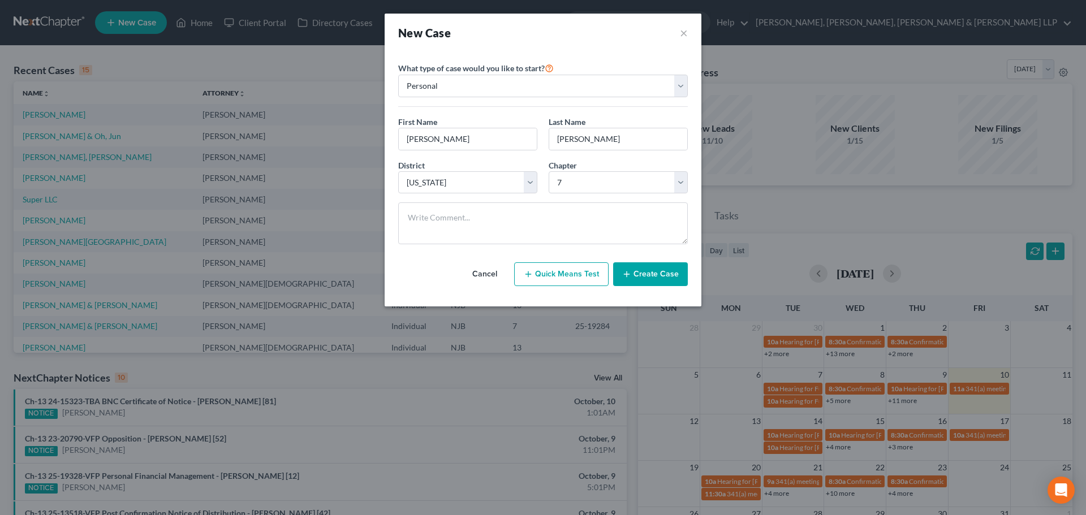
click at [659, 277] on button "Create Case" at bounding box center [650, 274] width 75 height 24
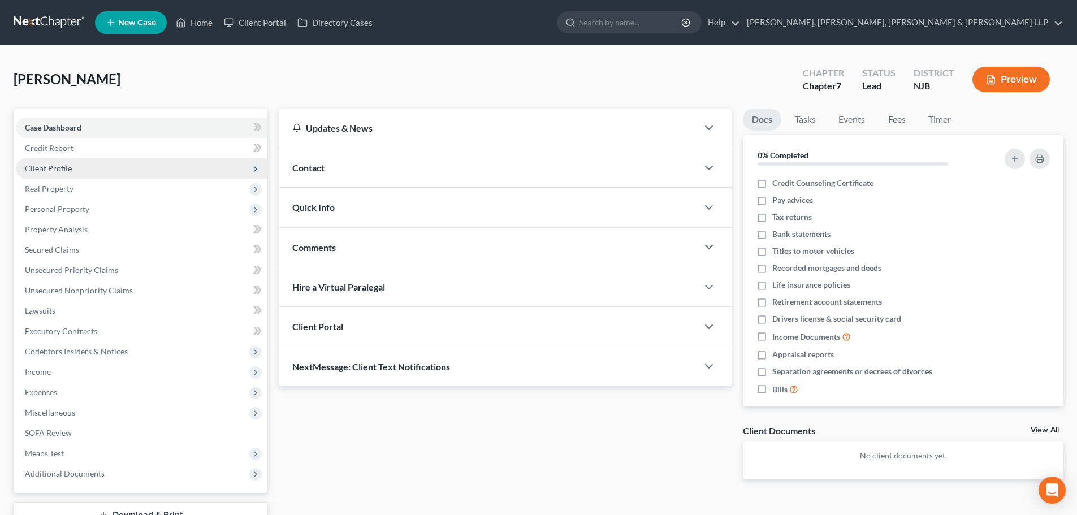
click at [71, 170] on span "Client Profile" at bounding box center [142, 168] width 252 height 20
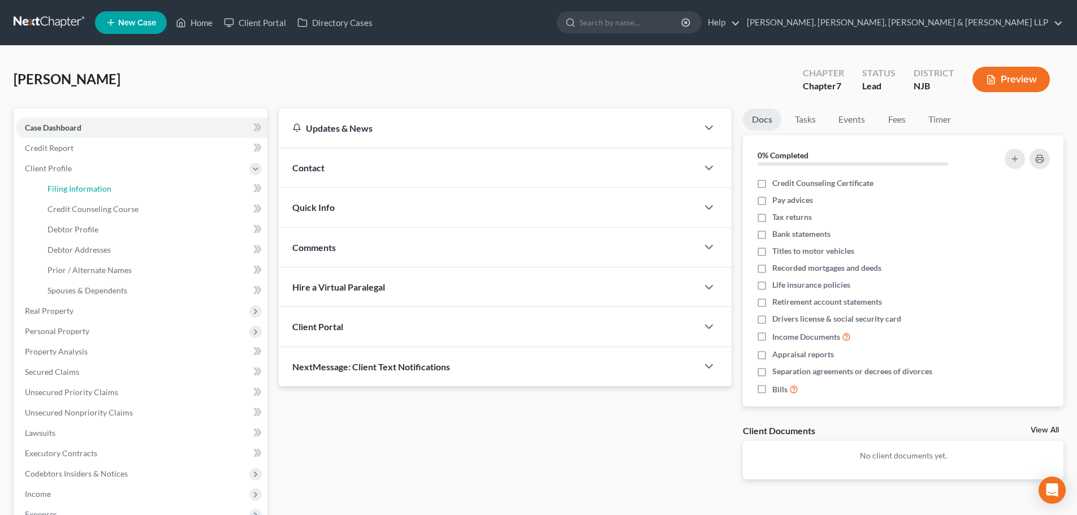
drag, startPoint x: 93, startPoint y: 189, endPoint x: 335, endPoint y: 231, distance: 245.7
click at [92, 189] on span "Filing Information" at bounding box center [79, 189] width 64 height 10
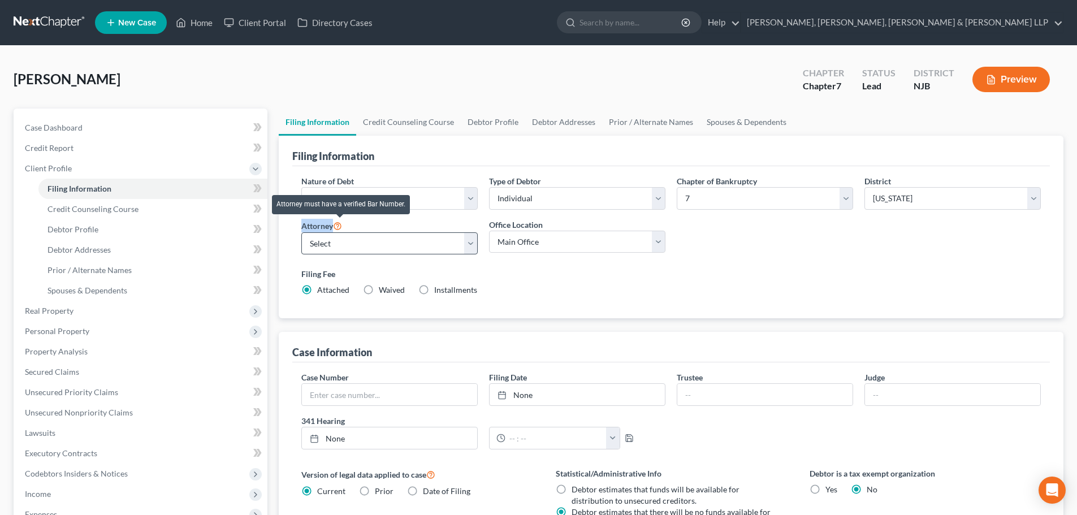
click at [343, 232] on div "Attorney Select David Stevens - NJB David Stevens - NYNB David Stevens - NYEB D…" at bounding box center [389, 237] width 176 height 36
click at [357, 235] on select "Select David Stevens - NJB David Stevens - NYNB David Stevens - NYEB David Stev…" at bounding box center [389, 243] width 176 height 23
click at [301, 232] on select "Select David Stevens - NJB David Stevens - NYNB David Stevens - NYEB David Stev…" at bounding box center [389, 243] width 176 height 23
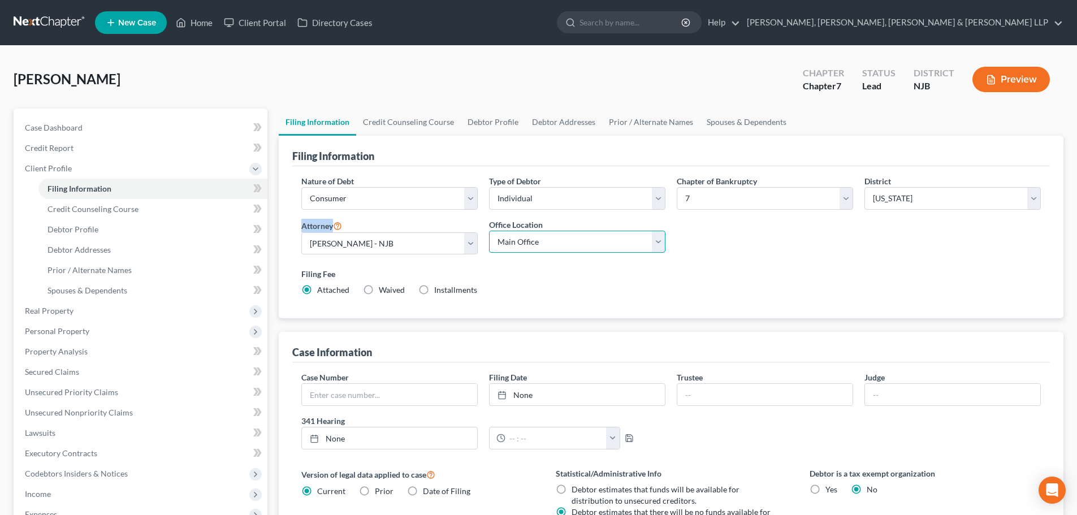
click at [525, 245] on select "Main Office Scura, Wigfield, Heyer, Stevens & Cammarota, LLP" at bounding box center [577, 242] width 176 height 23
click at [489, 231] on select "Main Office Scura, Wigfield, Heyer, Stevens & Cammarota, LLP" at bounding box center [577, 242] width 176 height 23
click at [391, 116] on link "Credit Counseling Course" at bounding box center [408, 122] width 105 height 27
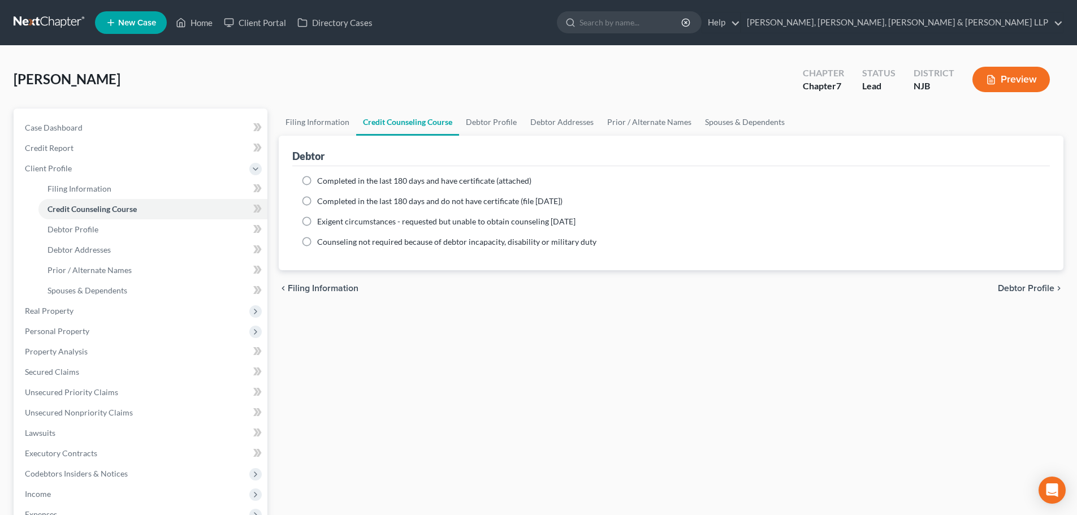
drag, startPoint x: 374, startPoint y: 181, endPoint x: 577, endPoint y: 140, distance: 207.2
click at [374, 180] on span "Completed in the last 180 days and have certificate (attached)" at bounding box center [424, 181] width 214 height 10
click at [329, 180] on input "Completed in the last 180 days and have certificate (attached)" at bounding box center [325, 178] width 7 height 7
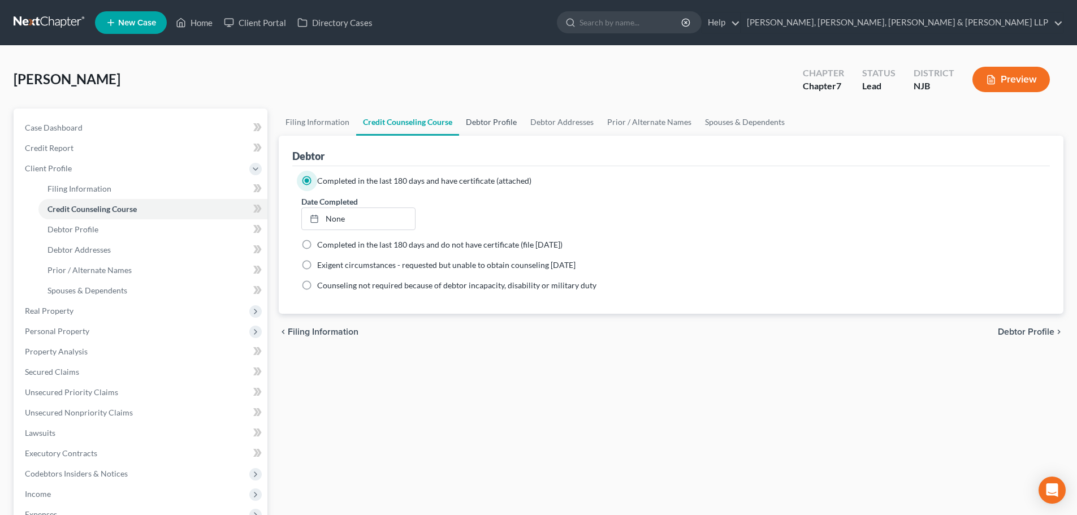
drag, startPoint x: 469, startPoint y: 119, endPoint x: 485, endPoint y: 121, distance: 15.9
click at [469, 119] on link "Debtor Profile" at bounding box center [491, 122] width 64 height 27
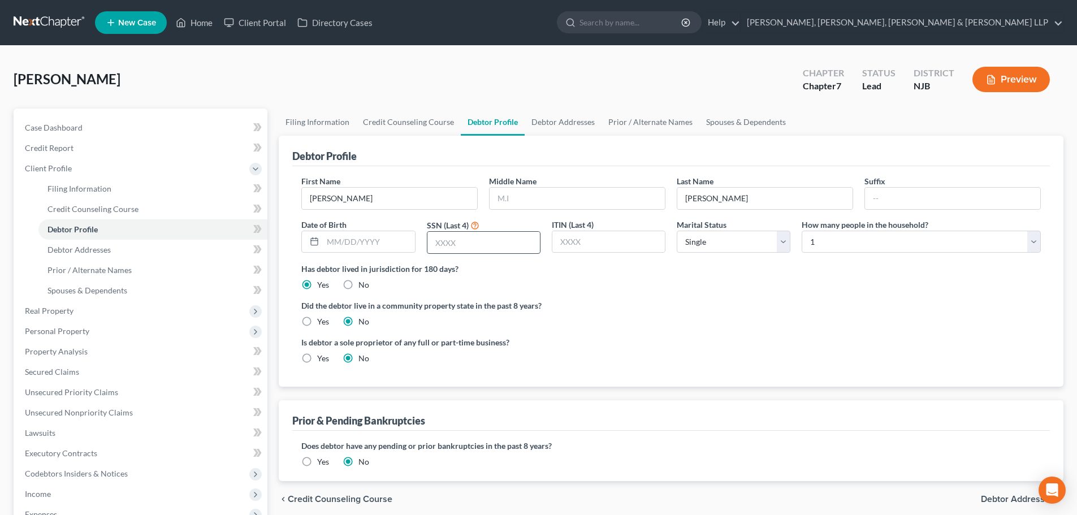
click at [468, 245] on input "text" at bounding box center [483, 242] width 113 height 21
click at [690, 253] on select "Select Single Married Separated Divorced Widowed" at bounding box center [734, 242] width 114 height 23
click at [677, 231] on select "Select Single Married Separated Divorced Widowed" at bounding box center [734, 242] width 114 height 23
drag, startPoint x: 554, startPoint y: 122, endPoint x: 382, endPoint y: 188, distance: 184.2
click at [554, 122] on link "Debtor Addresses" at bounding box center [563, 122] width 77 height 27
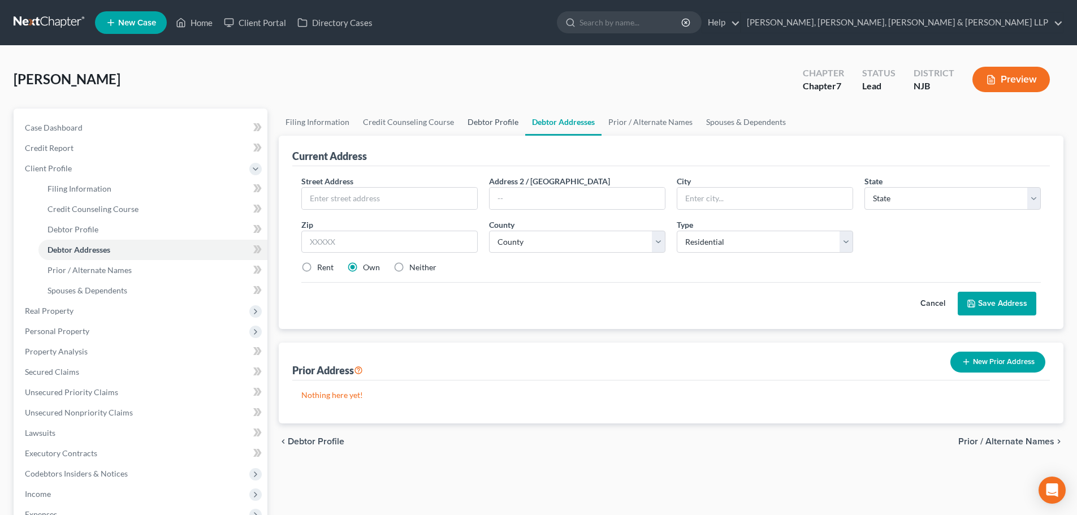
drag, startPoint x: 479, startPoint y: 120, endPoint x: 476, endPoint y: 247, distance: 126.7
click at [480, 120] on link "Debtor Profile" at bounding box center [493, 122] width 64 height 27
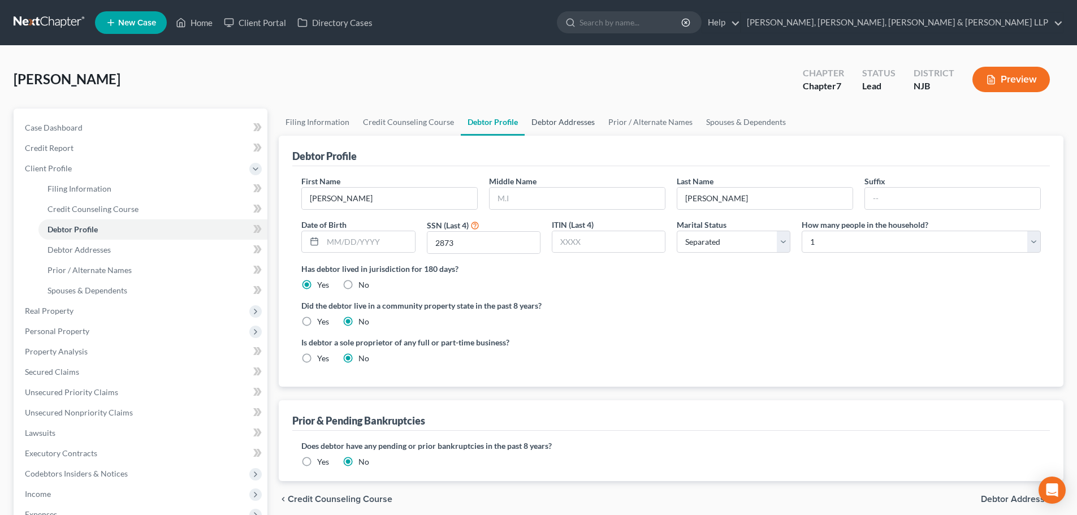
drag, startPoint x: 567, startPoint y: 119, endPoint x: 485, endPoint y: 166, distance: 94.0
click at [567, 118] on link "Debtor Addresses" at bounding box center [563, 122] width 77 height 27
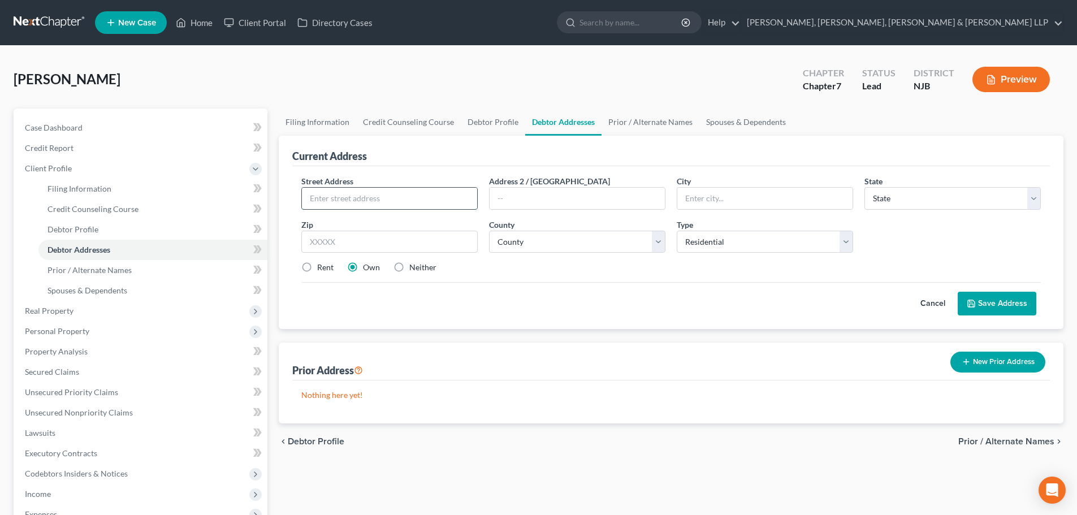
click at [373, 200] on input "text" at bounding box center [389, 198] width 175 height 21
click at [337, 236] on input "text" at bounding box center [389, 242] width 176 height 23
click at [336, 245] on input "text" at bounding box center [389, 242] width 176 height 23
click at [329, 265] on label "Rent" at bounding box center [325, 267] width 16 height 11
click at [329, 265] on input "Rent" at bounding box center [325, 265] width 7 height 7
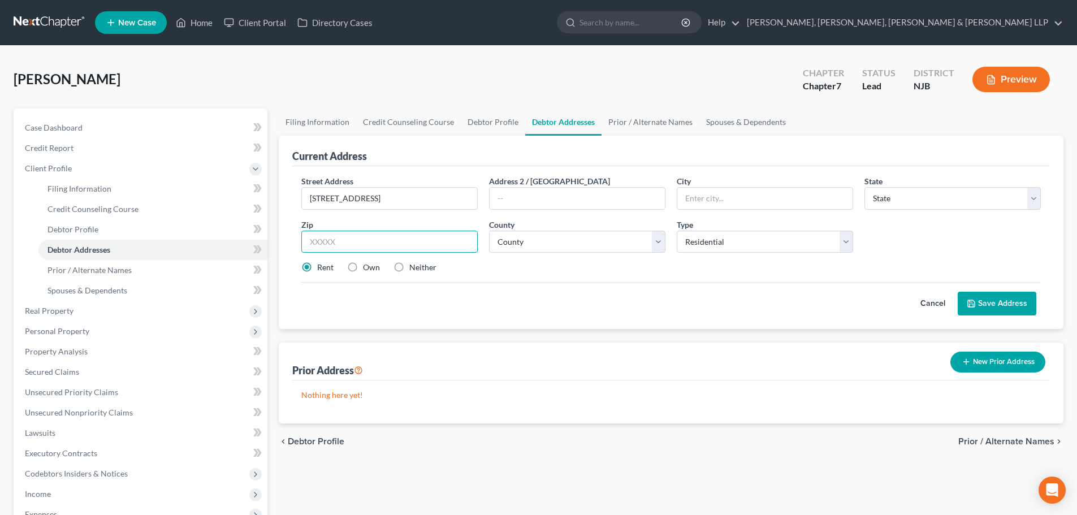
click at [335, 240] on input "text" at bounding box center [389, 242] width 176 height 23
click at [391, 205] on input "339 Windsor Road" at bounding box center [389, 198] width 175 height 21
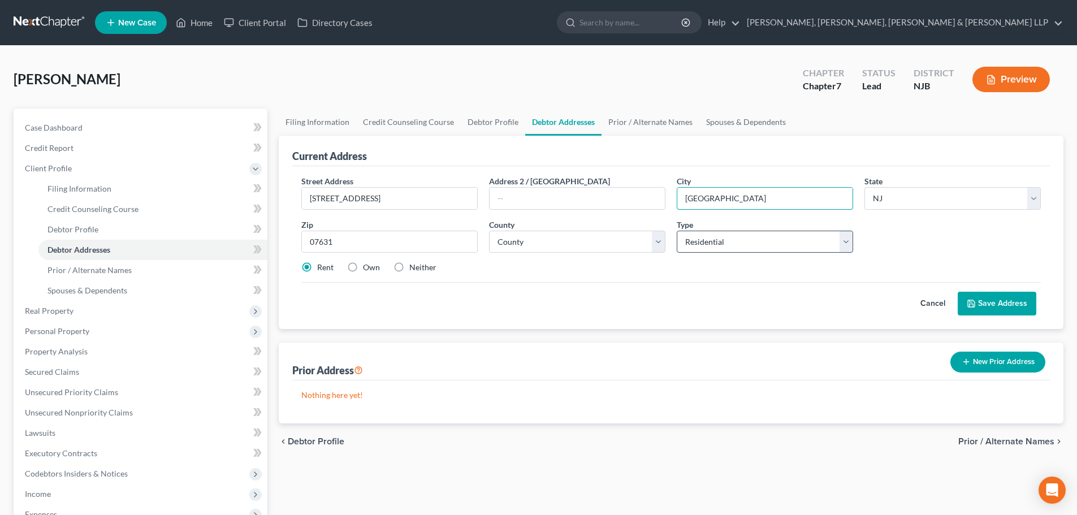
drag, startPoint x: 781, startPoint y: 200, endPoint x: 694, endPoint y: 242, distance: 96.6
click at [779, 200] on input "Englewood" at bounding box center [764, 198] width 175 height 21
click at [570, 246] on select "County Atlantic County Bergen County Burlington County Camden County Cape May C…" at bounding box center [577, 242] width 176 height 23
click at [489, 231] on select "County Atlantic County Bergen County Burlington County Camden County Cape May C…" at bounding box center [577, 242] width 176 height 23
drag, startPoint x: 1004, startPoint y: 297, endPoint x: 997, endPoint y: 296, distance: 6.9
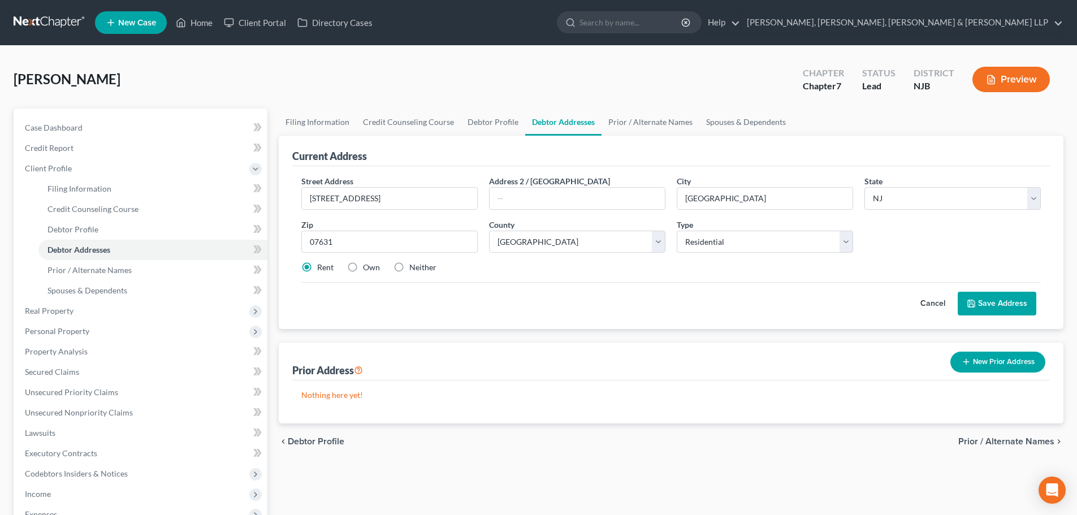
click at [1003, 297] on button "Save Address" at bounding box center [997, 304] width 79 height 24
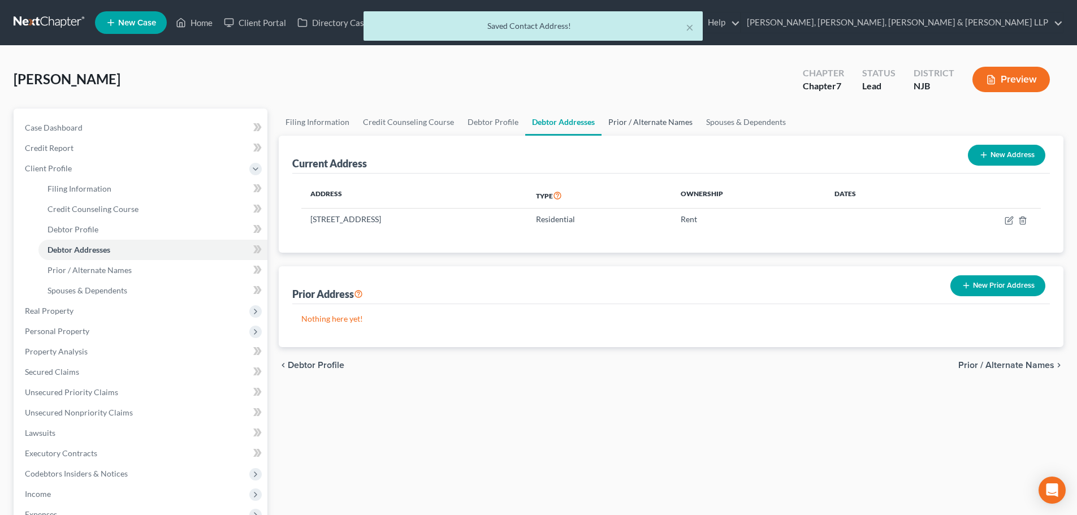
click at [640, 127] on link "Prior / Alternate Names" at bounding box center [651, 122] width 98 height 27
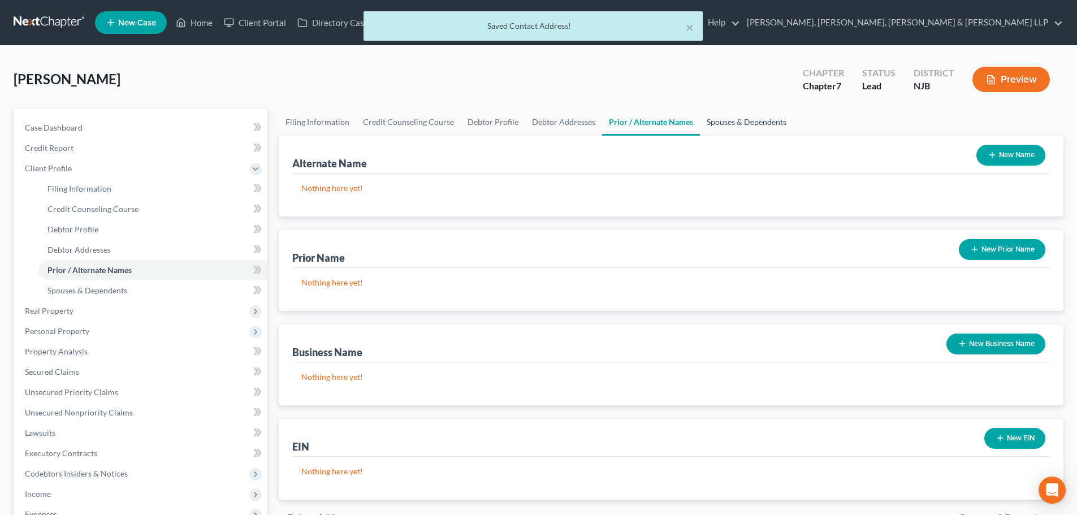
drag, startPoint x: 713, startPoint y: 120, endPoint x: 383, endPoint y: 113, distance: 329.8
click at [712, 120] on link "Spouses & Dependents" at bounding box center [746, 122] width 93 height 27
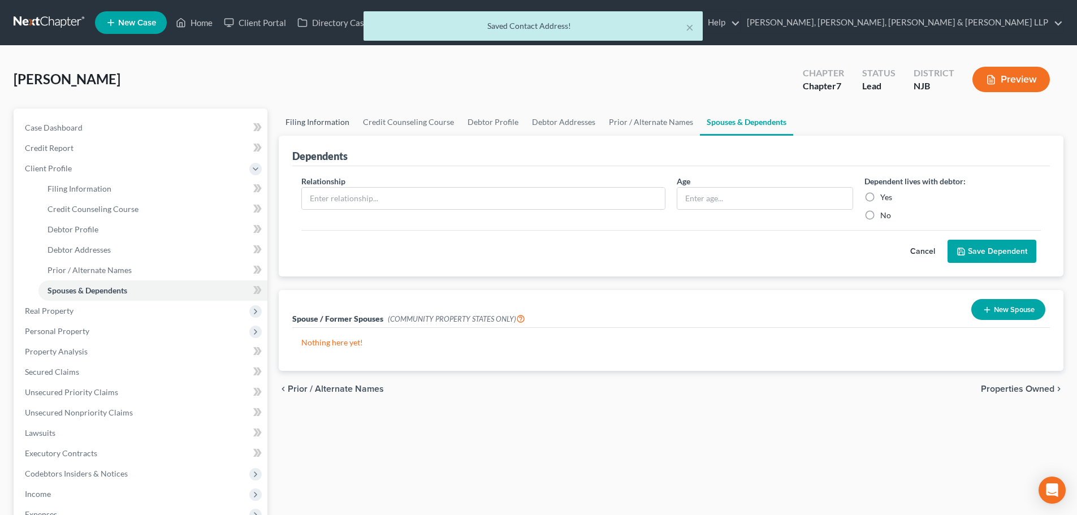
click at [332, 119] on link "Filing Information" at bounding box center [317, 122] width 77 height 27
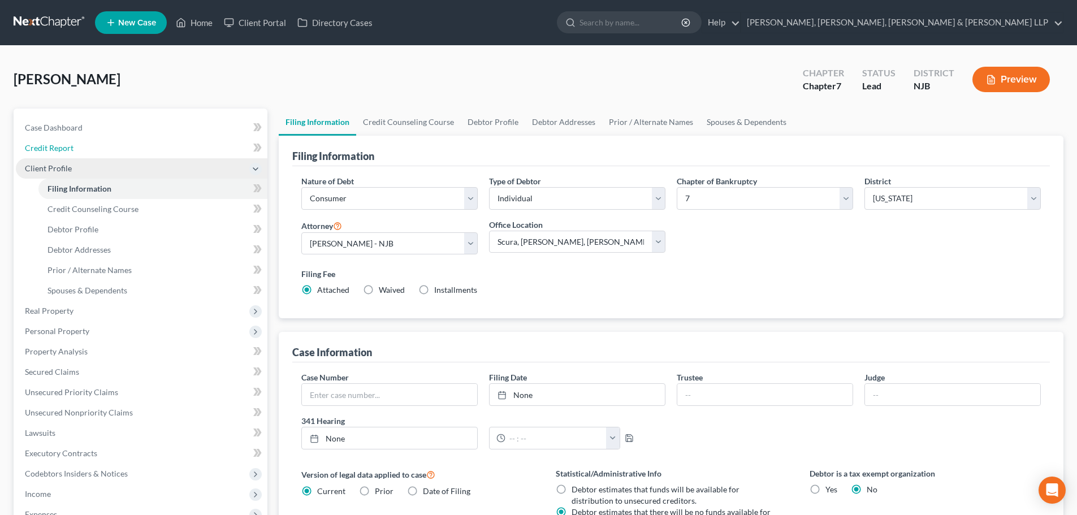
click at [107, 145] on link "Credit Report" at bounding box center [142, 148] width 252 height 20
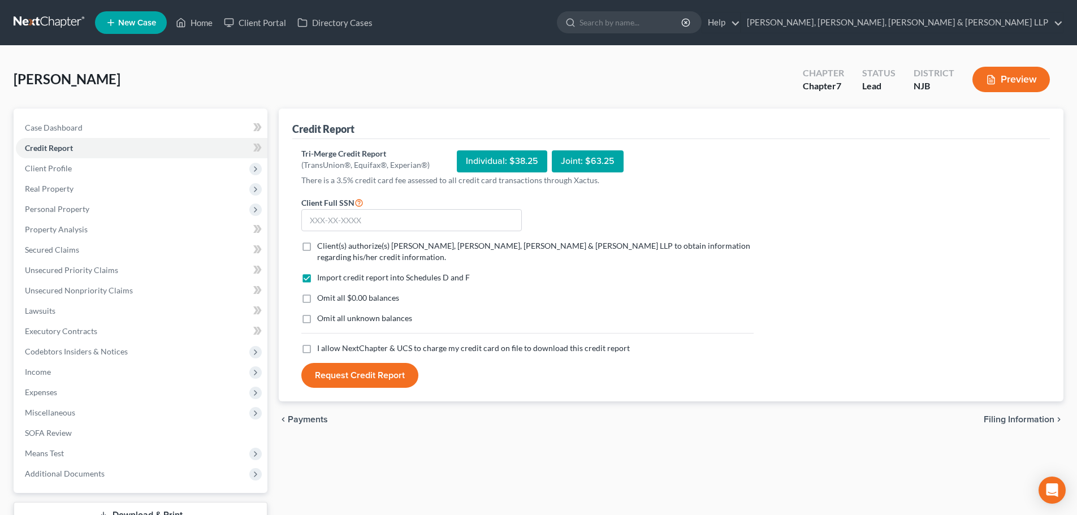
click at [317, 243] on label "Client(s) authorize(s) Scura Wigfield, Heyer, Stevens & Cammarota LLP to obtain…" at bounding box center [535, 251] width 437 height 23
click at [322, 243] on input "Client(s) authorize(s) Scura Wigfield, Heyer, Stevens & Cammarota LLP to obtain…" at bounding box center [325, 243] width 7 height 7
drag, startPoint x: 305, startPoint y: 345, endPoint x: 330, endPoint y: 217, distance: 130.1
click at [317, 345] on label "I allow NextChapter & UCS to charge my credit card on file to download this cre…" at bounding box center [473, 348] width 313 height 11
click at [322, 345] on input "I allow NextChapter & UCS to charge my credit card on file to download this cre…" at bounding box center [325, 346] width 7 height 7
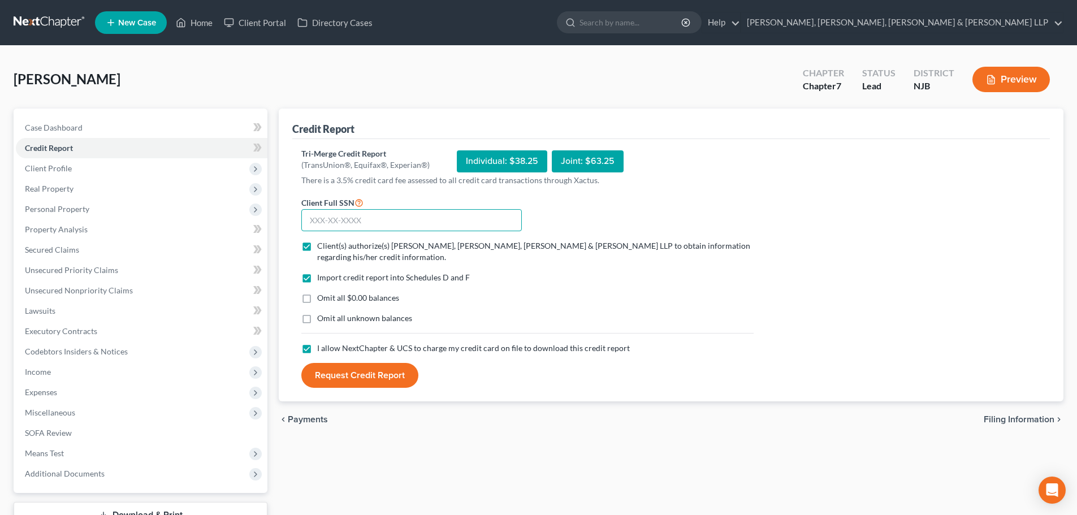
click at [330, 217] on input "text" at bounding box center [411, 220] width 221 height 23
click at [352, 372] on button "Request Credit Report" at bounding box center [359, 375] width 117 height 25
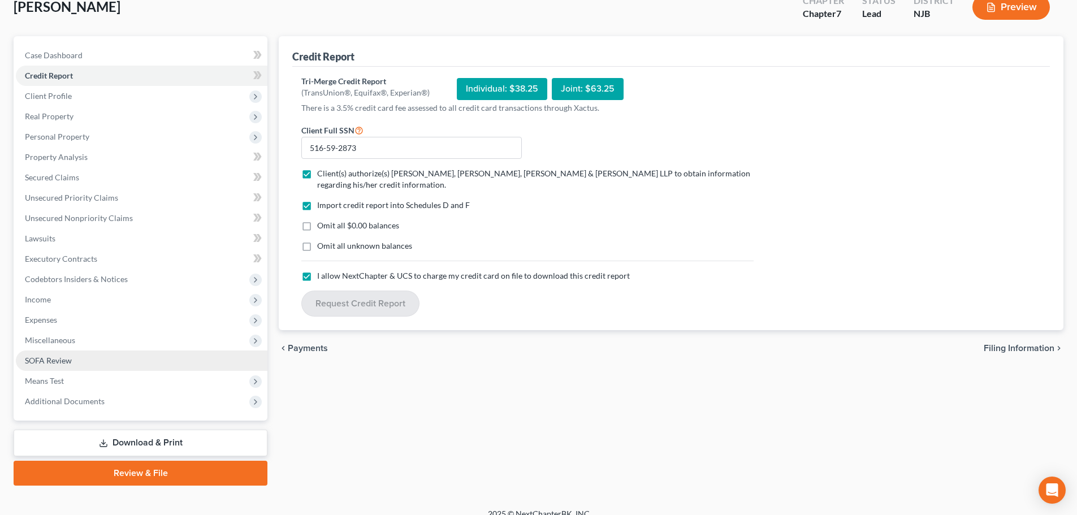
scroll to position [86, 0]
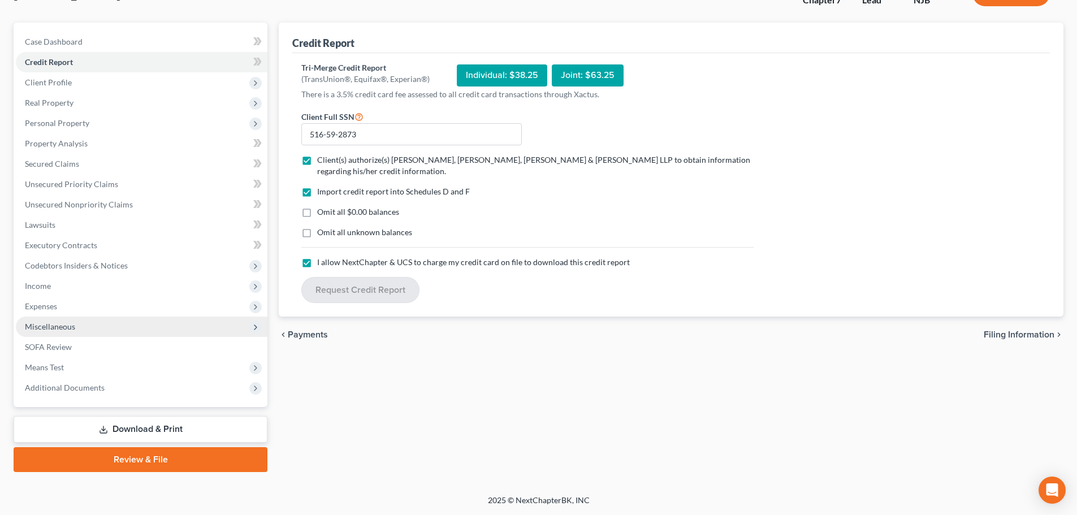
click at [82, 329] on span "Miscellaneous" at bounding box center [142, 327] width 252 height 20
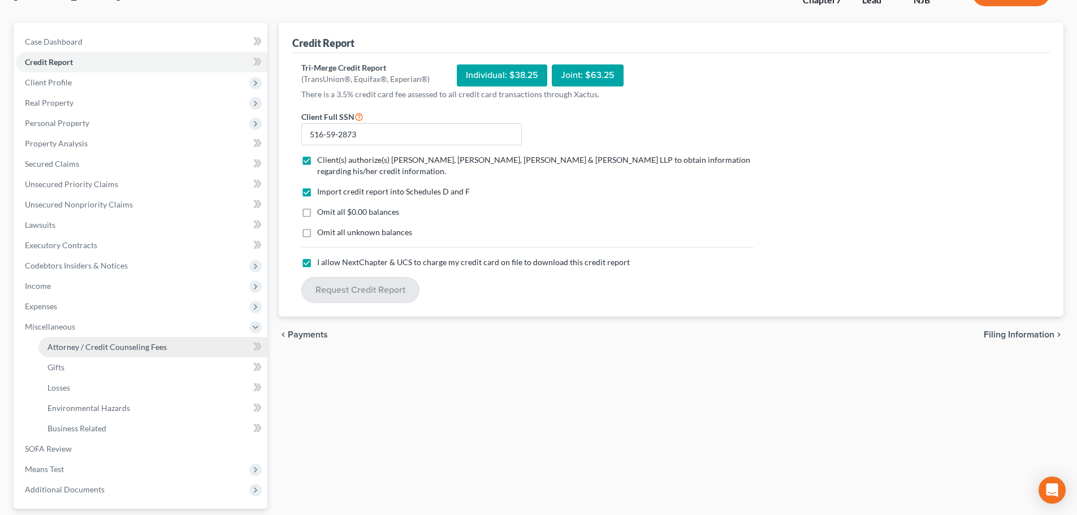
click at [94, 342] on span "Attorney / Credit Counseling Fees" at bounding box center [106, 347] width 119 height 10
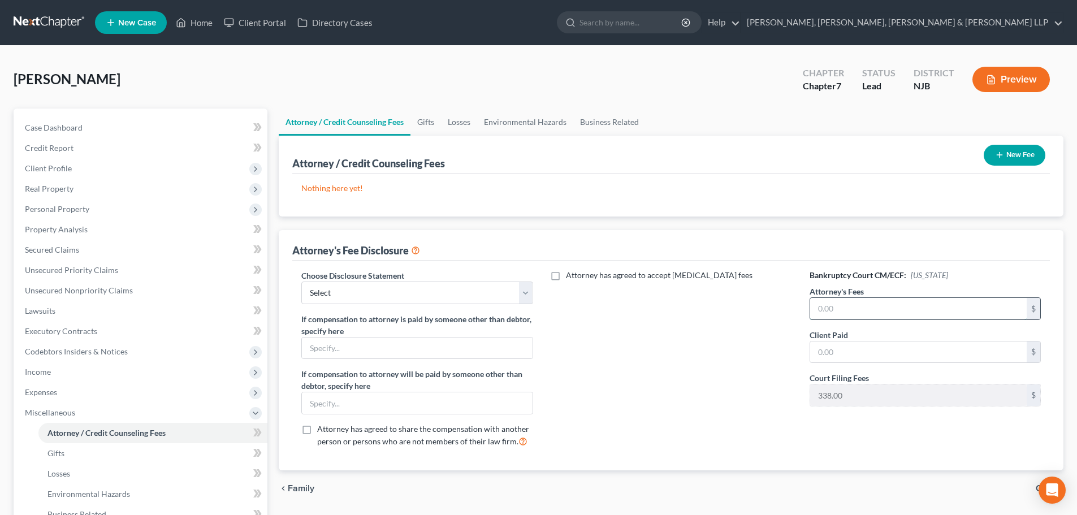
click at [867, 306] on input "text" at bounding box center [918, 308] width 217 height 21
click at [819, 354] on input "text" at bounding box center [918, 352] width 217 height 21
click at [506, 290] on select "Select Chapter 13 Disclosure Statement Chapter 7 Disclosure Statement" at bounding box center [416, 293] width 231 height 23
click at [301, 282] on select "Select Chapter 13 Disclosure Statement Chapter 7 Disclosure Statement" at bounding box center [416, 293] width 231 height 23
click at [1022, 154] on button "New Fee" at bounding box center [1015, 155] width 62 height 21
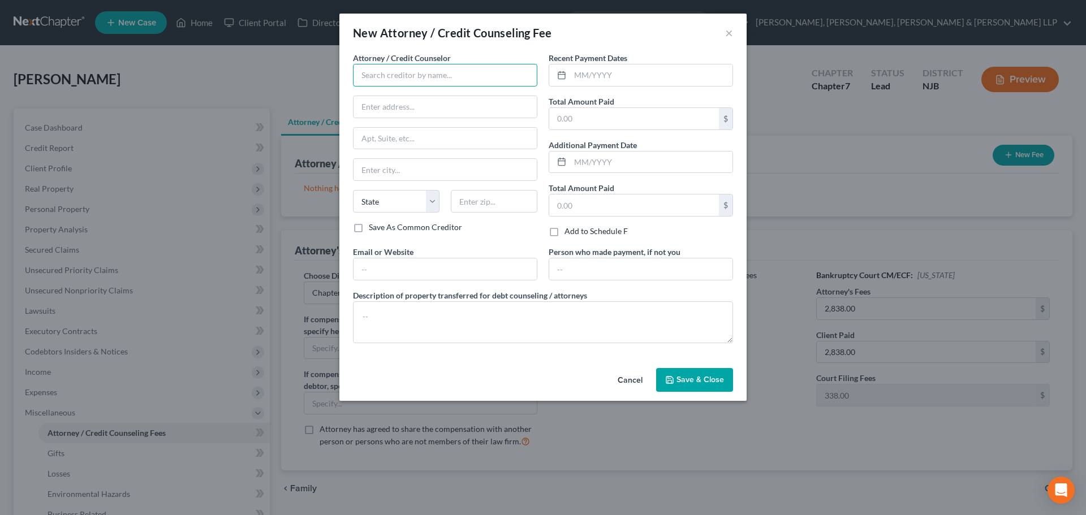
click at [384, 72] on input "text" at bounding box center [445, 75] width 184 height 23
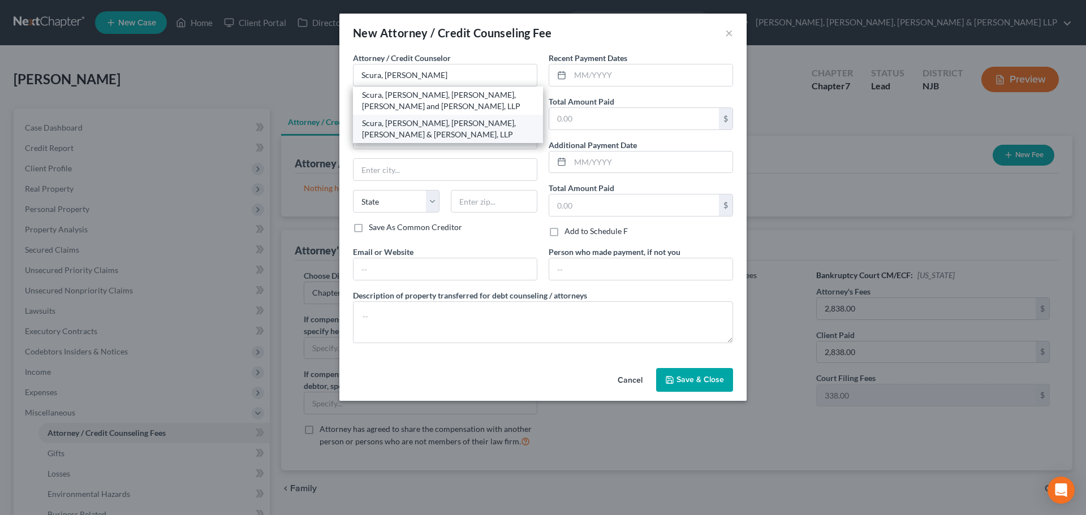
click at [438, 122] on div "Scura, Wigfield, Heyer, Stevens & Cammarota, LLP" at bounding box center [448, 129] width 172 height 23
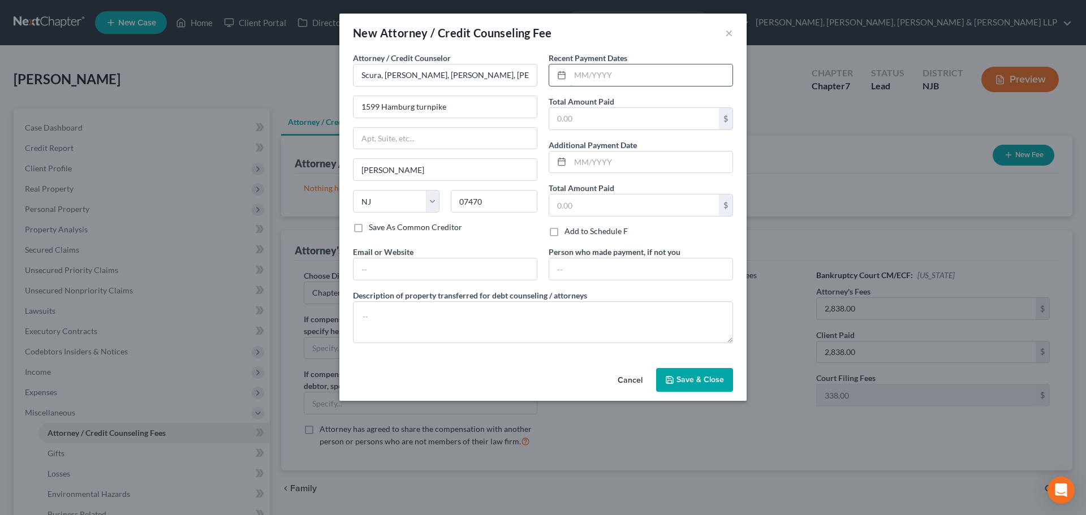
click at [620, 77] on input "text" at bounding box center [651, 74] width 162 height 21
click at [606, 115] on input "text" at bounding box center [634, 118] width 170 height 21
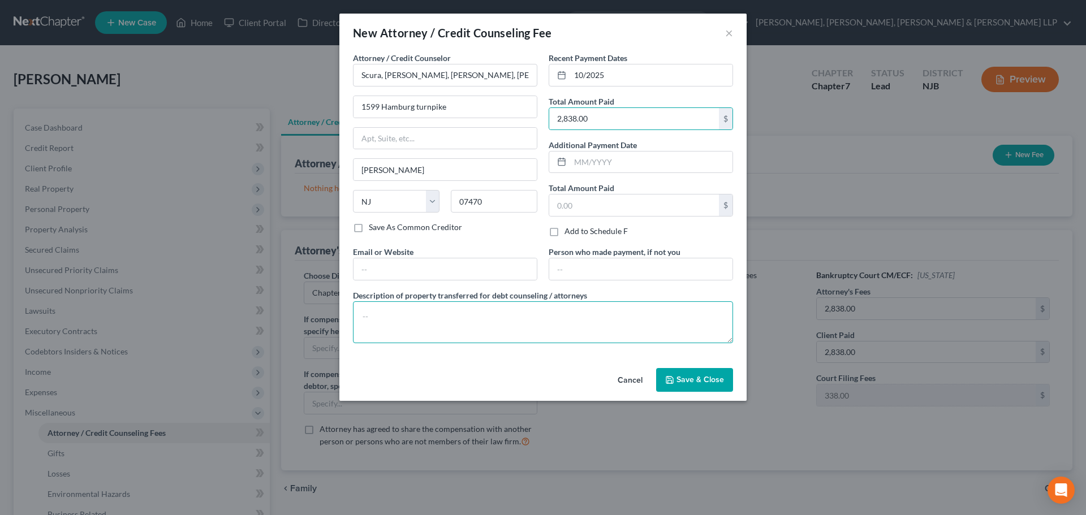
click at [483, 314] on textarea at bounding box center [543, 322] width 380 height 42
click at [714, 386] on button "Save & Close" at bounding box center [694, 380] width 77 height 24
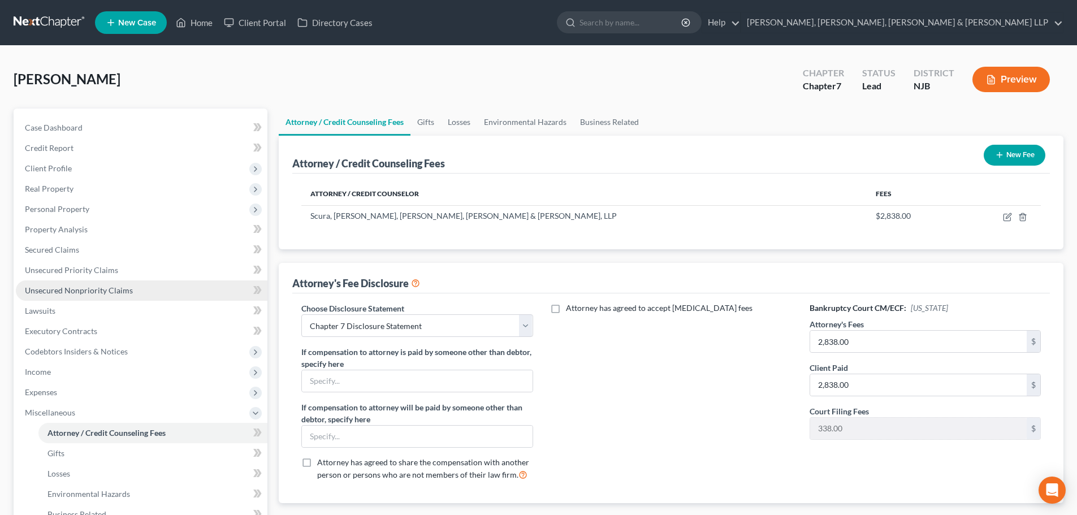
drag, startPoint x: 106, startPoint y: 287, endPoint x: 114, endPoint y: 289, distance: 7.5
click at [106, 287] on span "Unsecured Nonpriority Claims" at bounding box center [79, 291] width 108 height 10
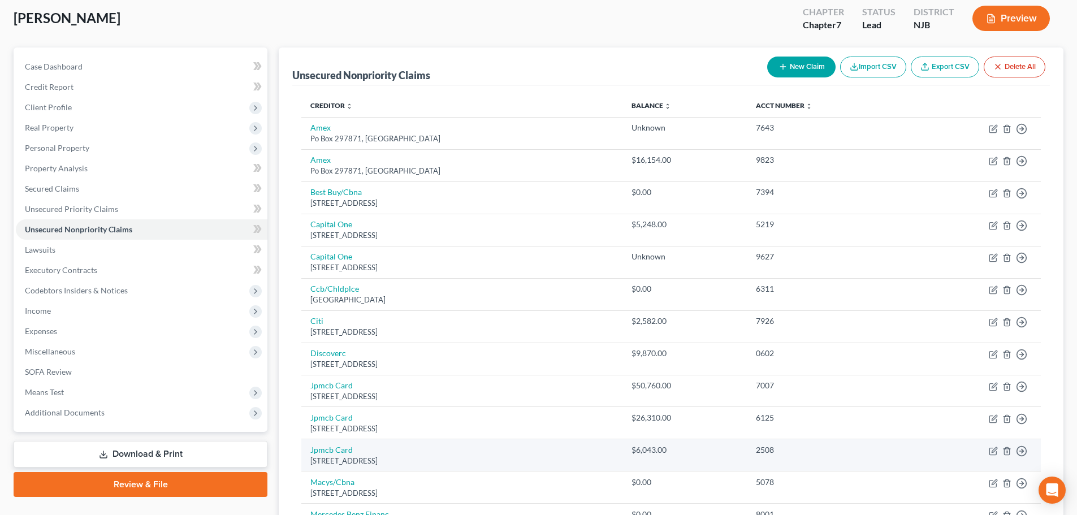
scroll to position [57, 0]
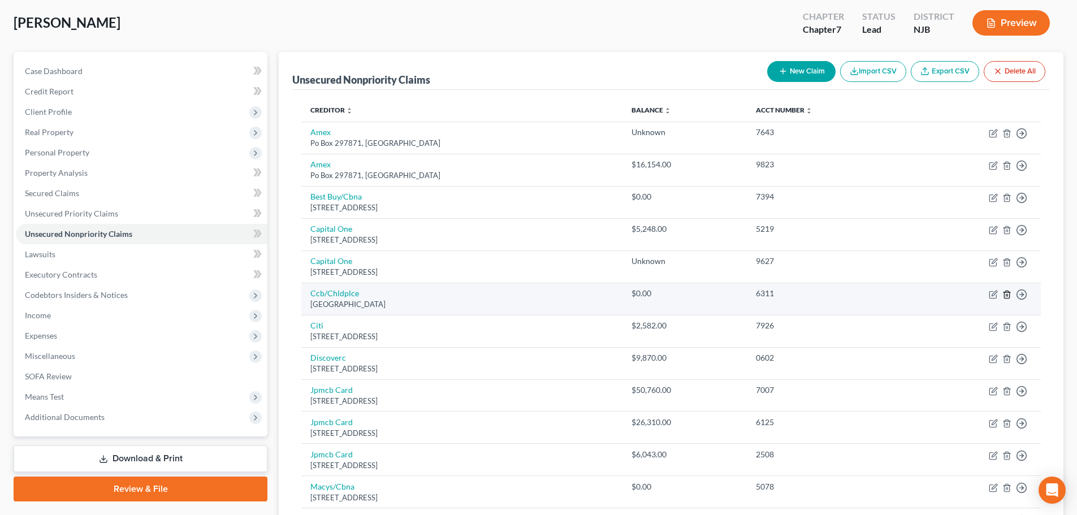
click at [1009, 295] on icon "button" at bounding box center [1007, 294] width 9 height 9
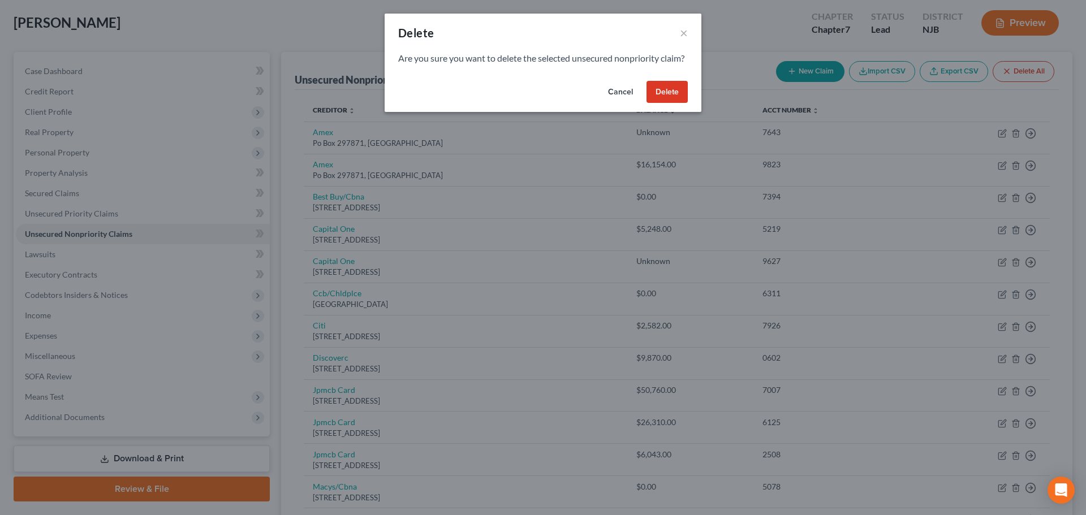
click at [673, 99] on button "Delete" at bounding box center [666, 92] width 41 height 23
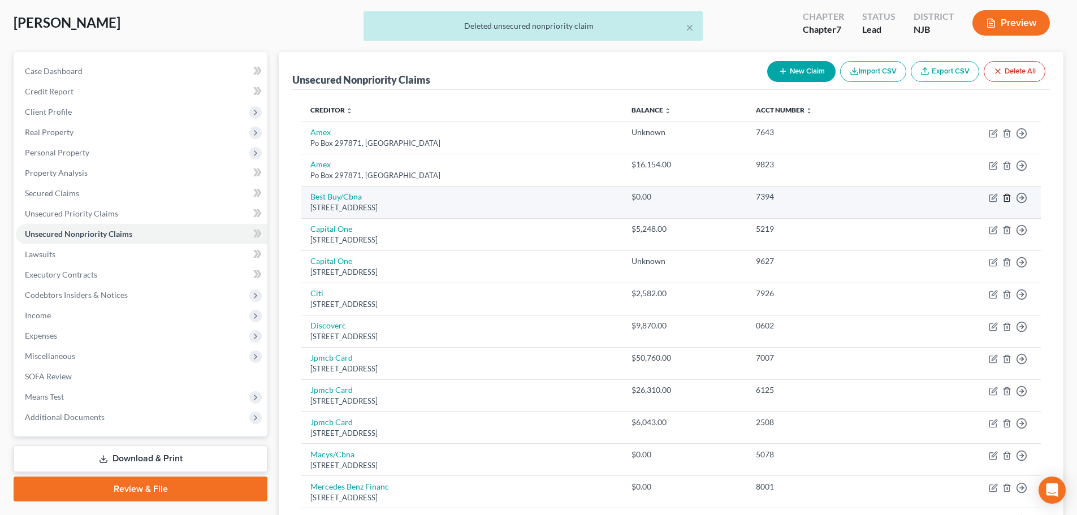
click at [1007, 195] on icon "button" at bounding box center [1007, 197] width 9 height 9
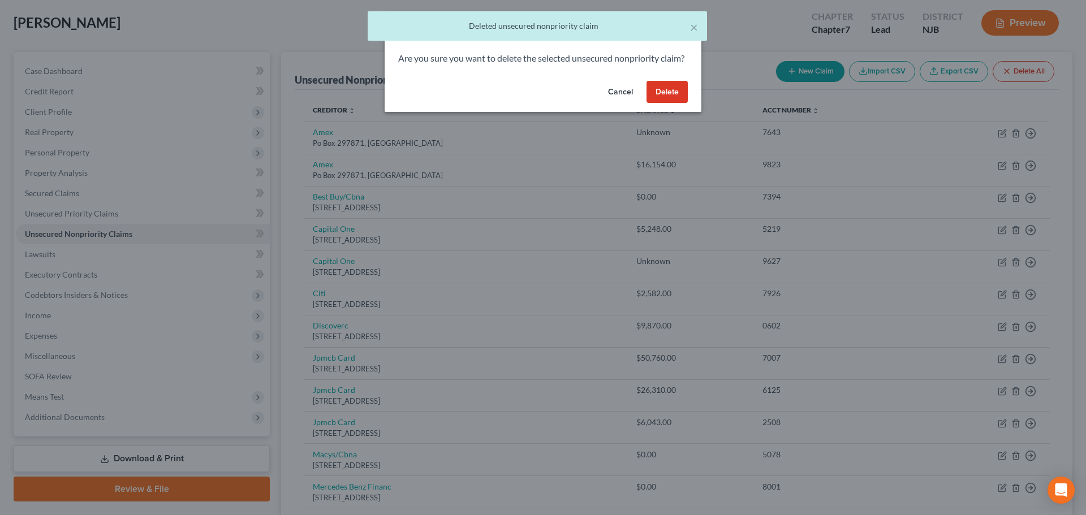
click at [670, 103] on button "Delete" at bounding box center [666, 92] width 41 height 23
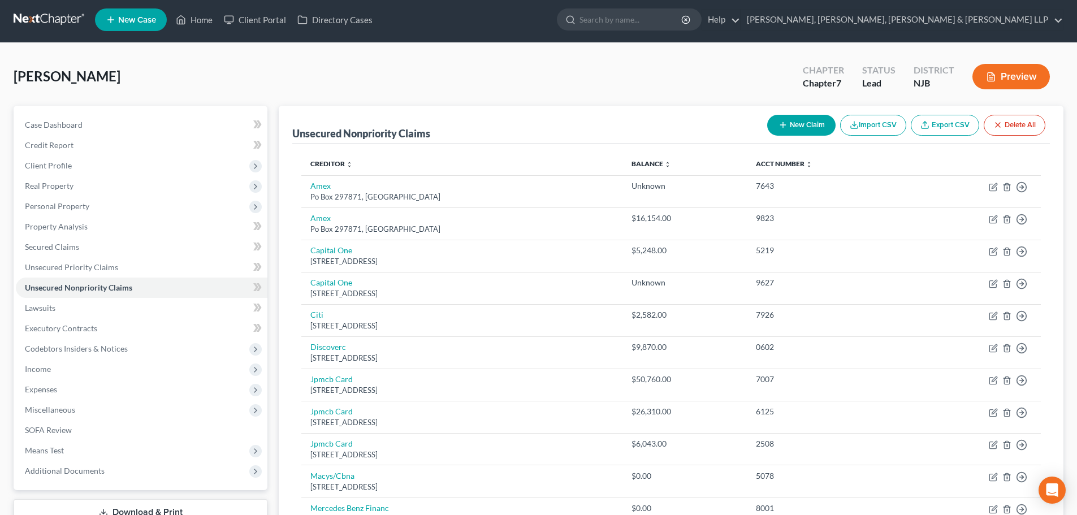
scroll to position [0, 0]
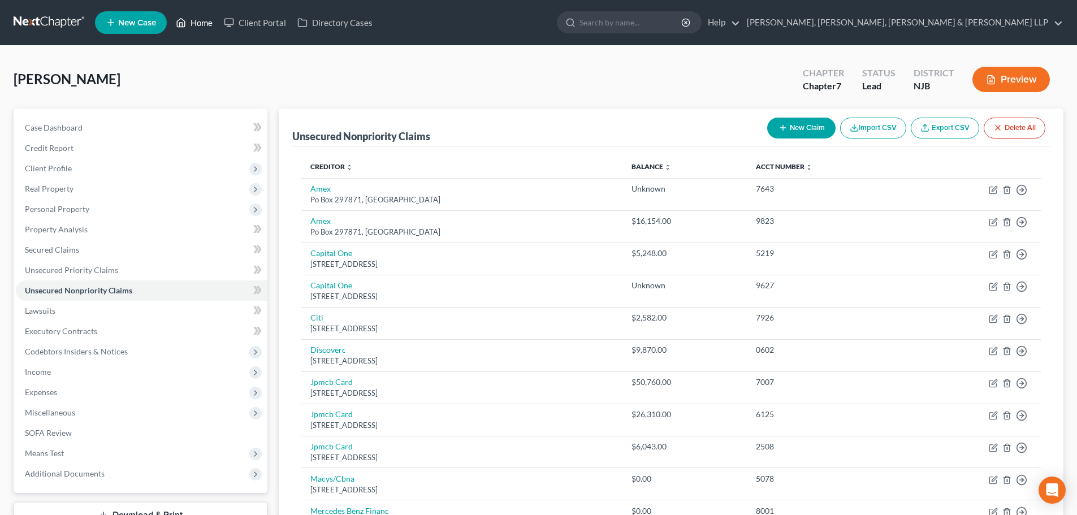
click at [191, 22] on link "Home" at bounding box center [194, 22] width 48 height 20
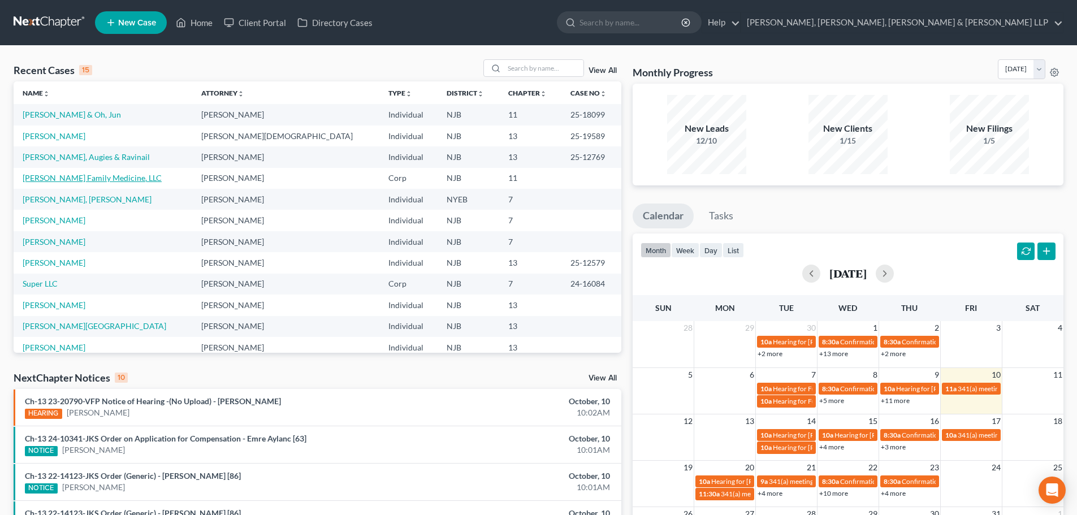
click at [56, 176] on link "Yorio Family Medicine, LLC" at bounding box center [92, 178] width 139 height 10
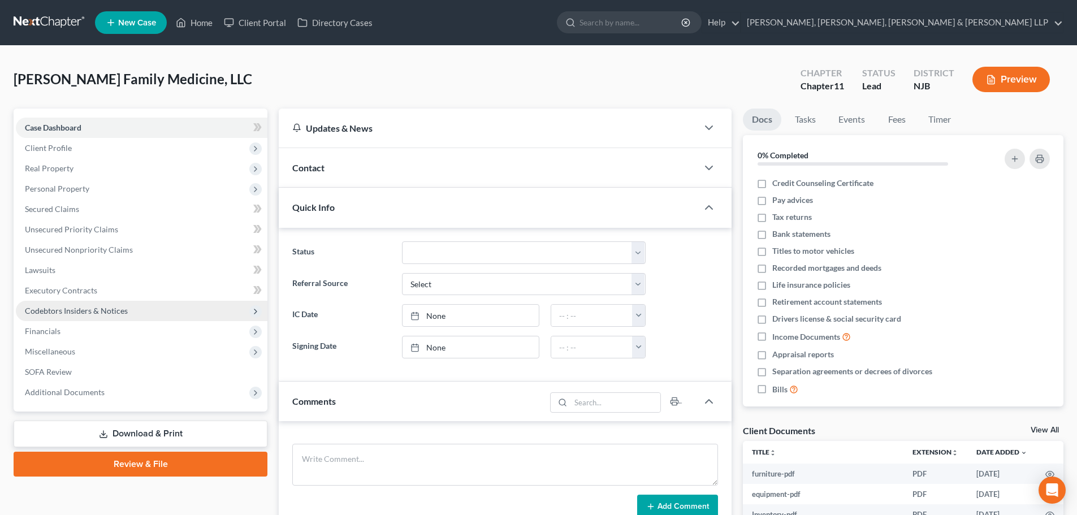
click at [96, 307] on span "Codebtors Insiders & Notices" at bounding box center [76, 311] width 103 height 10
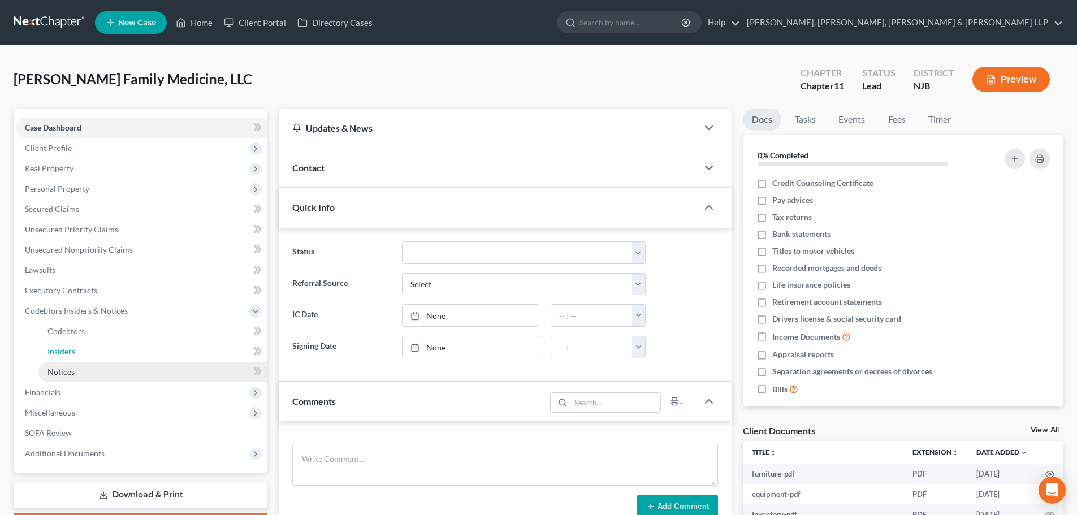
drag, startPoint x: 79, startPoint y: 355, endPoint x: 68, endPoint y: 371, distance: 19.6
click at [78, 354] on link "Insiders" at bounding box center [152, 352] width 229 height 20
click at [80, 371] on link "Notices" at bounding box center [152, 372] width 229 height 20
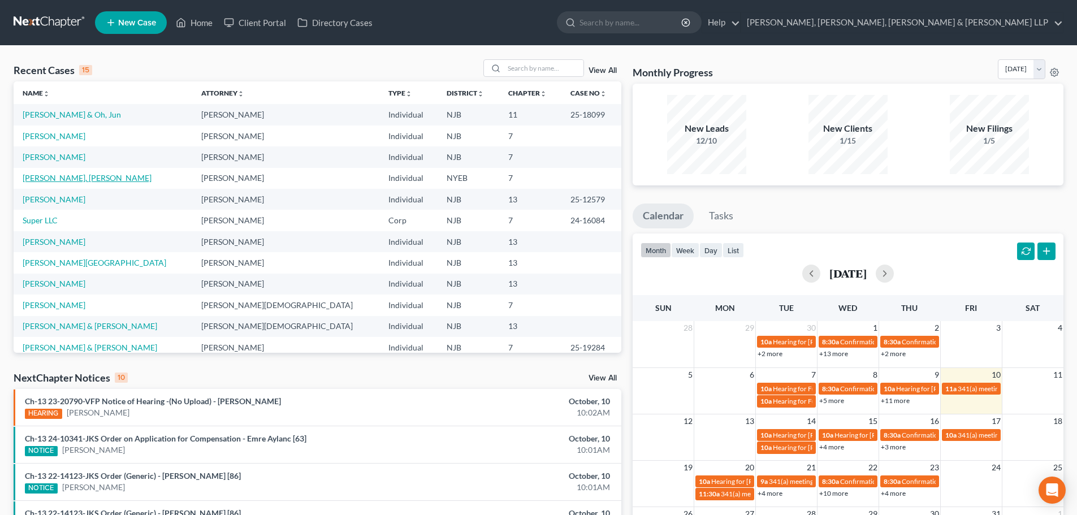
click at [67, 175] on link "[PERSON_NAME], [PERSON_NAME]" at bounding box center [87, 178] width 129 height 10
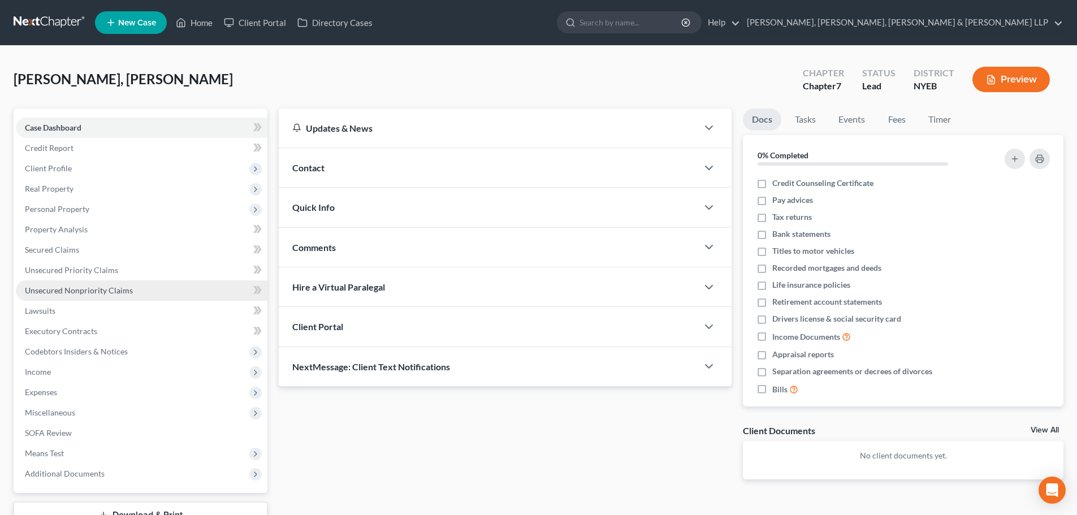
click at [85, 286] on span "Unsecured Nonpriority Claims" at bounding box center [79, 291] width 108 height 10
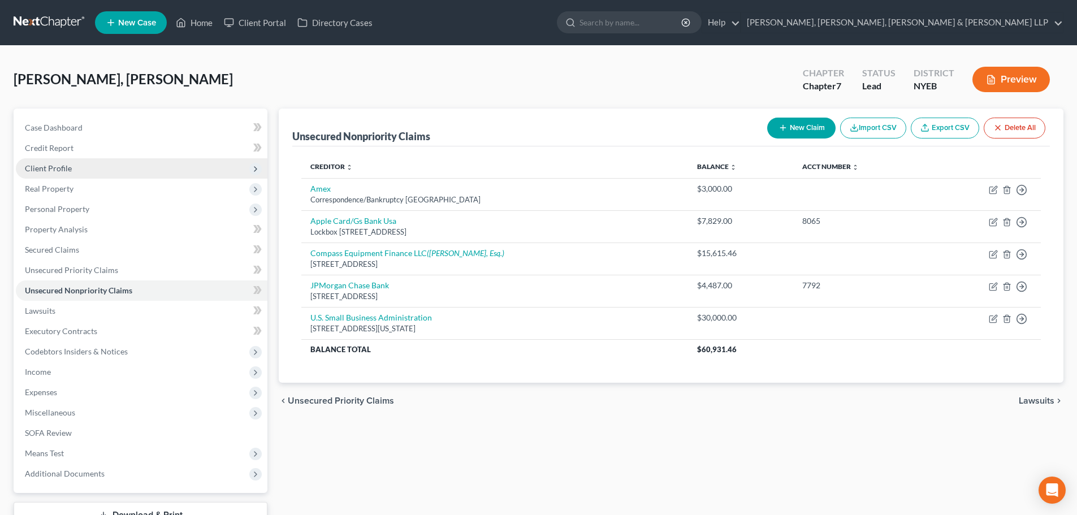
click at [105, 174] on span "Client Profile" at bounding box center [142, 168] width 252 height 20
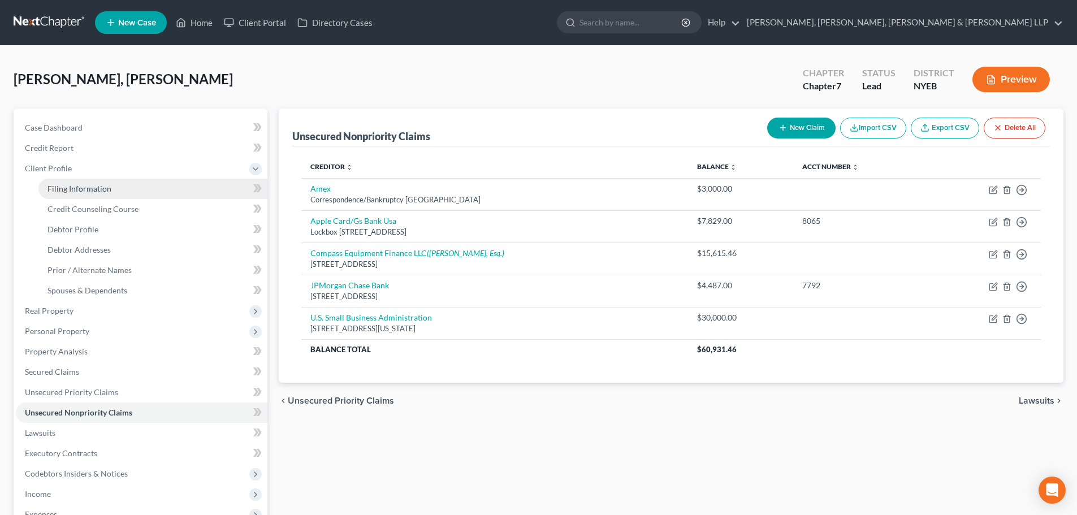
click at [94, 187] on span "Filing Information" at bounding box center [79, 189] width 64 height 10
select select "1"
select select "0"
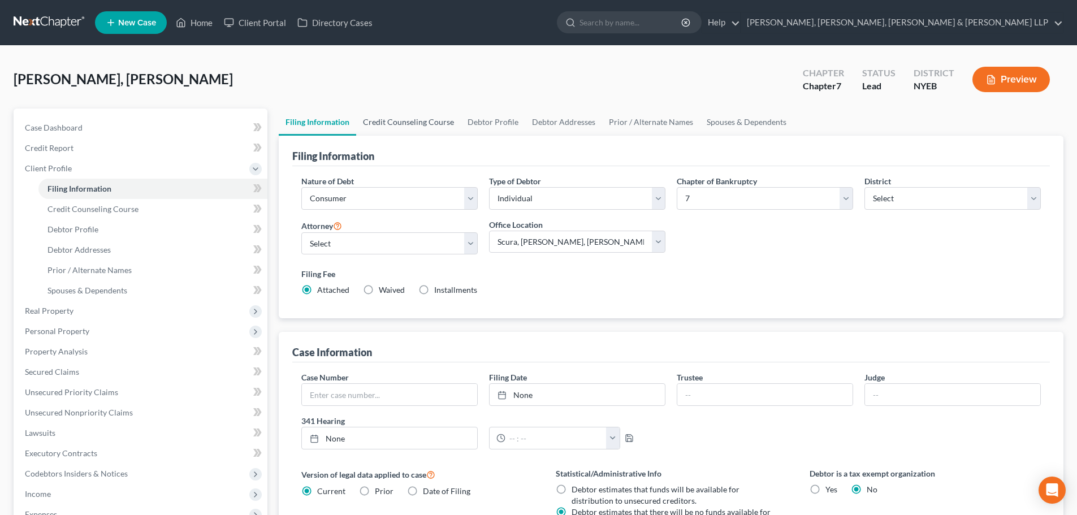
click at [386, 128] on link "Credit Counseling Course" at bounding box center [408, 122] width 105 height 27
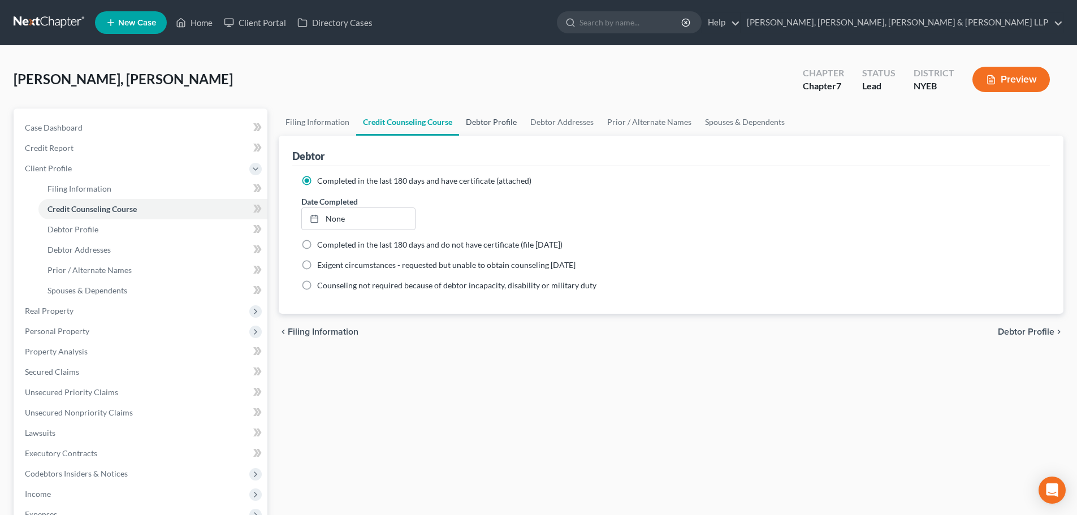
click at [507, 125] on link "Debtor Profile" at bounding box center [491, 122] width 64 height 27
select select "1"
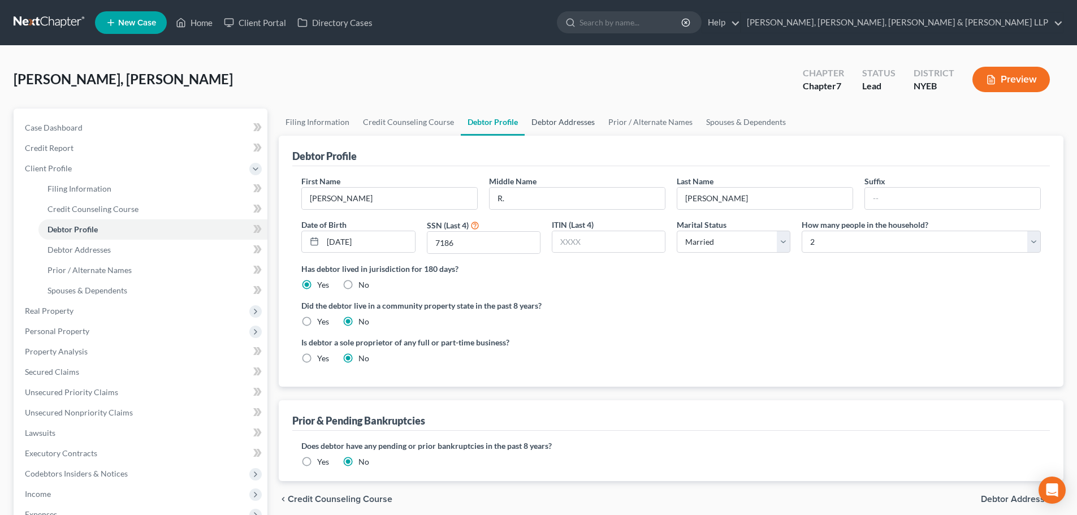
click at [545, 125] on link "Debtor Addresses" at bounding box center [563, 122] width 77 height 27
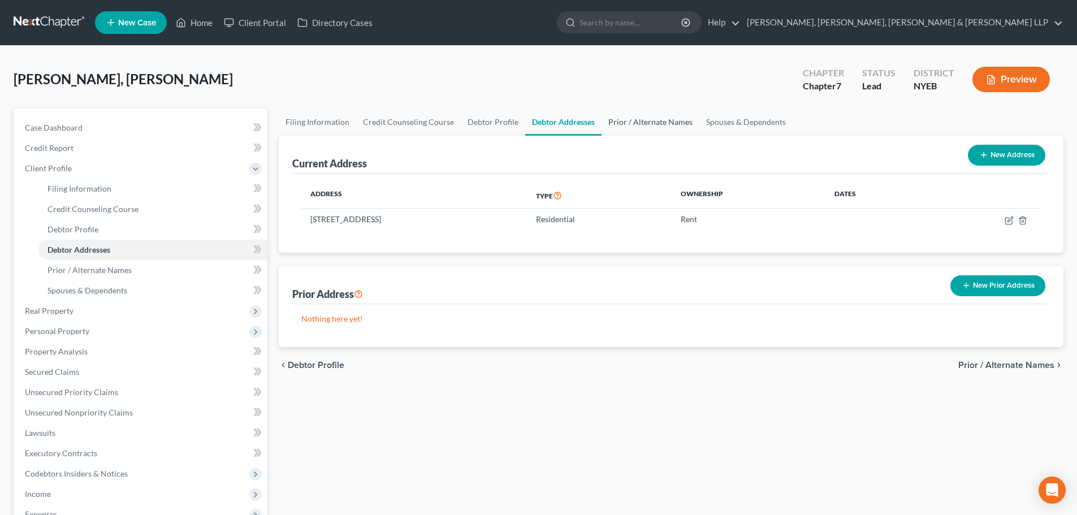
click at [624, 127] on link "Prior / Alternate Names" at bounding box center [651, 122] width 98 height 27
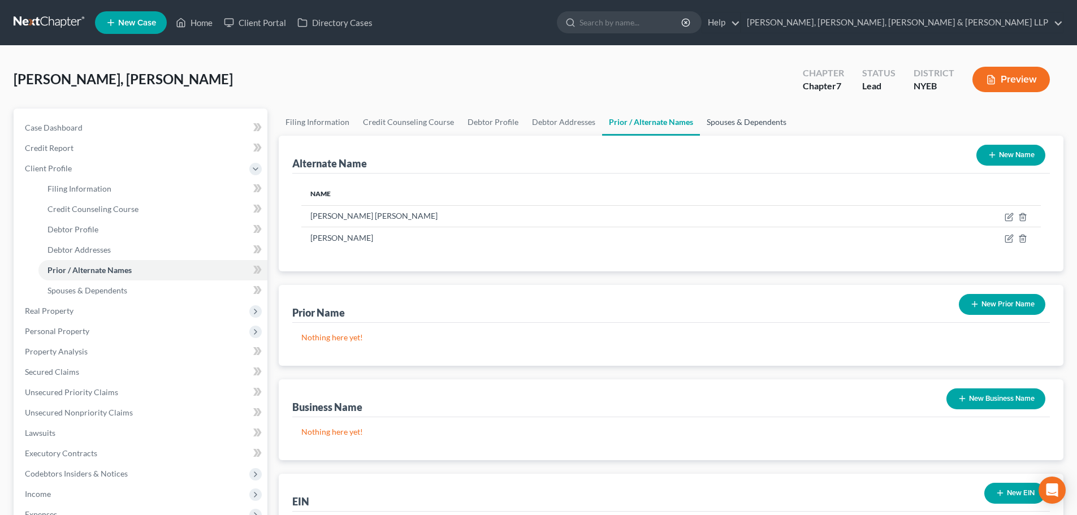
click at [721, 116] on link "Spouses & Dependents" at bounding box center [746, 122] width 93 height 27
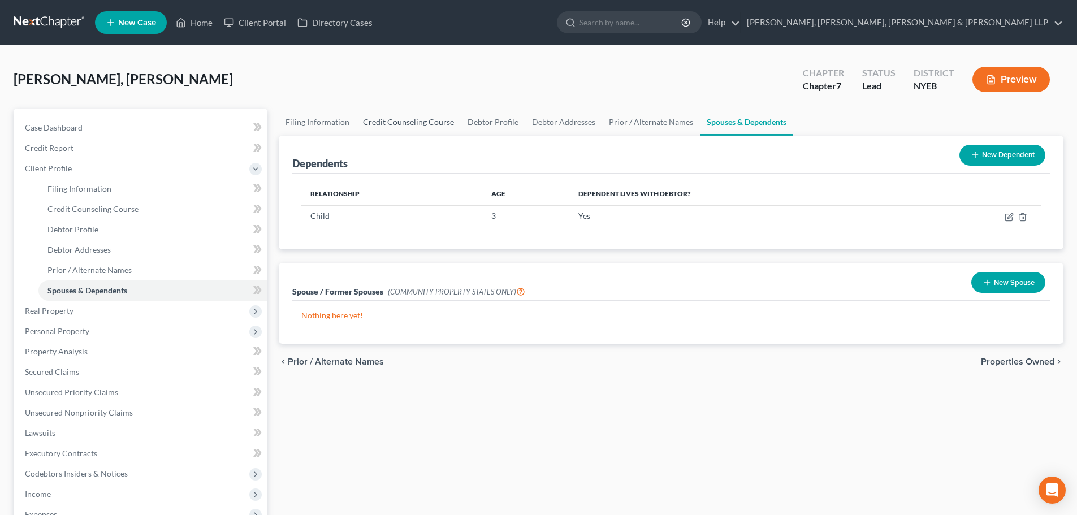
click at [395, 118] on link "Credit Counseling Course" at bounding box center [408, 122] width 105 height 27
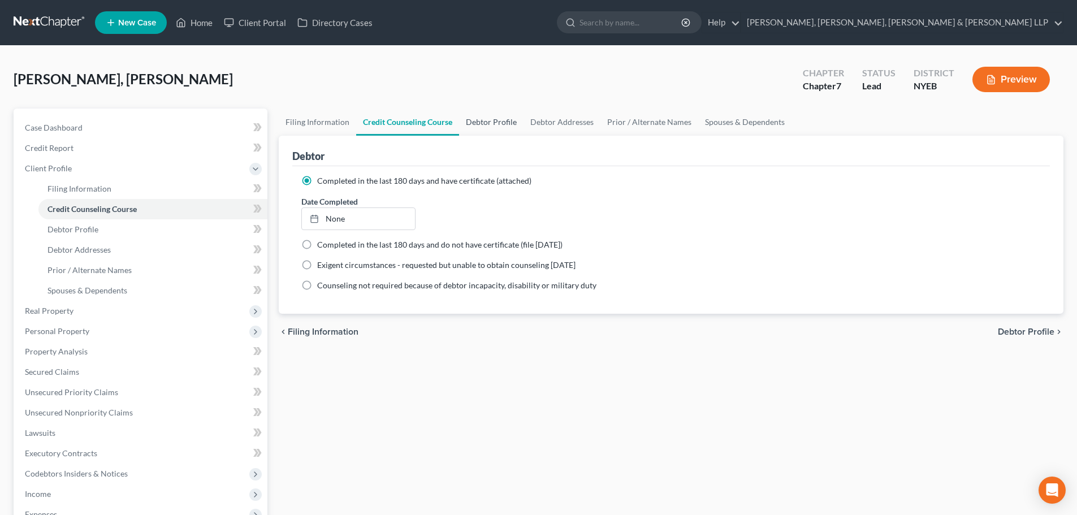
click at [482, 114] on link "Debtor Profile" at bounding box center [491, 122] width 64 height 27
select select "1"
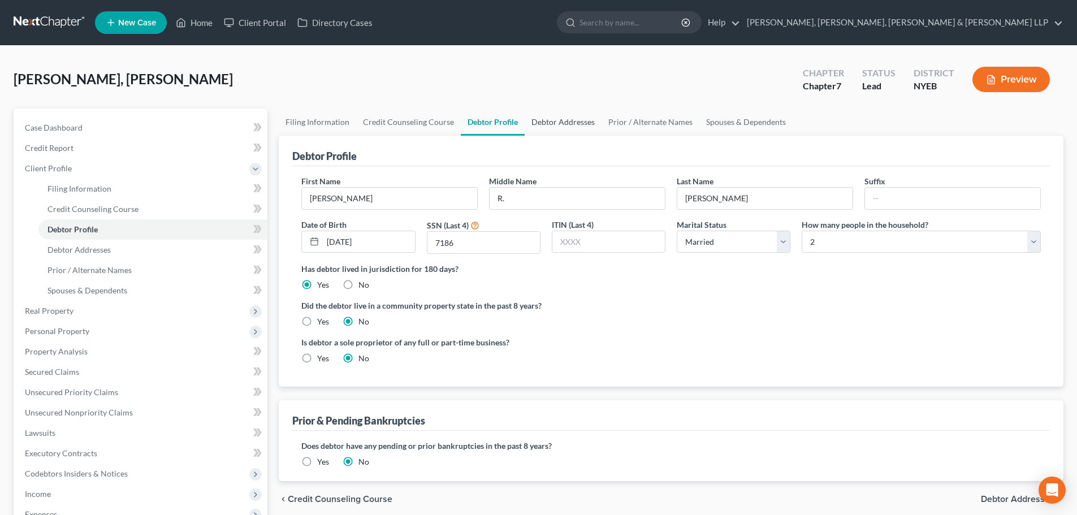
click at [536, 120] on link "Debtor Addresses" at bounding box center [563, 122] width 77 height 27
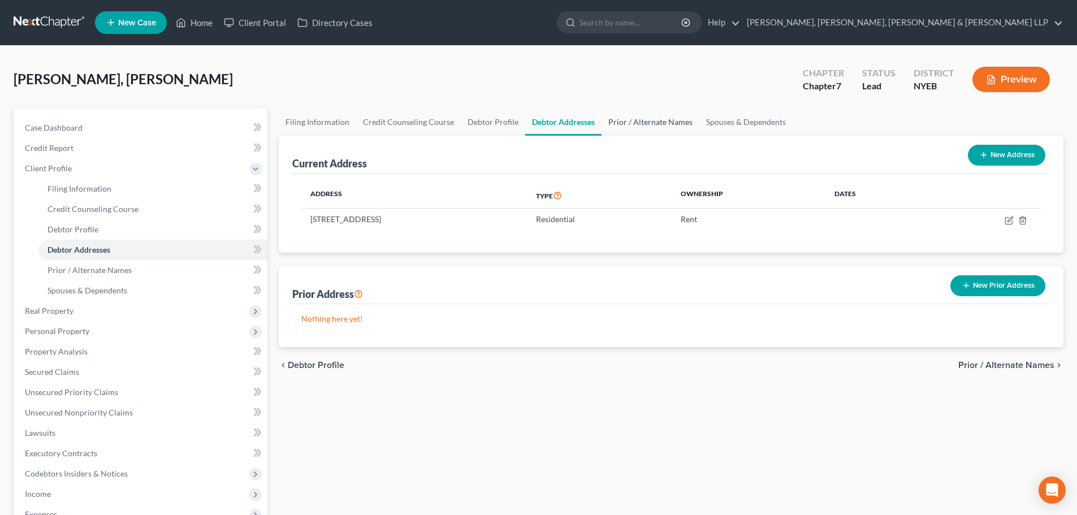
drag, startPoint x: 631, startPoint y: 132, endPoint x: 651, endPoint y: 132, distance: 20.9
click at [631, 132] on link "Prior / Alternate Names" at bounding box center [651, 122] width 98 height 27
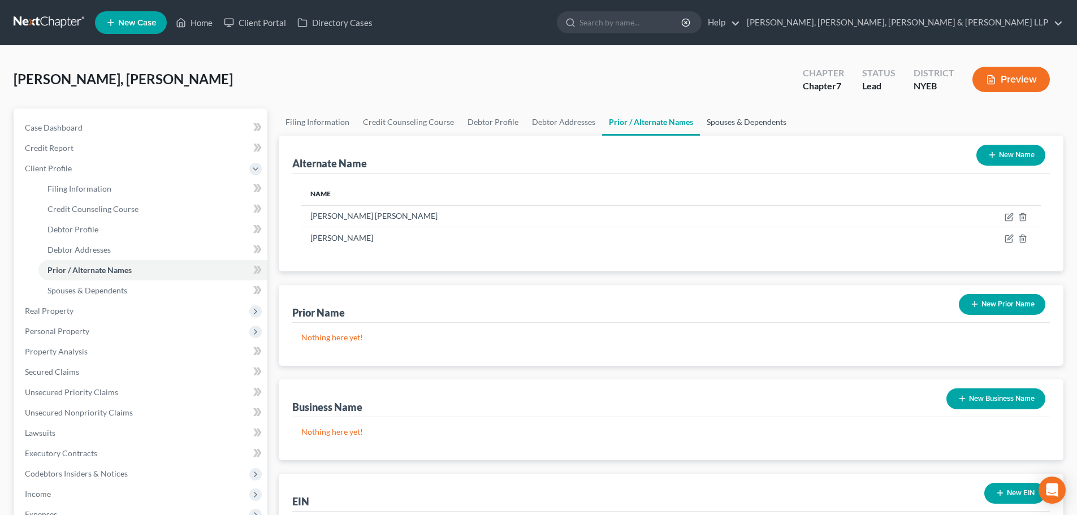
click at [720, 124] on link "Spouses & Dependents" at bounding box center [746, 122] width 93 height 27
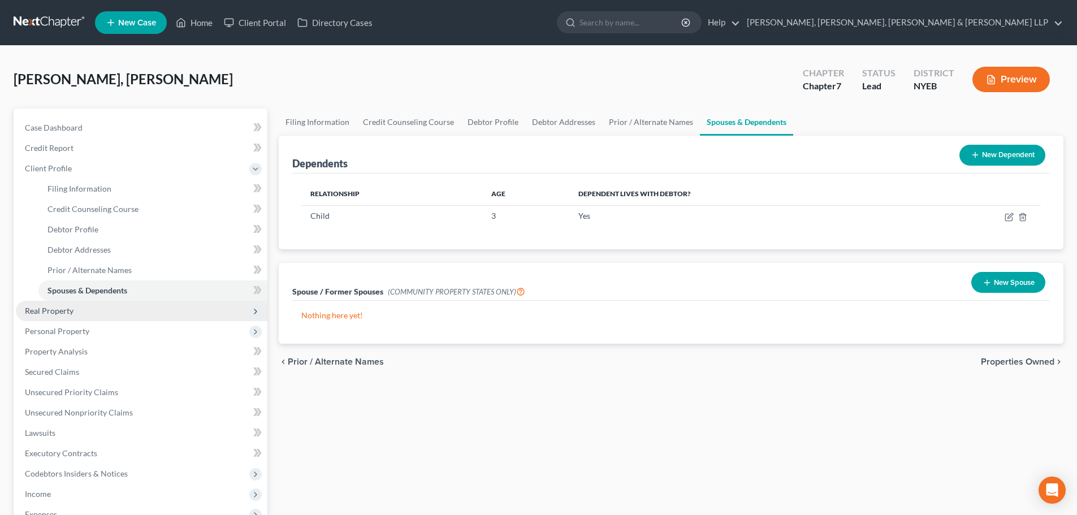
click at [89, 306] on span "Real Property" at bounding box center [142, 311] width 252 height 20
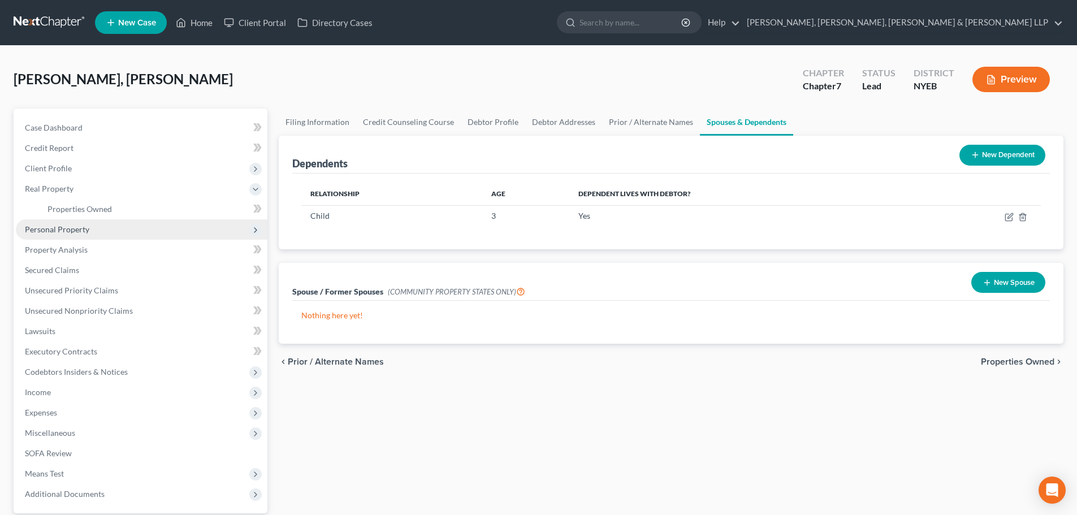
click at [91, 232] on span "Personal Property" at bounding box center [142, 229] width 252 height 20
click at [95, 234] on span "Vehicles Owned" at bounding box center [75, 229] width 57 height 10
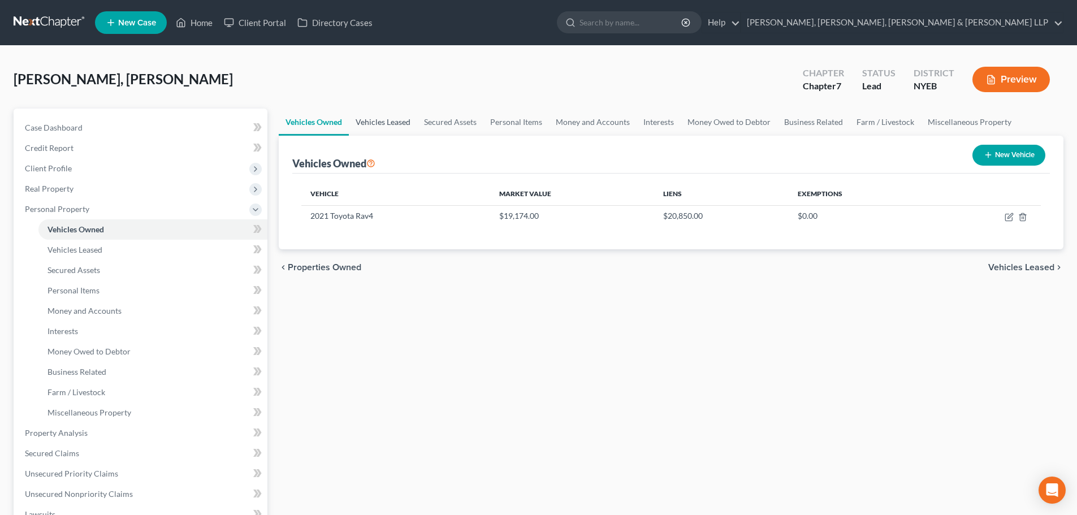
click at [391, 131] on link "Vehicles Leased" at bounding box center [383, 122] width 68 height 27
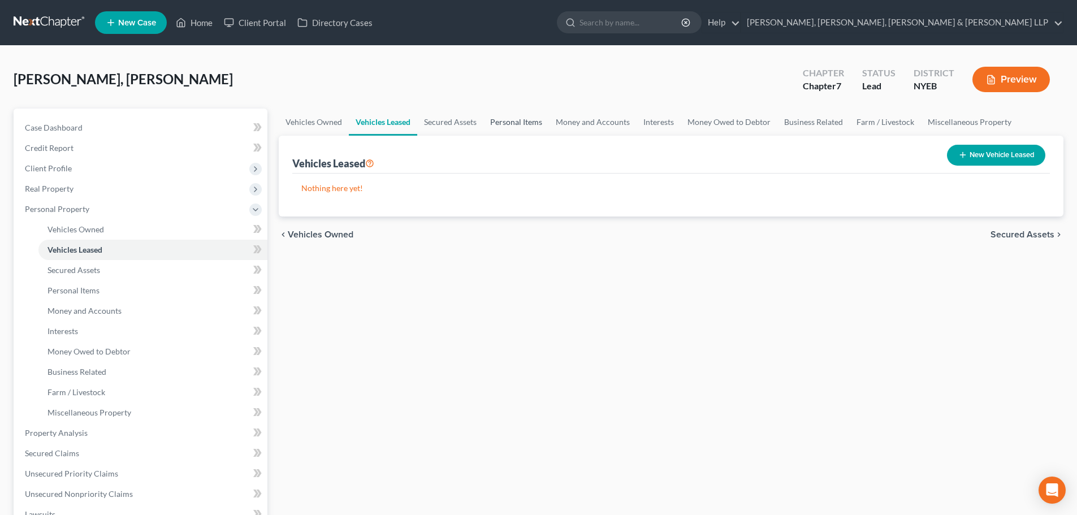
click at [487, 118] on link "Personal Items" at bounding box center [516, 122] width 66 height 27
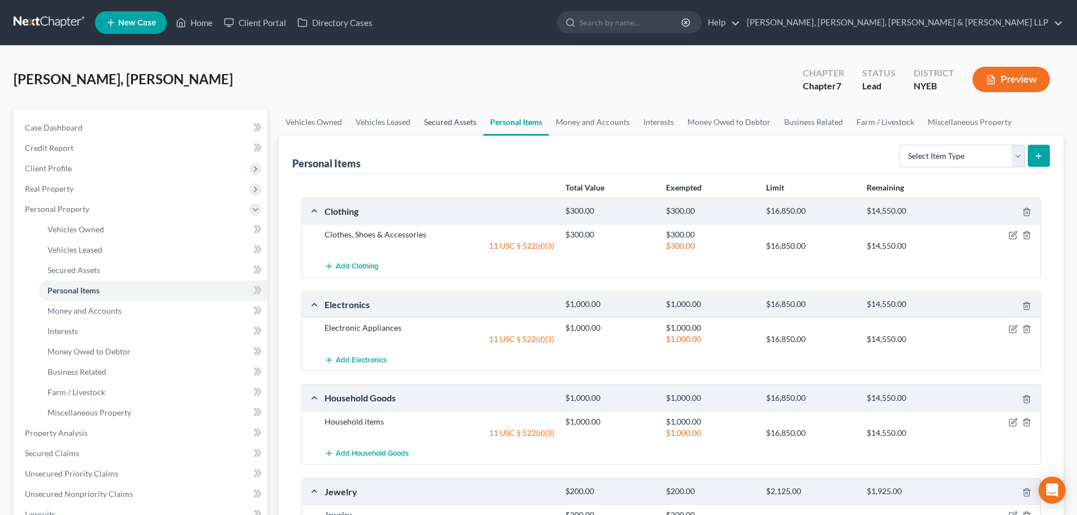
click at [458, 119] on link "Secured Assets" at bounding box center [450, 122] width 66 height 27
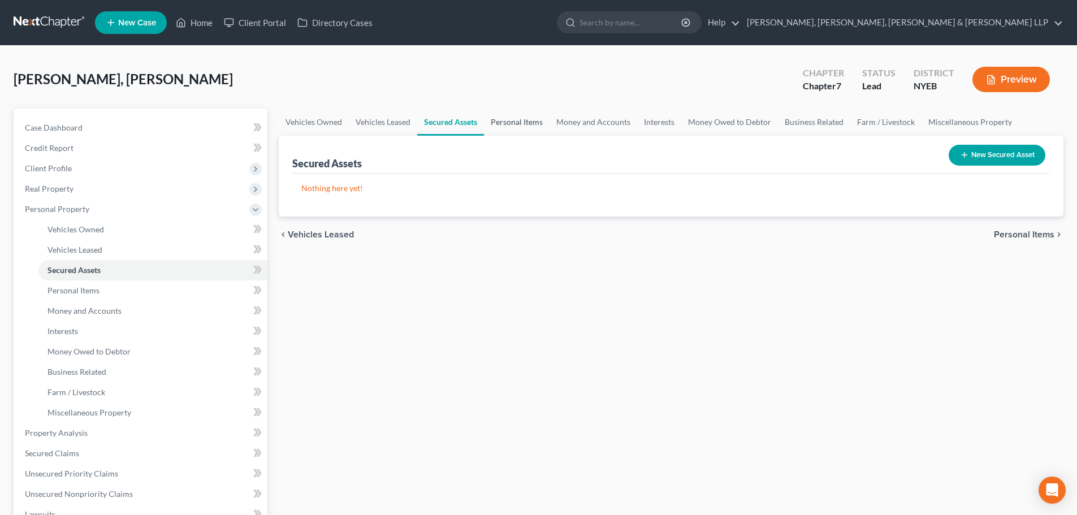
click at [514, 121] on link "Personal Items" at bounding box center [517, 122] width 66 height 27
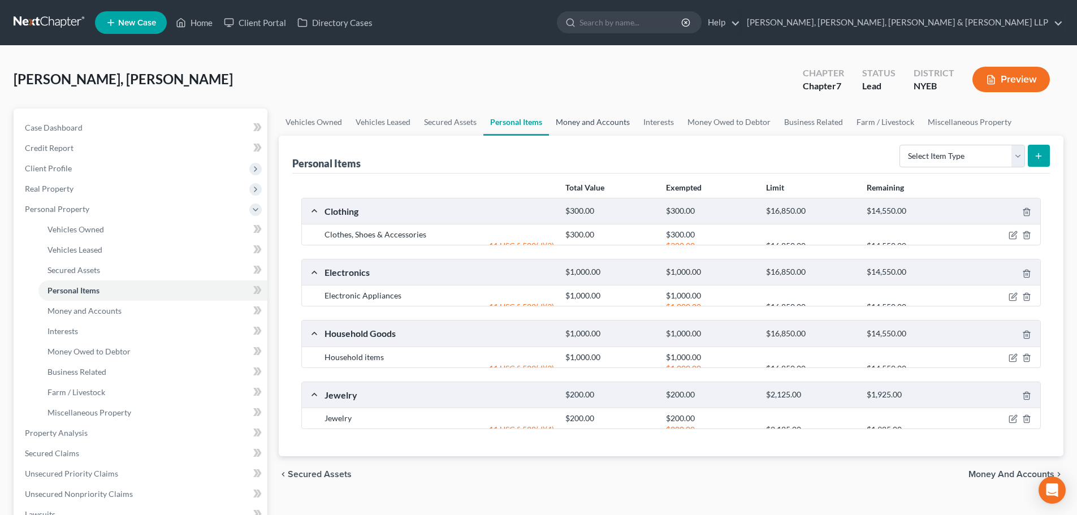
click at [580, 121] on link "Money and Accounts" at bounding box center [593, 122] width 88 height 27
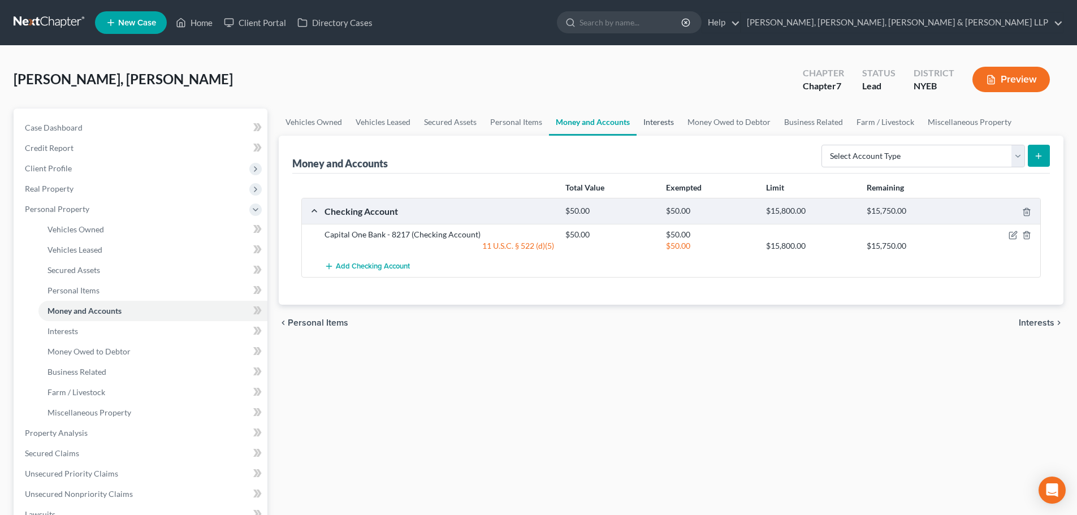
click at [666, 129] on link "Interests" at bounding box center [659, 122] width 44 height 27
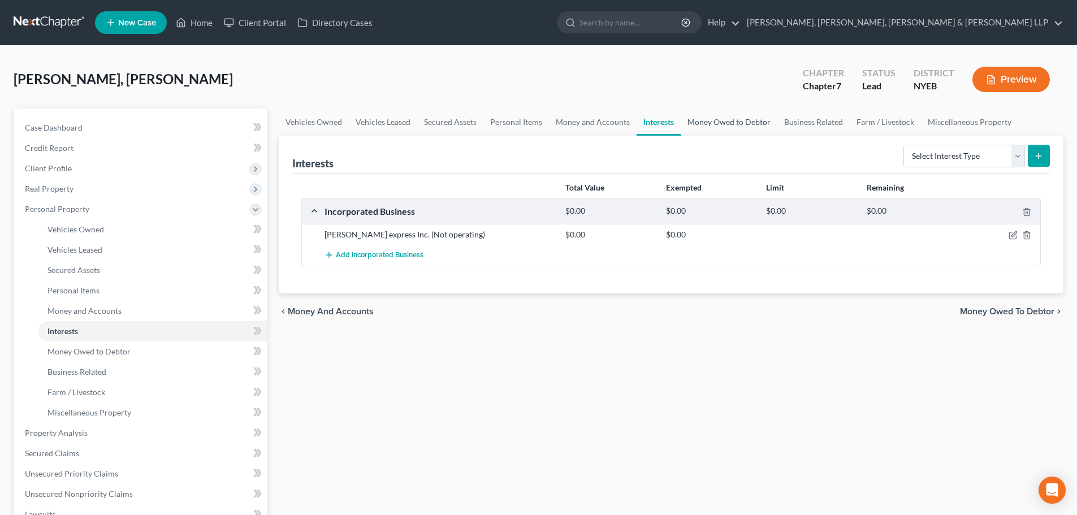
click at [699, 129] on link "Money Owed to Debtor" at bounding box center [729, 122] width 97 height 27
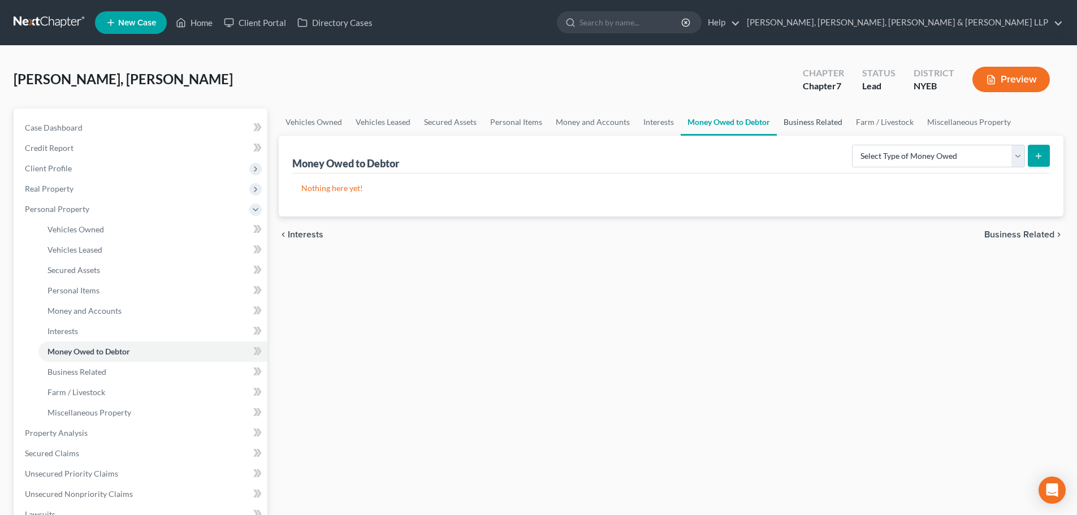
click at [786, 126] on link "Business Related" at bounding box center [813, 122] width 72 height 27
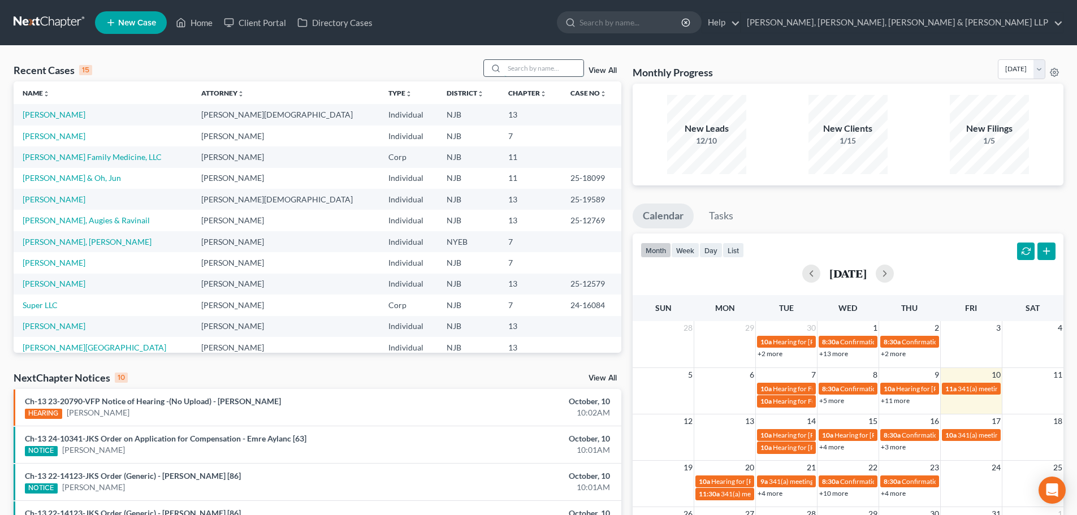
click at [529, 68] on input "search" at bounding box center [543, 68] width 79 height 16
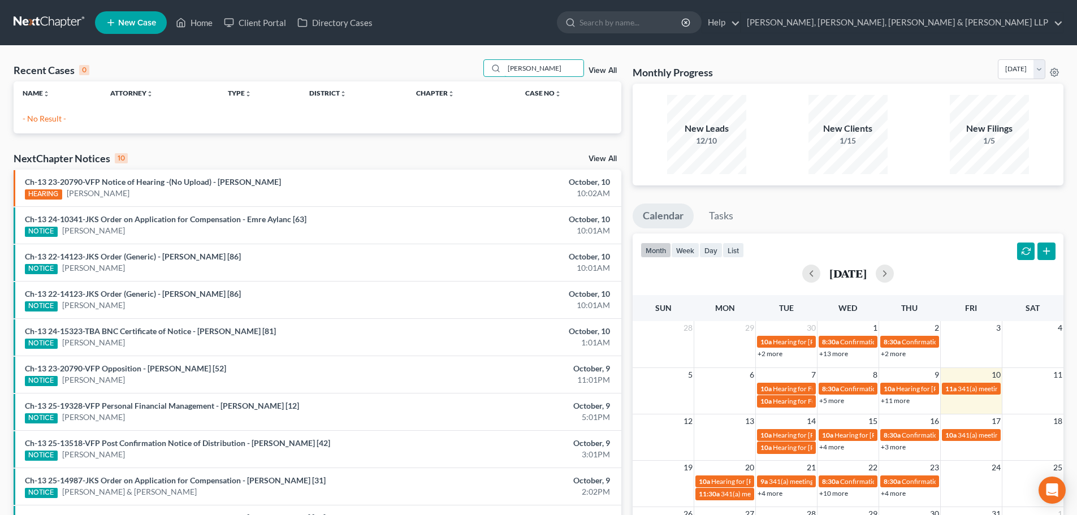
drag, startPoint x: 554, startPoint y: 71, endPoint x: 431, endPoint y: 75, distance: 123.3
click at [431, 75] on div "Recent Cases 0 monica aco View All" at bounding box center [318, 70] width 608 height 22
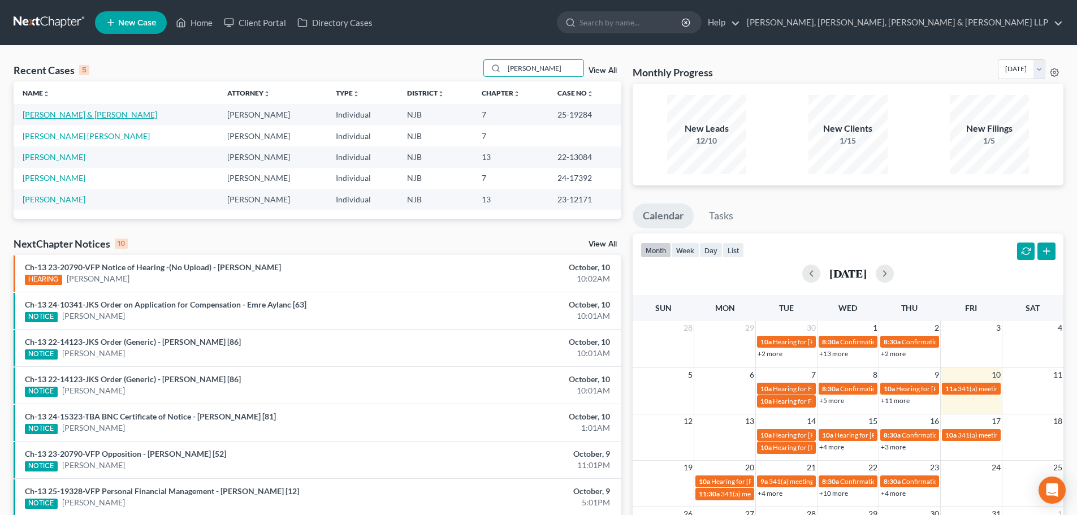
type input "acosta"
click at [81, 116] on link "Acosta, Luis & Monica" at bounding box center [90, 115] width 135 height 10
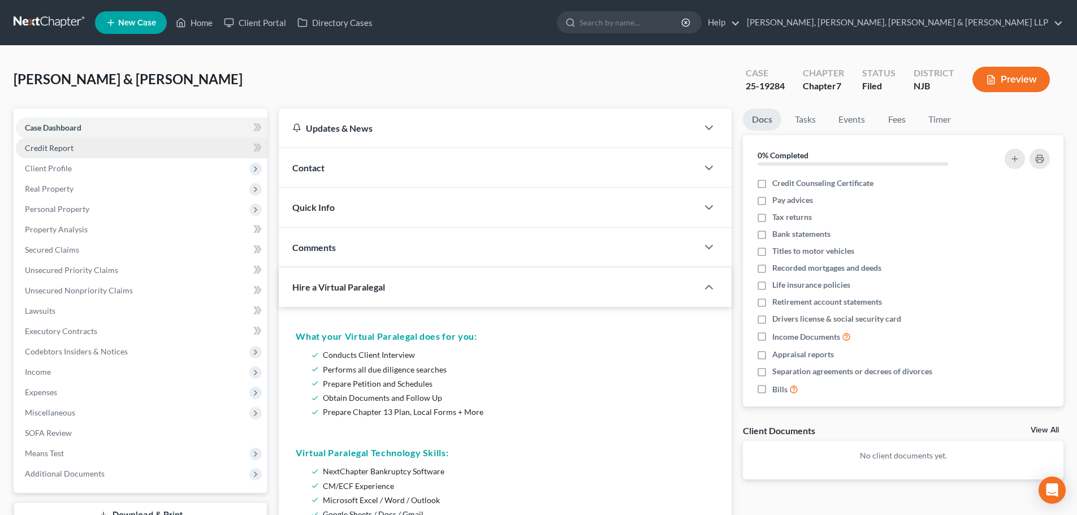
click at [72, 153] on link "Credit Report" at bounding box center [142, 148] width 252 height 20
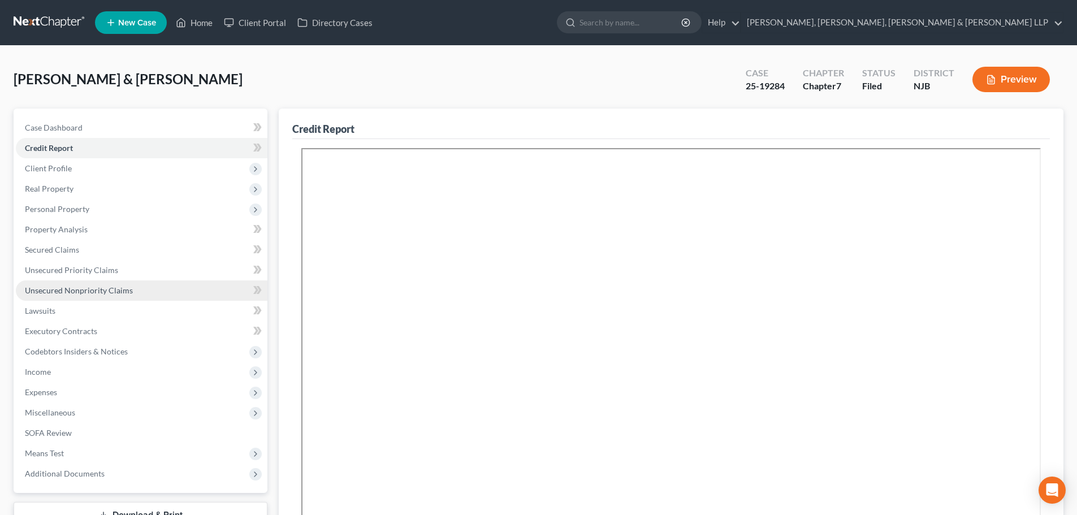
click at [136, 288] on link "Unsecured Nonpriority Claims" at bounding box center [142, 290] width 252 height 20
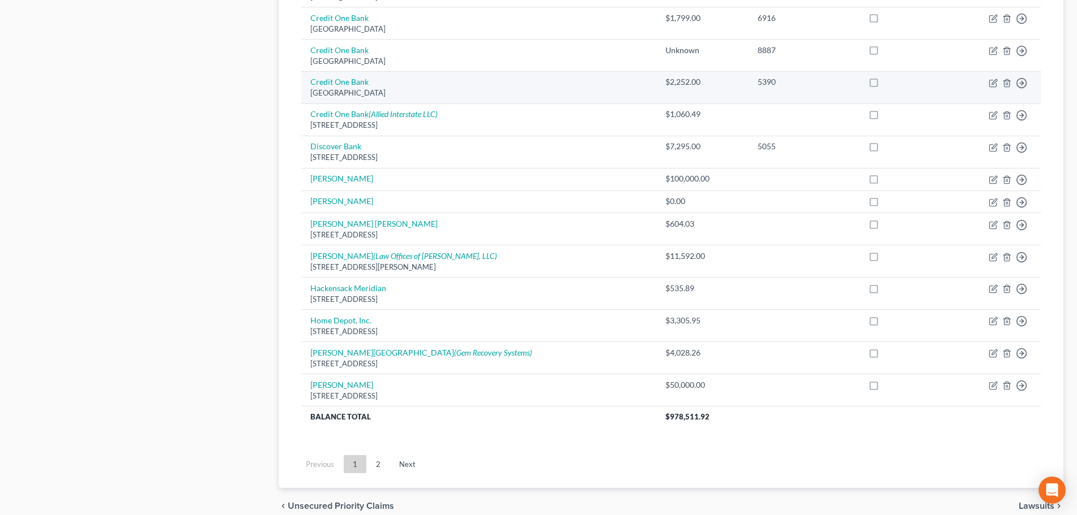
scroll to position [735, 0]
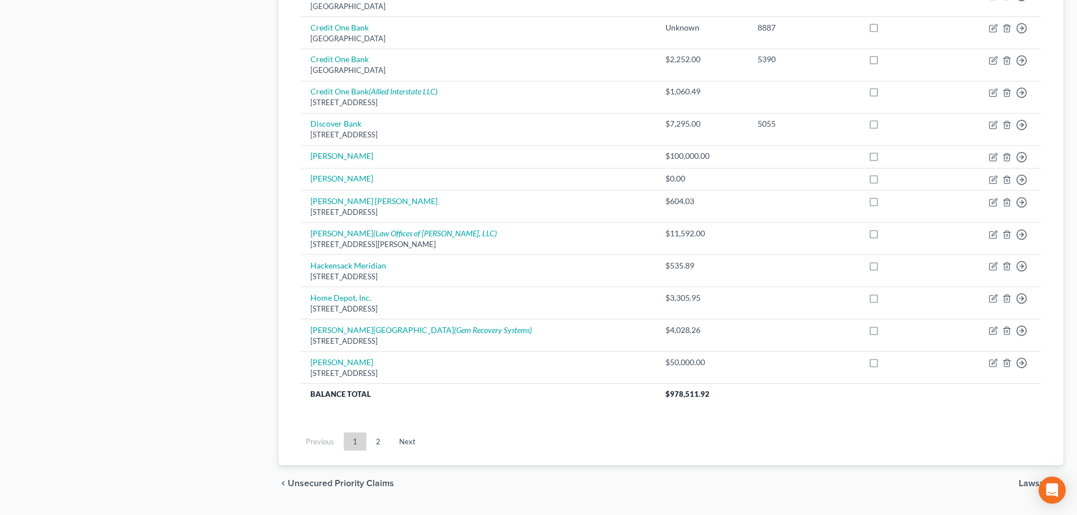
click at [374, 443] on link "2" at bounding box center [378, 442] width 23 height 18
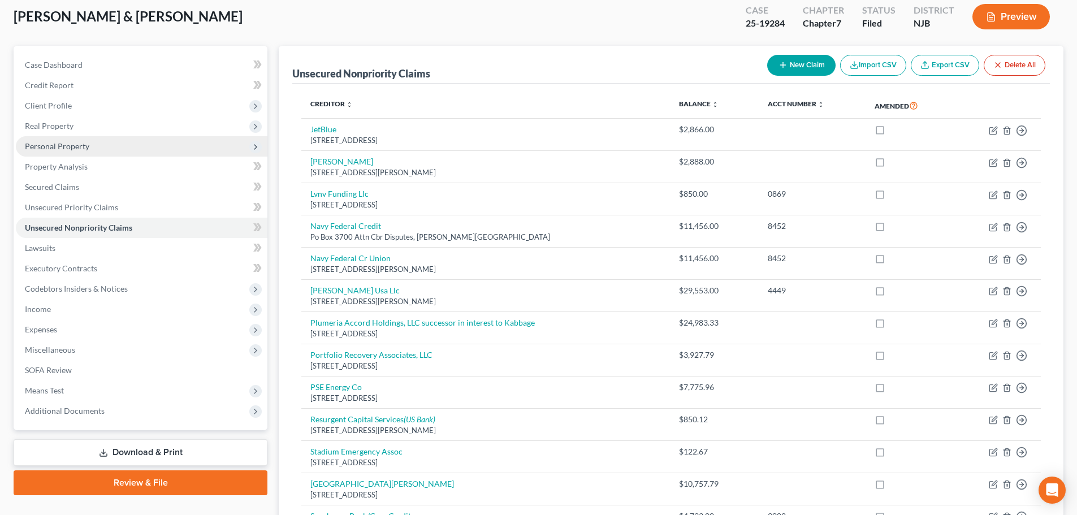
scroll to position [0, 0]
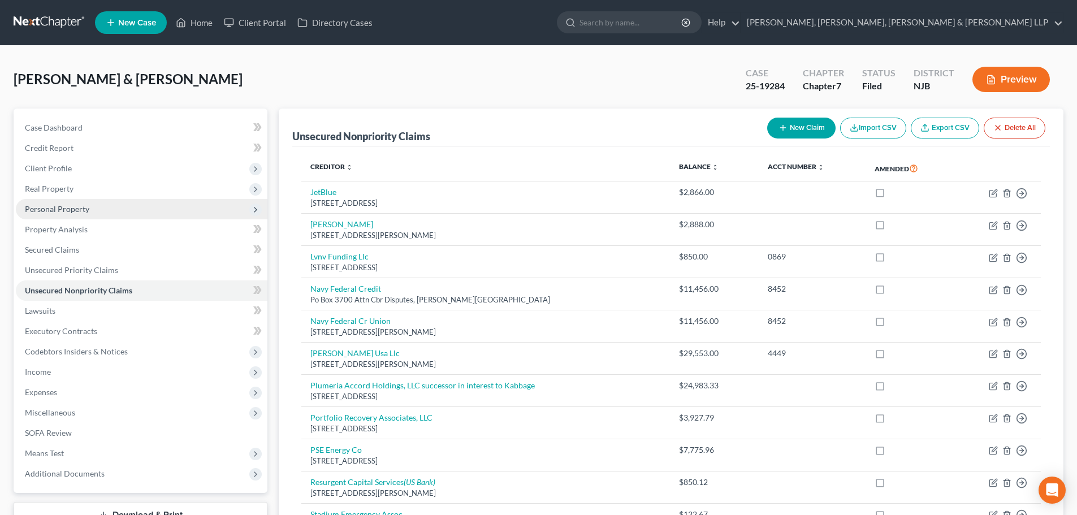
click at [96, 209] on span "Personal Property" at bounding box center [142, 209] width 252 height 20
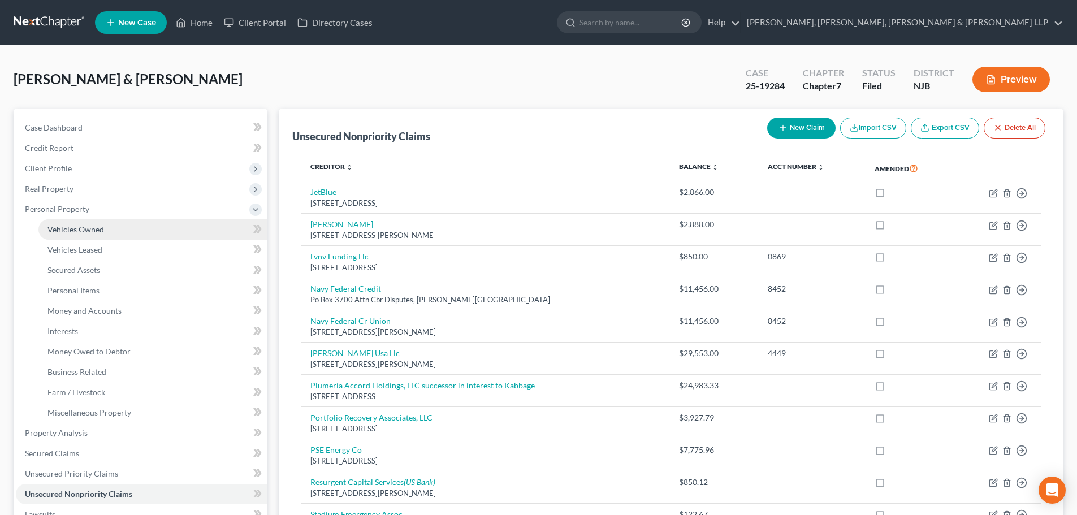
click at [96, 224] on span "Vehicles Owned" at bounding box center [75, 229] width 57 height 10
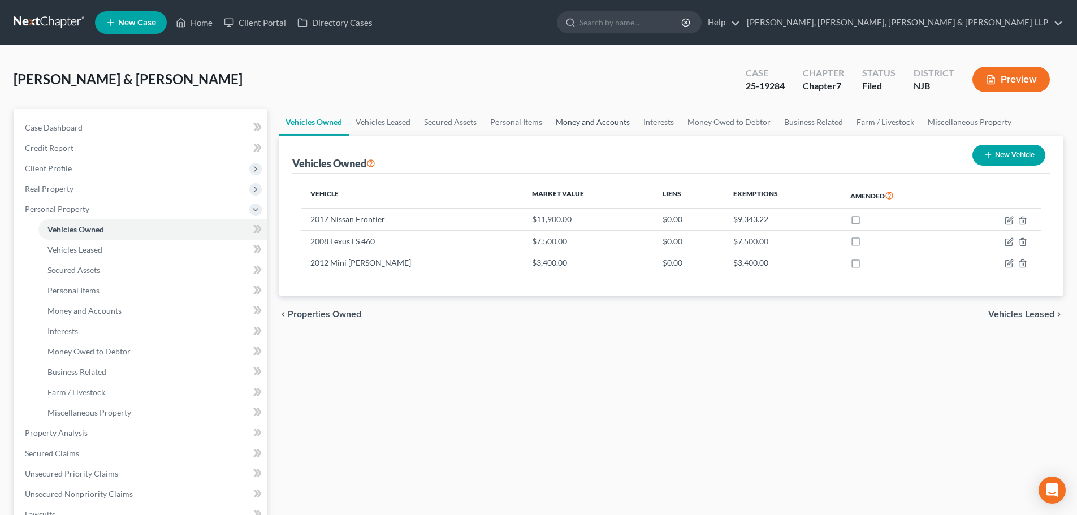
click at [611, 123] on link "Money and Accounts" at bounding box center [593, 122] width 88 height 27
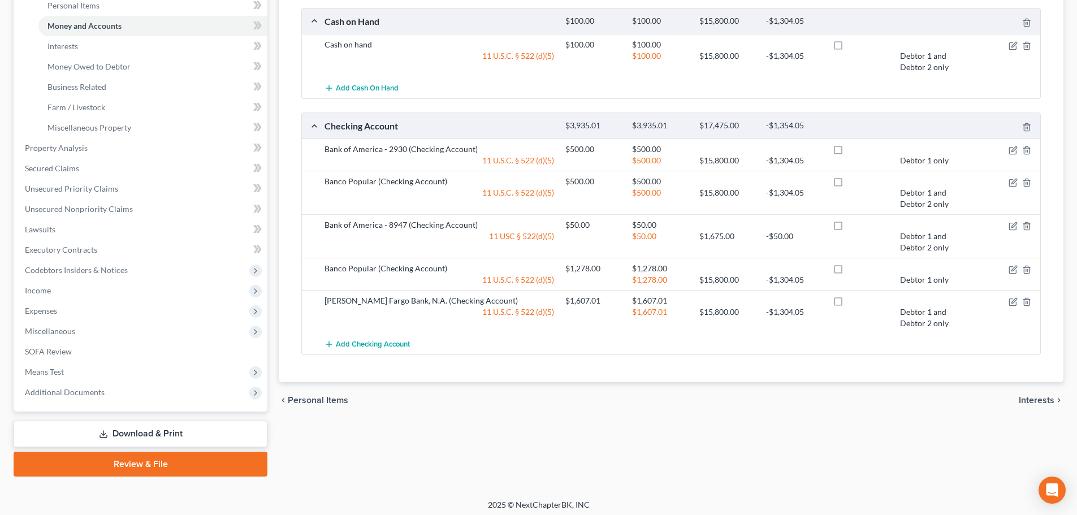
scroll to position [290, 0]
